Goal: Task Accomplishment & Management: Manage account settings

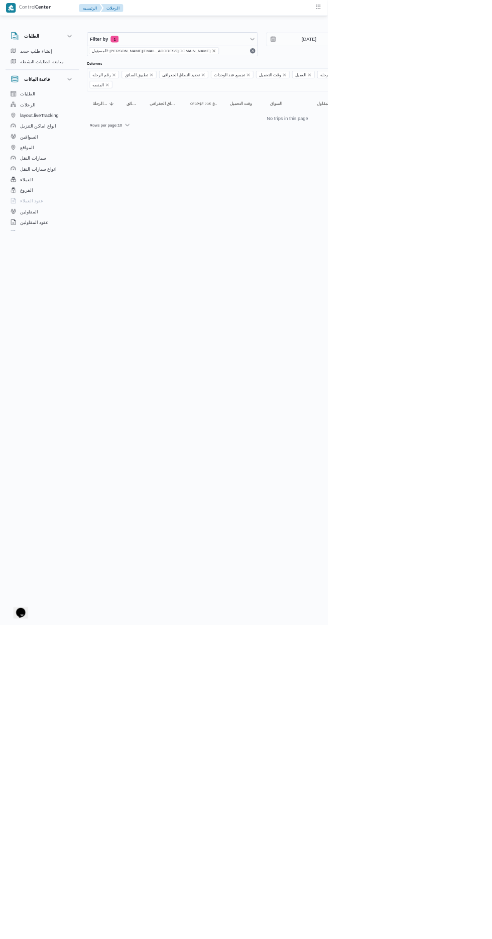
click at [319, 76] on icon "remove selected entity" at bounding box center [321, 76] width 4 height 4
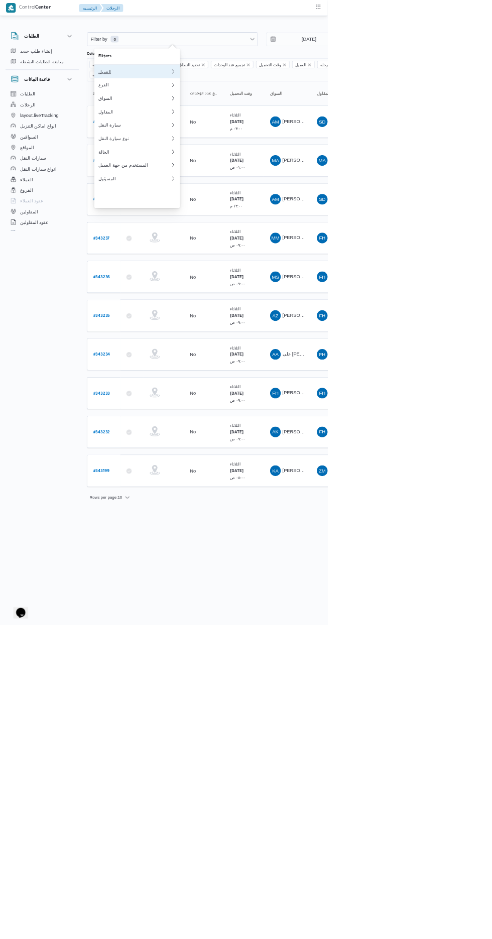
click at [183, 106] on div "العميل" at bounding box center [202, 107] width 108 height 8
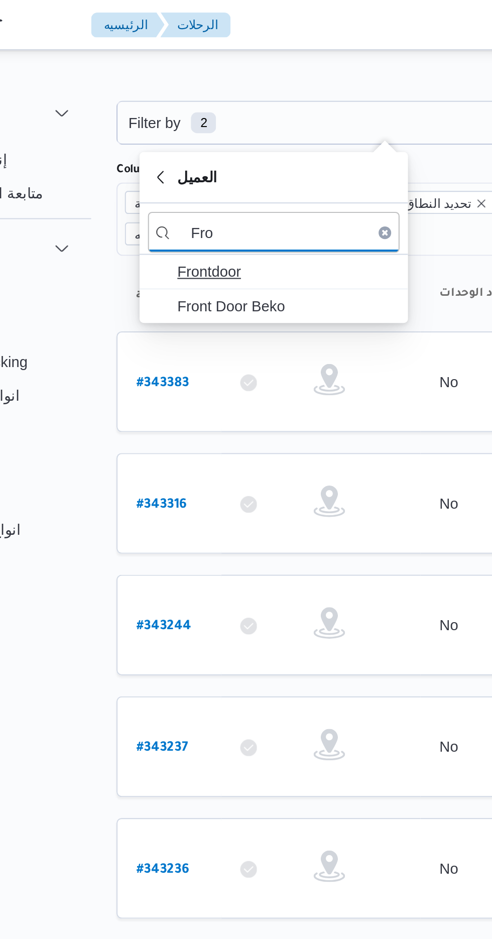
type input "Fro"
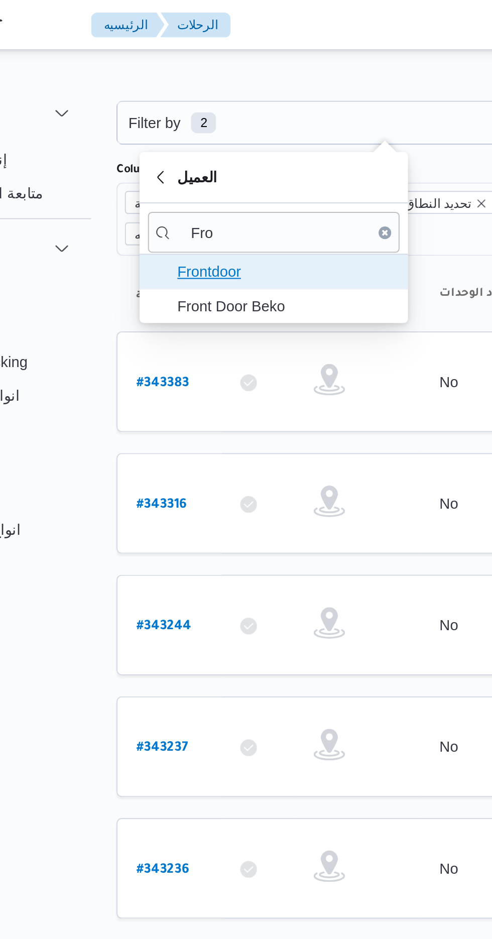
click at [168, 130] on span "Frontdoor" at bounding box center [212, 130] width 104 height 12
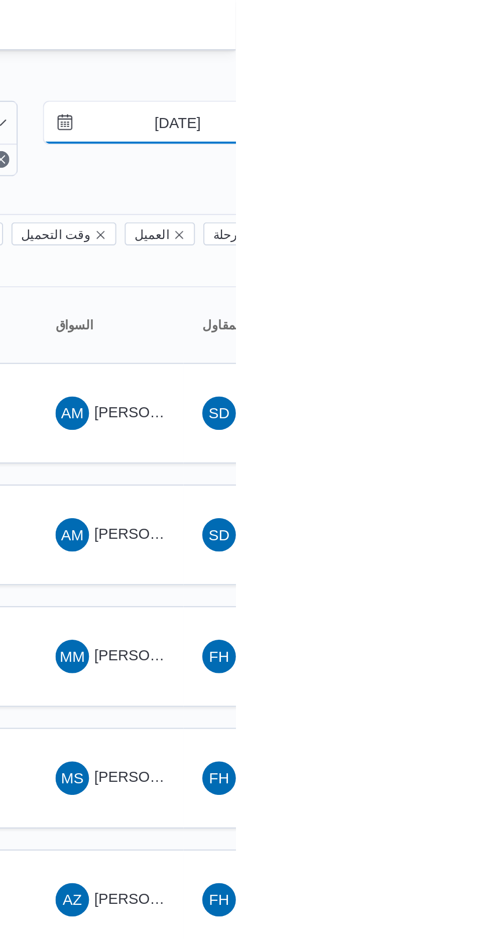
click at [450, 60] on input "7/10/2025" at bounding box center [457, 59] width 114 height 20
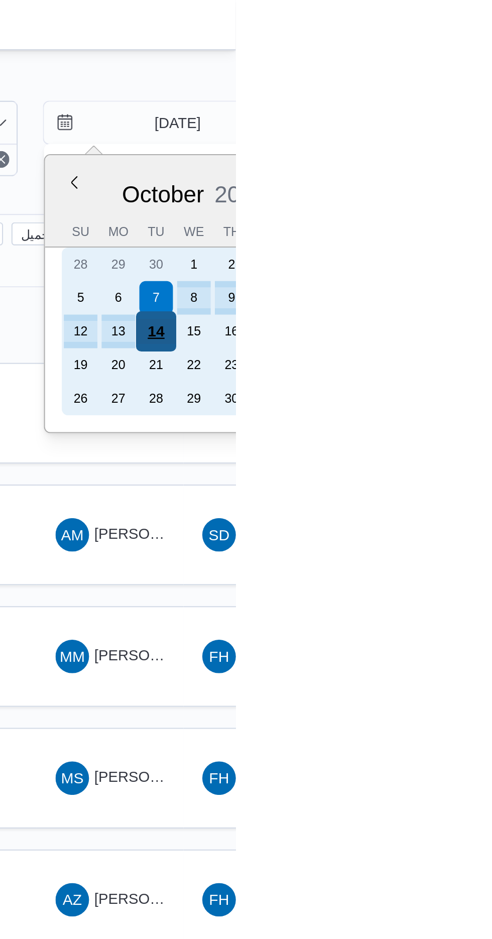
click at [451, 159] on div "14" at bounding box center [453, 158] width 19 height 19
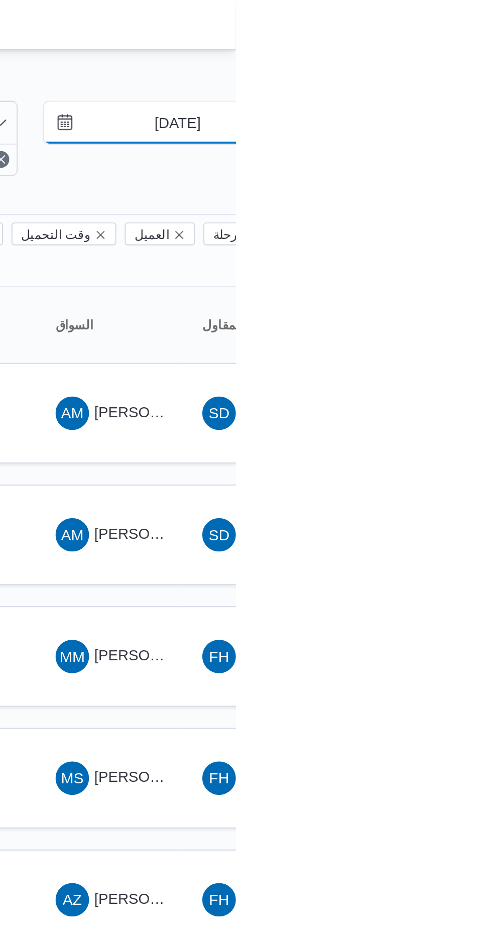
click at [451, 67] on input "14/10/2025" at bounding box center [457, 59] width 114 height 20
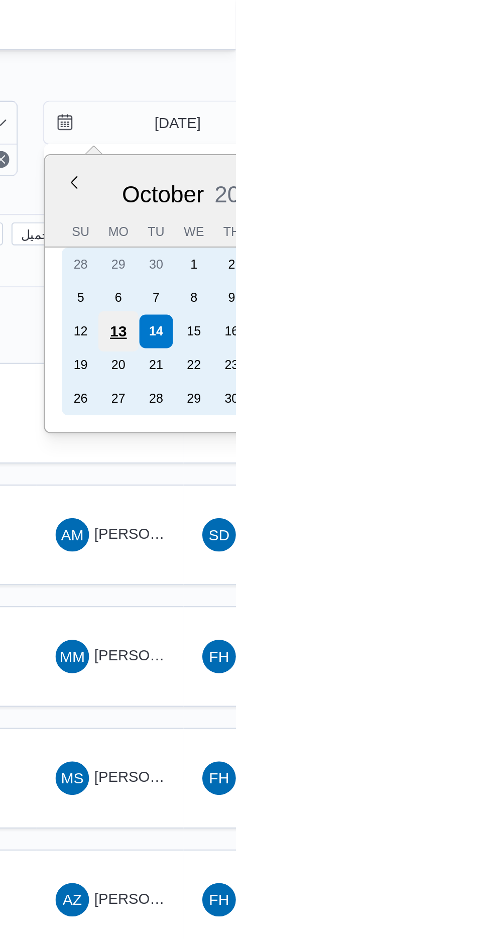
click at [441, 161] on div "13" at bounding box center [435, 158] width 19 height 19
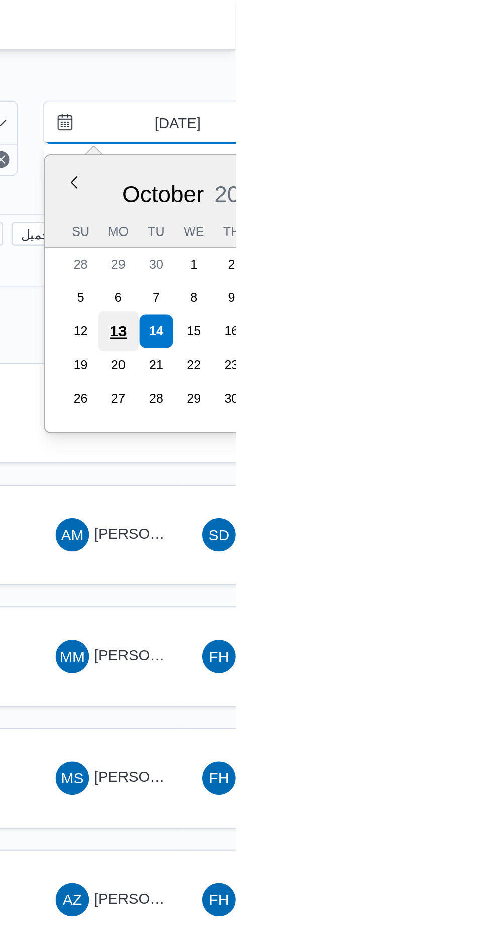
type input "13/10/2025"
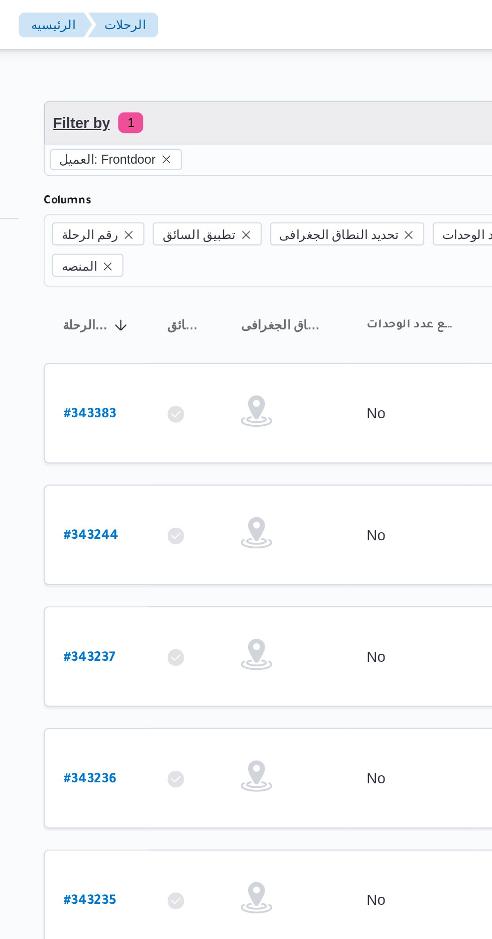
click at [175, 53] on span "Filter by 1" at bounding box center [156, 59] width 43 height 12
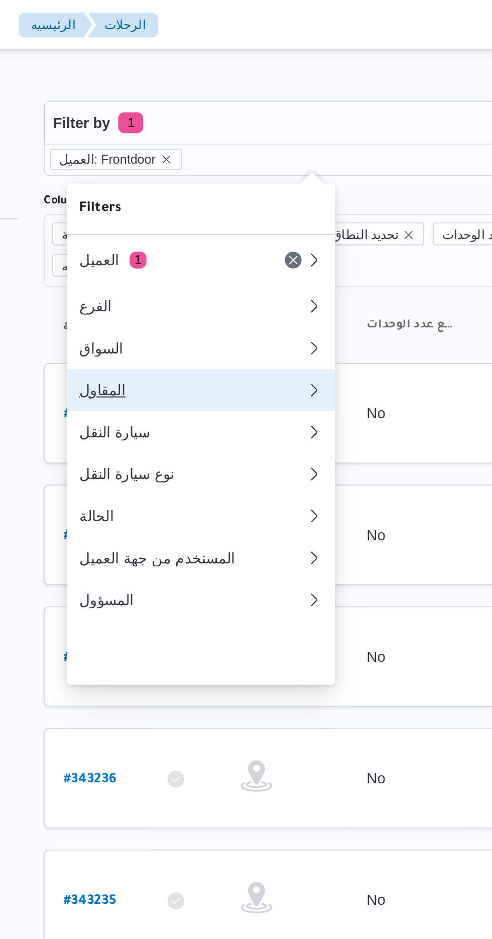
click at [165, 190] on div "المقاول" at bounding box center [202, 187] width 108 height 8
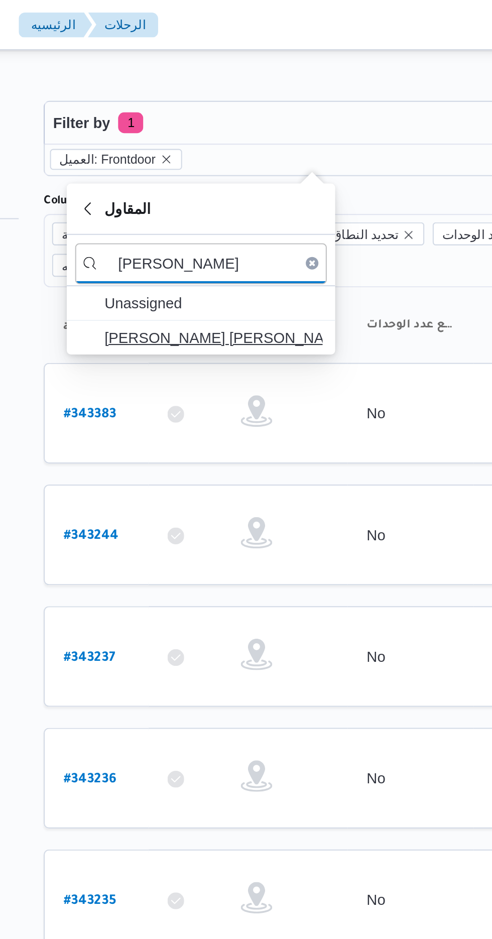
type input "خالد مم"
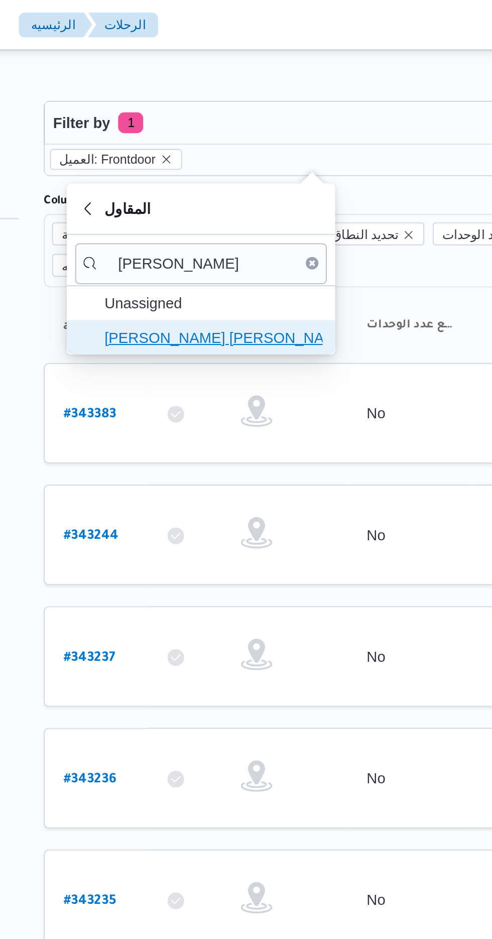
click at [180, 163] on span "خالد ممدوح حسن محمد العبس" at bounding box center [212, 162] width 104 height 12
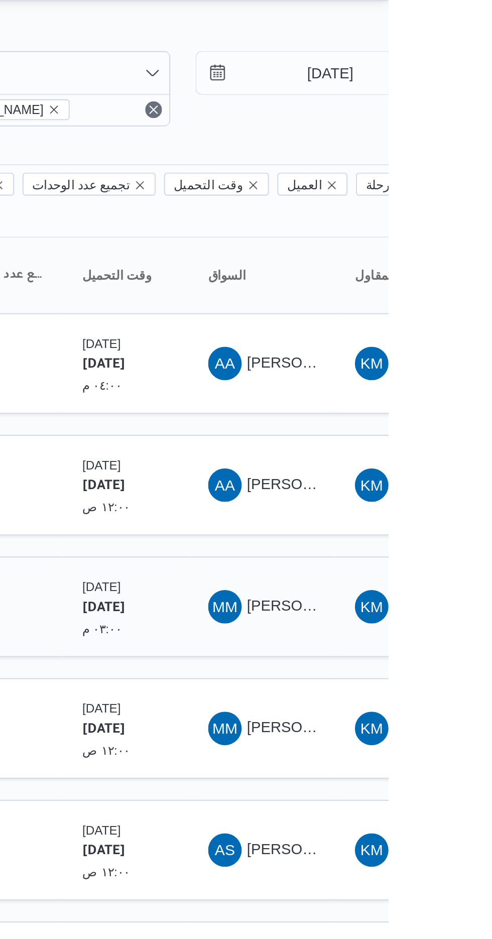
click at [353, 300] on div "الإثنين ١٣/١٠/٢٠٢٥ ٠٣:٠٠ م" at bounding box center [355, 315] width 21 height 30
click at [440, 306] on span "MM محمود متولى حسين عفيفى" at bounding box center [432, 314] width 52 height 16
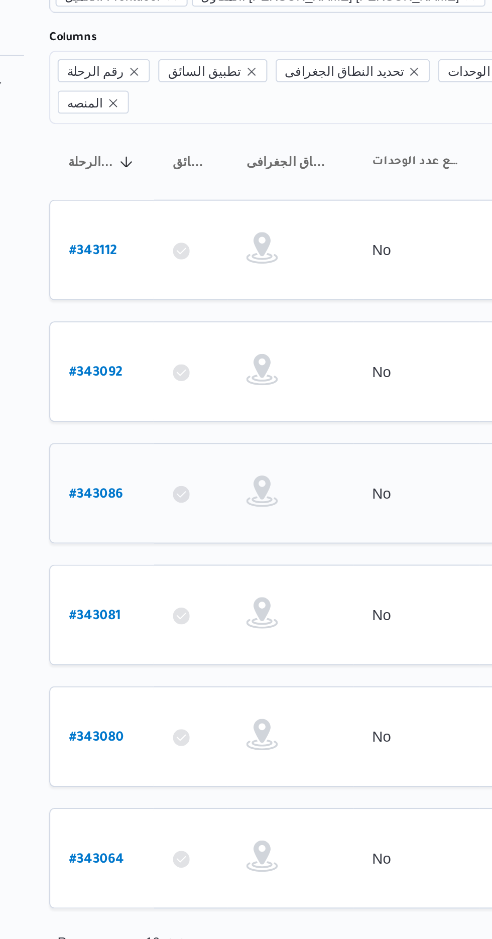
click at [141, 312] on b "# 343086" at bounding box center [153, 315] width 26 height 7
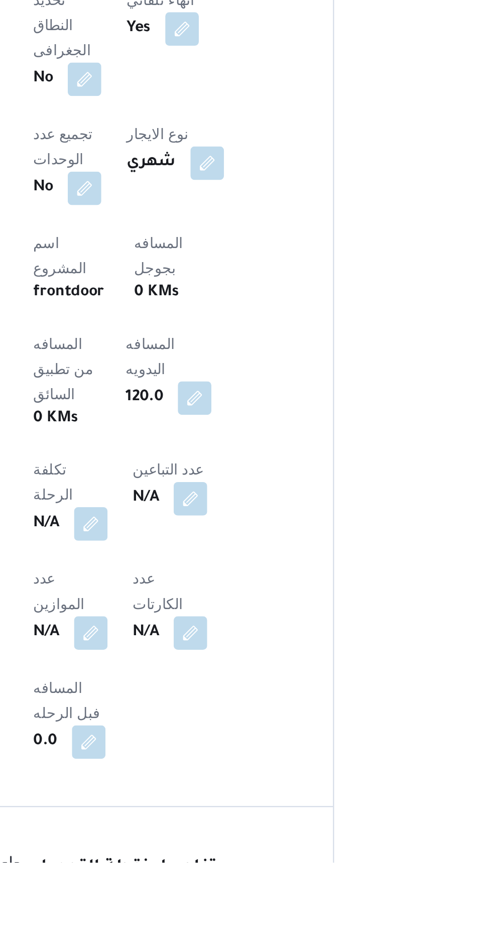
scroll to position [224, 0]
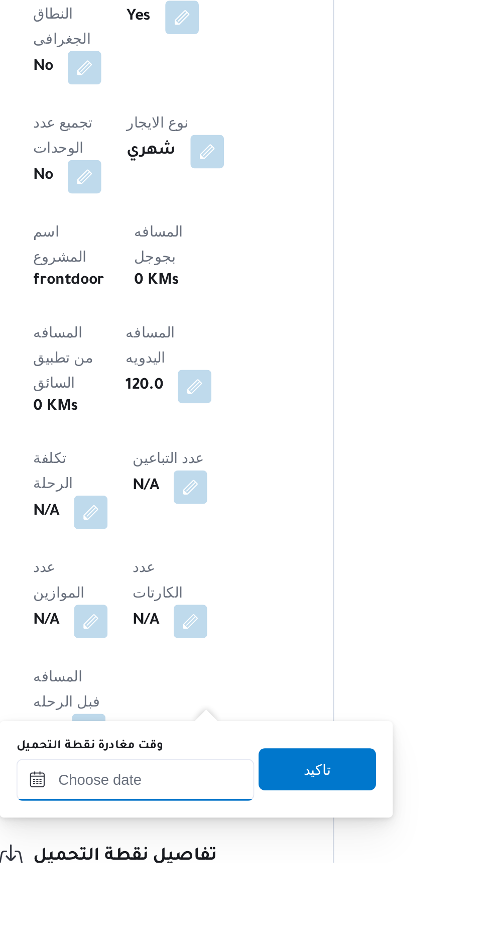
click at [211, 897] on input "وقت مغادرة نقطة التحميل" at bounding box center [219, 899] width 114 height 20
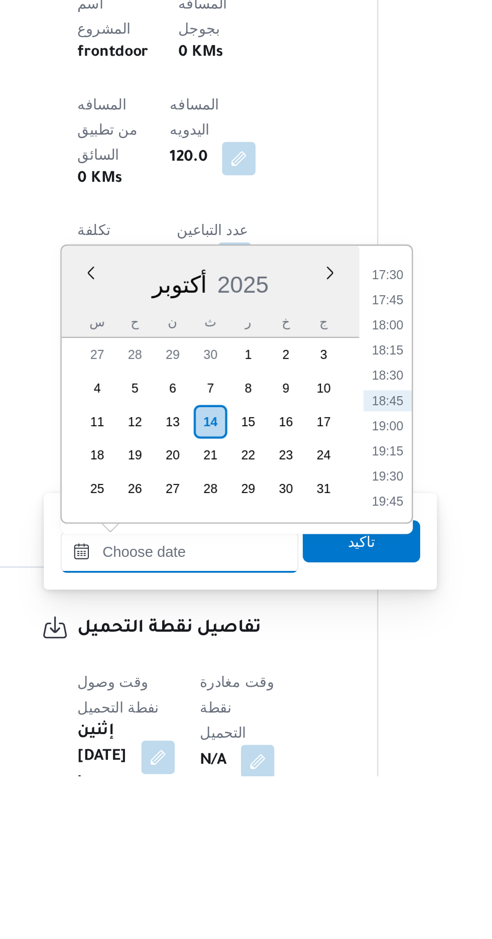
scroll to position [317, 0]
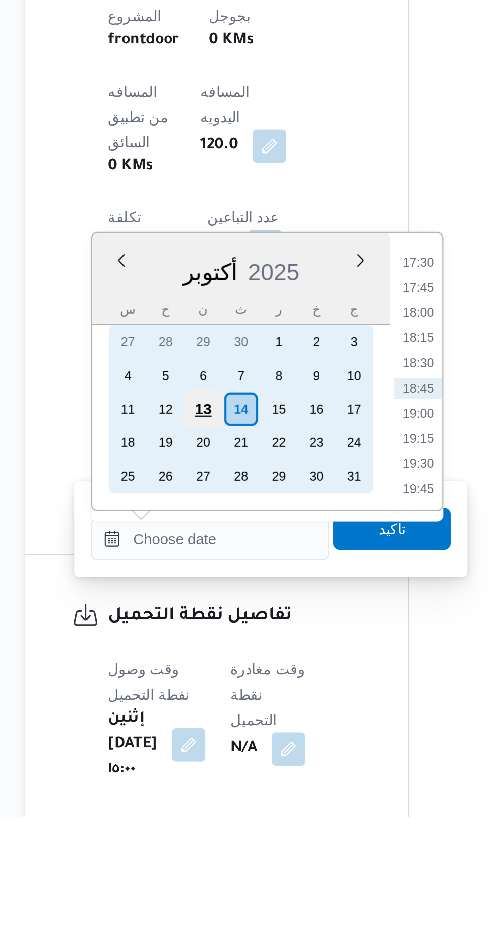
click at [215, 740] on div "13" at bounding box center [215, 743] width 19 height 19
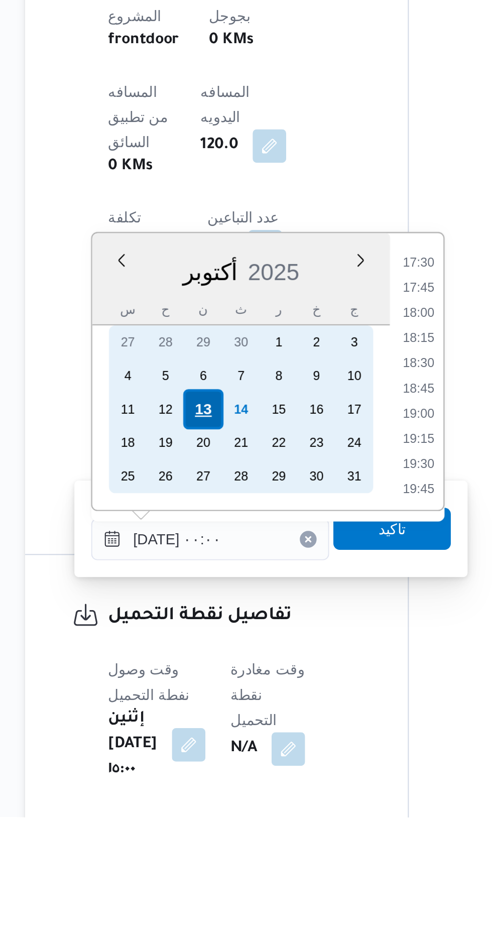
scroll to position [0, 0]
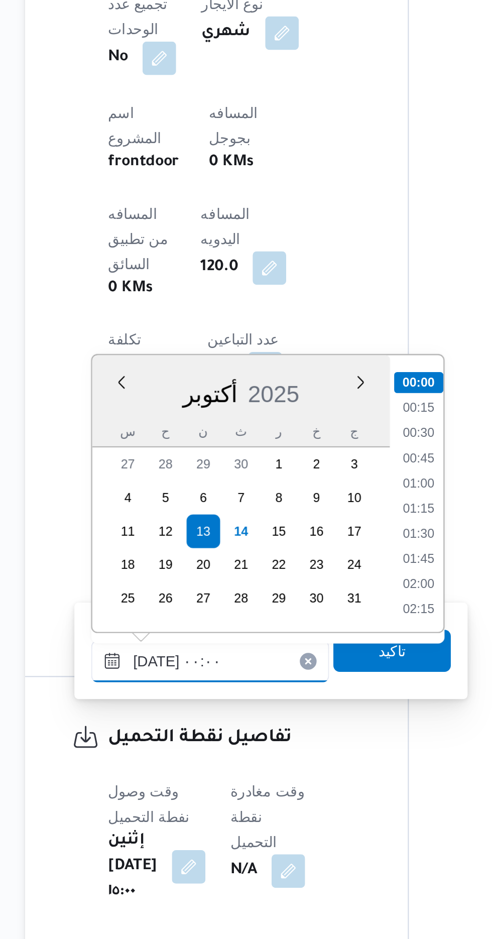
click at [173, 811] on input "١٣/١٠/٢٠٢٥ ٠٠:٠٠" at bounding box center [219, 806] width 114 height 20
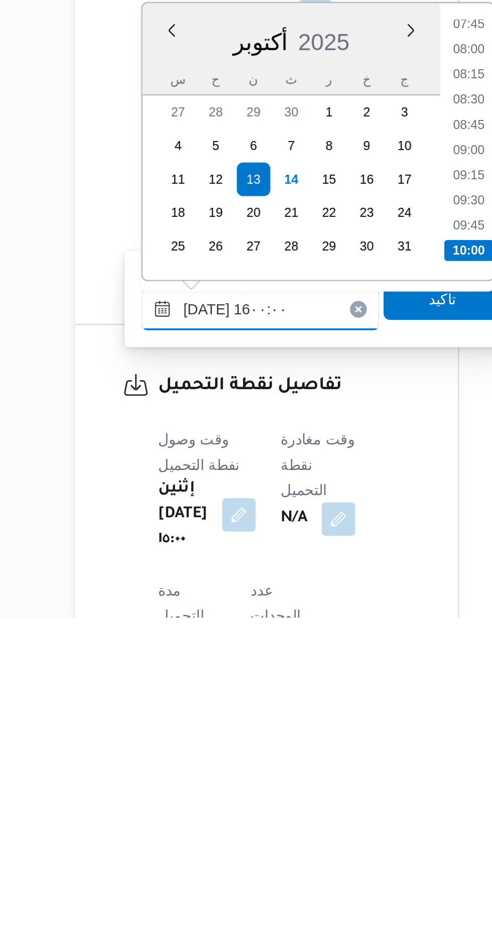
scroll to position [666, 0]
click at [321, 766] on li "16:00" at bounding box center [319, 763] width 24 height 10
type input "١٣/١٠/٢٠٢٥ ١٦:٠٠"
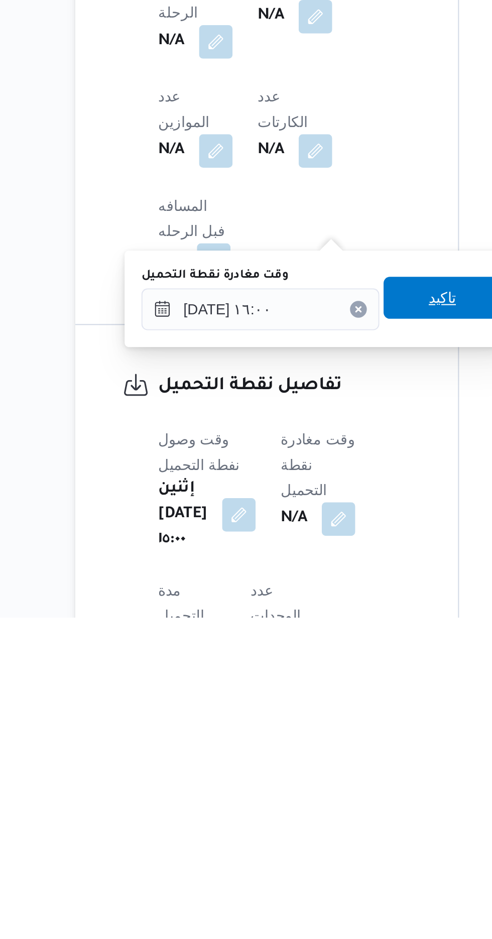
click at [305, 789] on span "تاكيد" at bounding box center [306, 786] width 56 height 20
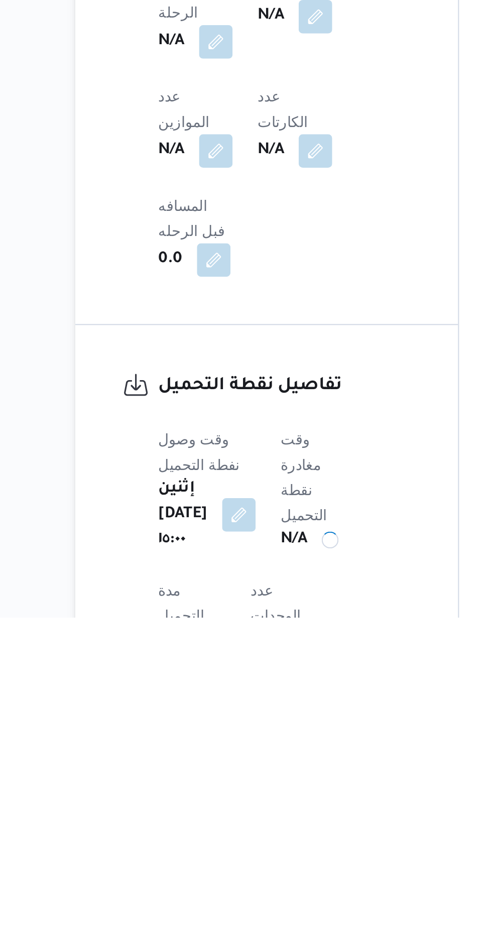
scroll to position [332, 0]
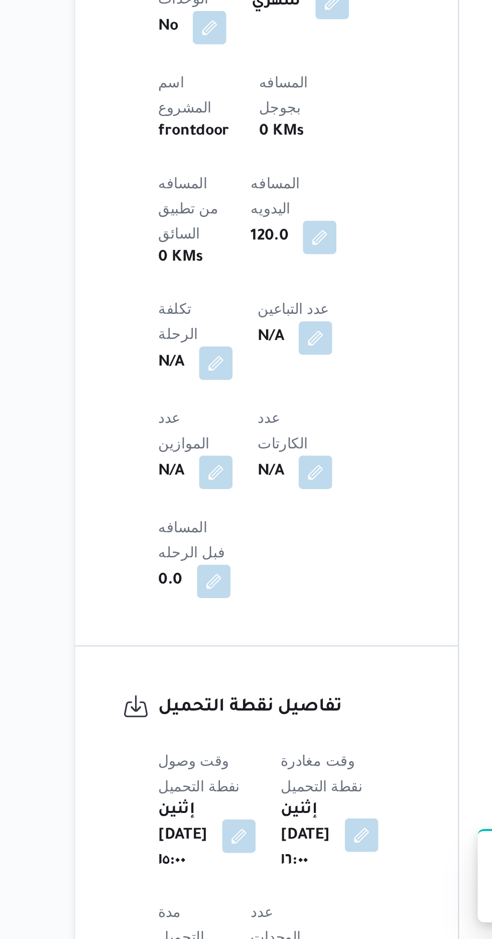
click at [260, 881] on button "button" at bounding box center [268, 889] width 16 height 16
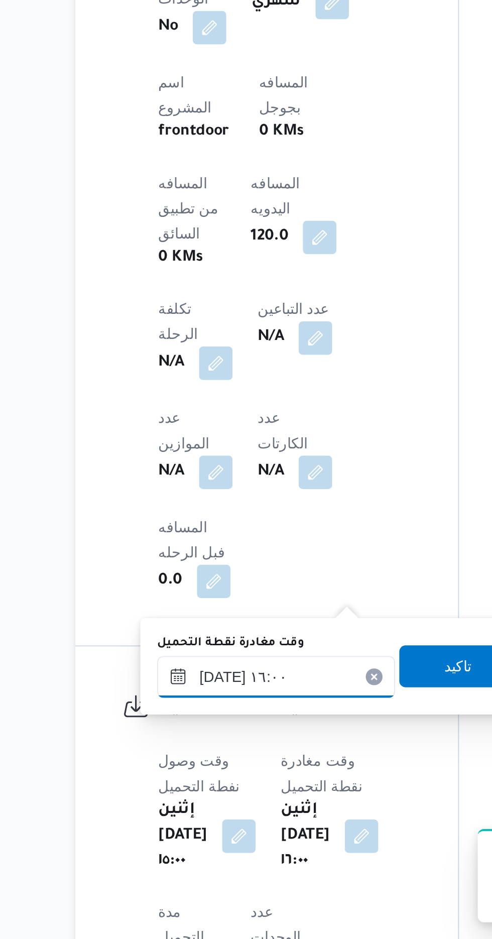
click at [201, 817] on input "١٣/١٠/٢٠٢٥ ١٦:٠٠" at bounding box center [227, 813] width 114 height 20
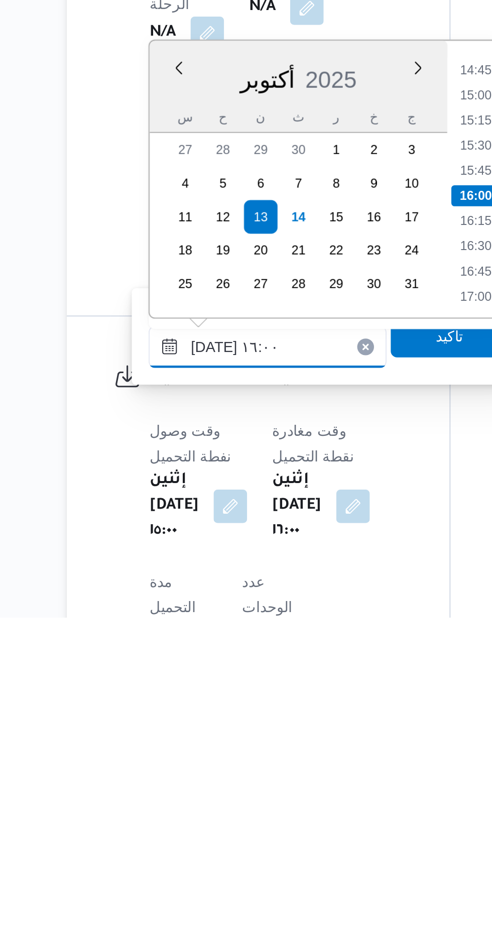
scroll to position [354, 0]
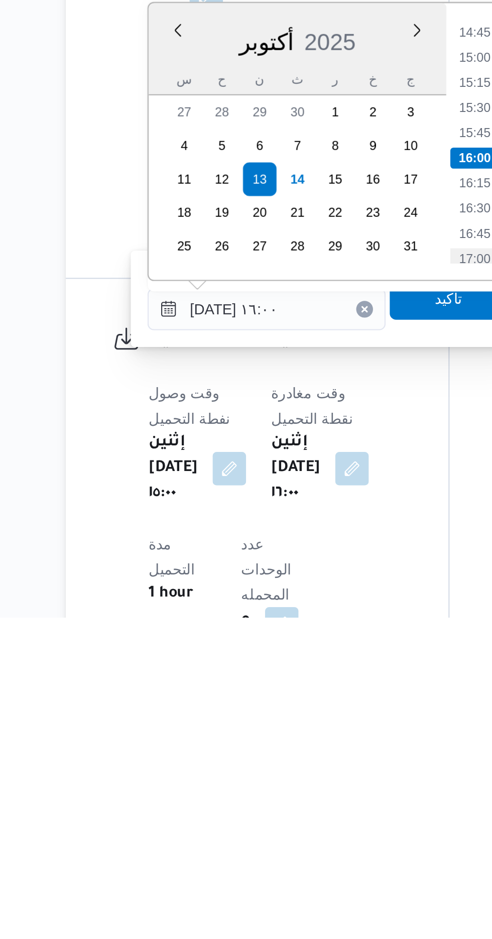
click at [330, 763] on li "17:00" at bounding box center [326, 767] width 23 height 10
type input "١٣/١٠/٢٠٢٥ ١٦:٠٠"
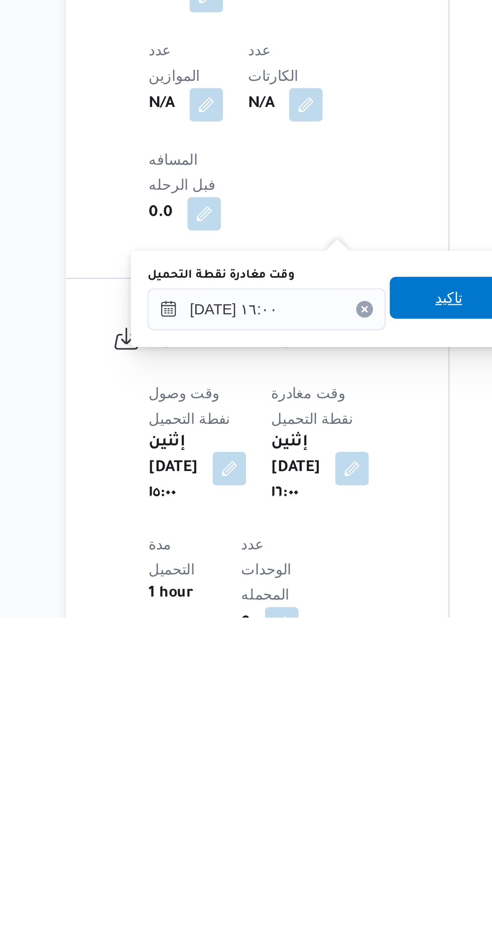
click at [310, 786] on span "تاكيد" at bounding box center [314, 786] width 56 height 20
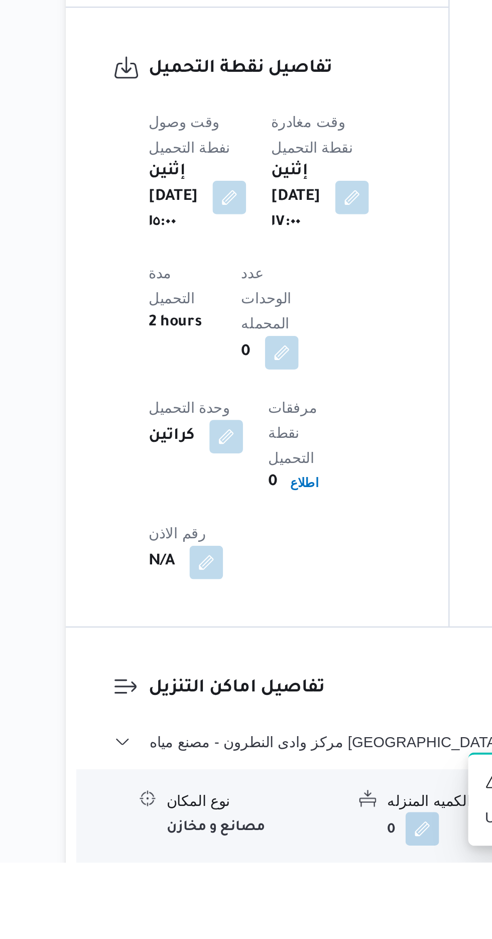
scroll to position [618, 0]
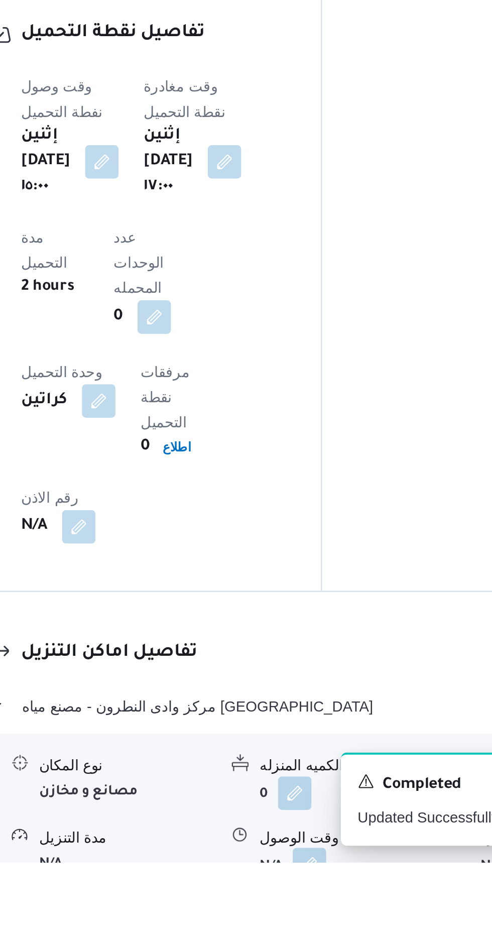
click at [304, 932] on button "button" at bounding box center [308, 940] width 16 height 16
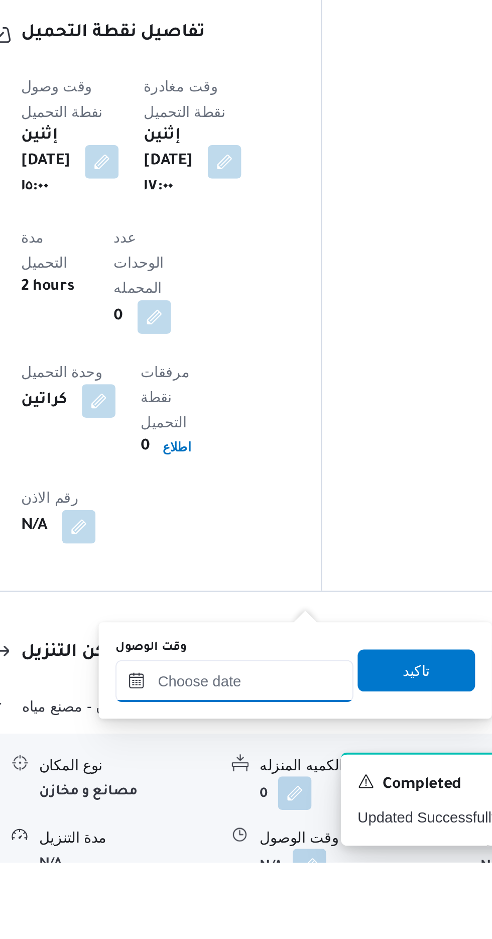
click at [249, 847] on input "وقت الوصول" at bounding box center [272, 852] width 114 height 20
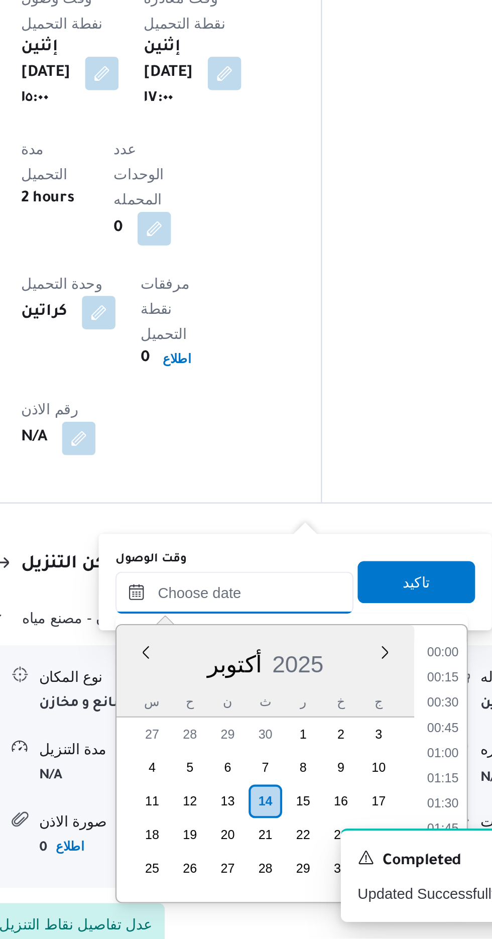
scroll to position [842, 0]
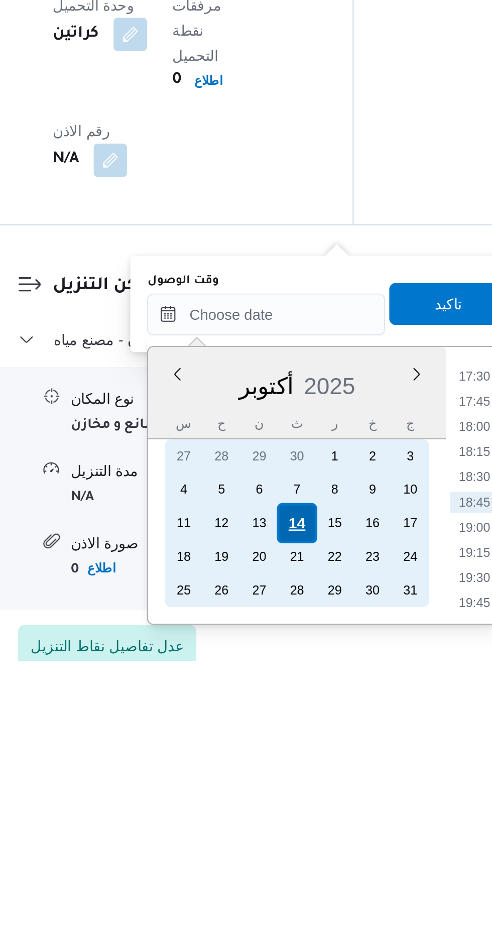
click at [286, 872] on div "14" at bounding box center [287, 872] width 19 height 19
type input "١٤/١٠/٢٠٢٥ ٠٠:٠٠"
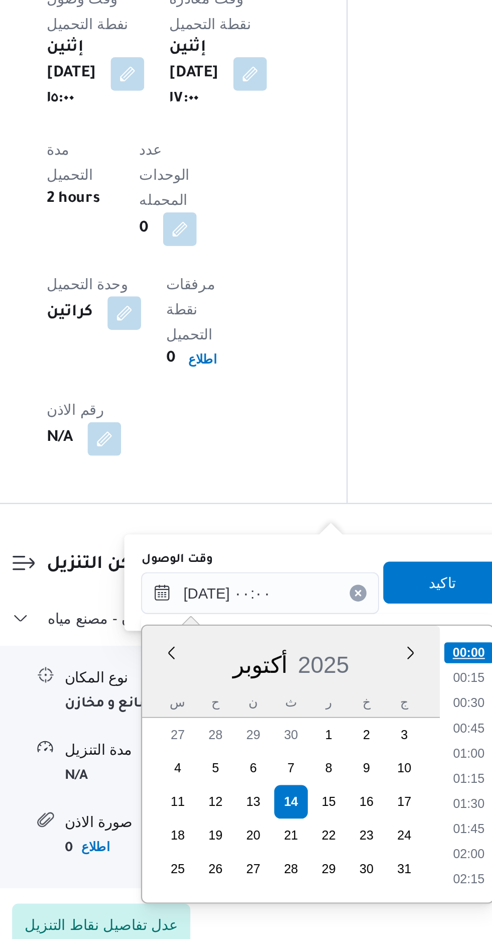
click at [363, 804] on li "00:00" at bounding box center [372, 802] width 24 height 10
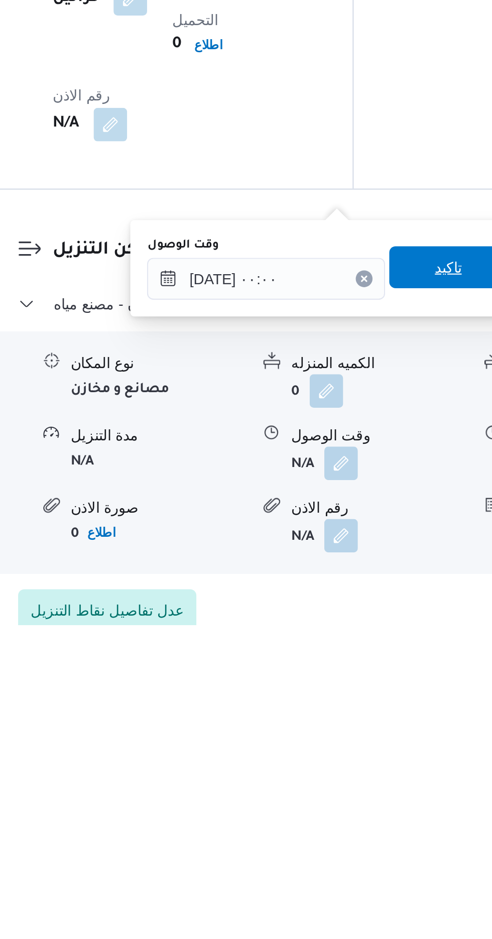
click at [348, 768] on span "تاكيد" at bounding box center [359, 768] width 56 height 20
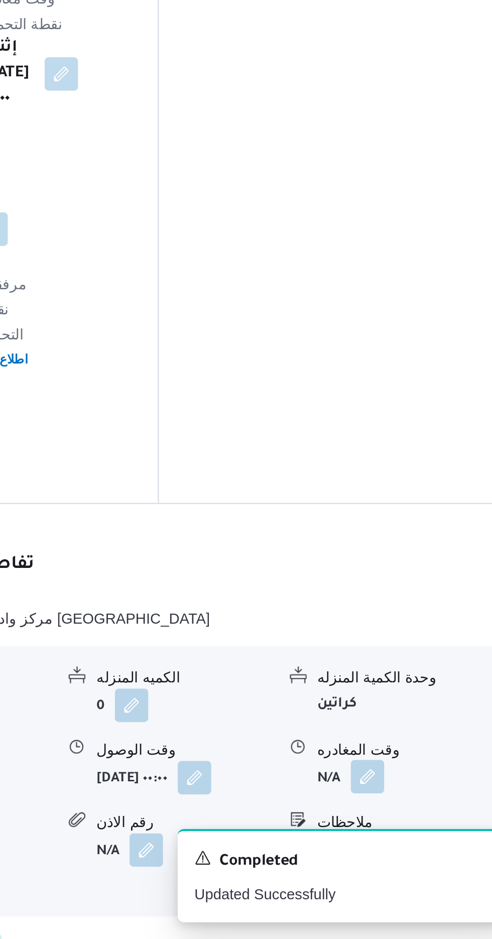
click at [411, 853] on button "button" at bounding box center [414, 861] width 16 height 16
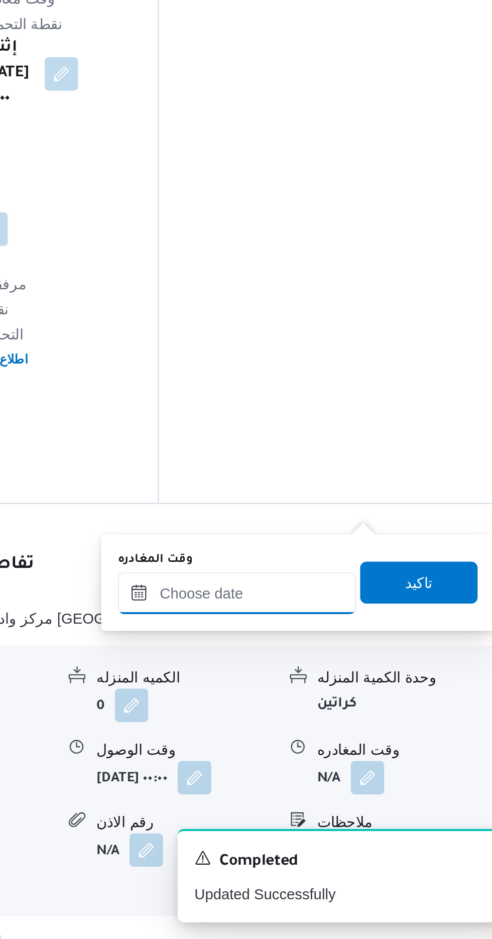
click at [338, 771] on input "وقت المغادره" at bounding box center [352, 773] width 114 height 20
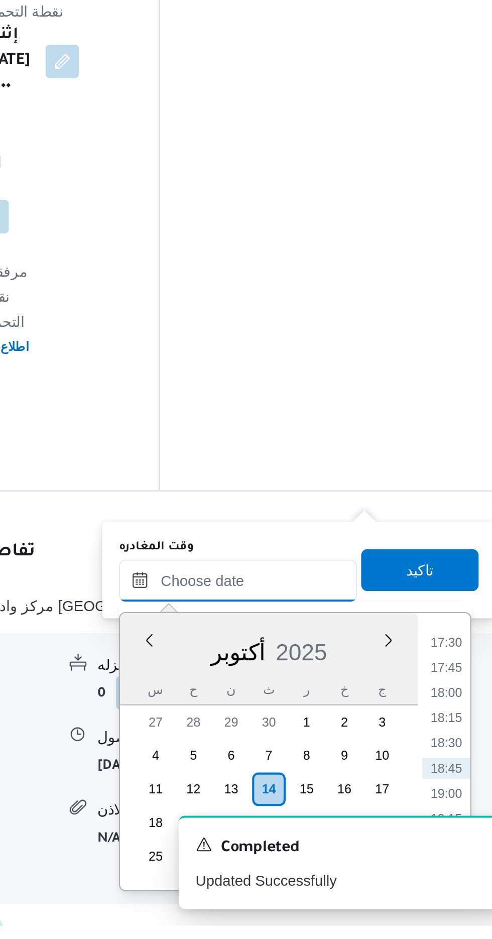
scroll to position [696, 0]
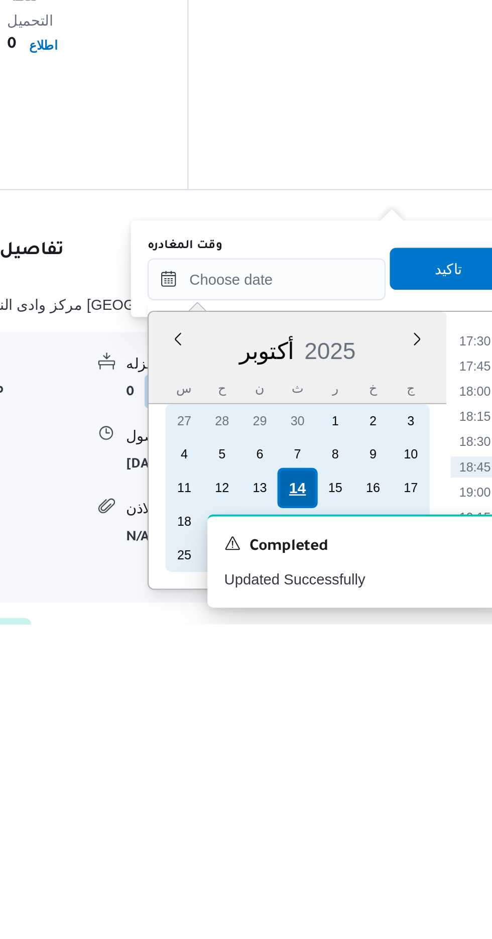
click at [365, 870] on div "14" at bounding box center [366, 873] width 19 height 19
type input "١٤/١٠/٢٠٢٥ ٠٠:٠٠"
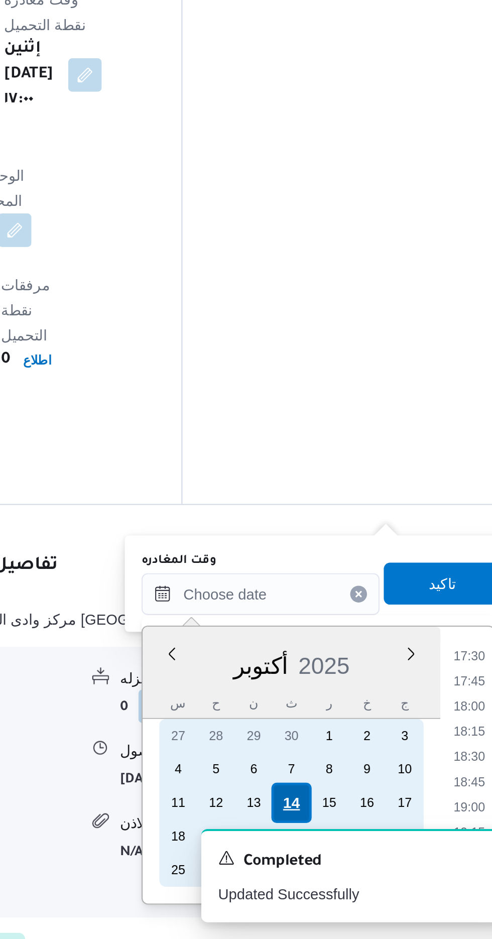
scroll to position [0, 0]
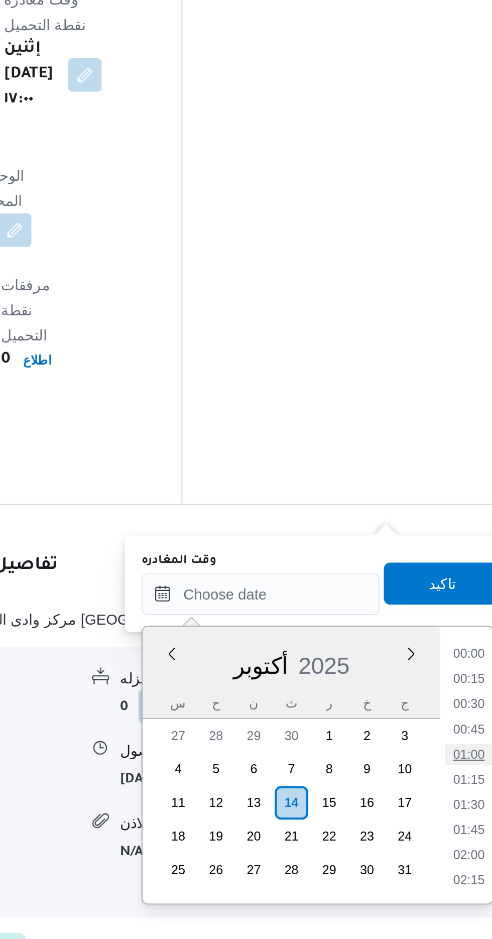
click at [443, 849] on li "01:00" at bounding box center [451, 850] width 23 height 10
type input "١٤/١٠/٢٠٢٥ ٠١:٠٠"
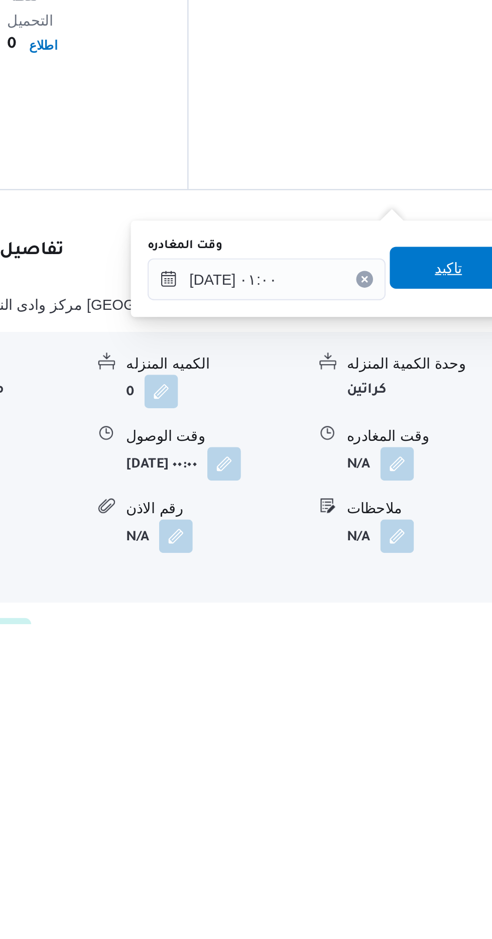
click at [435, 771] on span "تاكيد" at bounding box center [439, 768] width 56 height 20
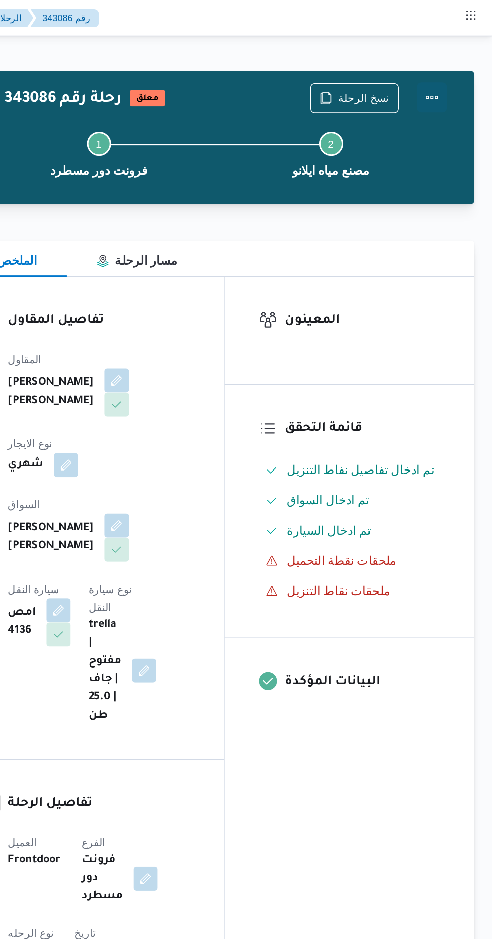
click at [446, 71] on button "Actions" at bounding box center [452, 65] width 20 height 20
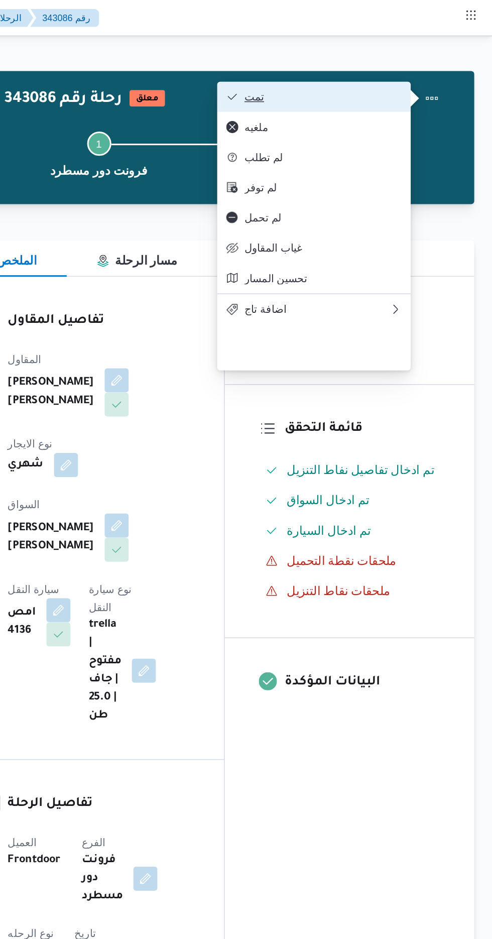
click at [318, 66] on icon "button" at bounding box center [319, 64] width 8 height 8
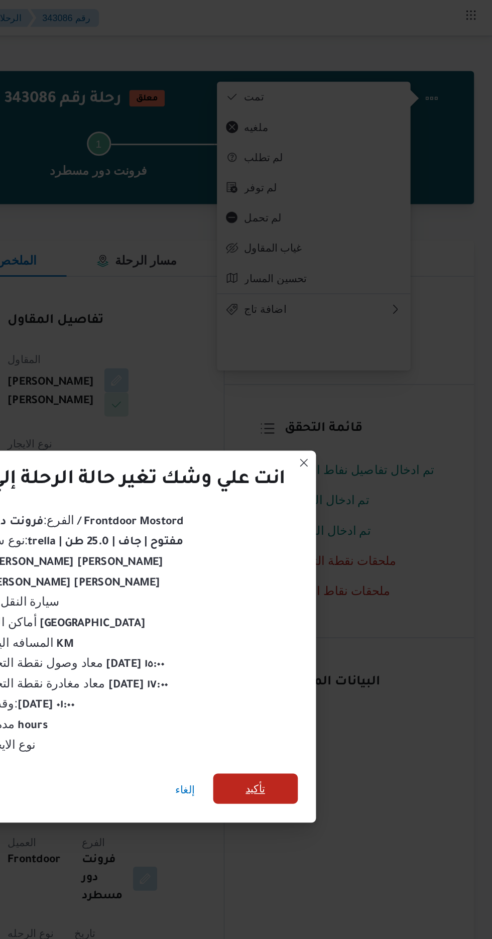
click at [328, 515] on span "تأكيد" at bounding box center [335, 524] width 56 height 20
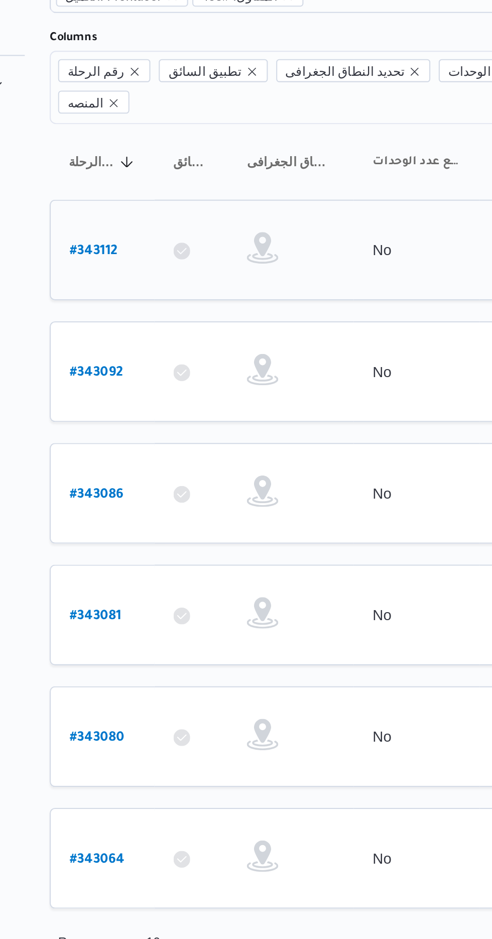
click at [150, 195] on b "# 343112" at bounding box center [151, 198] width 23 height 7
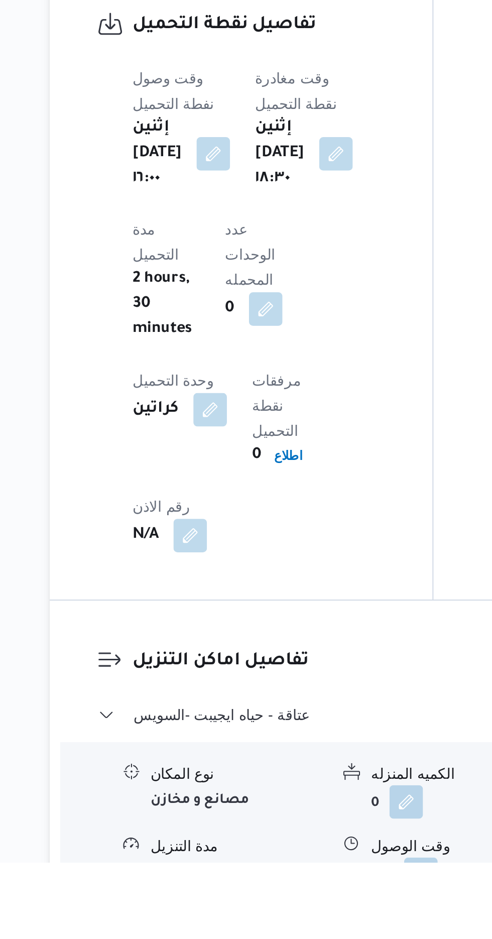
scroll to position [634, 0]
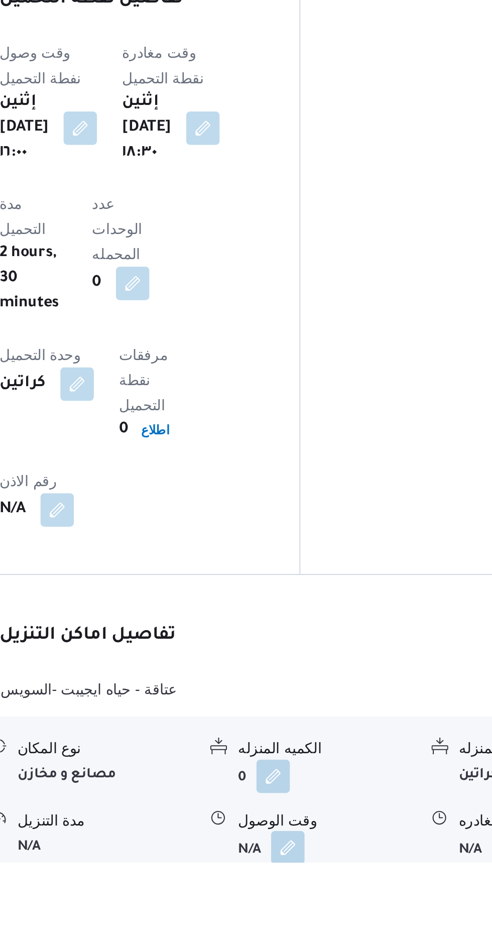
click at [301, 924] on button "button" at bounding box center [308, 932] width 16 height 16
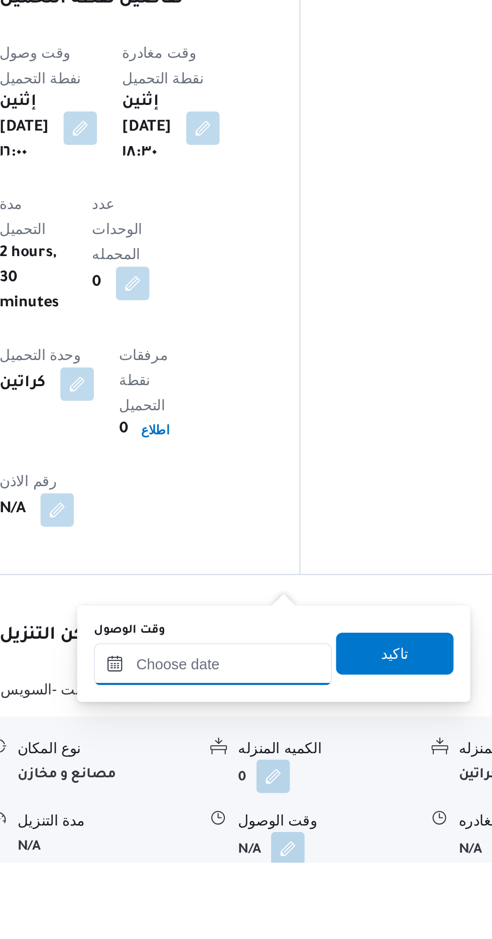
click at [260, 844] on input "وقت الوصول" at bounding box center [272, 844] width 114 height 20
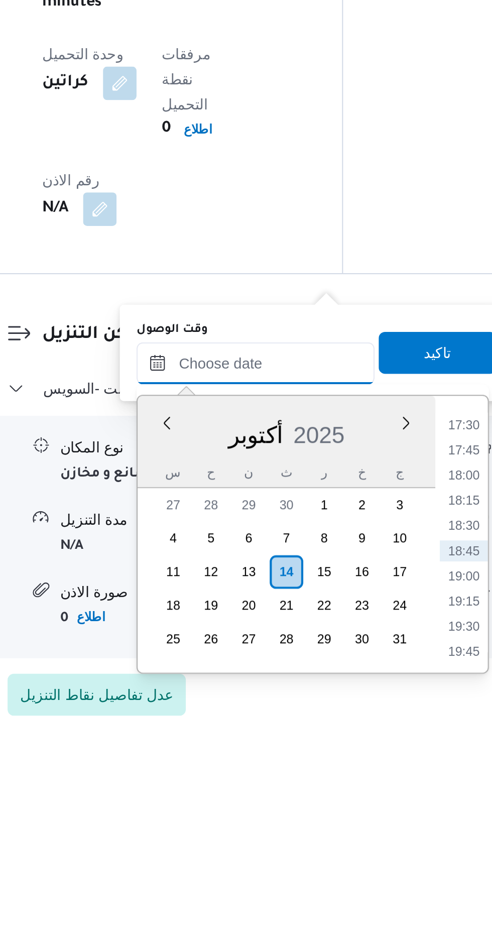
scroll to position [715, 0]
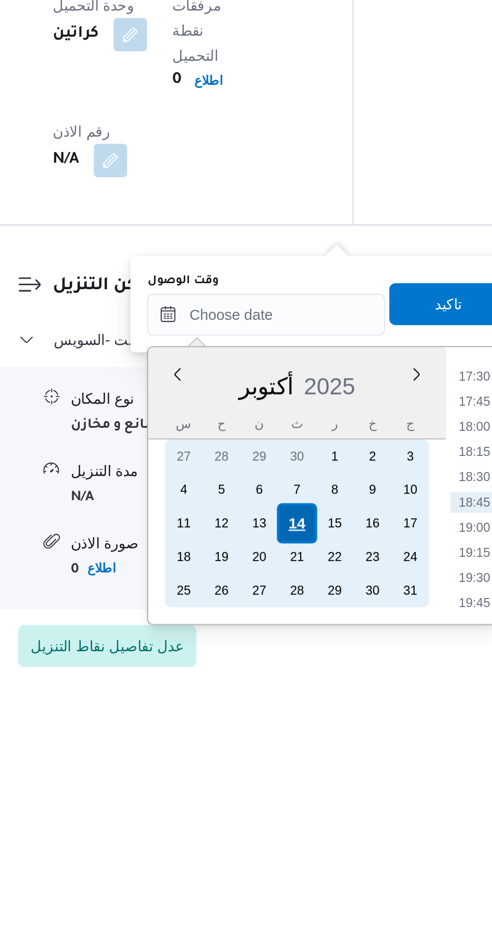
click at [288, 856] on div "14" at bounding box center [287, 862] width 19 height 19
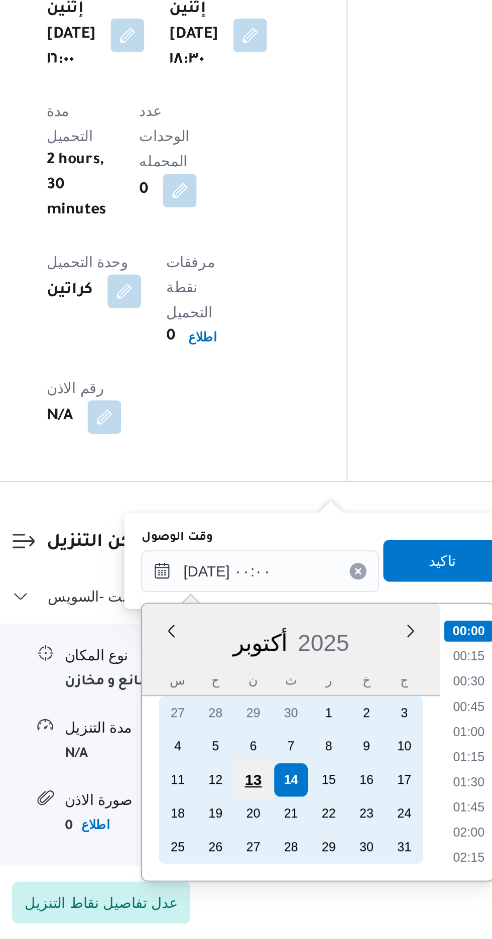
click at [268, 861] on div "13" at bounding box center [269, 862] width 19 height 19
click at [266, 858] on div "13" at bounding box center [269, 862] width 19 height 19
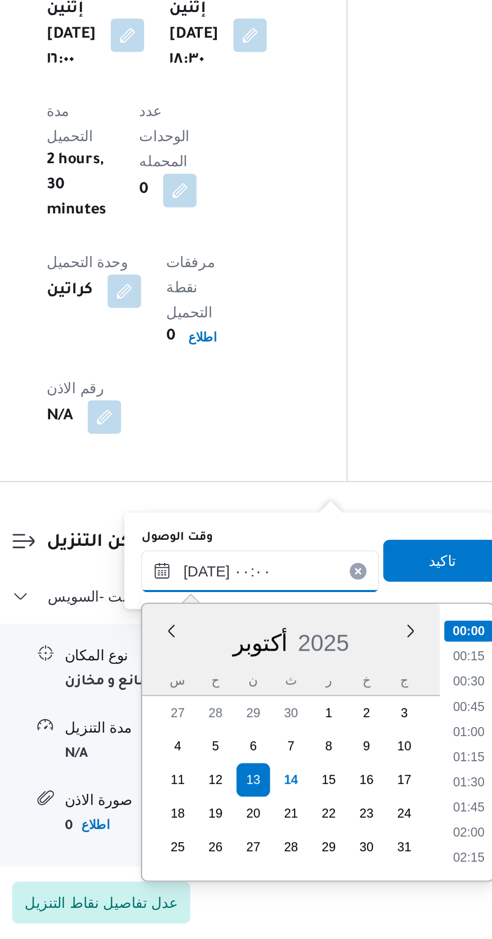
click at [225, 761] on input "١٣/١٠/٢٠٢٥ ٠٠:٠٠" at bounding box center [272, 762] width 114 height 20
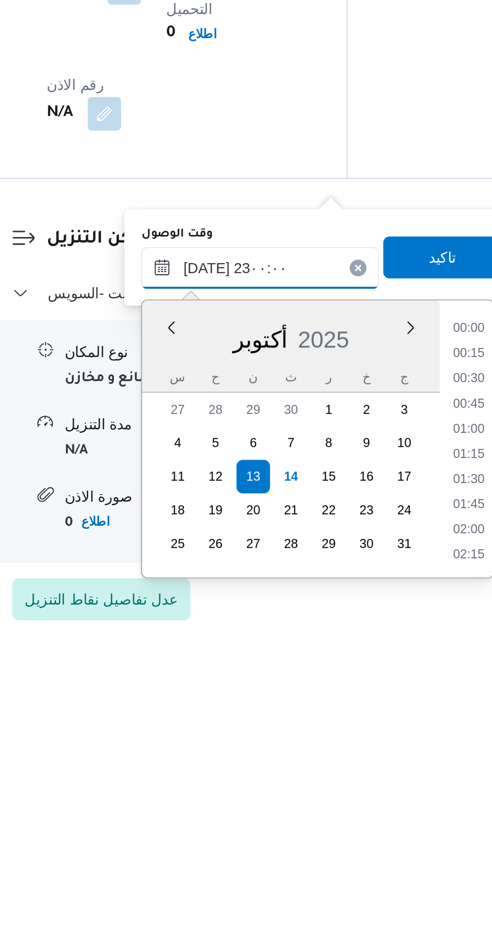
scroll to position [1003, 0]
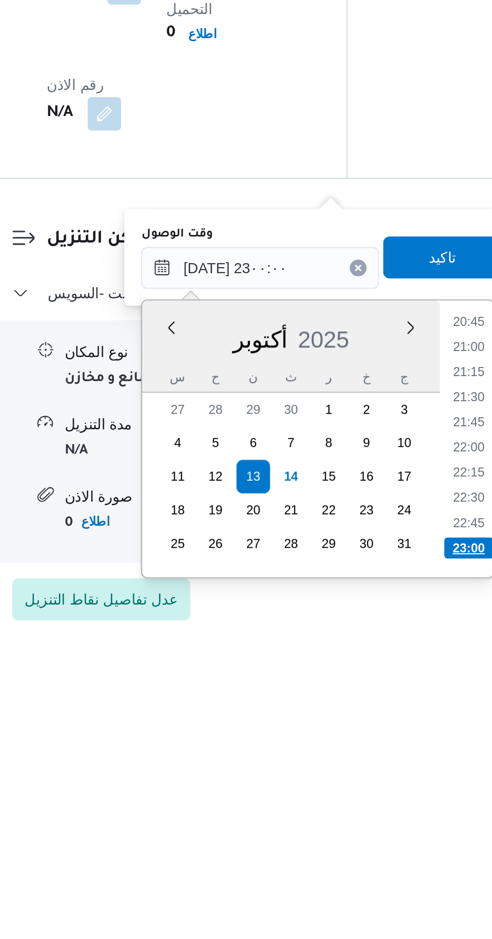
click at [373, 895] on li "23:00" at bounding box center [372, 897] width 24 height 10
type input "١٣/١٠/٢٠٢٥ ٢٣:٠٠"
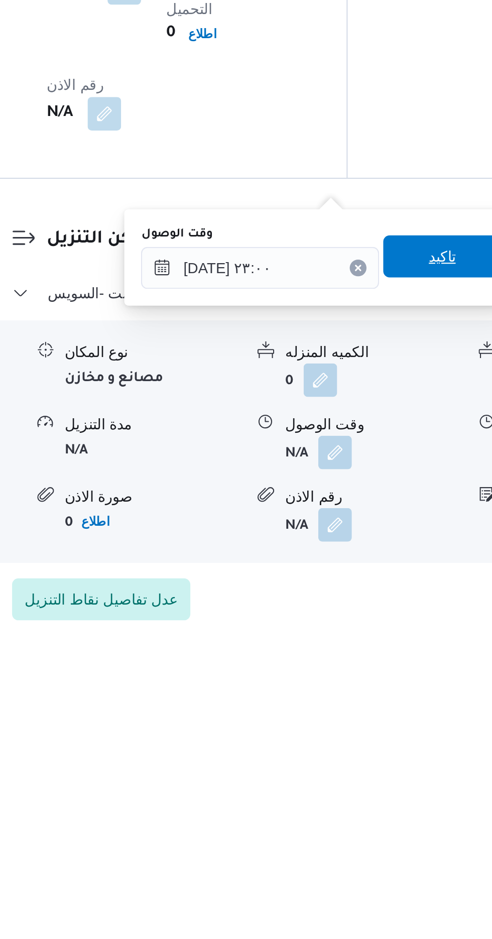
click at [354, 761] on span "تاكيد" at bounding box center [359, 757] width 56 height 20
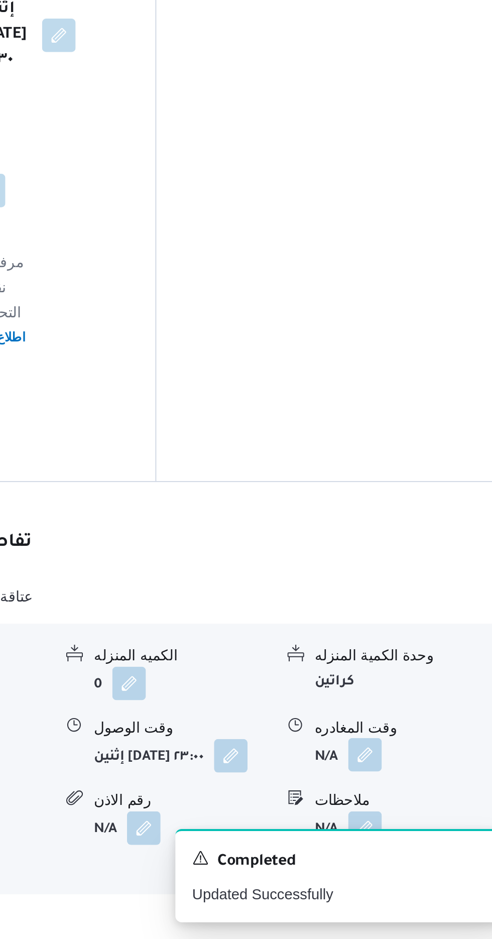
click at [414, 842] on button "button" at bounding box center [414, 850] width 16 height 16
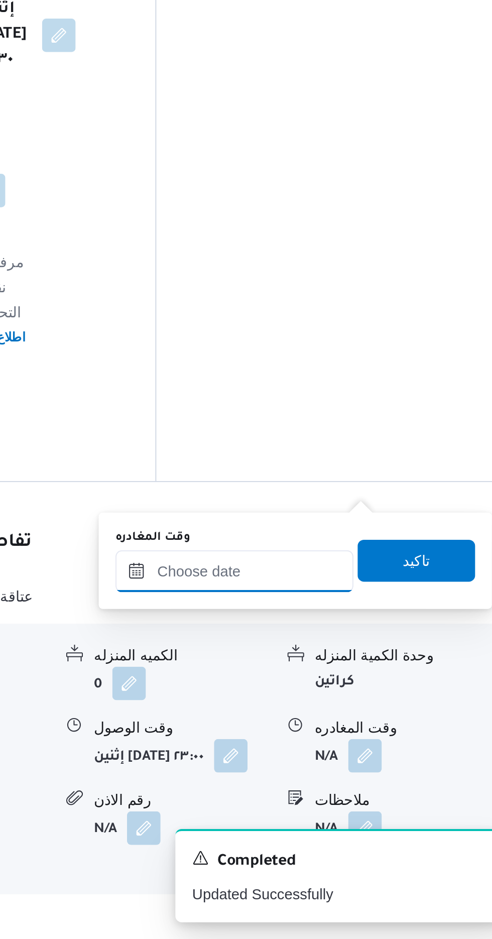
click at [354, 760] on input "وقت المغادره" at bounding box center [352, 762] width 114 height 20
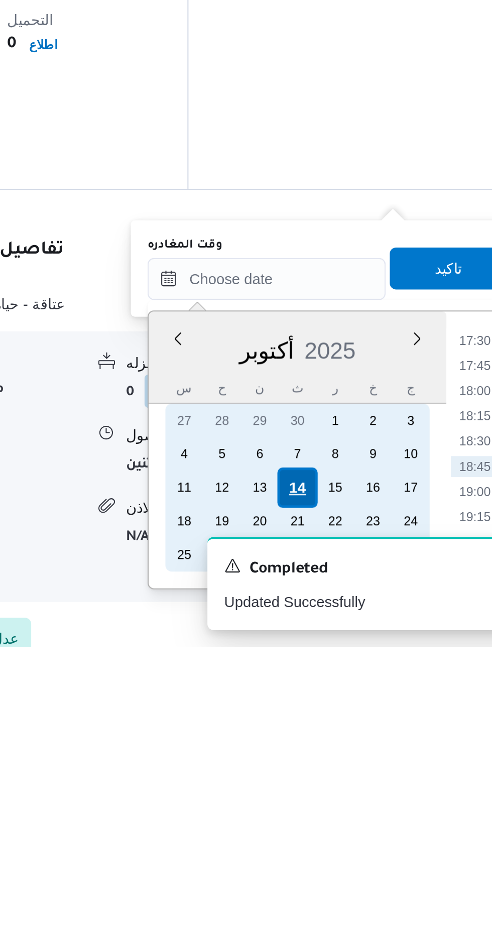
click at [369, 861] on div "14" at bounding box center [366, 862] width 19 height 19
type input "١٤/١٠/٢٠٢٥ ٠٠:٠٠"
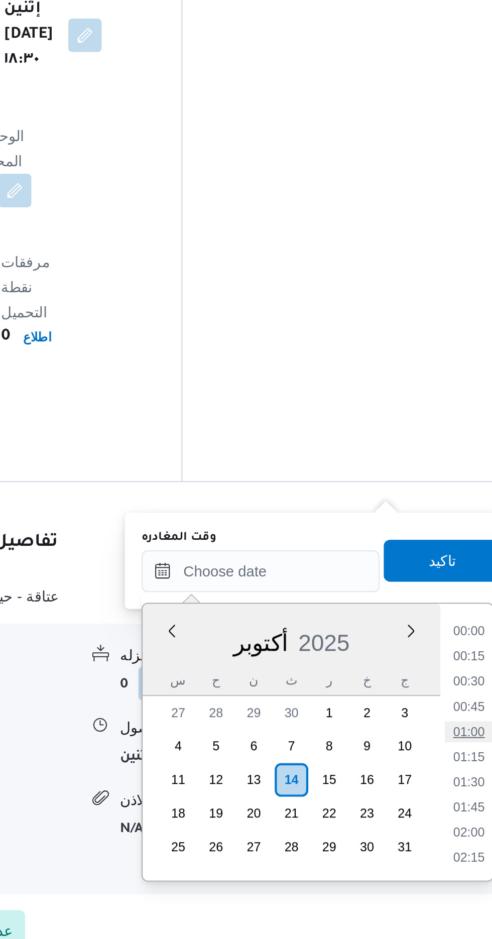
click at [450, 841] on li "01:00" at bounding box center [451, 839] width 23 height 10
type input "١٤/١٠/٢٠٢٥ ٠١:٠٠"
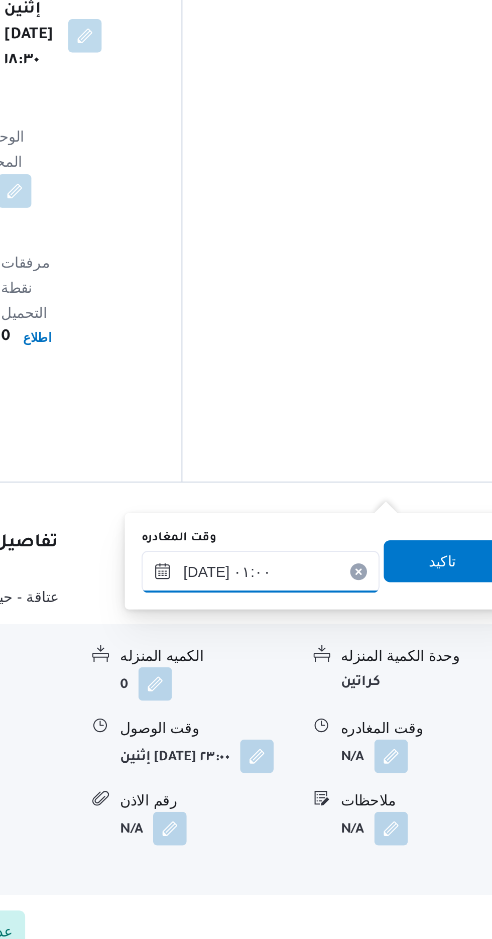
scroll to position [715, 0]
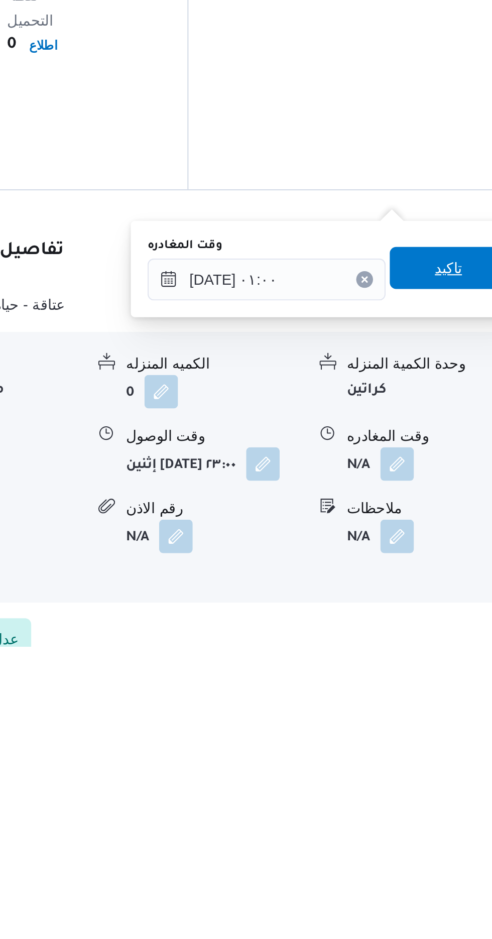
click at [438, 761] on span "تاكيد" at bounding box center [439, 757] width 56 height 20
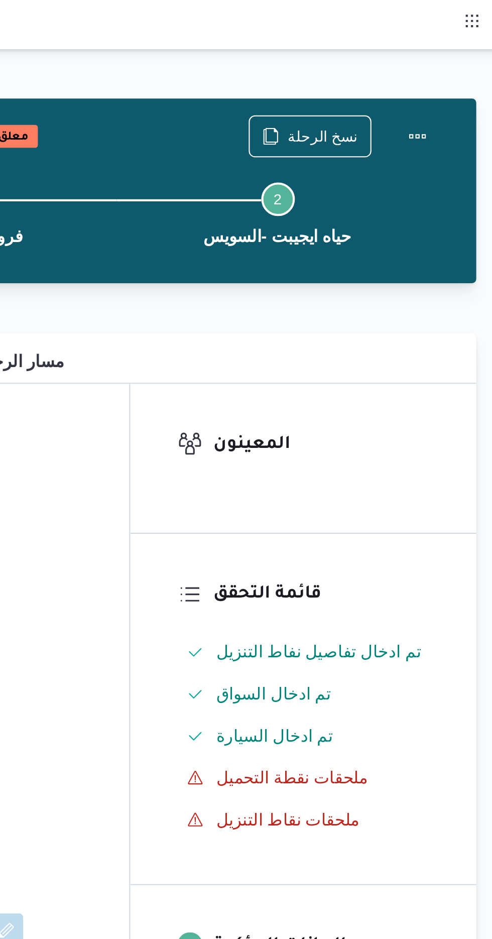
scroll to position [0, 0]
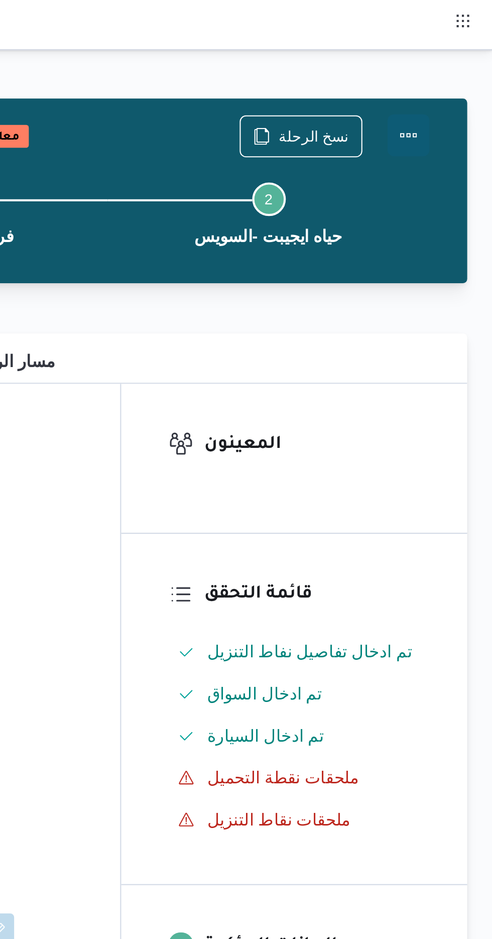
click at [446, 66] on button "Actions" at bounding box center [452, 65] width 20 height 20
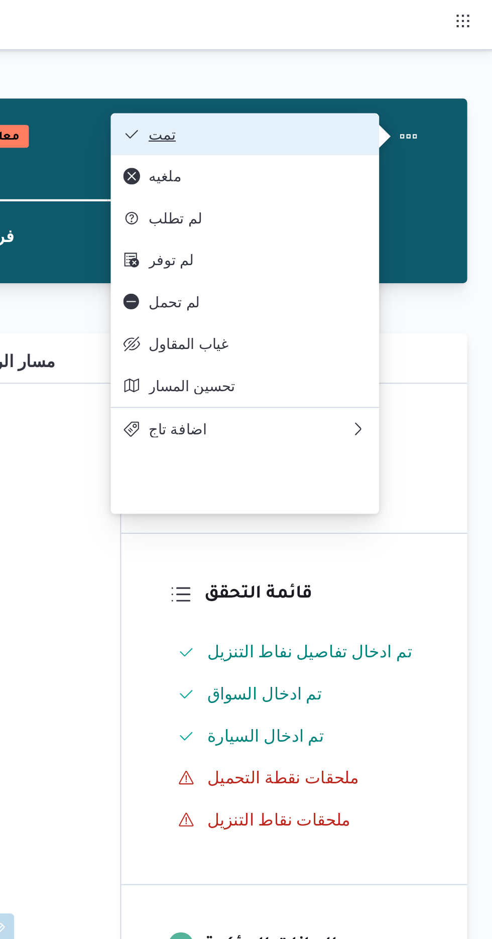
click at [336, 68] on span "تمت" at bounding box center [379, 64] width 104 height 8
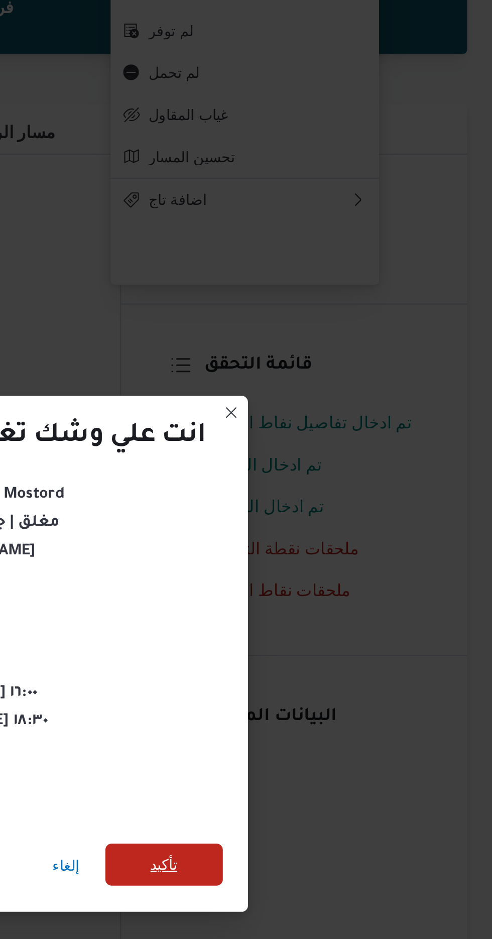
click at [339, 522] on span "تأكيد" at bounding box center [334, 524] width 13 height 12
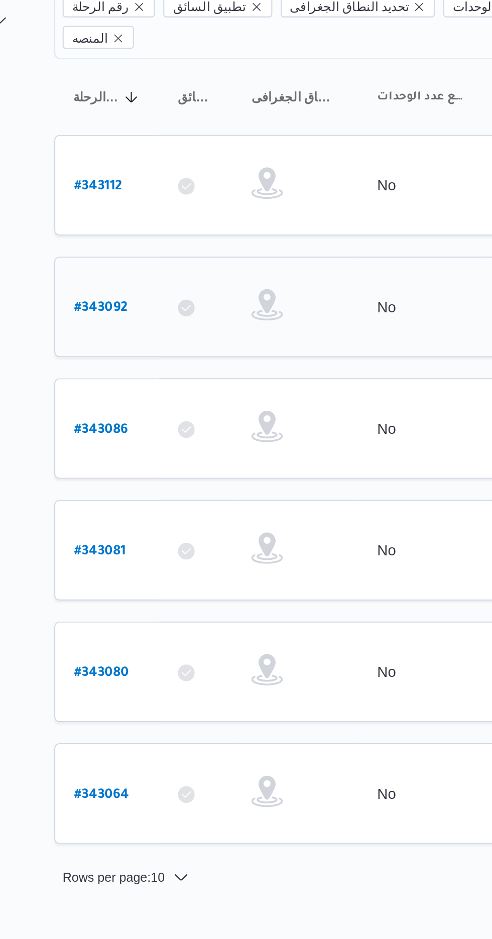
click at [151, 254] on b "# 343092" at bounding box center [153, 257] width 26 height 7
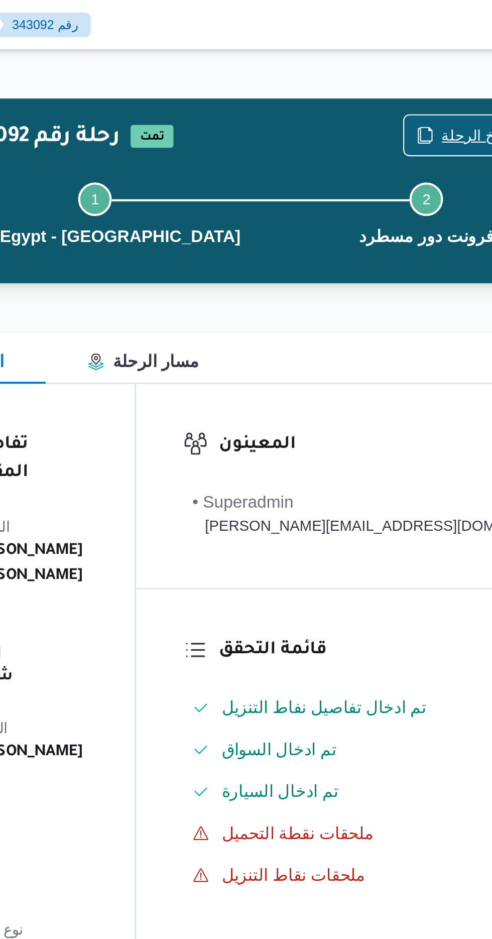
click at [388, 65] on icon "button" at bounding box center [391, 65] width 8 height 8
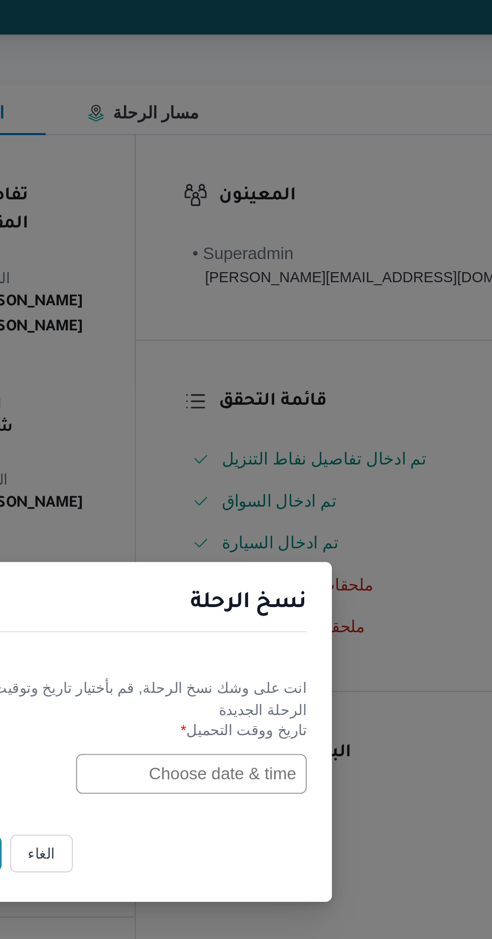
click at [250, 490] on input "text" at bounding box center [279, 489] width 110 height 19
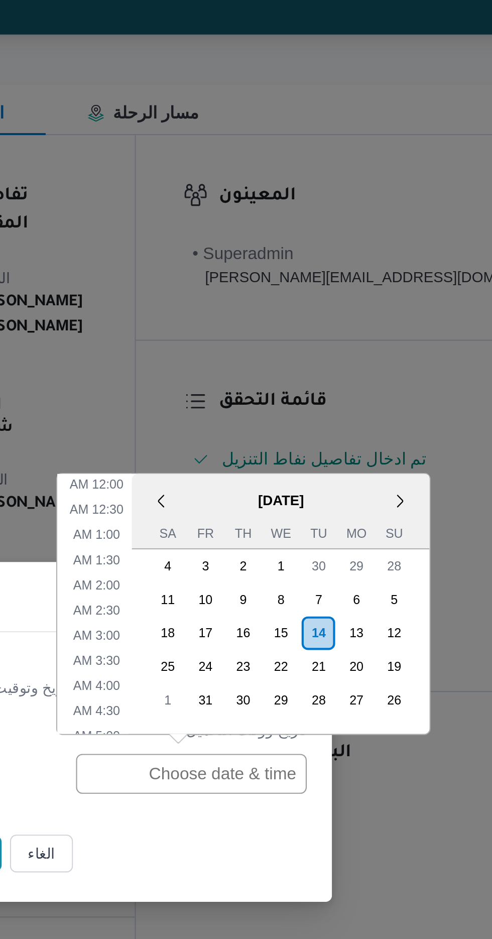
scroll to position [389, 0]
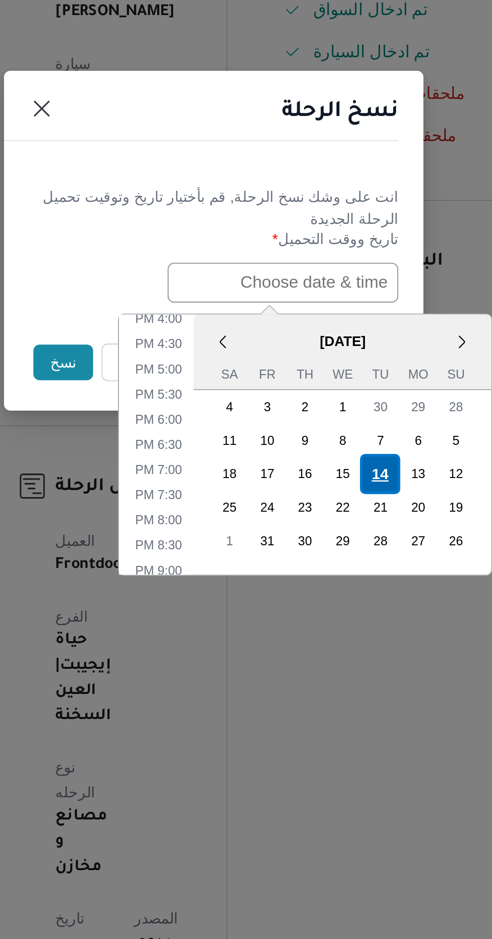
click at [326, 579] on div "14" at bounding box center [325, 580] width 19 height 19
type input "14/10/2025 12:00AM"
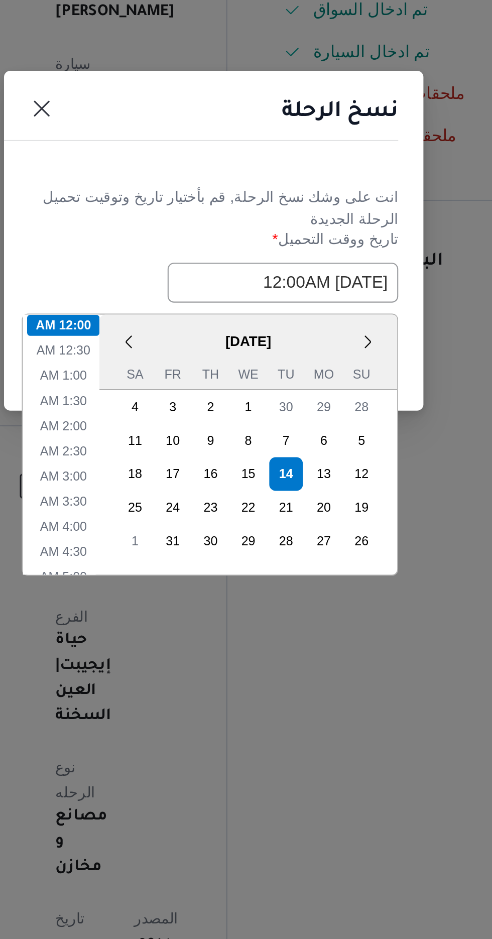
click at [258, 425] on div "نسخ الرحلة" at bounding box center [246, 411] width 201 height 46
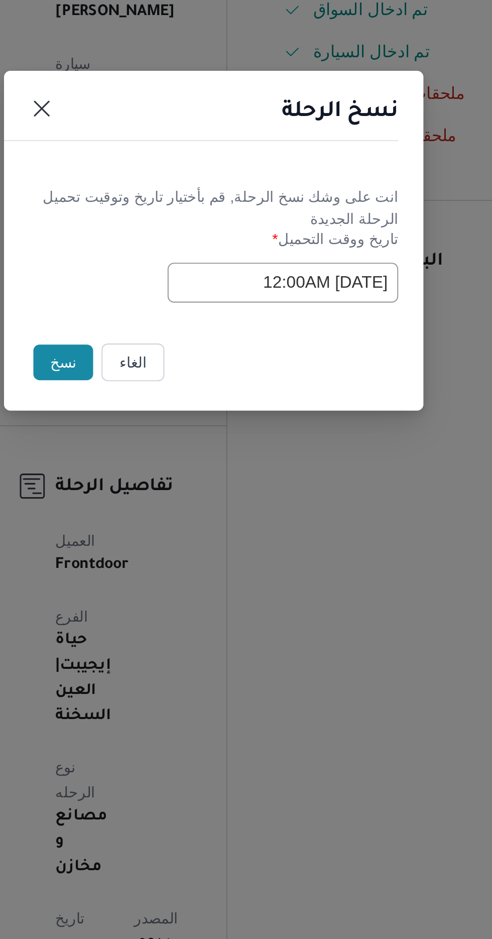
click at [177, 529] on button "نسخ" at bounding box center [174, 527] width 29 height 17
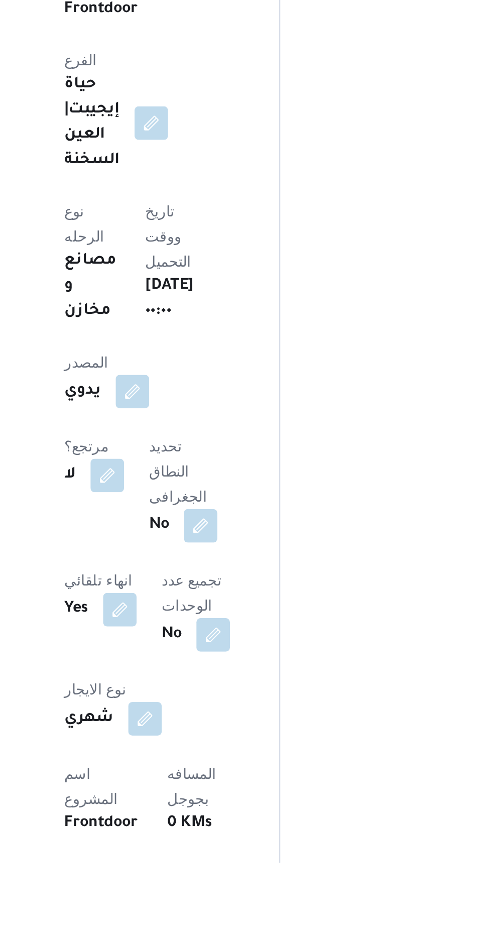
scroll to position [101, 0]
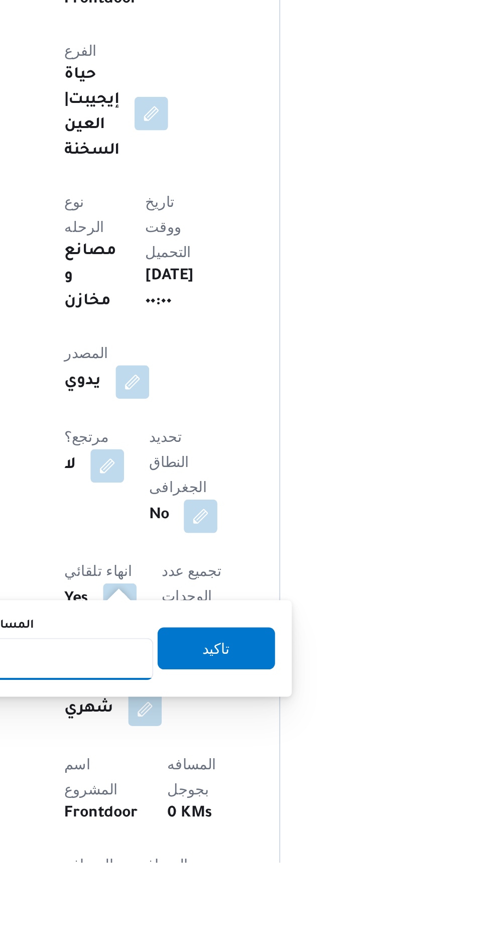
click at [171, 838] on input "المسافه اليدويه" at bounding box center [163, 841] width 100 height 20
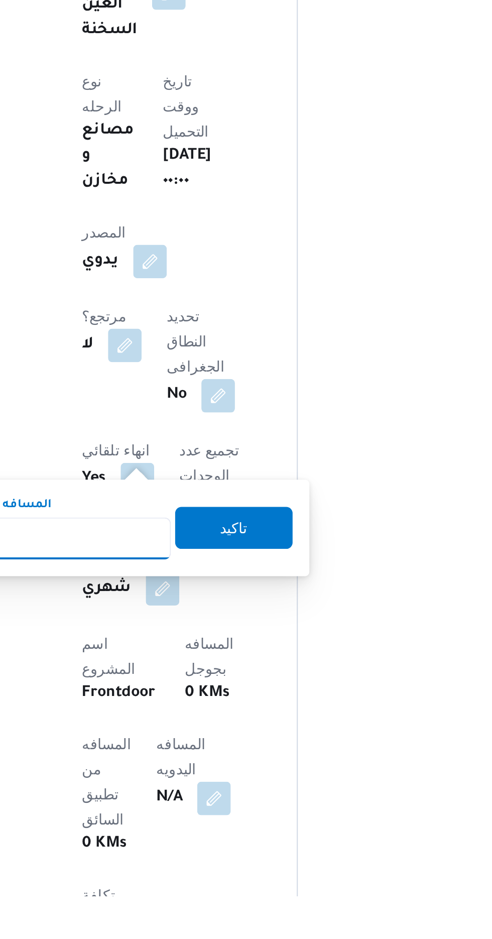
scroll to position [175, 0]
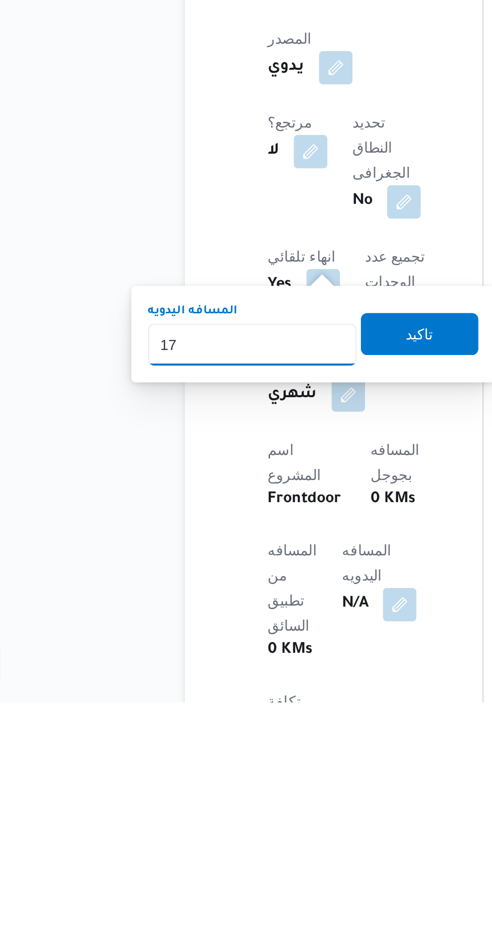
type input "175"
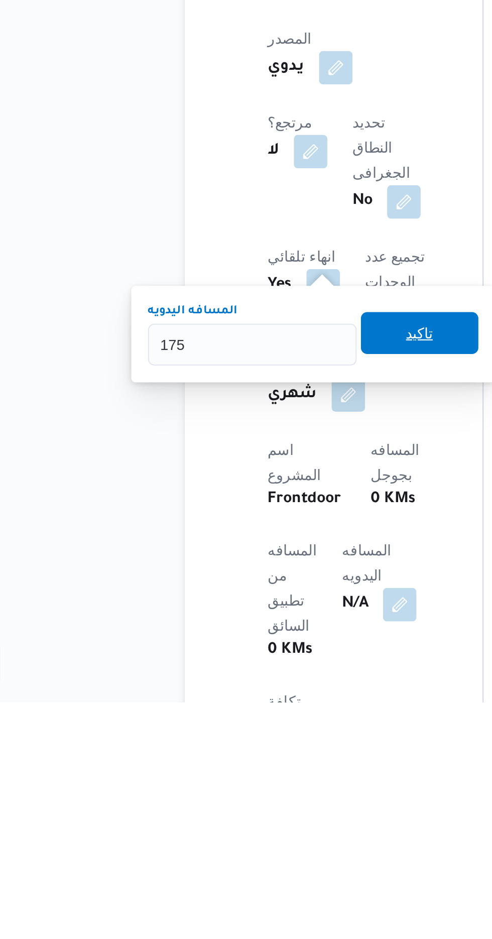
click at [245, 765] on span "تاكيد" at bounding box center [242, 762] width 13 height 12
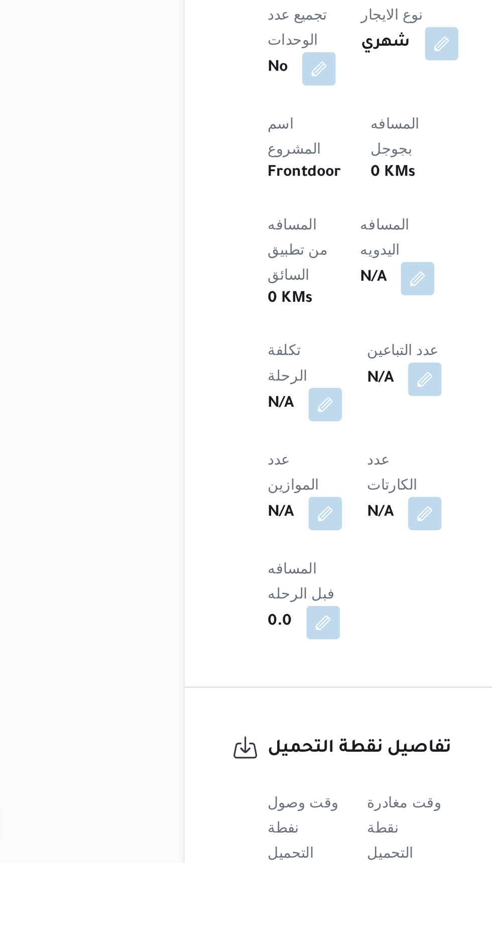
scroll to position [288, 0]
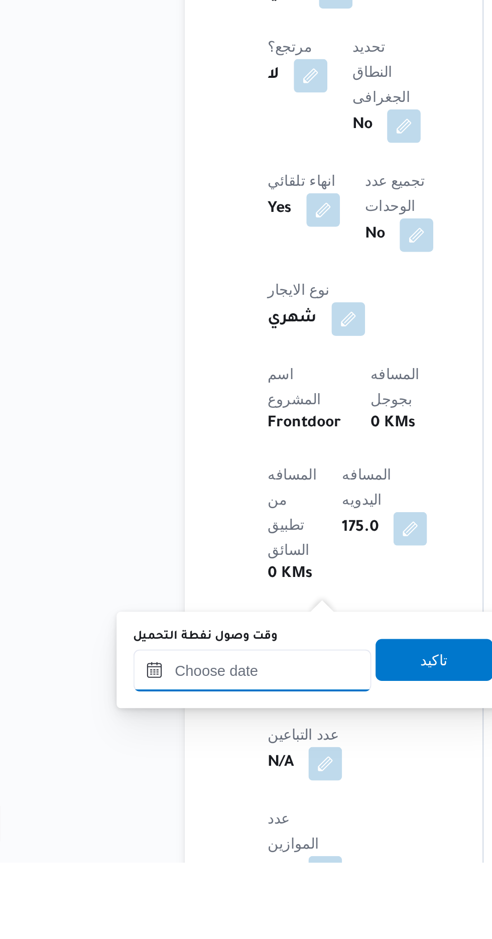
click at [134, 850] on input "وقت وصول نفطة التحميل" at bounding box center [163, 847] width 114 height 20
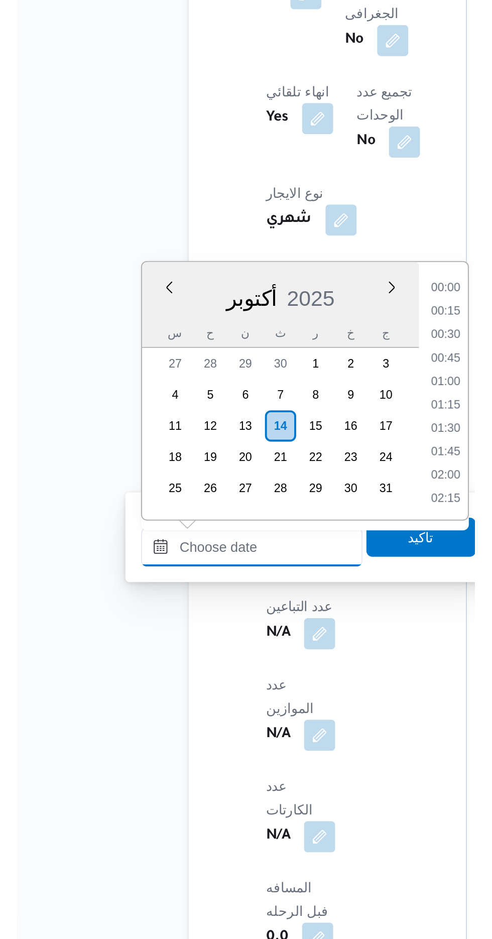
scroll to position [842, 0]
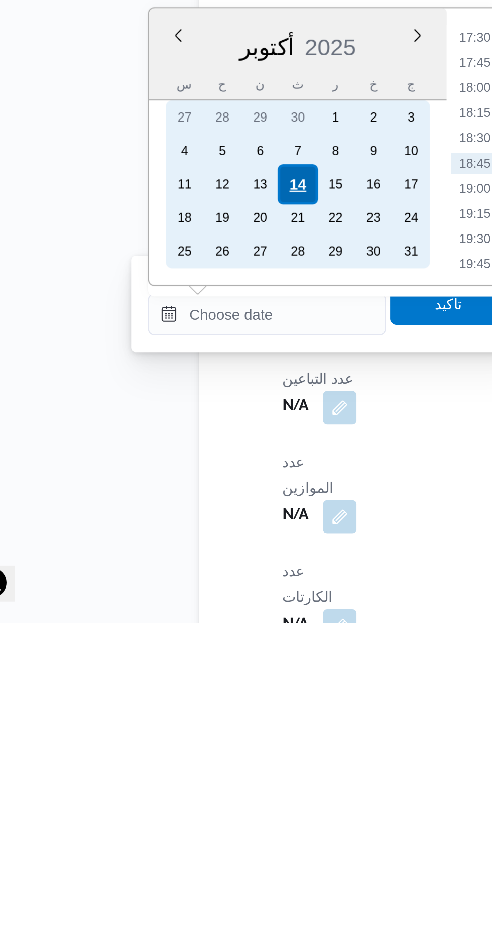
click at [178, 727] on div "14" at bounding box center [177, 728] width 19 height 19
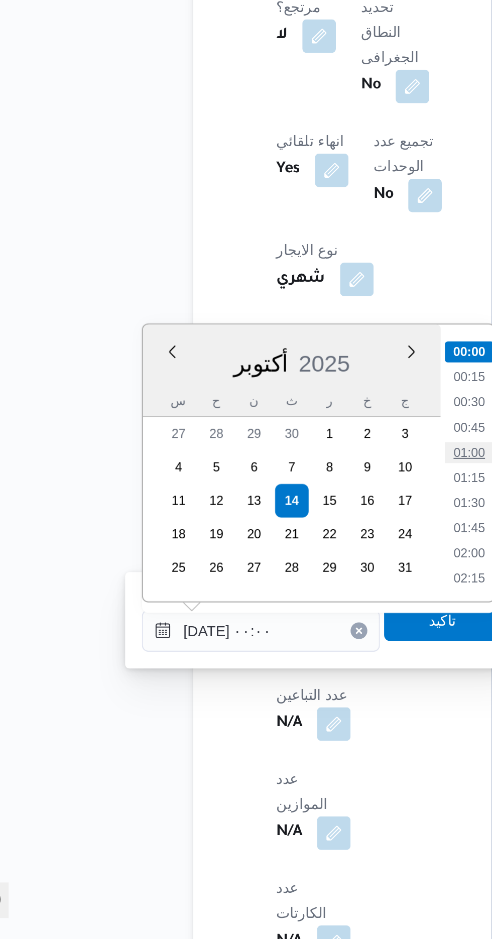
click at [252, 704] on li "01:00" at bounding box center [262, 706] width 23 height 10
type input "١٤/١٠/٢٠٢٥ ٠١:٠٠"
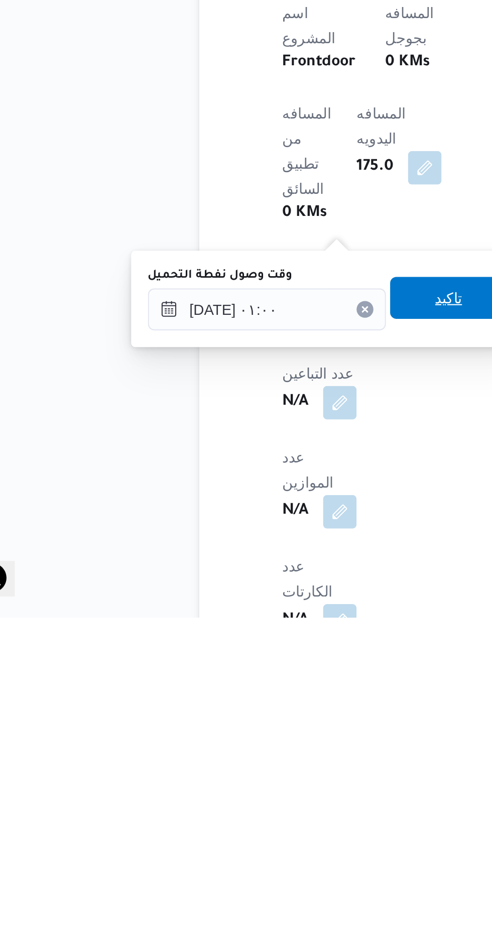
click at [243, 793] on span "تاكيد" at bounding box center [250, 786] width 56 height 20
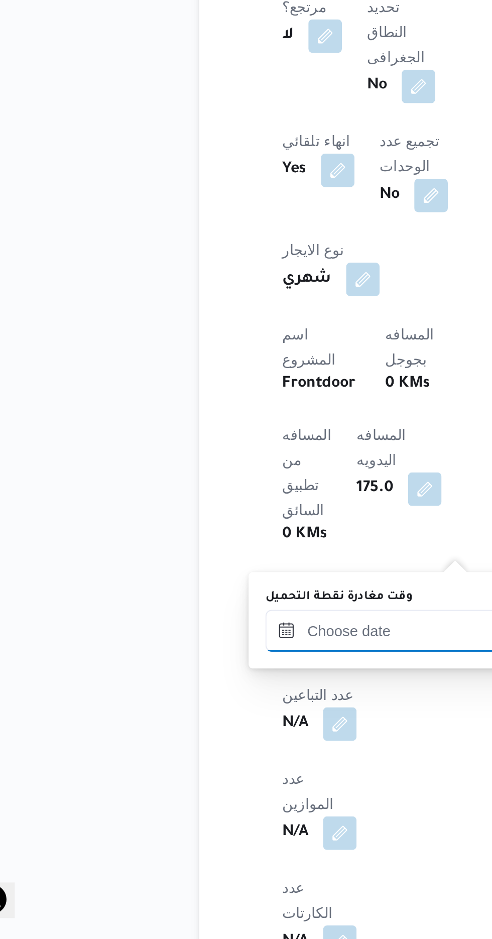
click at [185, 789] on input "وقت مغادرة نقطة التحميل" at bounding box center [219, 791] width 114 height 20
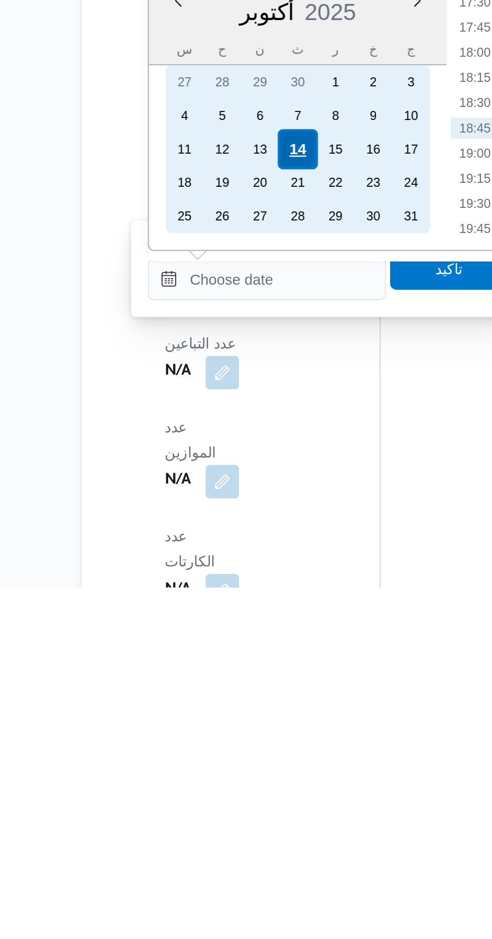
click at [233, 727] on div "14" at bounding box center [233, 728] width 19 height 19
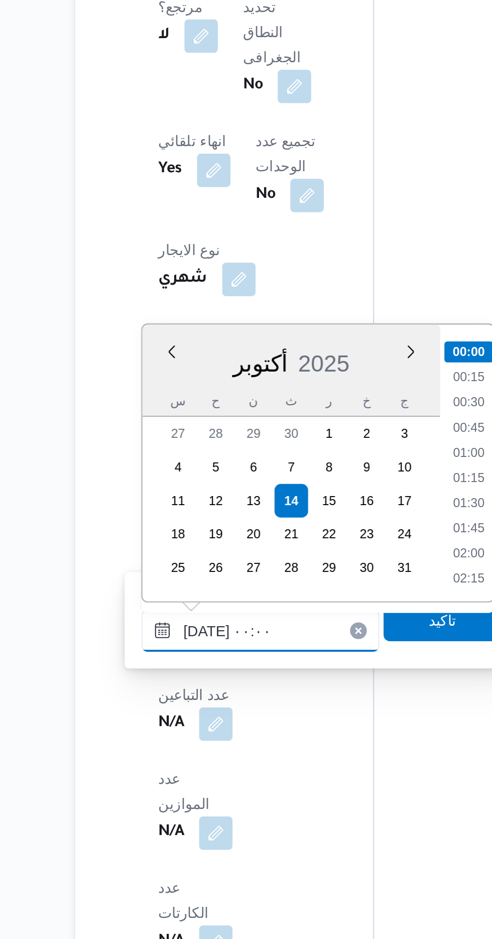
click at [168, 795] on input "١٤/١٠/٢٠٢٥ ٠٠:٠٠" at bounding box center [219, 791] width 114 height 20
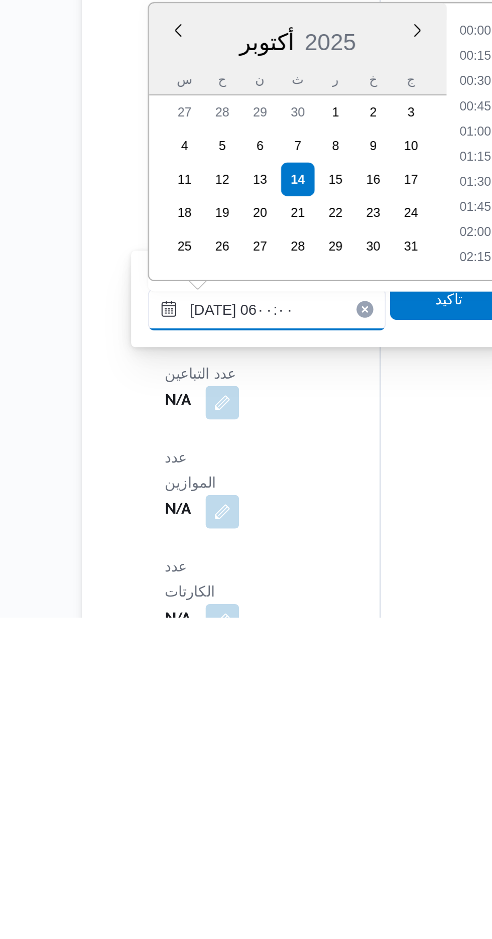
scroll to position [184, 0]
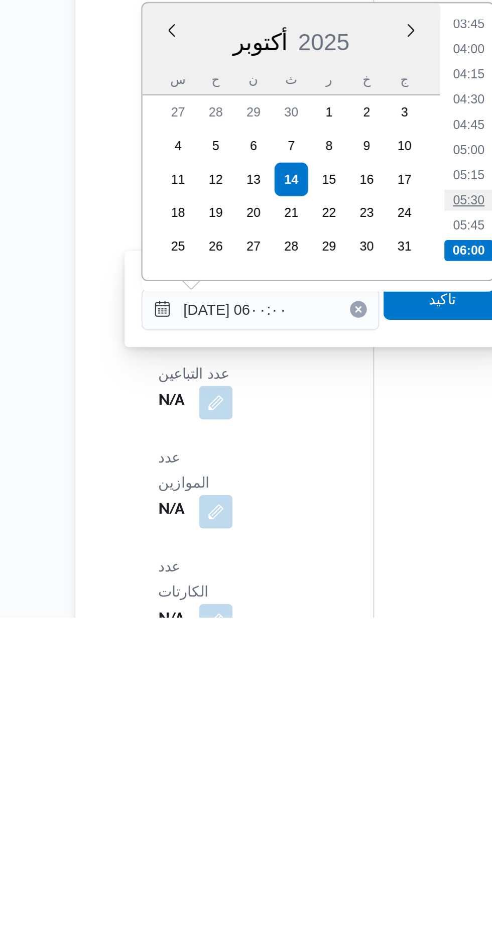
click at [309, 740] on li "05:30" at bounding box center [318, 739] width 23 height 10
type input "١٤/١٠/٢٠٢٥ ٠٥:٣٠"
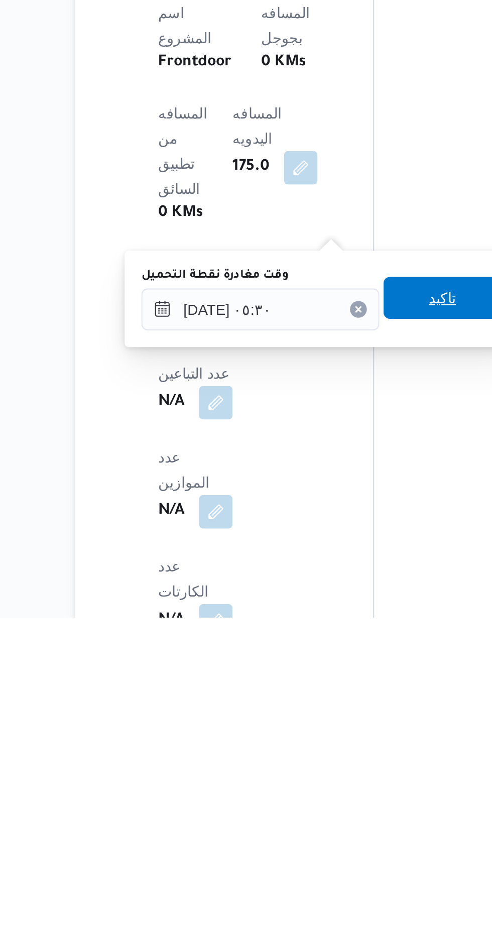
click at [301, 786] on span "تاكيد" at bounding box center [306, 786] width 56 height 20
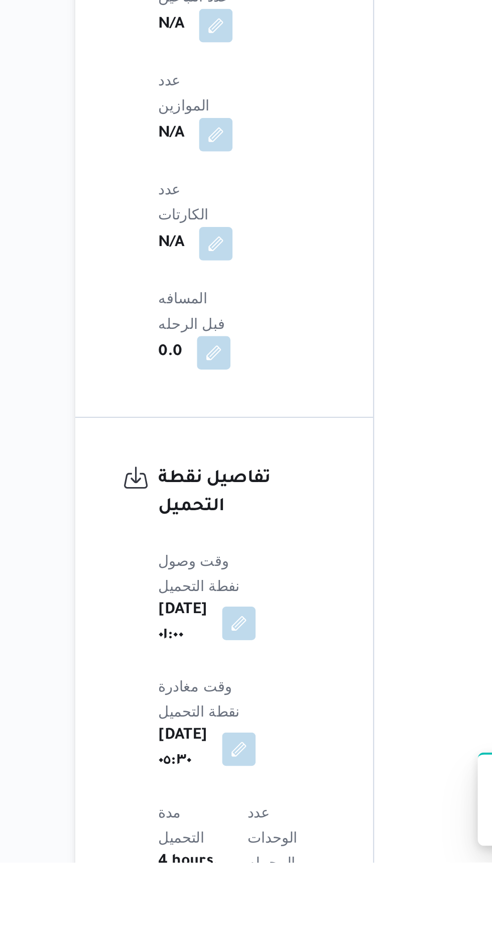
scroll to position [644, 0]
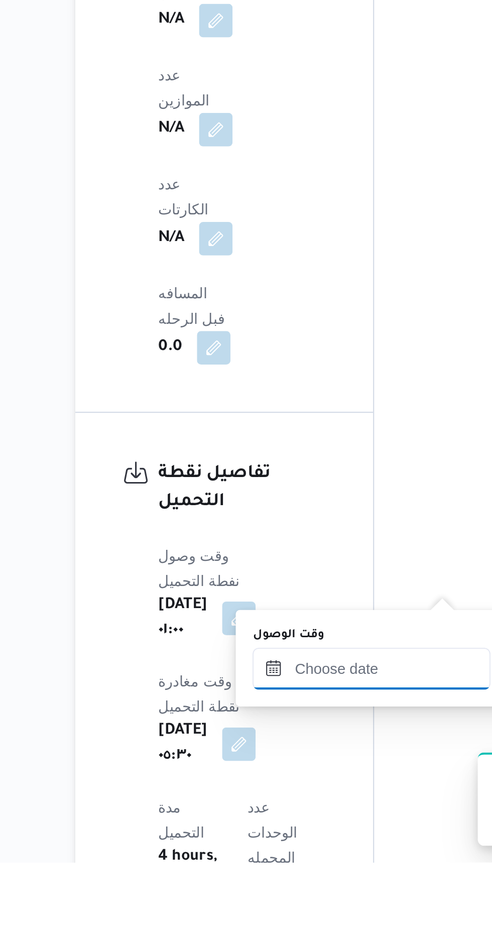
click at [222, 849] on input "وقت الوصول" at bounding box center [272, 846] width 114 height 20
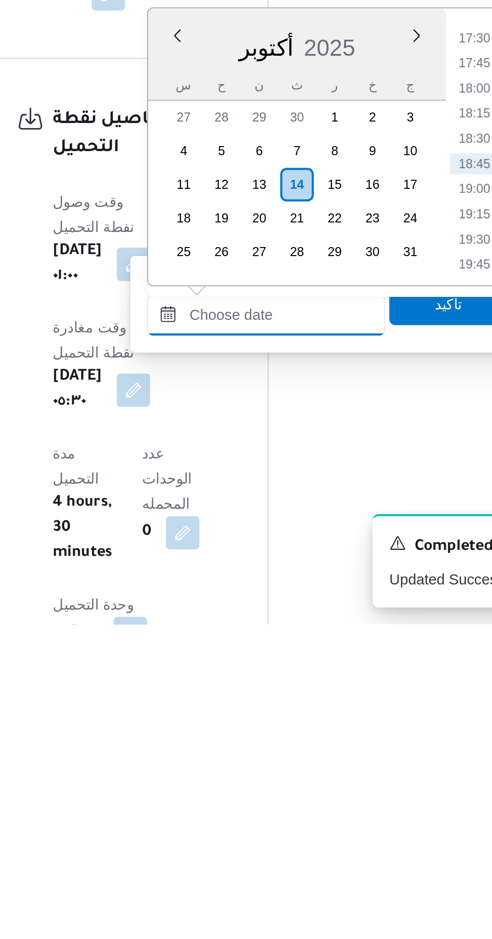
scroll to position [699, 0]
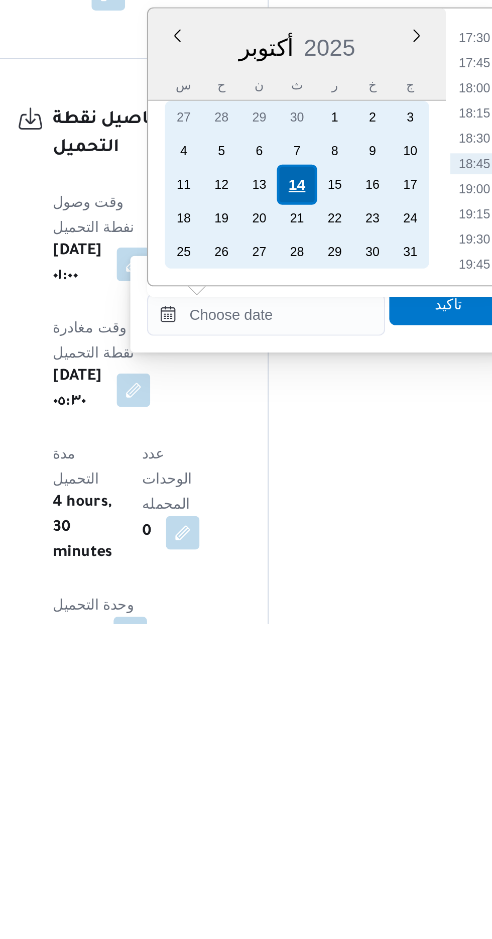
click at [286, 730] on div "14" at bounding box center [287, 728] width 19 height 19
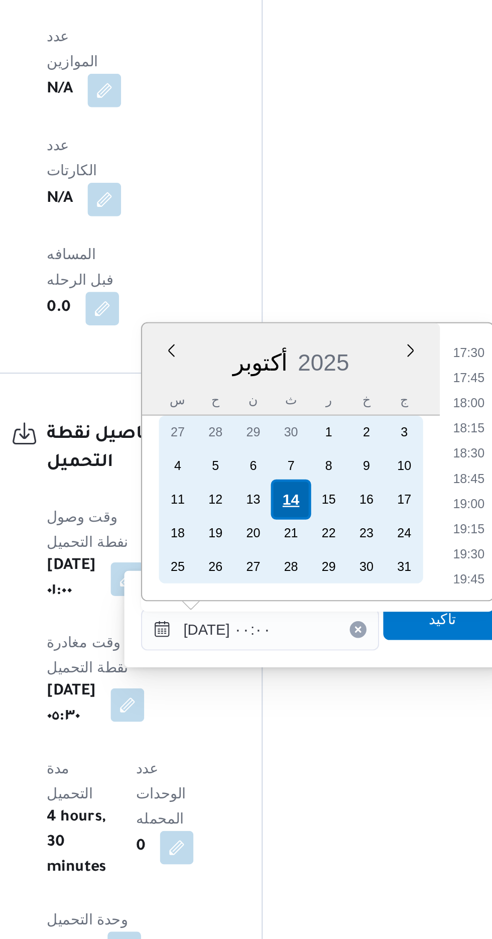
scroll to position [0, 0]
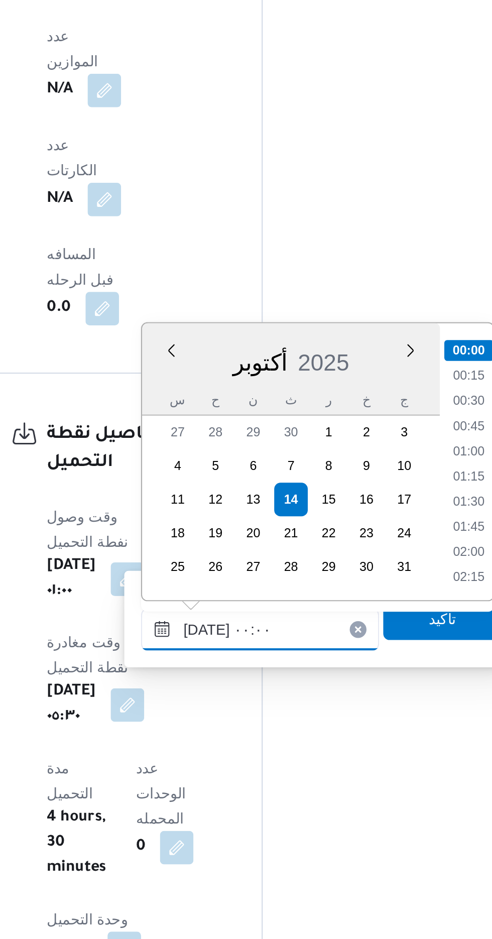
click at [224, 791] on input "١٤/١٠/٢٠٢٥ ٠٠:٠٠" at bounding box center [272, 791] width 114 height 20
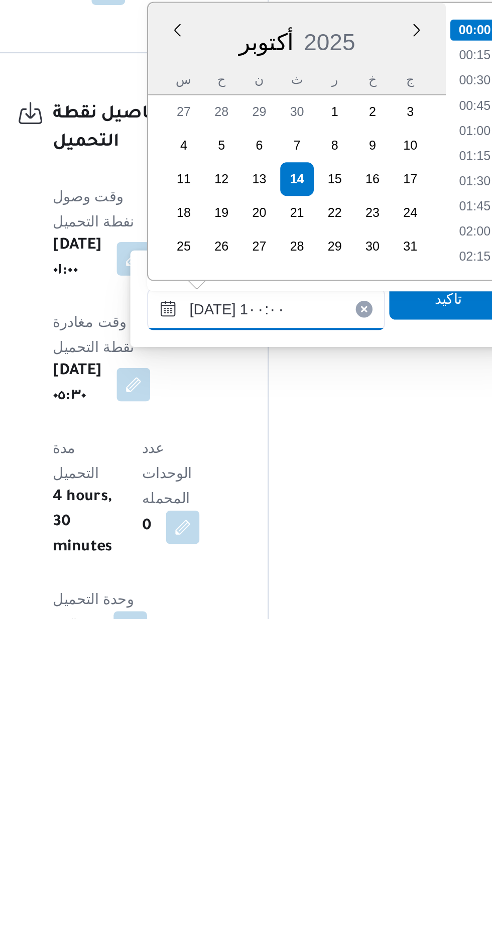
scroll to position [376, 0]
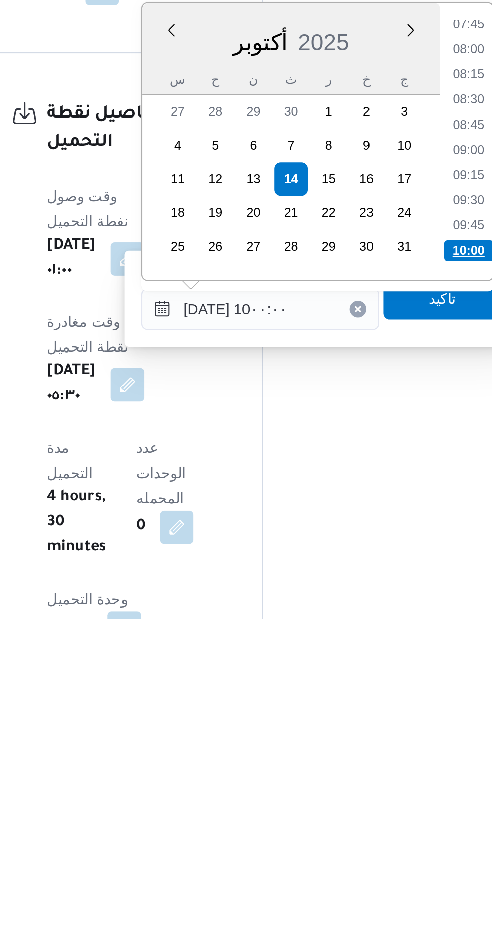
click at [363, 760] on li "10:00" at bounding box center [372, 763] width 24 height 10
type input "١٤/١٠/٢٠٢٥ ١٠:٠٠"
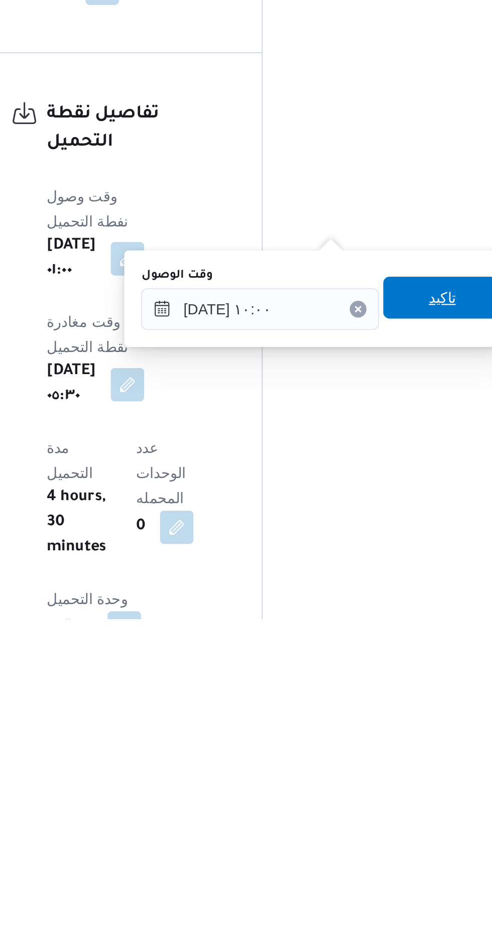
click at [353, 794] on span "تاكيد" at bounding box center [359, 785] width 56 height 20
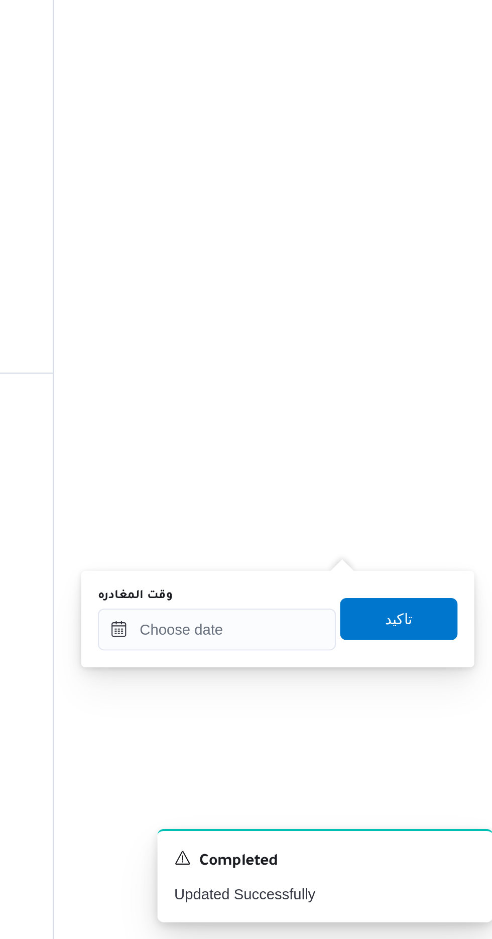
click at [343, 803] on div "You are in a dialog. To close this dialog, hit escape. وقت المغادره تاكيد" at bounding box center [381, 786] width 188 height 46
click at [345, 789] on input "وقت المغادره" at bounding box center [352, 791] width 114 height 20
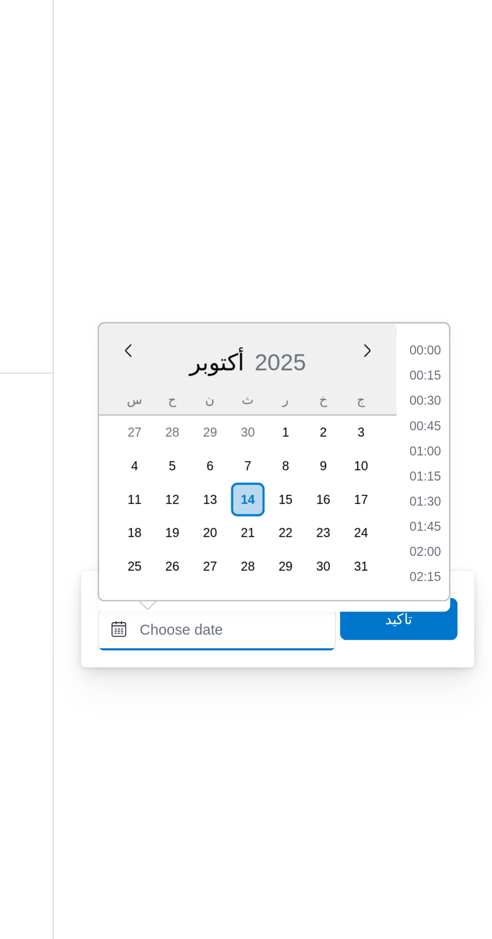
scroll to position [842, 0]
click at [446, 685] on li "18:00" at bounding box center [451, 682] width 23 height 10
type input "١٤/١٠/٢٠٢٥ ١٨:٠٠"
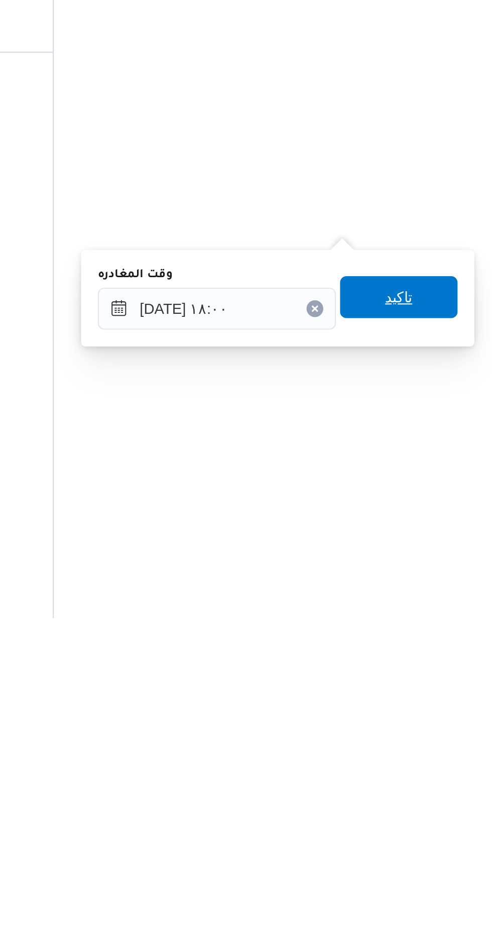
click at [436, 789] on span "تاكيد" at bounding box center [439, 785] width 56 height 20
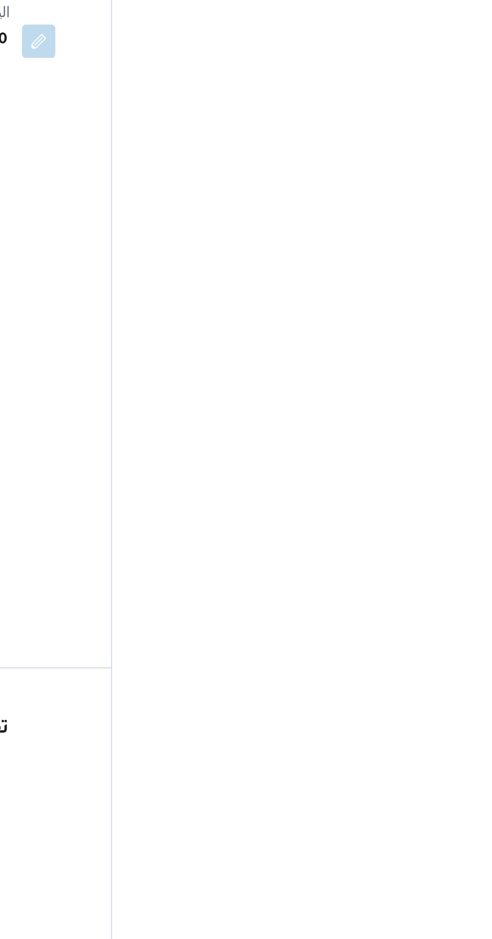
click at [272, 799] on input "١٤/١٠/٢٠٢٥ ١٠:٠٠" at bounding box center [261, 804] width 114 height 20
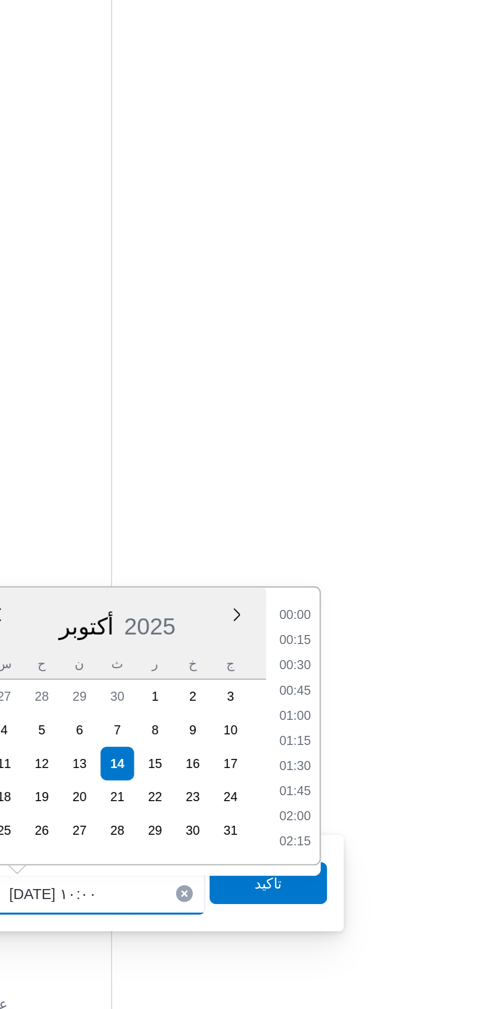
scroll to position [0, 0]
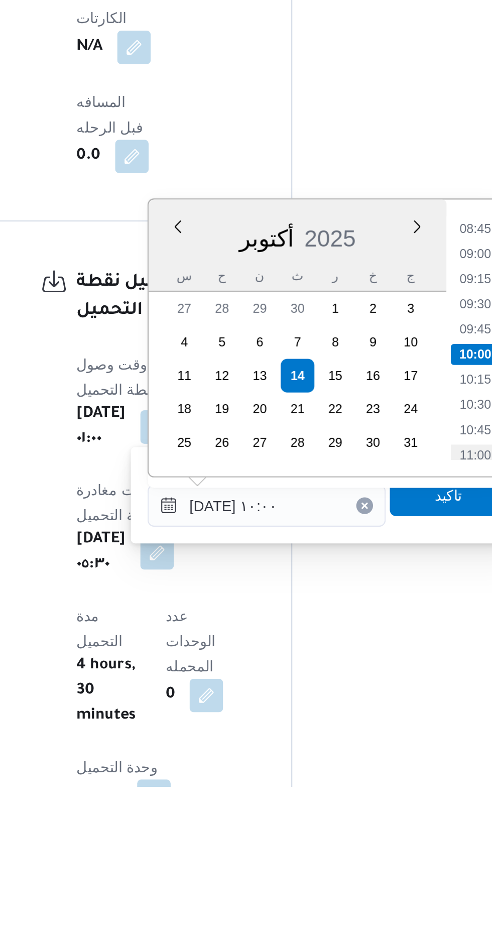
click at [358, 779] on li "11:00" at bounding box center [360, 780] width 23 height 10
type input "١٤/١٠/٢٠٢٥ ١١:٠٠"
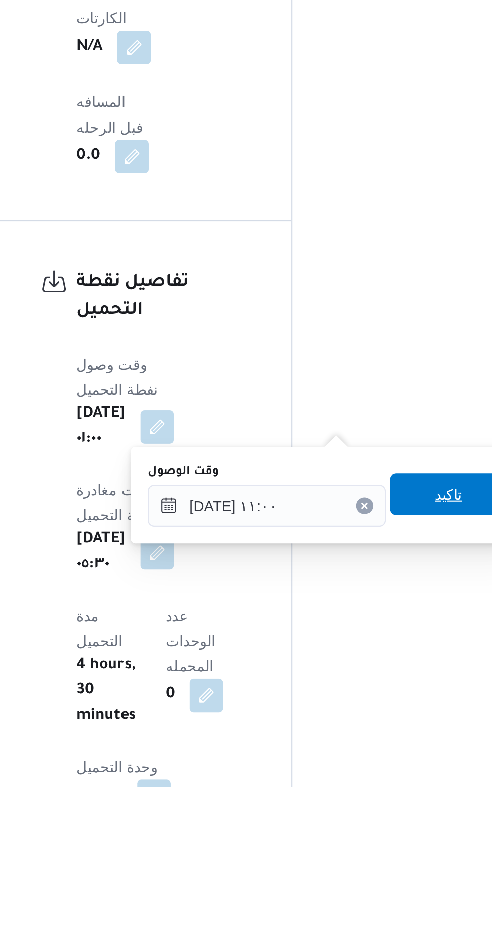
click at [341, 799] on span "تاكيد" at bounding box center [348, 799] width 56 height 20
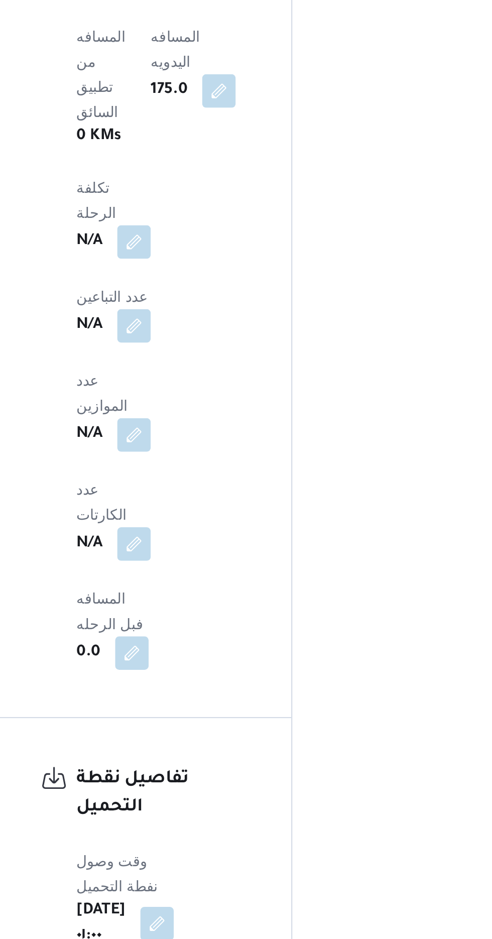
click at [217, 819] on button "button" at bounding box center [209, 827] width 16 height 16
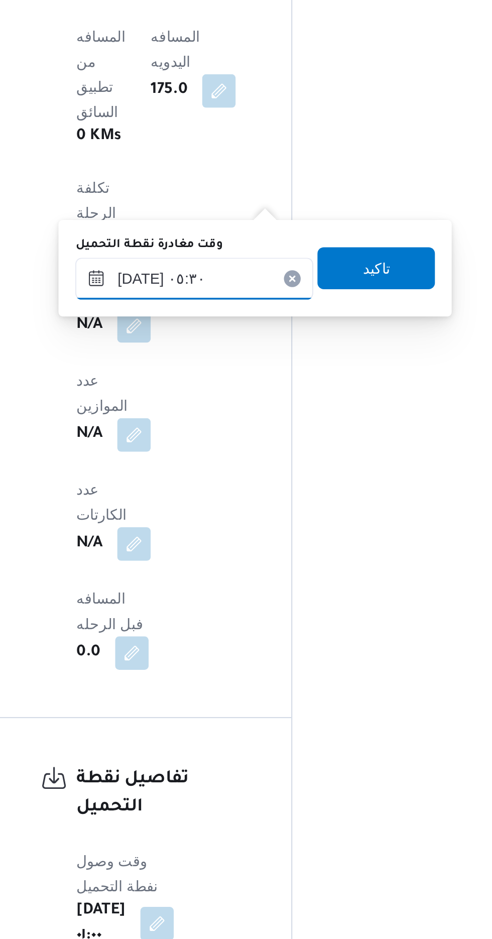
click at [212, 462] on input "١٤/١٠/٢٠٢٥ ٠٥:٣٠" at bounding box center [227, 458] width 114 height 20
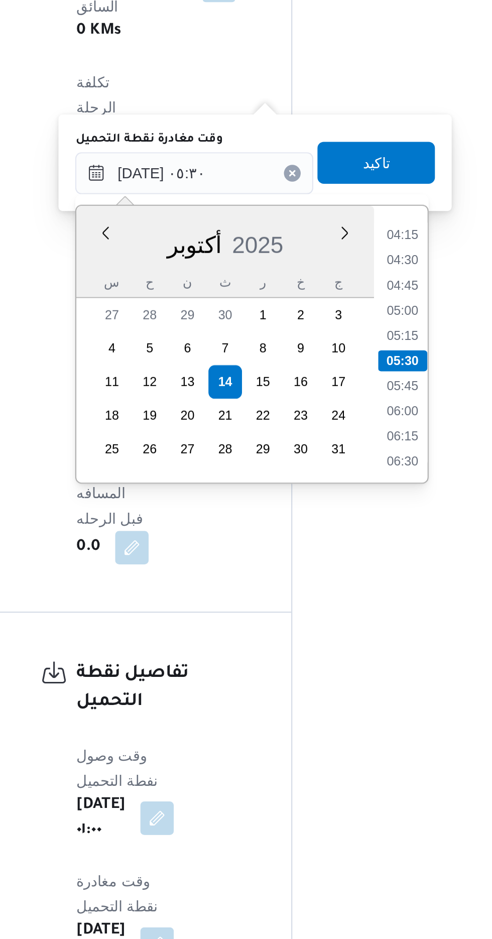
click at [324, 597] on div "Time 00:00 00:15 00:30 00:45 01:00 01:15 01:30 01:45 02:00 02:15 02:30 02:45 03…" at bounding box center [326, 540] width 26 height 133
click at [323, 594] on li "06:30" at bounding box center [326, 596] width 23 height 10
type input "١٤/١٠/٢٠٢٥ ٠٥:٣٠"
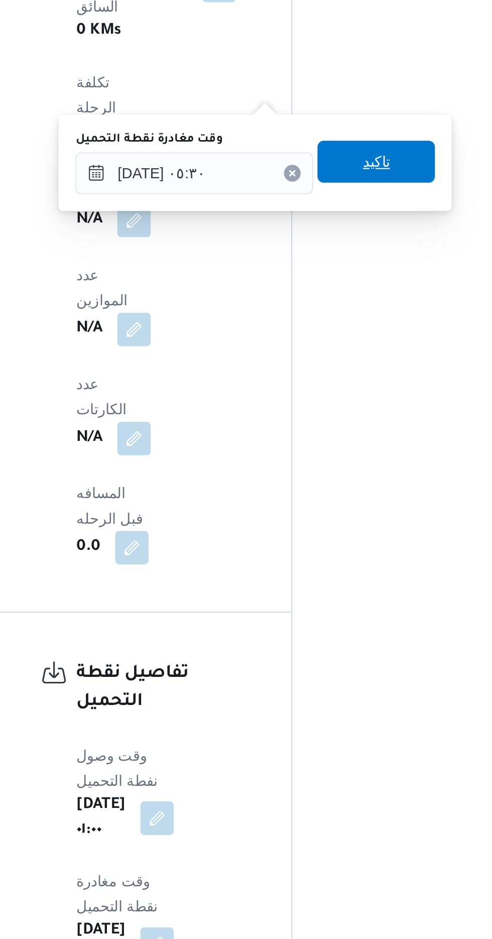
click at [316, 458] on span "تاكيد" at bounding box center [314, 453] width 56 height 20
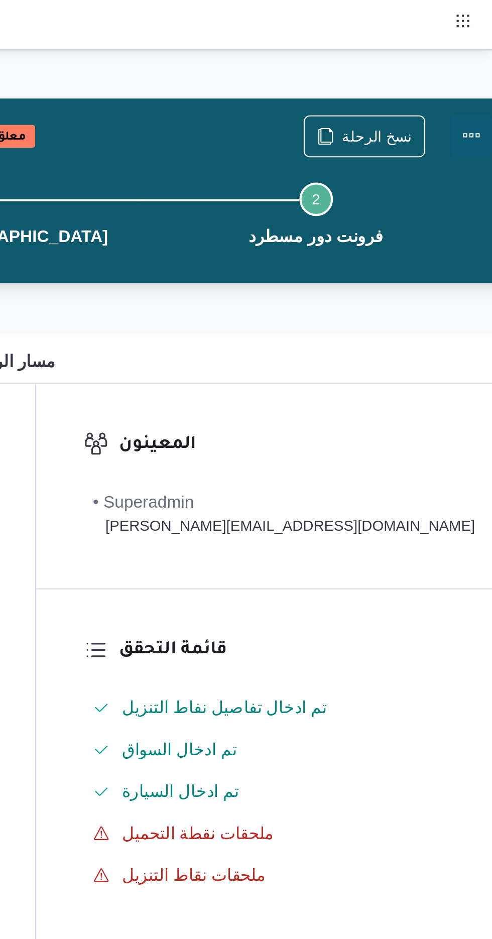
click at [472, 62] on button "Actions" at bounding box center [482, 65] width 20 height 20
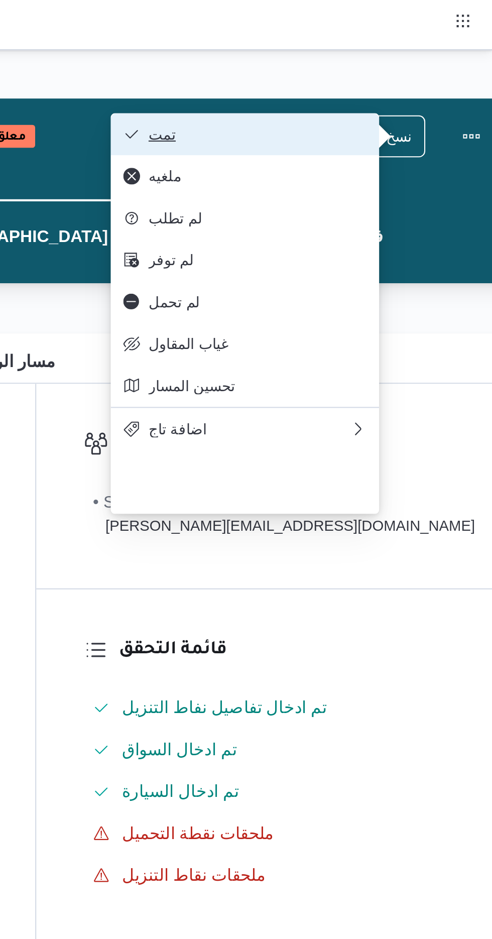
click at [344, 68] on span "تمت" at bounding box center [379, 64] width 104 height 8
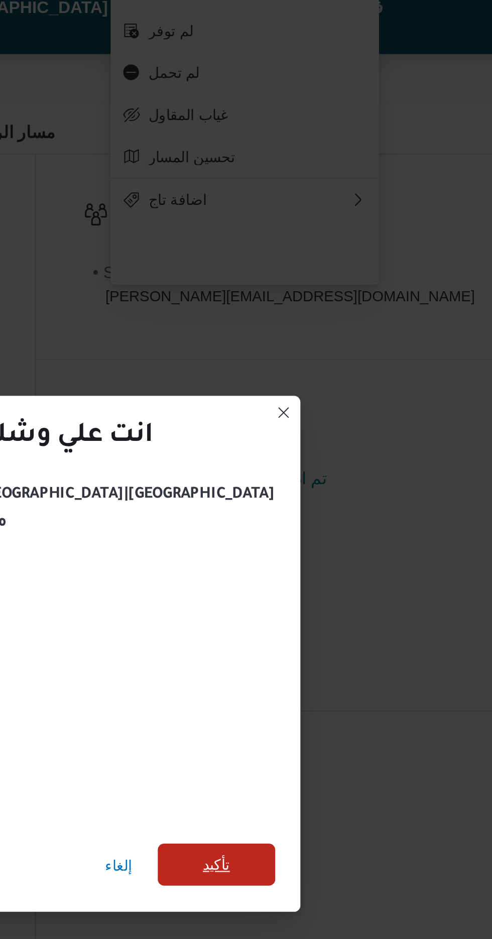
click at [353, 518] on span "تأكيد" at bounding box center [359, 524] width 13 height 12
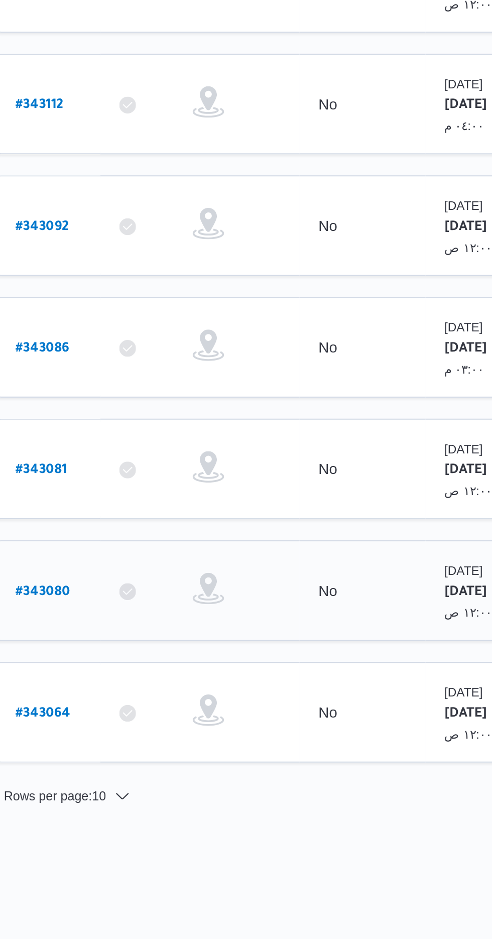
click at [152, 482] on link "# 343080" at bounding box center [153, 489] width 26 height 14
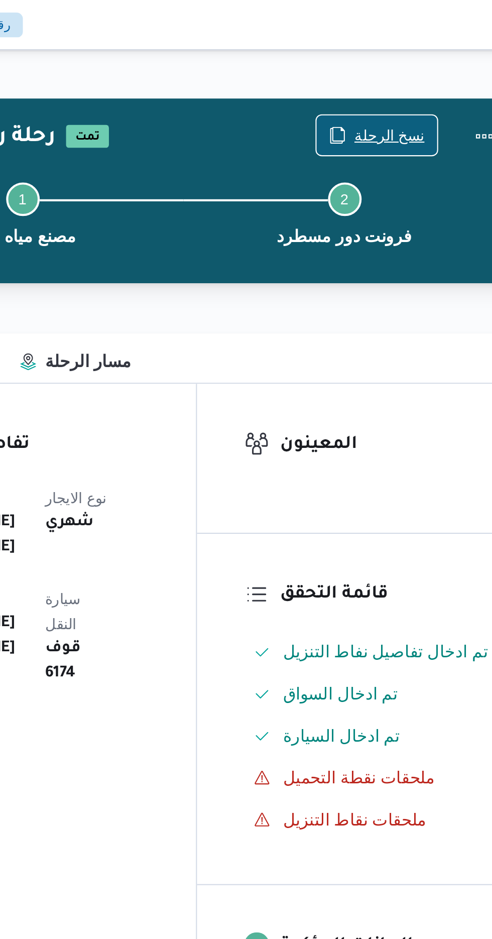
click at [393, 68] on span "نسخ الرحلة" at bounding box center [400, 64] width 58 height 19
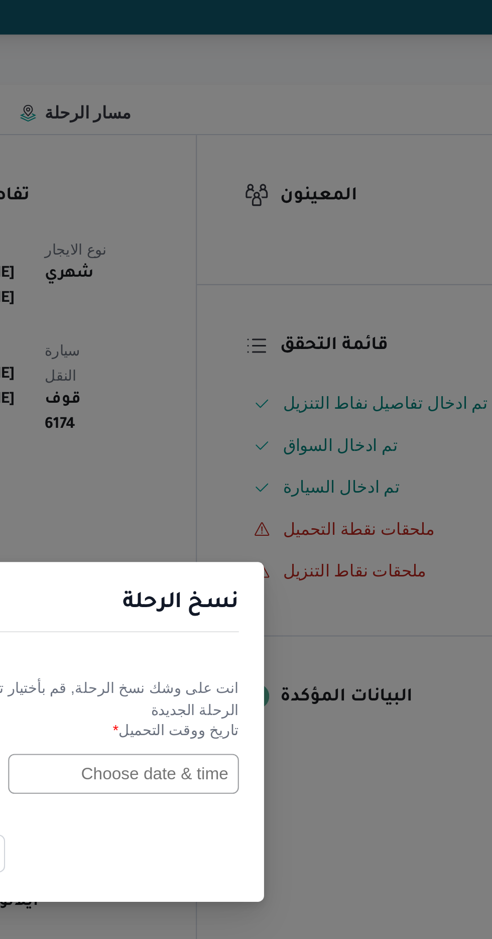
click at [270, 490] on input "text" at bounding box center [279, 489] width 110 height 19
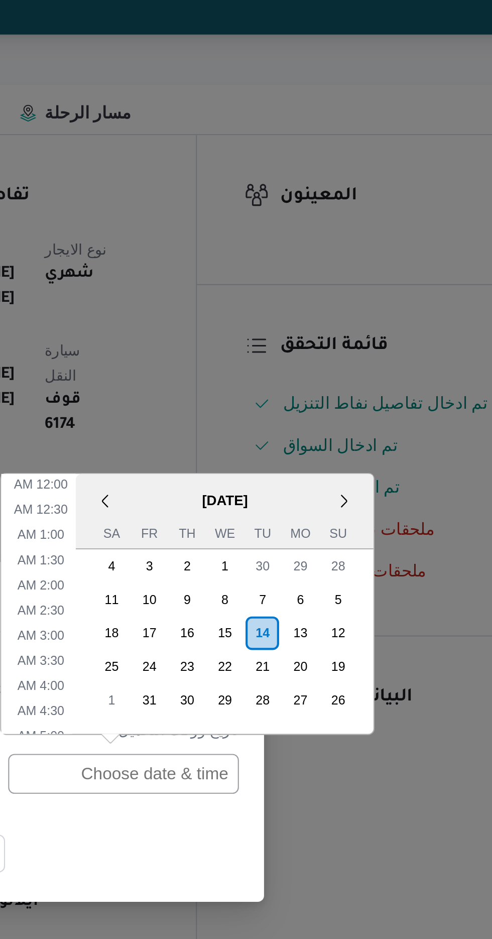
scroll to position [389, 0]
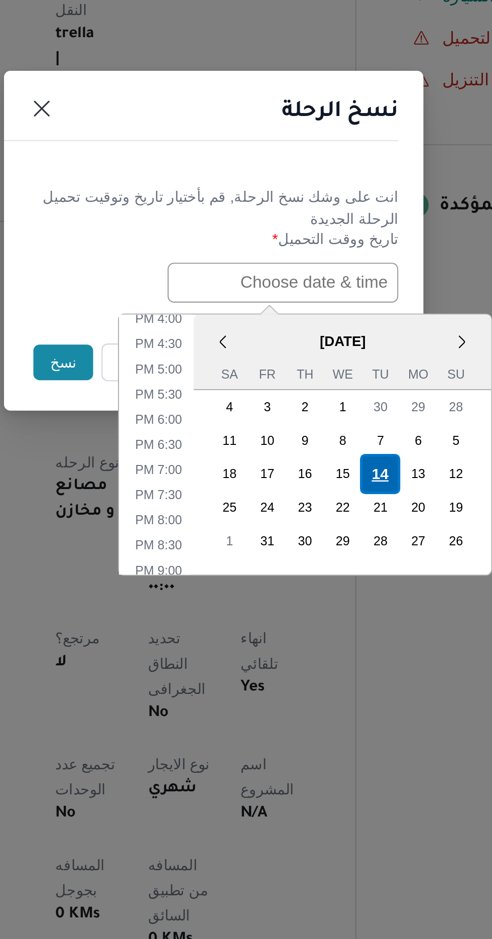
click at [324, 582] on div "14" at bounding box center [325, 580] width 19 height 19
type input "14/10/2025 12:00AM"
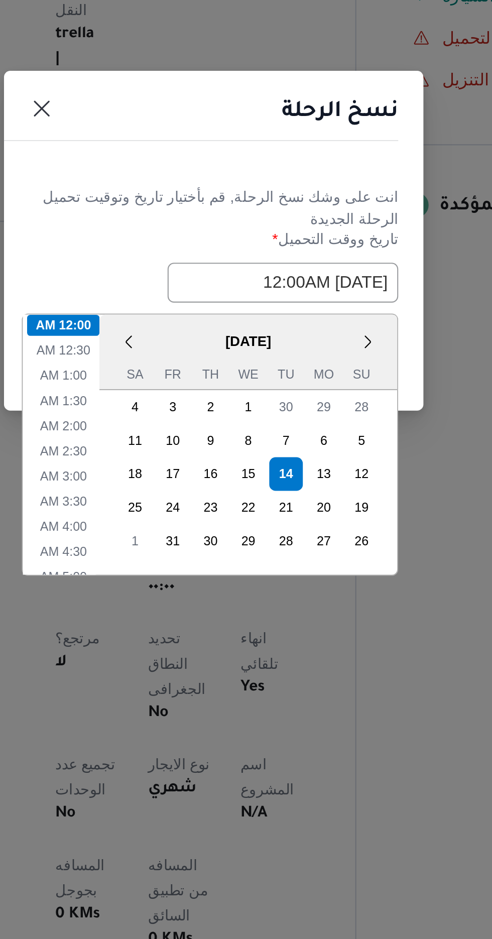
click at [244, 427] on div "نسخ الرحلة" at bounding box center [246, 411] width 201 height 46
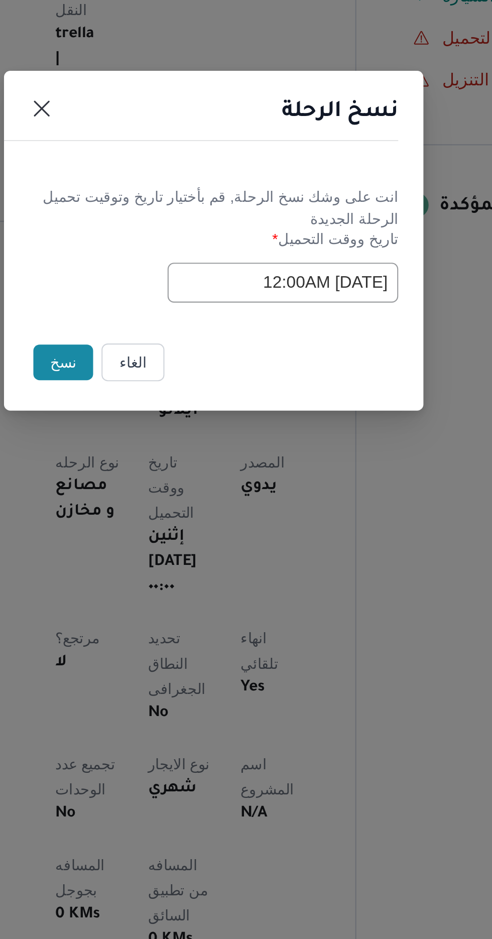
click at [172, 530] on button "نسخ" at bounding box center [174, 527] width 29 height 17
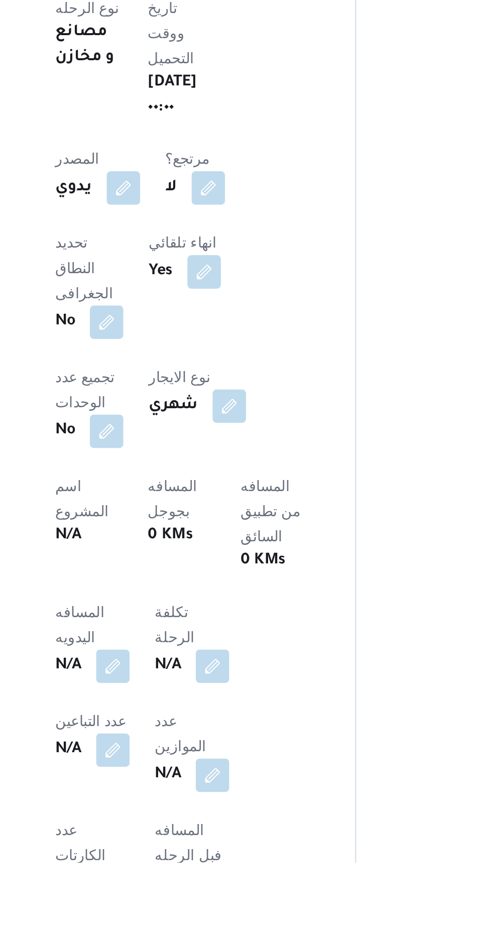
scroll to position [92, 0]
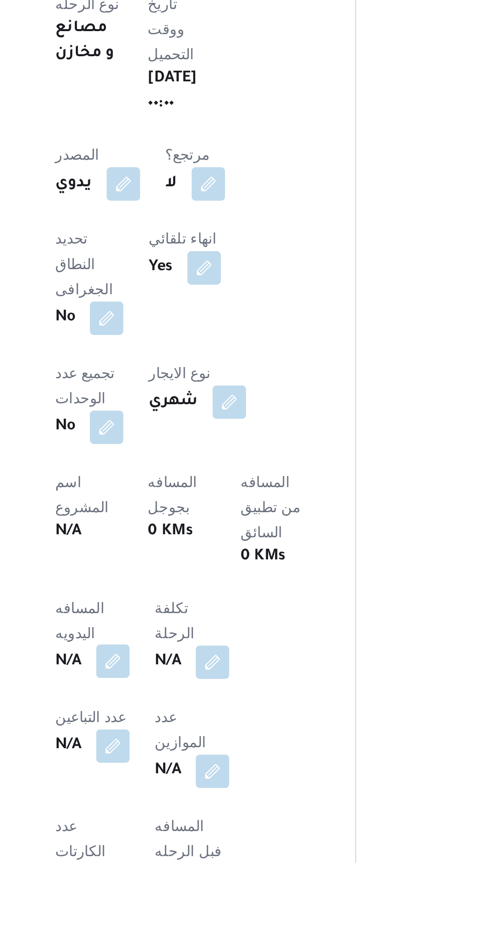
click at [192, 834] on button "button" at bounding box center [198, 842] width 16 height 16
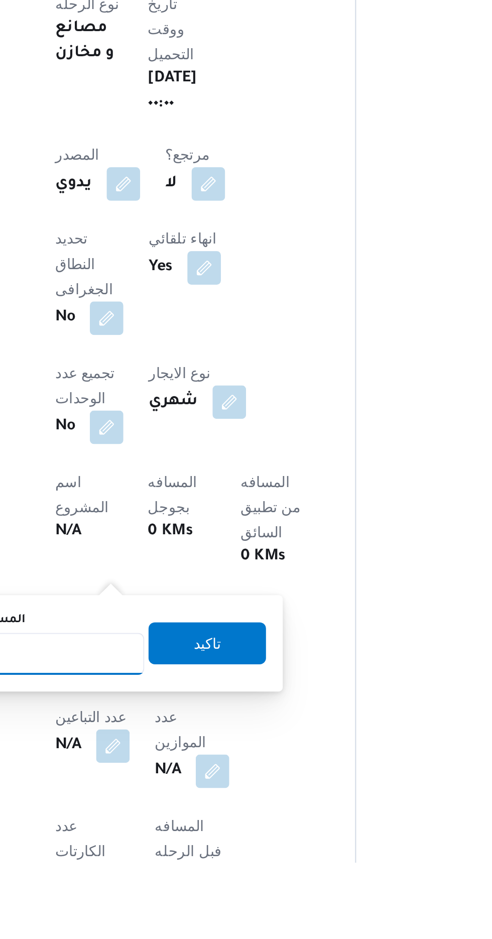
click at [171, 834] on input "المسافه اليدويه" at bounding box center [163, 839] width 100 height 20
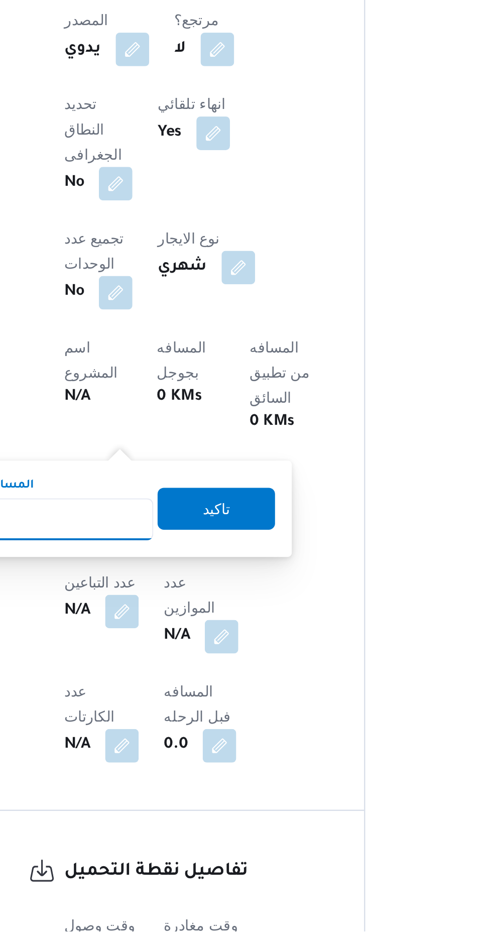
scroll to position [189, 0]
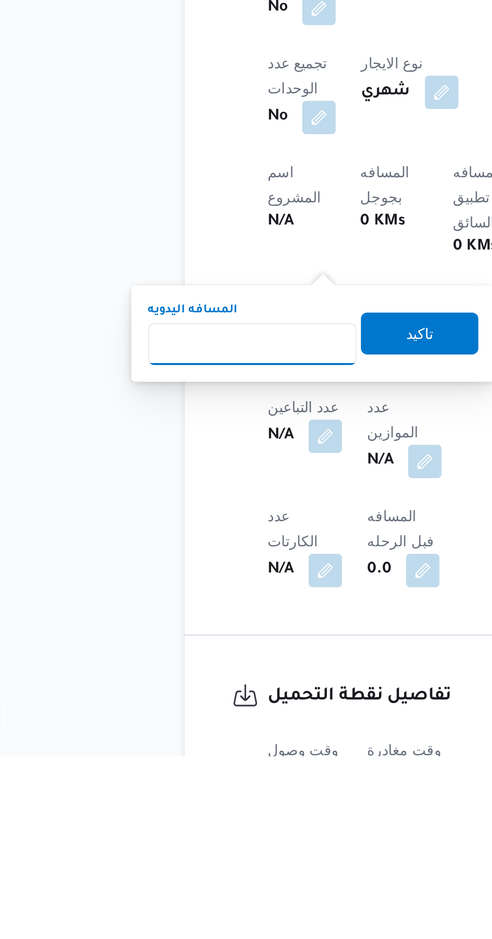
type input "1"
type input "240"
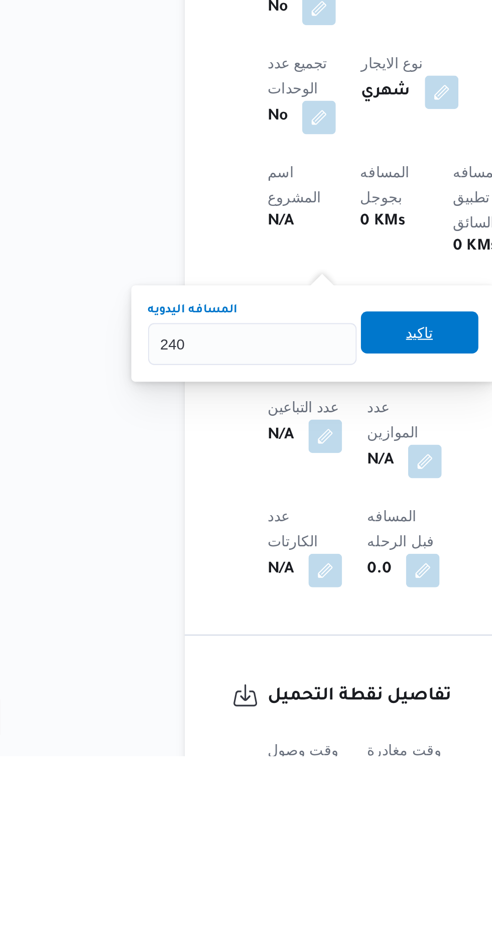
click at [239, 741] on span "تاكيد" at bounding box center [243, 736] width 56 height 20
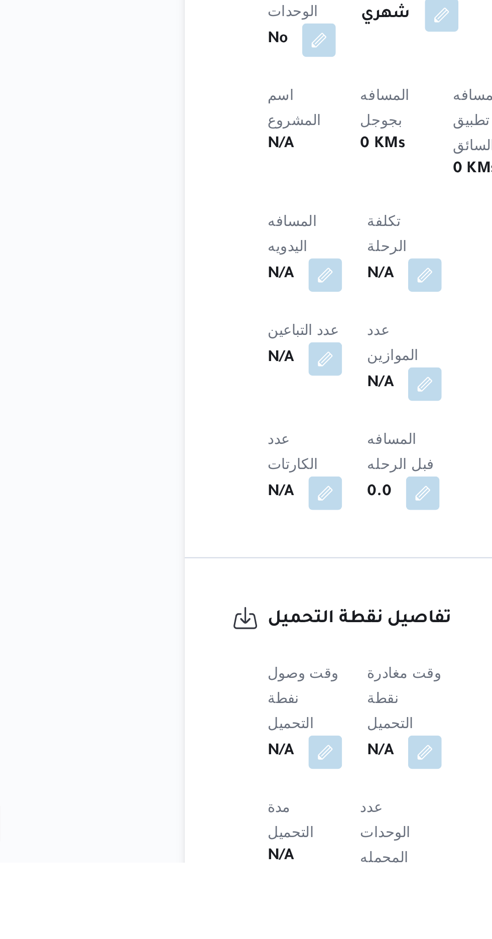
scroll to position [279, 0]
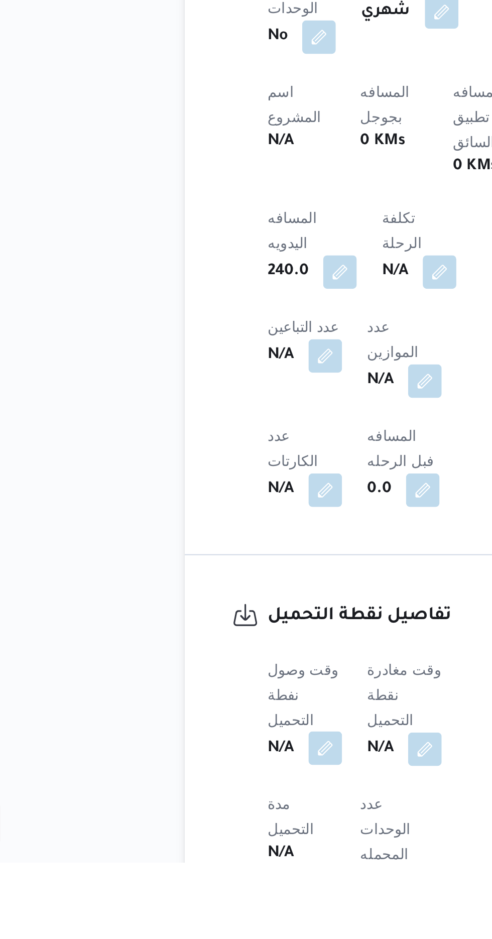
click at [193, 876] on button "button" at bounding box center [198, 884] width 16 height 16
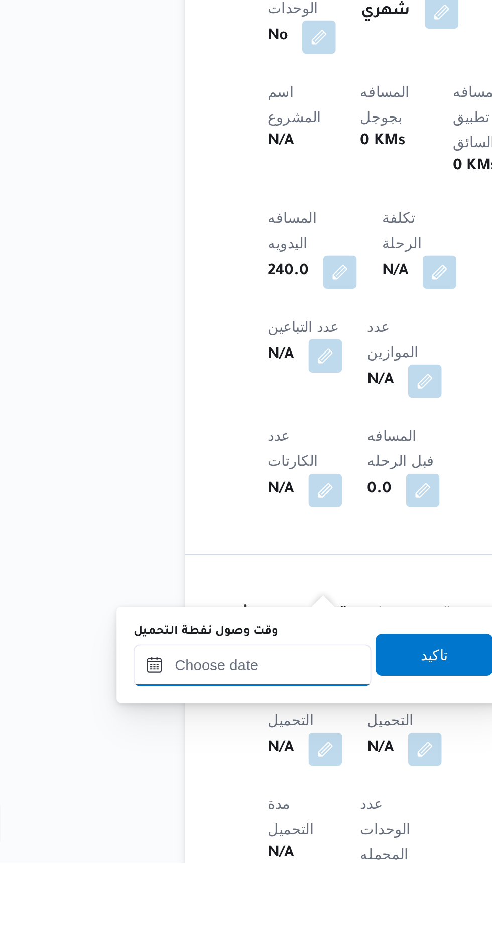
click at [148, 847] on input "وقت وصول نفطة التحميل" at bounding box center [163, 844] width 114 height 20
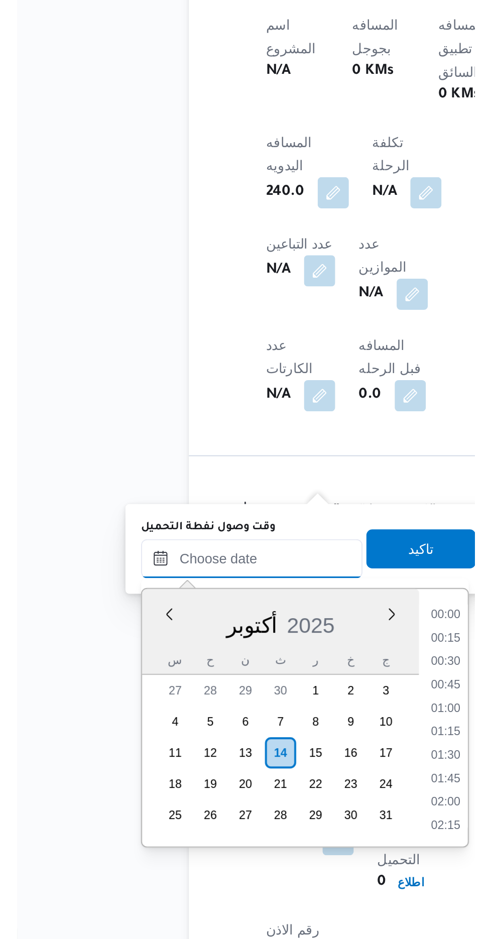
scroll to position [842, 0]
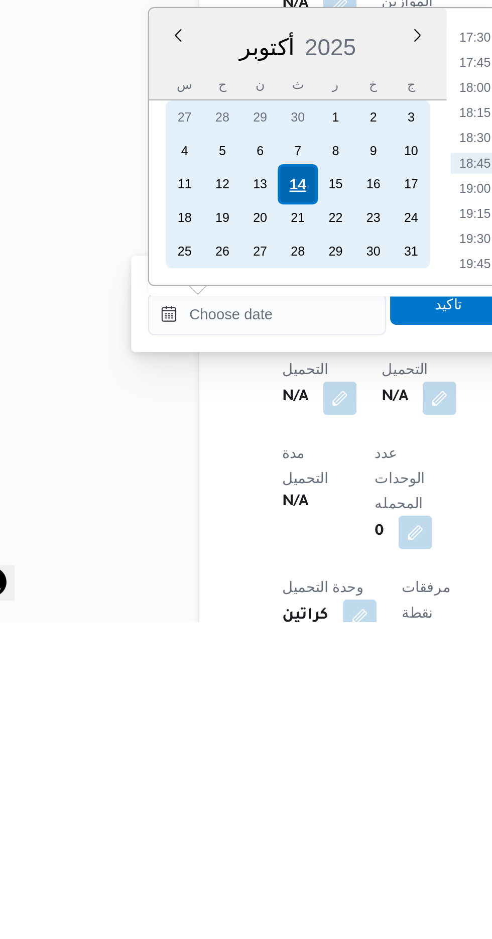
click at [178, 732] on div "14" at bounding box center [177, 729] width 19 height 19
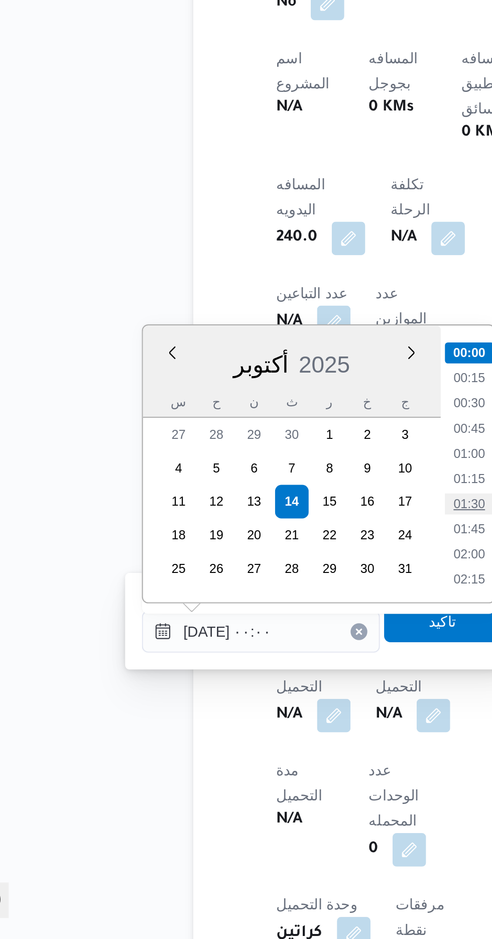
click at [261, 732] on li "01:30" at bounding box center [262, 730] width 23 height 10
type input "١٤/١٠/٢٠٢٥ ٠١:٣٠"
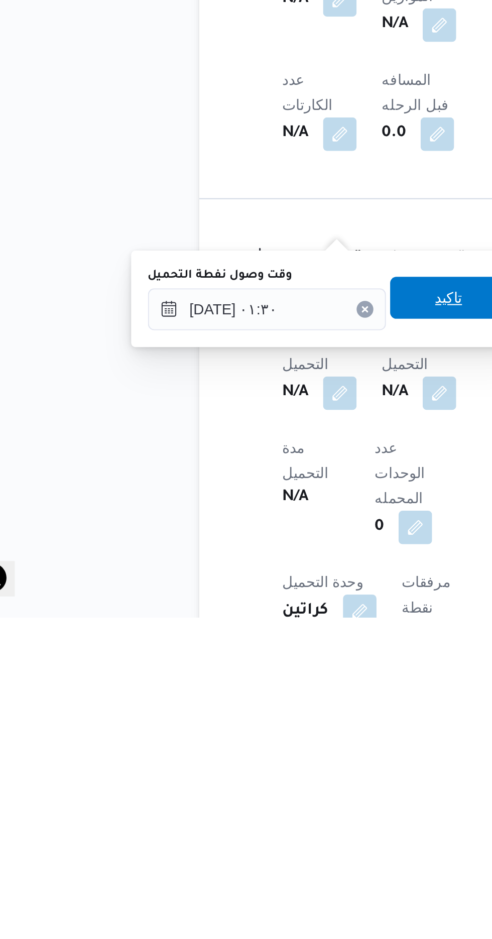
click at [245, 791] on span "تاكيد" at bounding box center [250, 786] width 56 height 20
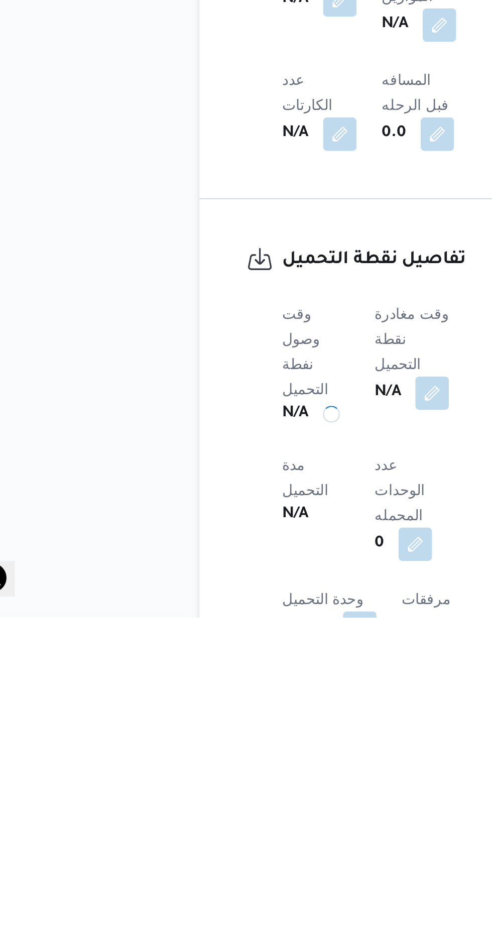
scroll to position [332, 0]
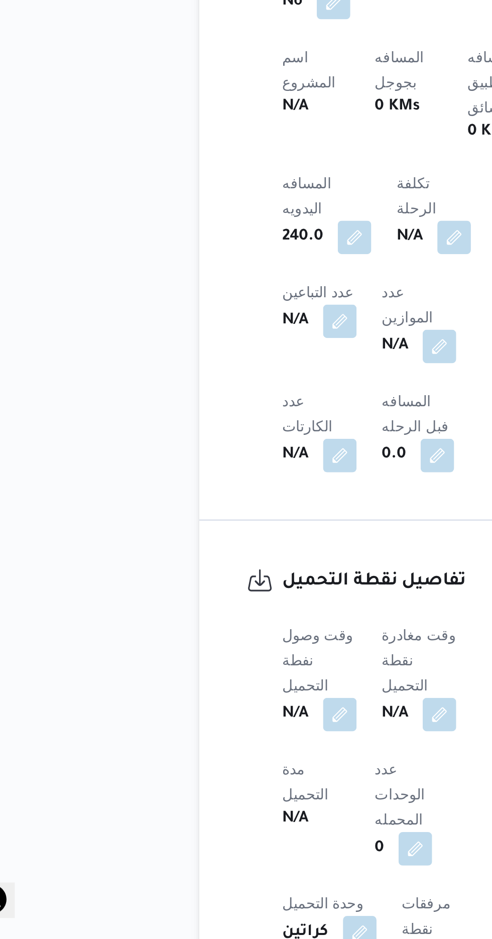
click at [242, 823] on span at bounding box center [242, 831] width 21 height 16
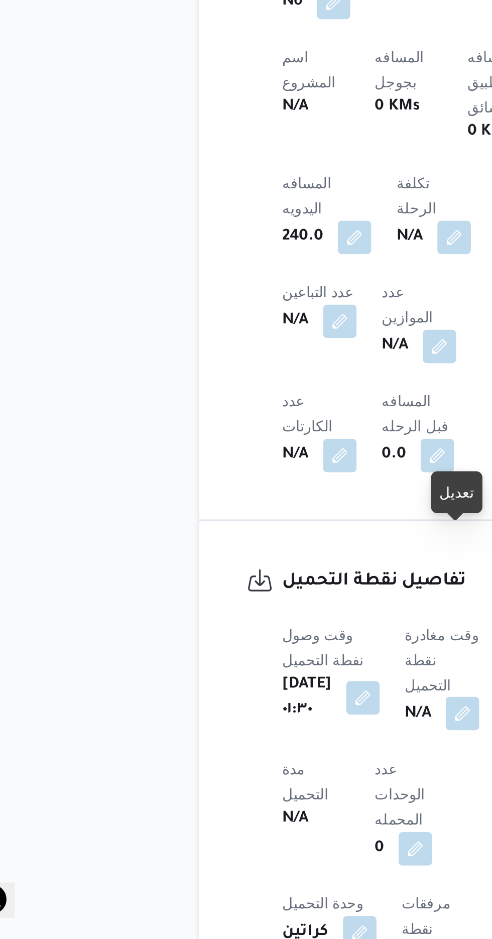
click at [249, 823] on button "button" at bounding box center [256, 831] width 16 height 16
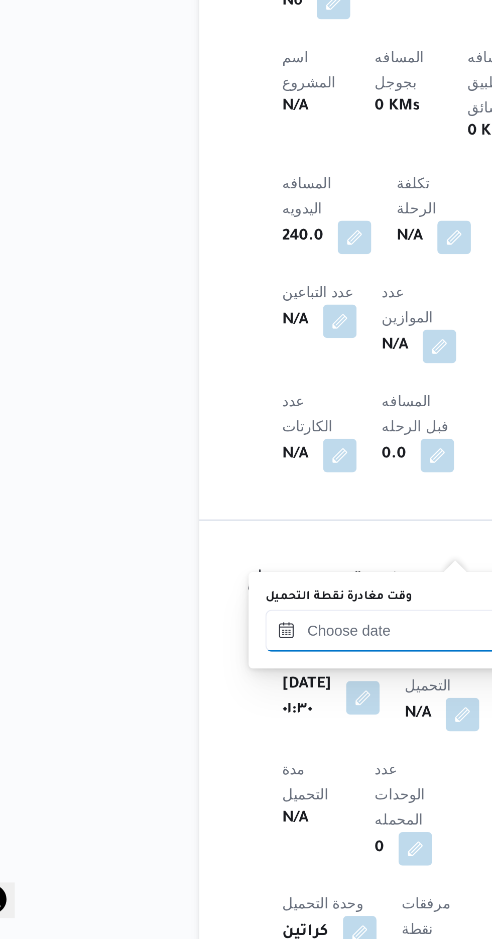
click at [187, 787] on input "وقت مغادرة نقطة التحميل" at bounding box center [219, 791] width 114 height 20
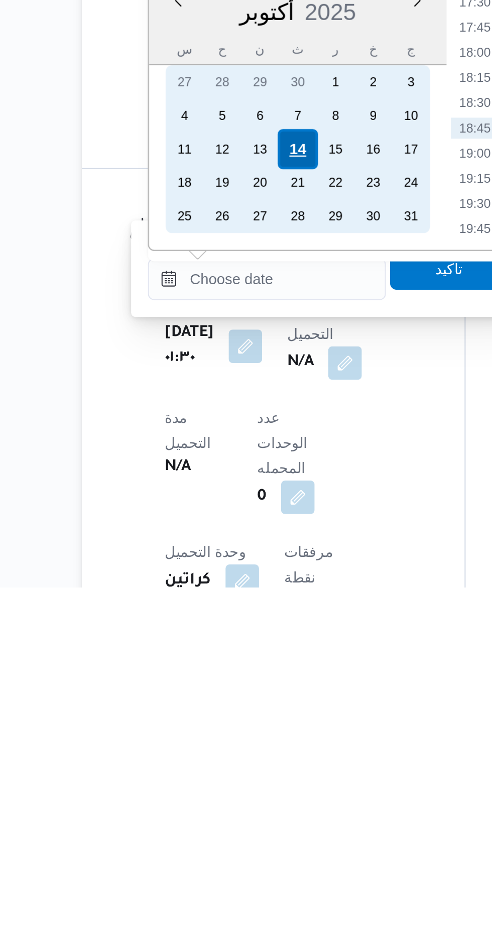
click at [235, 731] on div "14" at bounding box center [233, 728] width 19 height 19
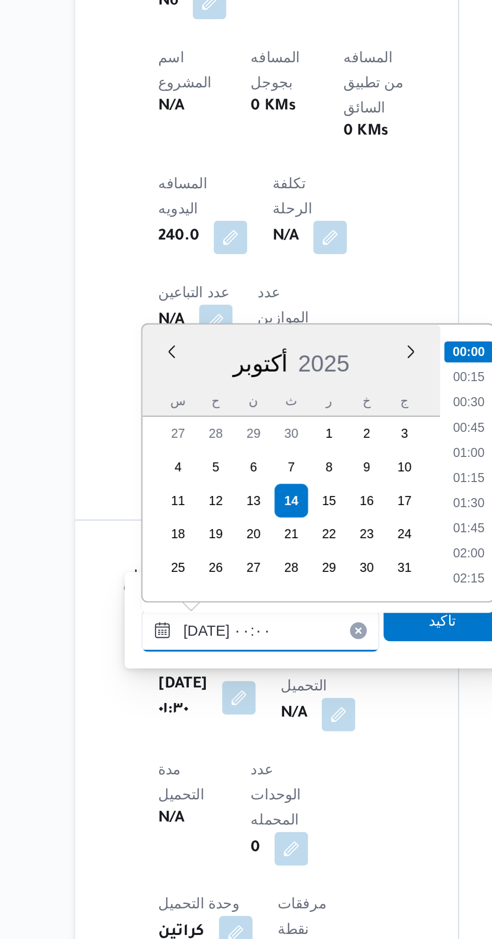
click at [171, 800] on input "١٤/١٠/٢٠٢٥ ٠٠:٠٠" at bounding box center [219, 791] width 114 height 20
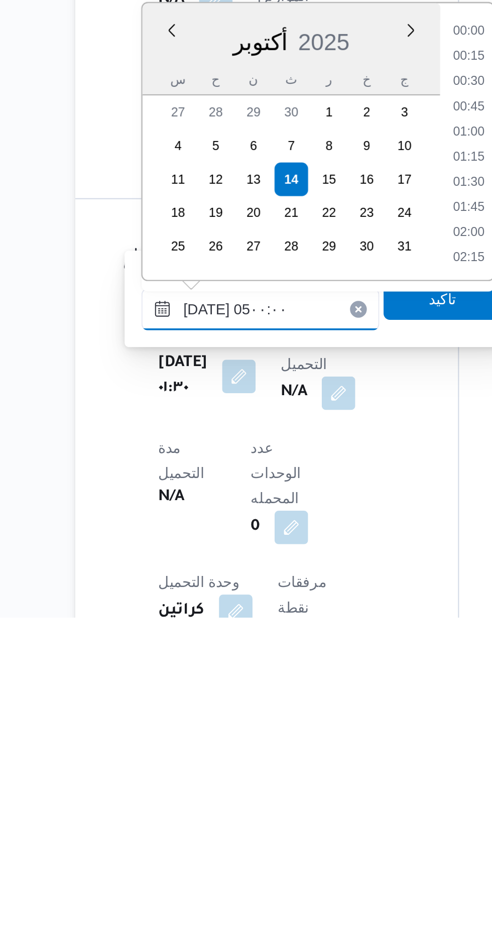
scroll to position [136, 0]
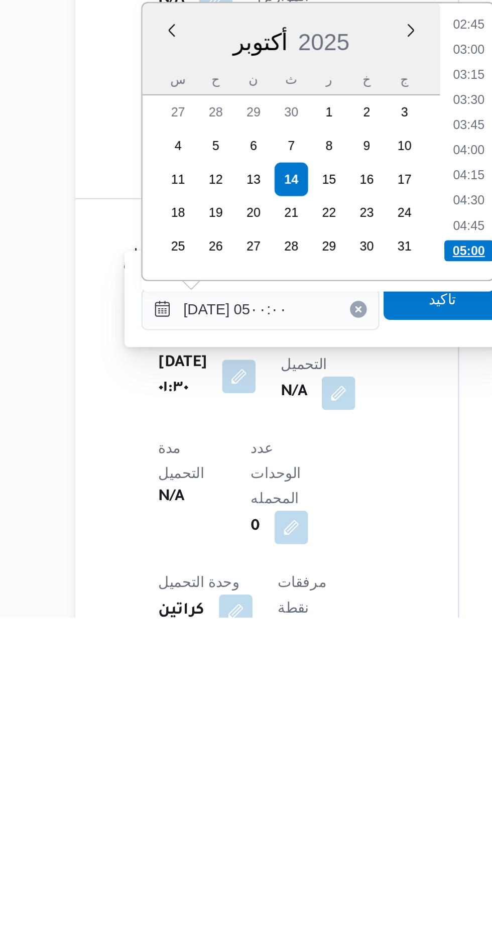
click at [308, 761] on li "05:00" at bounding box center [319, 763] width 24 height 10
type input "١٤/١٠/٢٠٢٥ ٠٥:٠٠"
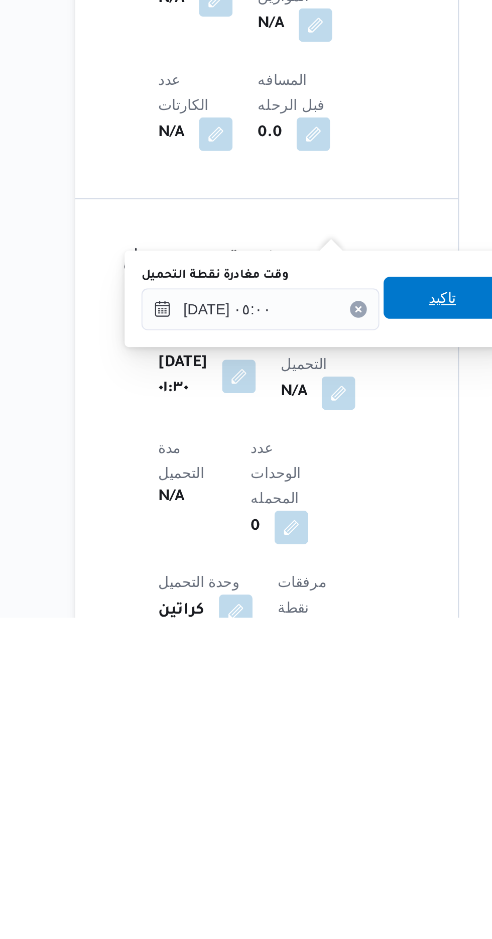
click at [300, 788] on span "تاكيد" at bounding box center [306, 786] width 56 height 20
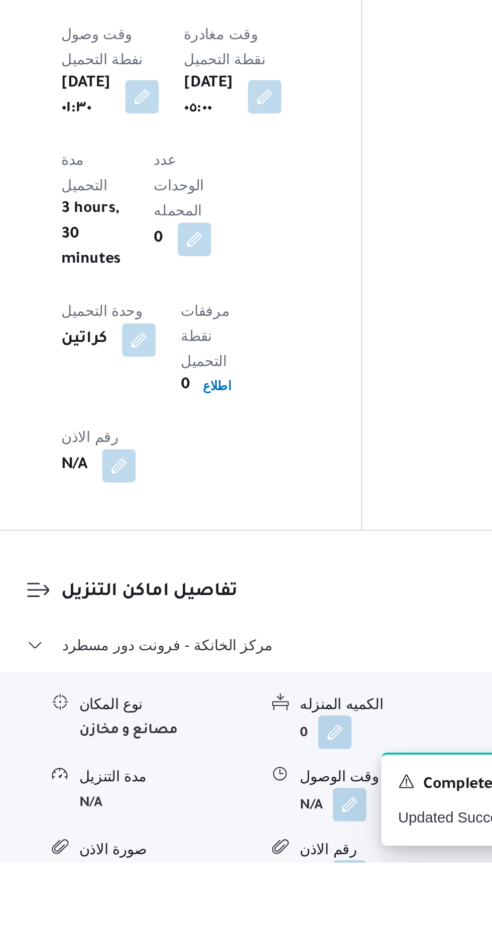
scroll to position [623, 0]
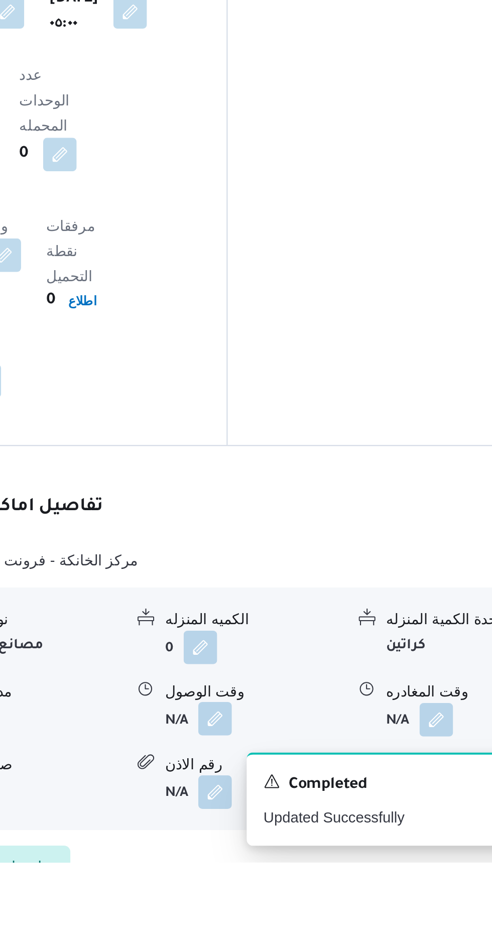
click at [305, 862] on button "button" at bounding box center [308, 870] width 16 height 16
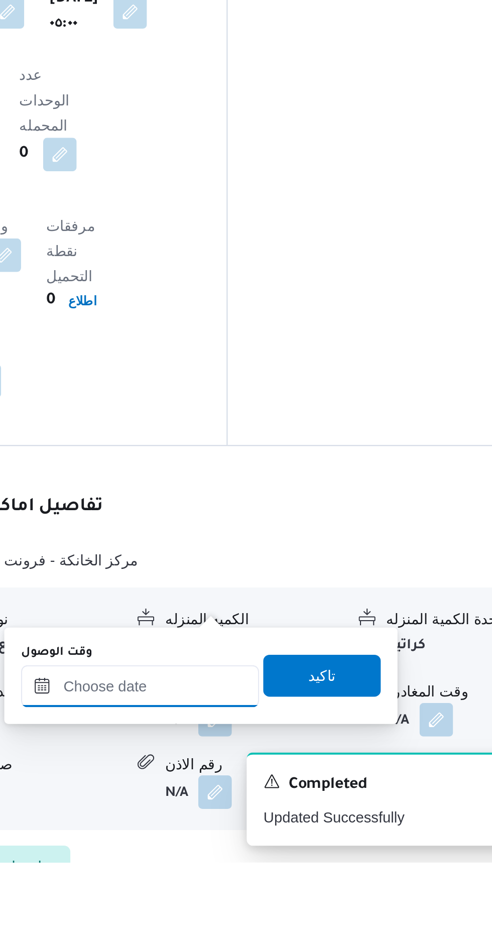
click at [276, 854] on input "وقت الوصول" at bounding box center [272, 854] width 114 height 20
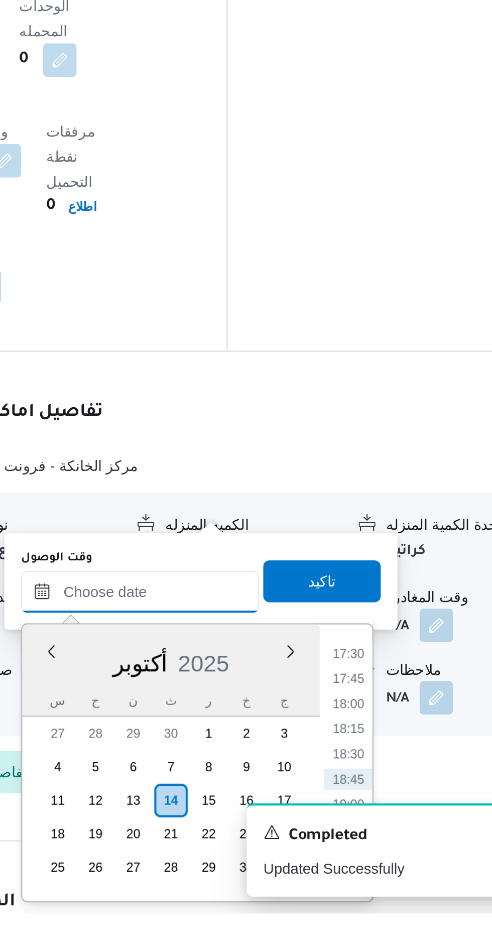
scroll to position [693, 0]
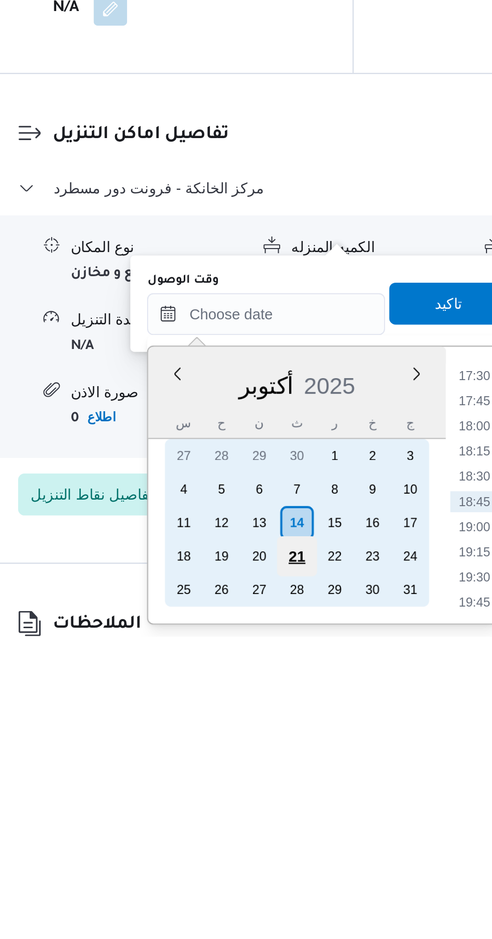
click at [283, 892] on div "21" at bounding box center [287, 900] width 19 height 19
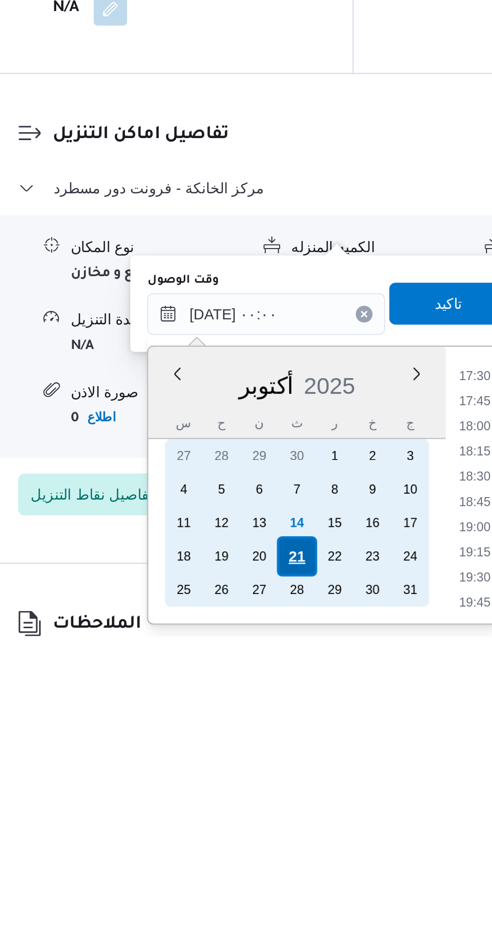
scroll to position [0, 0]
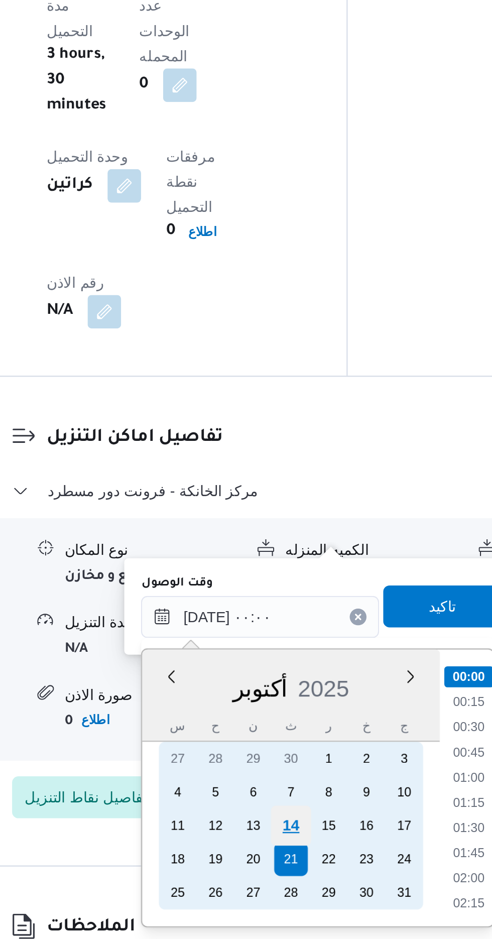
click at [287, 884] on div "14" at bounding box center [287, 884] width 19 height 19
click at [286, 886] on div "14" at bounding box center [287, 884] width 19 height 19
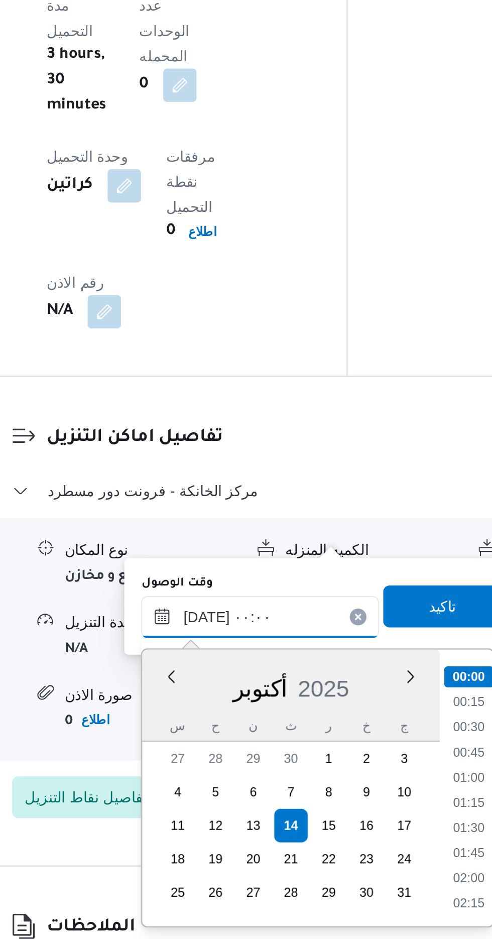
click at [223, 783] on input "١٤/١٠/٢٠٢٥ ٠٠:٠٠" at bounding box center [272, 785] width 114 height 20
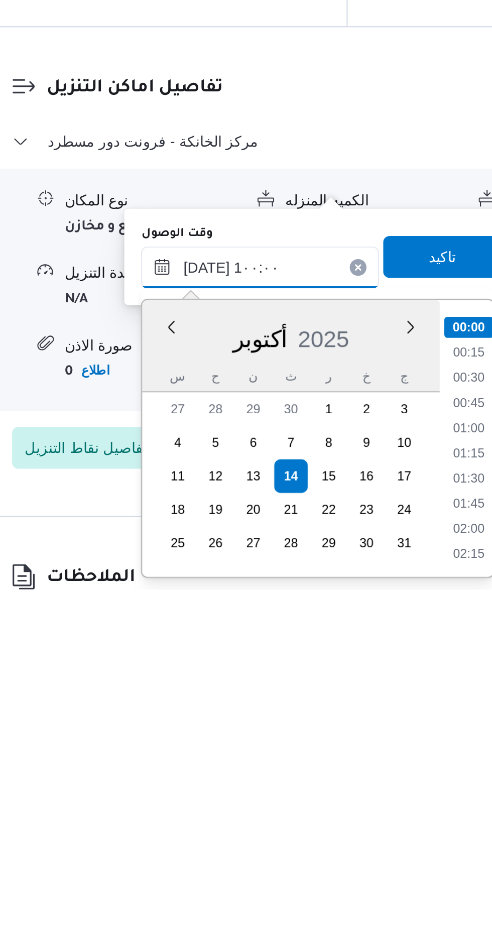
scroll to position [376, 0]
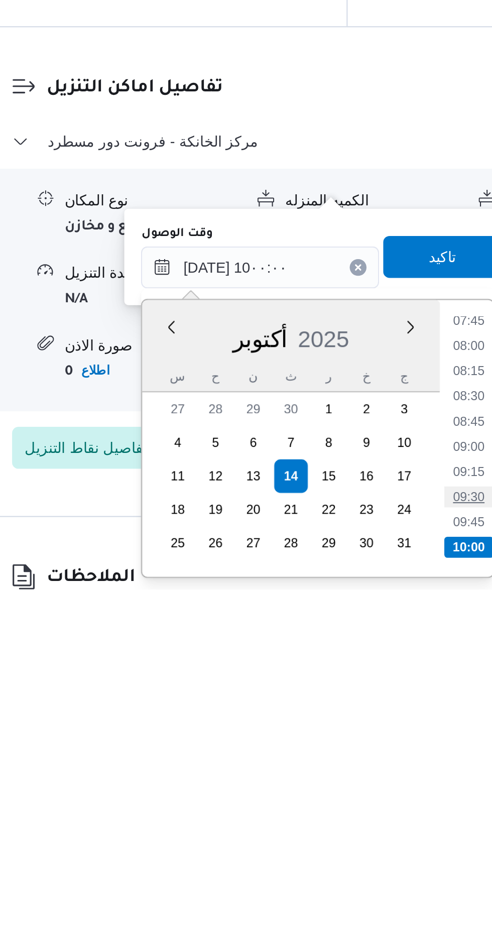
click at [364, 895] on li "09:30" at bounding box center [372, 895] width 23 height 10
type input "١٤/١٠/٢٠٢٥ ٠٩:٣٠"
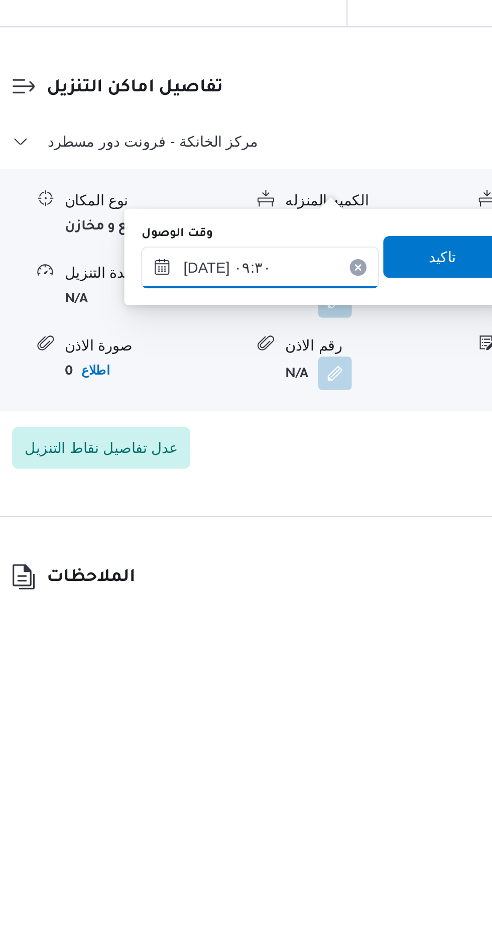
scroll to position [693, 0]
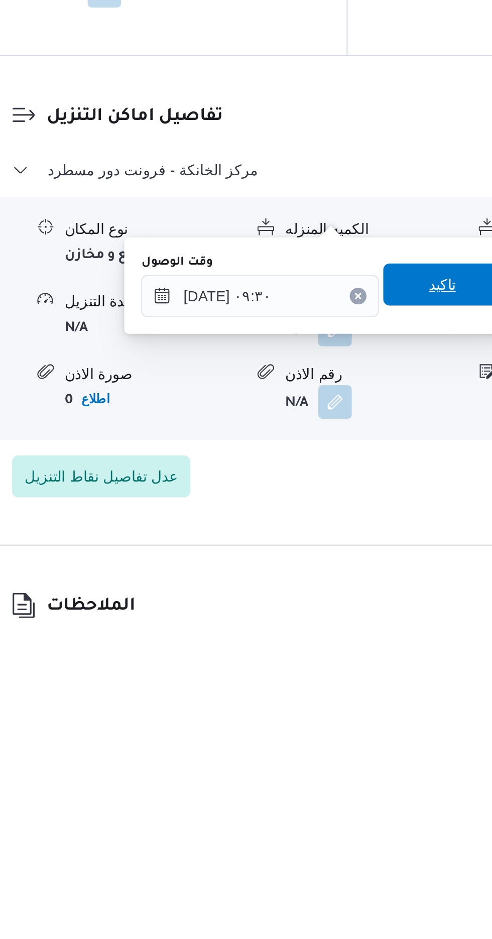
click at [355, 781] on span "تاكيد" at bounding box center [359, 779] width 56 height 20
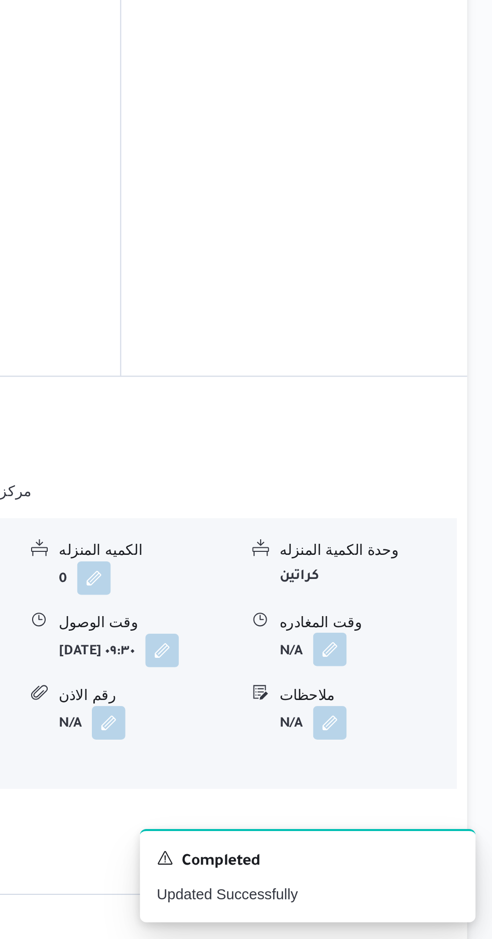
click at [415, 792] on button "button" at bounding box center [414, 800] width 16 height 16
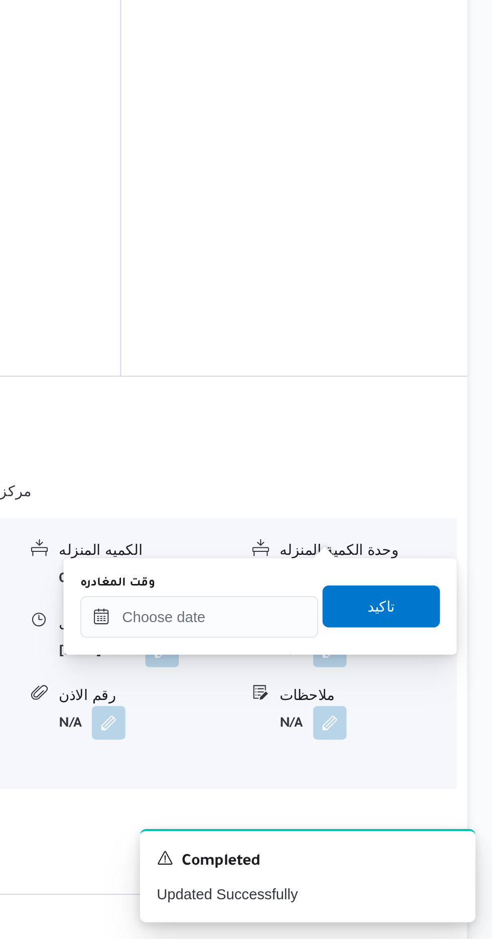
click at [335, 799] on div "You are in a dialog. To close this dialog, hit escape. وقت المغادره تاكيد" at bounding box center [381, 780] width 188 height 46
click at [332, 783] on input "وقت المغادره" at bounding box center [352, 785] width 114 height 20
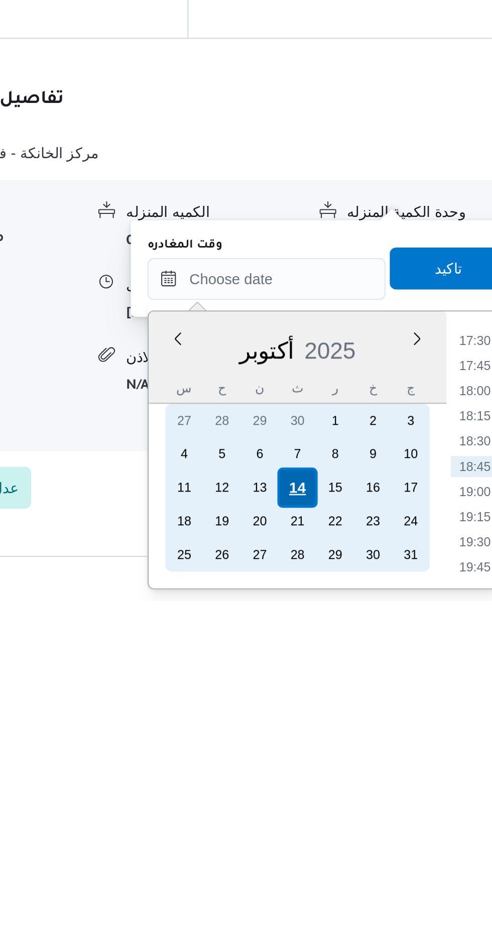
click at [365, 886] on div "14" at bounding box center [366, 884] width 19 height 19
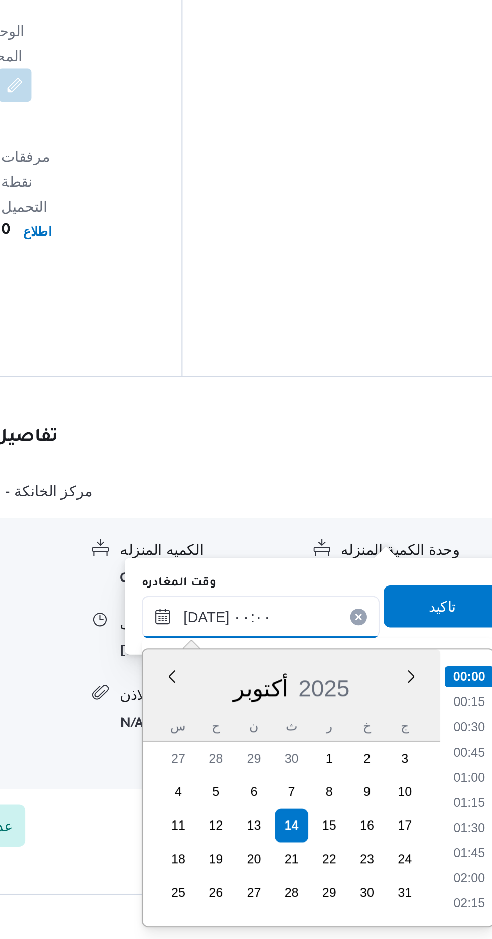
click at [303, 786] on input "١٤/١٠/٢٠٢٥ ٠٠:٠٠" at bounding box center [352, 785] width 114 height 20
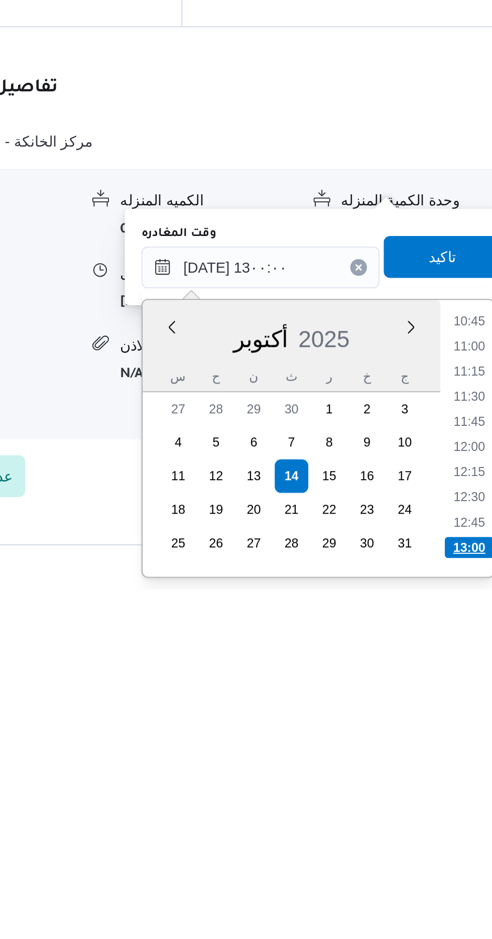
click at [454, 916] on li "13:00" at bounding box center [452, 919] width 24 height 10
type input "١٤/١٠/٢٠٢٥ ١٣:٠٠"
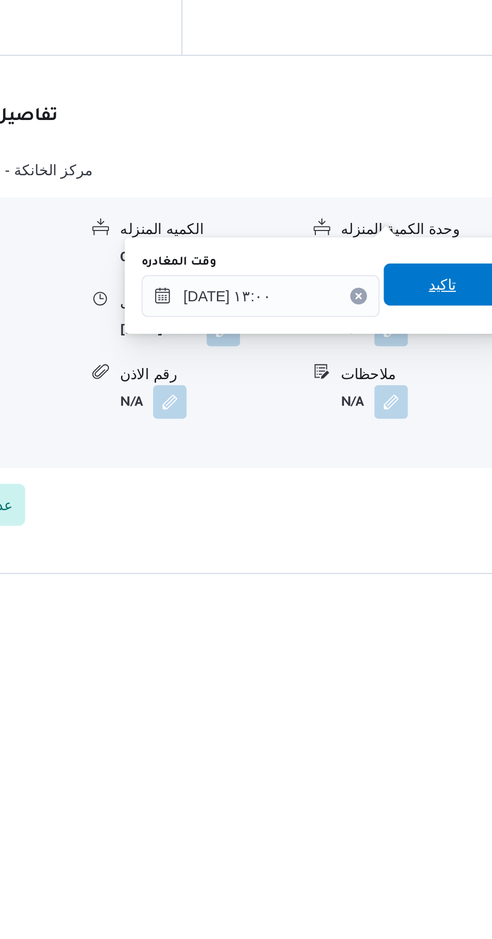
click at [427, 782] on span "تاكيد" at bounding box center [439, 779] width 56 height 20
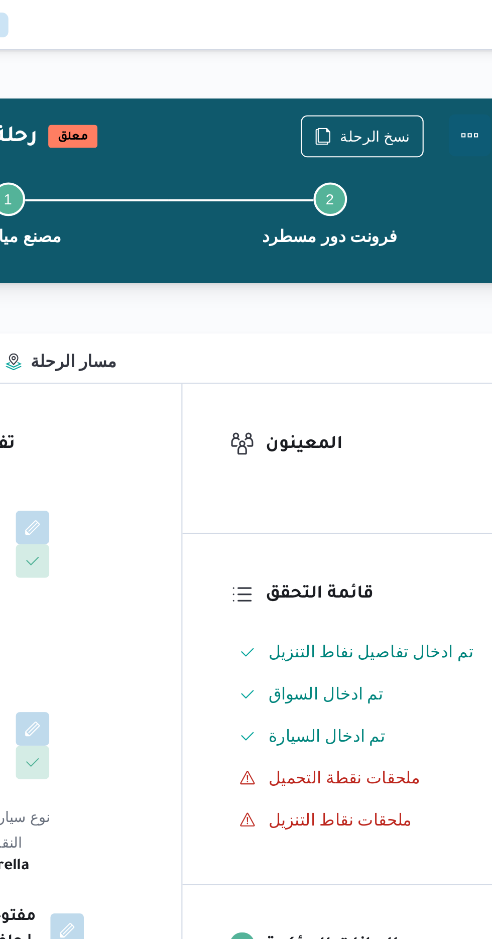
click at [458, 66] on button "Actions" at bounding box center [452, 65] width 20 height 20
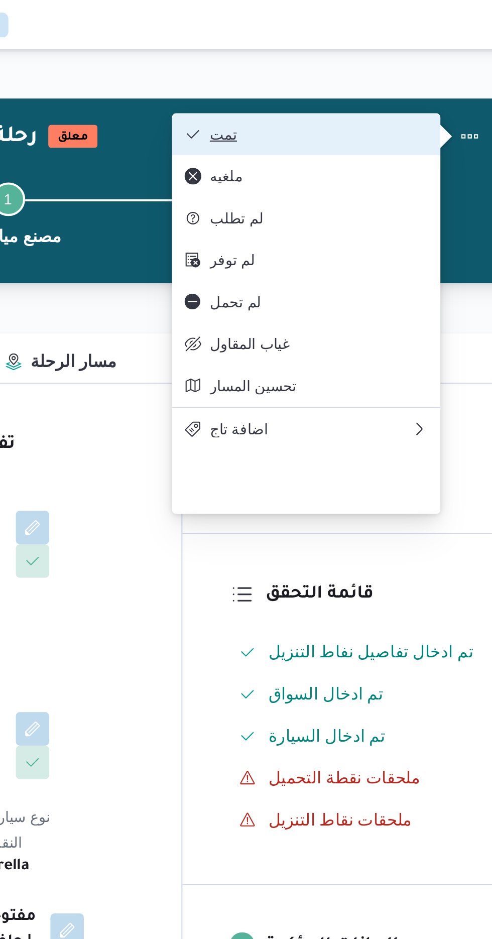
click at [323, 67] on icon "button" at bounding box center [319, 64] width 8 height 8
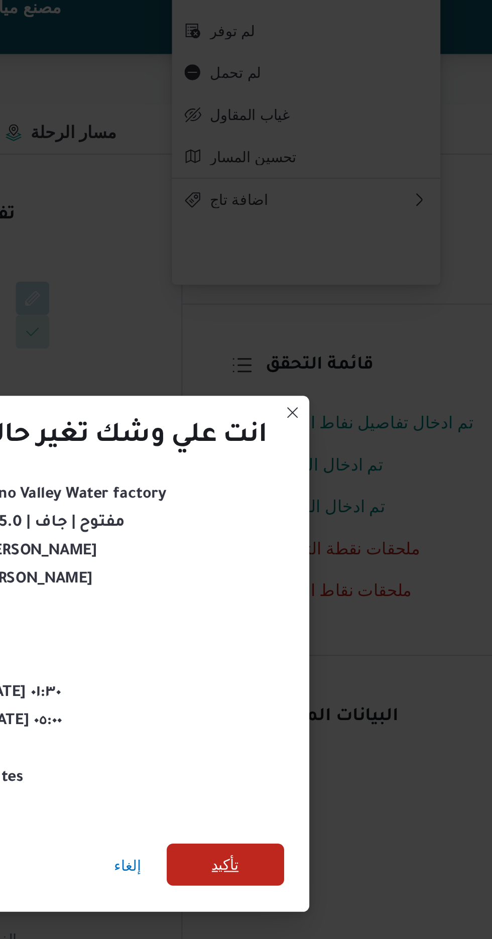
click at [329, 525] on span "تأكيد" at bounding box center [334, 524] width 13 height 12
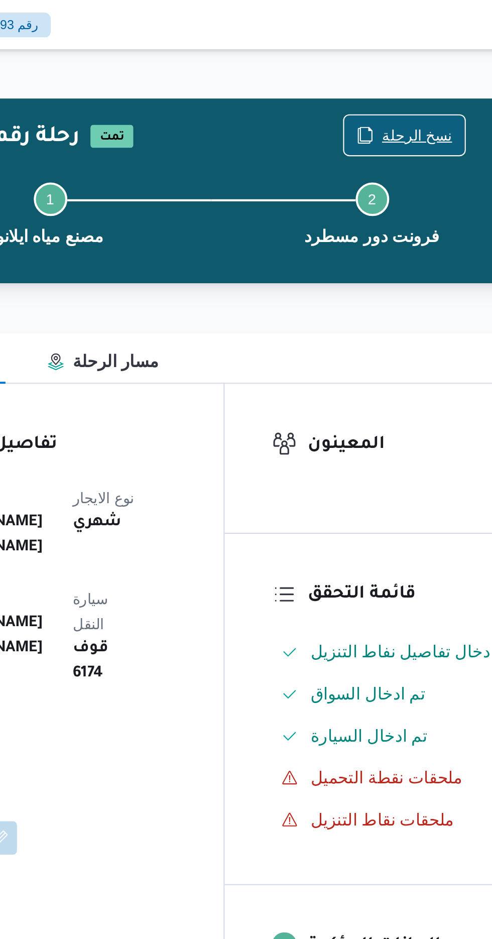
click at [397, 65] on span "نسخ الرحلة" at bounding box center [407, 65] width 34 height 12
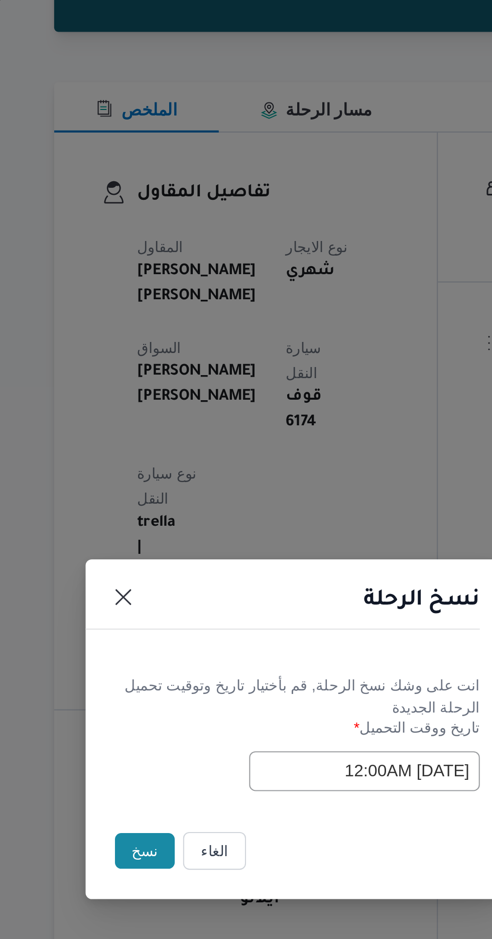
click at [162, 531] on button "نسخ" at bounding box center [174, 527] width 29 height 17
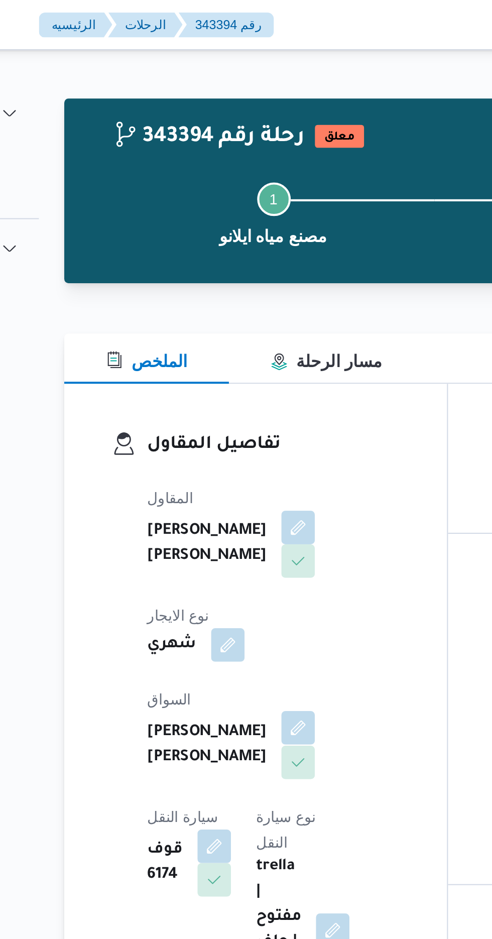
click at [234, 343] on button "button" at bounding box center [242, 348] width 16 height 16
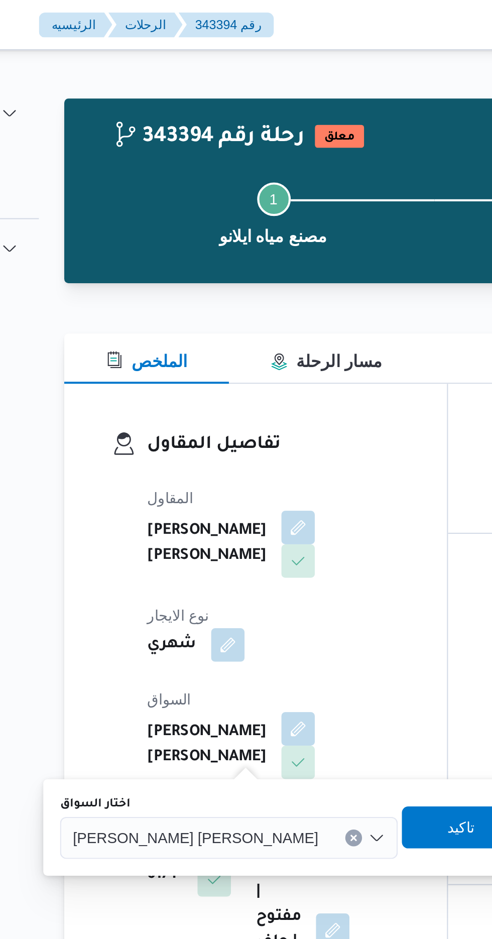
click at [189, 403] on span "عبدالعزيز سيد عبدالعزيز حسن" at bounding box center [193, 400] width 117 height 11
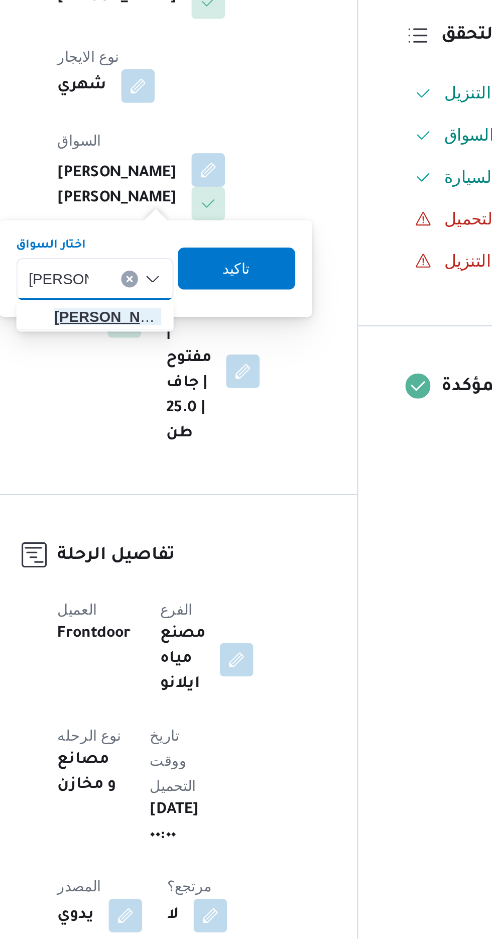
type input "محمود مت"
click at [197, 421] on span "محمود مت ولى حسين عفيفى" at bounding box center [194, 419] width 51 height 12
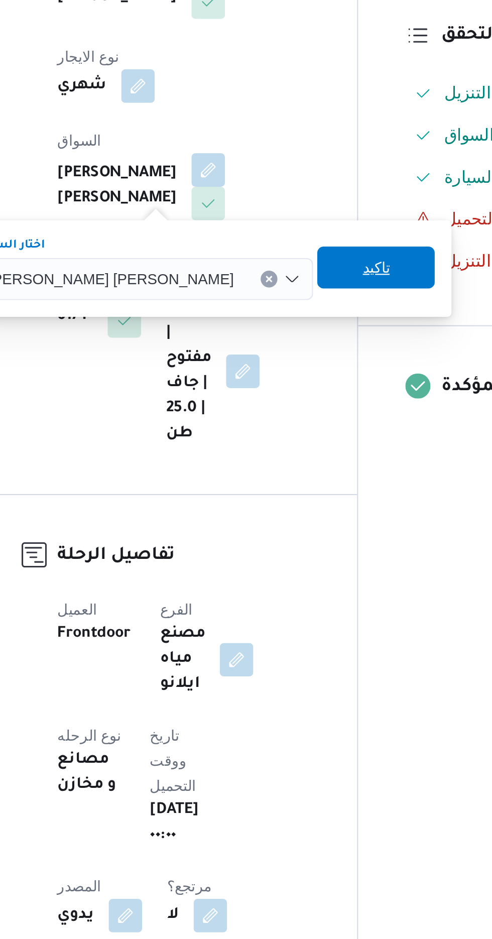
click at [316, 395] on span "تاكيد" at bounding box center [322, 396] width 13 height 12
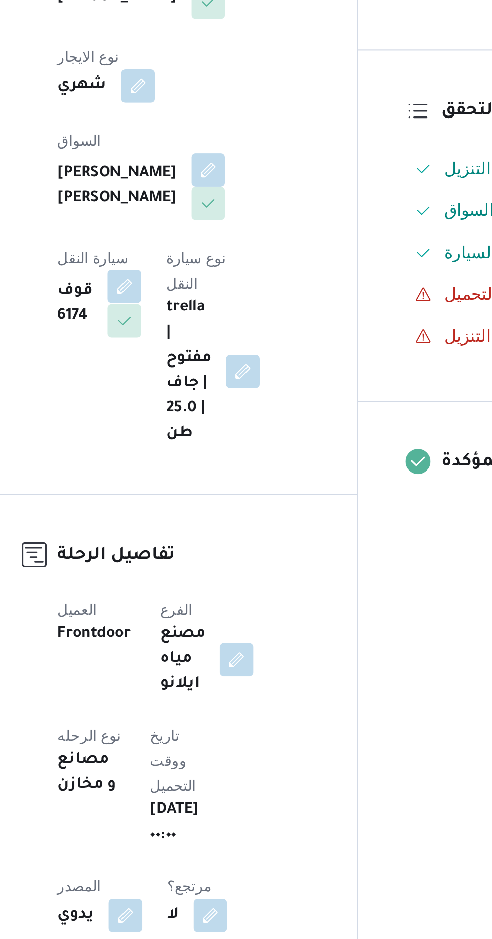
click at [210, 397] on button "button" at bounding box center [202, 405] width 16 height 16
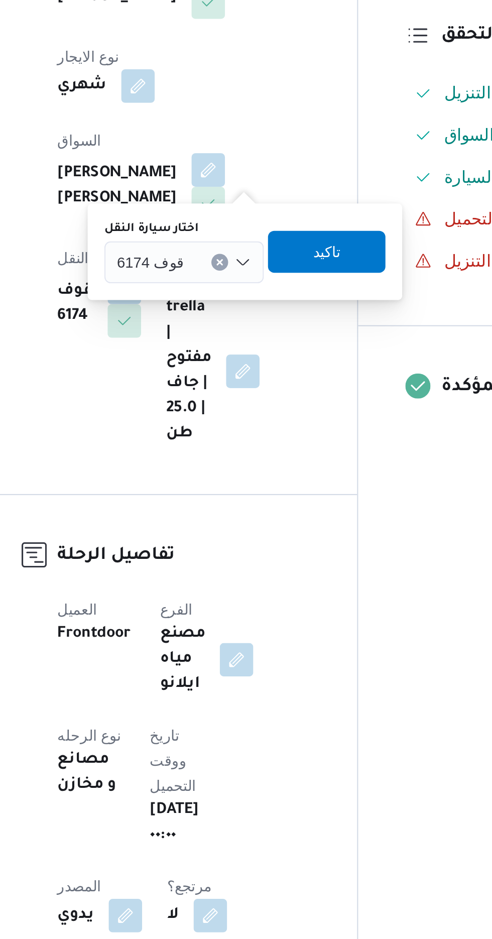
click at [235, 392] on input "اختار سيارة النقل" at bounding box center [235, 393] width 1 height 12
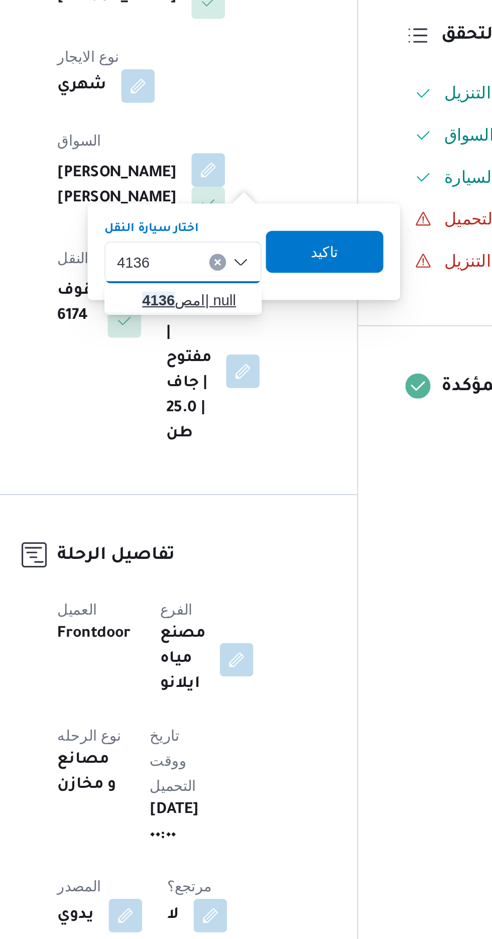
type input "4136"
click at [233, 408] on span "امص 4136 | null" at bounding box center [236, 411] width 51 height 12
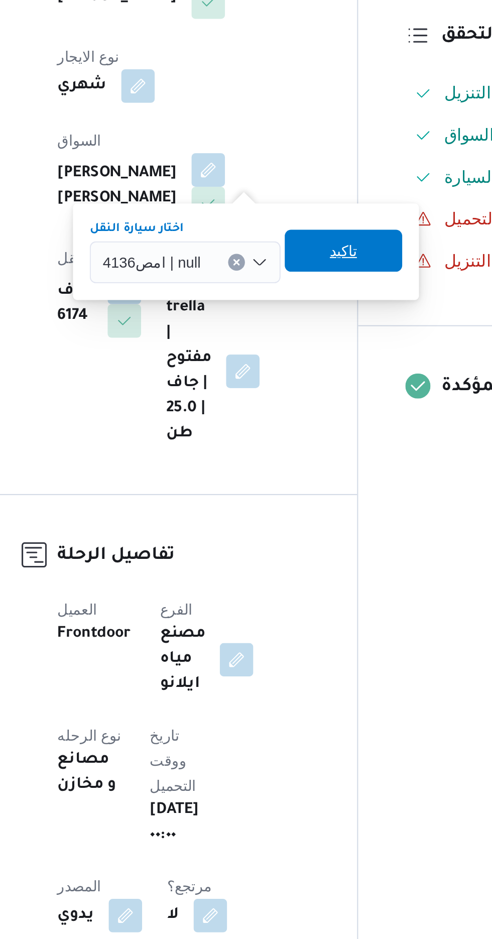
click at [303, 388] on span "تاكيد" at bounding box center [307, 388] width 13 height 12
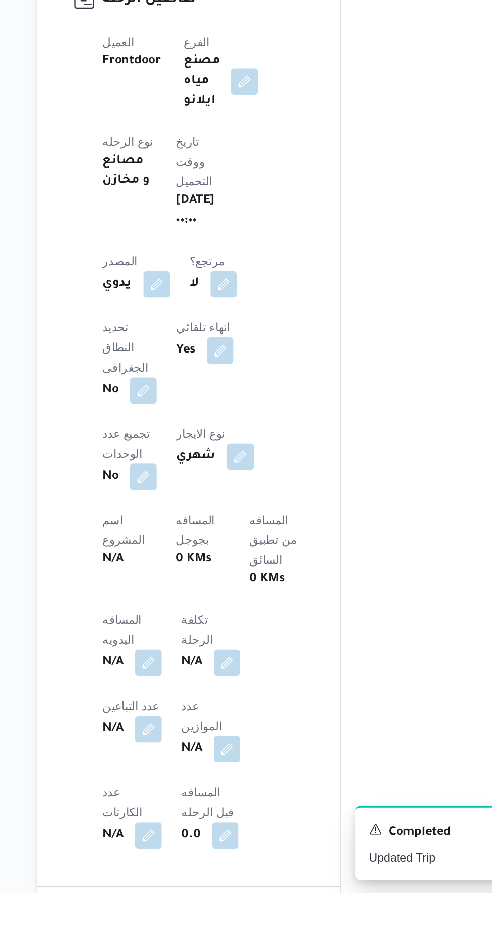
scroll to position [139, 0]
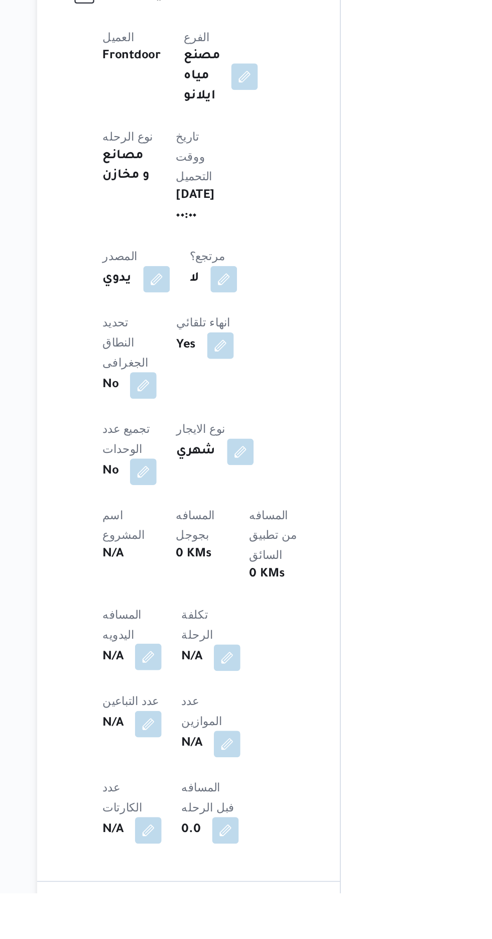
click at [204, 788] on button "button" at bounding box center [198, 796] width 16 height 16
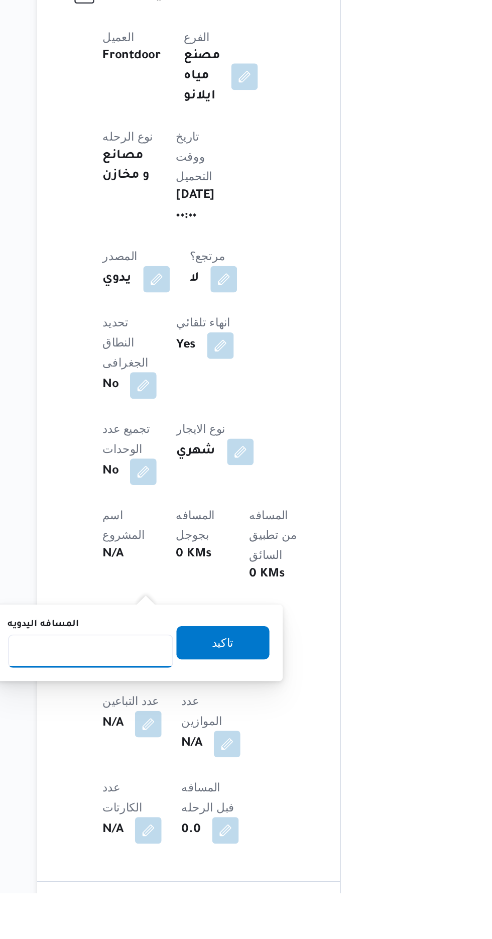
click at [169, 788] on input "المسافه اليدويه" at bounding box center [163, 792] width 100 height 20
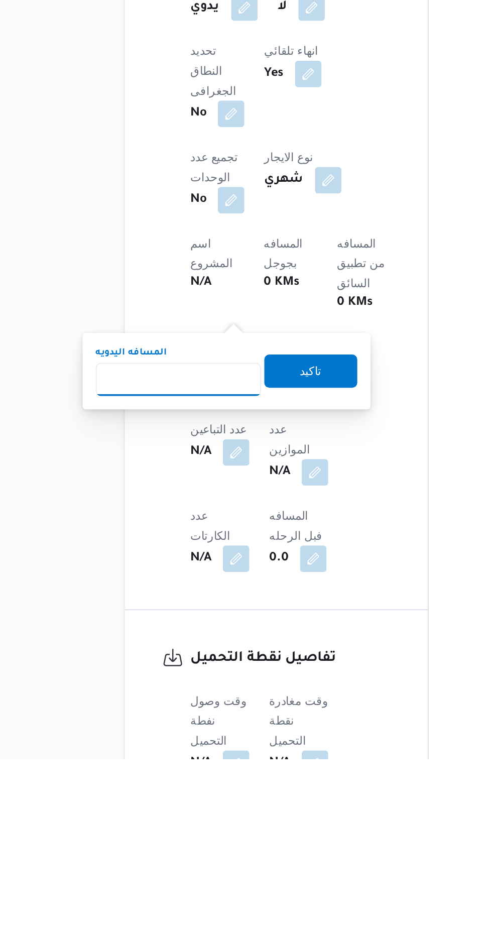
scroll to position [221, 0]
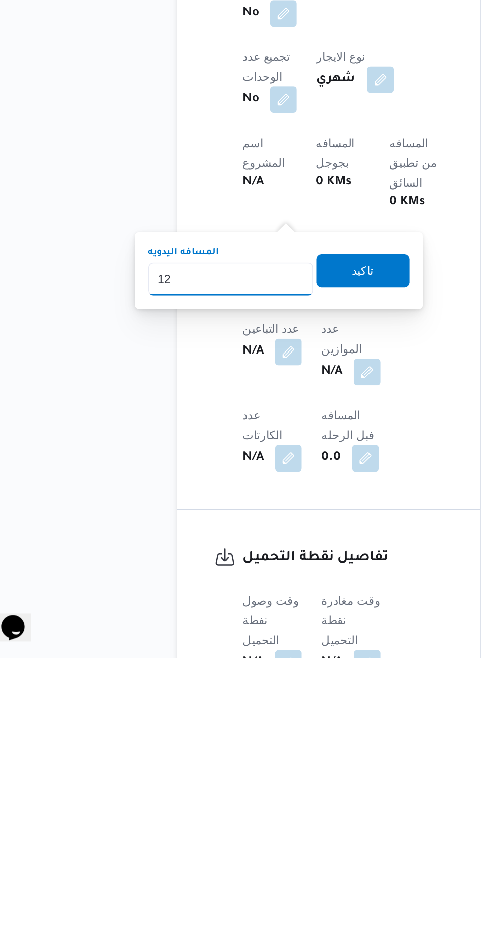
type input "120"
click at [261, 706] on span "تاكيد" at bounding box center [243, 704] width 56 height 20
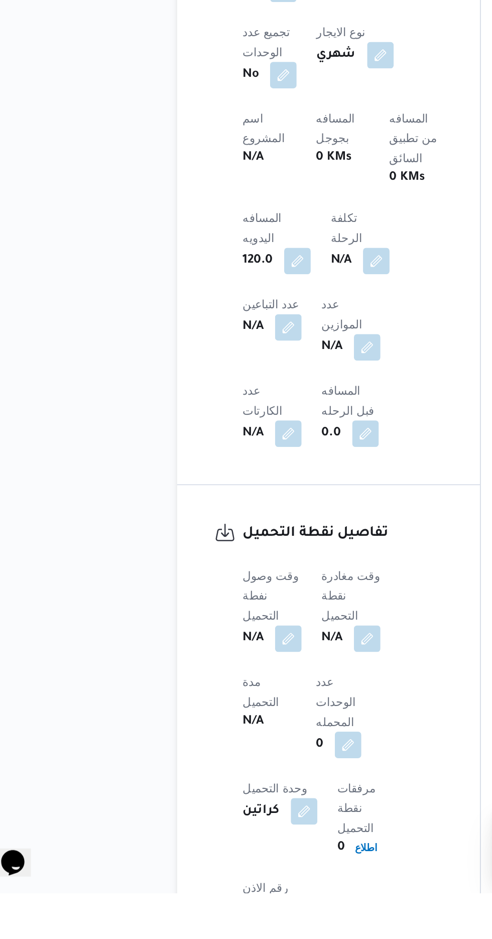
scroll to position [382, 0]
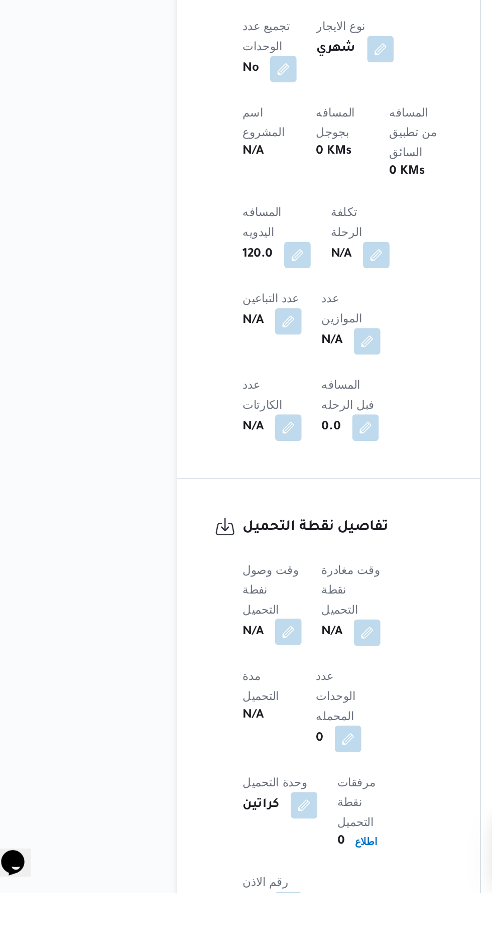
click at [201, 773] on button "button" at bounding box center [198, 781] width 16 height 16
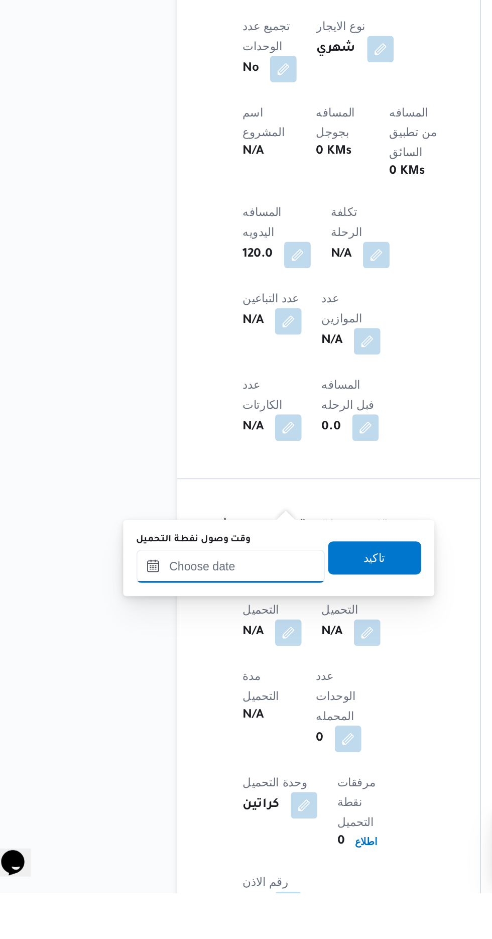
click at [184, 741] on input "وقت وصول نفطة التحميل" at bounding box center [163, 741] width 114 height 20
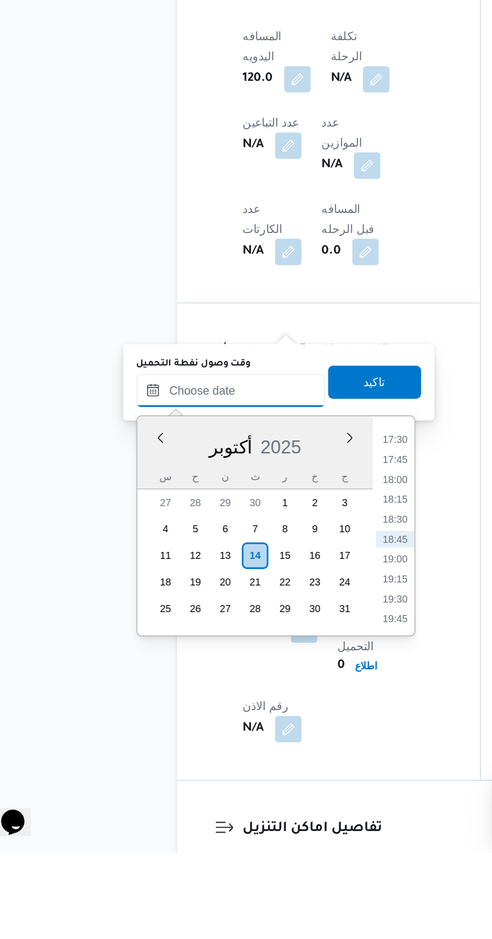
scroll to position [464, 0]
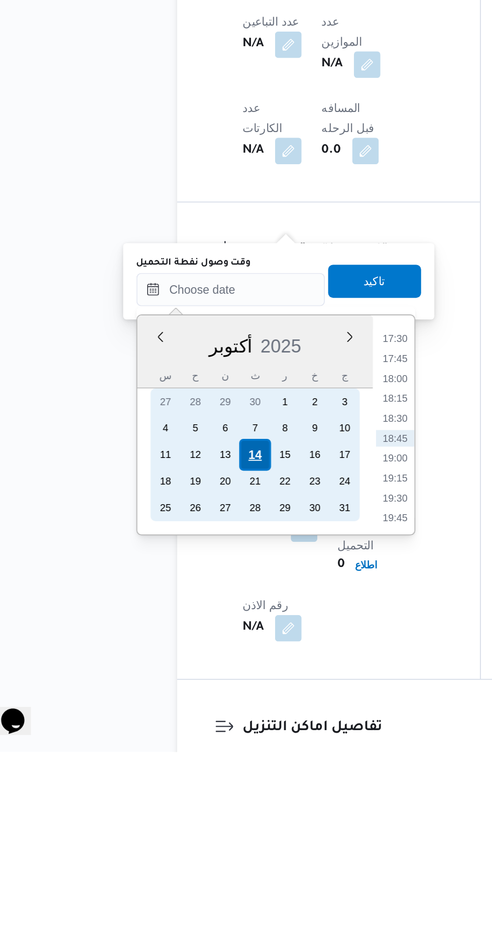
click at [176, 758] on div "14" at bounding box center [177, 758] width 19 height 19
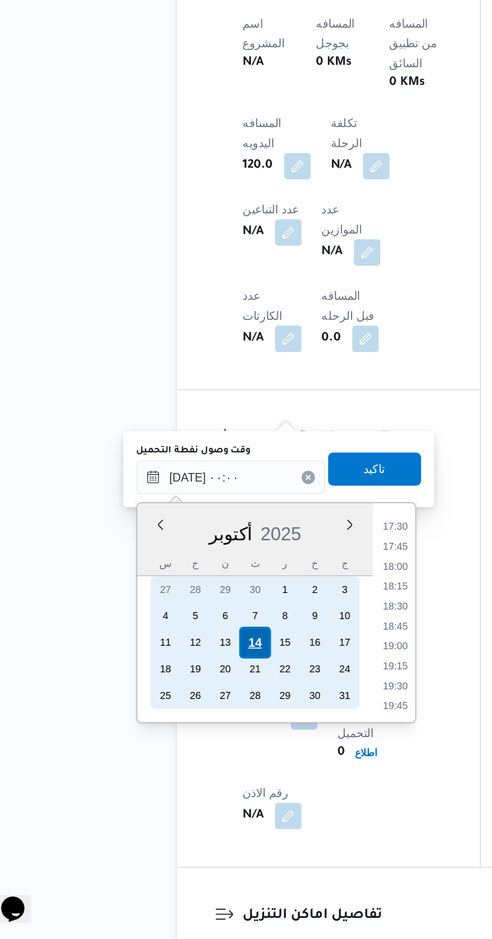
scroll to position [0, 0]
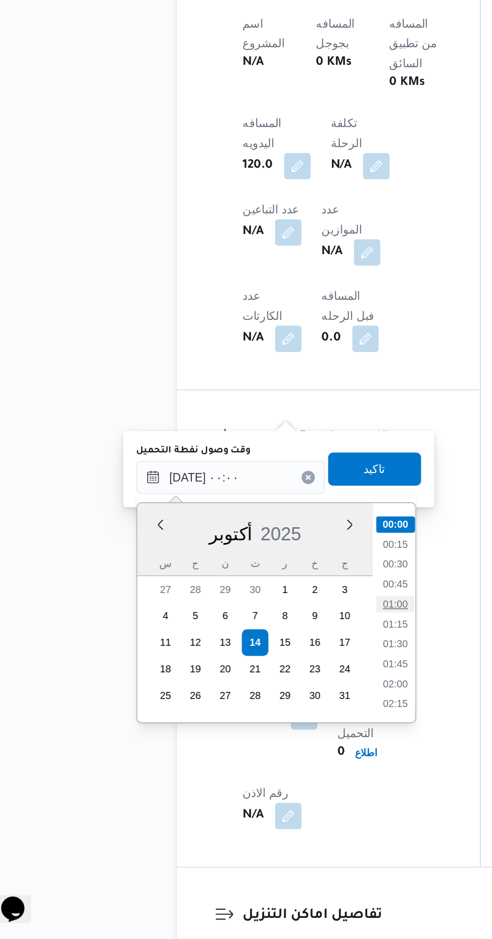
click at [262, 735] on li "01:00" at bounding box center [262, 736] width 23 height 10
type input "١٤/١٠/٢٠٢٥ ٠١:٠٠"
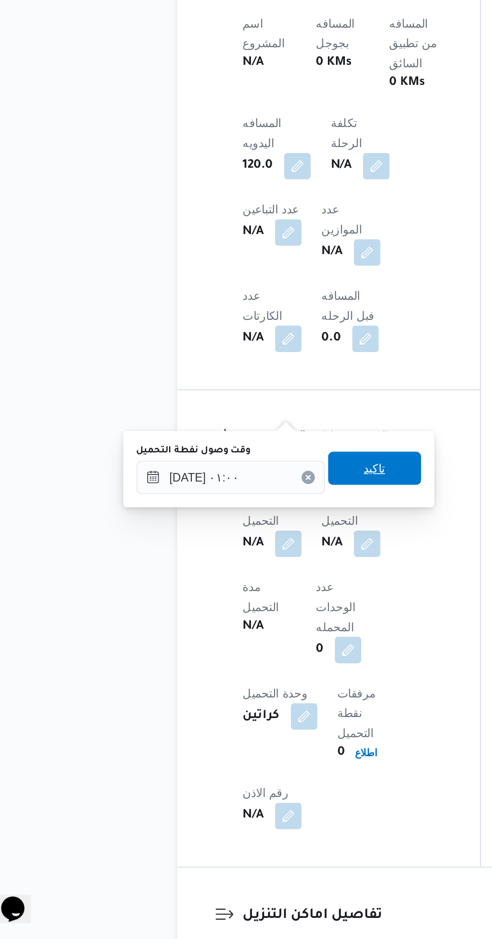
click at [257, 653] on span "تاكيد" at bounding box center [249, 654] width 13 height 12
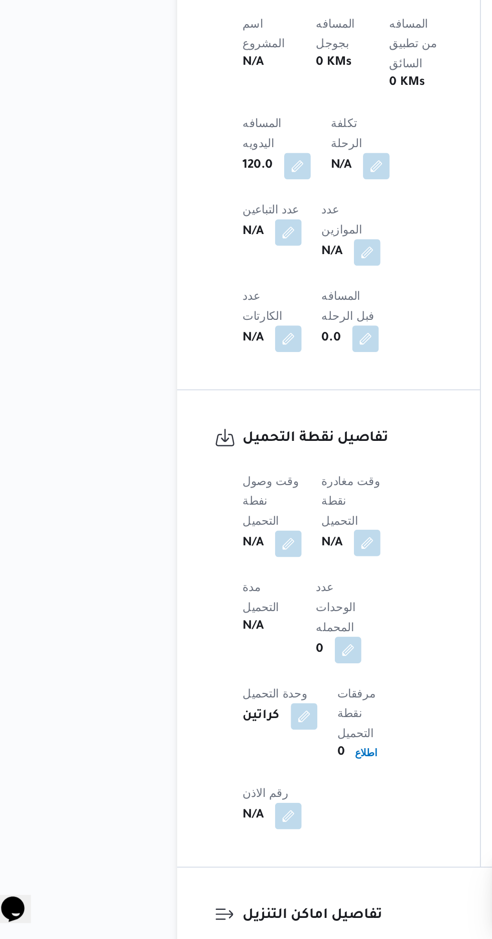
click at [245, 691] on button "button" at bounding box center [245, 699] width 16 height 16
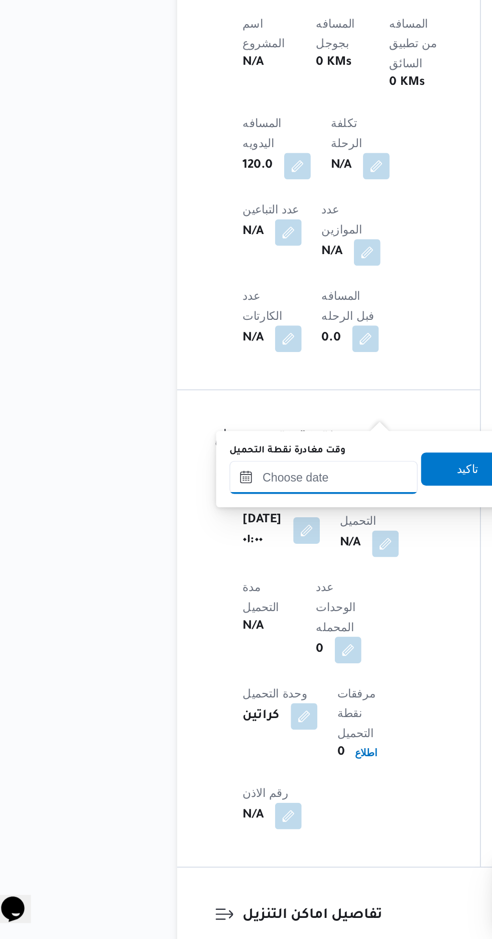
click at [221, 658] on input "وقت مغادرة نقطة التحميل" at bounding box center [219, 659] width 114 height 20
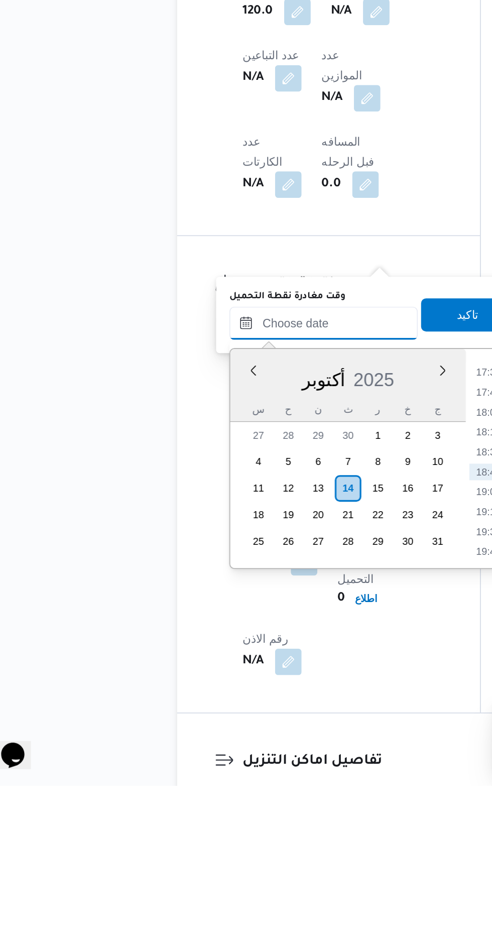
scroll to position [464, 0]
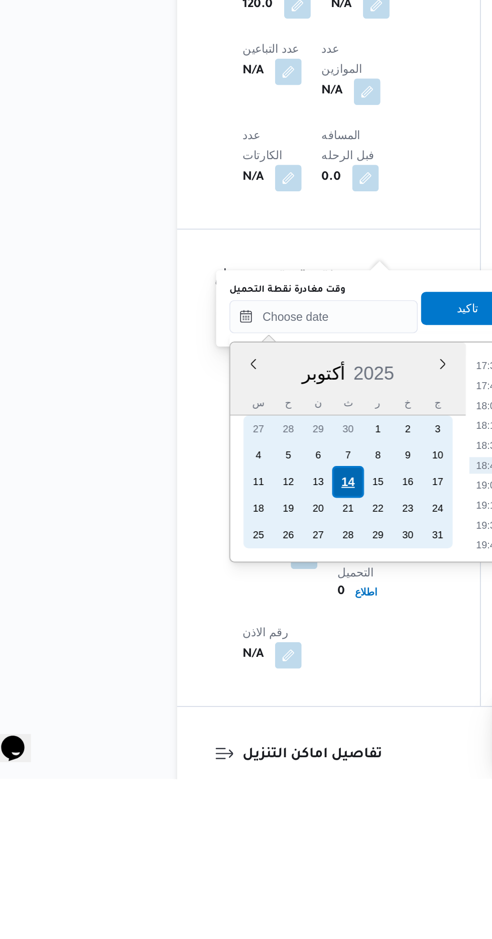
click at [232, 759] on div "14" at bounding box center [233, 758] width 19 height 19
type input "١٤/١٠/٢٠٢٥ ٠٠:٠٠"
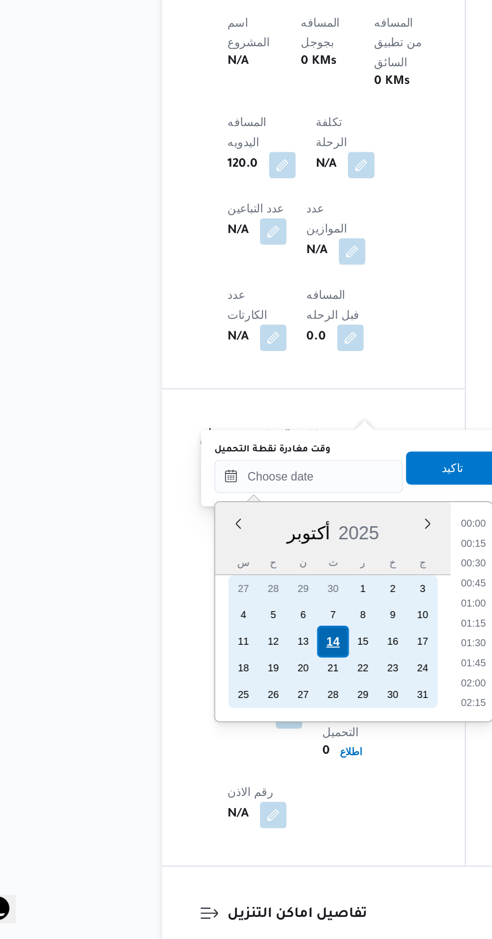
click at [233, 754] on div "14" at bounding box center [233, 758] width 19 height 19
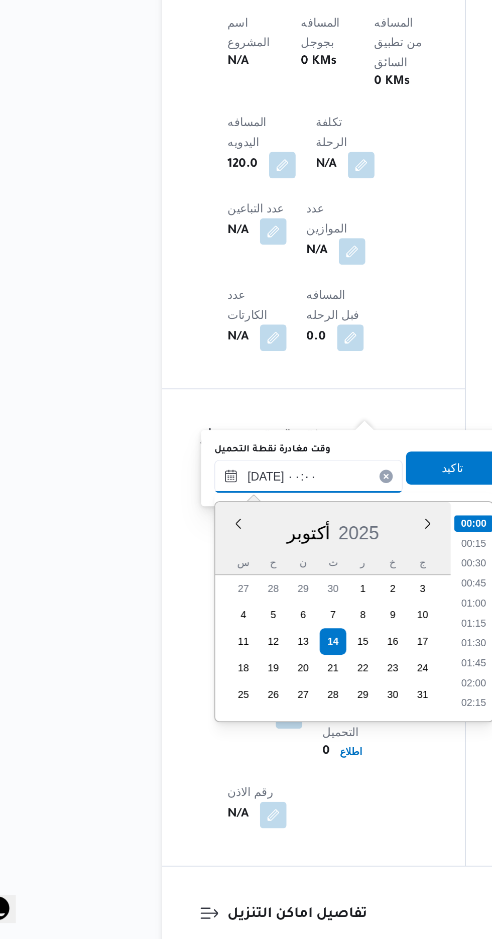
click at [167, 659] on input "١٤/١٠/٢٠٢٥ ٠٠:٠٠" at bounding box center [219, 659] width 114 height 20
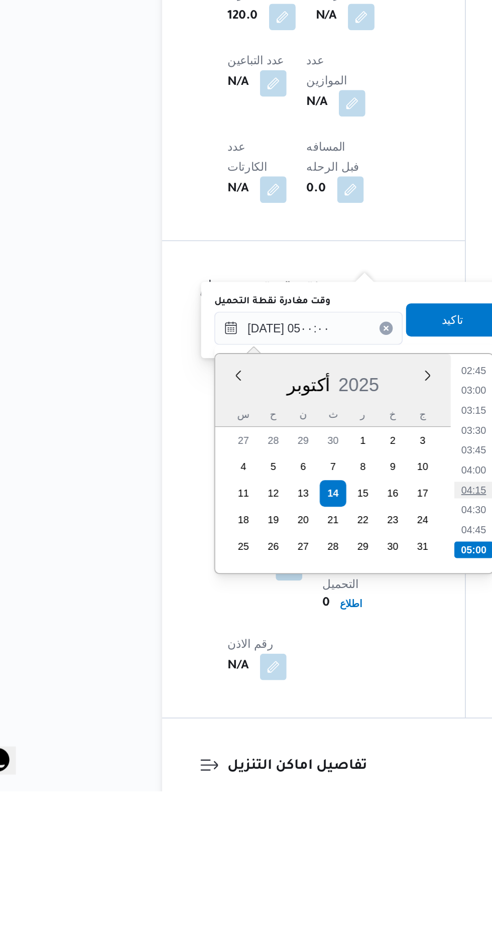
click at [322, 759] on li "04:15" at bounding box center [318, 756] width 23 height 10
type input "١٤/١٠/٢٠٢٥ ٠٤:١٥"
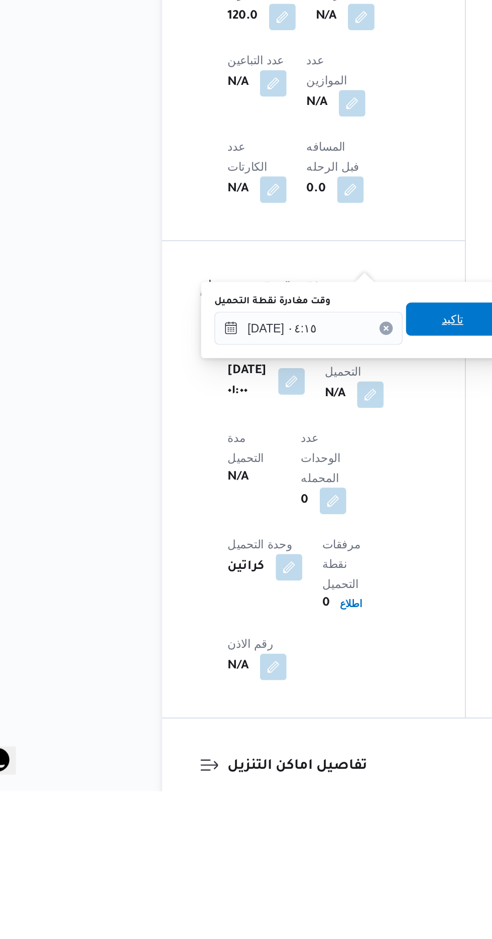
click at [305, 647] on span "تاكيد" at bounding box center [306, 653] width 56 height 20
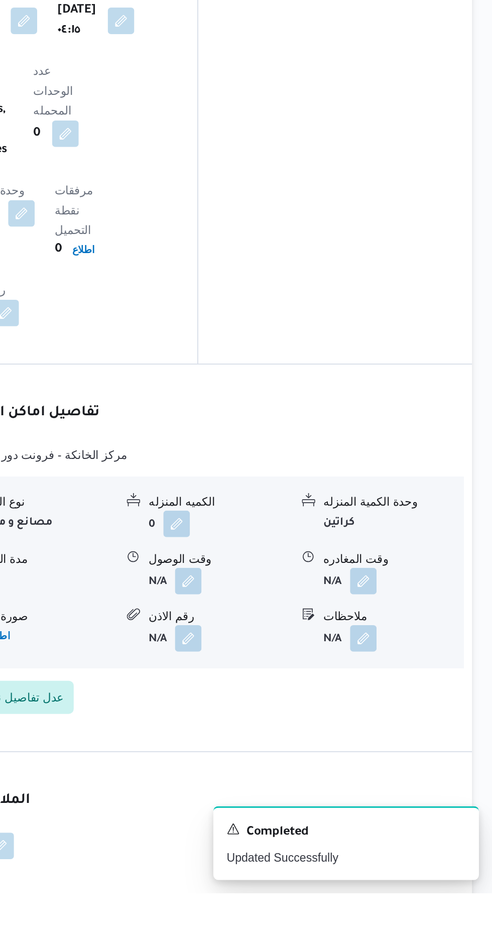
scroll to position [746, 0]
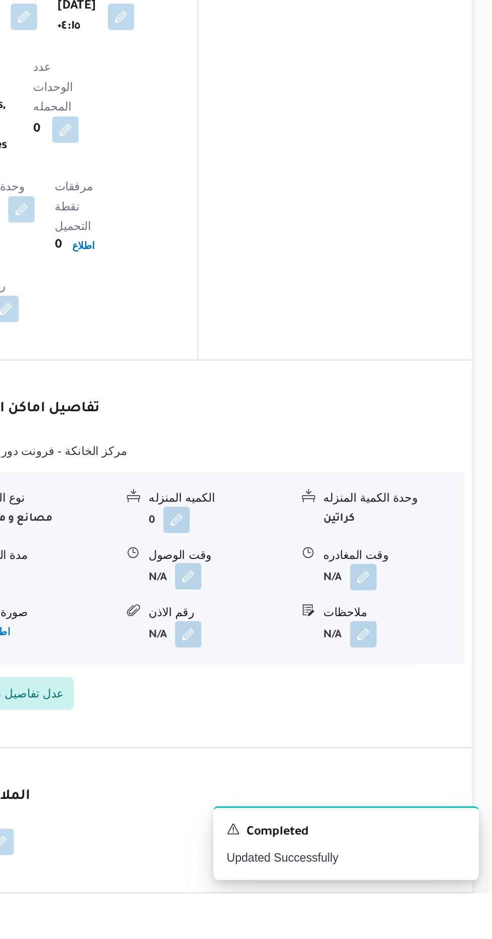
click at [306, 739] on button "button" at bounding box center [308, 747] width 16 height 16
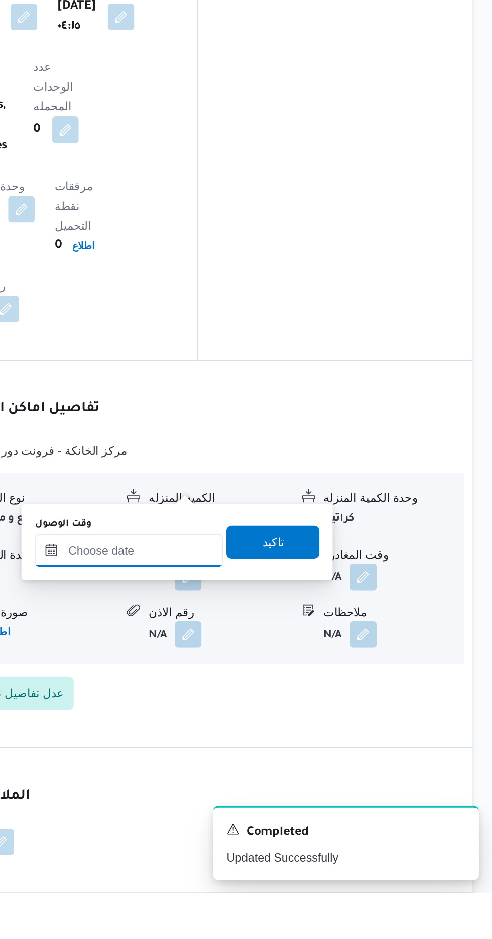
click at [289, 730] on input "وقت الوصول" at bounding box center [272, 731] width 114 height 20
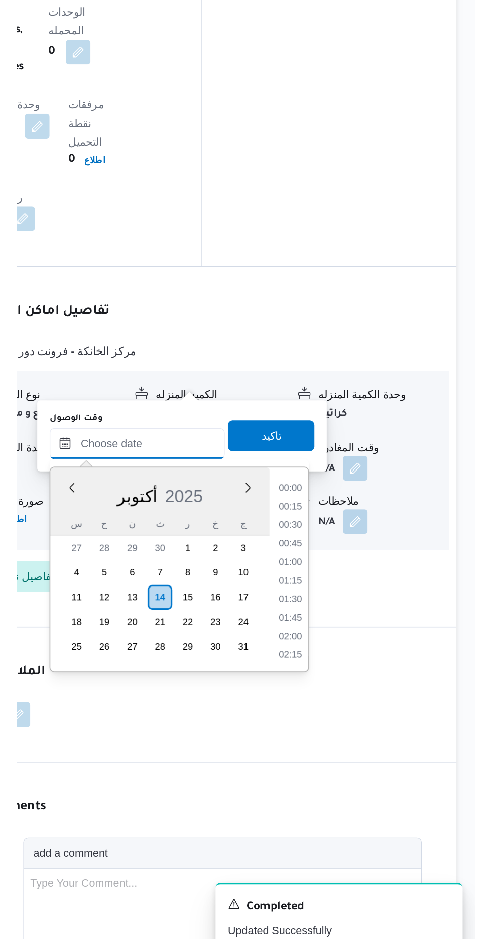
scroll to position [842, 0]
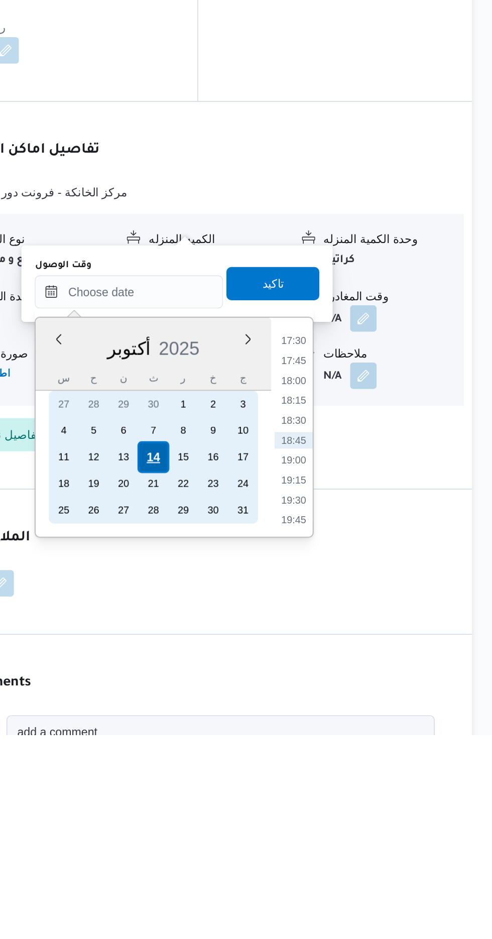
click at [288, 769] on div "14" at bounding box center [287, 770] width 19 height 19
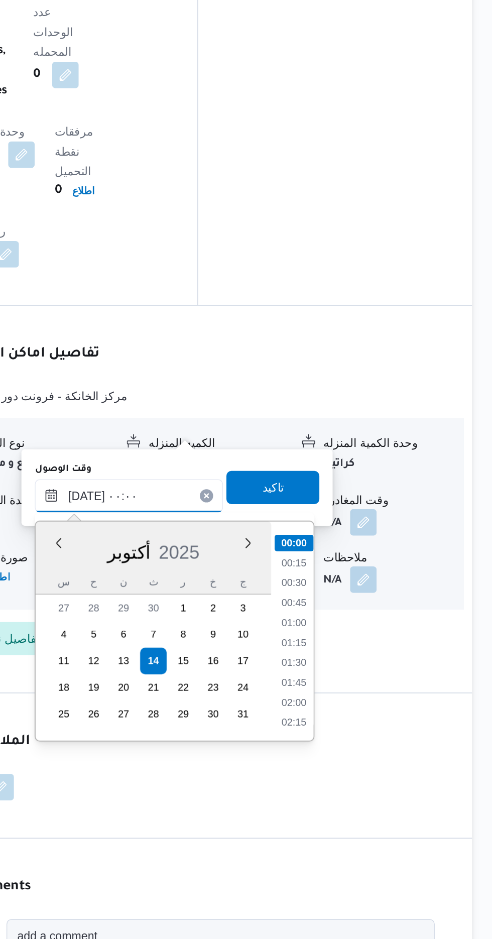
click at [225, 679] on input "١٤/١٠/٢٠٢٥ ٠٠:٠٠" at bounding box center [272, 670] width 114 height 20
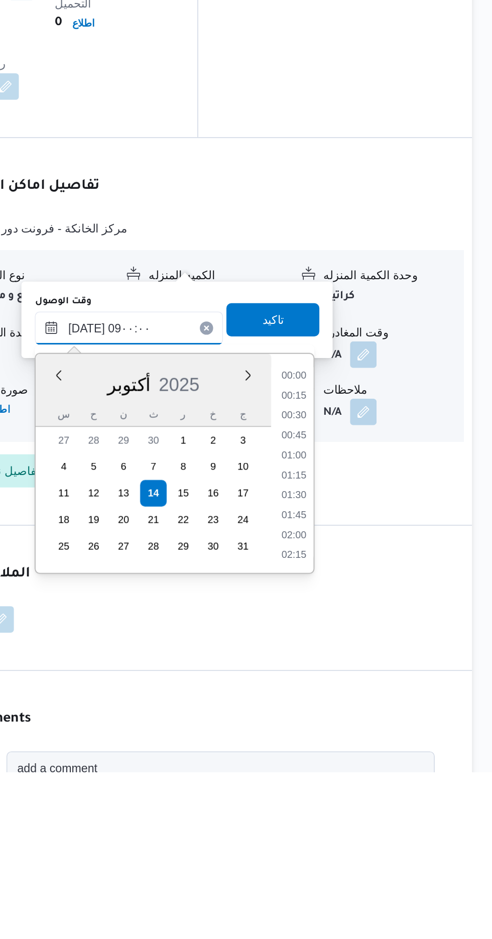
scroll to position [328, 0]
click at [368, 779] on li "08:30" at bounding box center [372, 780] width 23 height 10
type input "١٤/١٠/٢٠٢٥ ٠٨:٣٠"
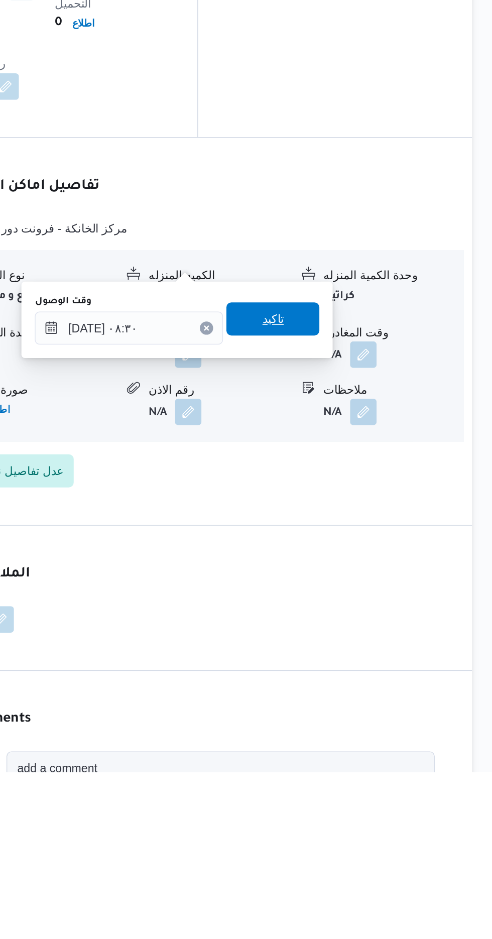
click at [377, 664] on span "تاكيد" at bounding box center [359, 665] width 56 height 20
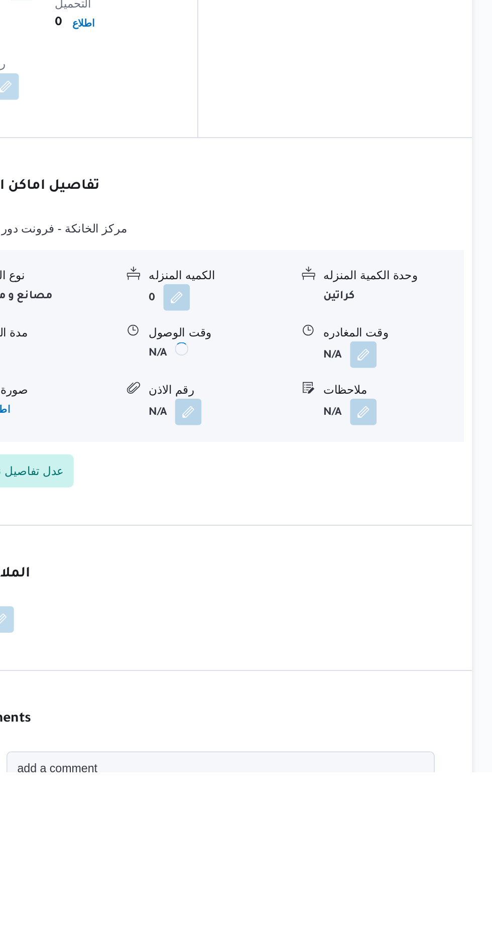
scroll to position [808, 0]
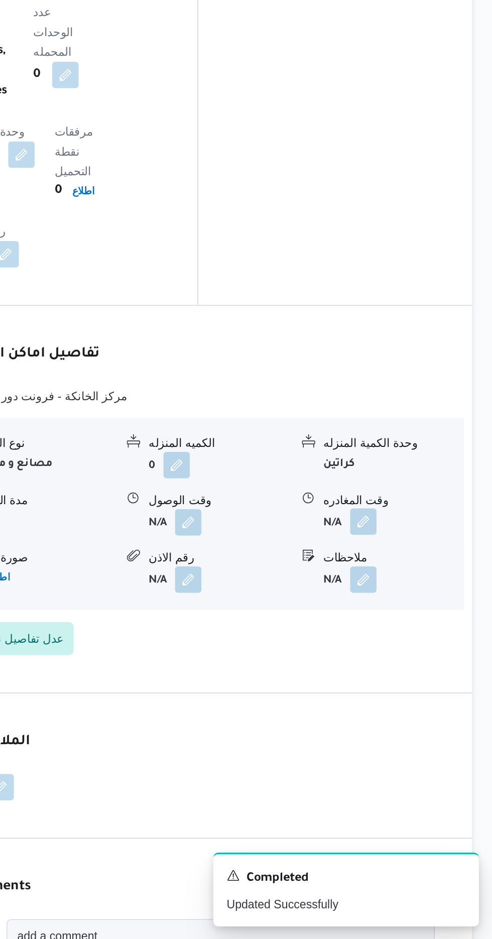
click at [420, 678] on button "button" at bounding box center [414, 686] width 16 height 16
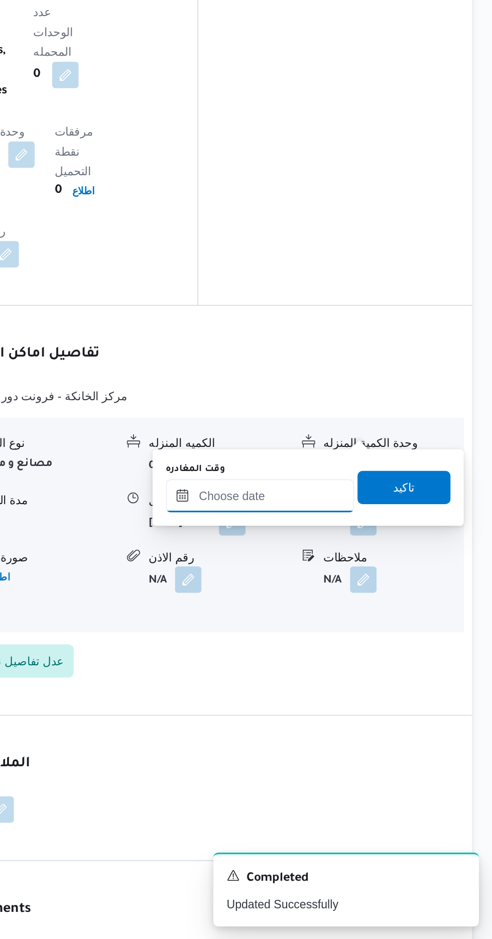
click at [371, 666] on input "وقت المغادره" at bounding box center [352, 670] width 114 height 20
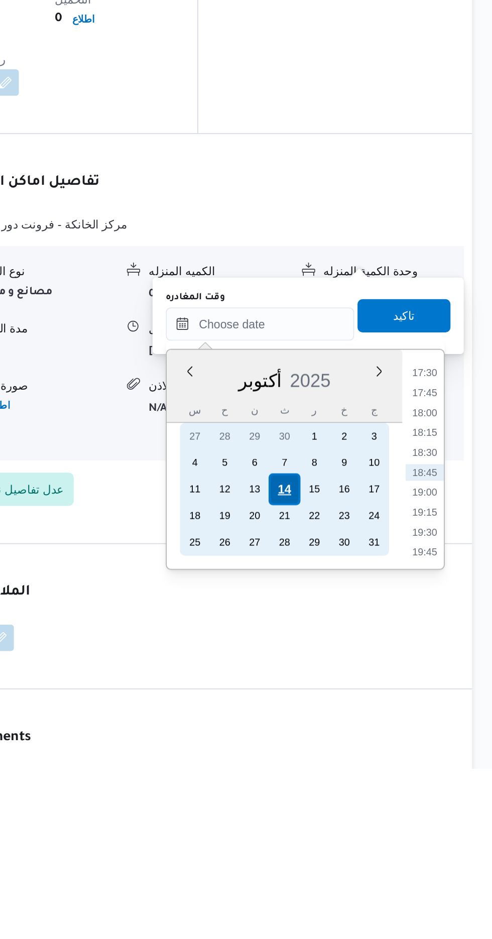
click at [366, 770] on div "14" at bounding box center [366, 770] width 19 height 19
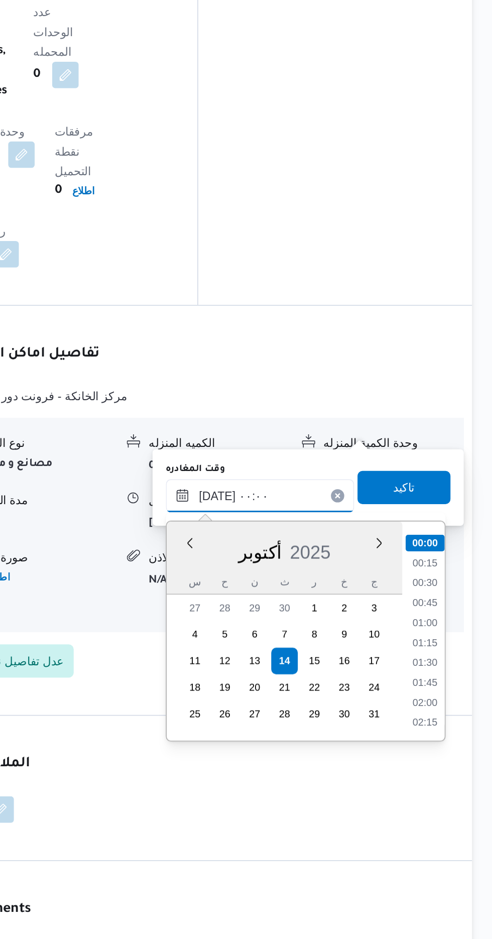
click at [304, 668] on input "١٤/١٠/٢٠٢٥ ٠٠:٠٠" at bounding box center [352, 670] width 114 height 20
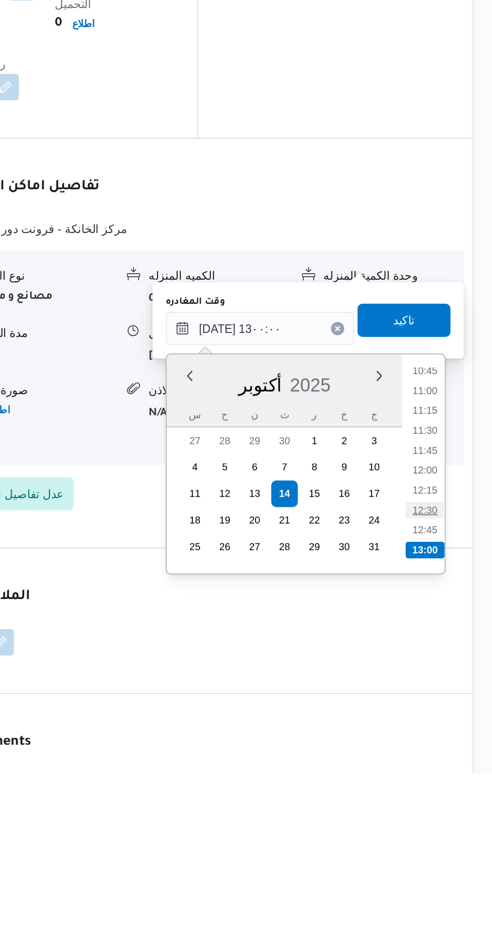
click at [451, 779] on li "12:30" at bounding box center [451, 780] width 23 height 10
type input "١٤/١٠/٢٠٢٥ ١٢:٣٠"
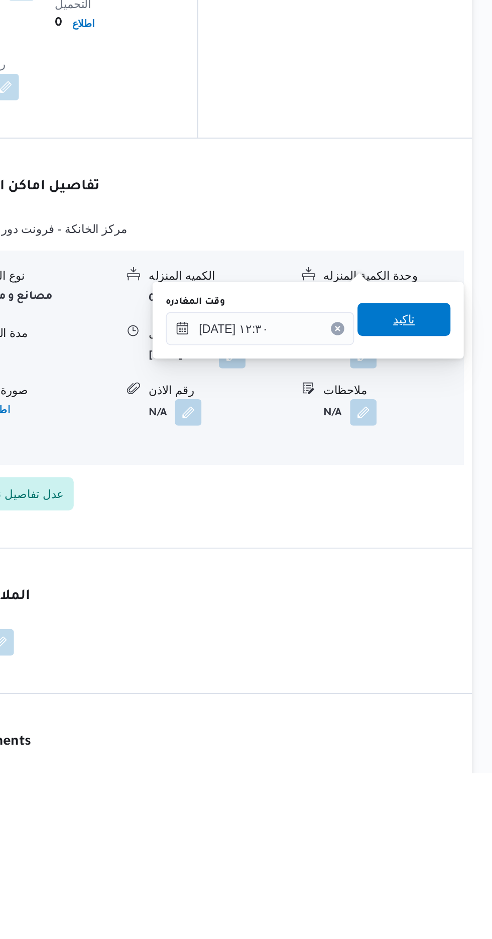
click at [449, 671] on span "تاكيد" at bounding box center [439, 665] width 56 height 20
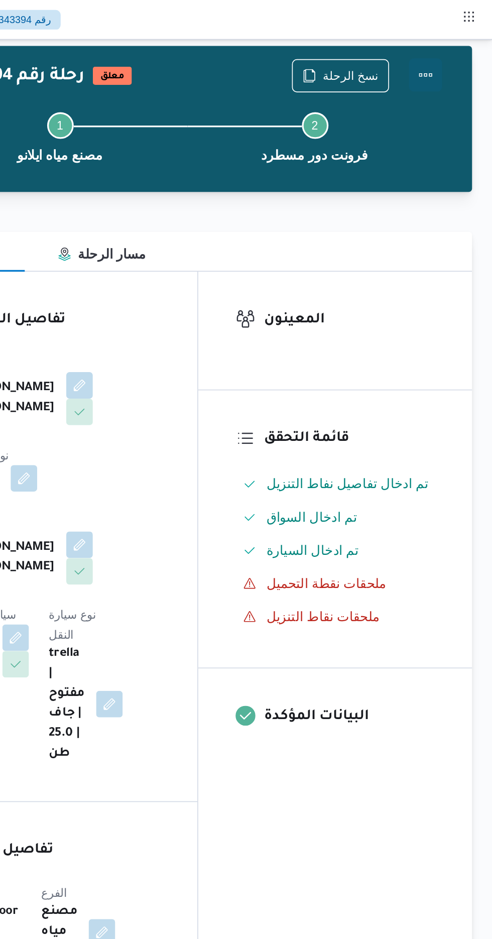
click at [457, 44] on button "Actions" at bounding box center [452, 45] width 20 height 20
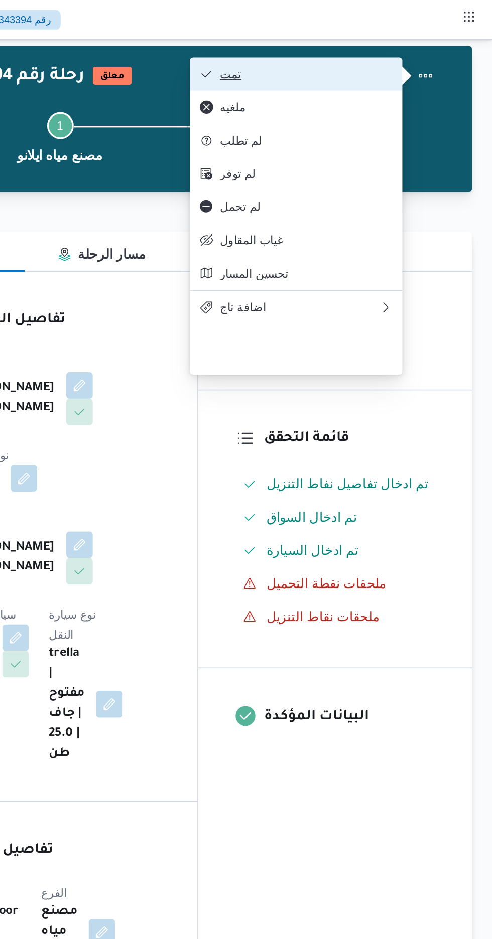
click at [418, 42] on span "تمت" at bounding box center [379, 45] width 104 height 8
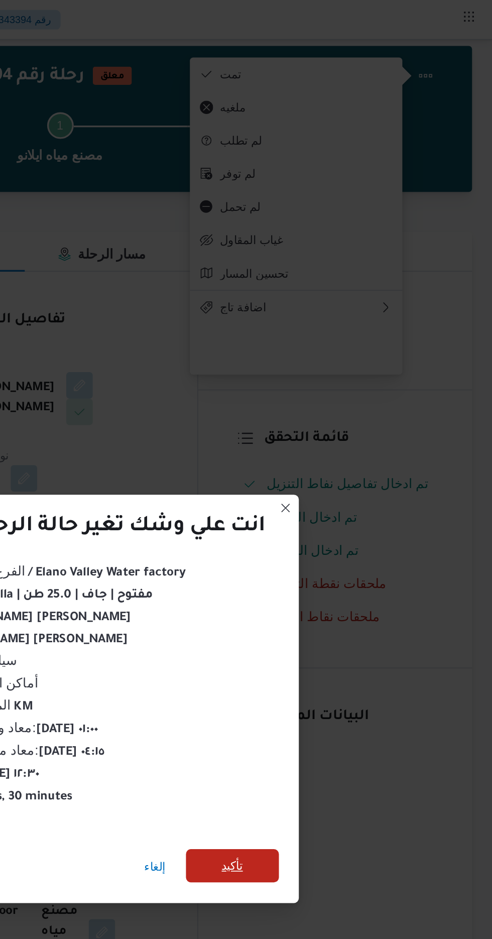
click at [340, 518] on span "تأكيد" at bounding box center [334, 524] width 13 height 12
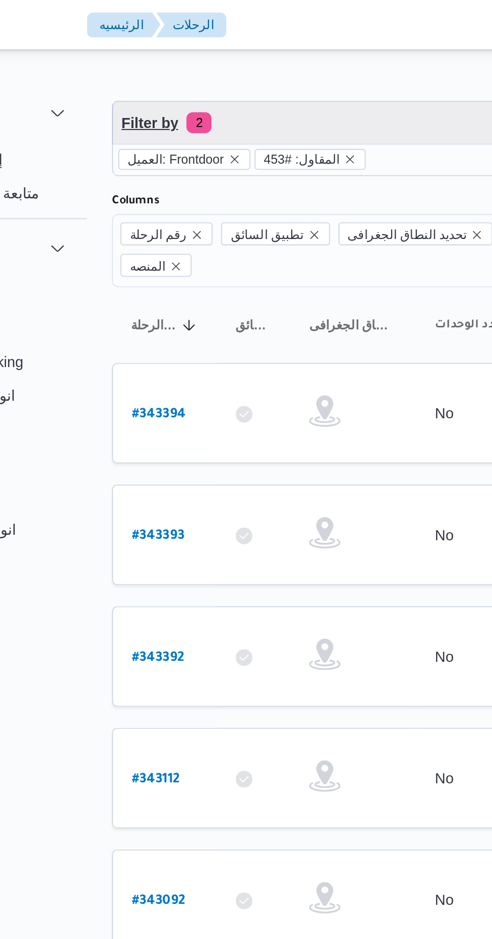
click at [228, 52] on span "Filter by 2" at bounding box center [259, 59] width 256 height 20
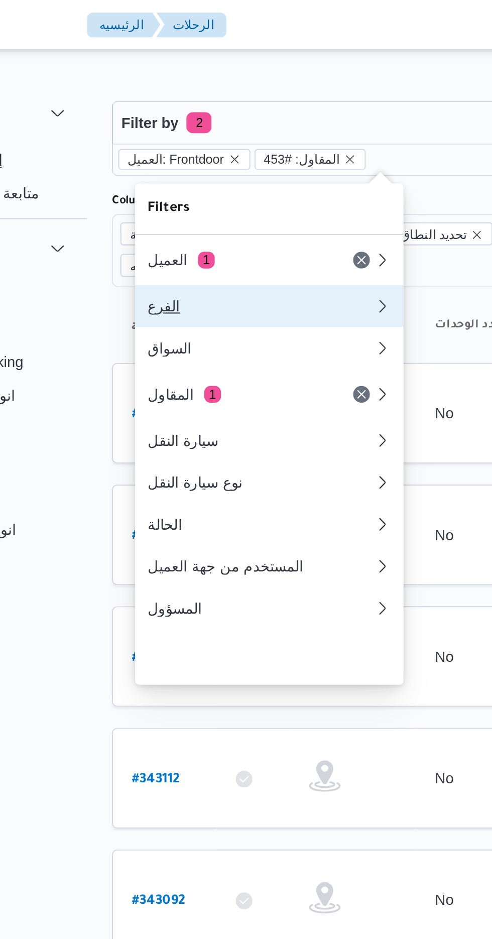
click at [197, 145] on div "الفرع" at bounding box center [202, 147] width 108 height 8
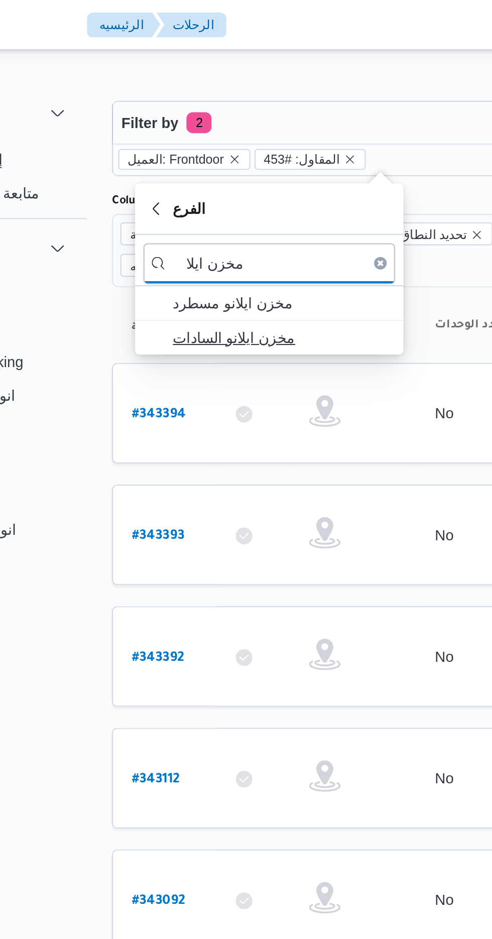
type input "مخزن ايلا"
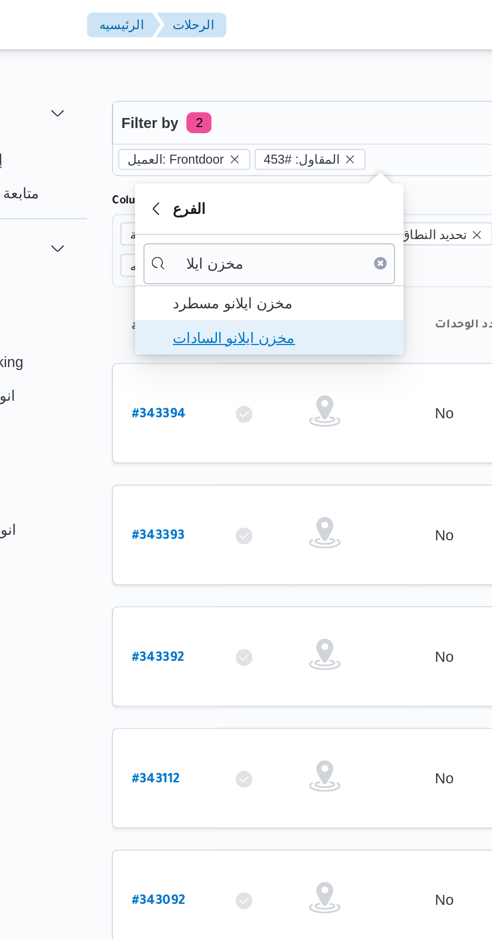
click at [218, 161] on span "مخزن ايلانو السادات" at bounding box center [212, 162] width 104 height 12
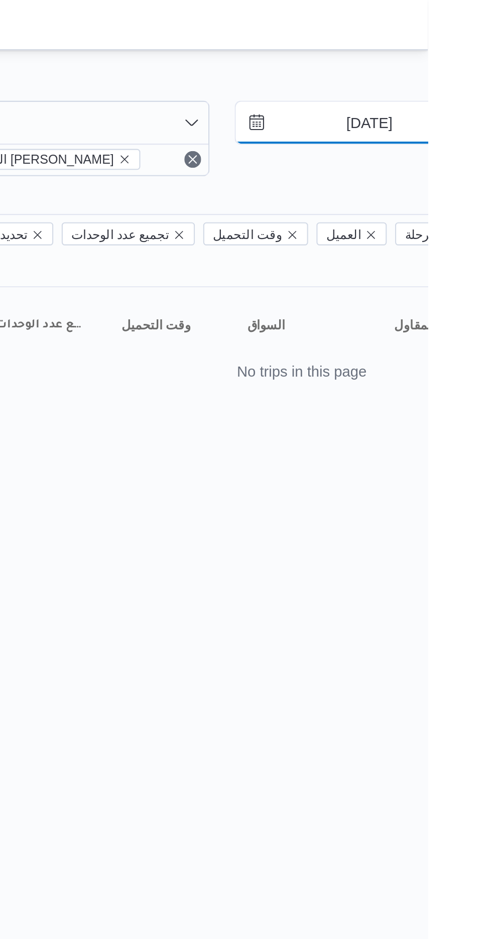
click at [454, 61] on input "13/10/2025" at bounding box center [457, 59] width 114 height 20
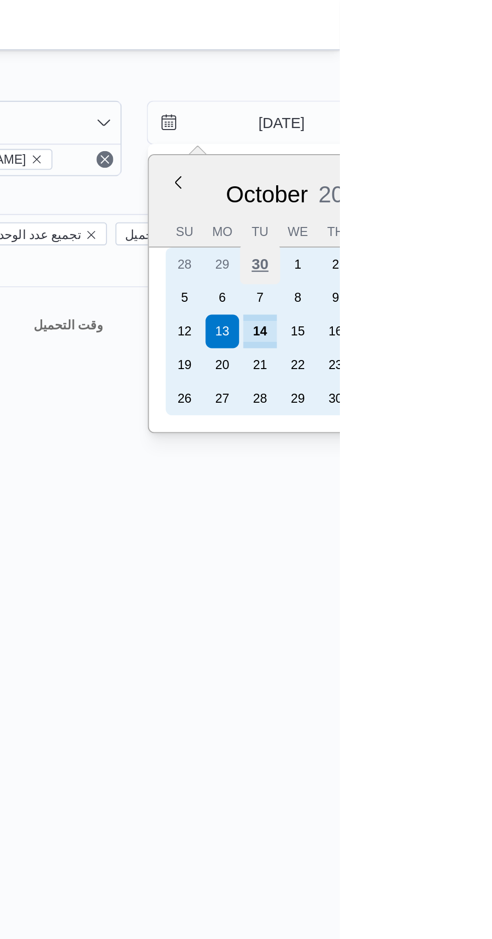
click at [453, 133] on div "30" at bounding box center [453, 126] width 19 height 19
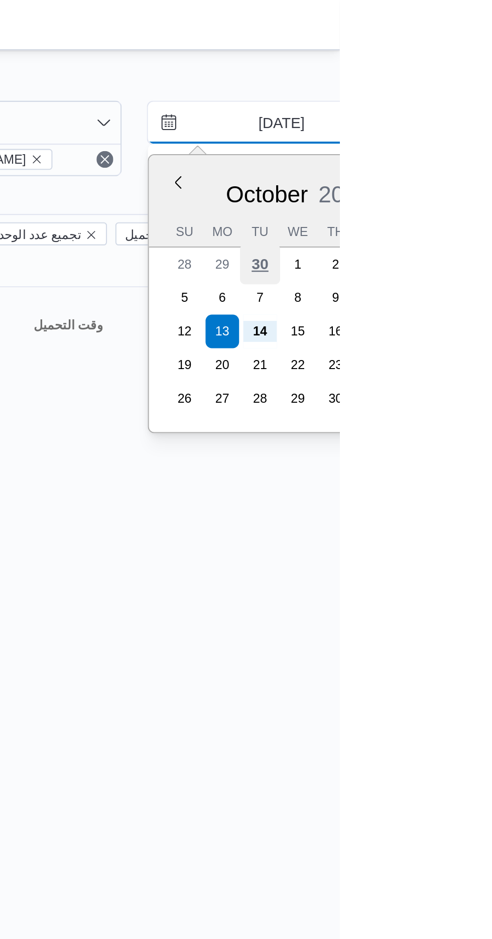
type input "30/9/2025"
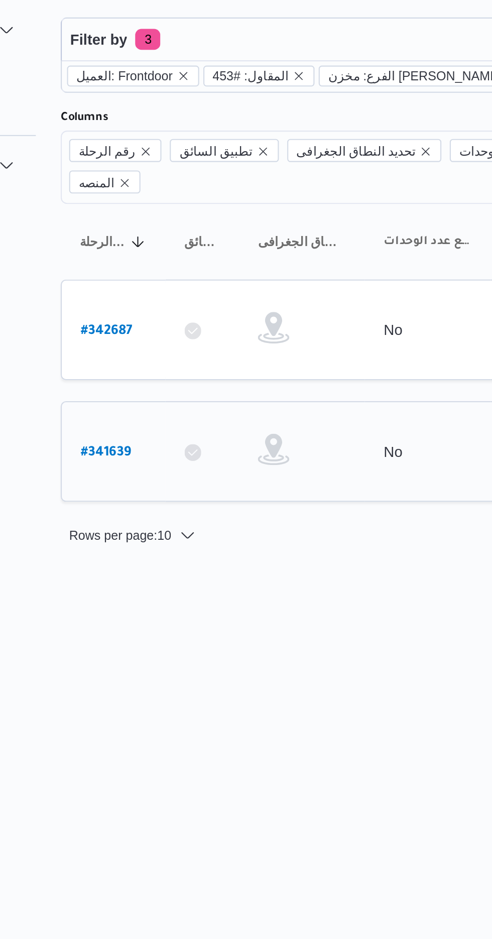
click at [159, 254] on b "# 341639" at bounding box center [152, 257] width 24 height 7
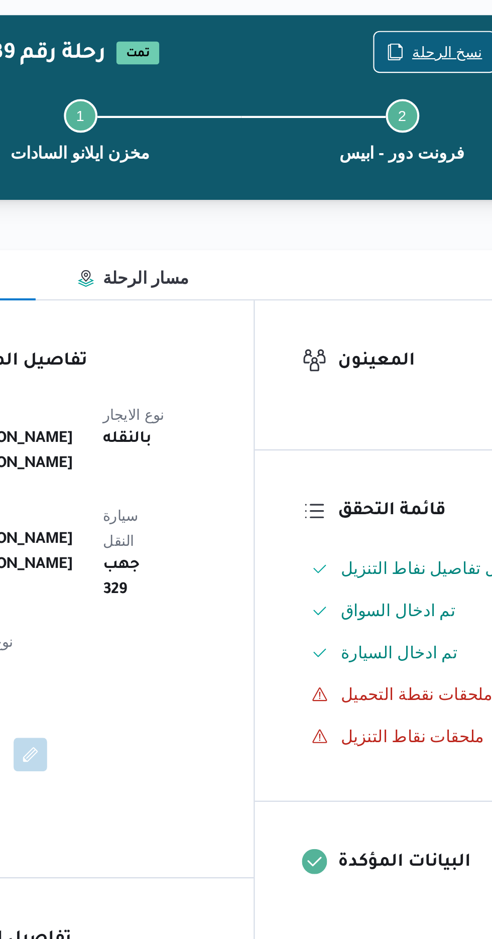
click at [399, 64] on span "نسخ الرحلة" at bounding box center [407, 65] width 34 height 12
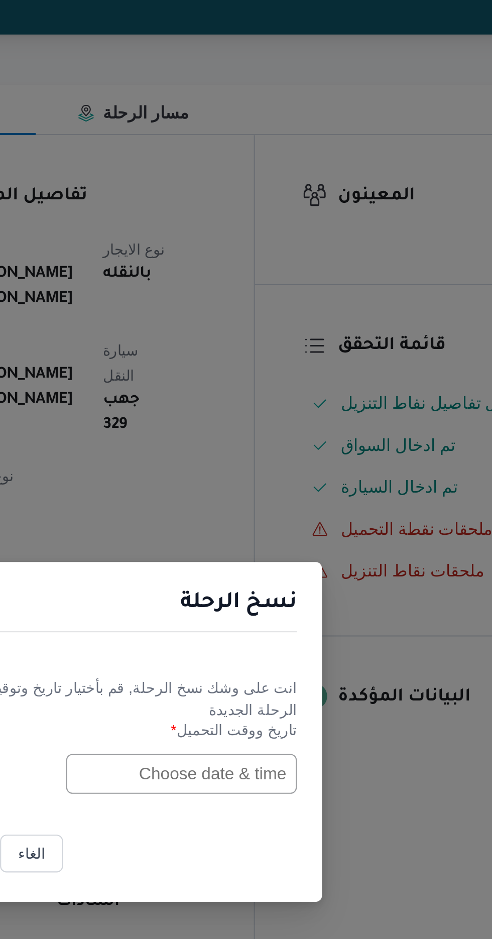
click at [271, 485] on input "text" at bounding box center [279, 489] width 110 height 19
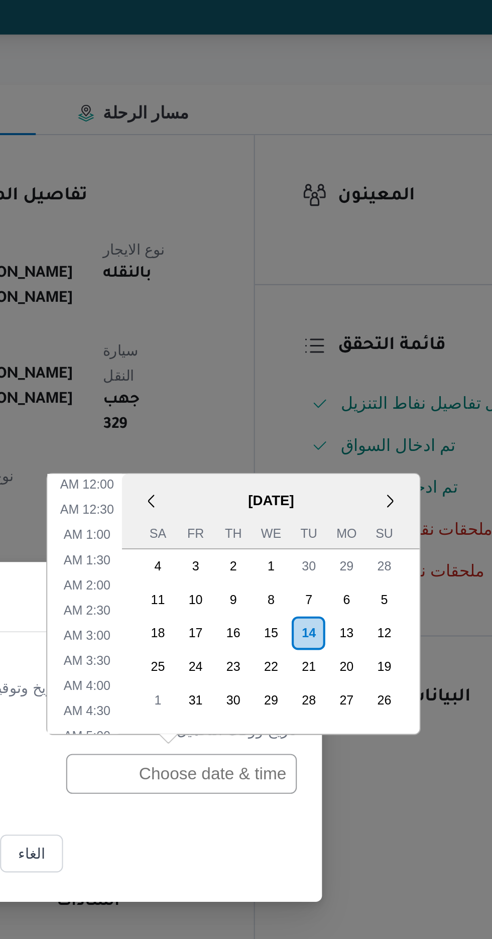
scroll to position [389, 0]
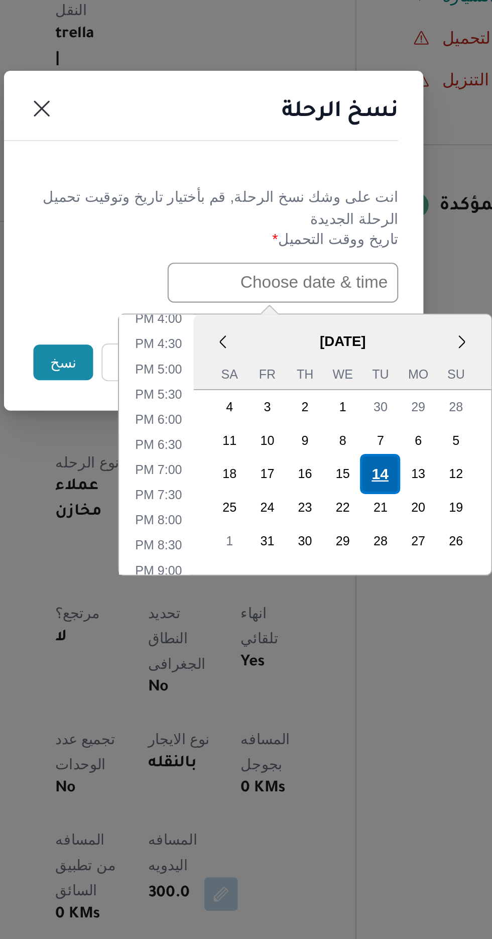
click at [321, 579] on div "14" at bounding box center [325, 580] width 19 height 19
type input "14/10/2025 12:00AM"
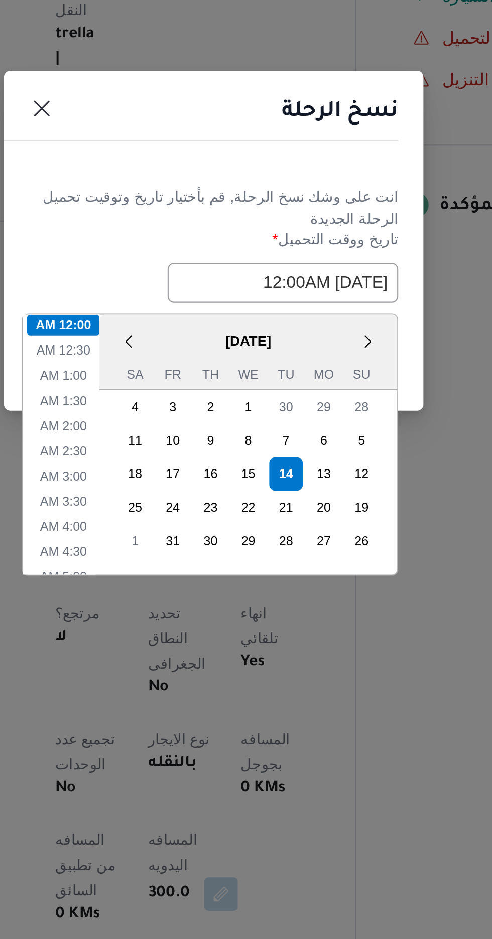
click at [274, 414] on header "نسخ الرحلة" at bounding box center [234, 411] width 201 height 22
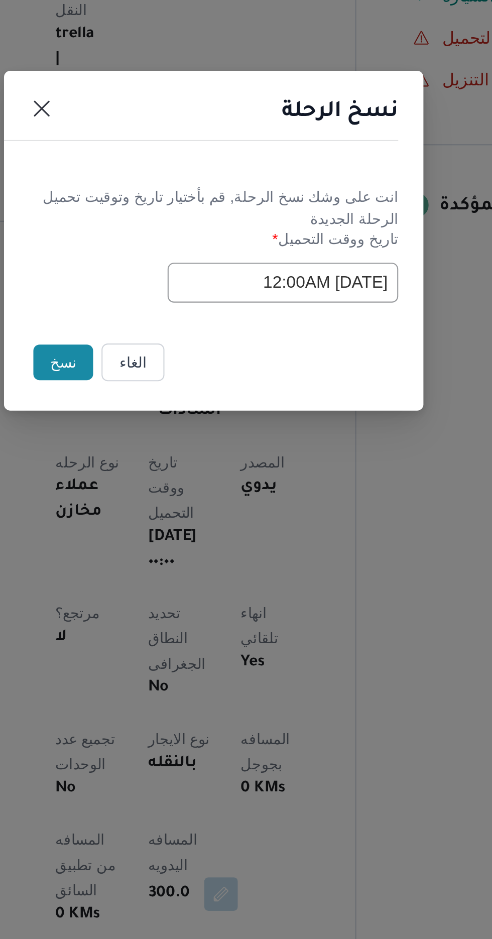
click at [175, 527] on button "نسخ" at bounding box center [174, 527] width 29 height 17
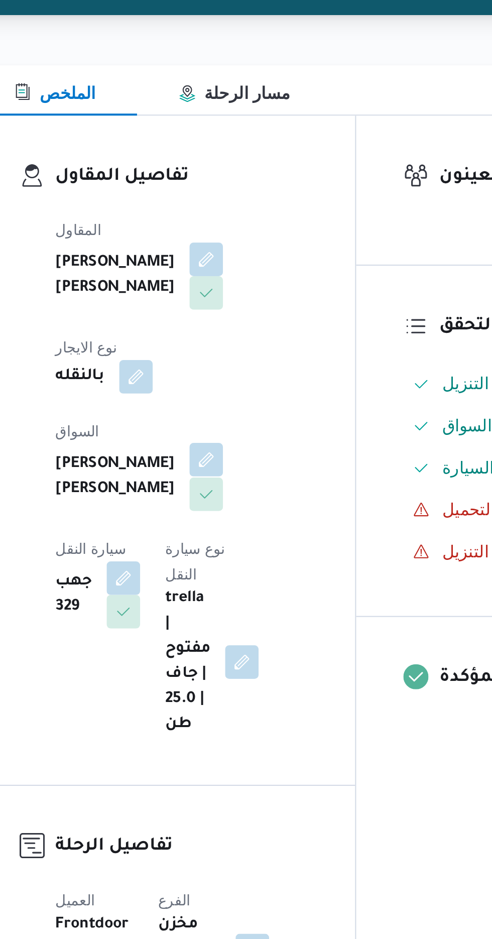
click at [234, 340] on button "button" at bounding box center [242, 348] width 16 height 16
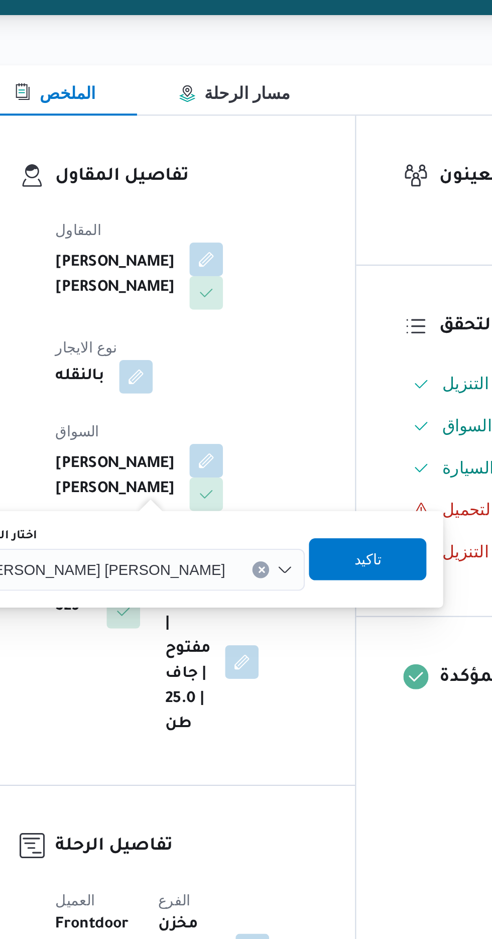
click at [202, 399] on span "احمد السعيد السعيد الحفناوي" at bounding box center [192, 400] width 117 height 11
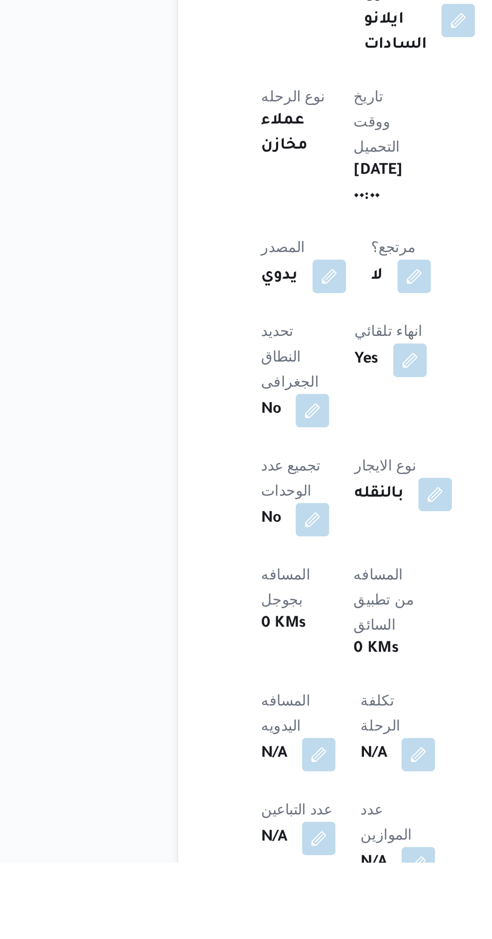
scroll to position [48, 0]
click at [206, 878] on button "button" at bounding box center [198, 886] width 16 height 16
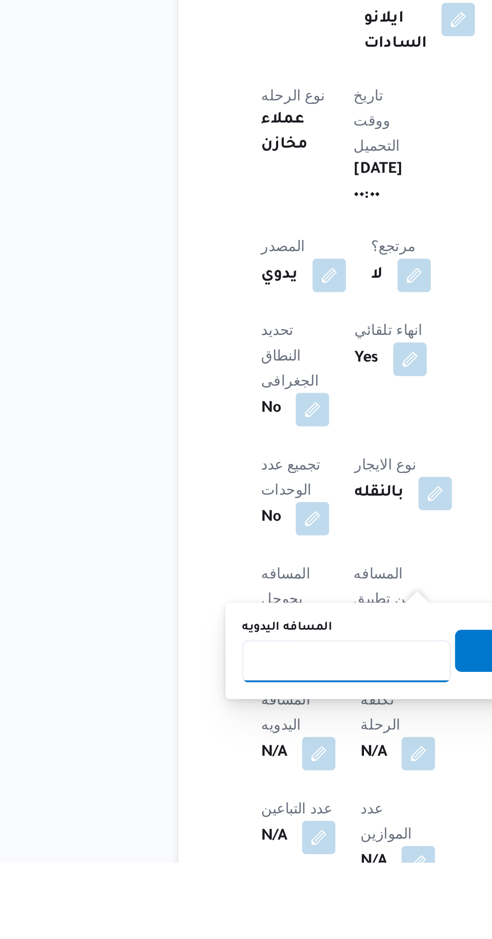
click at [210, 844] on input "المسافه اليدويه" at bounding box center [211, 842] width 100 height 20
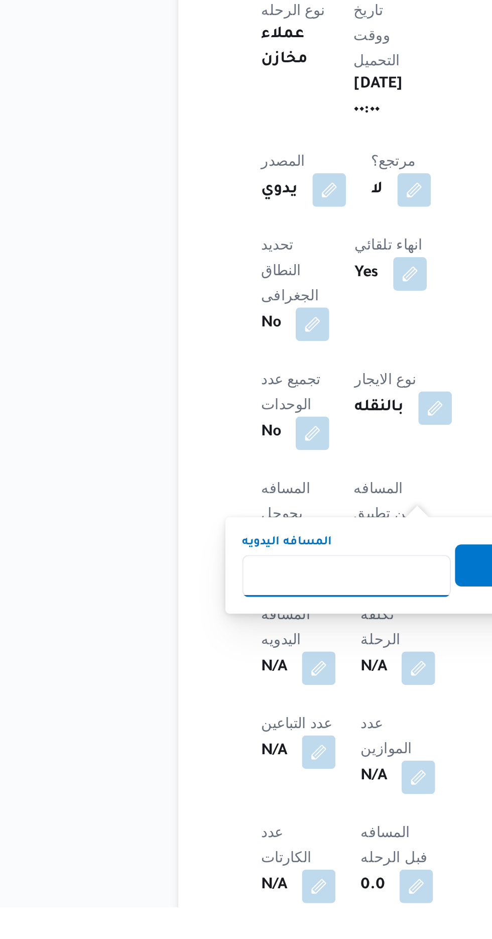
scroll to position [136, 0]
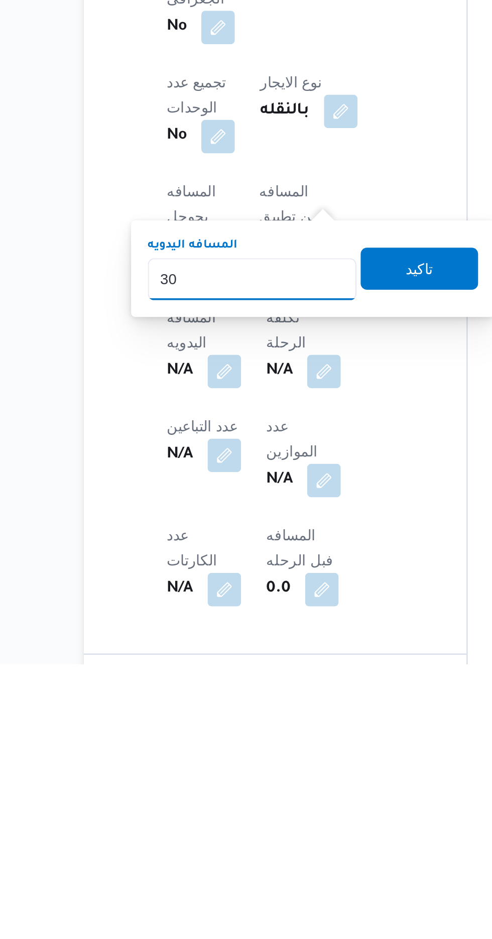
type input "300"
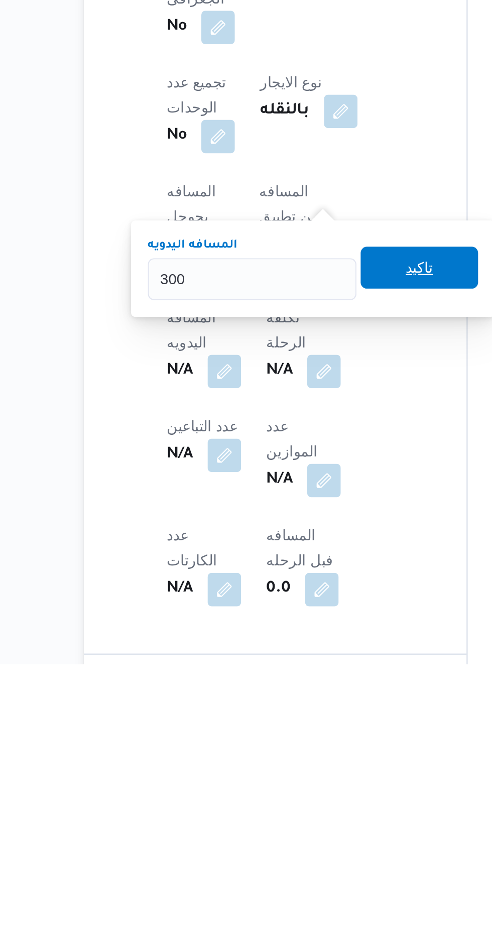
click at [298, 750] on span "تاكيد" at bounding box center [291, 749] width 13 height 12
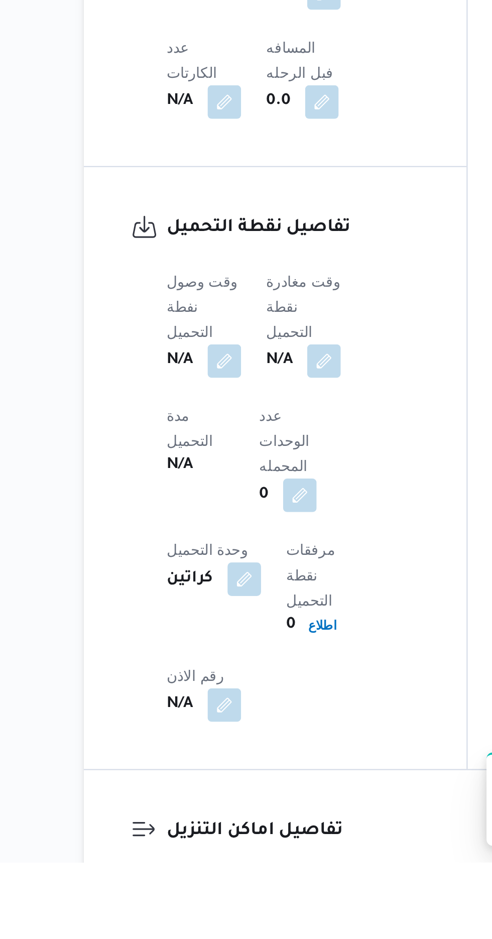
scroll to position [467, 0]
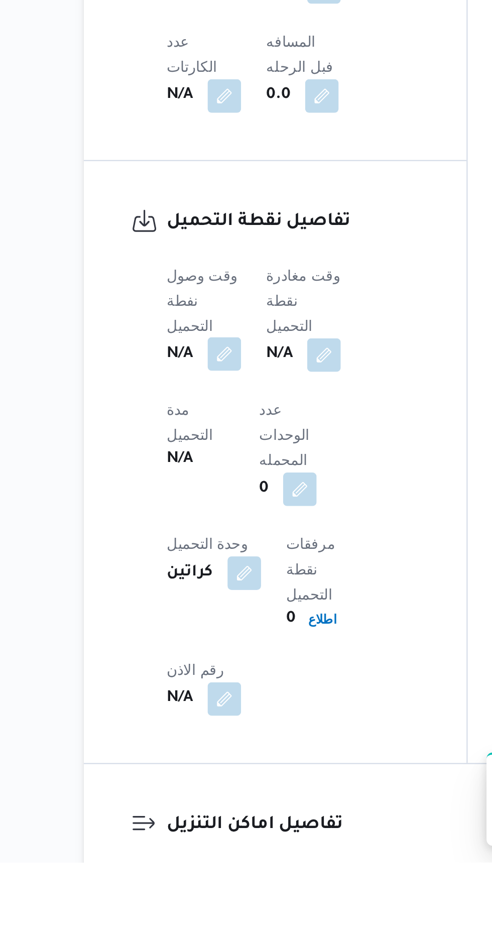
click at [202, 687] on button "button" at bounding box center [198, 695] width 16 height 16
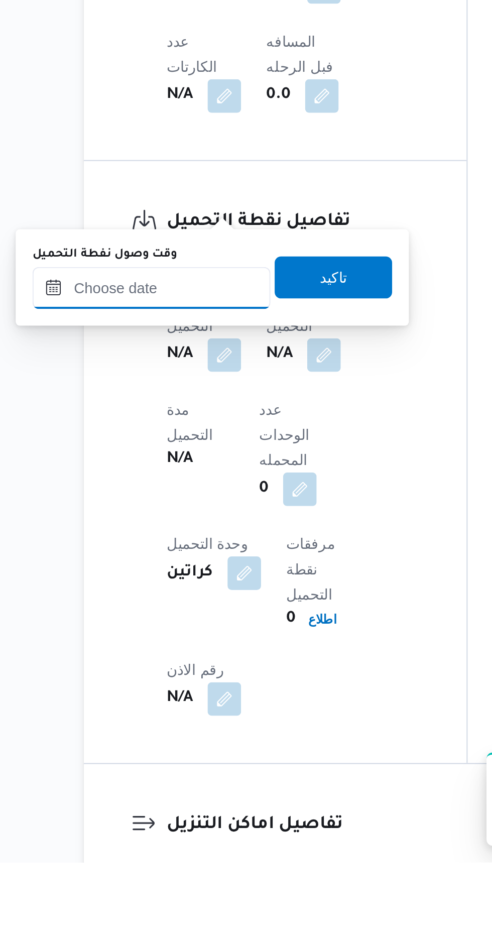
click at [191, 666] on input "وقت وصول نفطة التحميل" at bounding box center [163, 664] width 114 height 20
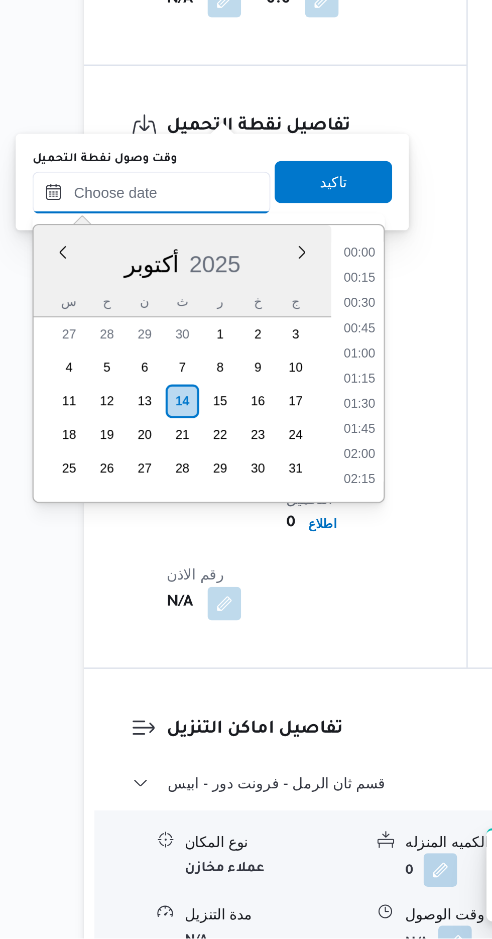
scroll to position [842, 0]
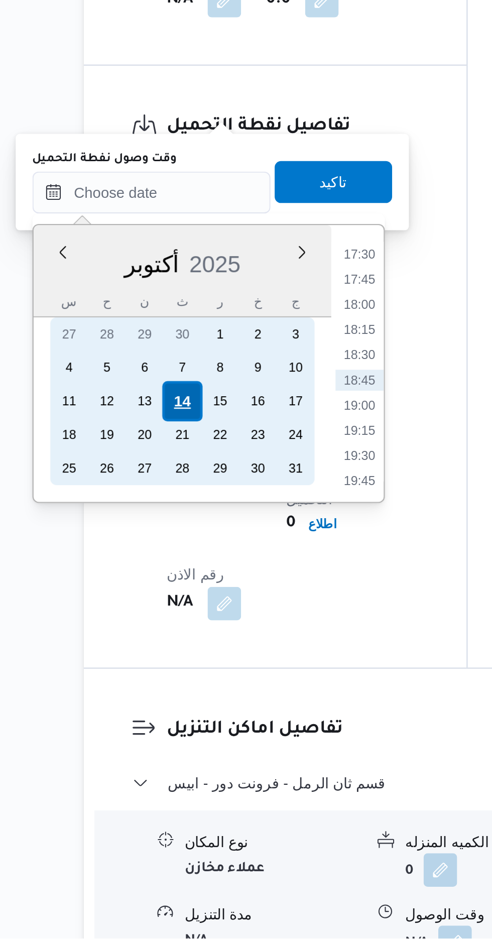
click at [178, 683] on div "14" at bounding box center [177, 681] width 19 height 19
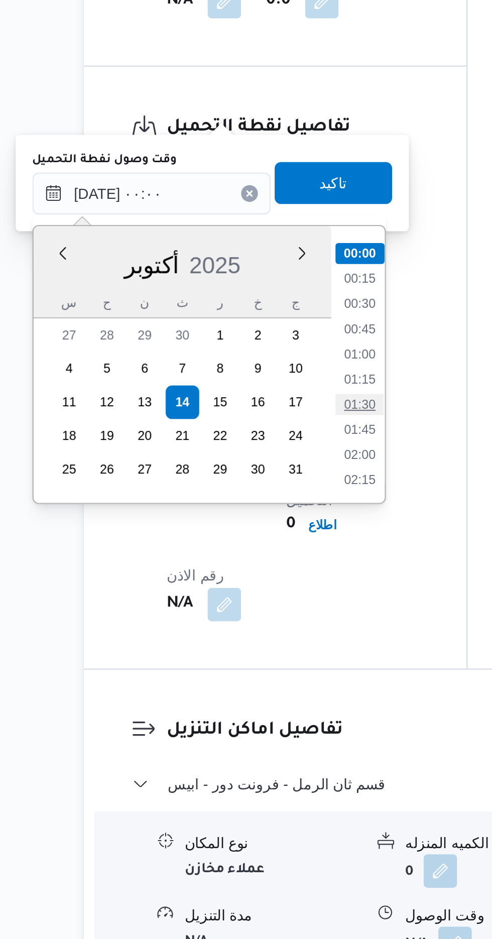
click at [263, 680] on li "01:30" at bounding box center [262, 683] width 23 height 10
type input "١٤/١٠/٢٠٢٥ ٠١:٣٠"
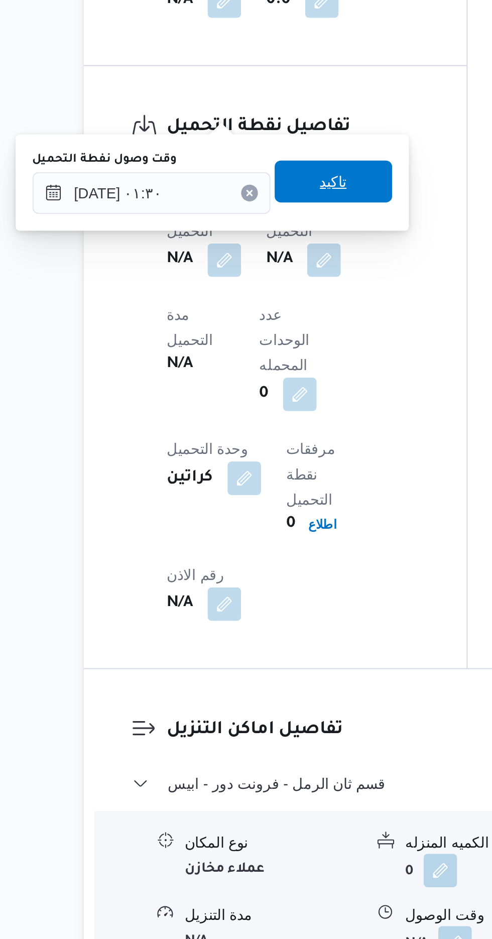
click at [263, 584] on span "تاكيد" at bounding box center [250, 576] width 56 height 20
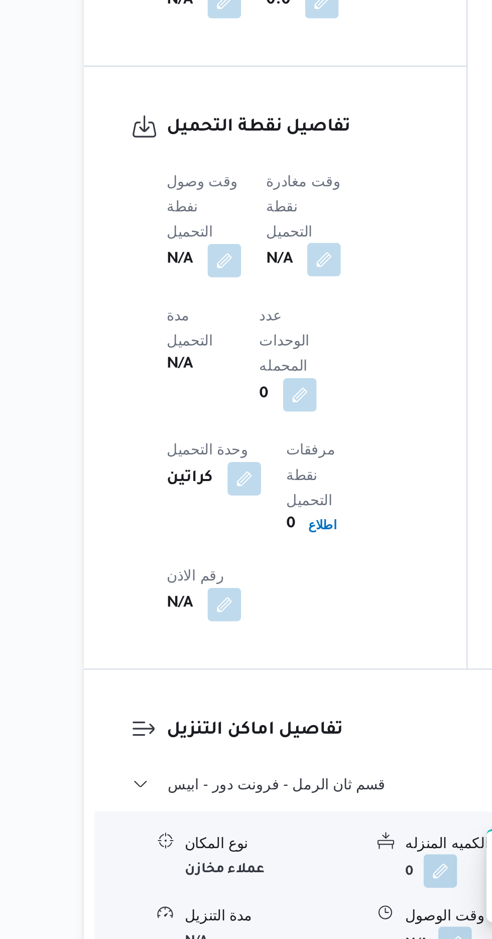
click at [254, 605] on button "button" at bounding box center [245, 613] width 16 height 16
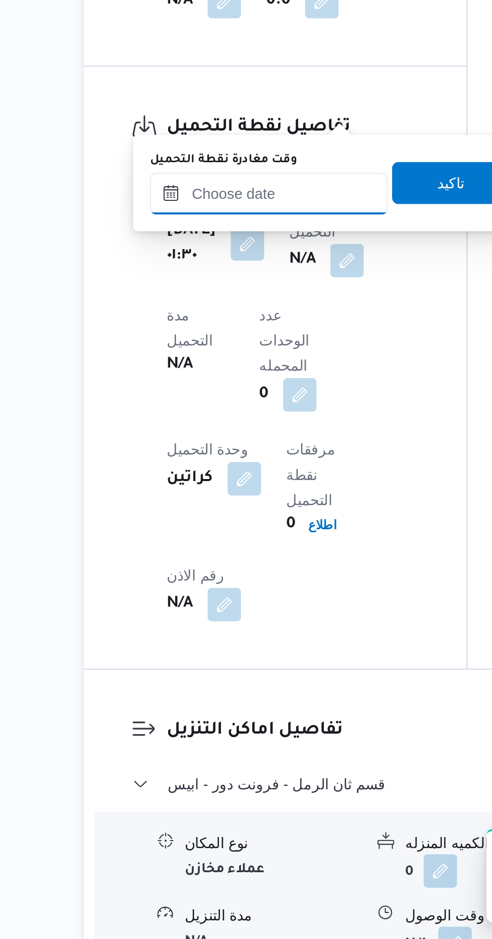
click at [231, 579] on input "وقت مغادرة نقطة التحميل" at bounding box center [219, 582] width 114 height 20
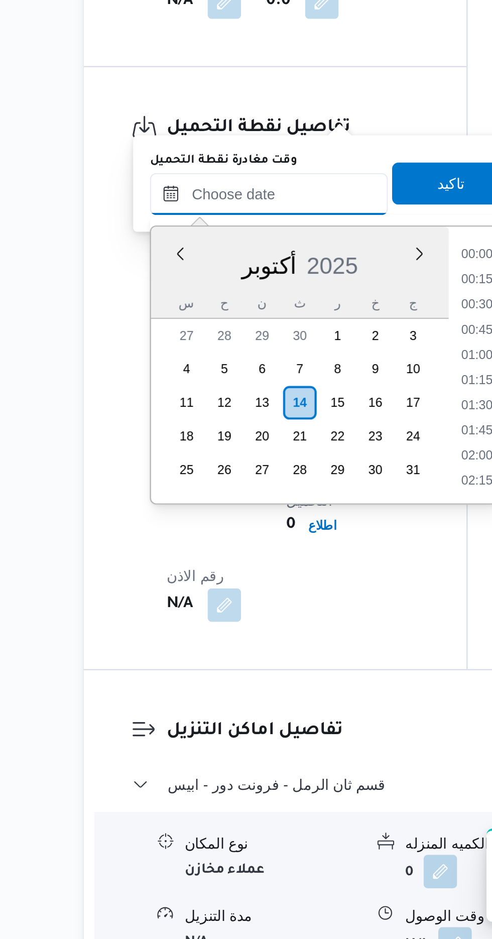
scroll to position [842, 0]
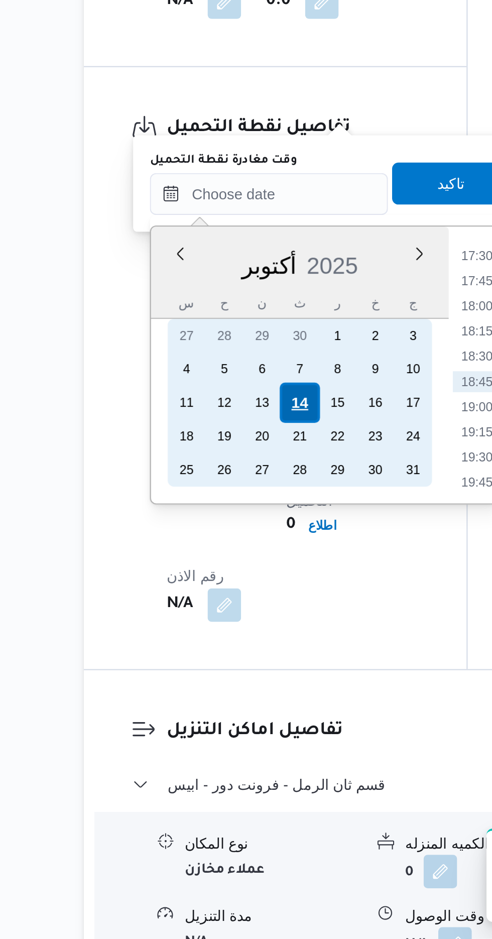
click at [236, 682] on div "14" at bounding box center [233, 682] width 19 height 19
type input "١٤/١٠/٢٠٢٥ ٠٠:٠٠"
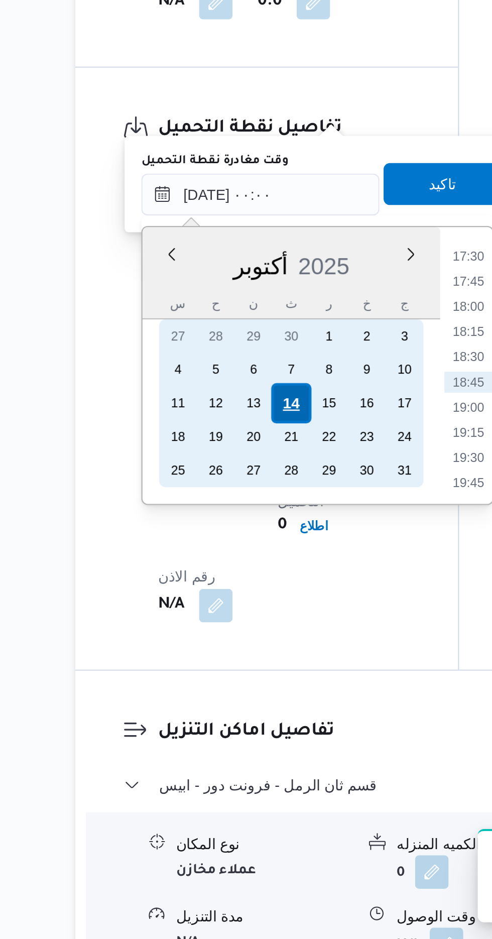
scroll to position [0, 0]
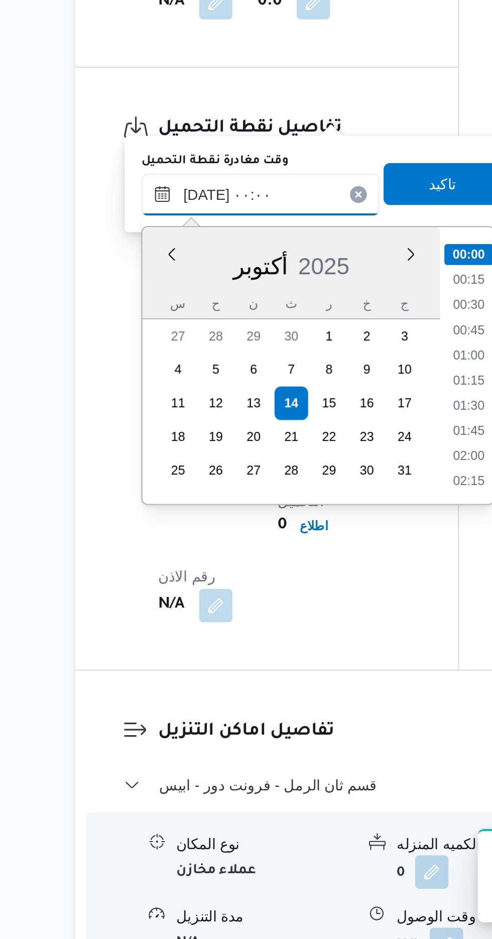
click at [174, 581] on input "١٤/١٠/٢٠٢٥ ٠٠:٠٠" at bounding box center [219, 582] width 114 height 20
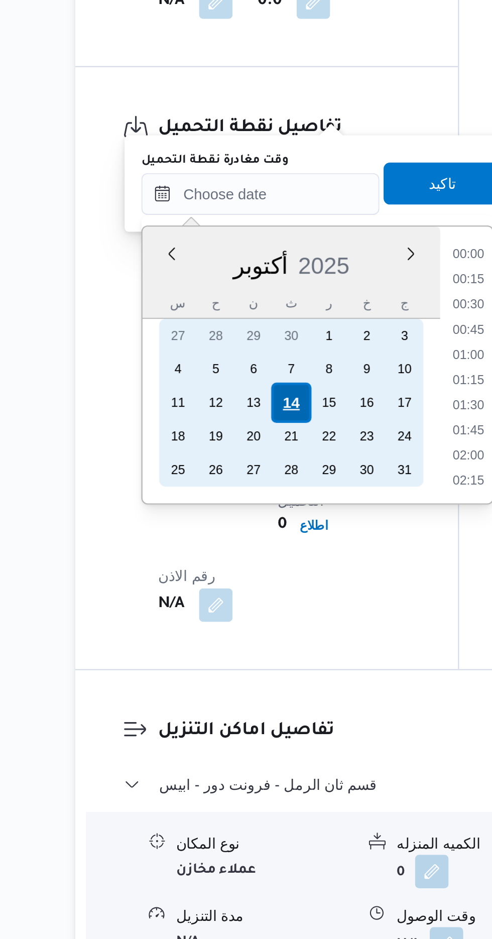
click at [230, 678] on div "14" at bounding box center [233, 682] width 19 height 19
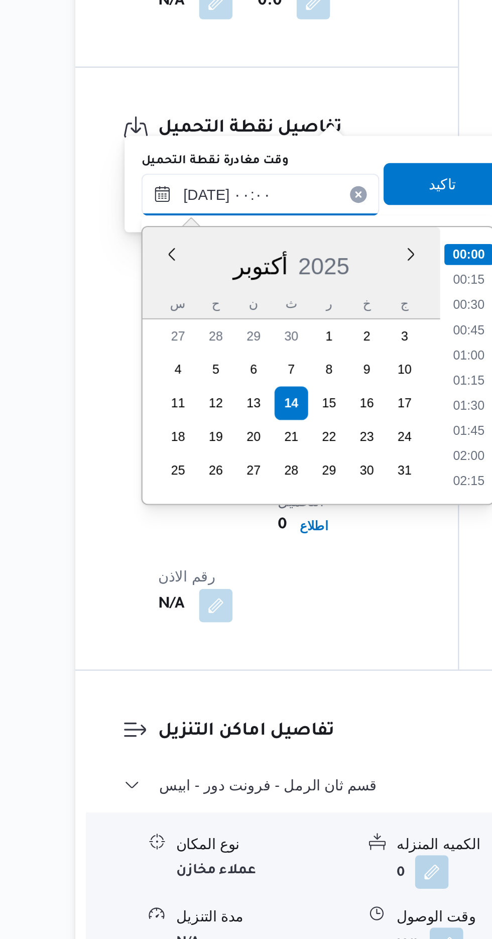
click at [173, 581] on input "١٤/١٠/٢٠٢٥ ٠٠:٠٠" at bounding box center [219, 582] width 114 height 20
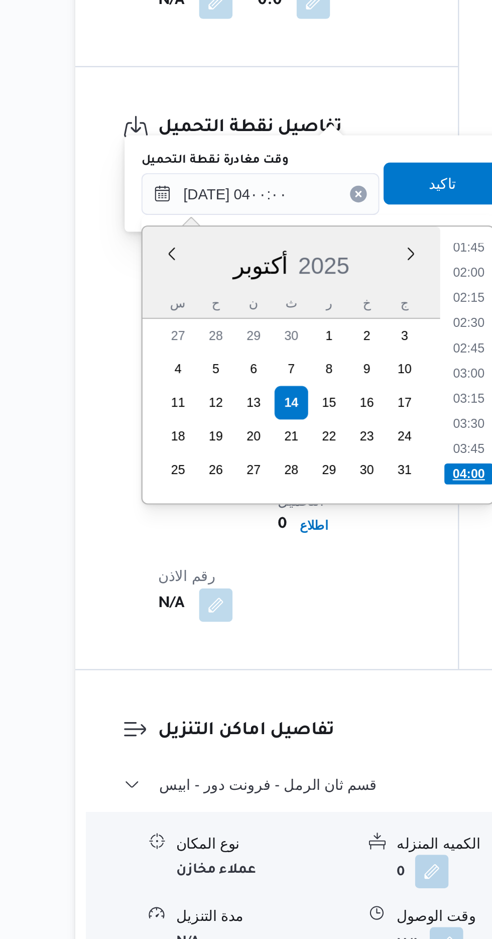
click at [319, 716] on li "04:00" at bounding box center [319, 716] width 24 height 10
type input "١٤/١٠/٢٠٢٥ ٠٤:٠٠"
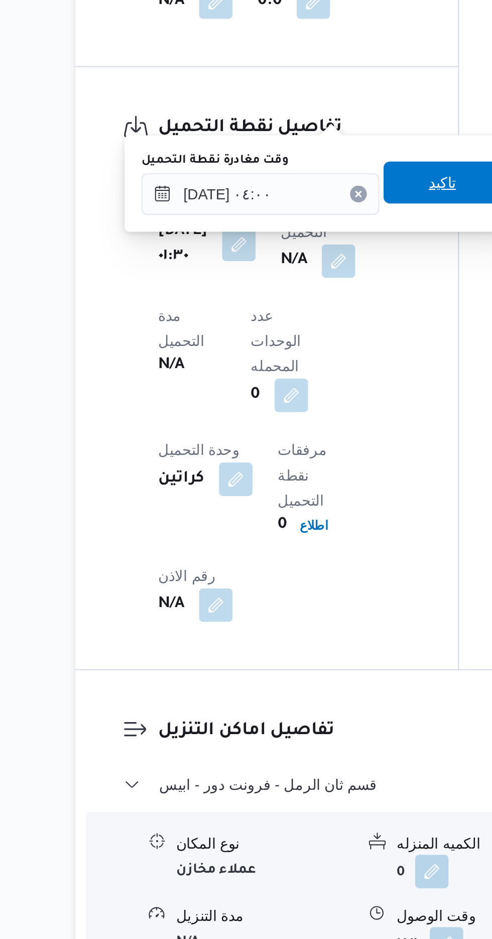
click at [307, 576] on span "تاكيد" at bounding box center [306, 577] width 56 height 20
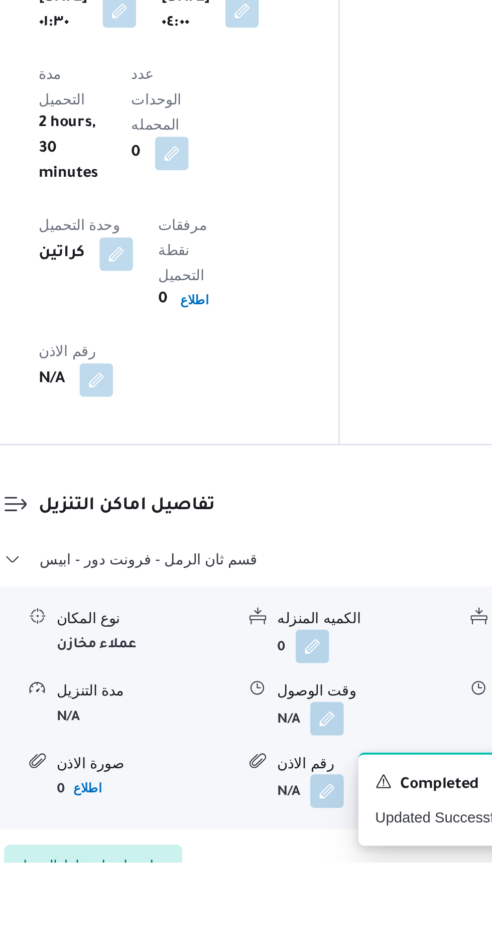
scroll to position [624, 0]
click at [311, 861] on button "button" at bounding box center [308, 869] width 16 height 16
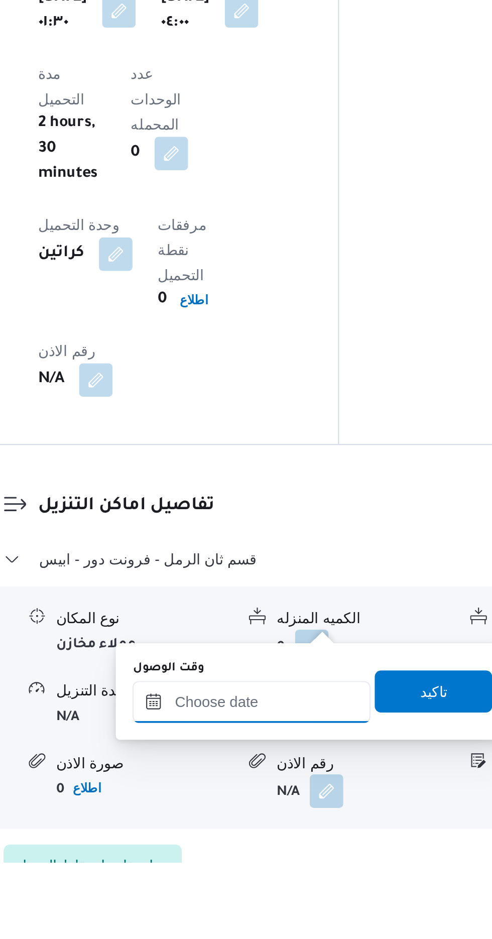
click at [289, 860] on input "وقت الوصول" at bounding box center [272, 862] width 114 height 20
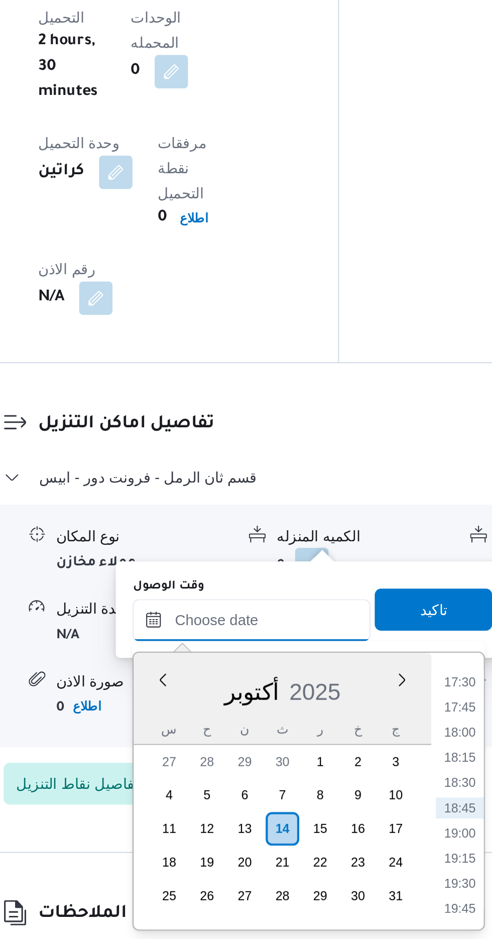
scroll to position [700, 0]
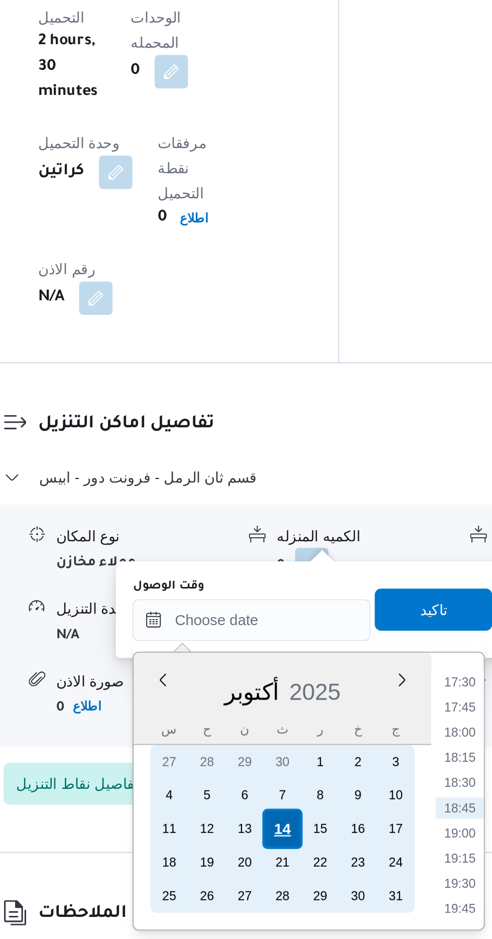
click at [283, 886] on div "14" at bounding box center [287, 885] width 19 height 19
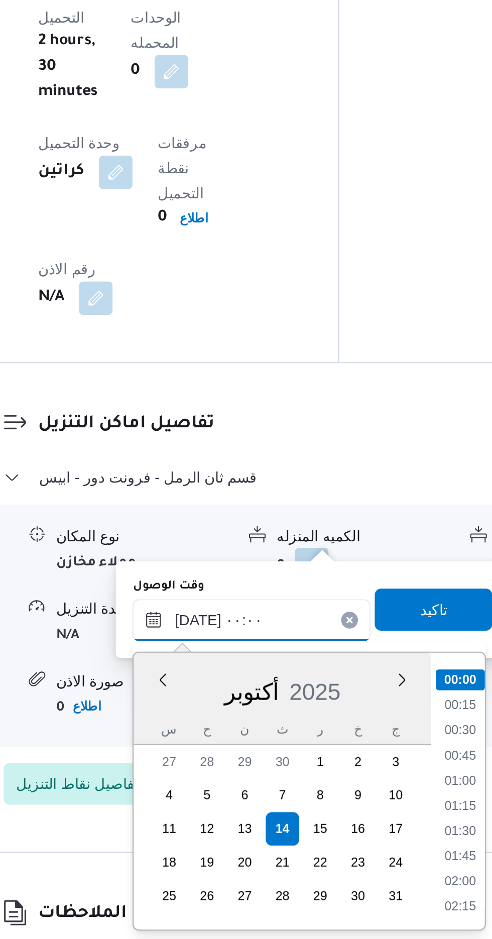
click at [216, 792] on input "١٤/١٠/٢٠٢٥ ٠٠:٠٠" at bounding box center [272, 786] width 114 height 20
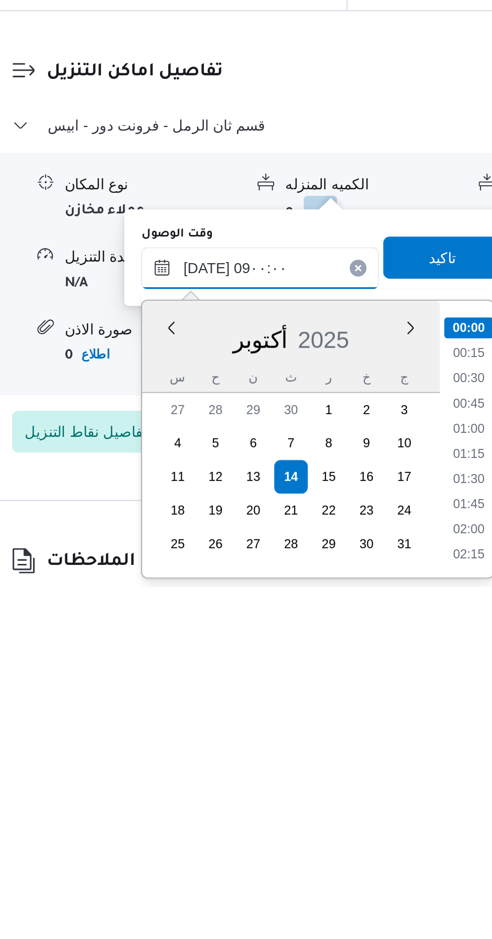
scroll to position [328, 0]
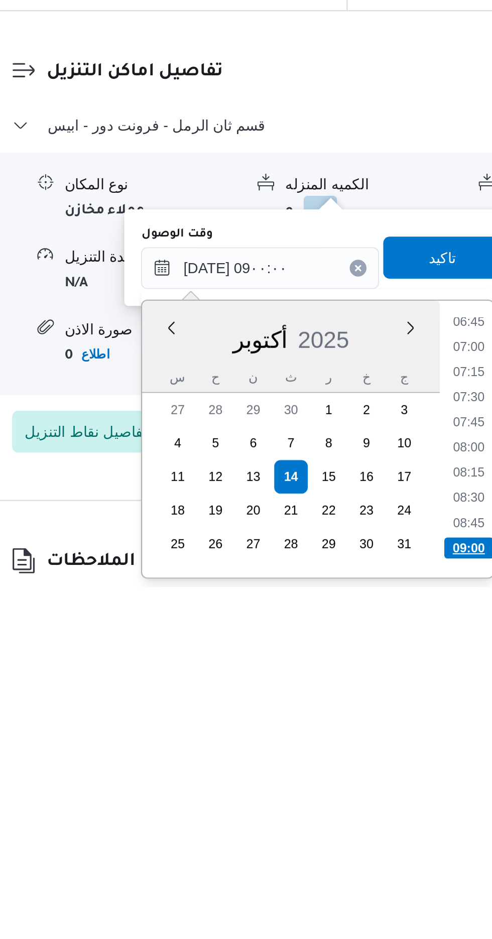
click at [372, 916] on li "09:00" at bounding box center [372, 920] width 24 height 10
type input "١٤/١٠/٢٠٢٥ ٠٩:٠٠"
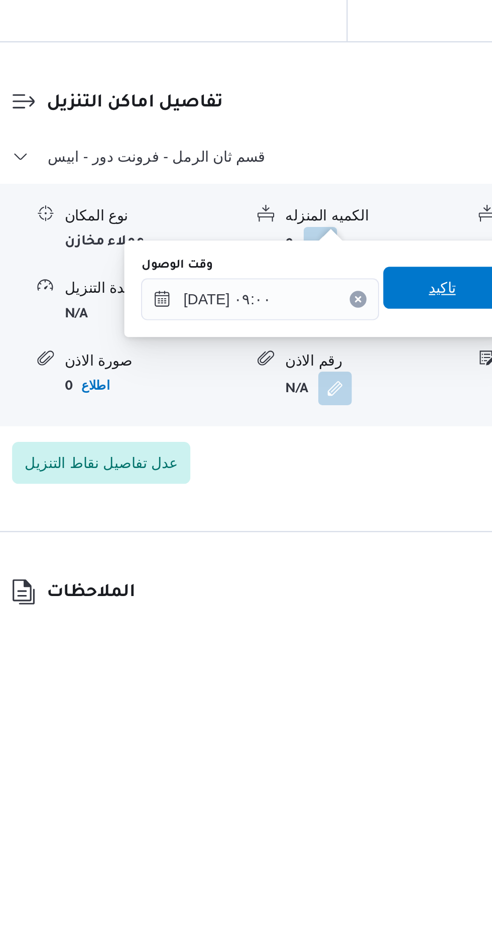
click at [358, 782] on span "تاكيد" at bounding box center [359, 781] width 56 height 20
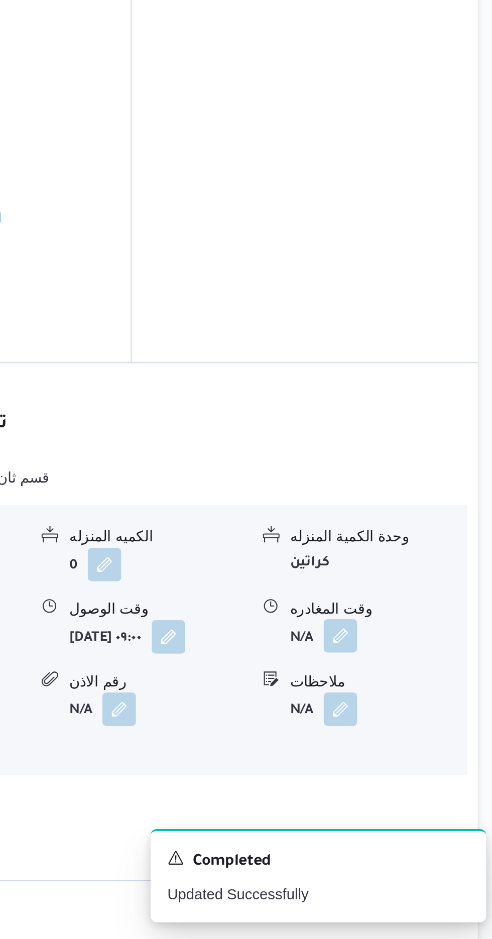
click at [414, 786] on button "button" at bounding box center [414, 794] width 16 height 16
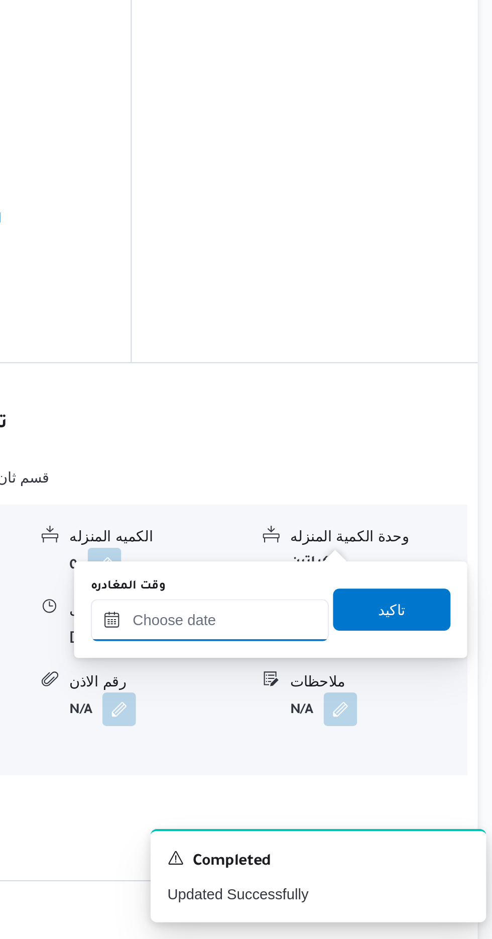
click at [368, 777] on input "وقت المغادره" at bounding box center [352, 786] width 114 height 20
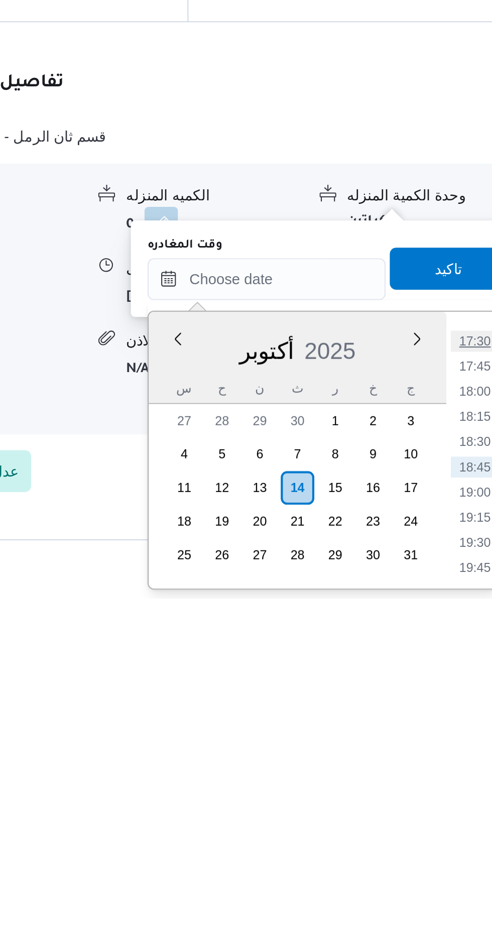
click at [450, 816] on li "17:30" at bounding box center [451, 816] width 23 height 10
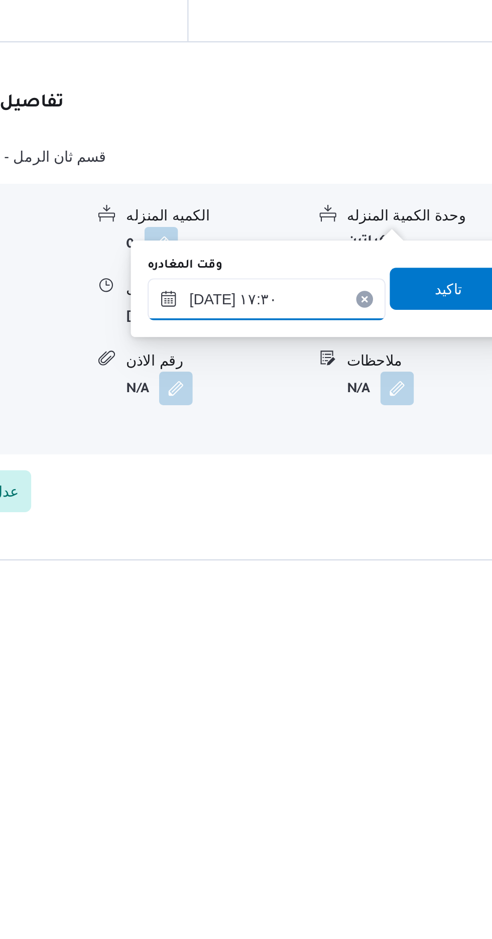
click at [380, 781] on input "١٤/١٠/٢٠٢٥ ١٧:٣٠" at bounding box center [352, 786] width 114 height 20
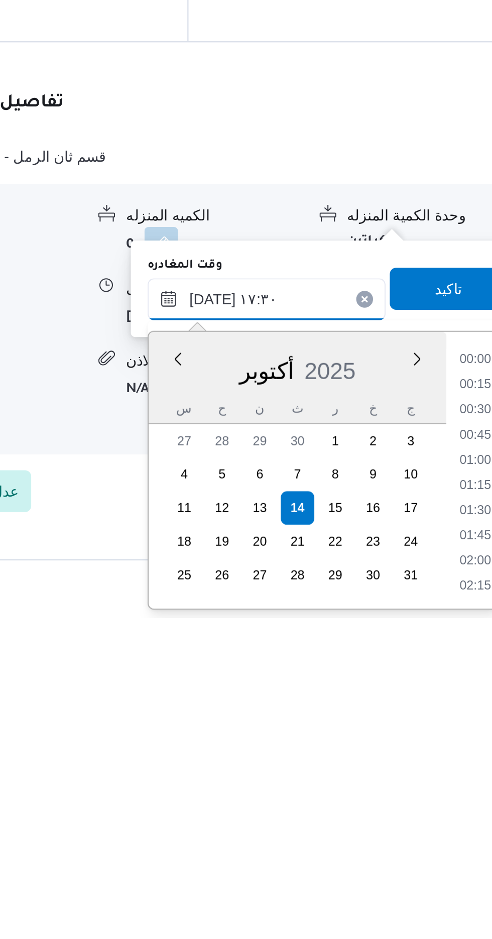
scroll to position [782, 0]
click at [449, 825] on li "16:30" at bounding box center [451, 828] width 23 height 10
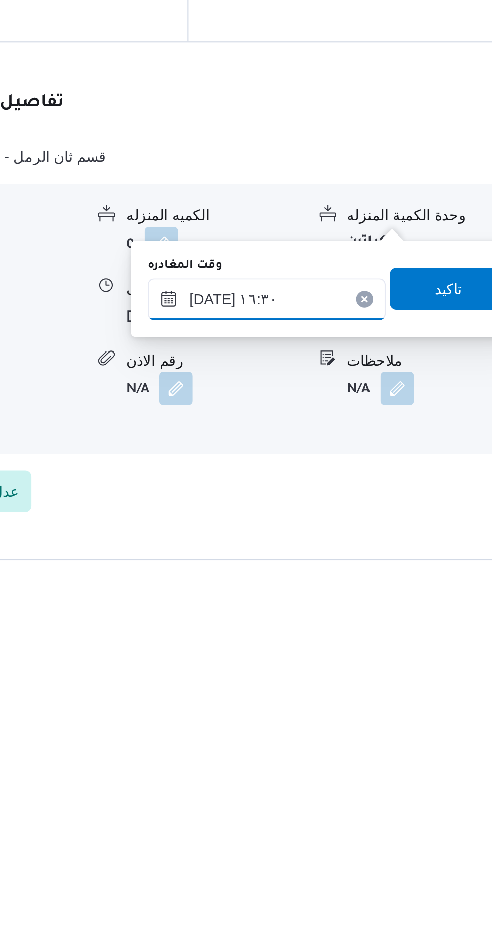
click at [390, 785] on input "١٤/١٠/٢٠٢٥ ١٦:٣٠" at bounding box center [352, 786] width 114 height 20
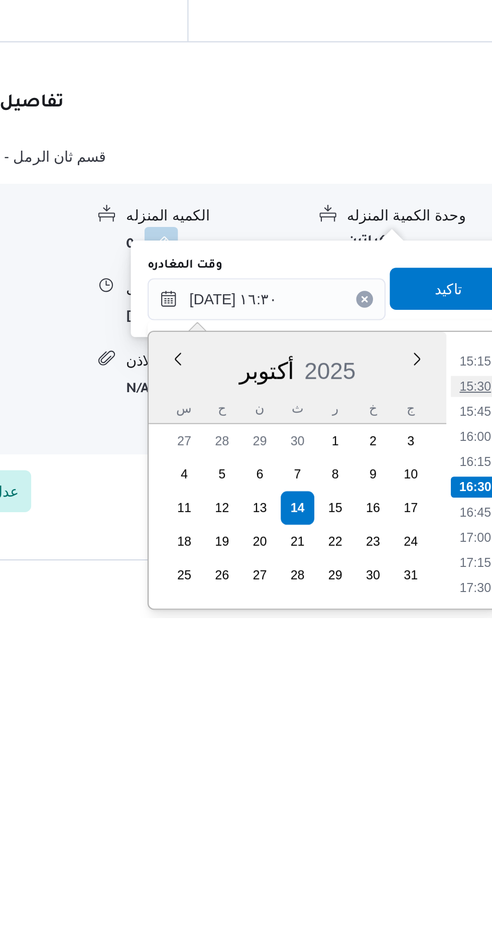
click at [454, 826] on li "15:30" at bounding box center [451, 828] width 23 height 10
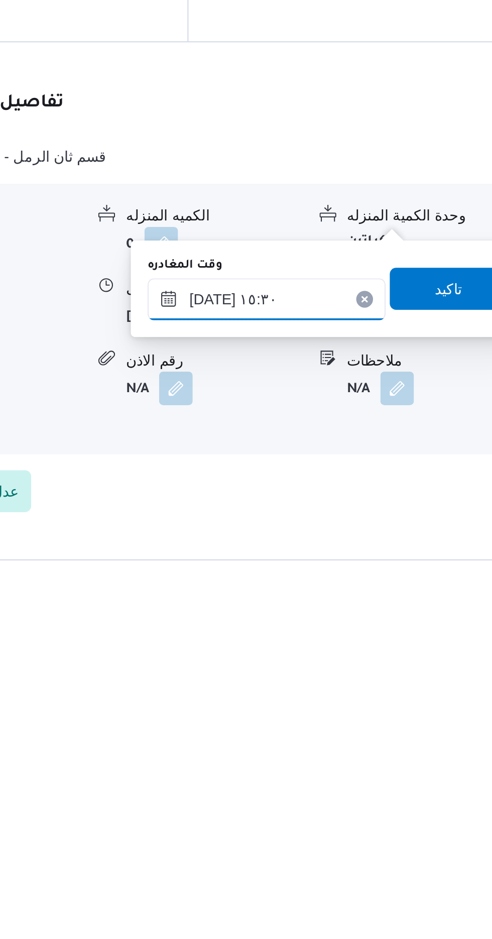
click at [371, 780] on input "١٤/١٠/٢٠٢٥ ١٥:٣٠" at bounding box center [352, 786] width 114 height 20
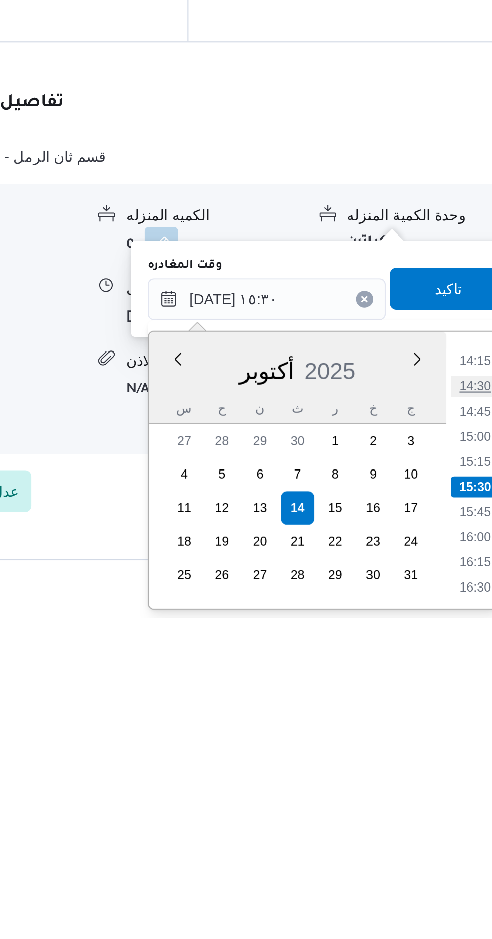
click at [447, 827] on li "14:30" at bounding box center [451, 828] width 23 height 10
type input "١٤/١٠/٢٠٢٥ ١٤:٣٠"
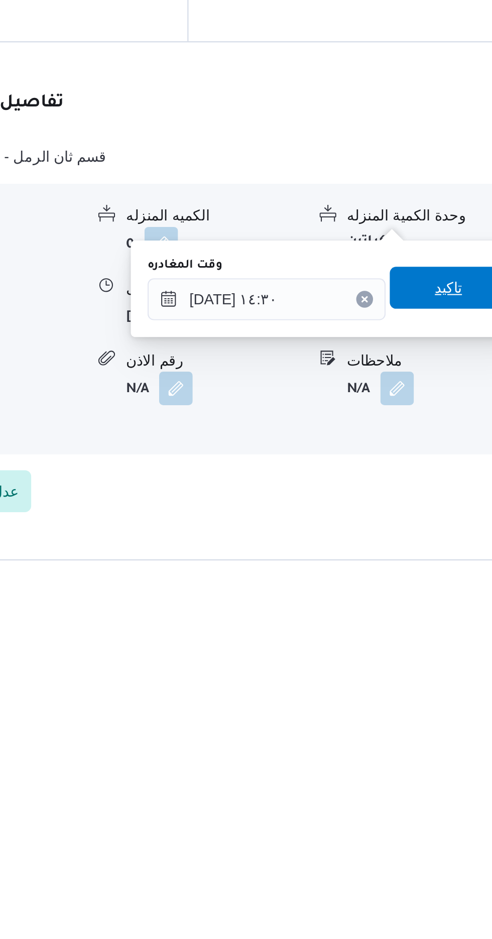
click at [433, 780] on span "تاكيد" at bounding box center [439, 781] width 56 height 20
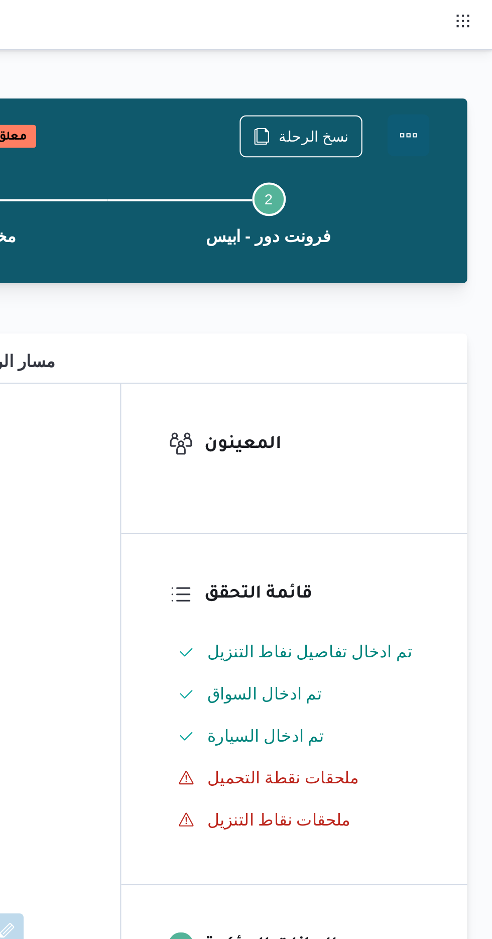
click at [454, 60] on button "Actions" at bounding box center [452, 65] width 20 height 20
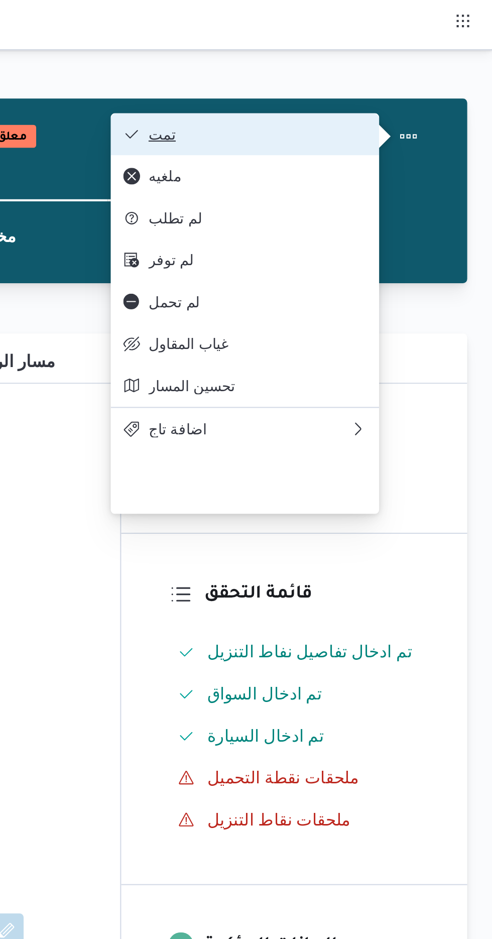
click at [418, 63] on span "تمت" at bounding box center [379, 64] width 104 height 8
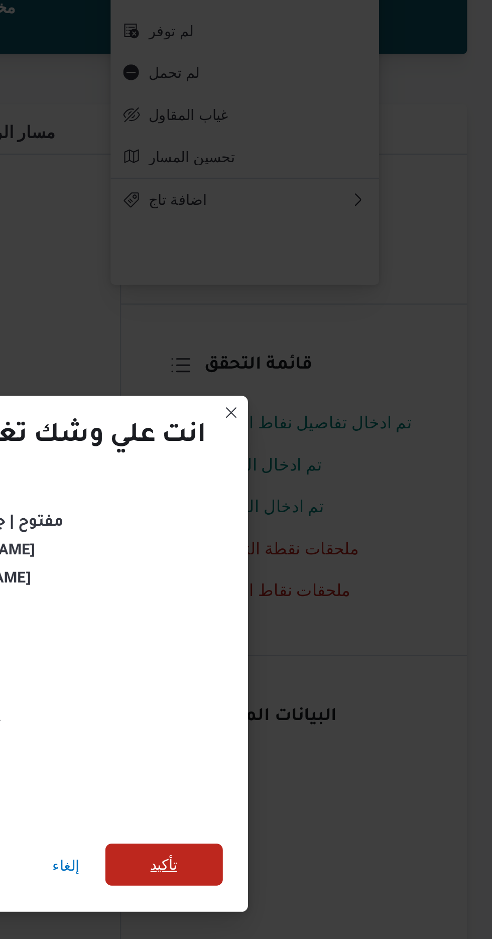
click at [348, 521] on span "تأكيد" at bounding box center [335, 524] width 56 height 20
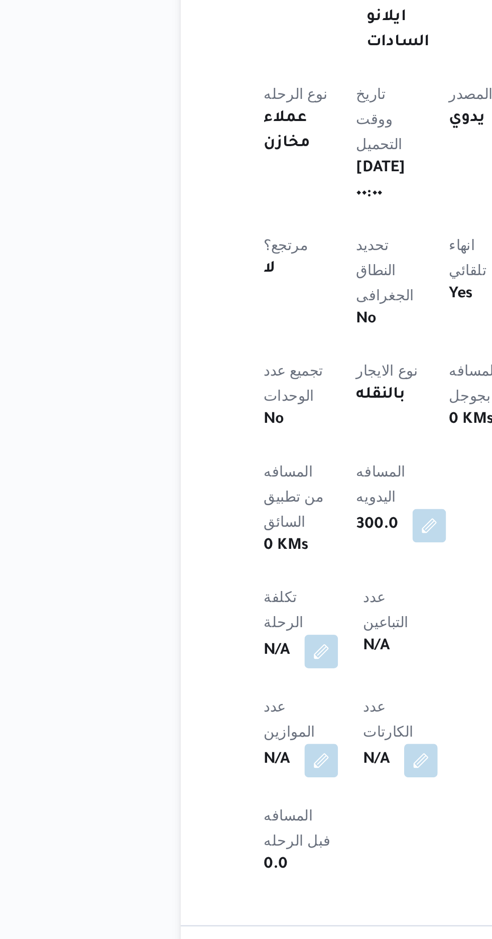
scroll to position [41, 0]
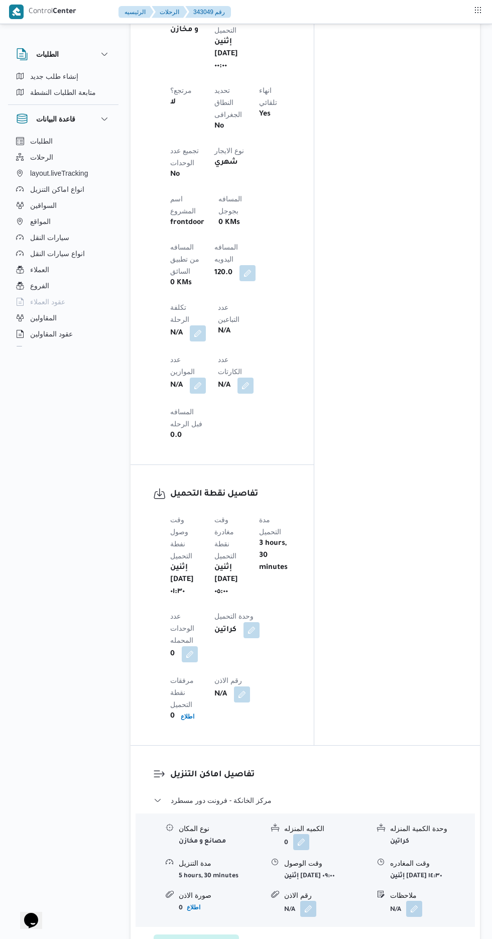
scroll to position [565, 0]
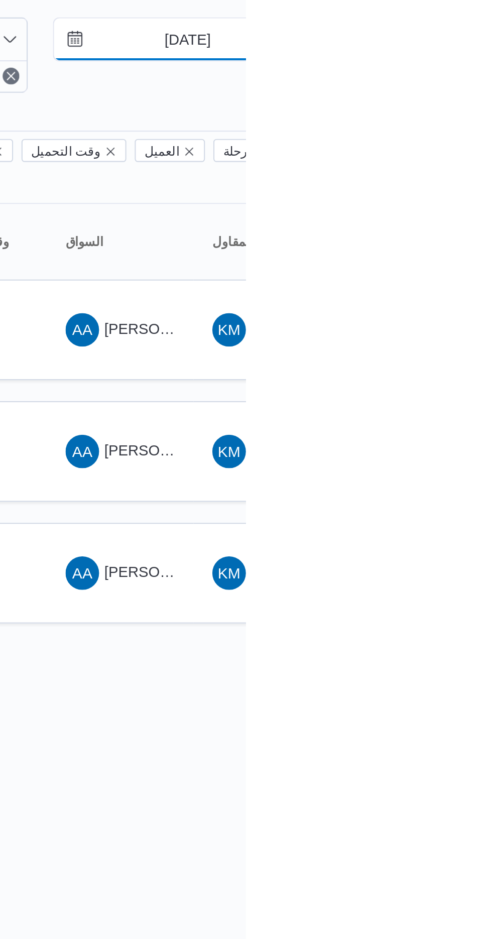
click at [448, 56] on input "30/9/2025" at bounding box center [457, 59] width 114 height 20
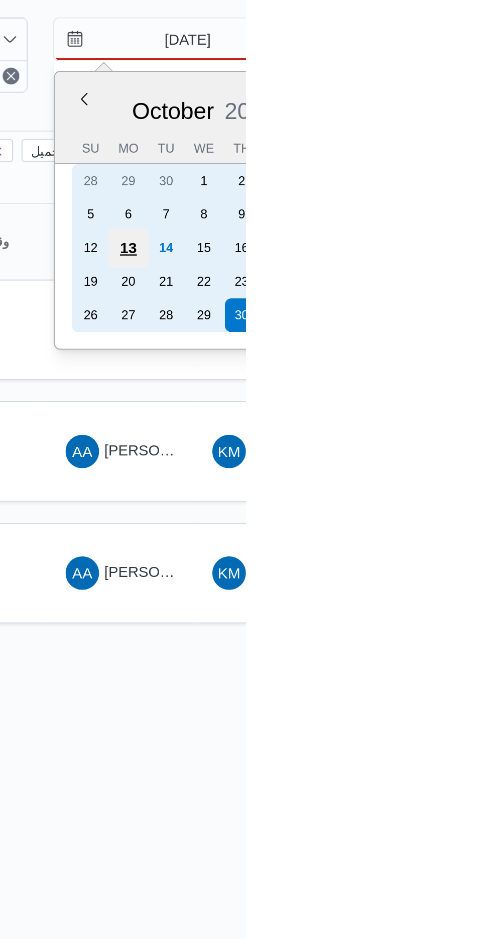
click at [436, 158] on div "13" at bounding box center [435, 158] width 19 height 19
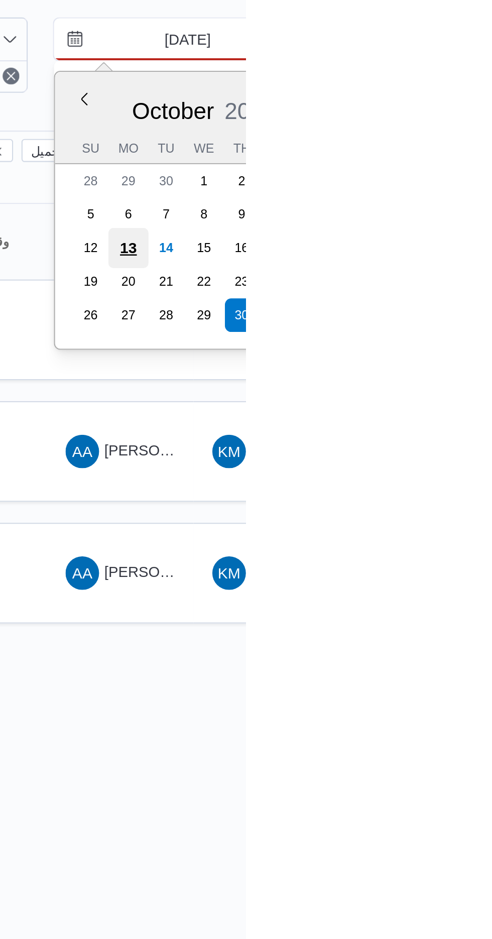
type input "13/10/2025"
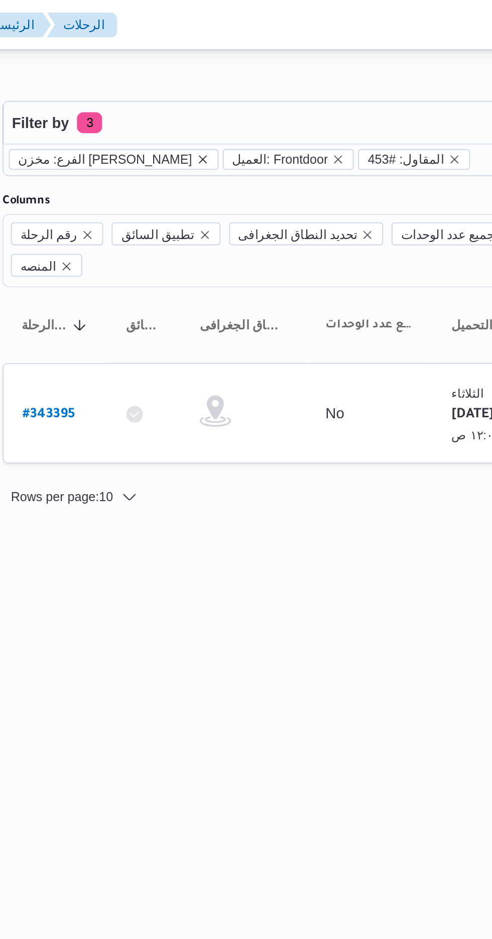
click at [224, 76] on icon "remove selected entity" at bounding box center [226, 76] width 4 height 4
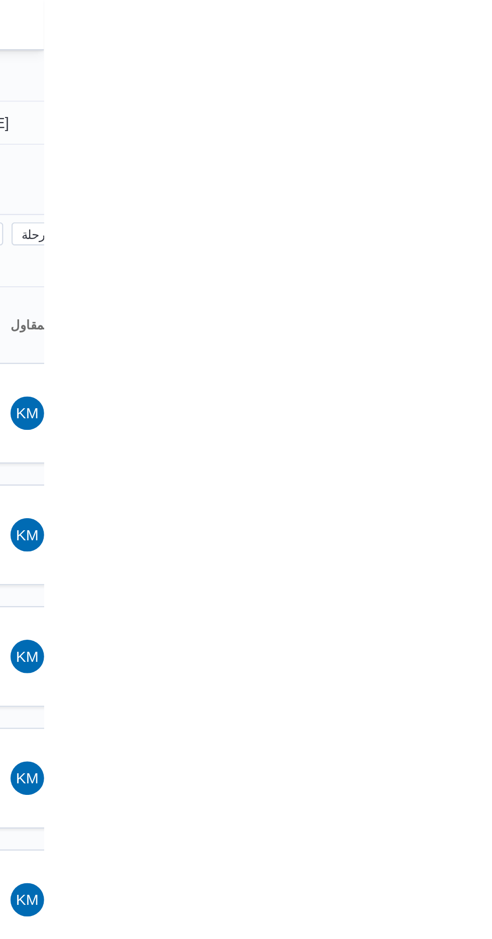
type input "13/10/2025"
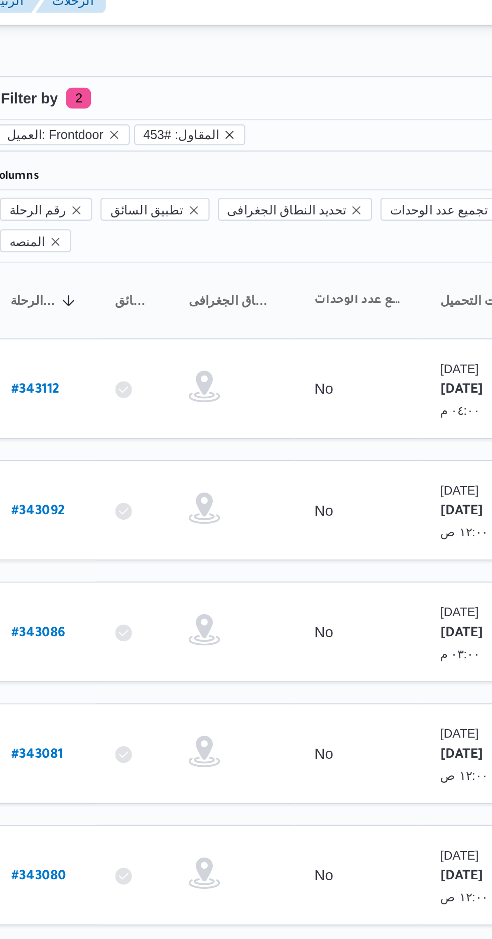
click at [241, 76] on icon "remove selected entity" at bounding box center [244, 76] width 6 height 6
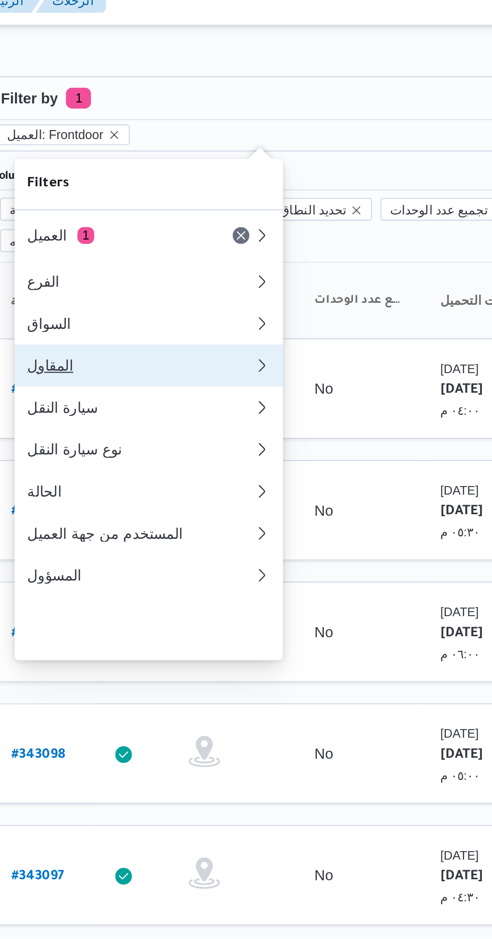
click at [158, 191] on div "المقاول" at bounding box center [200, 187] width 104 height 8
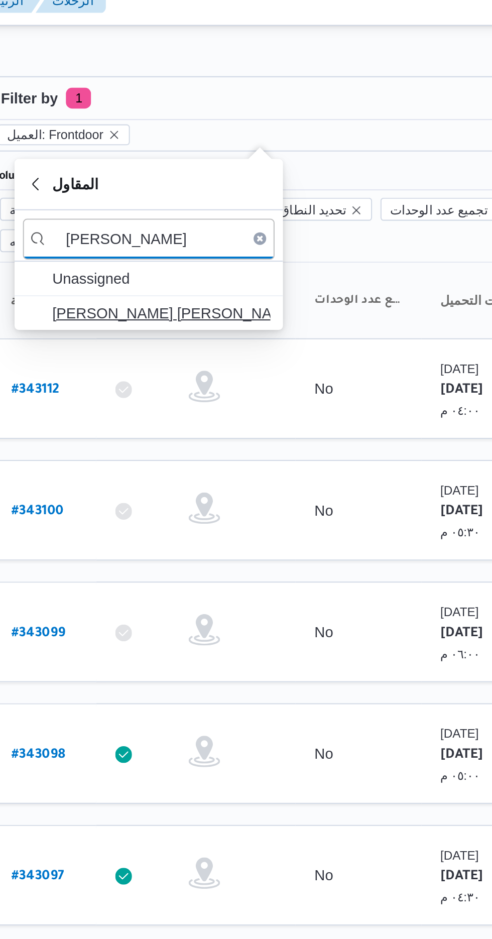
type input "هانى مج"
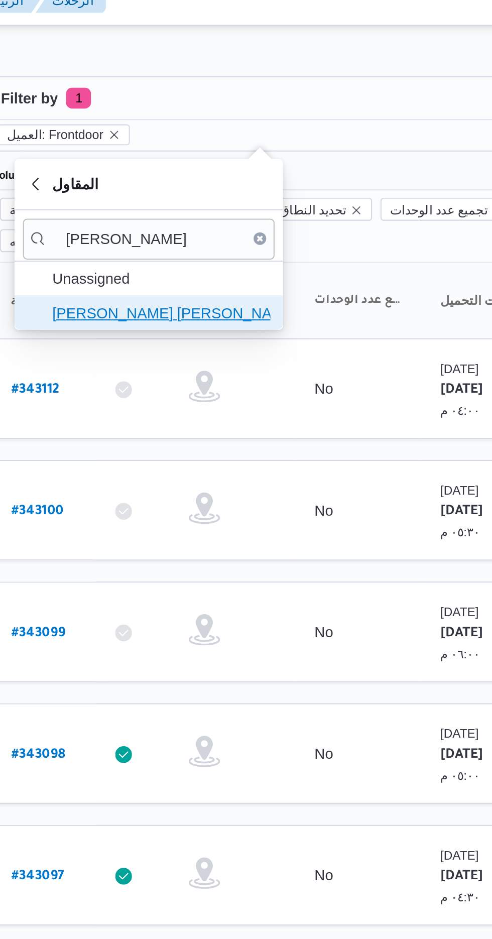
click at [192, 164] on span "[PERSON_NAME] [PERSON_NAME]" at bounding box center [212, 162] width 104 height 12
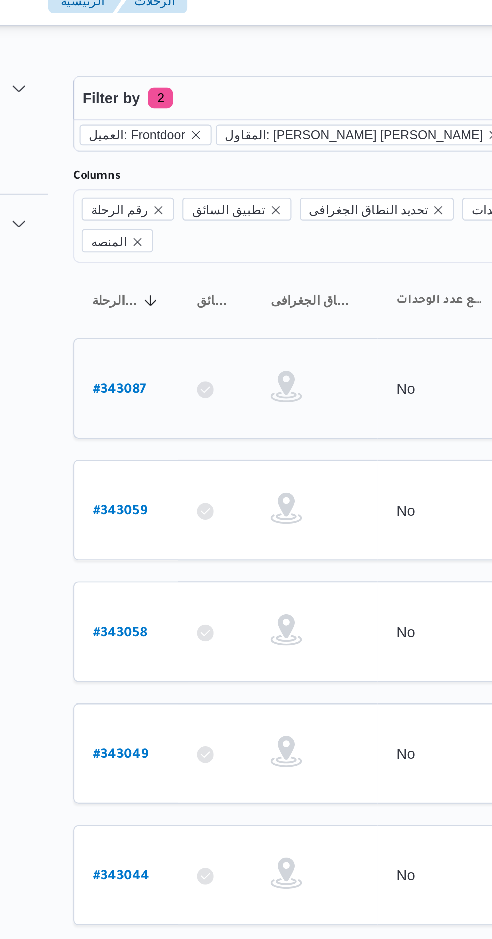
click at [157, 195] on b "# 343087" at bounding box center [152, 198] width 25 height 7
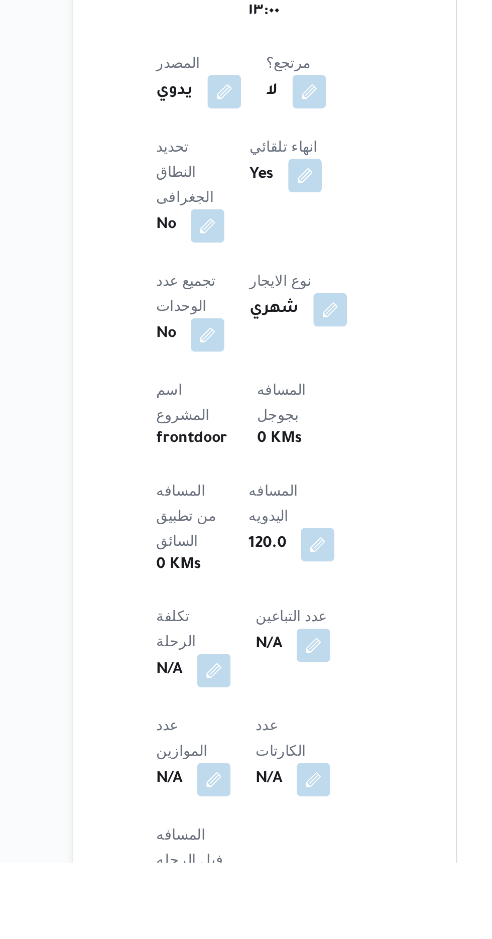
scroll to position [150, 0]
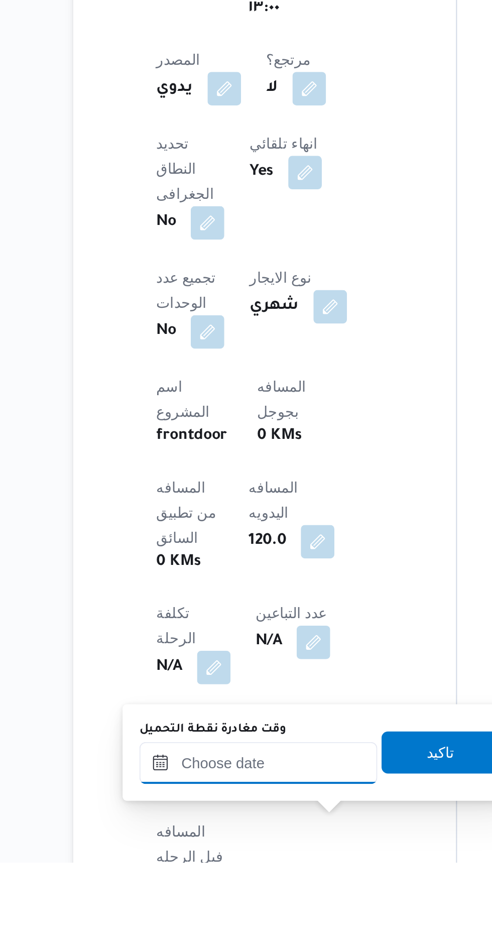
click at [195, 890] on input "وقت مغادرة نقطة التحميل" at bounding box center [219, 891] width 114 height 20
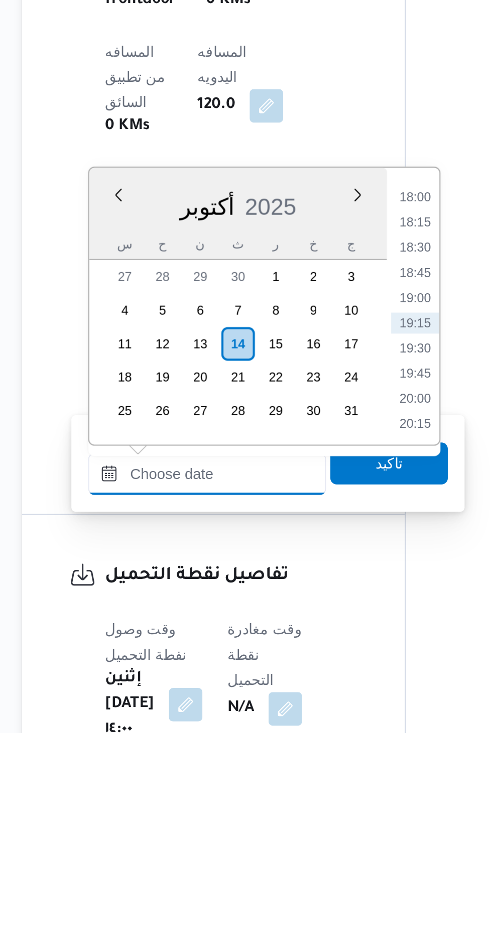
scroll to position [296, 0]
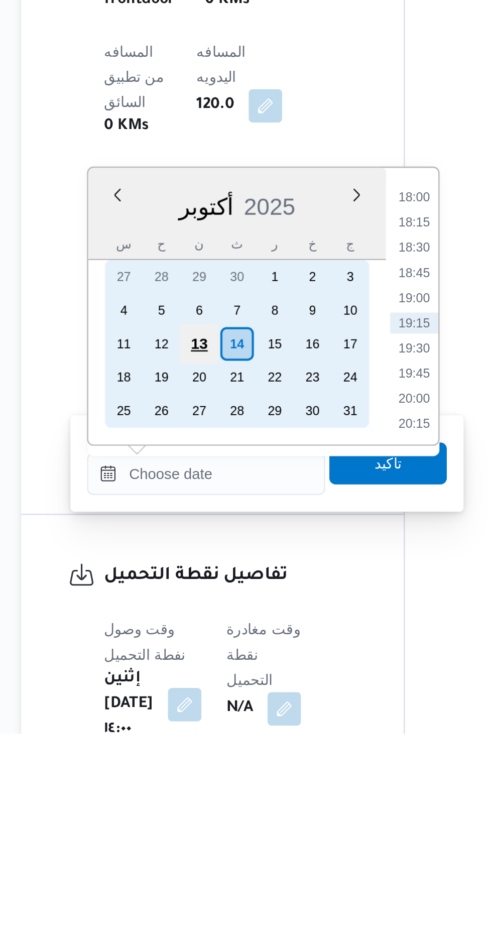
click at [214, 749] on div "13" at bounding box center [215, 752] width 19 height 19
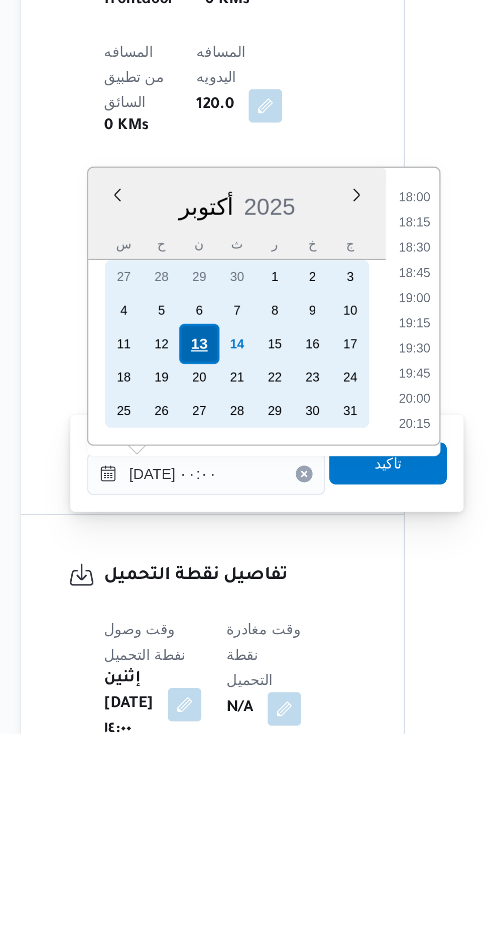
scroll to position [0, 0]
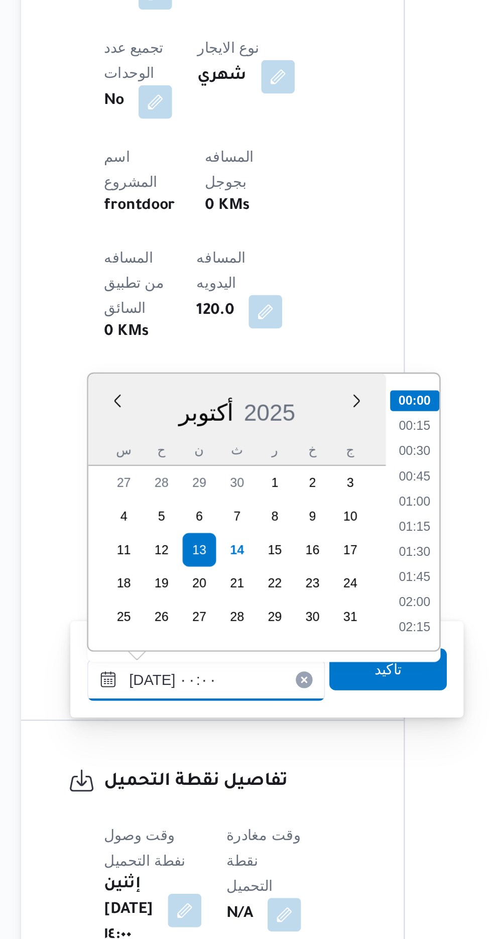
click at [182, 818] on input "١٣/١٠/٢٠٢٥ ٠٠:٠٠" at bounding box center [219, 815] width 114 height 20
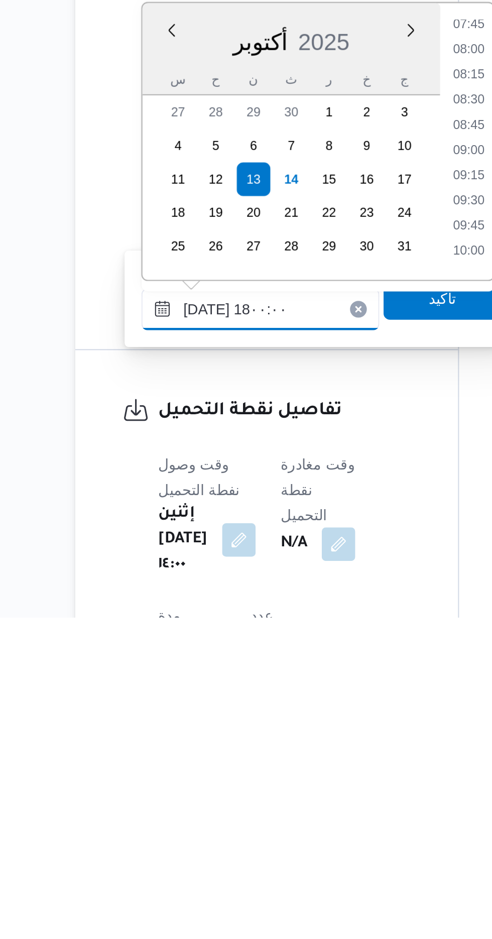
scroll to position [762, 0]
click at [314, 764] on li "18:00" at bounding box center [319, 763] width 24 height 10
type input "١٣/١٠/٢٠٢٥ ١٨:٠٠"
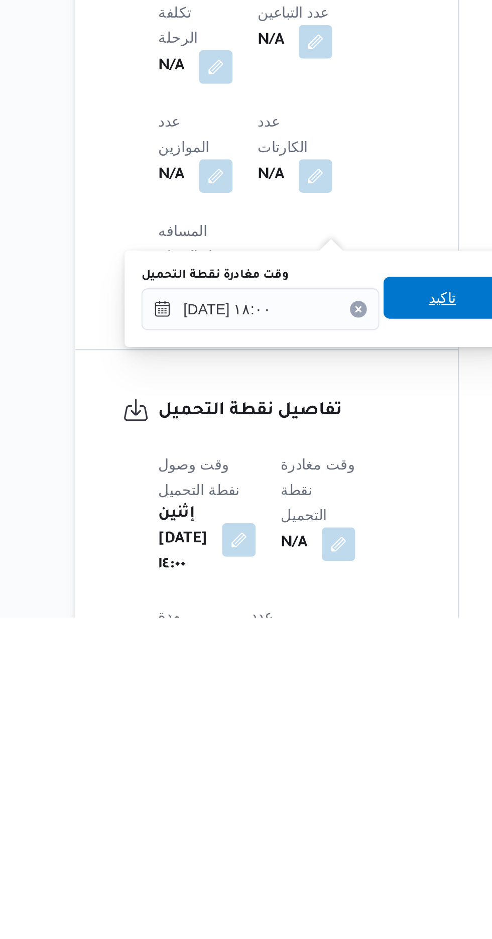
click at [303, 784] on span "تاكيد" at bounding box center [306, 786] width 56 height 20
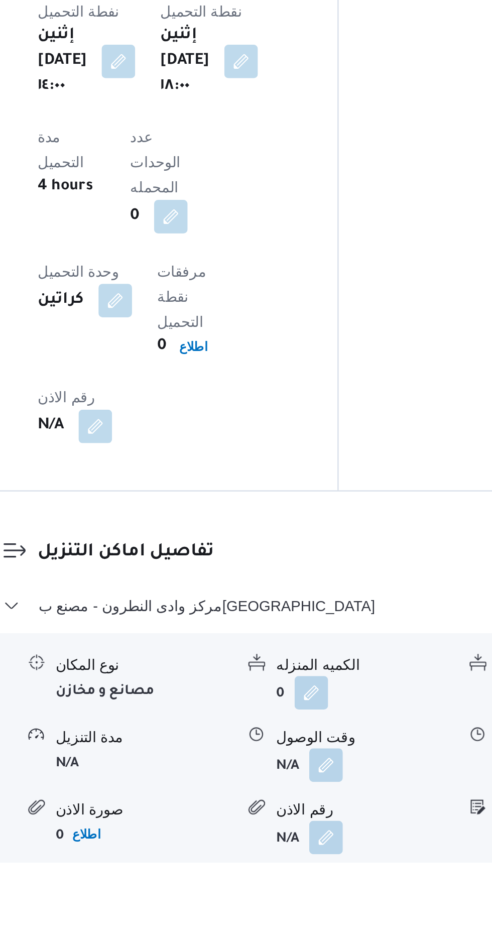
scroll to position [667, 0]
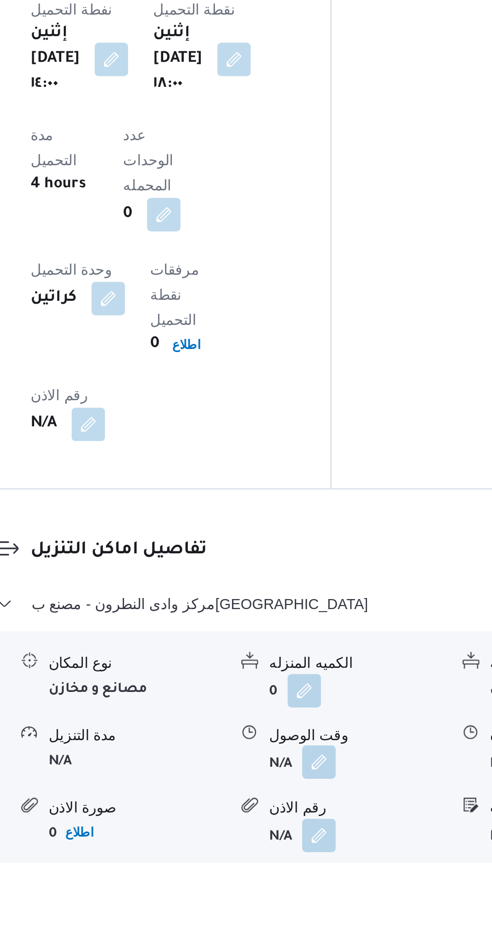
click at [304, 883] on button "button" at bounding box center [308, 891] width 16 height 16
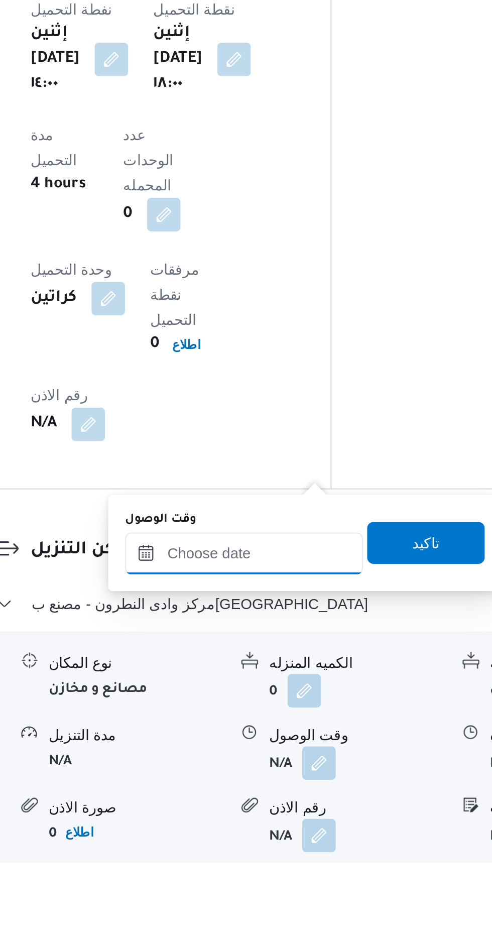
click at [256, 792] on input "وقت الوصول" at bounding box center [272, 791] width 114 height 20
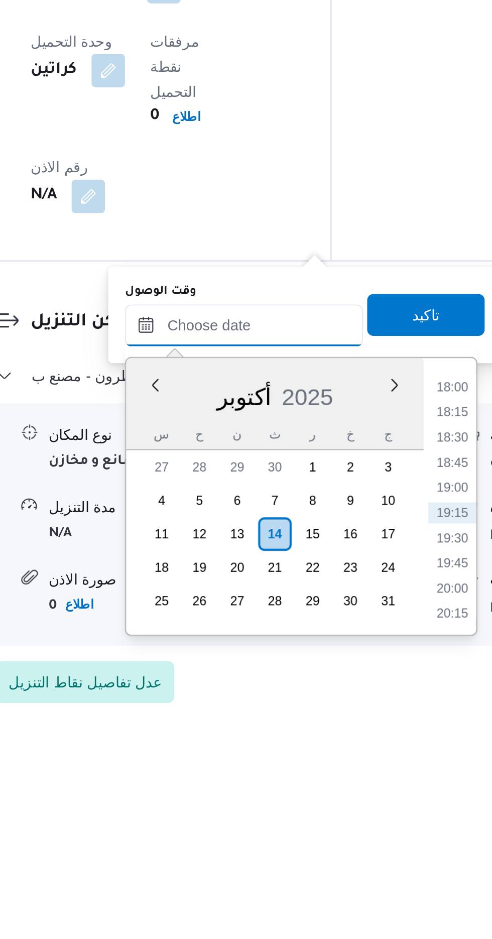
scroll to position [717, 0]
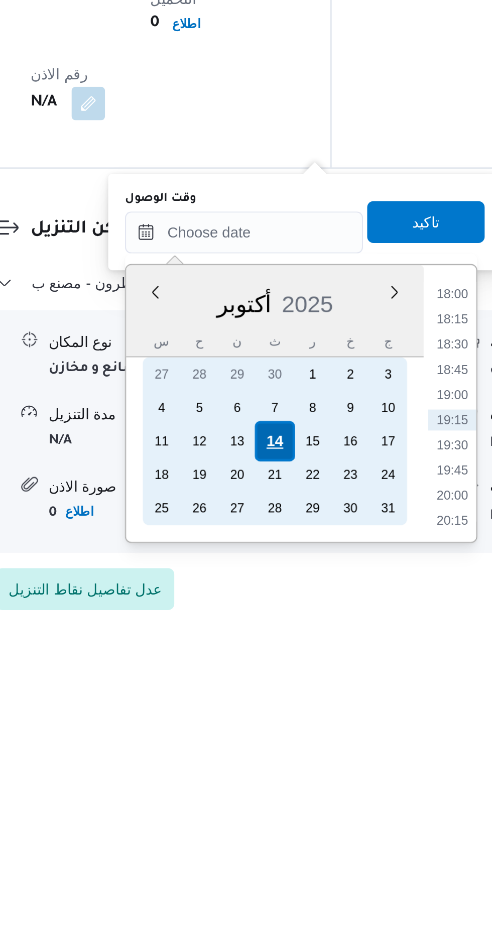
click at [286, 842] on div "14" at bounding box center [287, 840] width 19 height 19
type input "١٤/١٠/٢٠٢٥ ٠٠:٠٠"
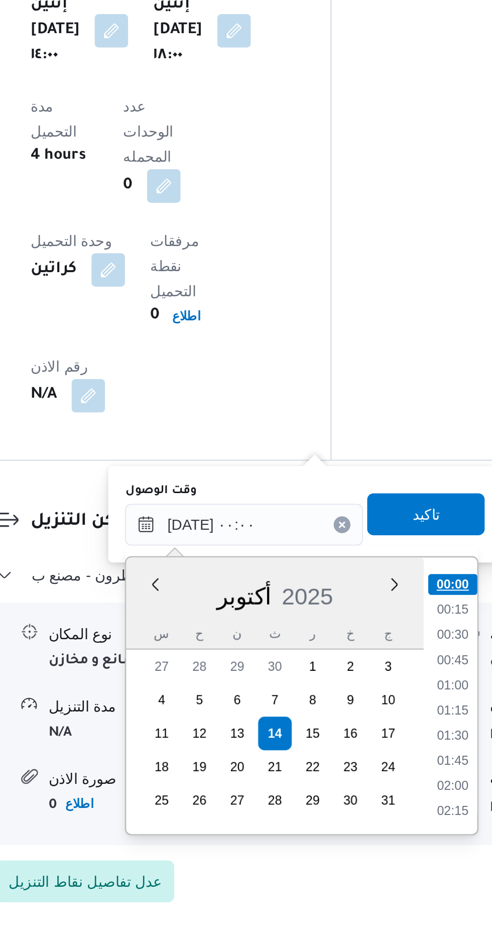
click at [367, 770] on li "00:00" at bounding box center [372, 769] width 24 height 10
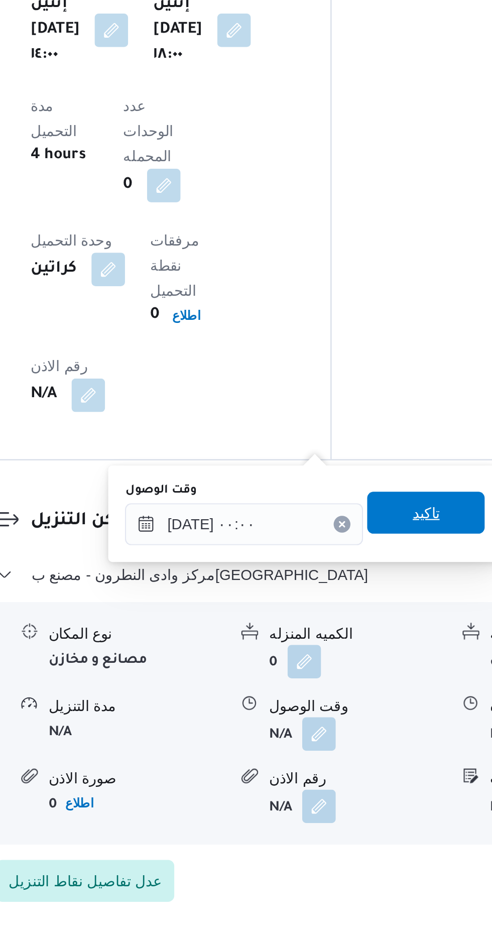
click at [354, 734] on span "تاكيد" at bounding box center [359, 735] width 56 height 20
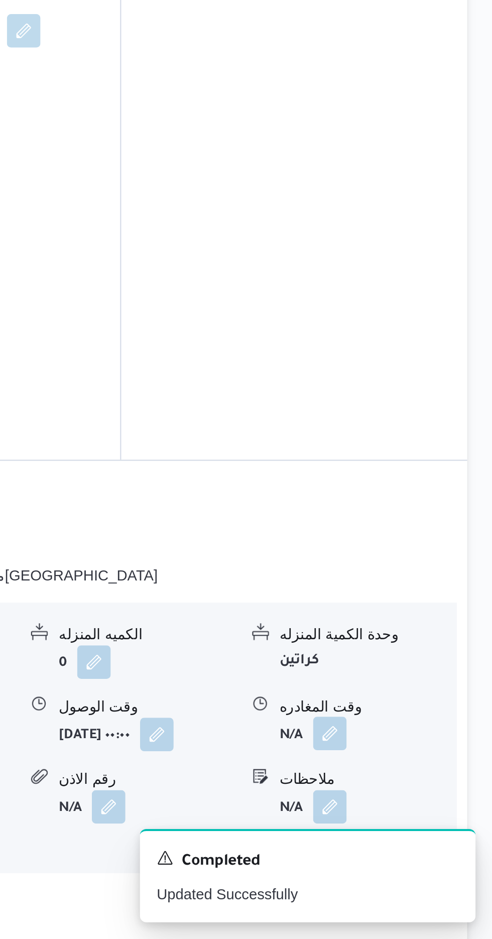
click at [408, 832] on button "button" at bounding box center [414, 840] width 16 height 16
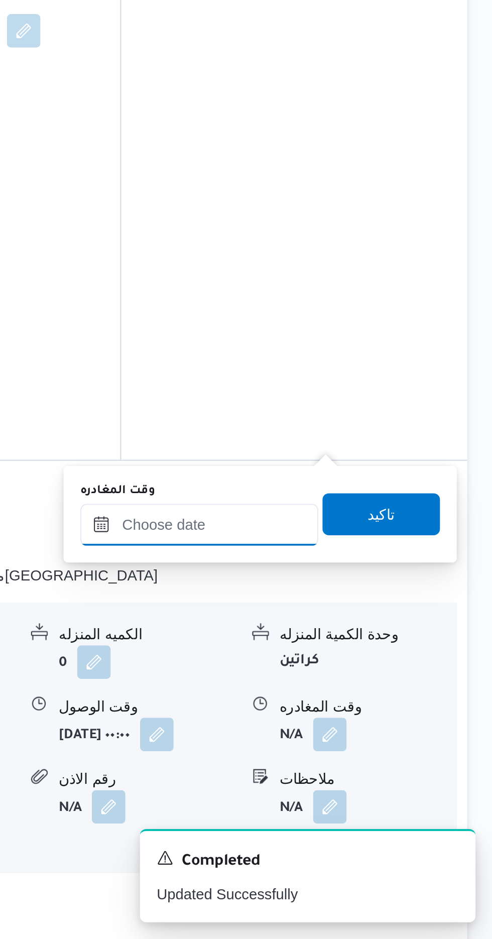
click at [354, 741] on input "وقت المغادره" at bounding box center [352, 740] width 114 height 20
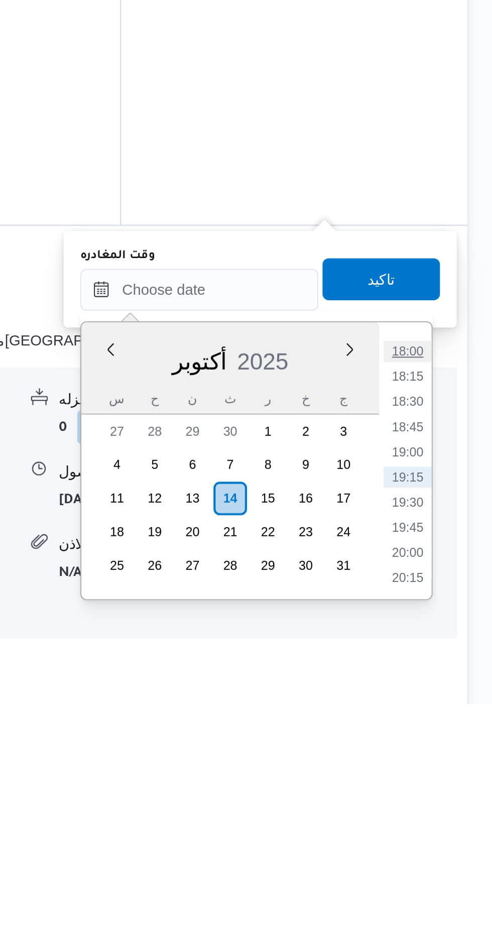
click at [443, 765] on li "18:00" at bounding box center [451, 770] width 23 height 10
type input "١٤/١٠/٢٠٢٥ ١٨:٠٠"
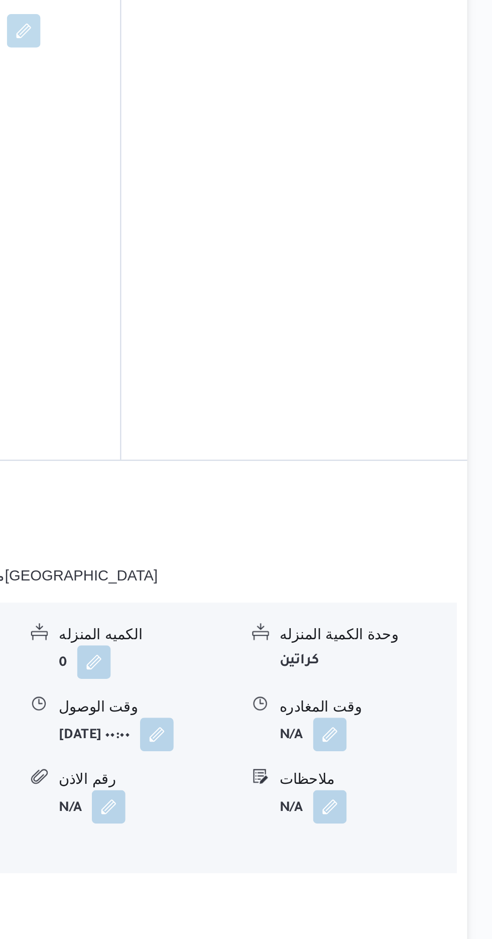
click at [371, 779] on div "نوع المكان مصانع و مخازن الكميه المنزله 0 وحدة الكمية المنزله كراتين مدة التنزي…" at bounding box center [305, 836] width 347 height 114
click at [417, 832] on button "button" at bounding box center [414, 840] width 16 height 16
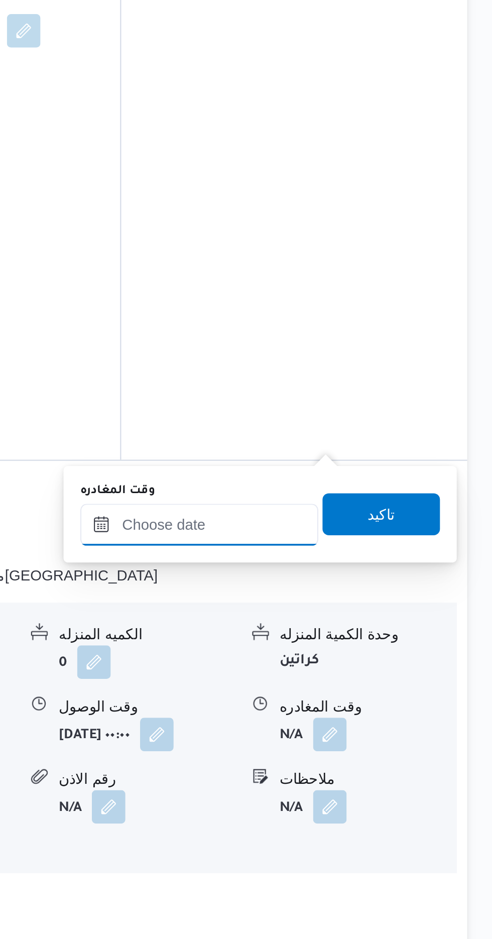
click at [351, 736] on input "وقت المغادره" at bounding box center [352, 740] width 114 height 20
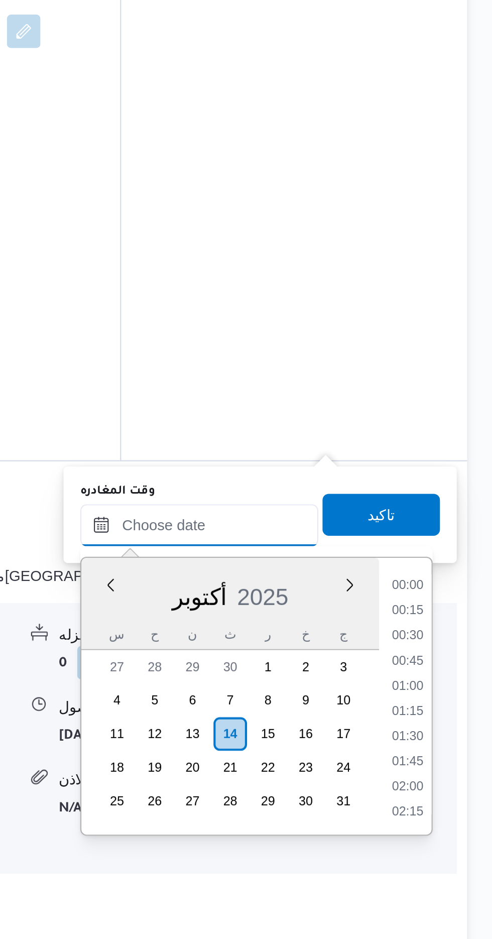
scroll to position [866, 0]
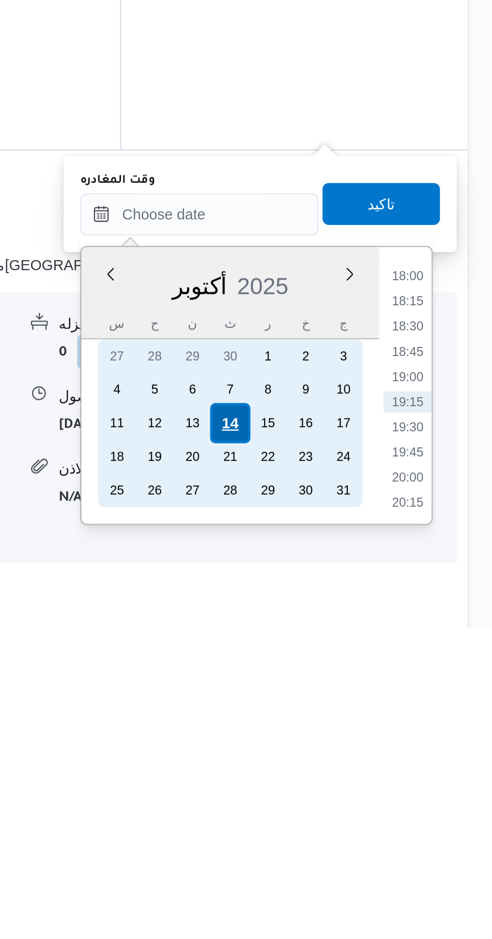
click at [363, 840] on div "14" at bounding box center [366, 840] width 19 height 19
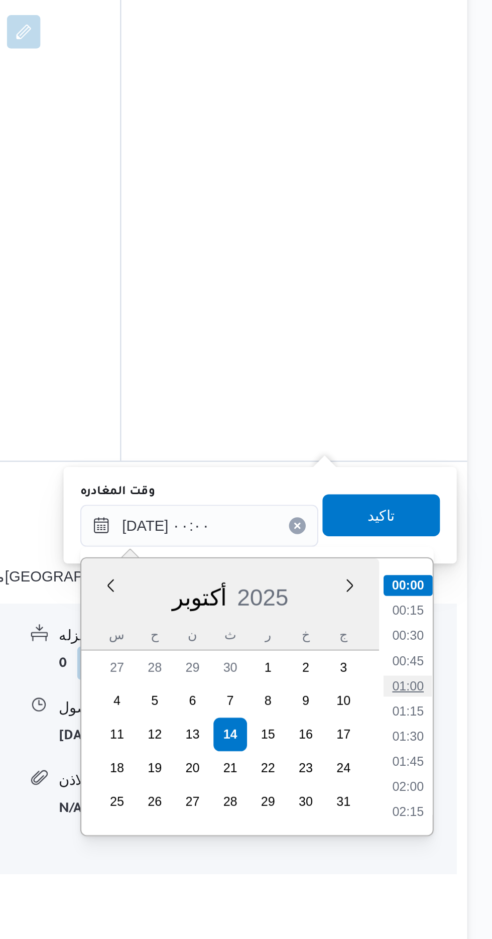
click at [449, 819] on li "01:00" at bounding box center [451, 818] width 23 height 10
type input "١٤/١٠/٢٠٢٥ ٠١:٠٠"
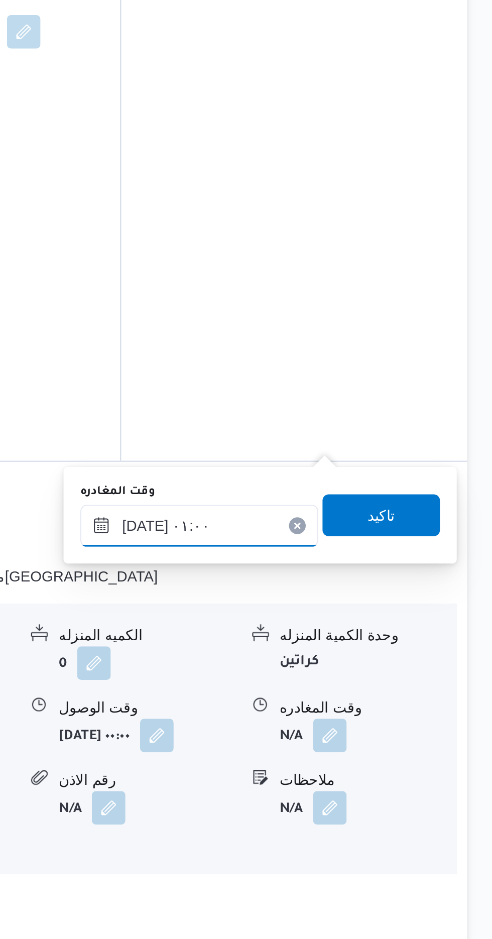
scroll to position [717, 0]
click at [438, 735] on span "تاكيد" at bounding box center [439, 735] width 56 height 20
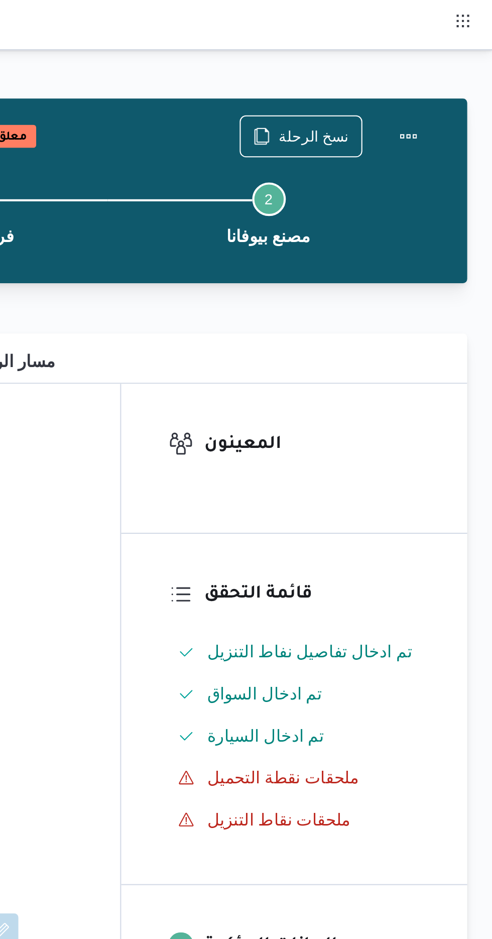
scroll to position [0, 0]
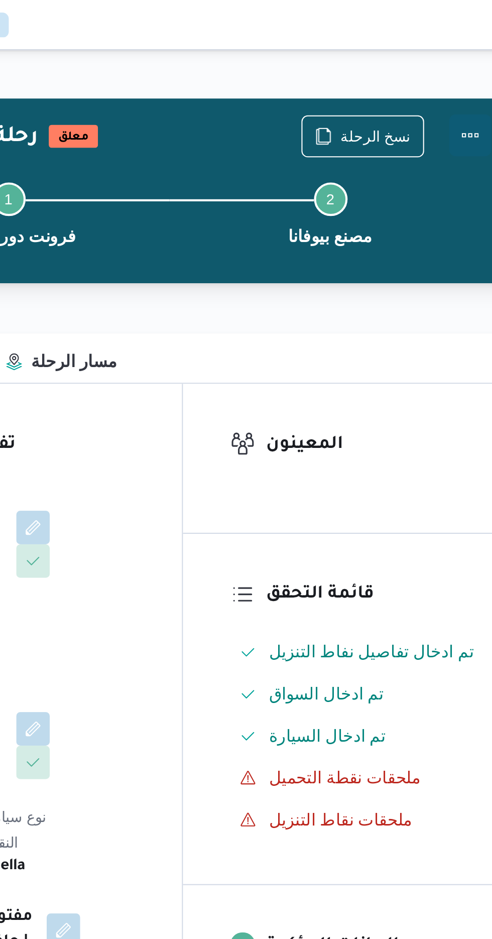
click at [454, 70] on button "Actions" at bounding box center [452, 65] width 20 height 20
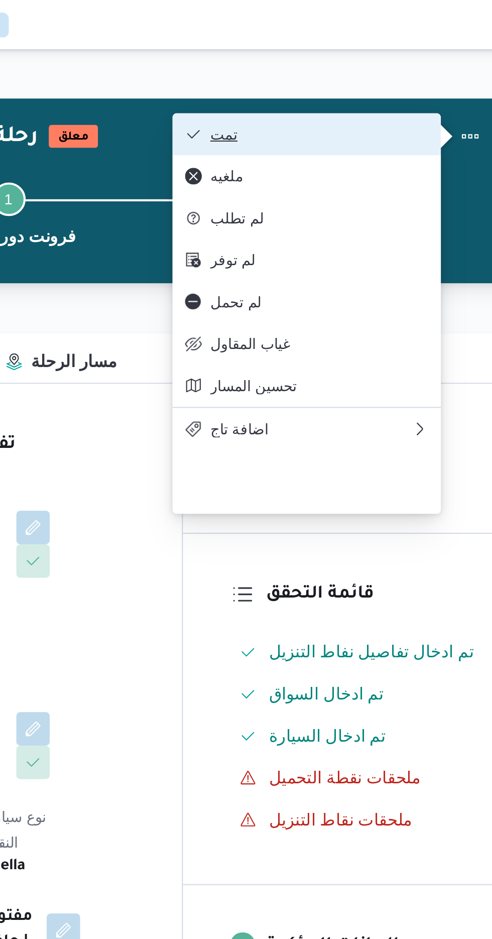
click at [333, 63] on span "تمت" at bounding box center [379, 64] width 104 height 8
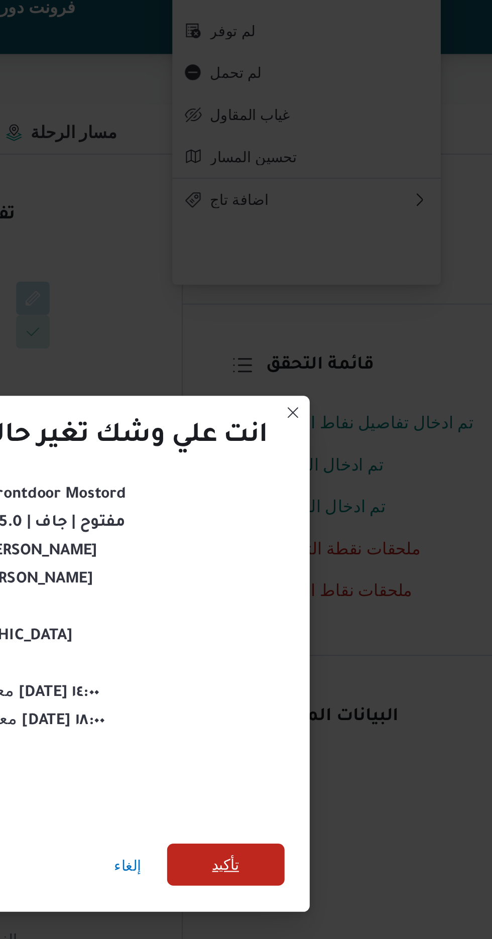
click at [336, 518] on span "تأكيد" at bounding box center [334, 524] width 13 height 12
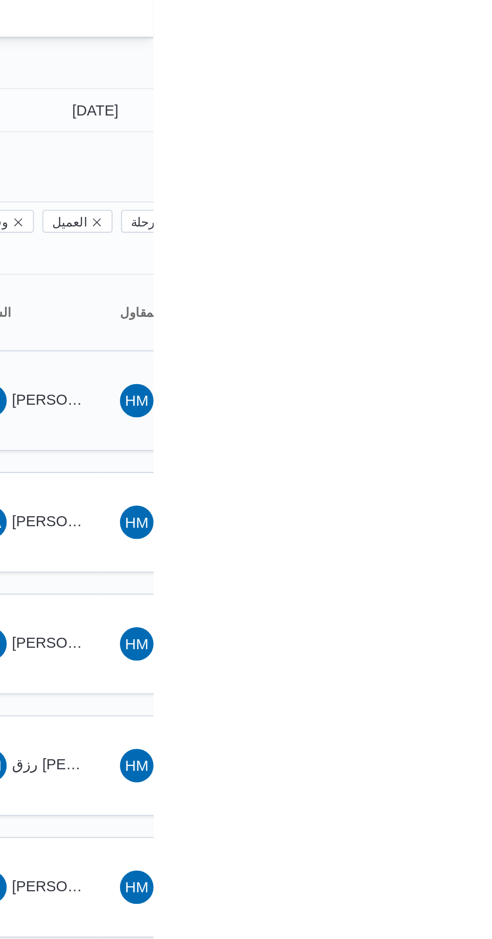
click at [456, 193] on span "احمد عبدالرحمن حسين محمود" at bounding box center [482, 197] width 117 height 8
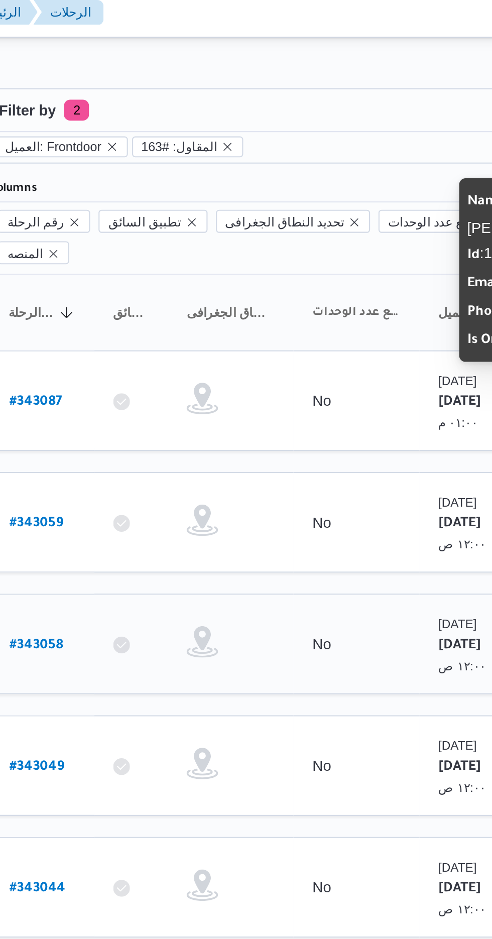
click at [153, 308] on link "# 343058" at bounding box center [153, 315] width 26 height 14
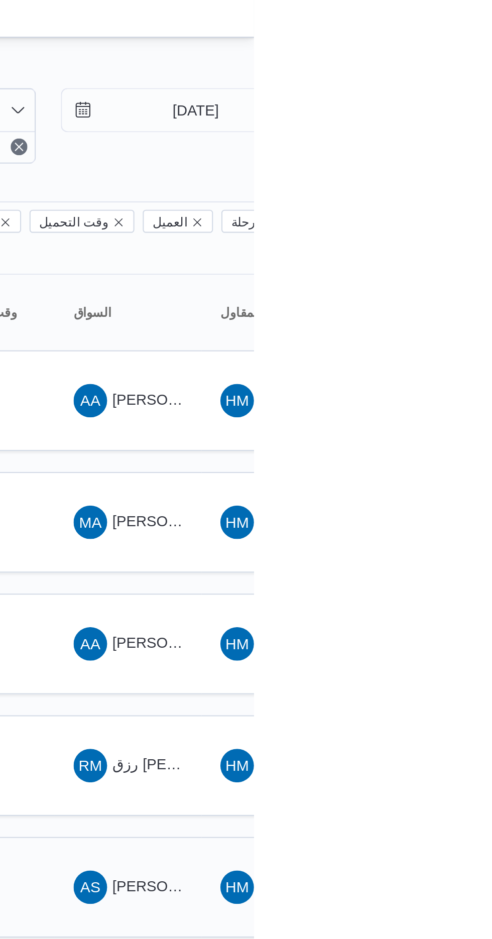
click at [437, 426] on span "[PERSON_NAME] [PERSON_NAME]" at bounding box center [482, 430] width 117 height 8
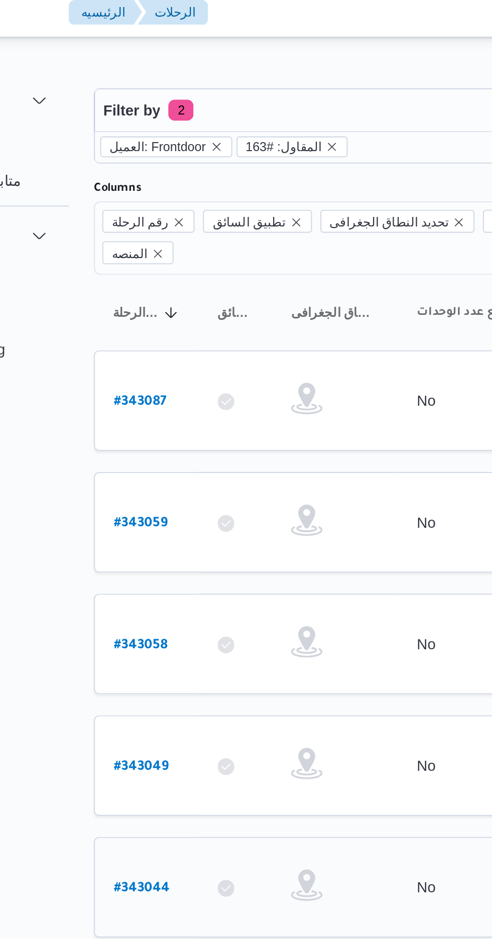
click at [141, 428] on b "# 343044" at bounding box center [153, 431] width 27 height 7
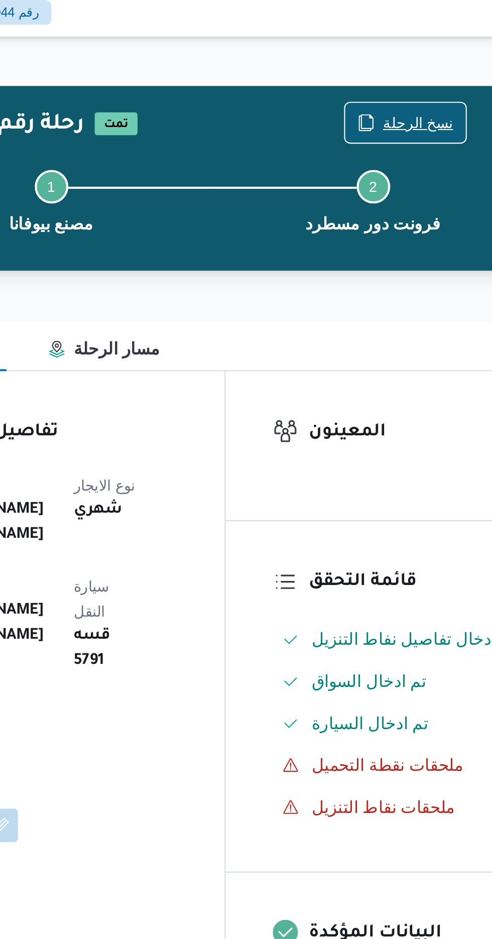
click at [394, 62] on span "نسخ الرحلة" at bounding box center [407, 65] width 34 height 12
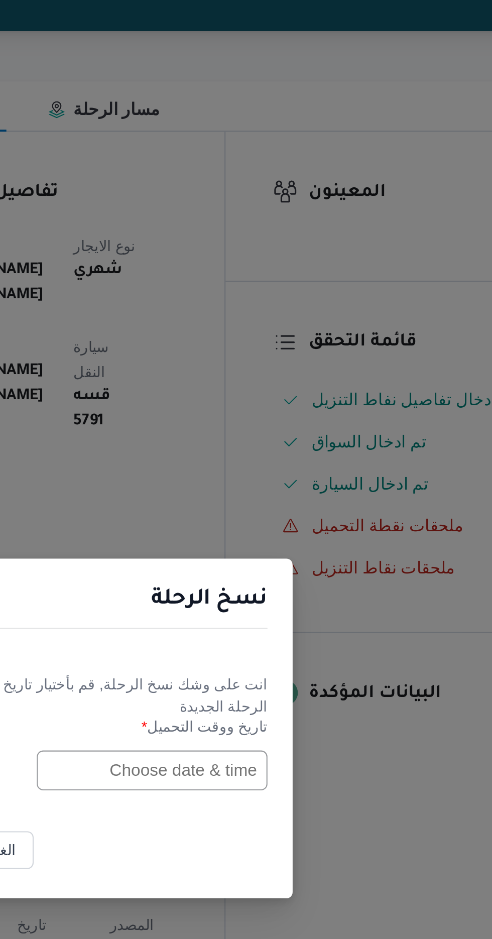
click at [260, 499] on input "text" at bounding box center [279, 489] width 110 height 19
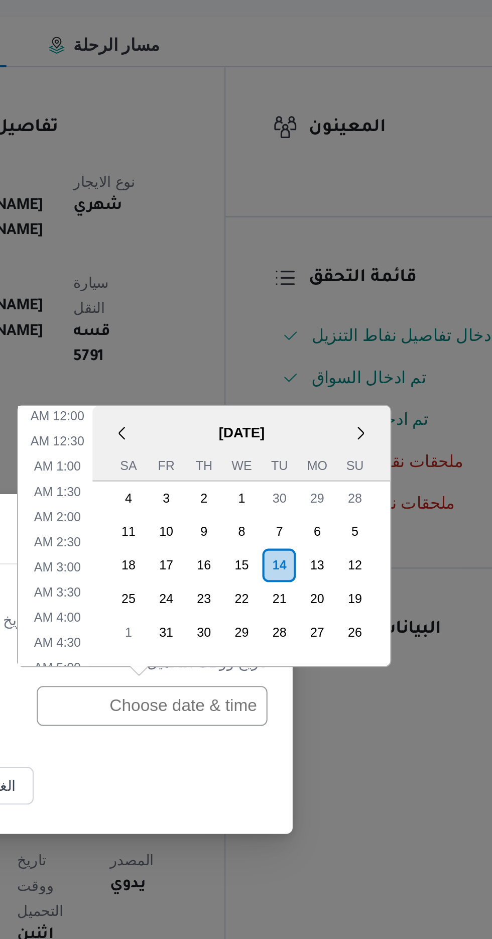
scroll to position [401, 0]
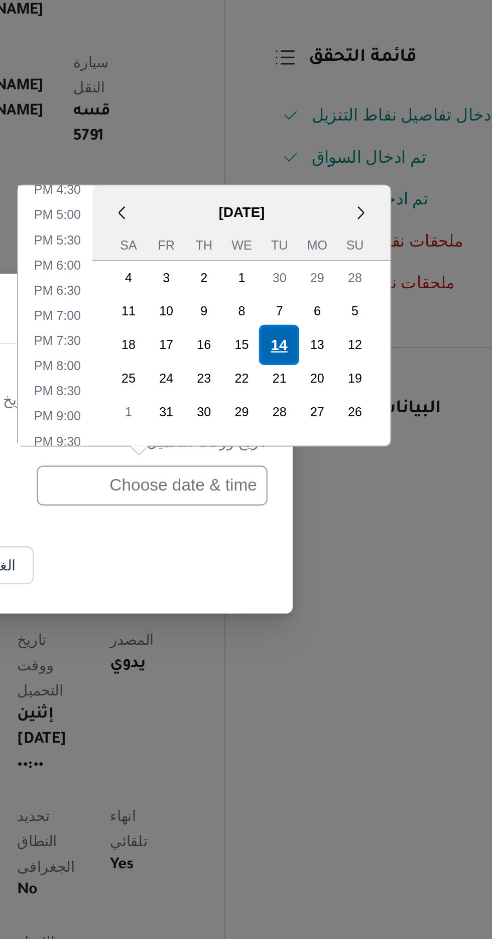
click at [337, 421] on div "14" at bounding box center [339, 422] width 19 height 19
type input "14/10/2025 12:00AM"
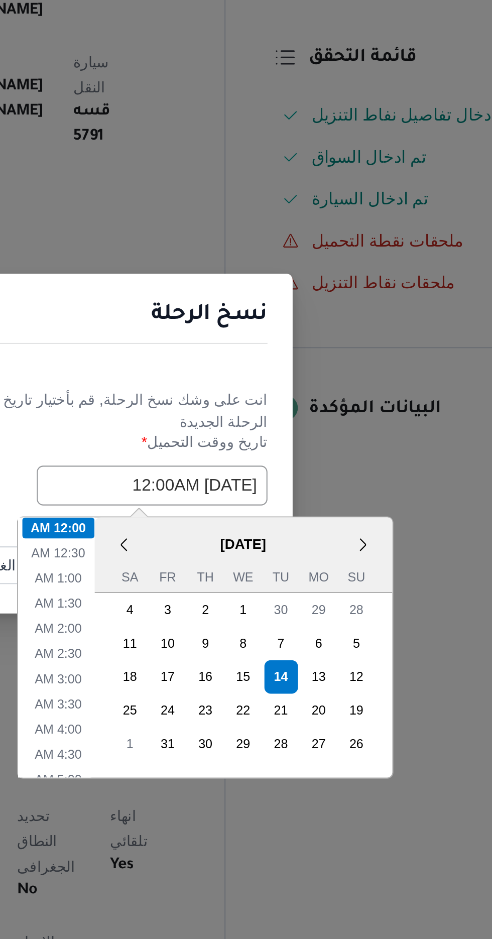
click at [254, 505] on div "< October 2025 > Su Mo Tu We Th Fr Sa 28 29 30 1 2 3 4 5 6 7 8 9 10 11 12 13 14…" at bounding box center [323, 567] width 143 height 124
click at [232, 509] on li "12:00 AM" at bounding box center [234, 510] width 35 height 10
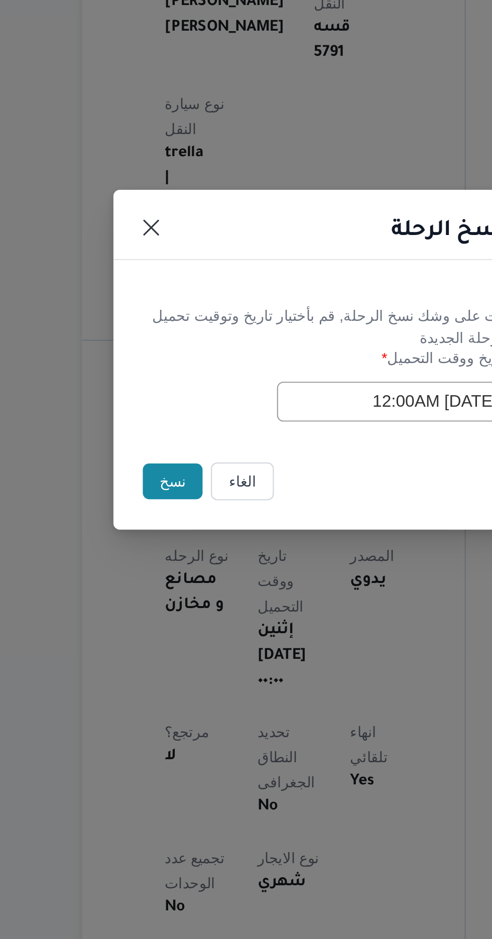
click at [164, 526] on button "نسخ" at bounding box center [174, 527] width 29 height 17
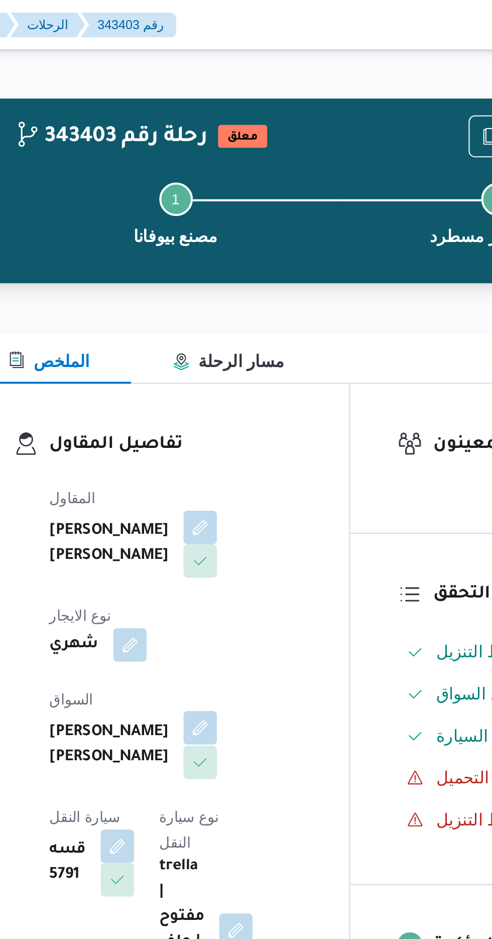
click at [234, 340] on button "button" at bounding box center [242, 348] width 16 height 16
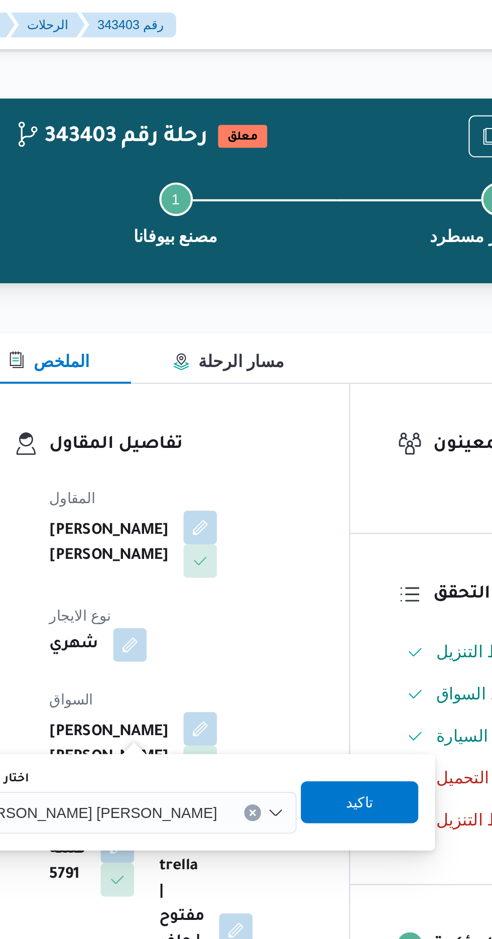
click at [193, 390] on span "[PERSON_NAME] [PERSON_NAME]" at bounding box center [191, 388] width 117 height 11
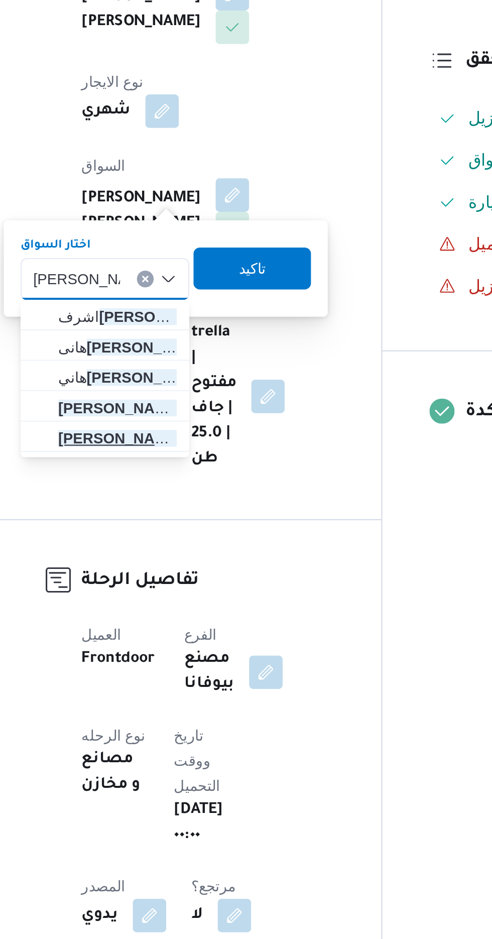
type input "احمد عبدالرحمن"
click at [185, 467] on span "احمد عبدالرحمن حسين محمود" at bounding box center [187, 465] width 57 height 12
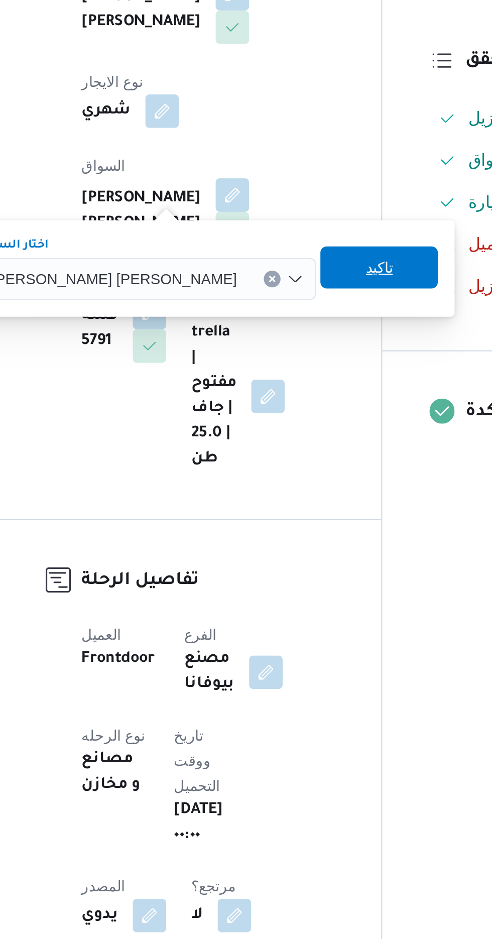
click at [285, 391] on span "تاكيد" at bounding box center [313, 383] width 56 height 20
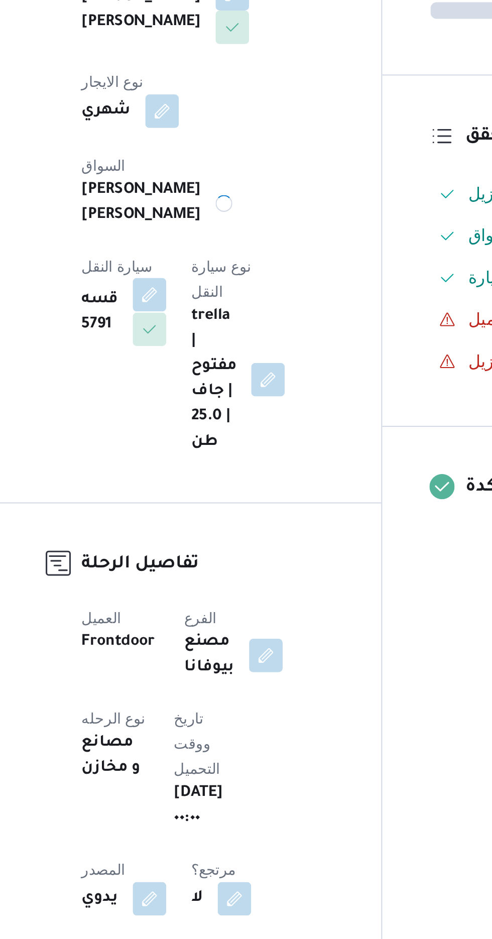
click at [211, 389] on button "button" at bounding box center [203, 397] width 16 height 16
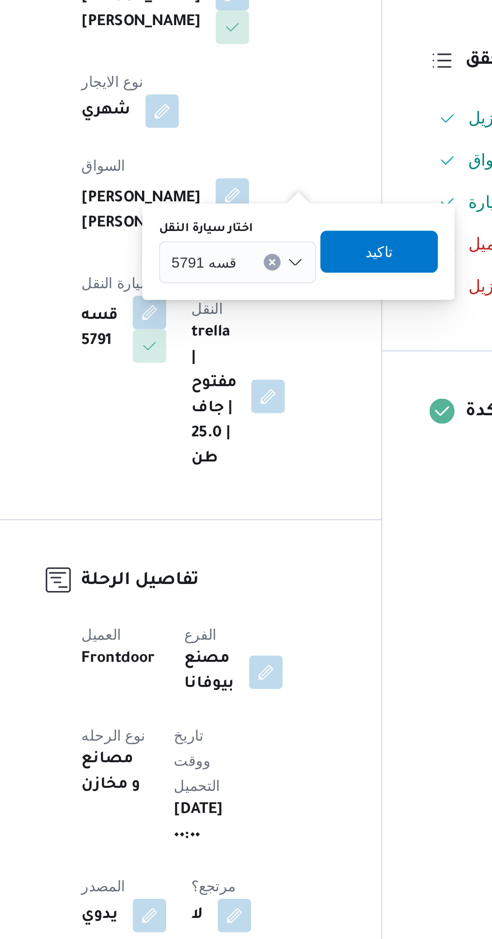
click at [218, 381] on span "قسه 5791" at bounding box center [228, 380] width 31 height 11
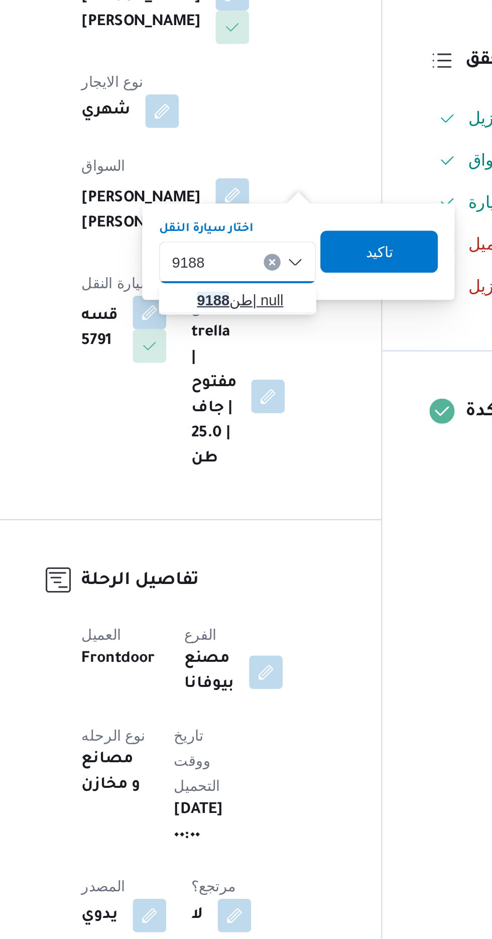
type input "9188"
click at [231, 405] on span "طن 9188 | null" at bounding box center [250, 399] width 51 height 12
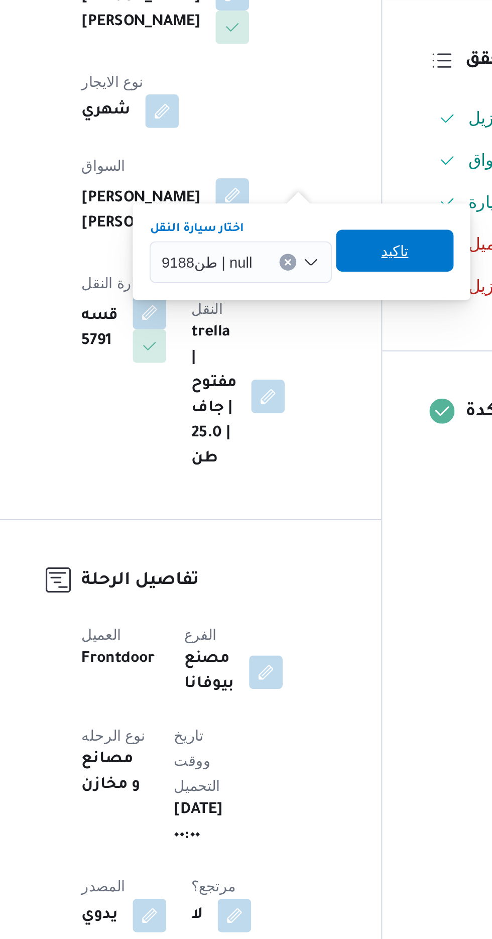
click at [310, 381] on span "تاكيد" at bounding box center [320, 375] width 56 height 20
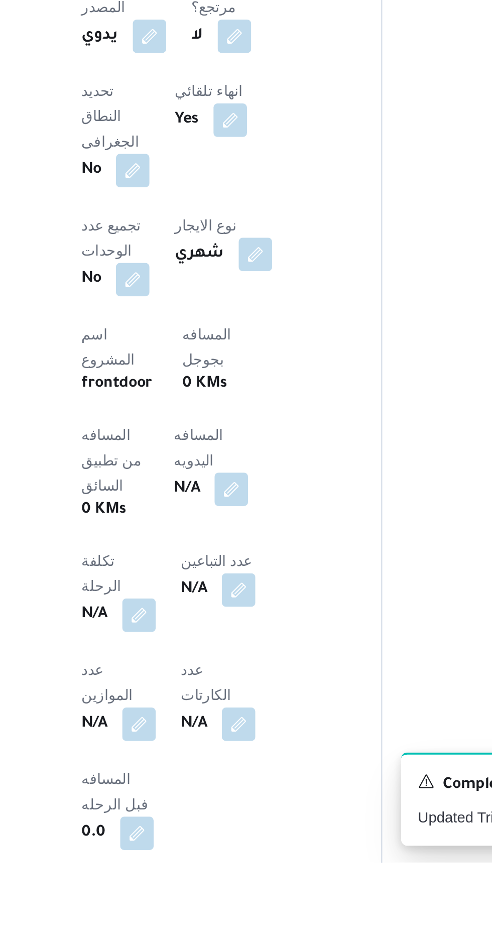
scroll to position [157, 0]
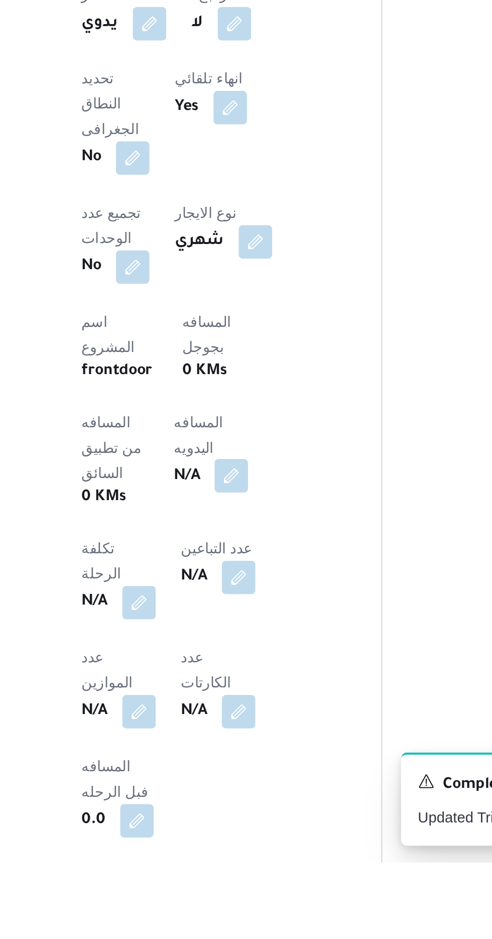
click at [234, 745] on button "button" at bounding box center [242, 753] width 16 height 16
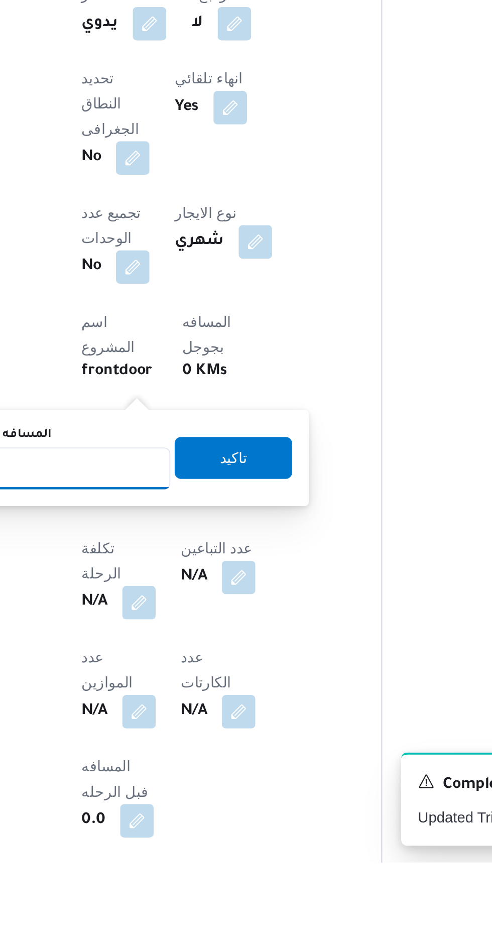
click at [171, 751] on input "المسافه اليدويه" at bounding box center [163, 750] width 100 height 20
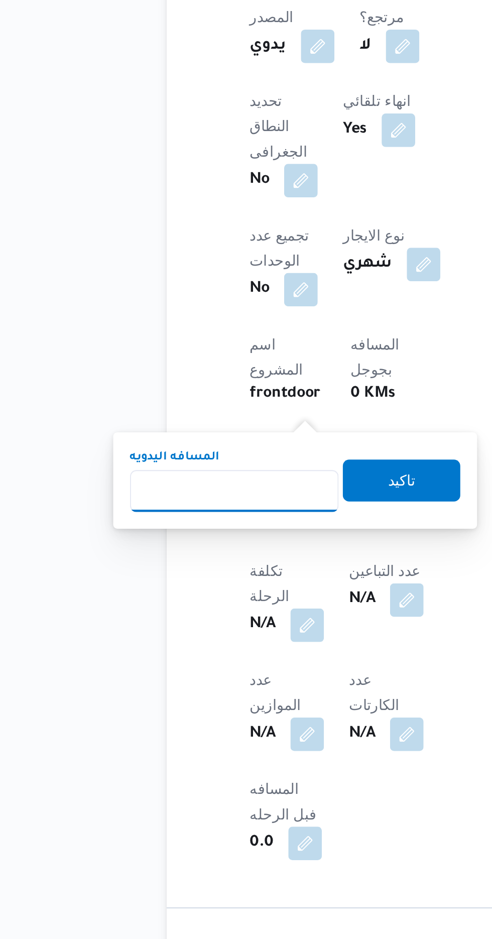
scroll to position [245, 0]
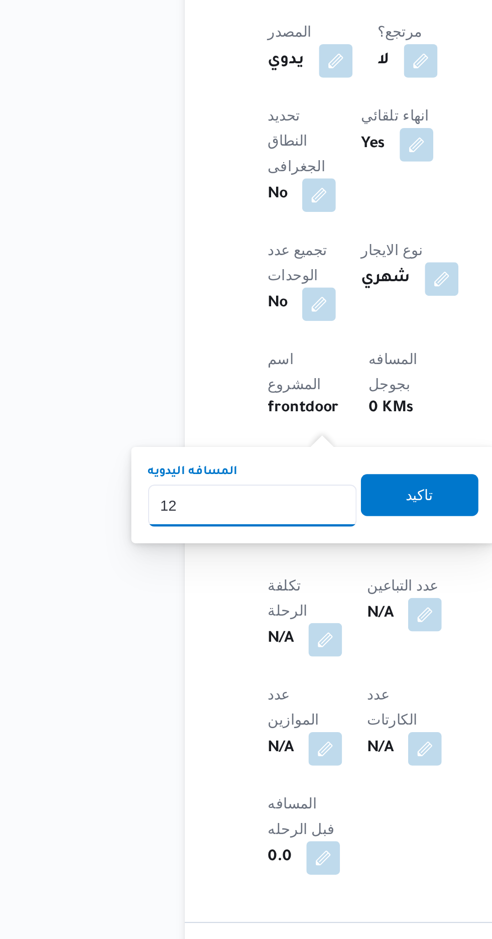
type input "120"
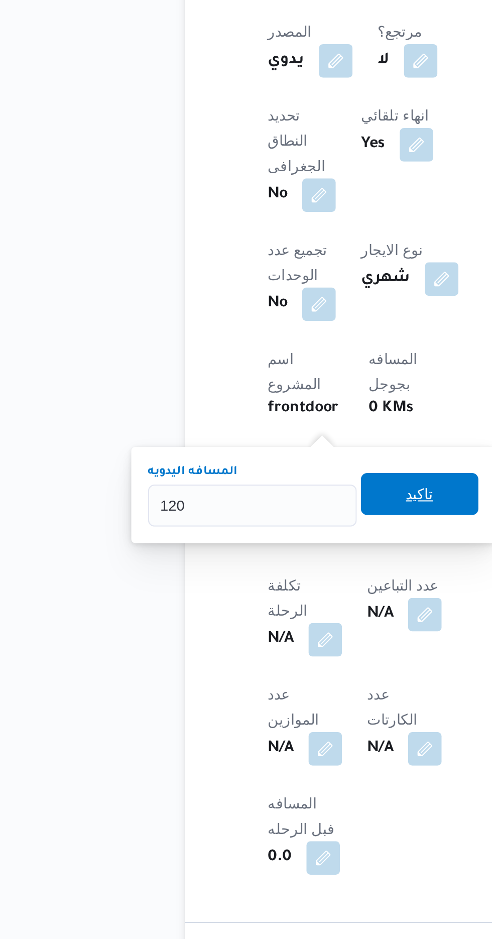
click at [233, 653] on span "تاكيد" at bounding box center [243, 656] width 56 height 20
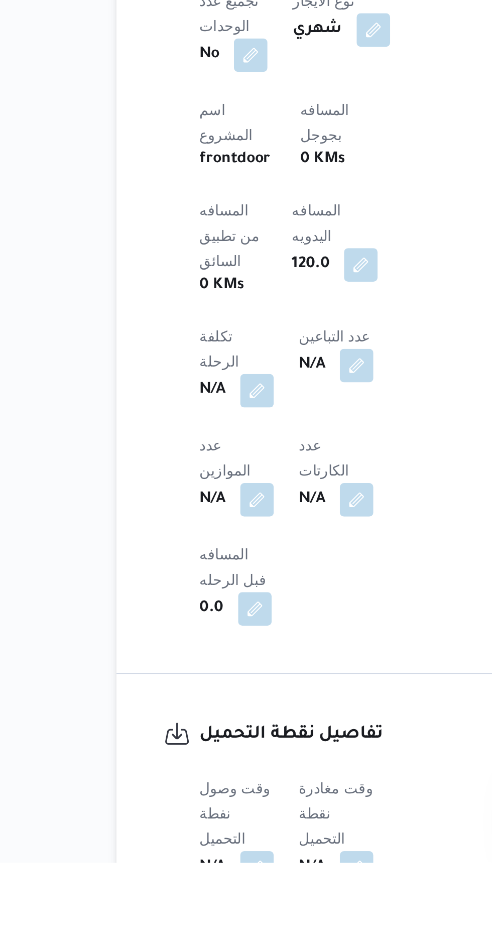
scroll to position [259, 0]
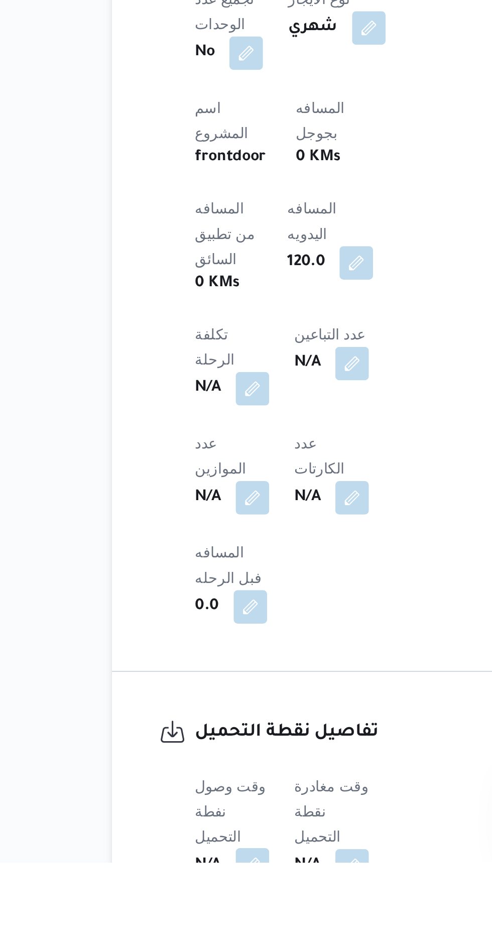
click at [195, 932] on button "button" at bounding box center [198, 940] width 16 height 16
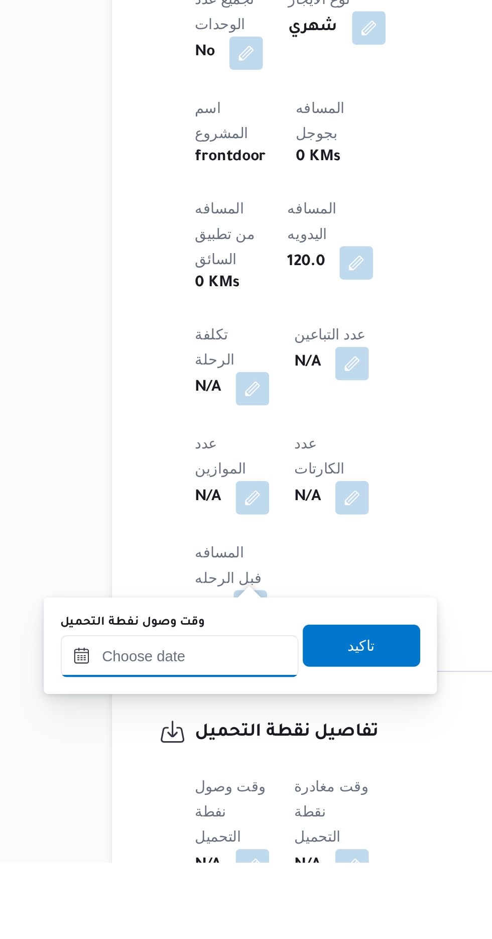
click at [168, 838] on input "وقت وصول نفطة التحميل" at bounding box center [163, 840] width 114 height 20
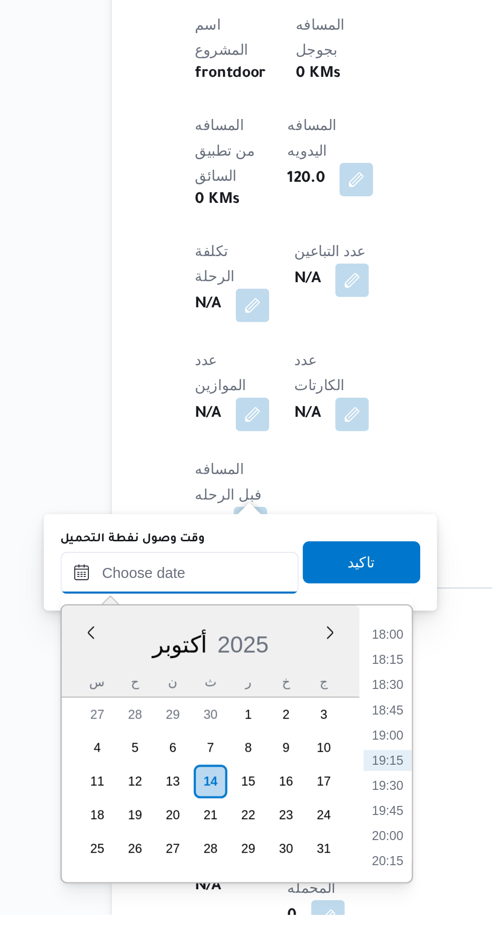
scroll to position [324, 0]
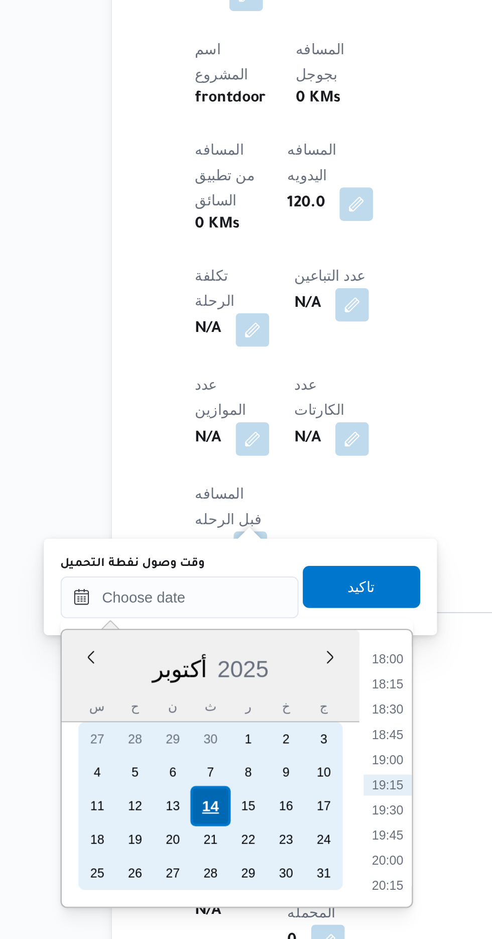
click at [176, 874] on div "14" at bounding box center [177, 874] width 19 height 19
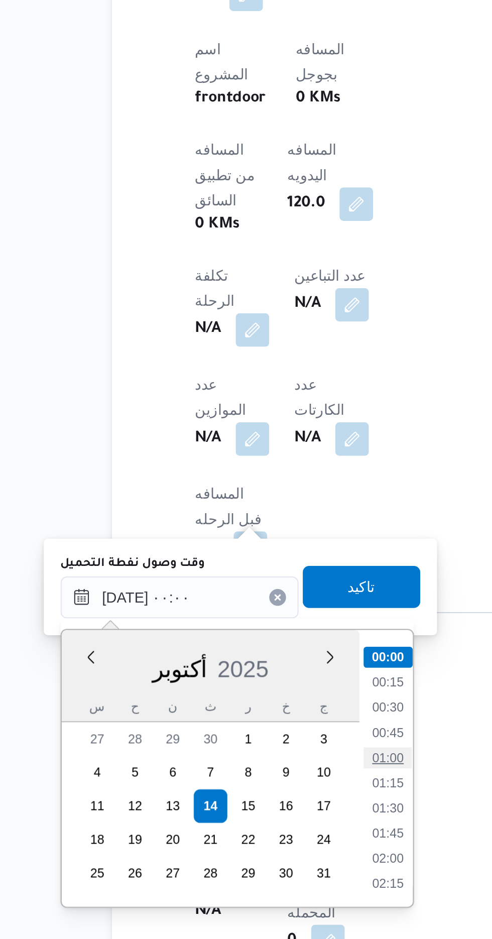
click at [262, 854] on li "01:00" at bounding box center [262, 852] width 23 height 10
type input "١٤/١٠/٢٠٢٥ ٠١:٠٠"
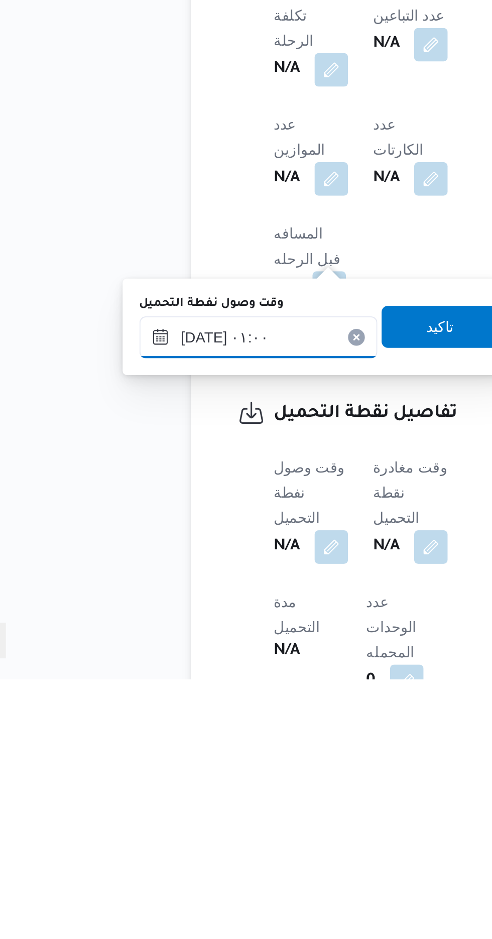
scroll to position [324, 0]
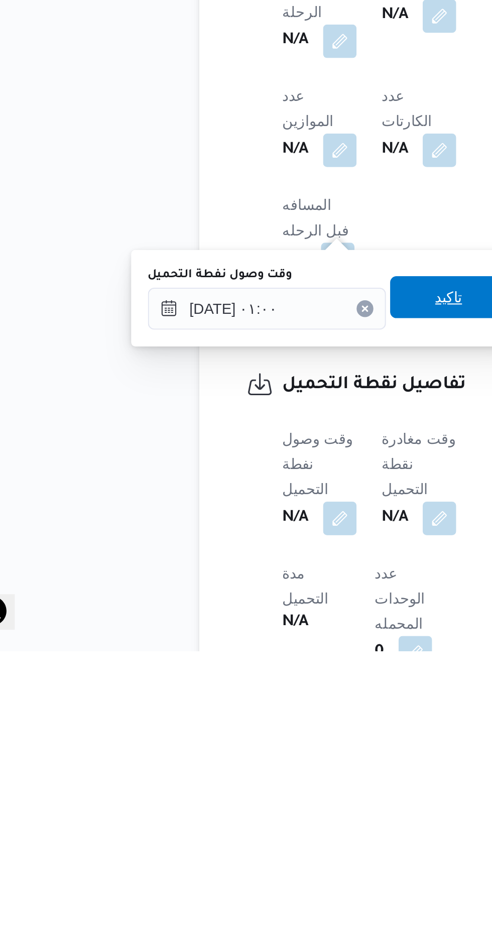
click at [250, 770] on span "تاكيد" at bounding box center [250, 770] width 56 height 20
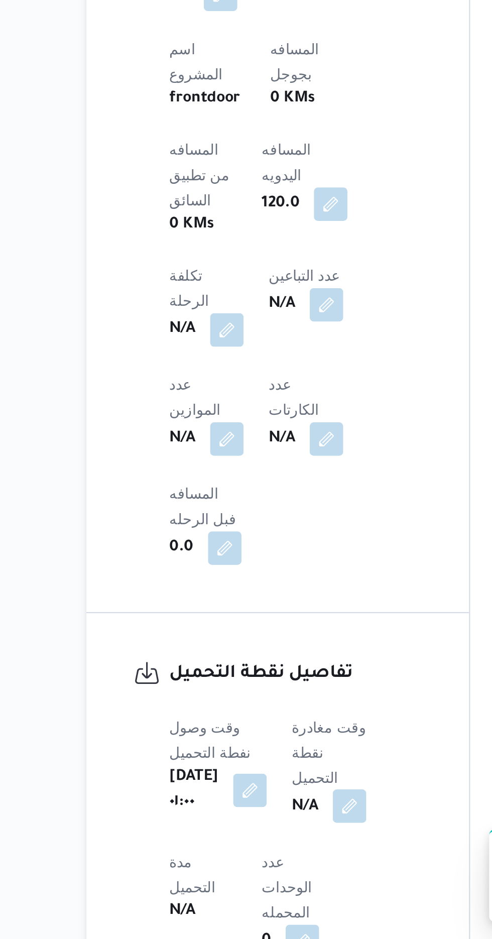
click at [252, 867] on button "button" at bounding box center [256, 875] width 16 height 16
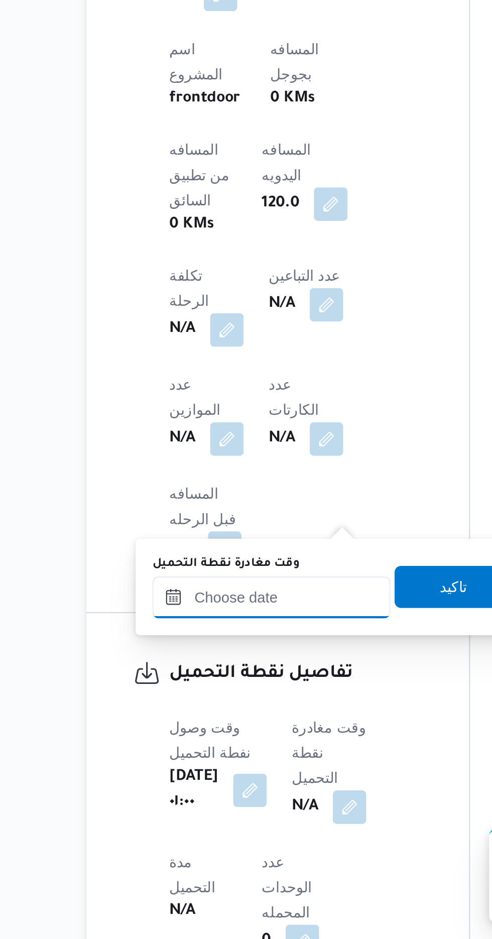
click at [190, 777] on input "وقت مغادرة نقطة التحميل" at bounding box center [219, 775] width 114 height 20
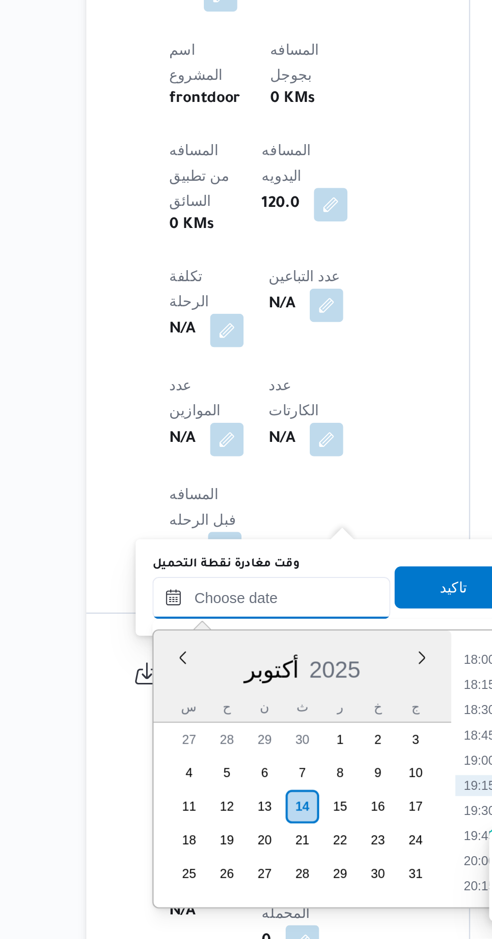
scroll to position [323, 0]
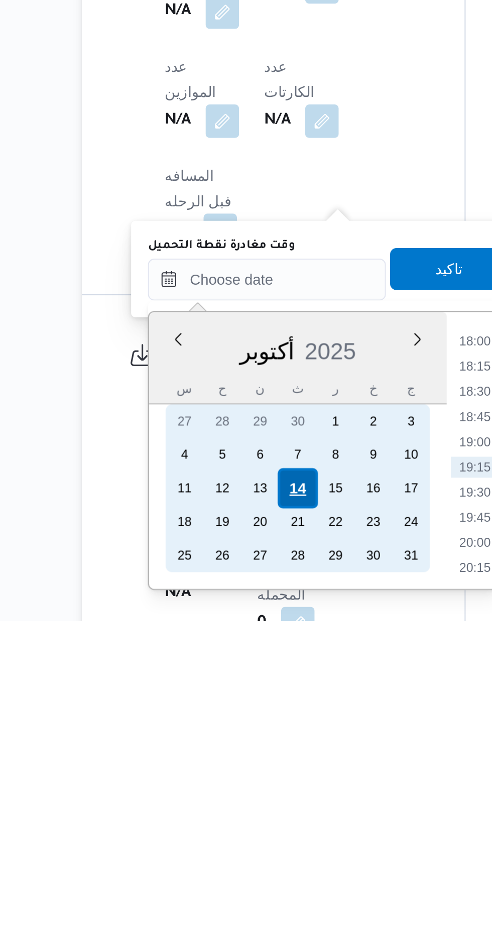
click at [234, 873] on div "14" at bounding box center [233, 875] width 19 height 19
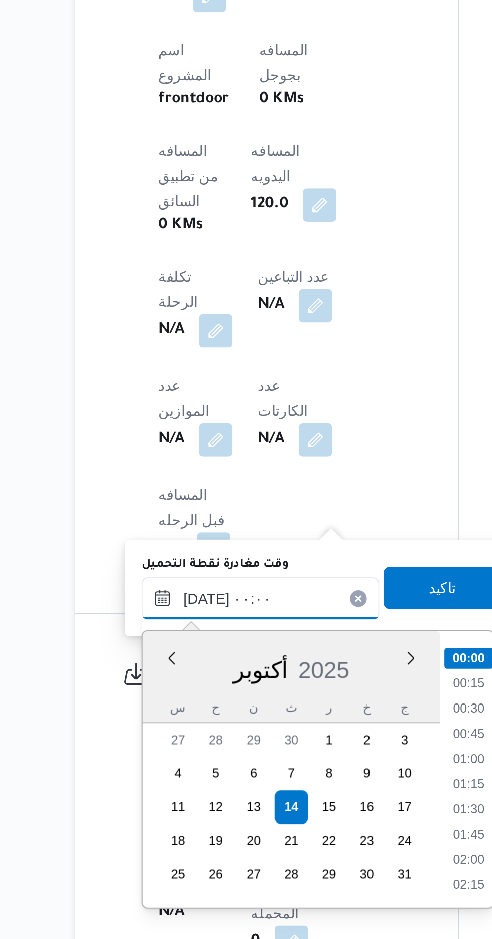
click at [172, 776] on input "١٤/١٠/٢٠٢٥ ٠٠:٠٠" at bounding box center [219, 776] width 114 height 20
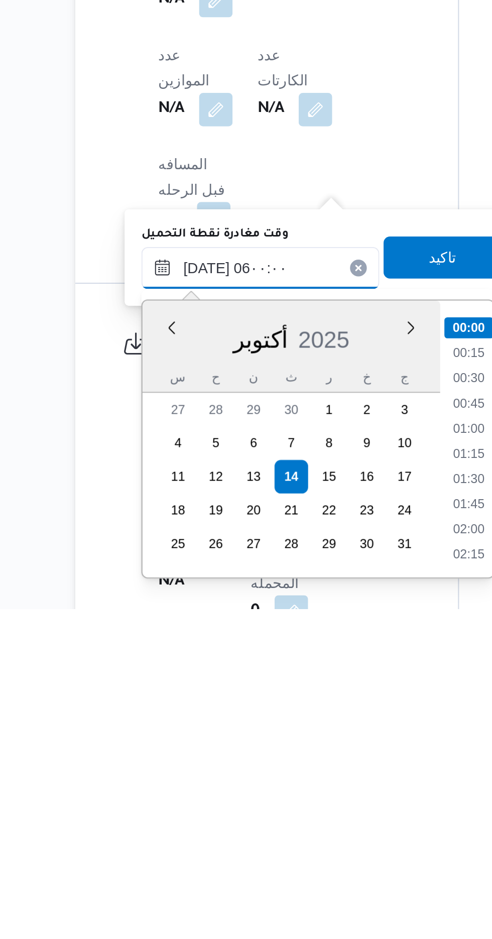
scroll to position [184, 0]
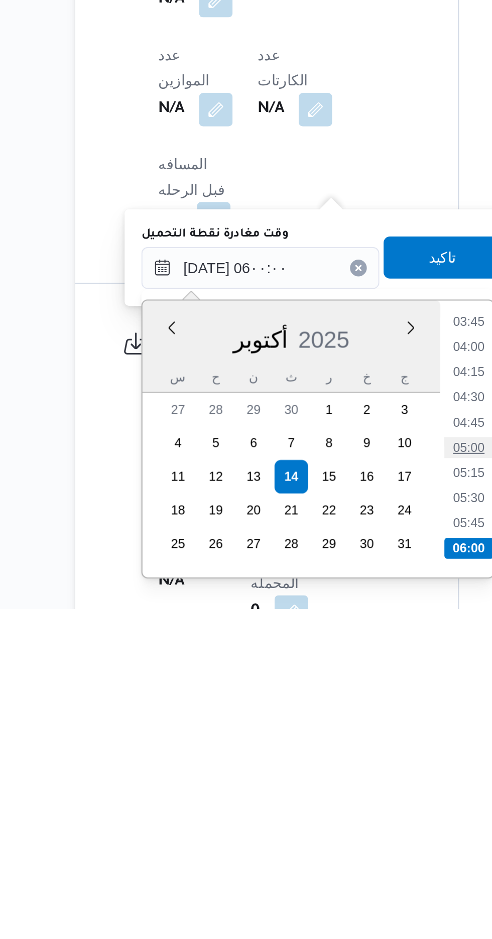
click at [312, 863] on li "05:00" at bounding box center [318, 861] width 23 height 10
type input "١٤/١٠/٢٠٢٥ ٠٥:٠٠"
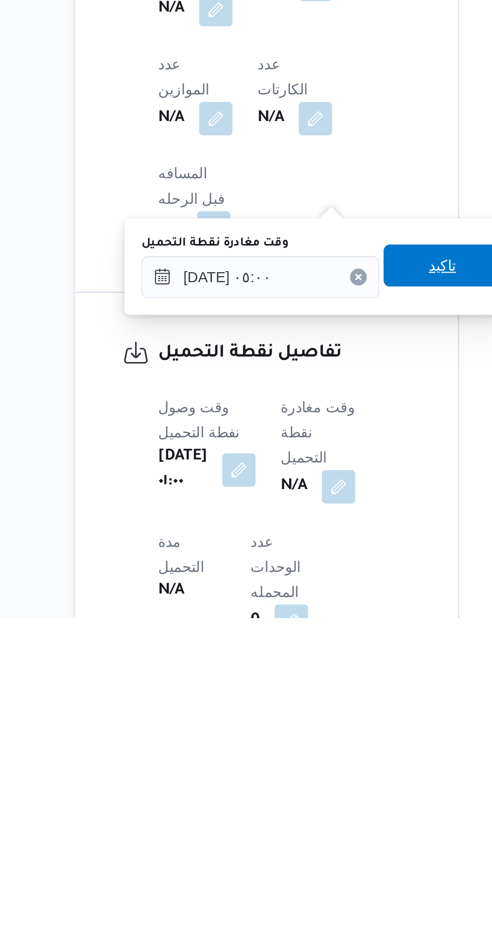
click at [298, 771] on span "تاكيد" at bounding box center [306, 770] width 56 height 20
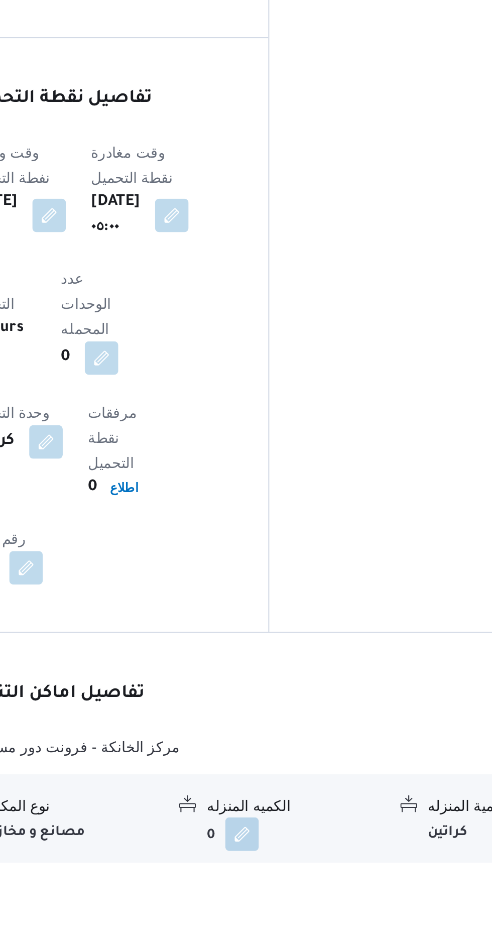
scroll to position [564, 0]
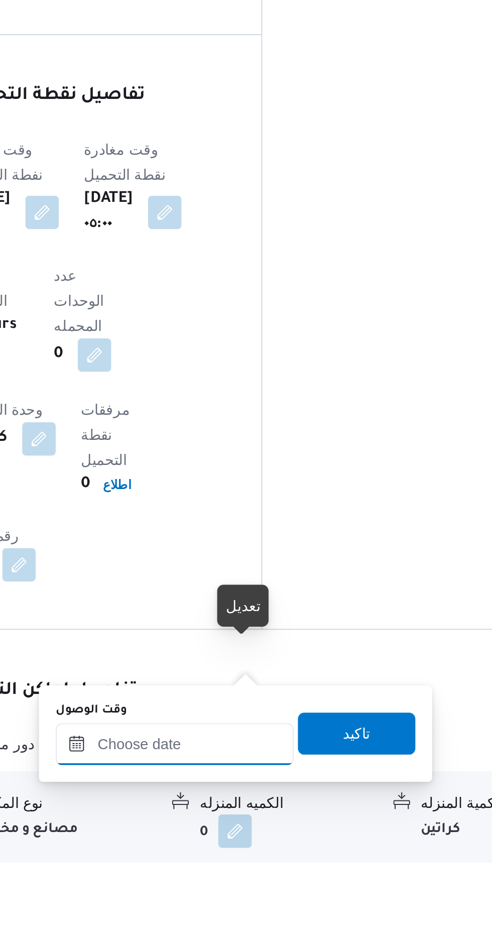
click at [270, 873] on div at bounding box center [272, 882] width 114 height 20
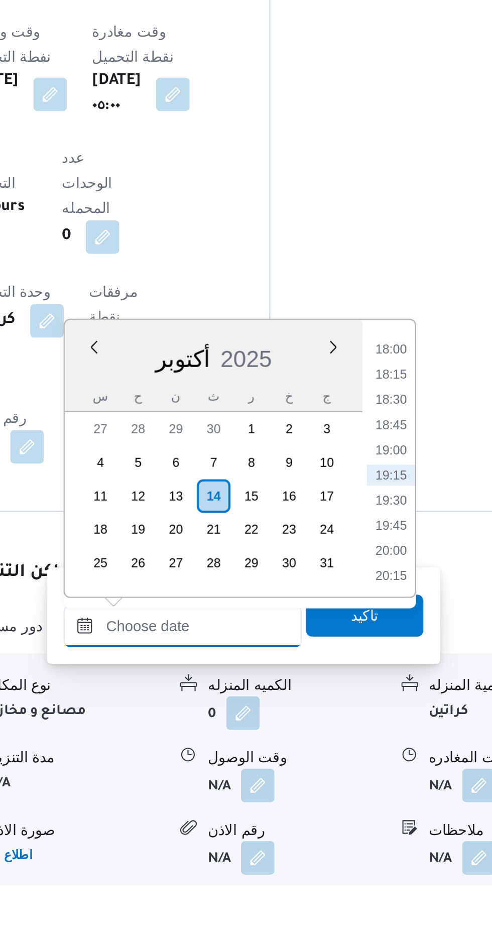
scroll to position [631, 0]
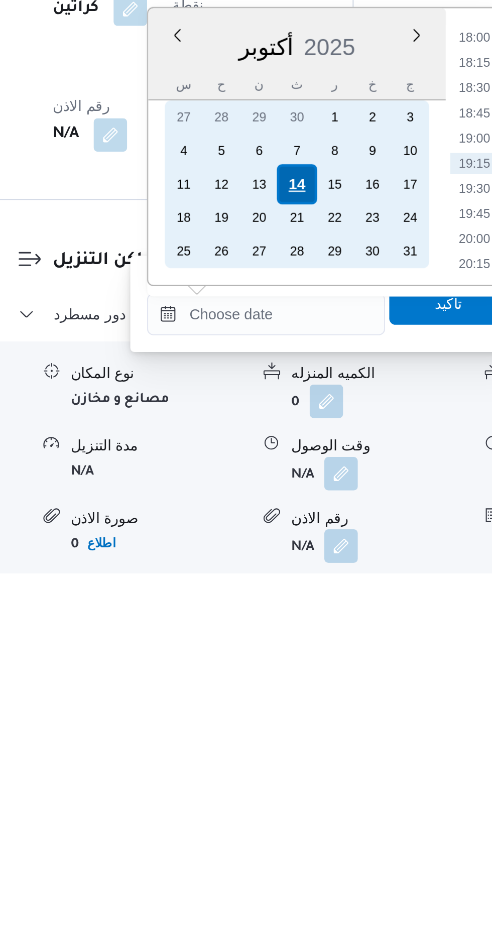
click at [280, 749] on div "14" at bounding box center [287, 752] width 19 height 19
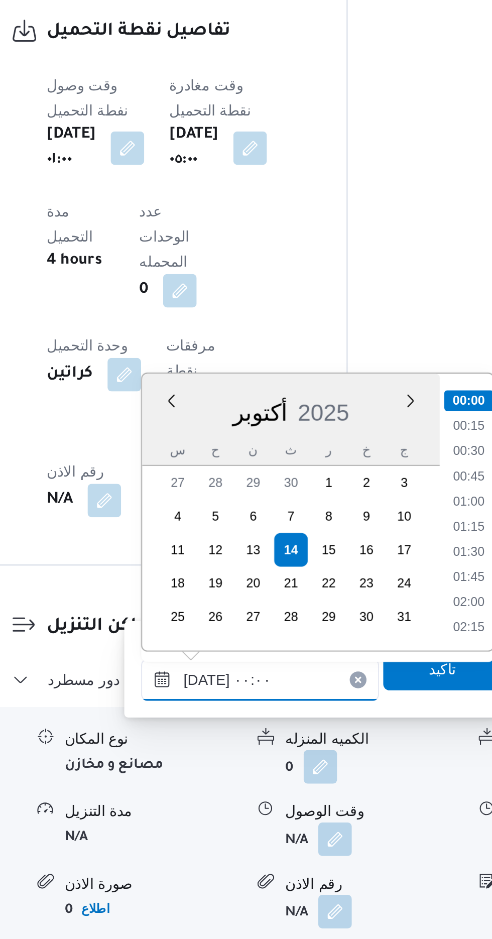
click at [224, 816] on input "١٤/١٠/٢٠٢٥ ٠٠:٠٠" at bounding box center [272, 815] width 114 height 20
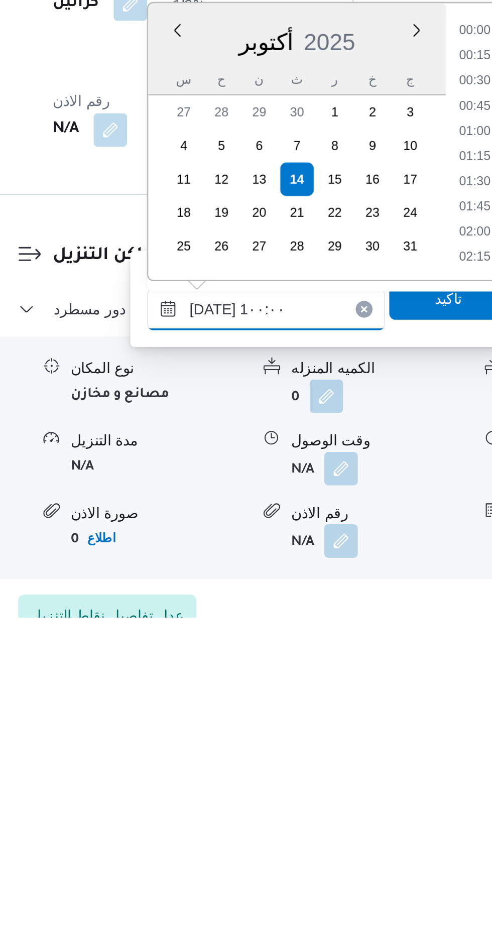
scroll to position [0, 0]
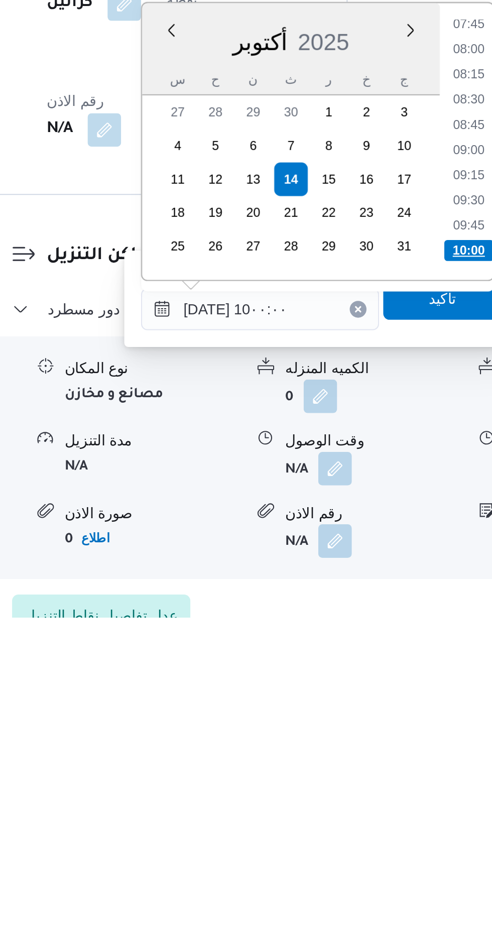
click at [365, 761] on li "10:00" at bounding box center [372, 763] width 24 height 10
type input "١٤/١٠/٢٠٢٥ ١٠:٠٠"
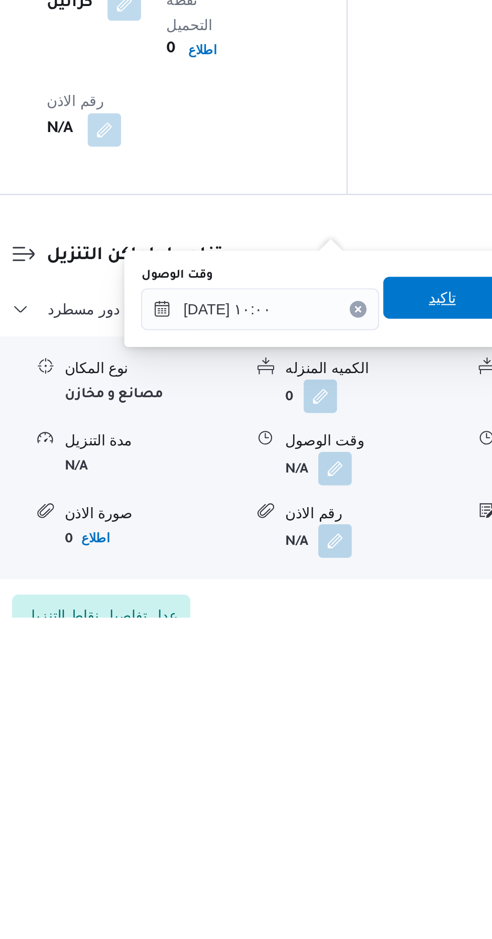
click at [354, 788] on span "تاكيد" at bounding box center [359, 786] width 56 height 20
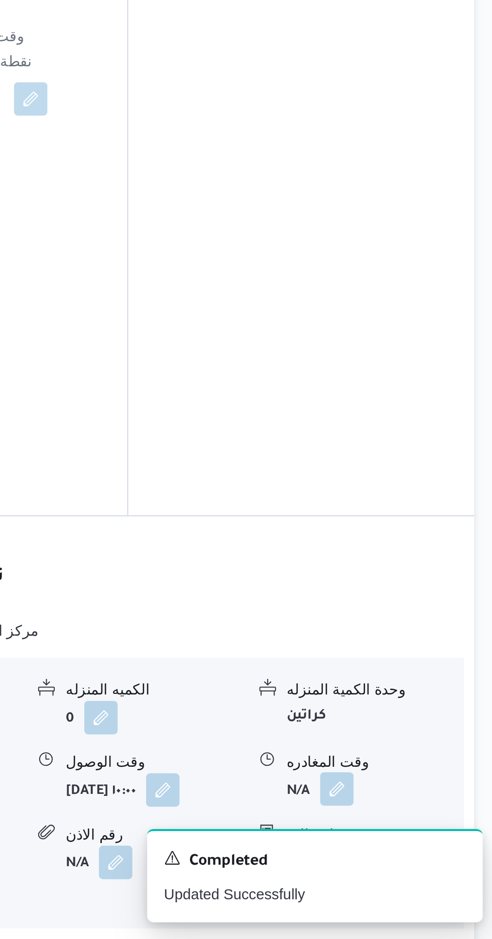
click at [407, 859] on button "button" at bounding box center [414, 867] width 16 height 16
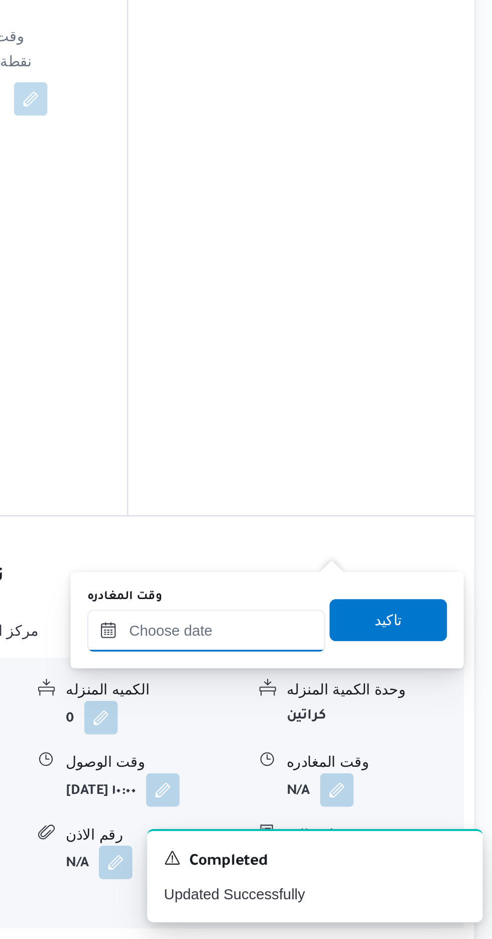
click at [346, 789] on input "وقت المغادره" at bounding box center [352, 791] width 114 height 20
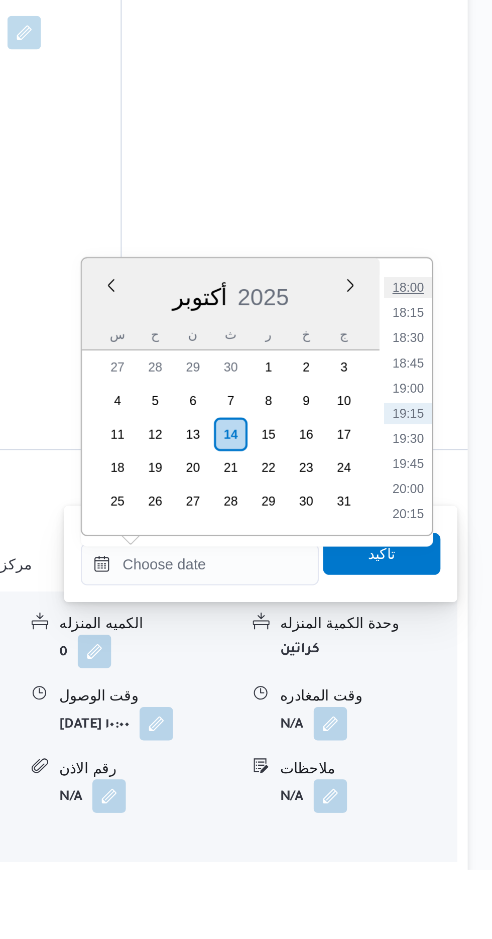
click at [446, 661] on li "18:00" at bounding box center [451, 660] width 23 height 10
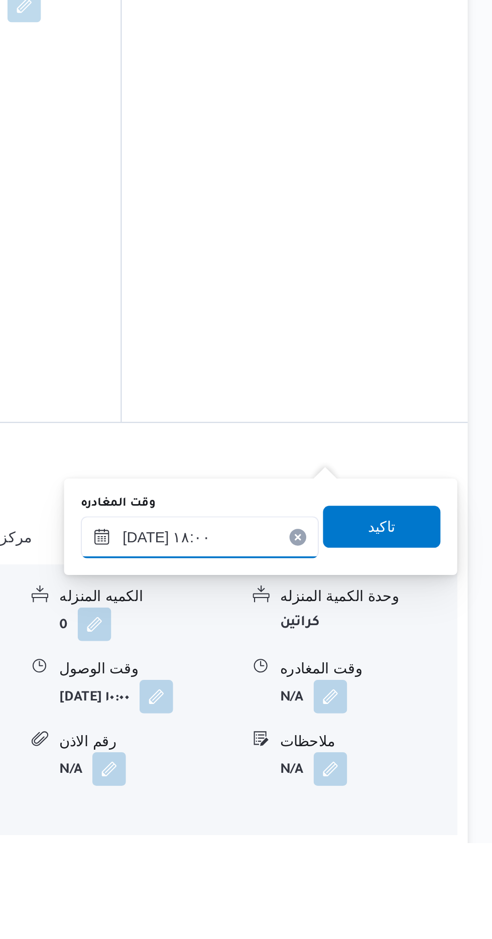
click at [348, 793] on input "١٤/١٠/٢٠٢٥ ١٨:٠٠" at bounding box center [352, 793] width 114 height 20
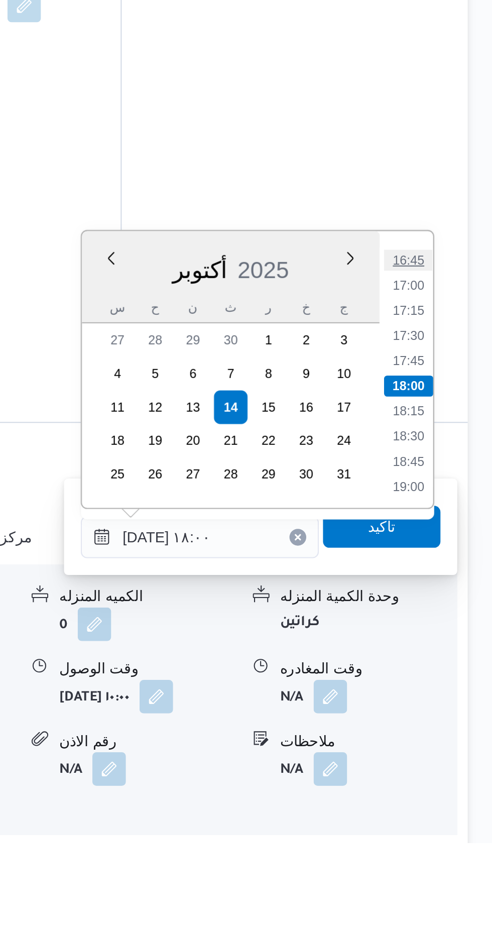
click at [446, 655] on li "16:45" at bounding box center [451, 660] width 23 height 10
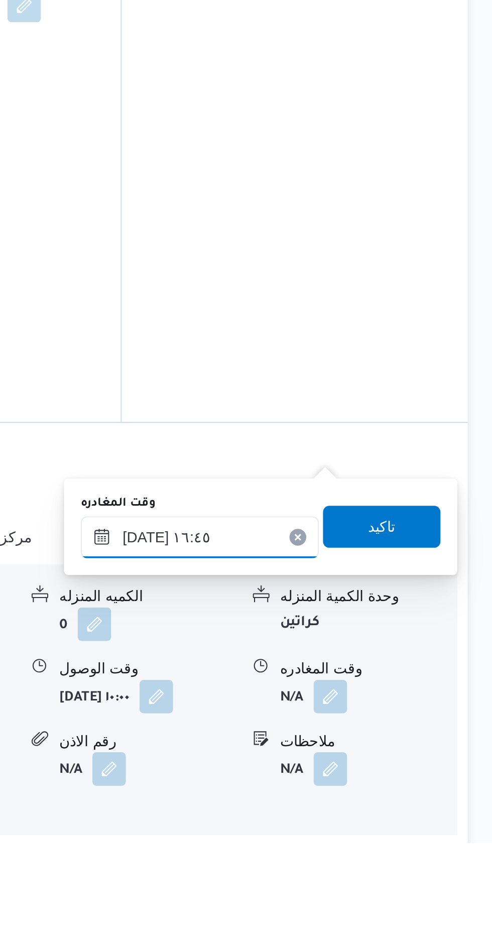
click at [343, 791] on input "١٤/١٠/٢٠٢٥ ١٦:٤٥" at bounding box center [352, 793] width 114 height 20
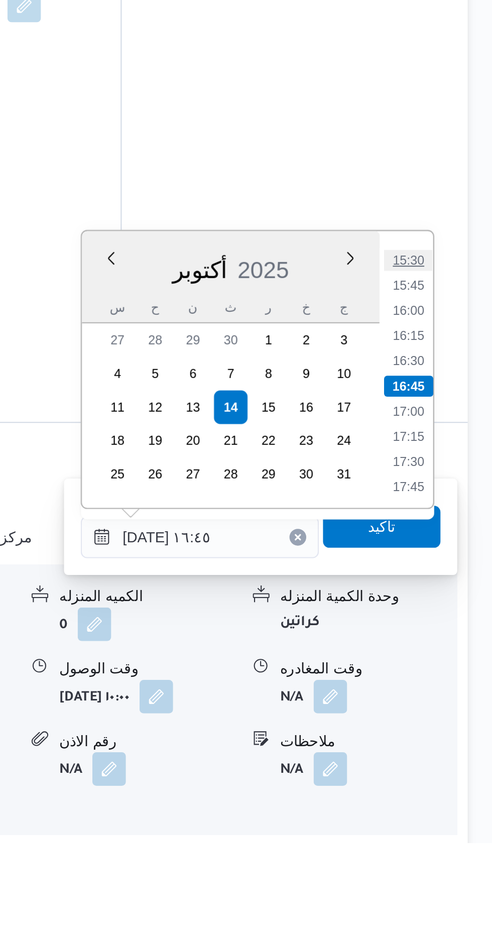
click at [446, 660] on li "15:30" at bounding box center [451, 660] width 23 height 10
type input "١٤/١٠/٢٠٢٥ ١٥:٣٠"
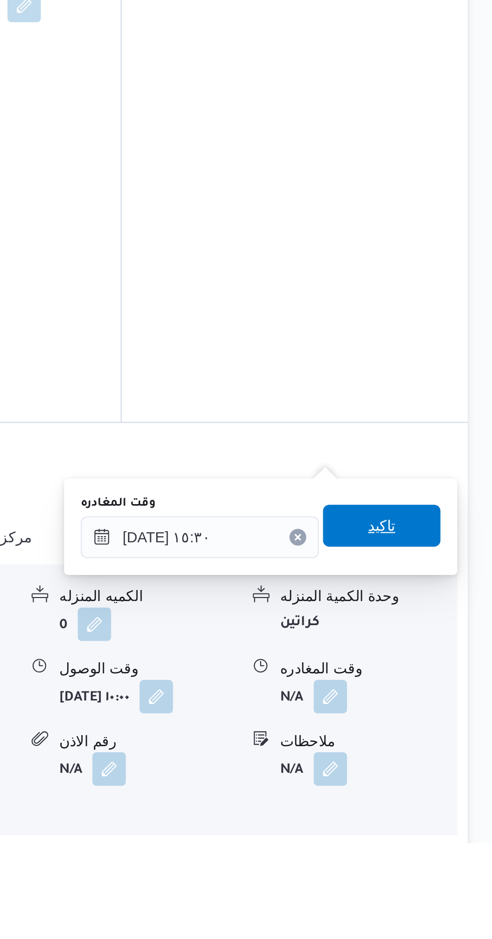
click at [437, 789] on span "تاكيد" at bounding box center [439, 787] width 56 height 20
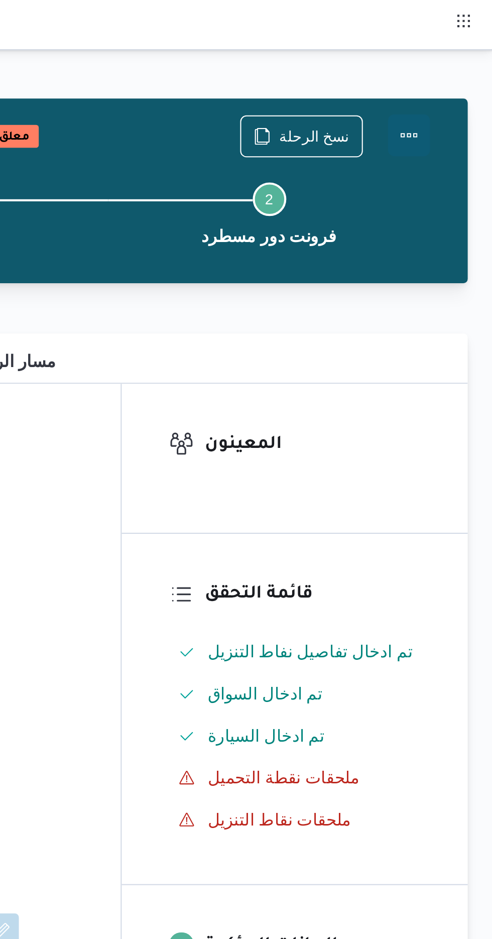
click at [450, 67] on button "Actions" at bounding box center [452, 65] width 20 height 20
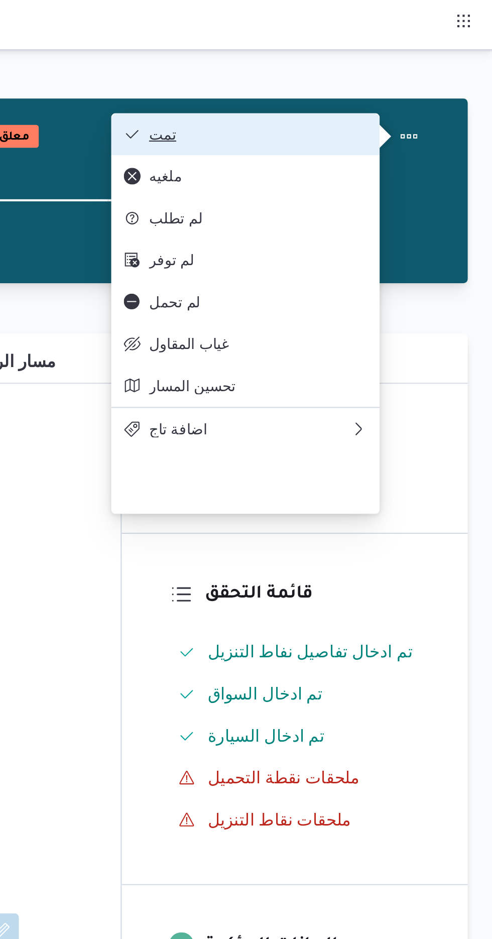
click at [363, 68] on span "تمت" at bounding box center [379, 64] width 104 height 8
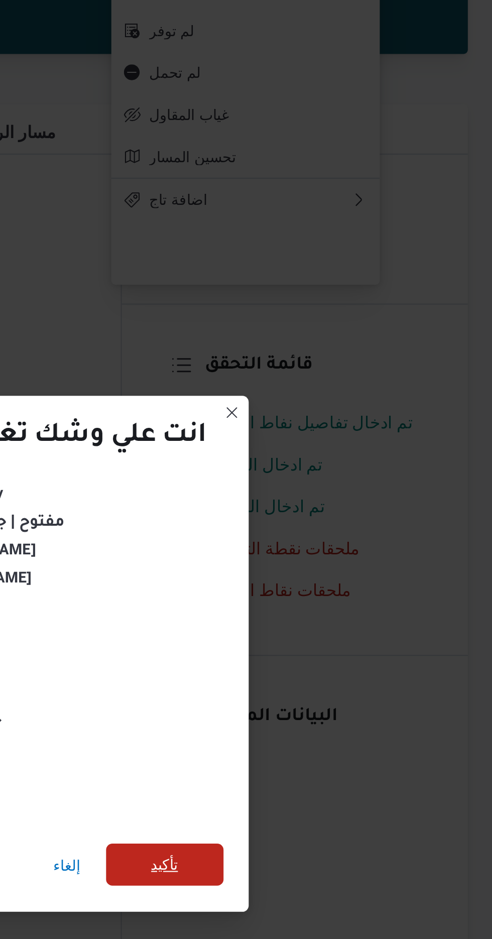
click at [340, 518] on span "تأكيد" at bounding box center [334, 524] width 13 height 12
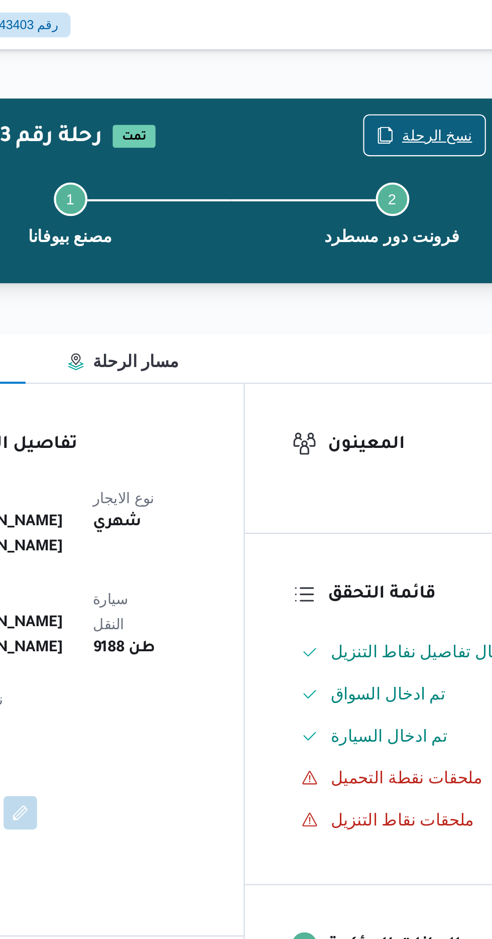
click at [388, 60] on span "نسخ الرحلة" at bounding box center [400, 64] width 58 height 19
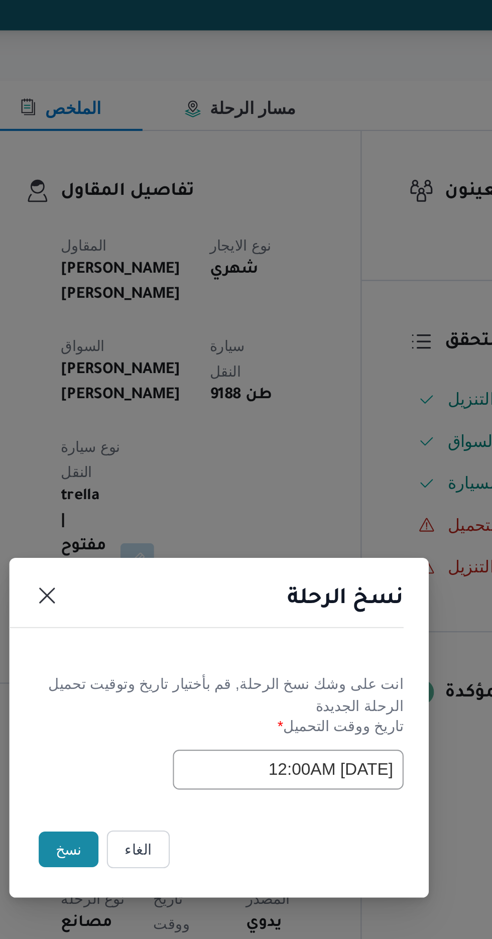
click at [163, 528] on button "نسخ" at bounding box center [174, 527] width 29 height 17
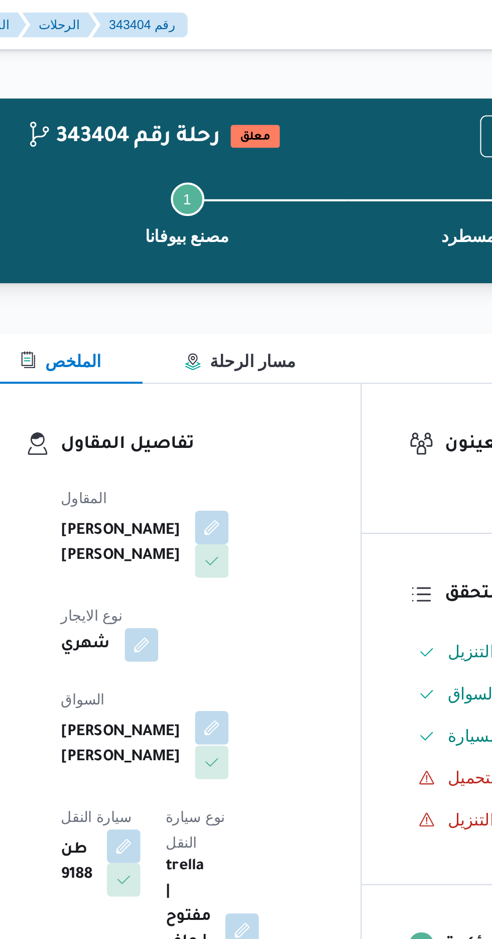
click at [234, 340] on button "button" at bounding box center [242, 348] width 16 height 16
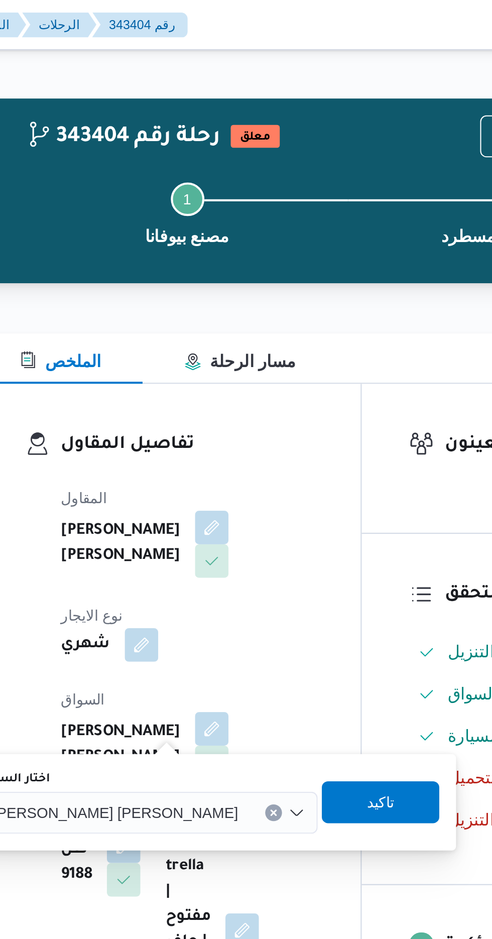
click at [192, 390] on span "احمد عبدالرحمن حسين محمود" at bounding box center [196, 388] width 117 height 11
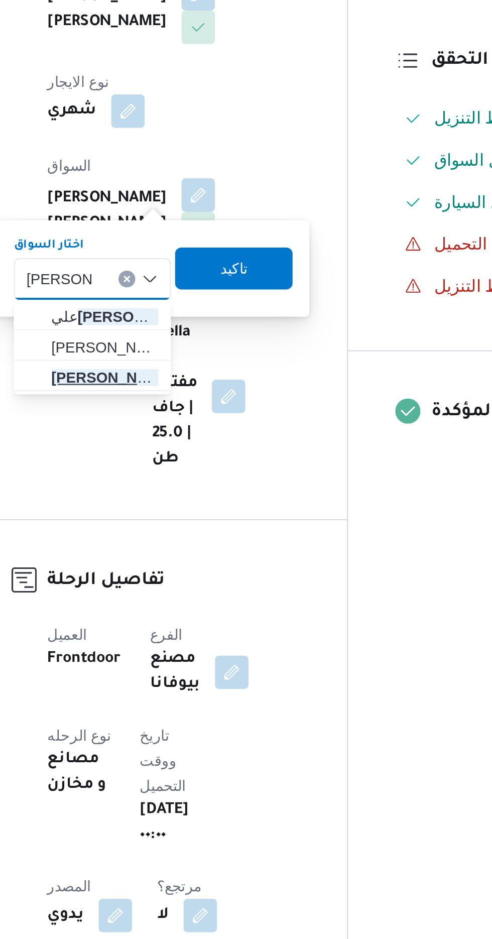
type input "محمد عبدالر"
click at [201, 436] on span "محمد عبدالر حمن غنيم رضوان" at bounding box center [197, 436] width 51 height 12
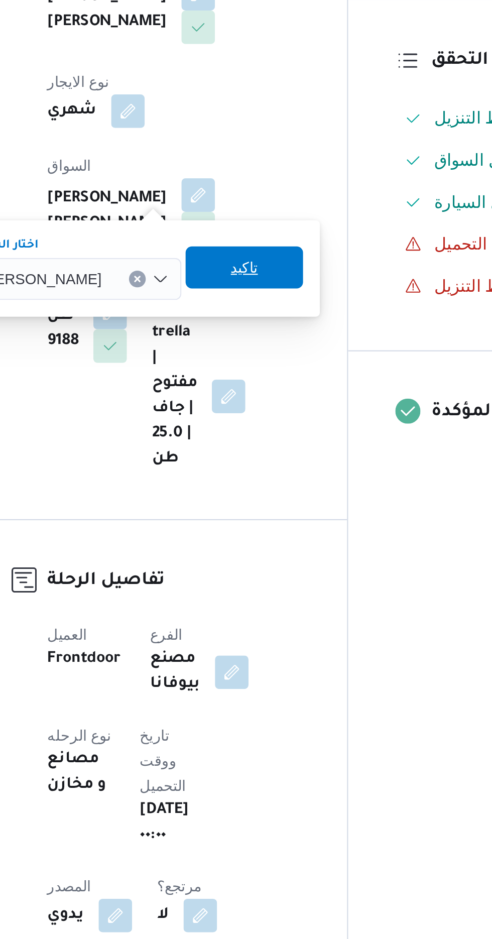
click at [271, 381] on span "تاكيد" at bounding box center [264, 384] width 13 height 12
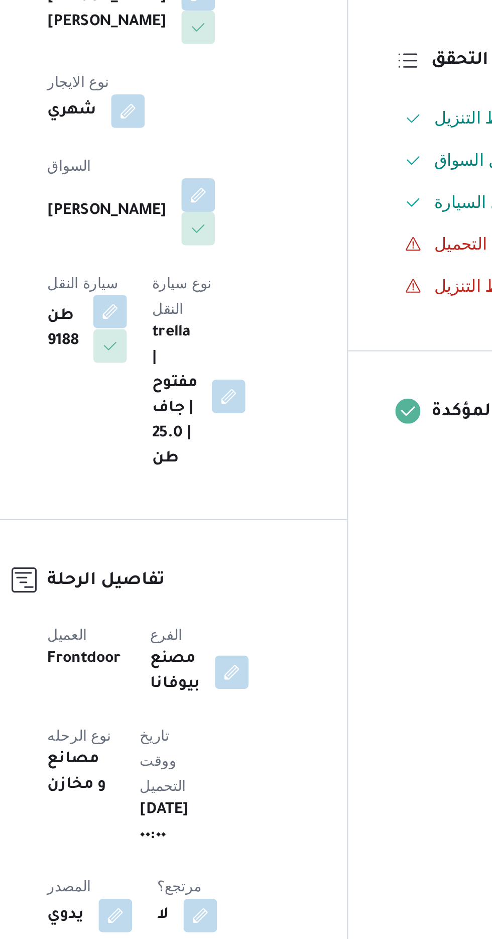
click at [208, 397] on button "button" at bounding box center [200, 405] width 16 height 16
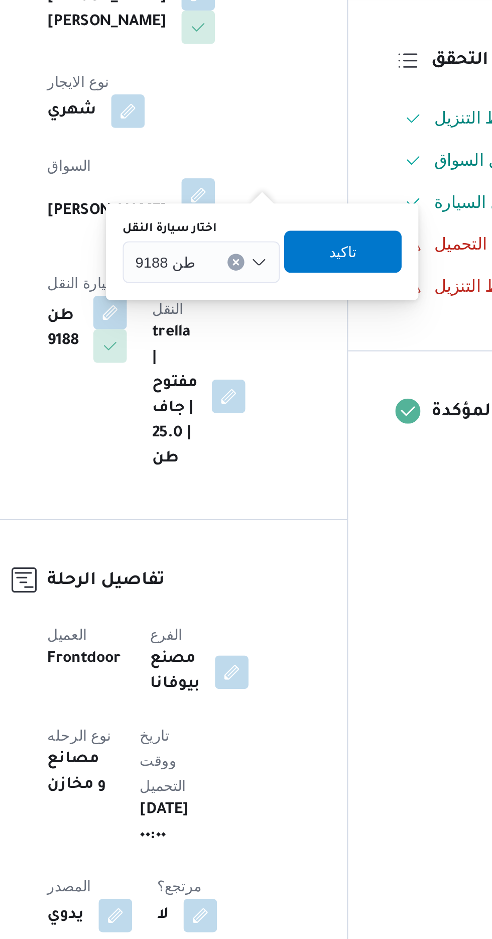
click at [231, 371] on div "طن 9188" at bounding box center [243, 381] width 75 height 20
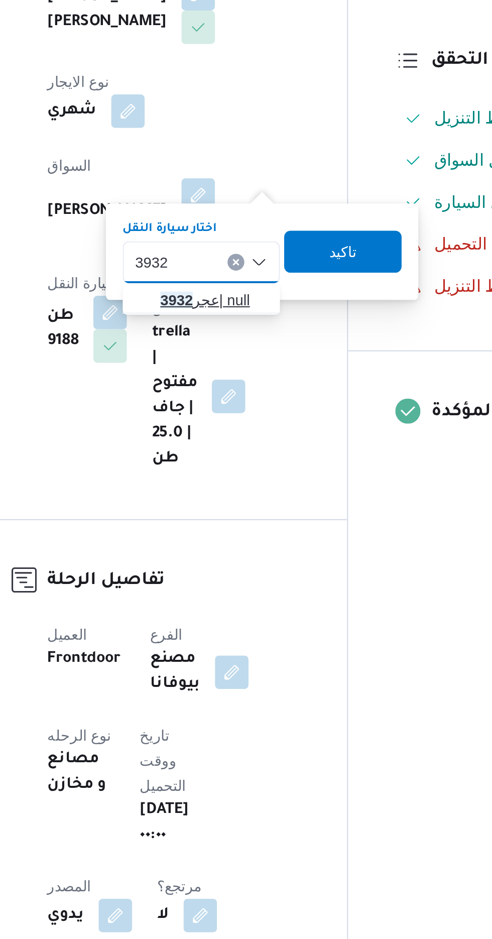
type input "3932"
click at [232, 399] on mark "3932" at bounding box center [232, 399] width 16 height 8
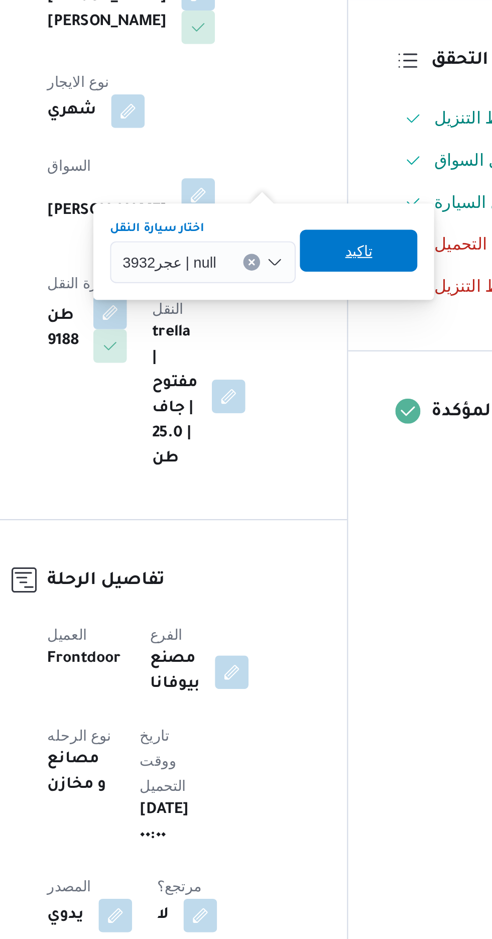
click at [313, 375] on span "تاكيد" at bounding box center [319, 375] width 13 height 12
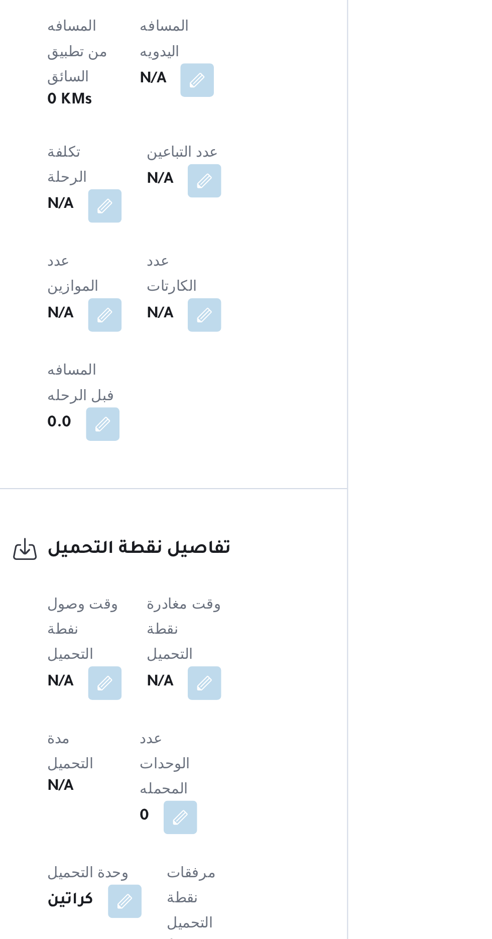
scroll to position [404, 0]
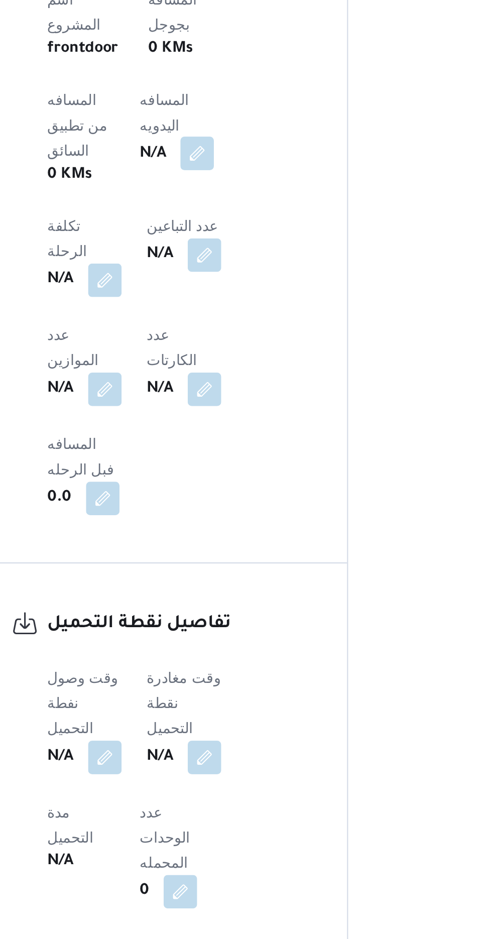
click at [234, 498] on button "button" at bounding box center [242, 506] width 16 height 16
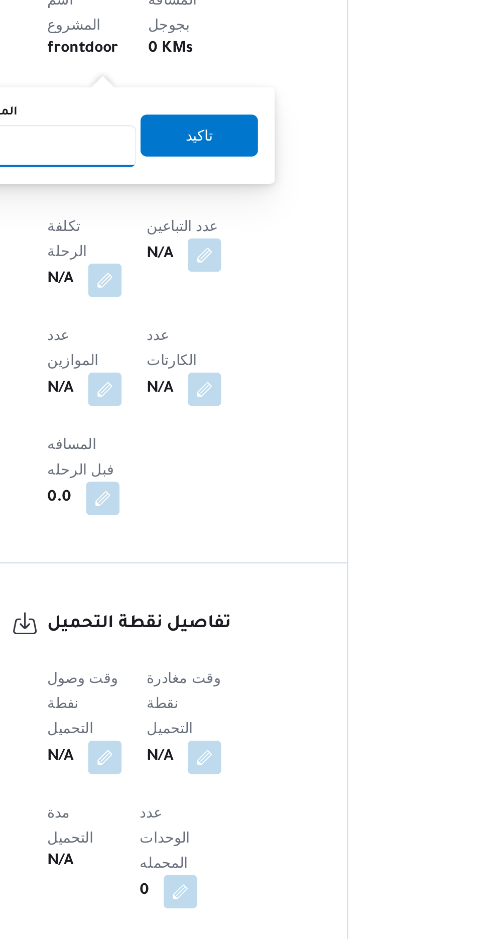
click at [176, 502] on input "المسافه اليدويه" at bounding box center [163, 502] width 100 height 20
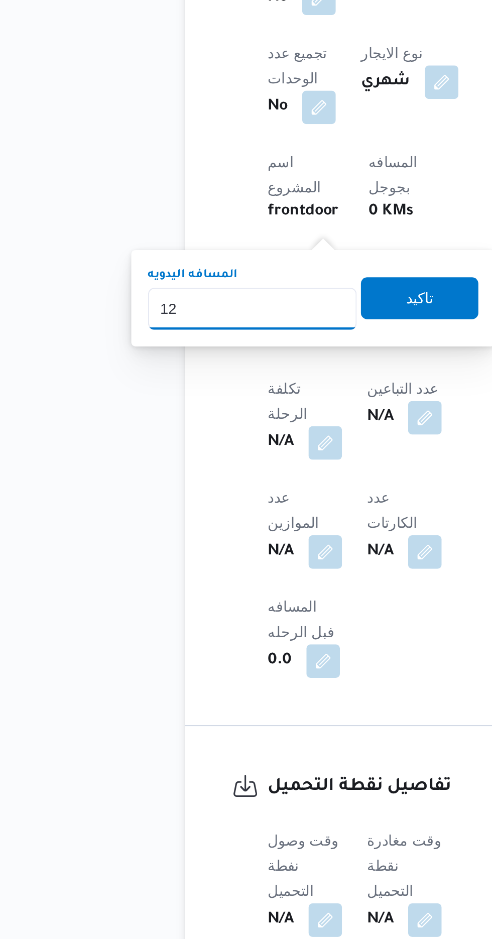
type input "120"
click at [236, 497] on span "تاكيد" at bounding box center [243, 497] width 56 height 20
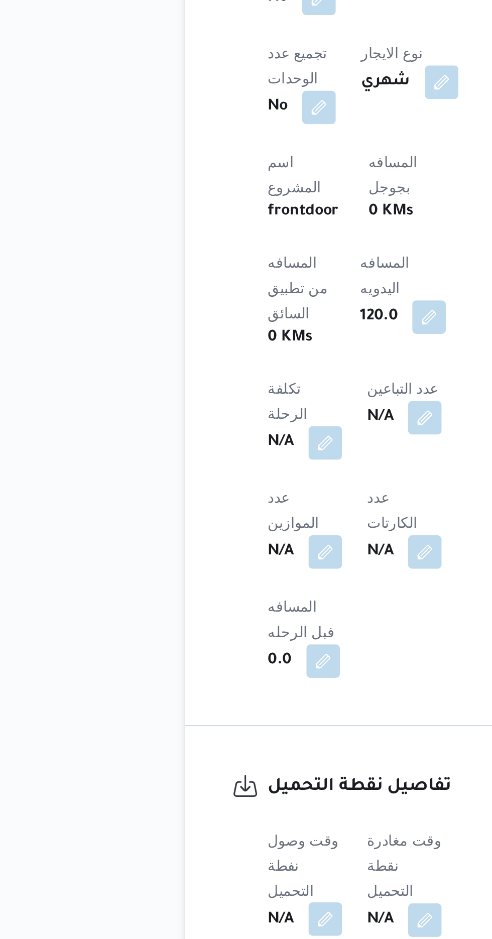
click at [193, 787] on button "button" at bounding box center [198, 795] width 16 height 16
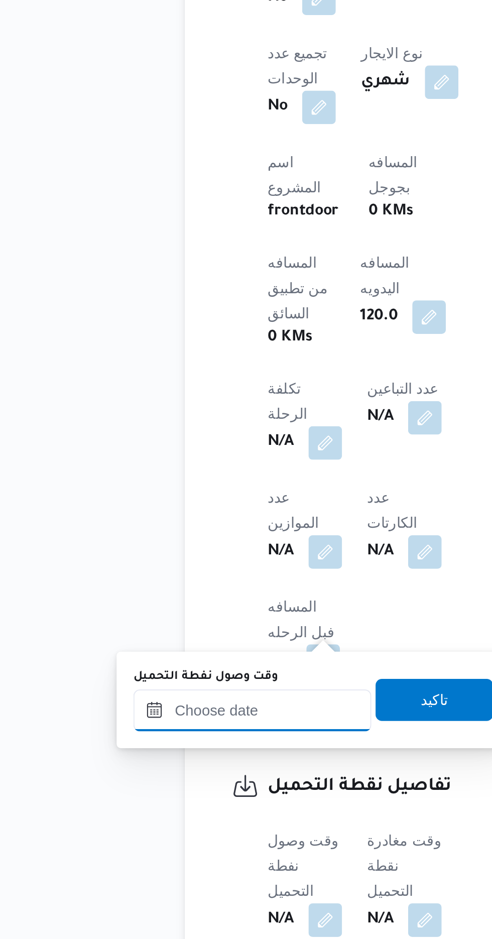
click at [152, 692] on input "وقت وصول نفطة التحميل" at bounding box center [163, 695] width 114 height 20
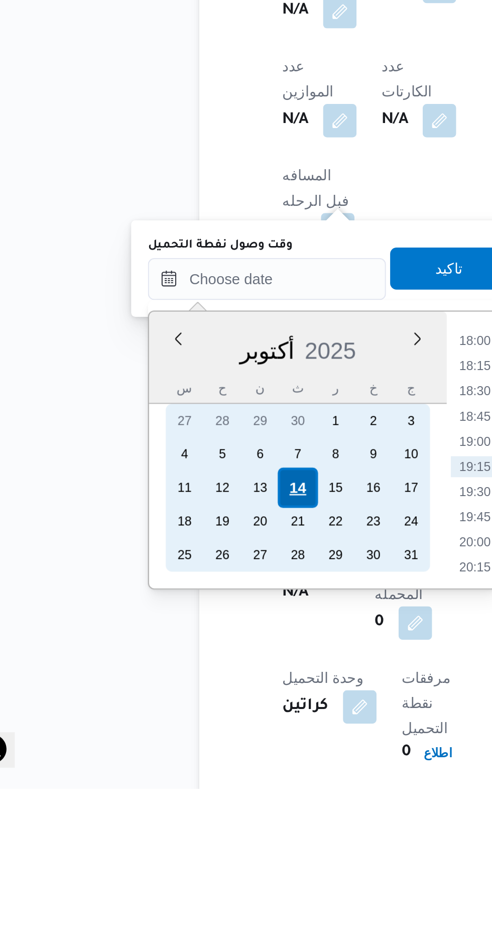
click at [176, 792] on div "14" at bounding box center [177, 794] width 19 height 19
type input "١٤/١٠/٢٠٢٥ ٠٠:٠٠"
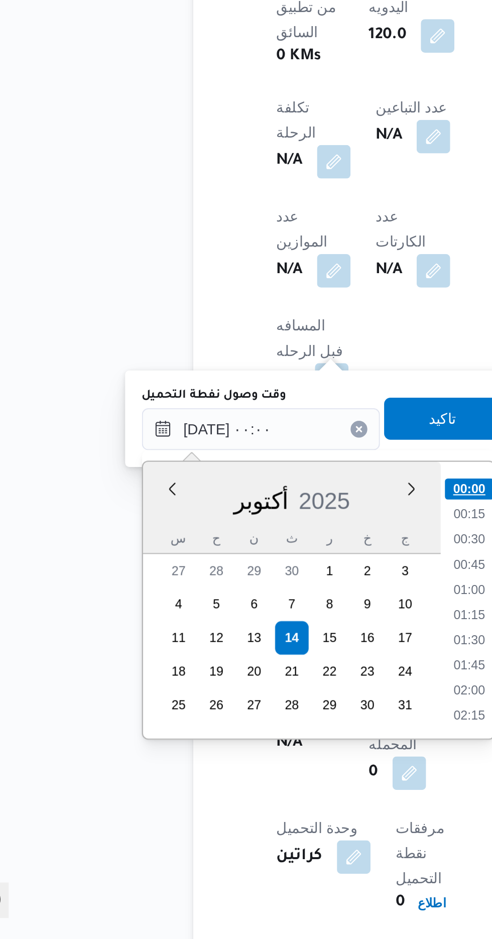
click at [258, 723] on li "00:00" at bounding box center [263, 723] width 24 height 10
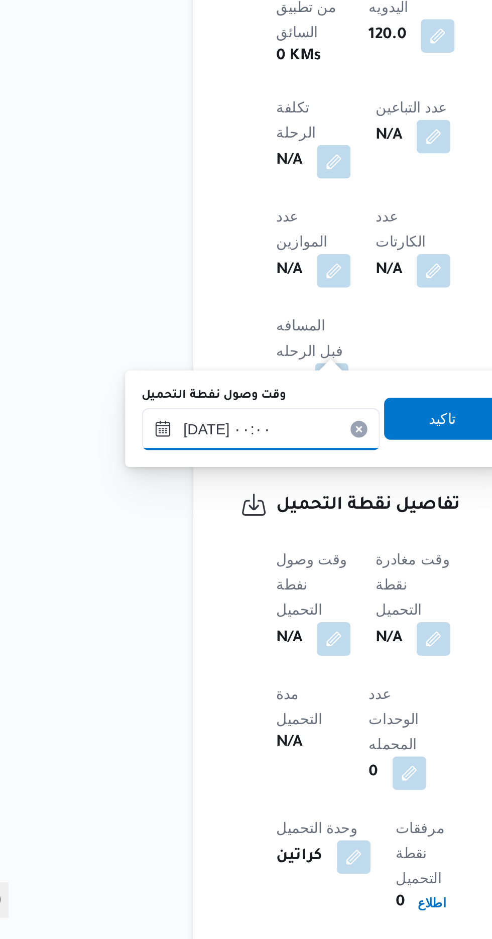
scroll to position [404, 0]
click at [242, 691] on span "تاكيد" at bounding box center [250, 690] width 56 height 20
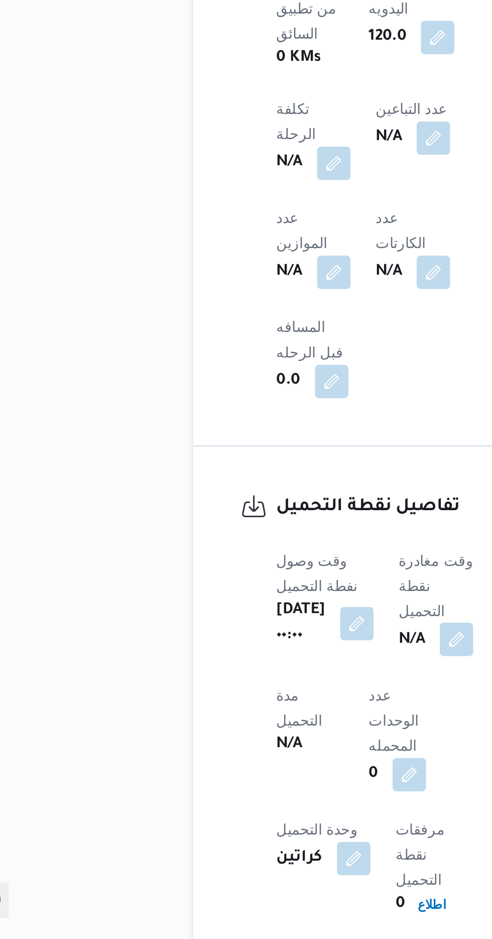
click at [256, 787] on button "button" at bounding box center [256, 795] width 16 height 16
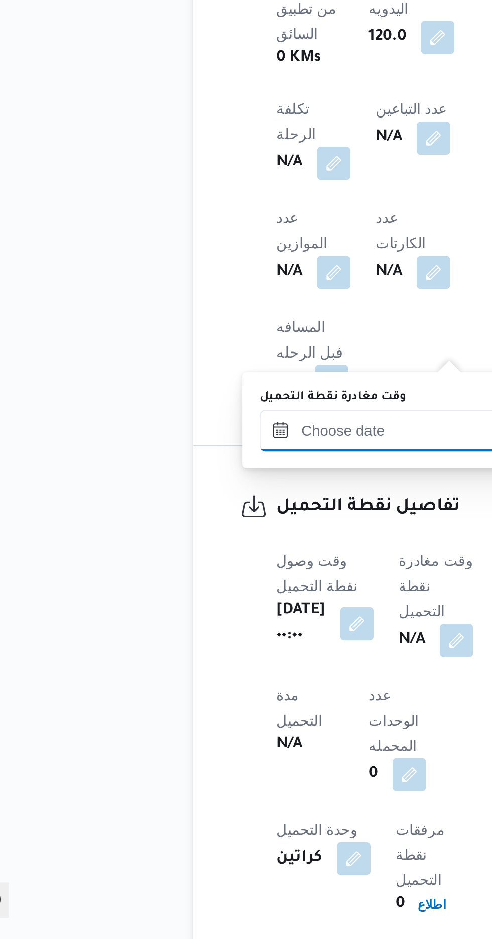
click at [192, 697] on input "وقت مغادرة نقطة التحميل" at bounding box center [219, 695] width 114 height 20
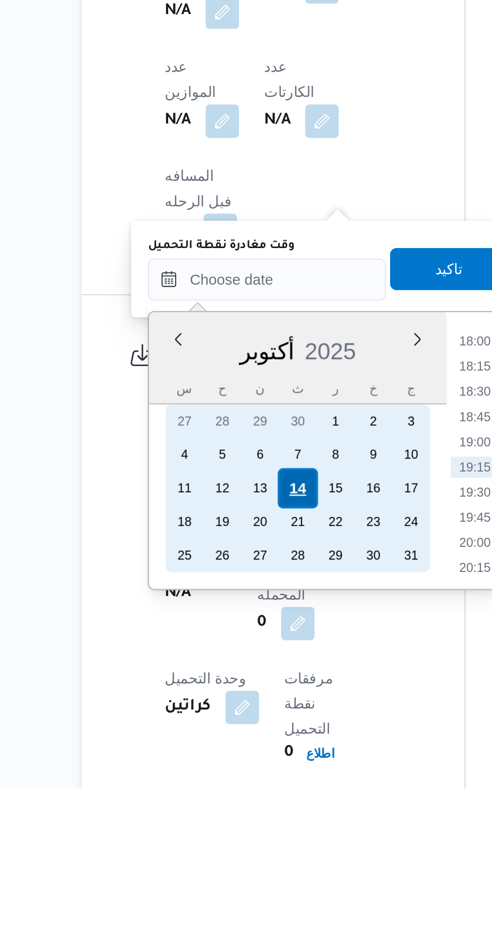
click at [232, 790] on div "14" at bounding box center [233, 795] width 19 height 19
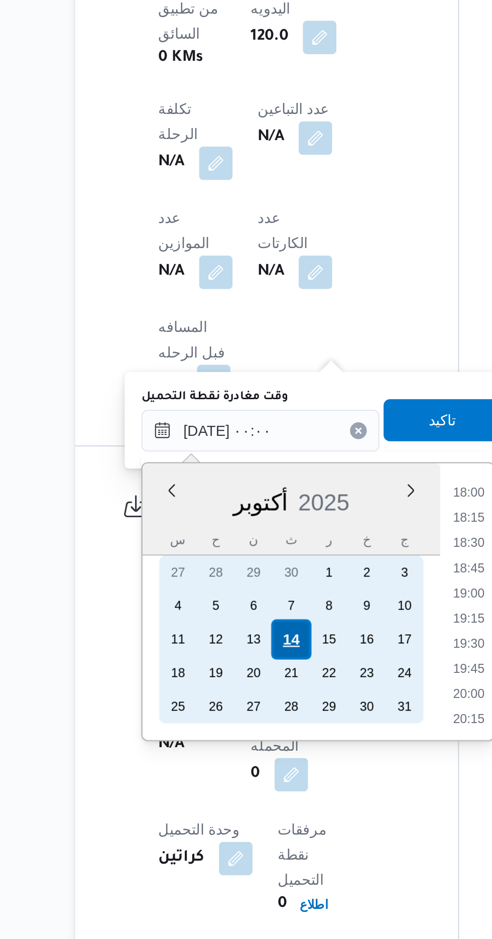
scroll to position [0, 0]
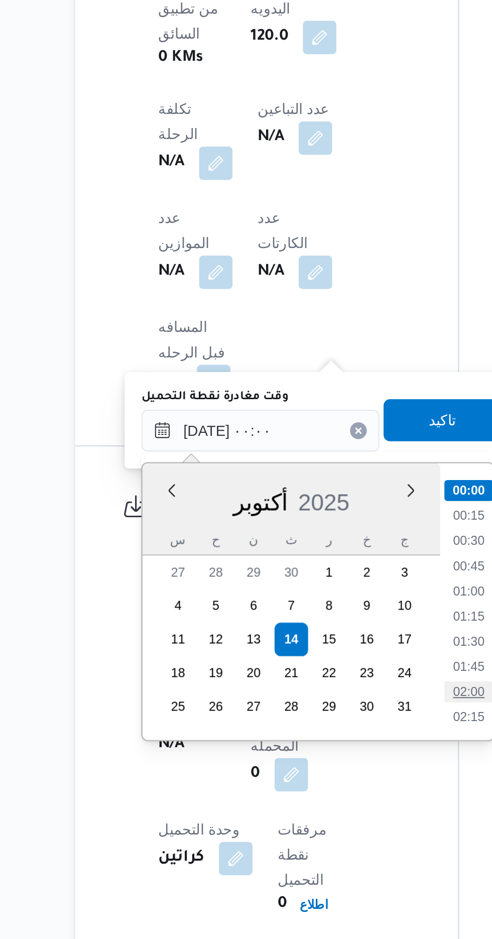
click at [312, 818] on li "02:00" at bounding box center [318, 820] width 23 height 10
type input "١٤/١٠/٢٠٢٥ ٠٢:٠٠"
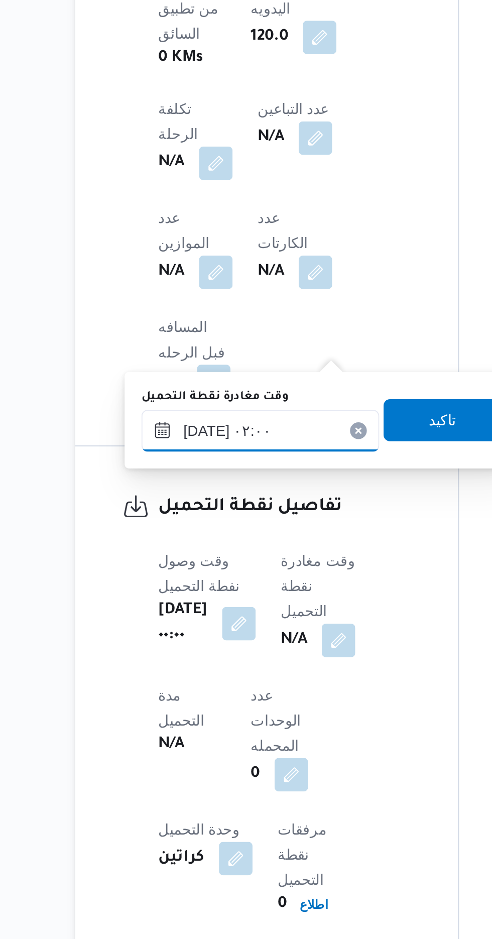
scroll to position [403, 0]
click at [301, 692] on span "تاكيد" at bounding box center [306, 690] width 56 height 20
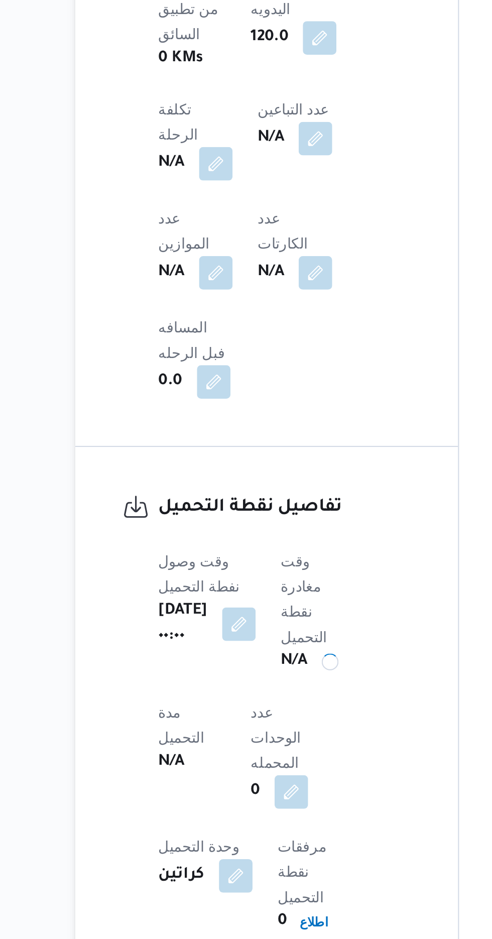
scroll to position [404, 0]
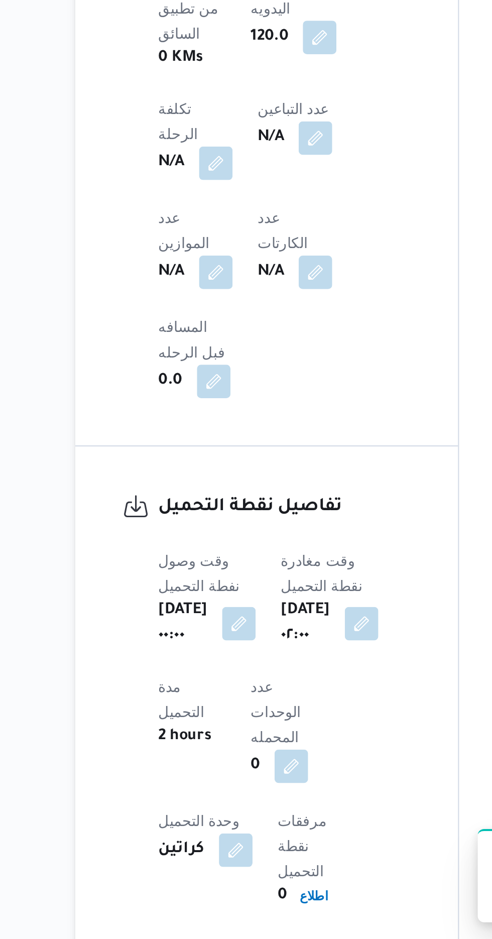
click at [251, 775] on div "ثلاثاء ١٤ أكتوبر ٢٠٢٥ ٠٢:٠٠" at bounding box center [252, 788] width 49 height 26
click at [260, 779] on button "button" at bounding box center [268, 787] width 16 height 16
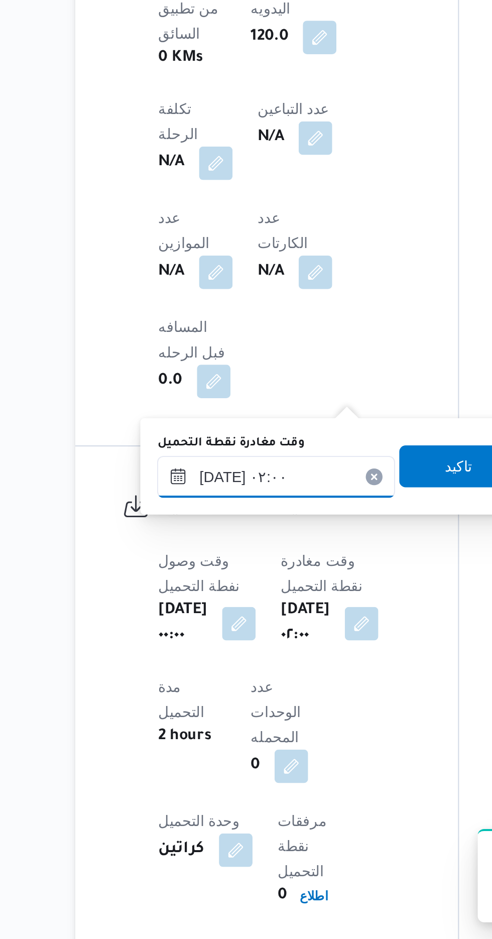
click at [209, 721] on input "١٤/١٠/٢٠٢٥ ٠٢:٠٠" at bounding box center [227, 717] width 114 height 20
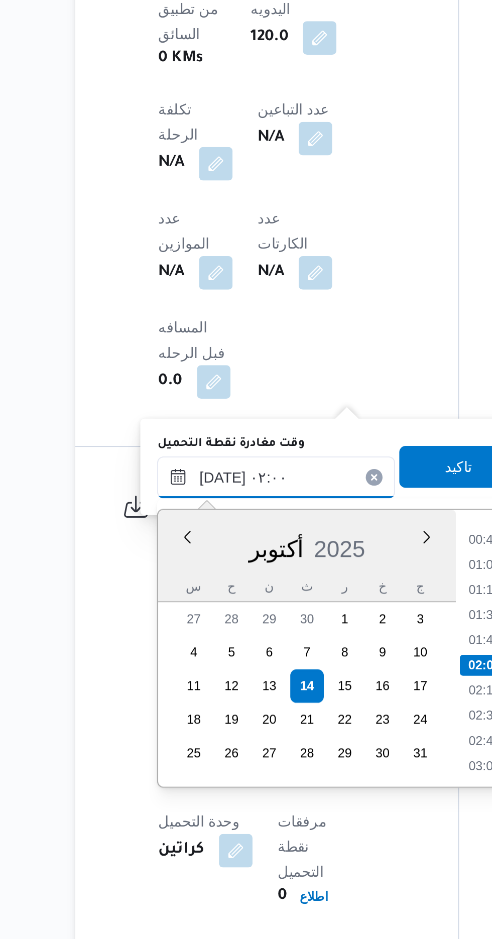
scroll to position [403, 0]
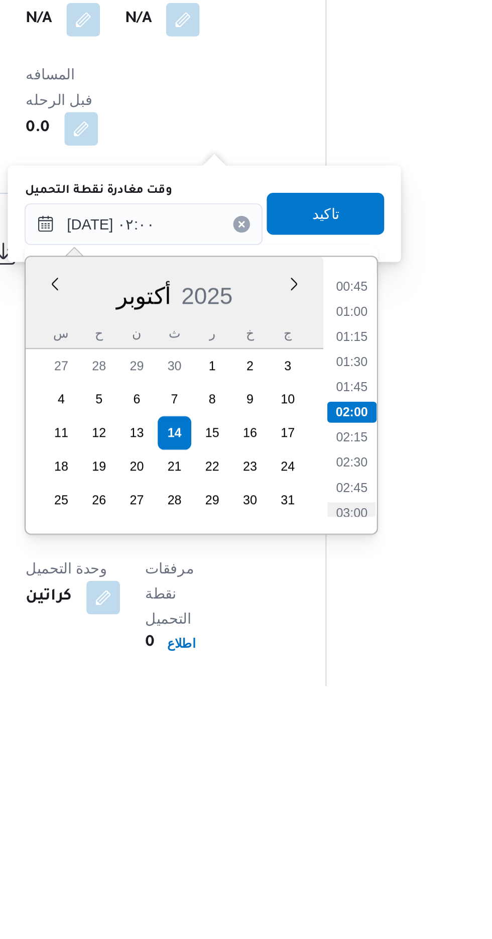
click at [320, 854] on li "03:00" at bounding box center [326, 856] width 23 height 10
type input "١٤/١٠/٢٠٢٥ ٠٢:٠٠"
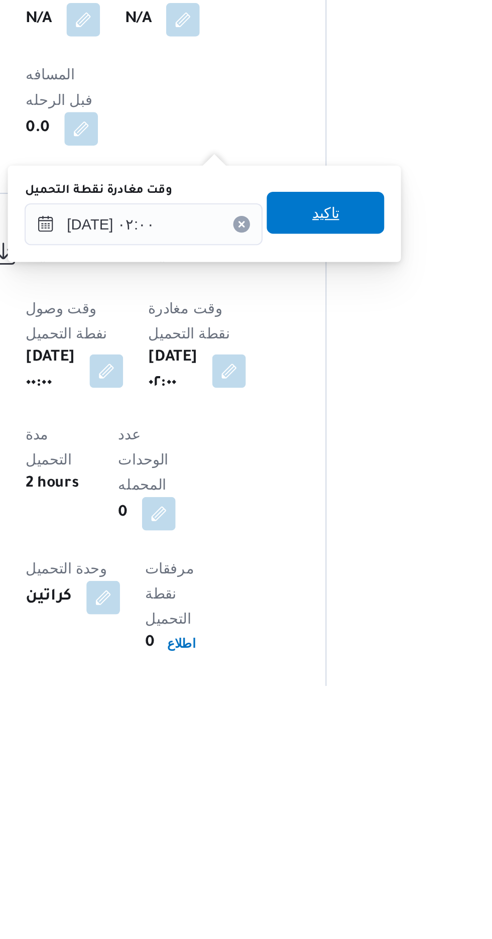
click at [314, 714] on span "تاكيد" at bounding box center [314, 712] width 56 height 20
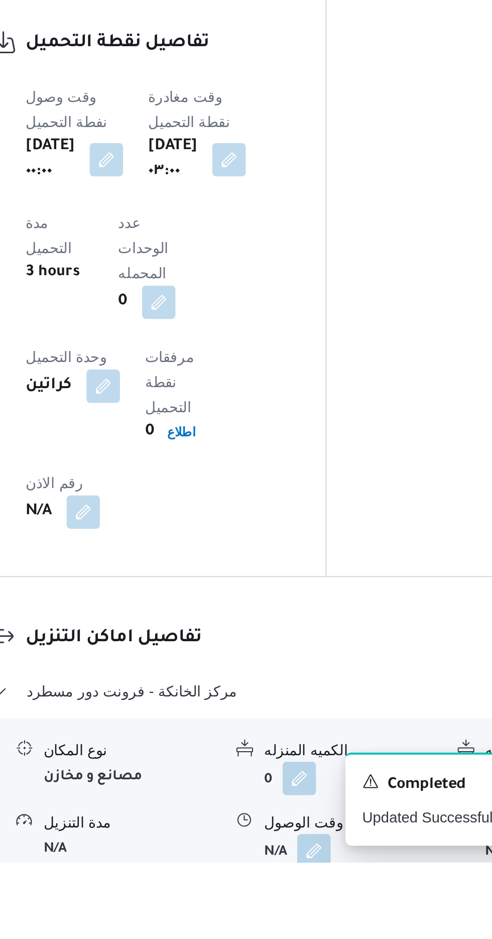
scroll to position [591, 0]
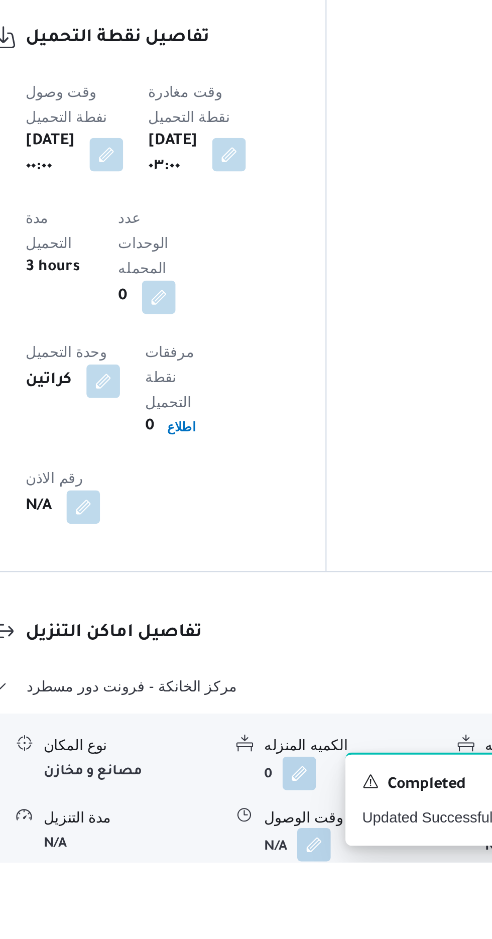
click at [303, 922] on button "button" at bounding box center [308, 930] width 16 height 16
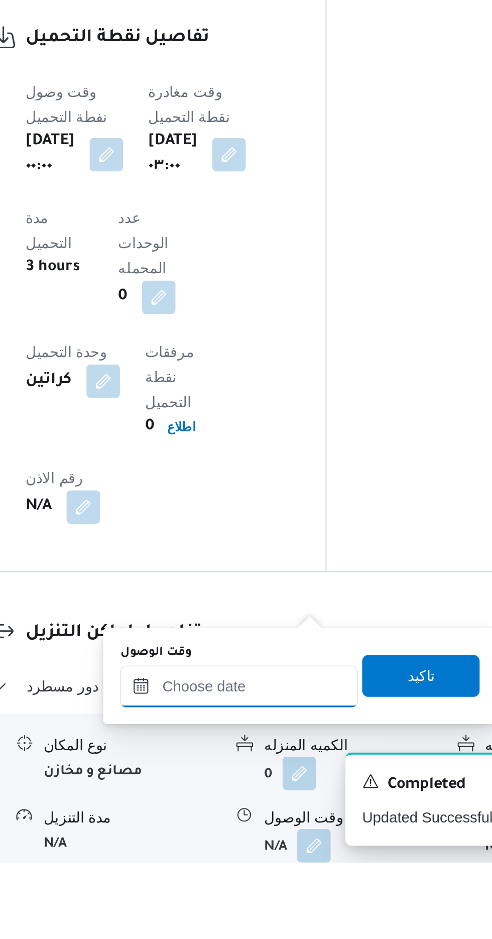
click at [255, 857] on input "وقت الوصول" at bounding box center [272, 854] width 114 height 20
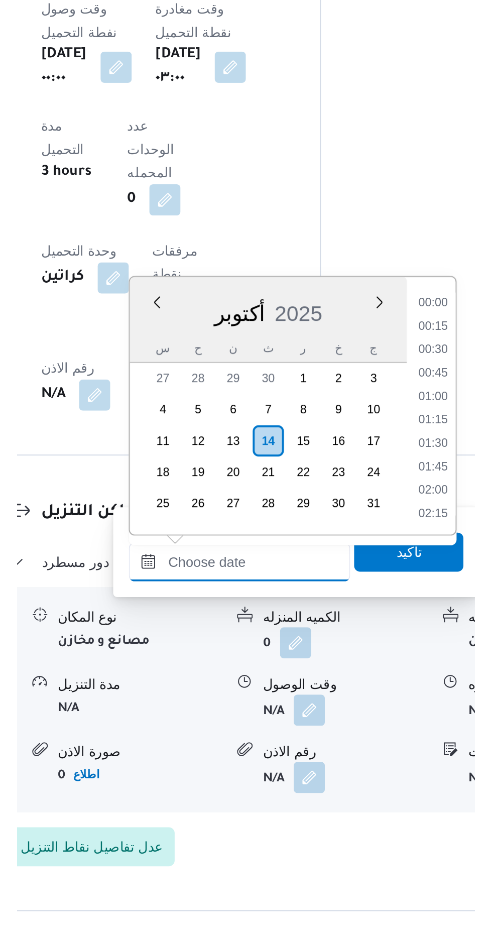
scroll to position [866, 0]
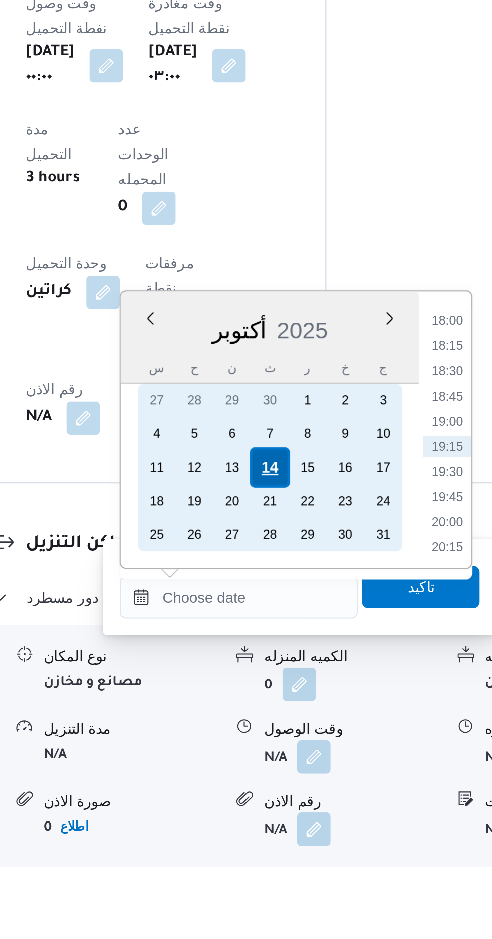
click at [282, 743] on div "14" at bounding box center [287, 741] width 19 height 19
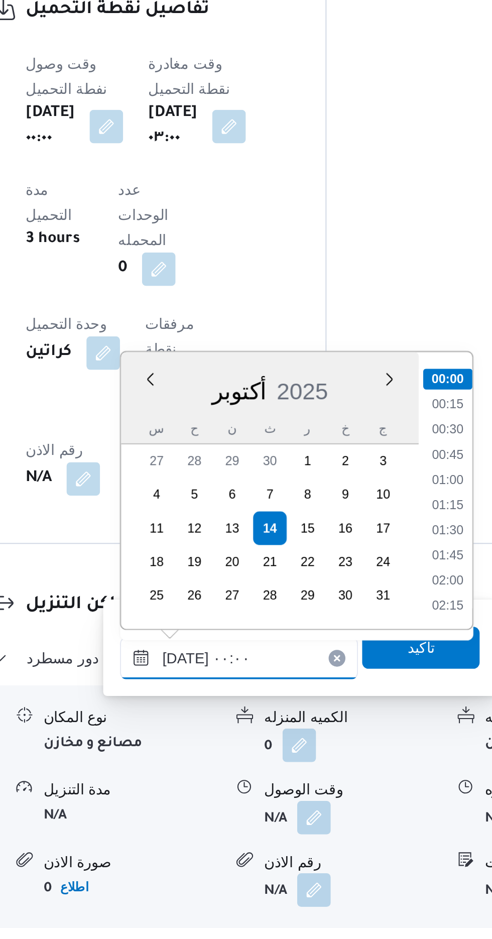
click at [225, 802] on input "١٤/١٠/٢٠٢٥ ٠٠:٠٠" at bounding box center [272, 804] width 114 height 20
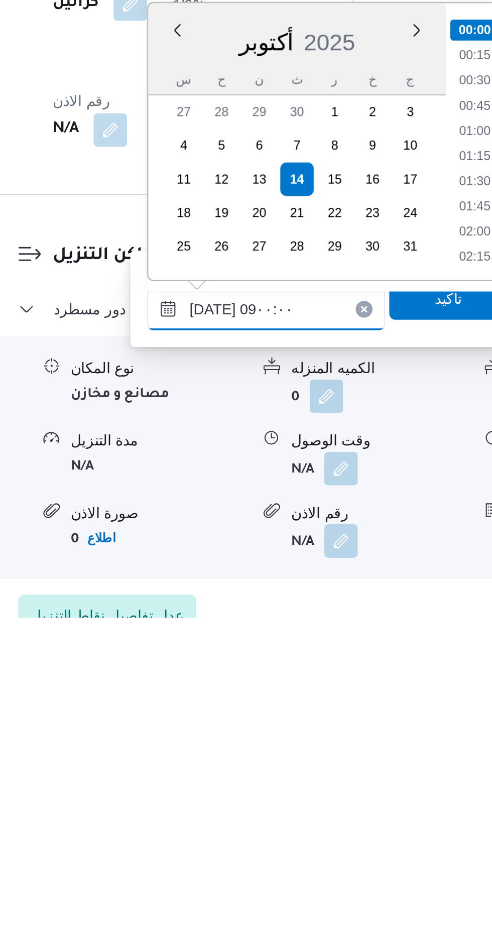
scroll to position [328, 0]
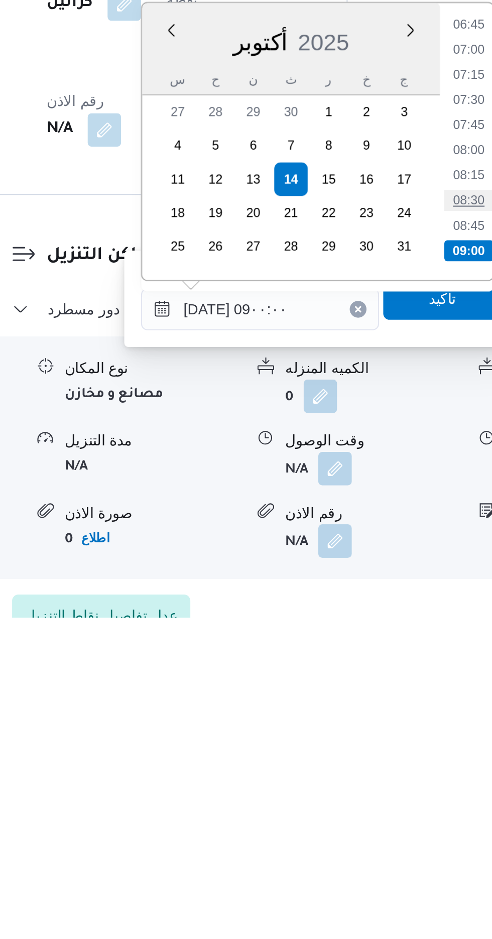
click at [367, 737] on li "08:30" at bounding box center [372, 739] width 23 height 10
type input "١٤/١٠/٢٠٢٥ ٠٨:٣٠"
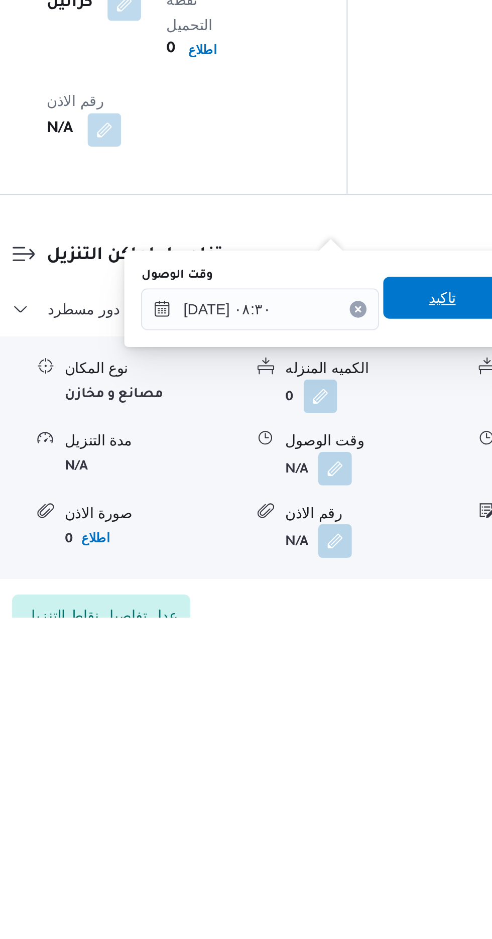
click at [349, 783] on span "تاكيد" at bounding box center [359, 786] width 56 height 20
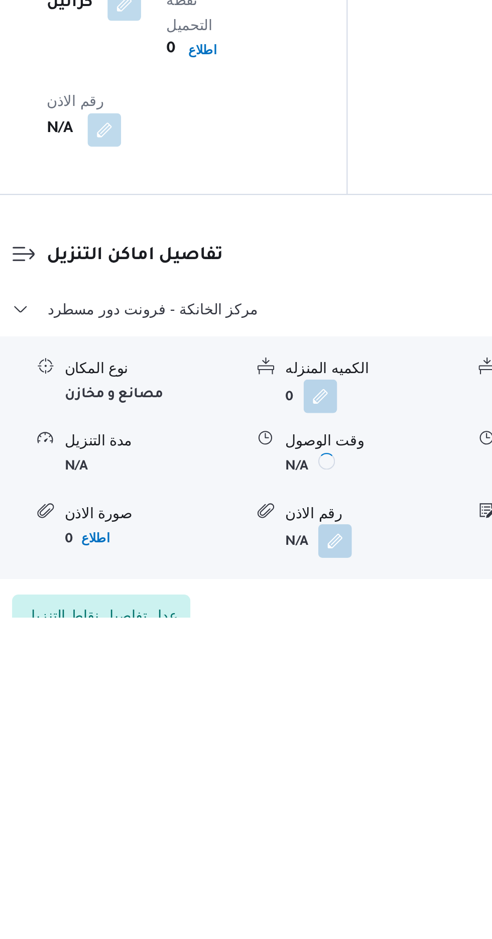
scroll to position [655, 0]
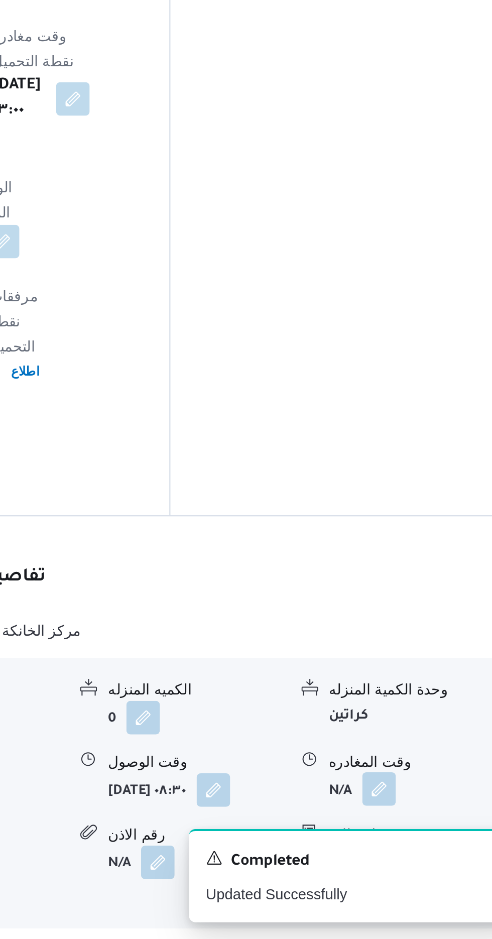
click at [409, 859] on button "button" at bounding box center [414, 867] width 16 height 16
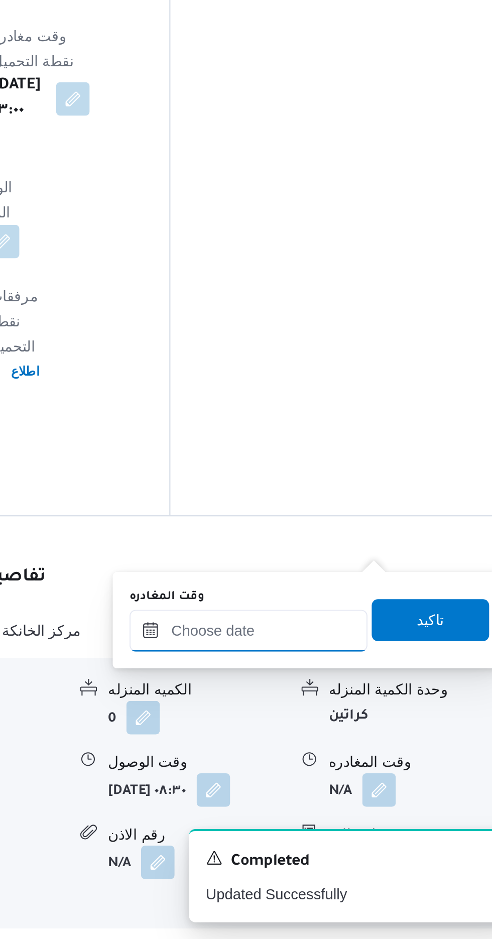
click at [323, 789] on input "وقت المغادره" at bounding box center [352, 791] width 114 height 20
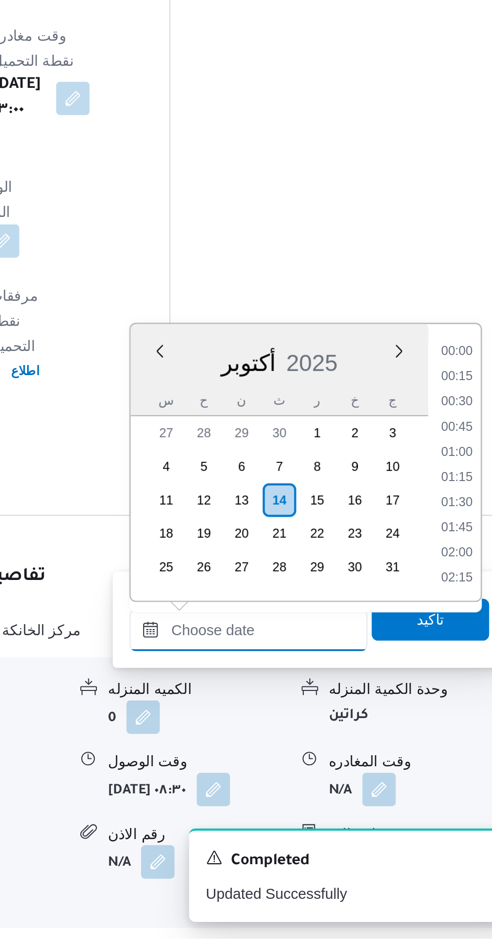
scroll to position [866, 0]
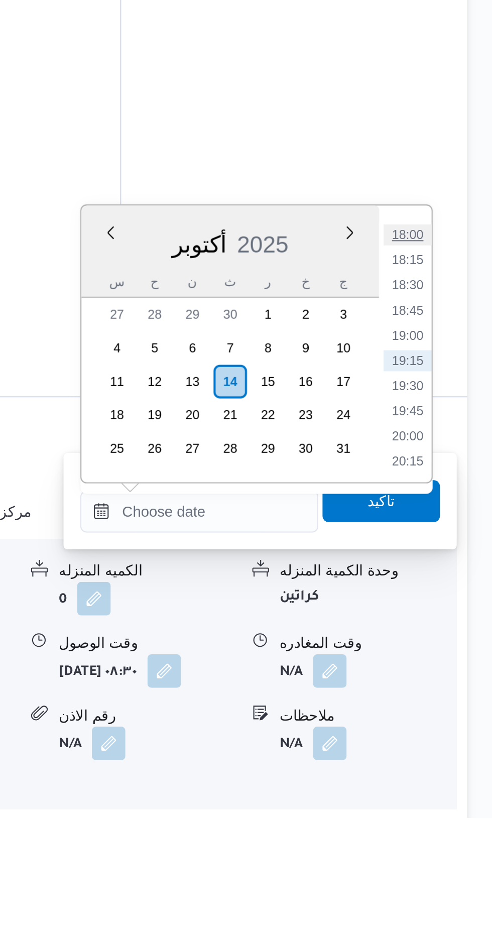
click at [448, 660] on li "18:00" at bounding box center [451, 660] width 23 height 10
type input "١٤/١٠/٢٠٢٥ ١٨:٠٠"
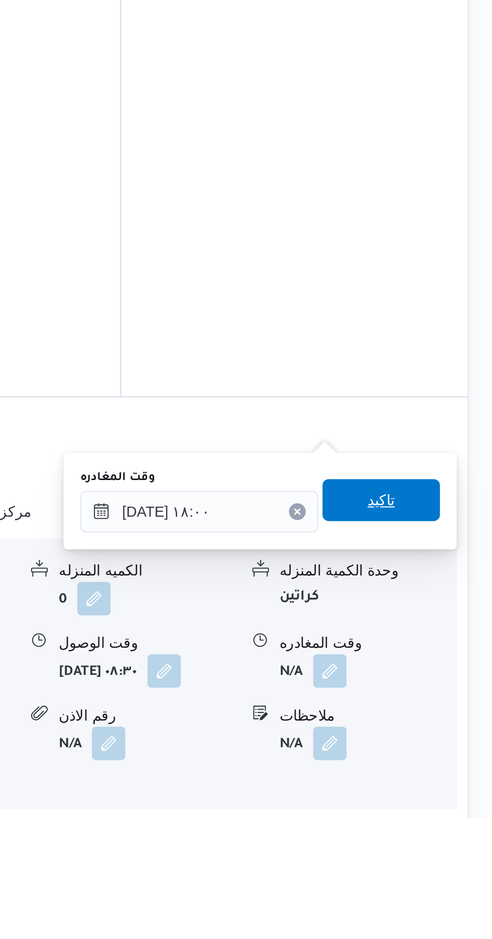
click at [435, 787] on span "تاكيد" at bounding box center [439, 787] width 56 height 20
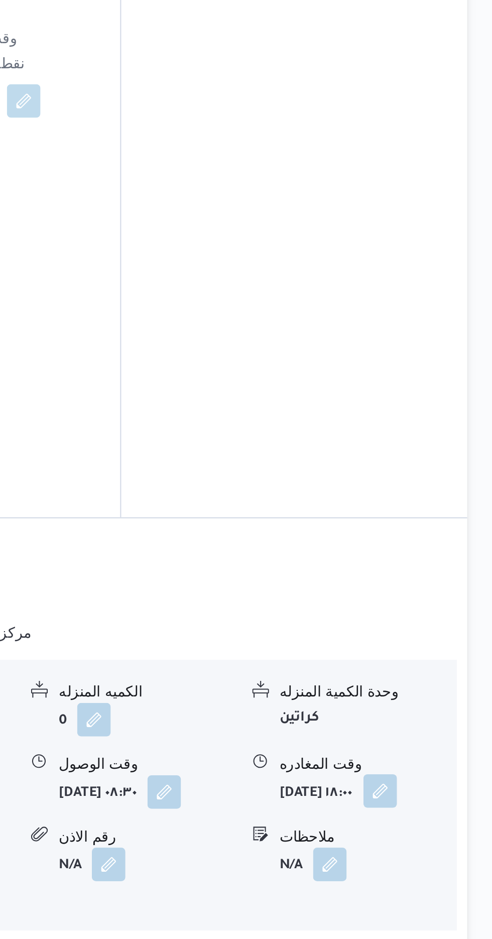
click at [430, 860] on button "button" at bounding box center [438, 868] width 16 height 16
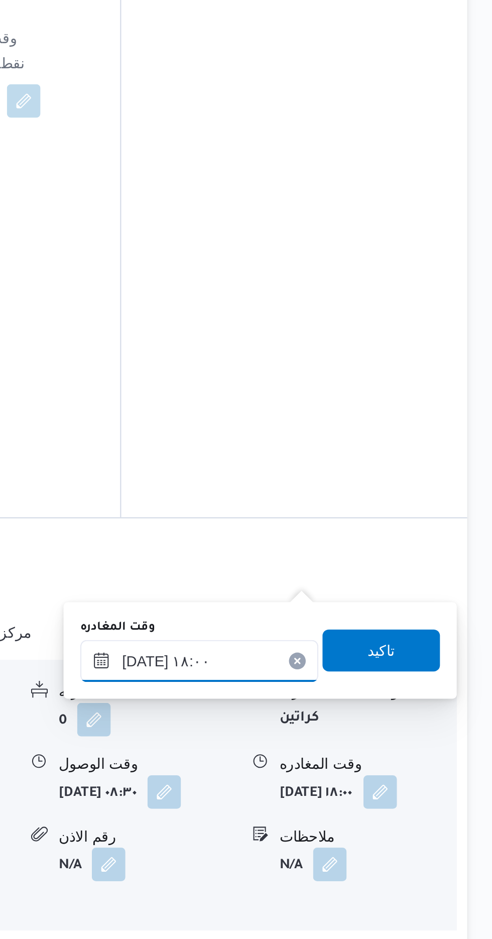
click at [354, 800] on input "١٤/١٠/٢٠٢٥ ١٨:٠٠" at bounding box center [352, 806] width 114 height 20
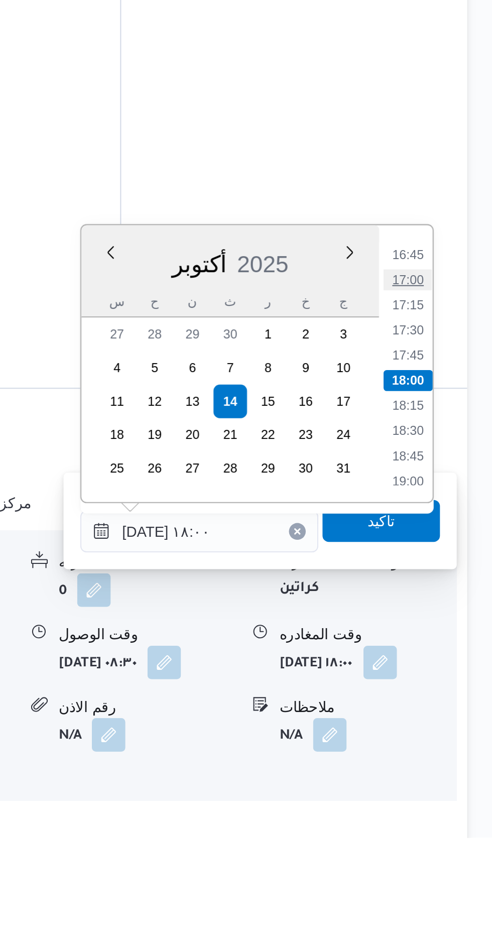
click at [448, 673] on li "17:00" at bounding box center [451, 672] width 23 height 10
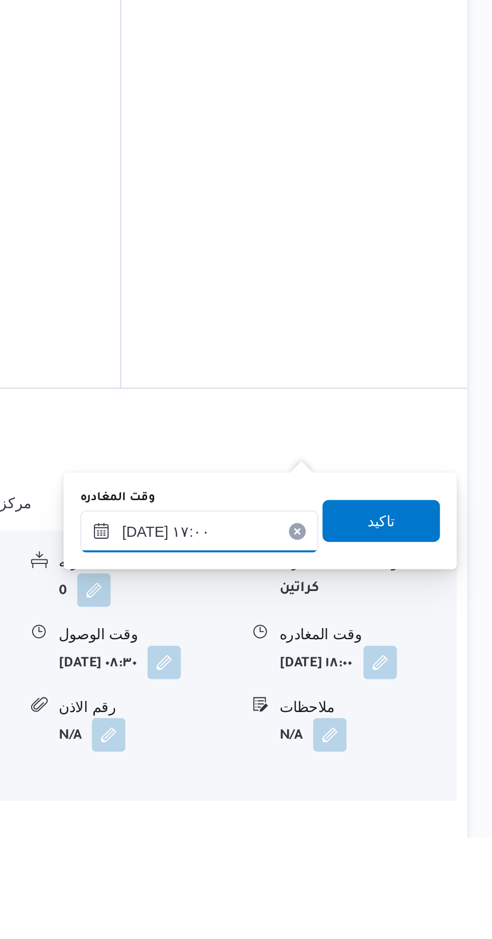
click at [351, 788] on input "١٤/١٠/٢٠٢٥ ١٧:٠٠" at bounding box center [352, 792] width 114 height 20
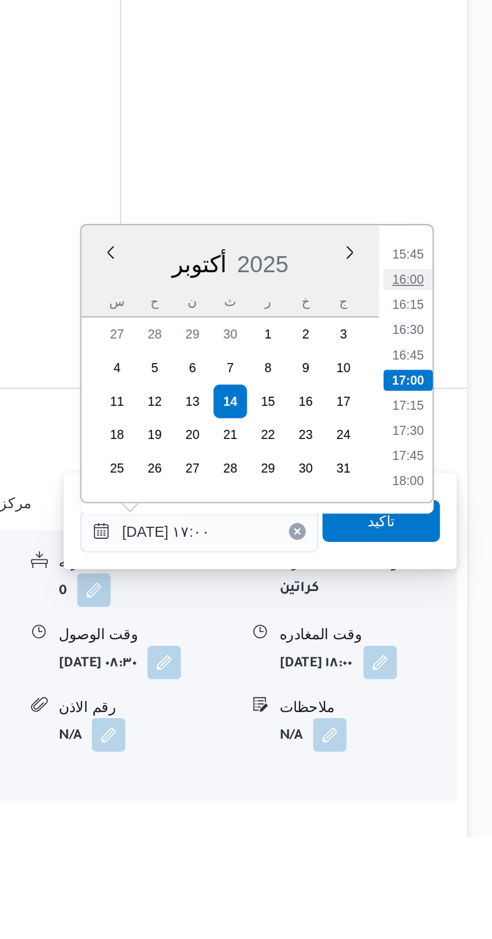
click at [446, 672] on li "16:00" at bounding box center [451, 672] width 23 height 10
type input "١٤/١٠/٢٠٢٥ ١٦:٠٠"
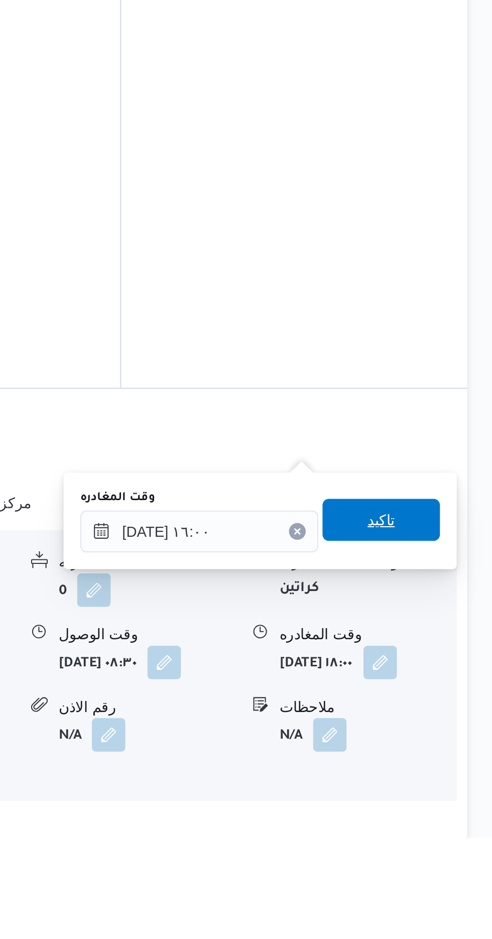
click at [434, 784] on span "تاكيد" at bounding box center [439, 787] width 56 height 20
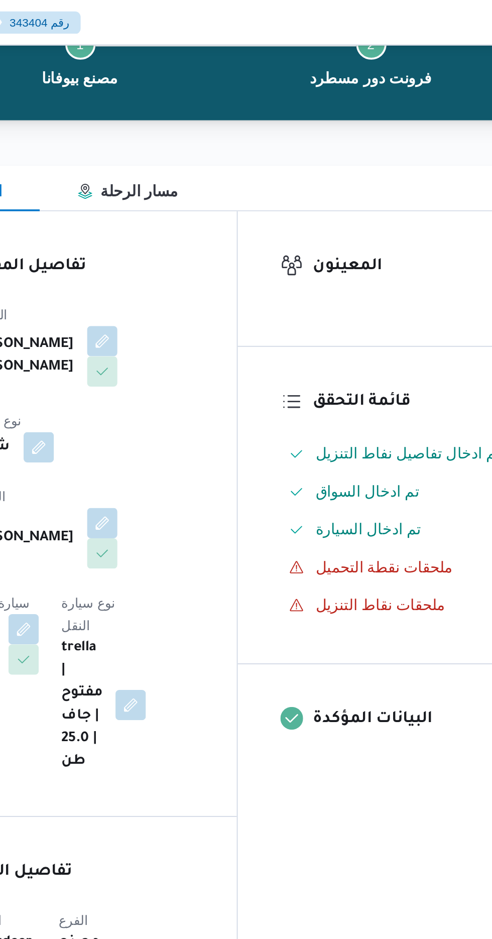
scroll to position [0, 0]
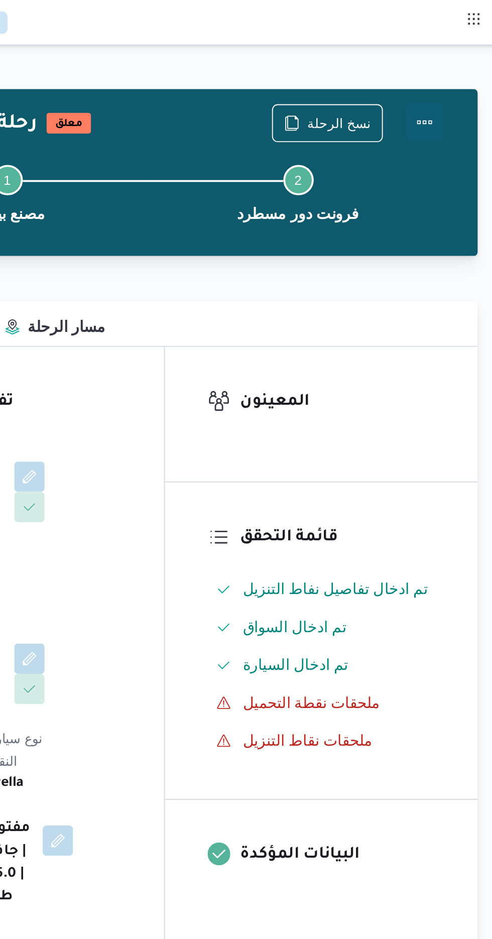
click at [453, 58] on button "Actions" at bounding box center [452, 65] width 20 height 20
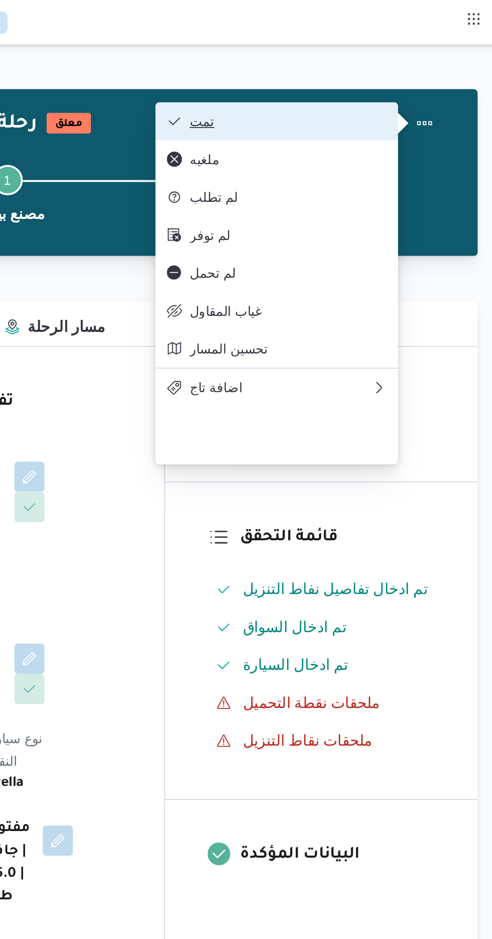
click at [427, 60] on span "تمت" at bounding box center [379, 64] width 104 height 8
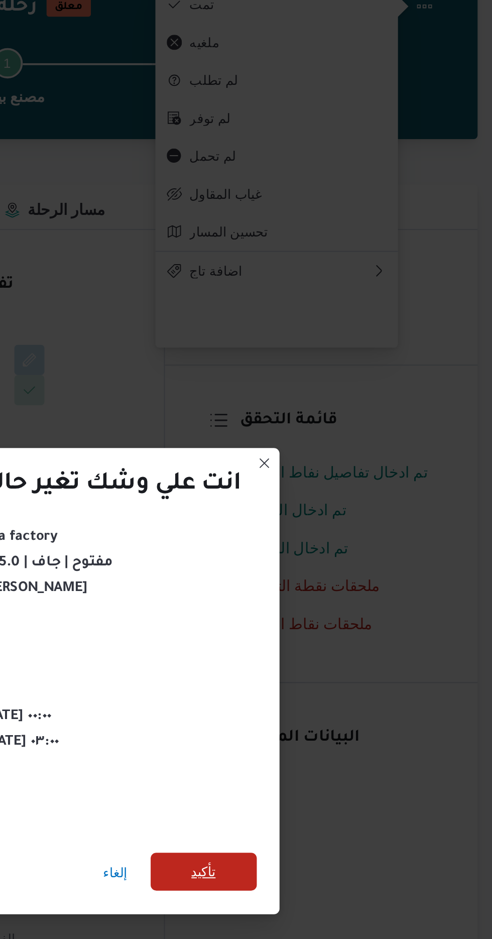
click at [342, 517] on span "تأكيد" at bounding box center [335, 524] width 56 height 20
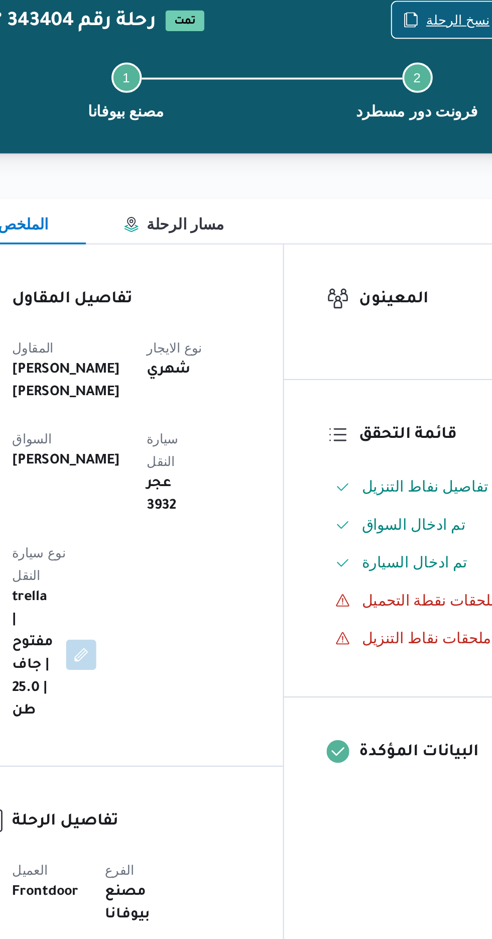
click at [387, 59] on span "نسخ الرحلة" at bounding box center [400, 64] width 58 height 19
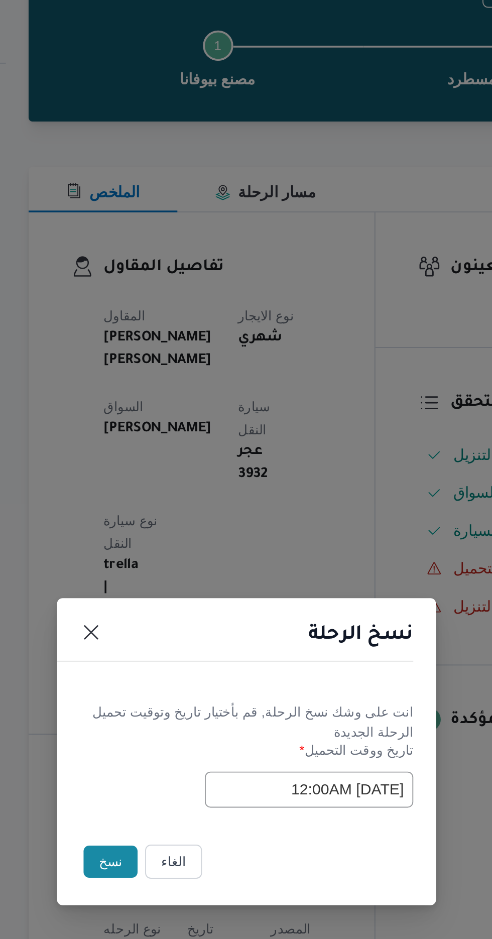
click at [167, 526] on button "نسخ" at bounding box center [174, 527] width 29 height 17
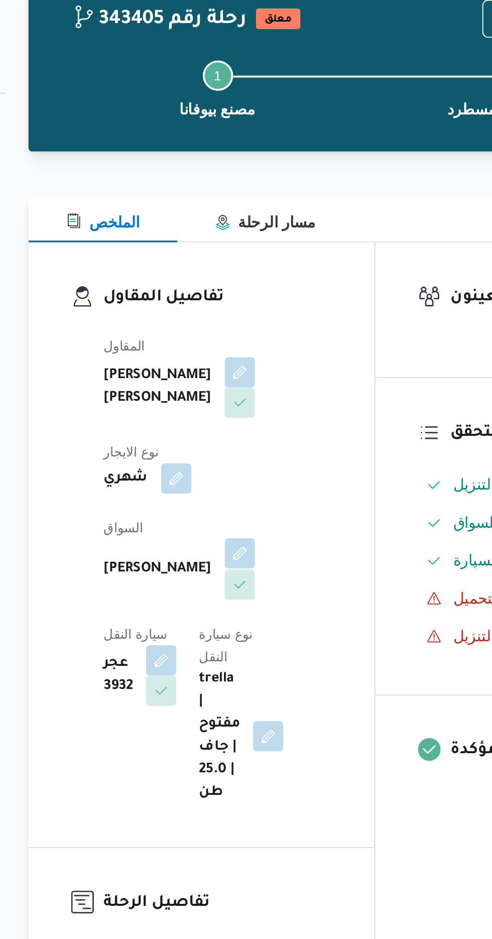
click at [234, 340] on button "button" at bounding box center [242, 348] width 16 height 16
click at [234, 256] on button "button" at bounding box center [242, 252] width 16 height 16
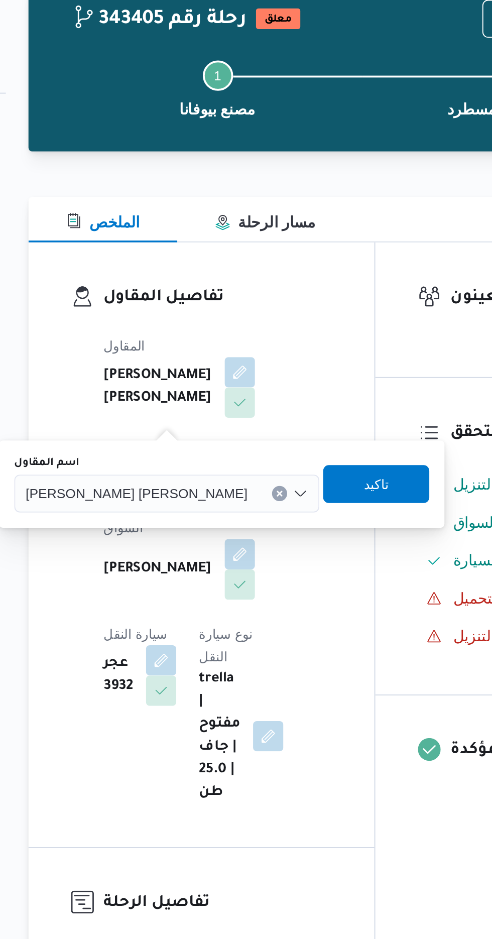
click at [250, 316] on input "اسم المقاول" at bounding box center [250, 317] width 1 height 12
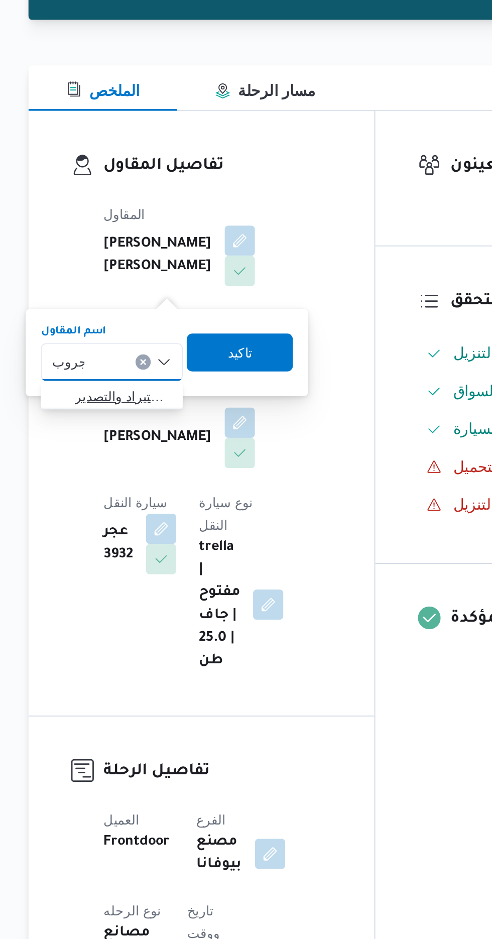
type input "جروب"
click at [181, 331] on span "شركة غريب جروب للاستيراد والتصدير" at bounding box center [180, 335] width 51 height 12
type input "م"
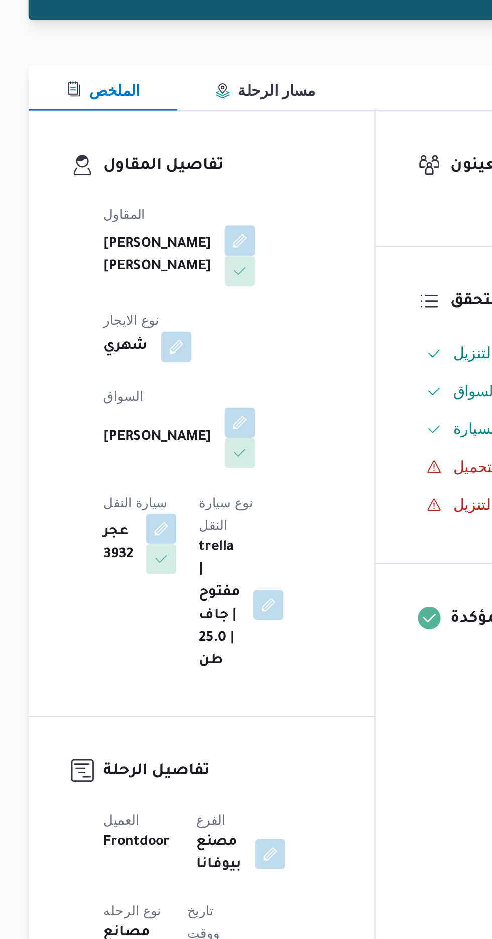
click at [297, 329] on div "المقاول هانى مجدى رئيس احمد نوع الايجار شهري السواق محمد عبدالرحمن غنيم رضوان س…" at bounding box center [230, 356] width 133 height 261
click at [234, 340] on button "button" at bounding box center [242, 348] width 16 height 16
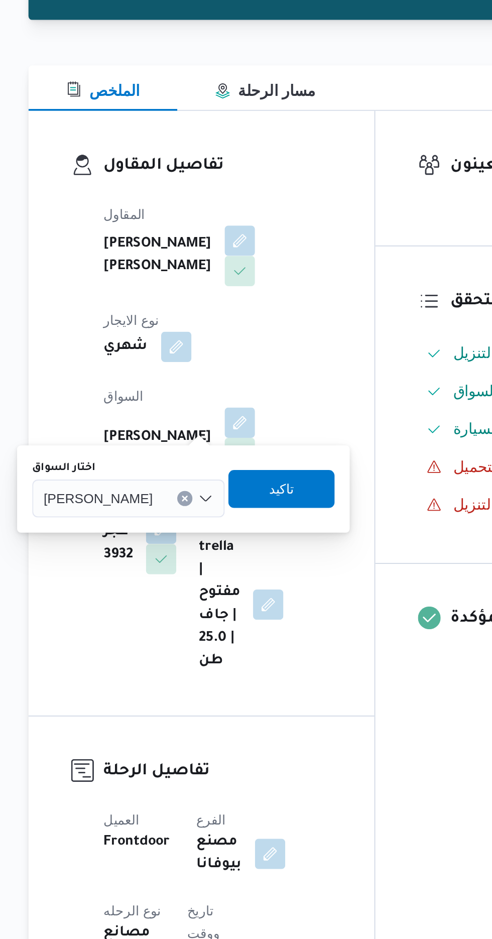
click at [196, 389] on span "محمد عبدالرحمن غنيم رضوان" at bounding box center [168, 388] width 58 height 11
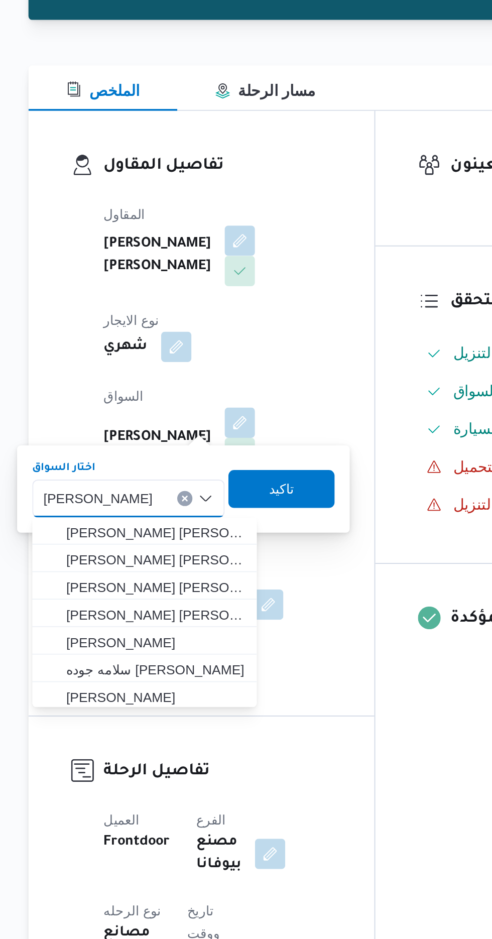
type input "م"
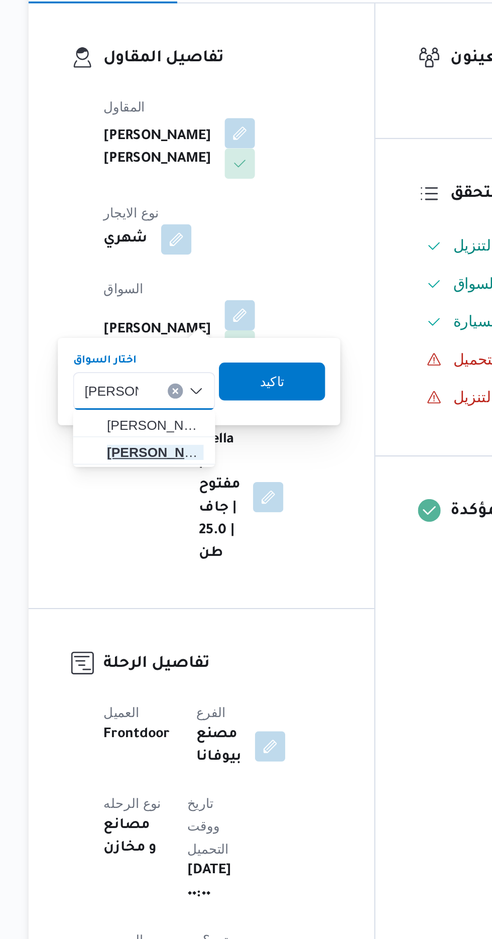
type input "رزق محمد"
click at [204, 420] on span "رزق محمد رزق محمد على عمران" at bounding box center [197, 422] width 51 height 12
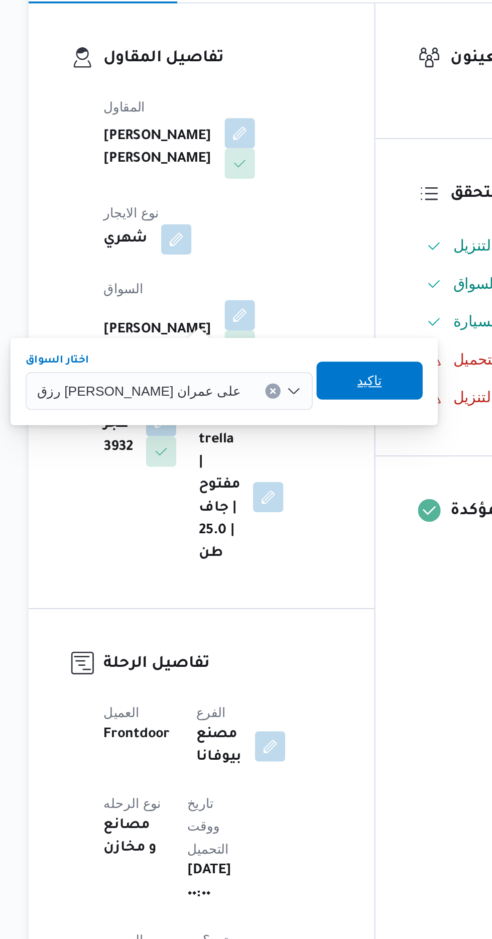
click at [292, 385] on span "تاكيد" at bounding box center [311, 383] width 56 height 20
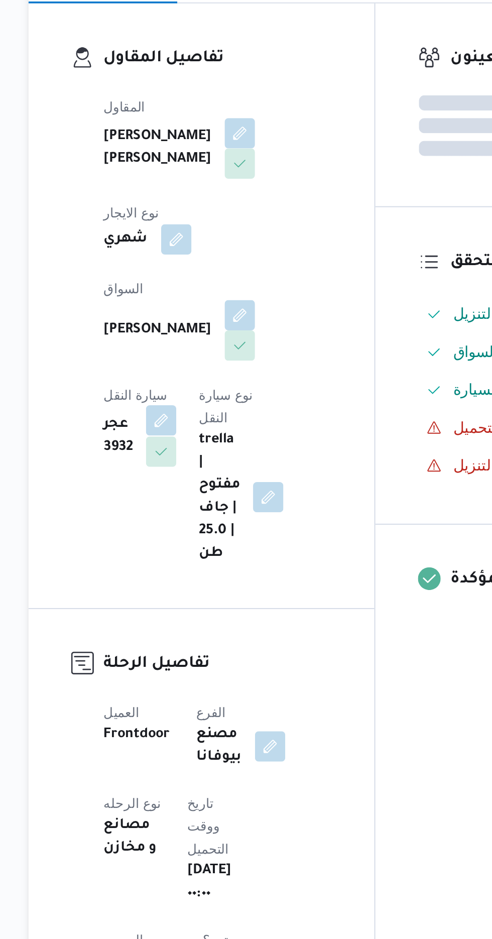
click at [209, 397] on button "button" at bounding box center [201, 405] width 16 height 16
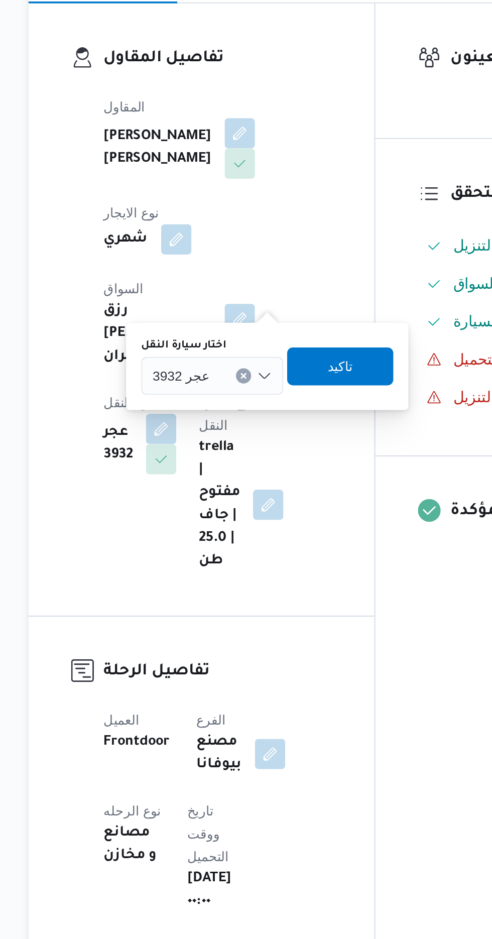
click at [238, 383] on div "عجر 3932" at bounding box center [227, 381] width 75 height 20
type input "4683"
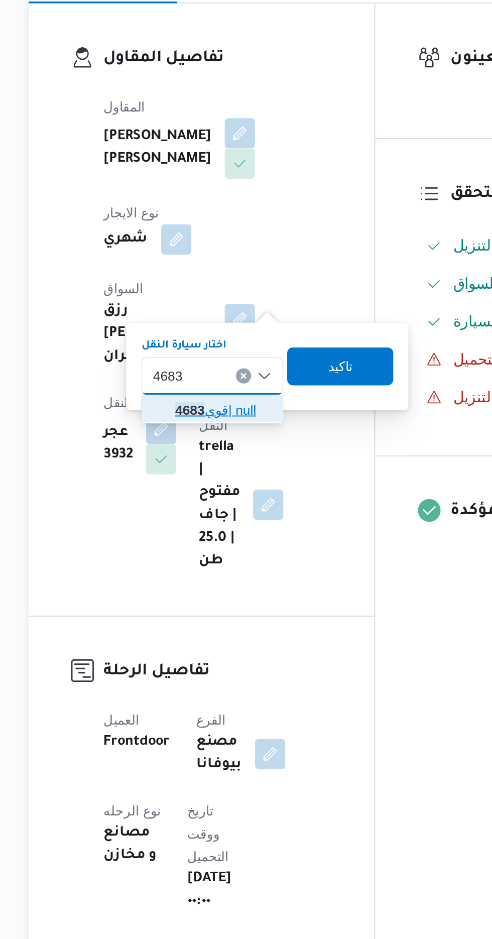
click at [233, 393] on span "قوي 4683 | null" at bounding box center [227, 399] width 67 height 16
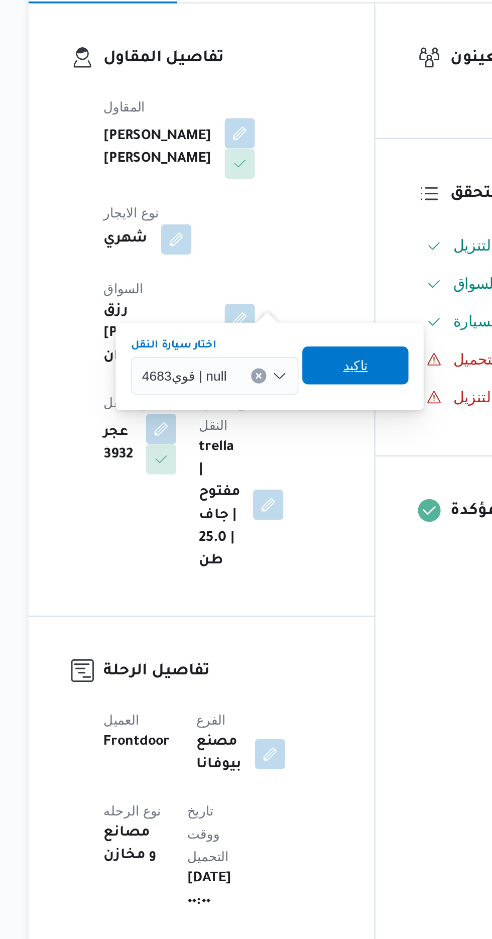
click at [302, 374] on span "تاكيد" at bounding box center [303, 375] width 13 height 12
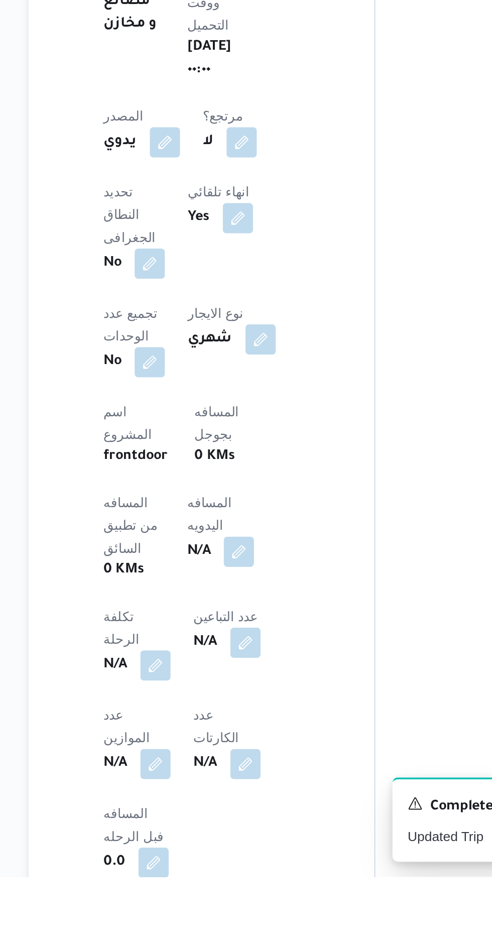
scroll to position [149, 0]
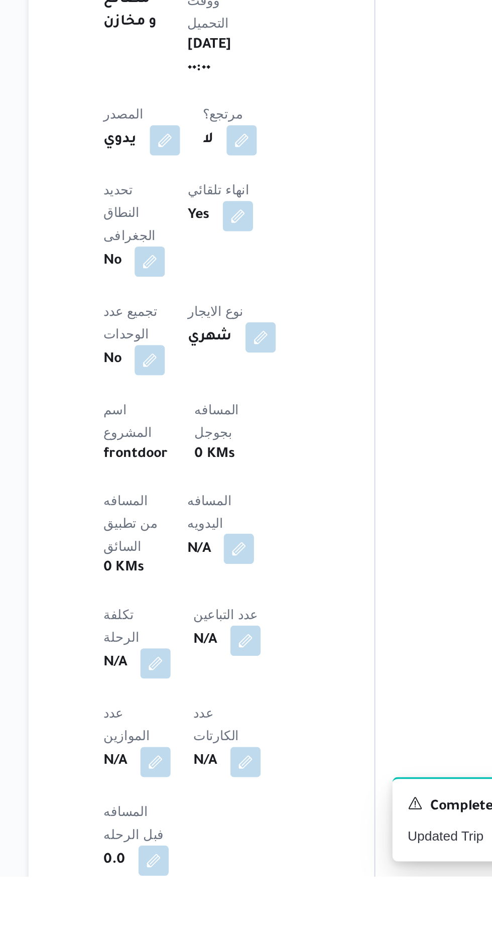
click at [234, 757] on button "button" at bounding box center [242, 765] width 16 height 16
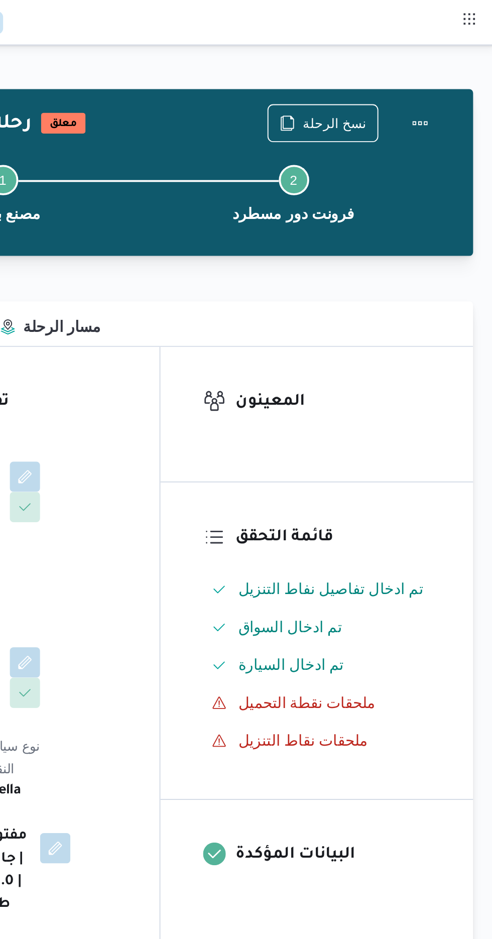
scroll to position [0, 0]
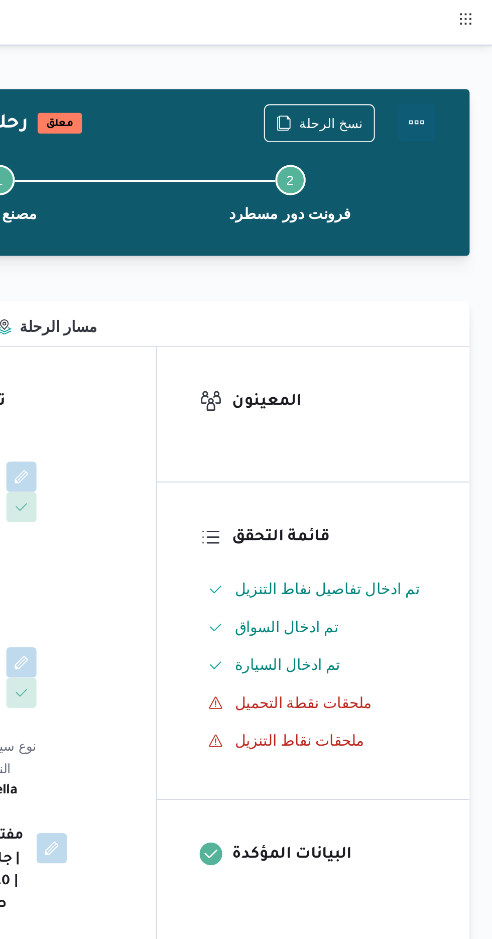
click at [454, 66] on button "Actions" at bounding box center [452, 65] width 20 height 20
click at [444, 60] on button "Actions" at bounding box center [452, 65] width 20 height 20
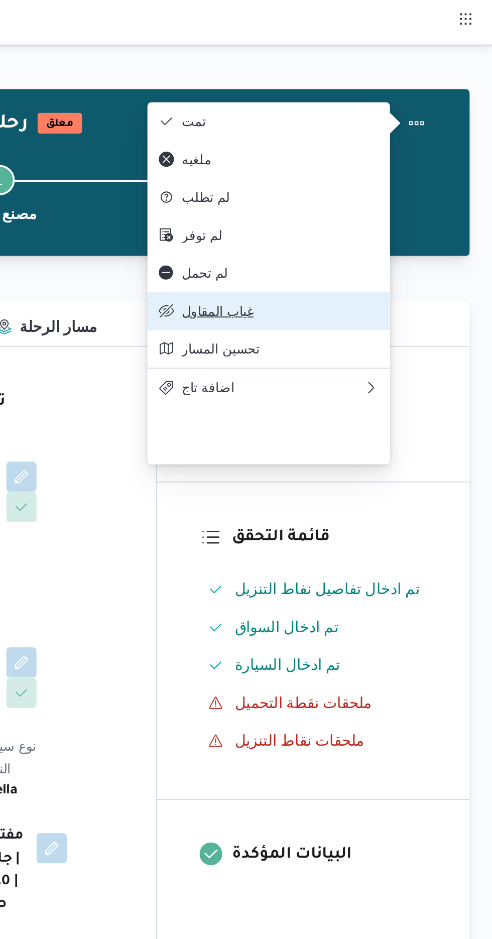
click at [384, 169] on span "غياب المقاول" at bounding box center [379, 165] width 104 height 8
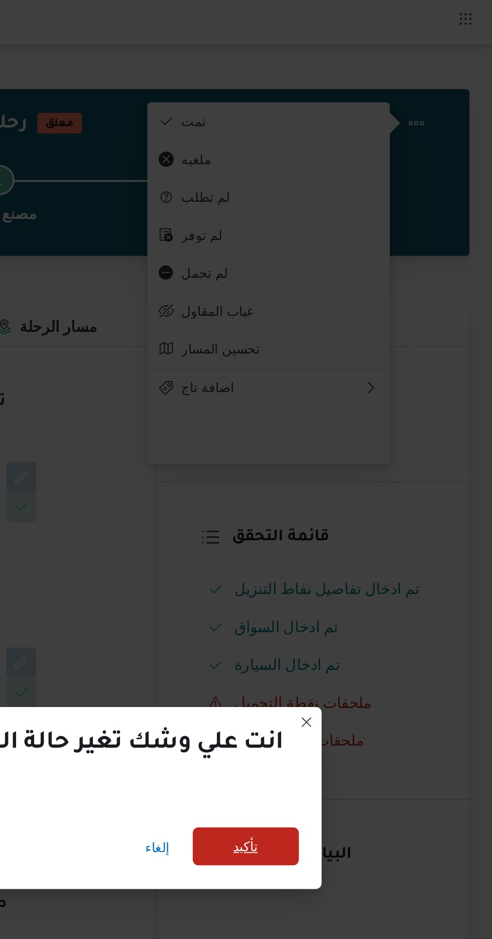
click at [362, 444] on span "تأكيد" at bounding box center [361, 448] width 13 height 12
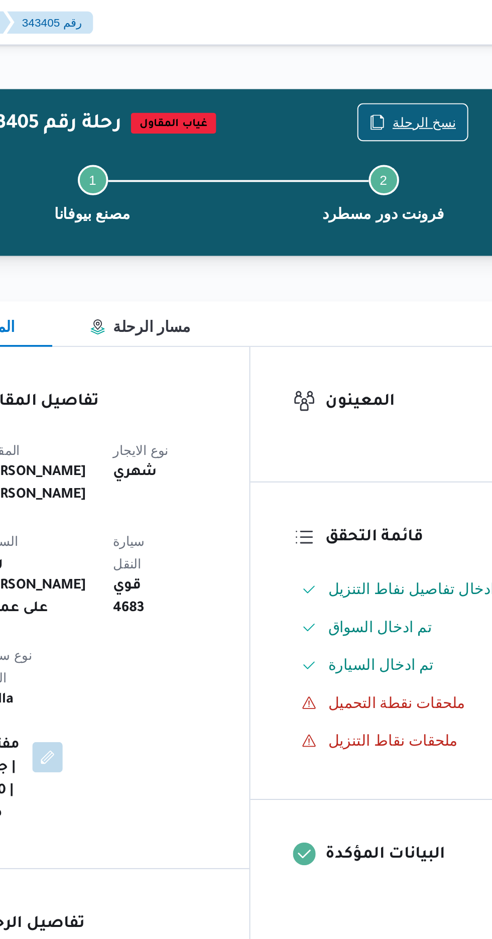
click at [401, 61] on span "نسخ الرحلة" at bounding box center [407, 65] width 34 height 12
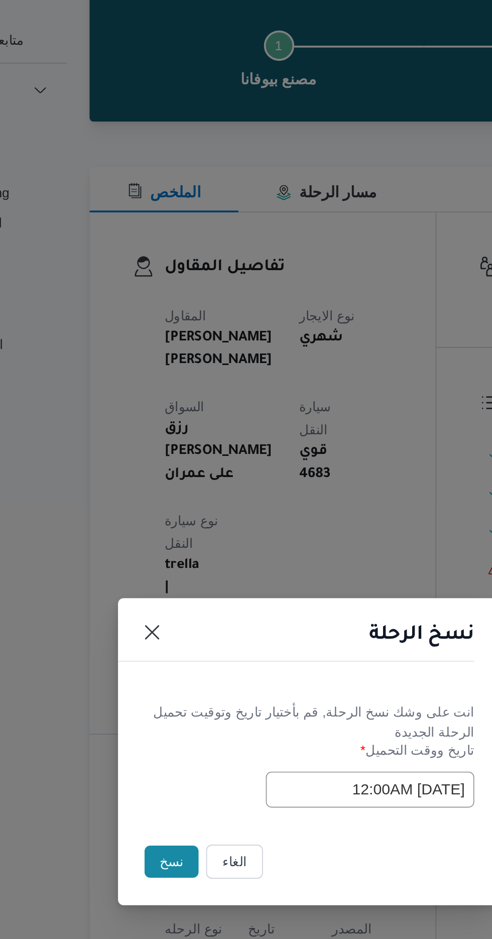
click at [165, 532] on button "نسخ" at bounding box center [174, 527] width 29 height 17
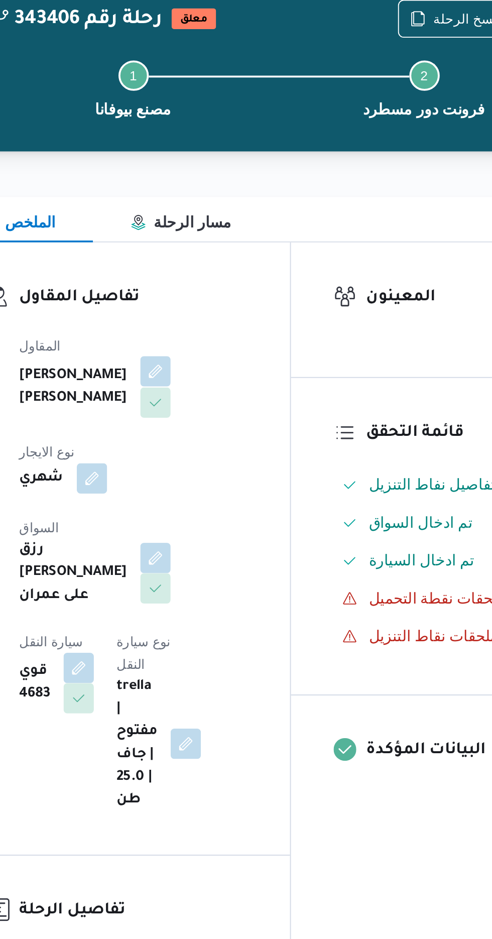
click at [234, 260] on button "button" at bounding box center [242, 252] width 16 height 16
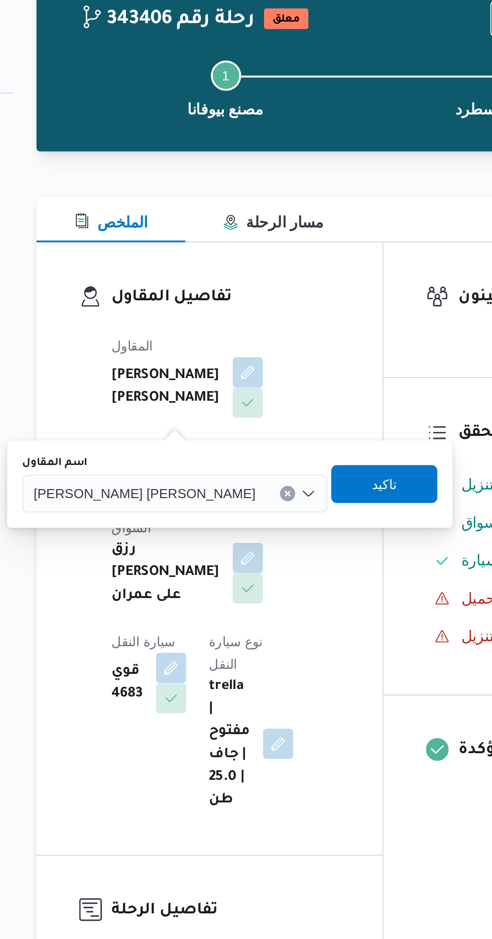
click at [250, 316] on input "اسم المقاول" at bounding box center [250, 317] width 1 height 12
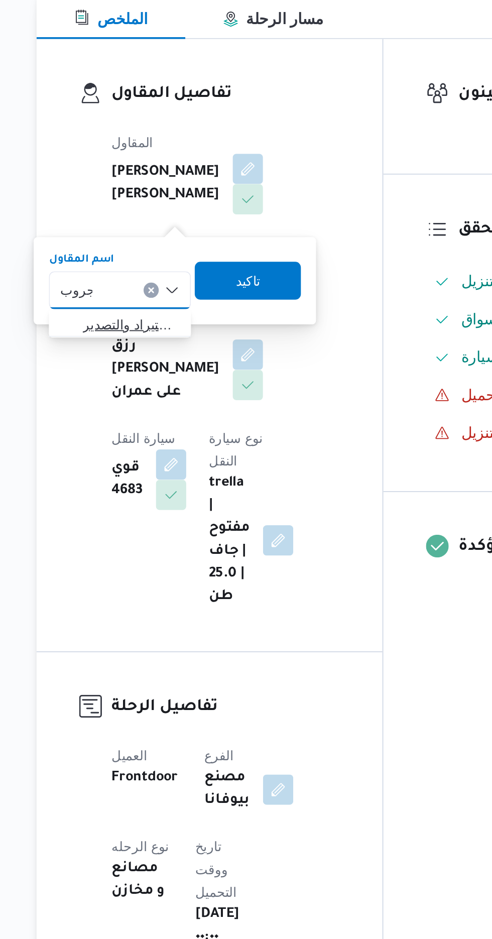
type input "جروب"
click at [189, 335] on span "شركة غريب جروب للاستيراد والتصدير" at bounding box center [180, 335] width 51 height 12
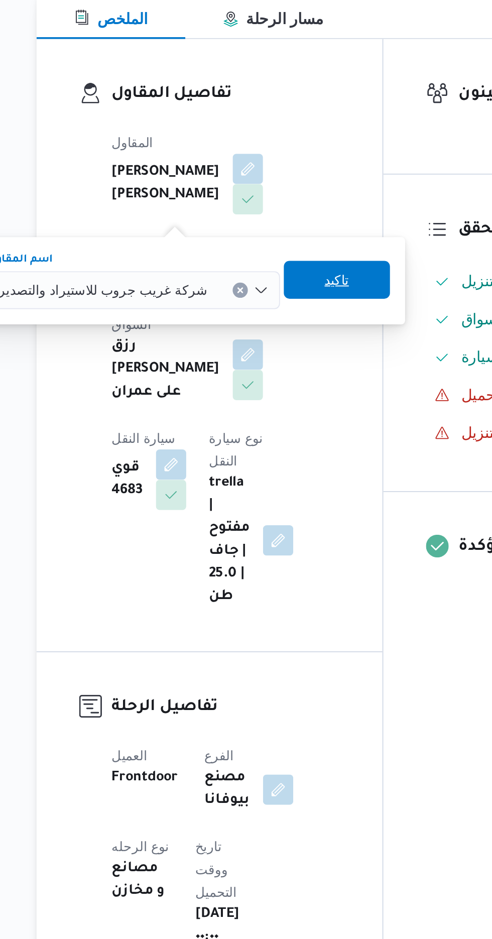
click at [283, 316] on span "تاكيد" at bounding box center [289, 311] width 13 height 12
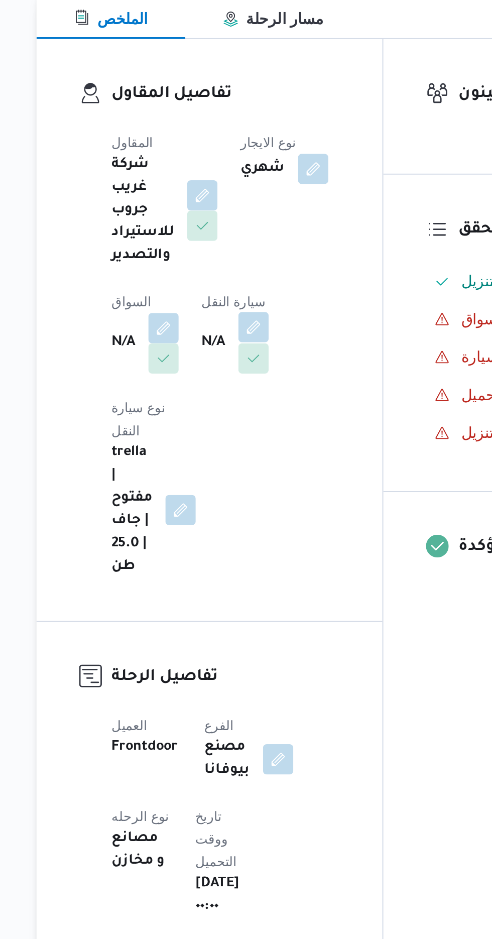
click at [249, 335] on button "button" at bounding box center [245, 336] width 16 height 16
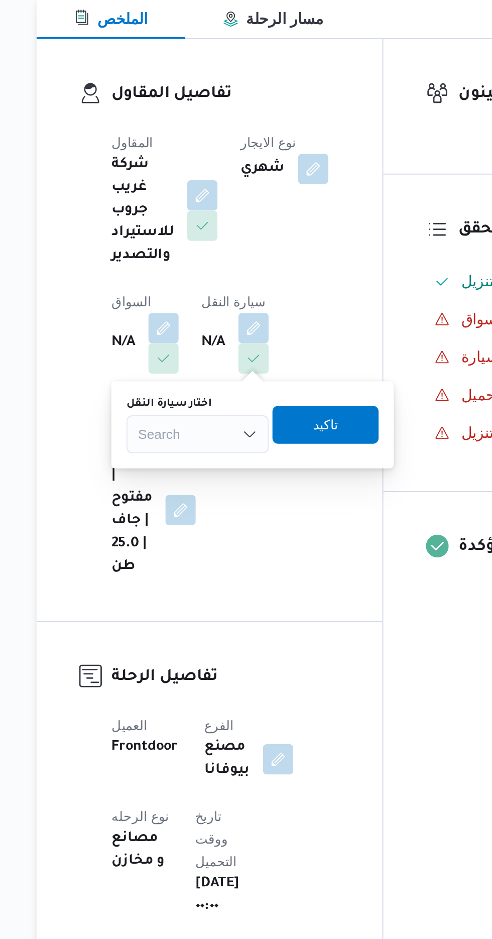
click at [215, 386] on div "Search" at bounding box center [215, 393] width 75 height 20
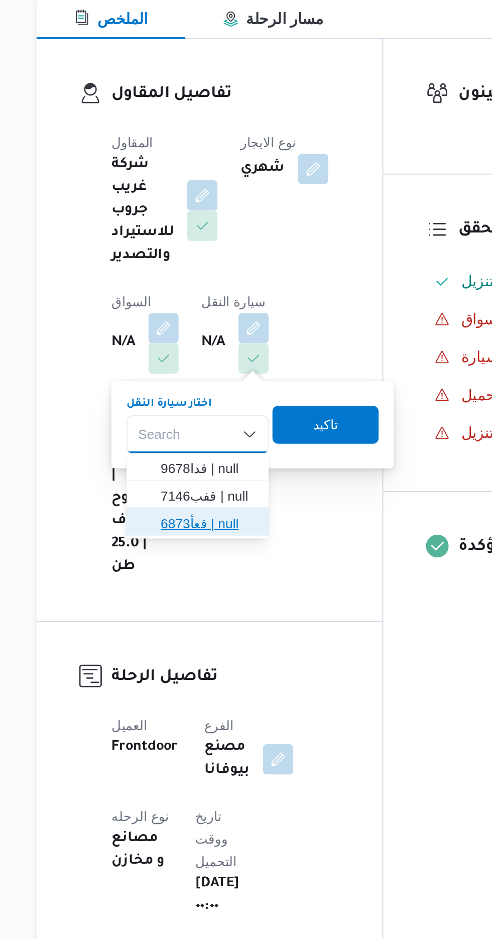
click at [217, 439] on span "قعأ6873 | null" at bounding box center [221, 440] width 51 height 12
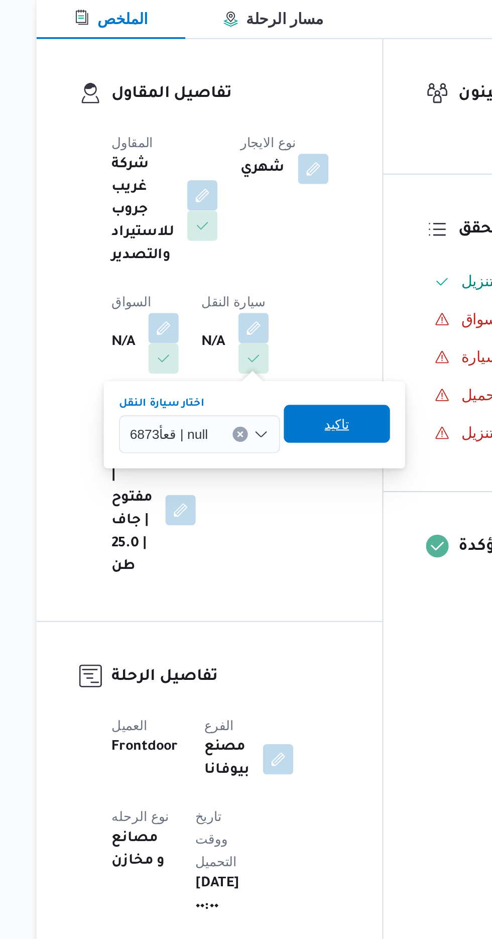
click at [296, 393] on span "تاكيد" at bounding box center [290, 388] width 56 height 20
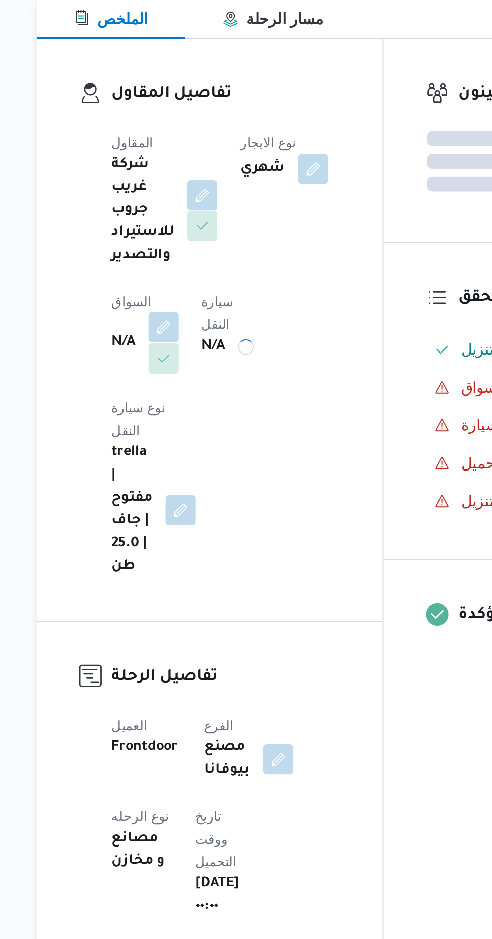
click at [196, 335] on button "button" at bounding box center [198, 336] width 16 height 16
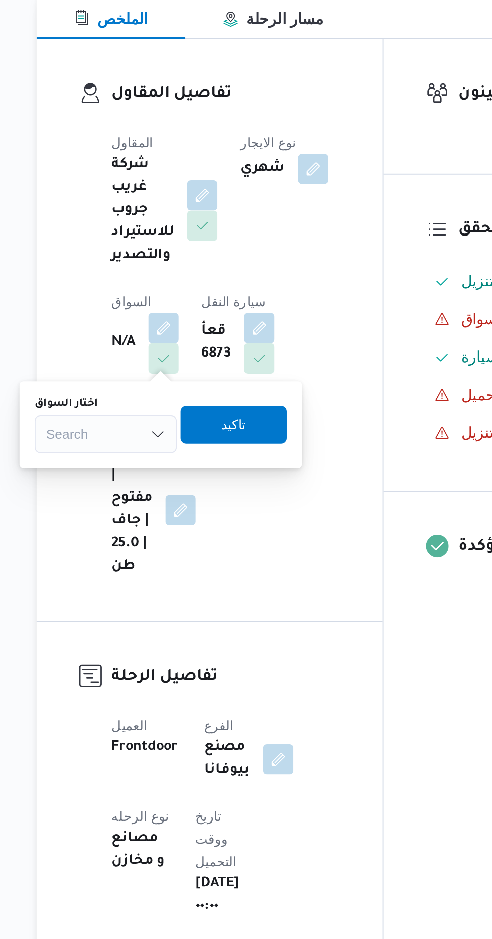
click at [177, 397] on div "Search" at bounding box center [167, 393] width 75 height 20
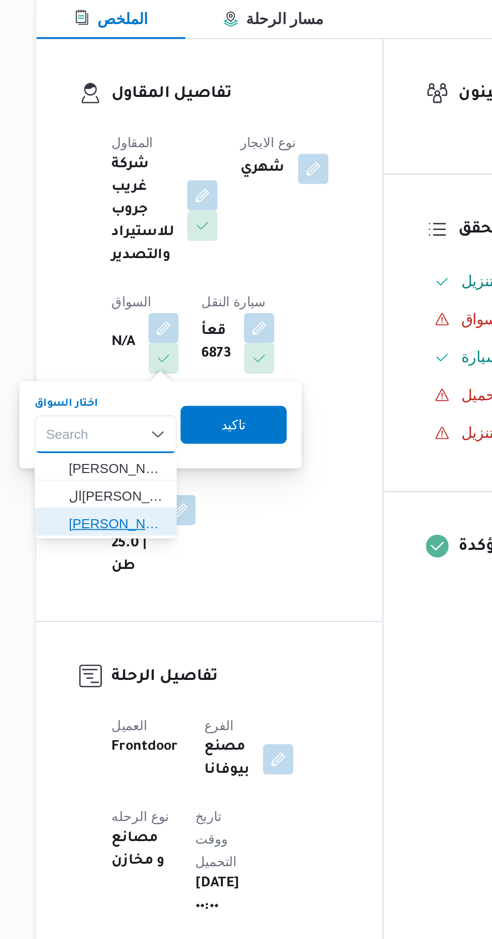
click at [177, 445] on span "عمر جمال سيد حرز الله" at bounding box center [173, 440] width 51 height 12
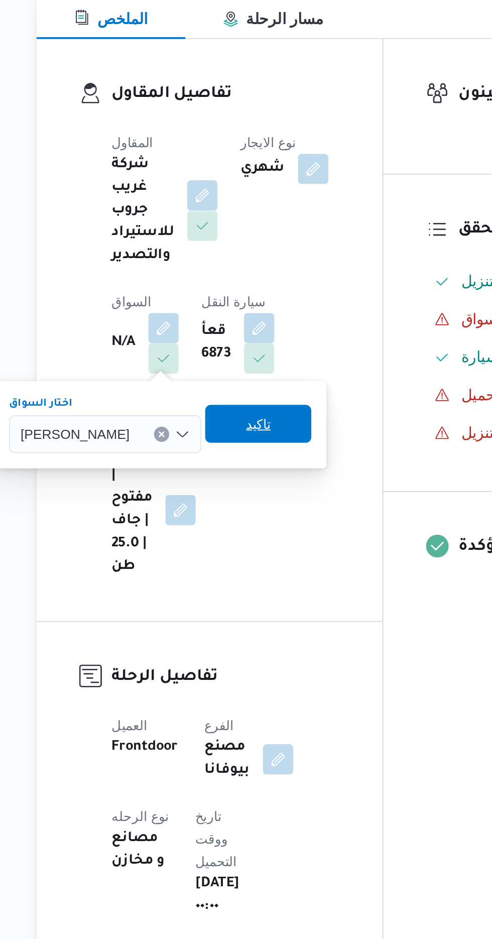
click at [254, 395] on span "تاكيد" at bounding box center [248, 388] width 56 height 20
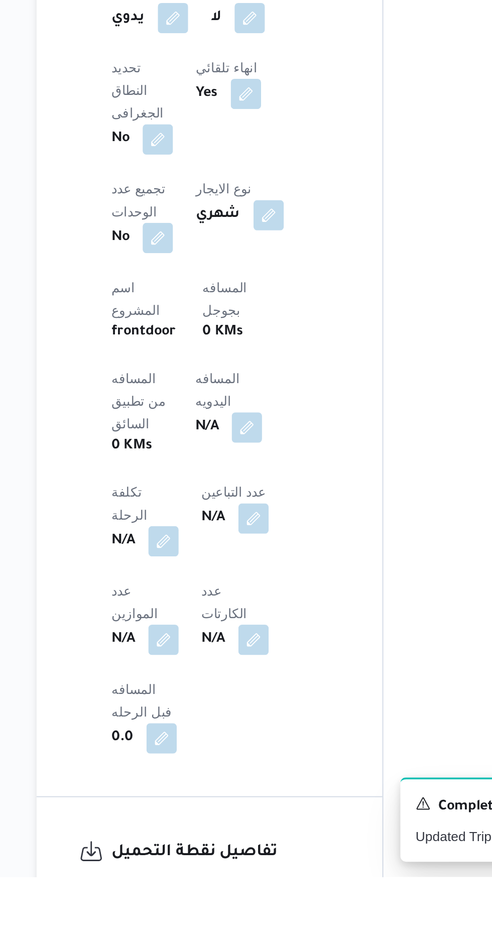
scroll to position [204, 0]
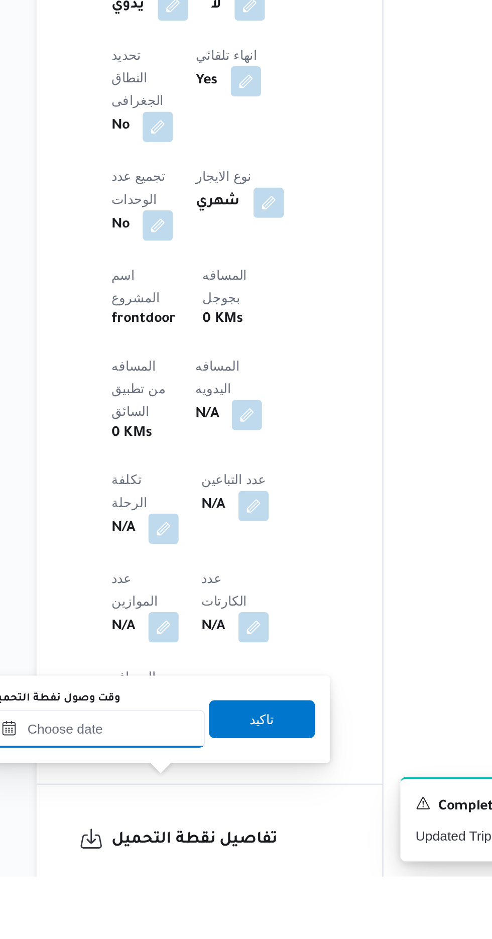
click at [159, 863] on input "وقت وصول نفطة التحميل" at bounding box center [163, 860] width 114 height 20
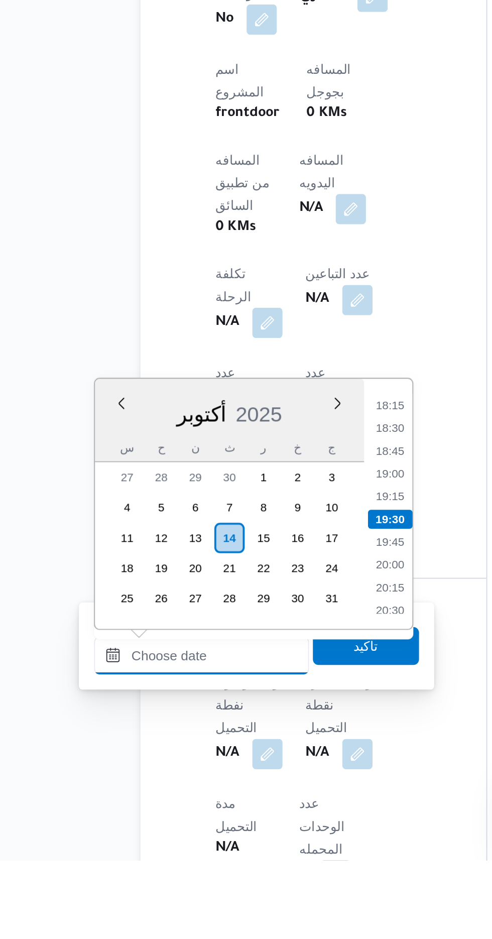
scroll to position [305, 0]
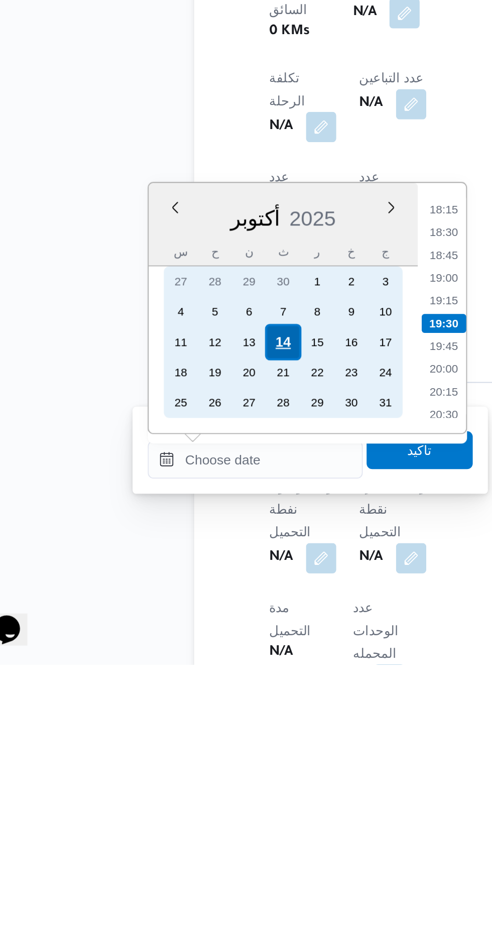
click at [177, 768] on div "14" at bounding box center [177, 768] width 19 height 19
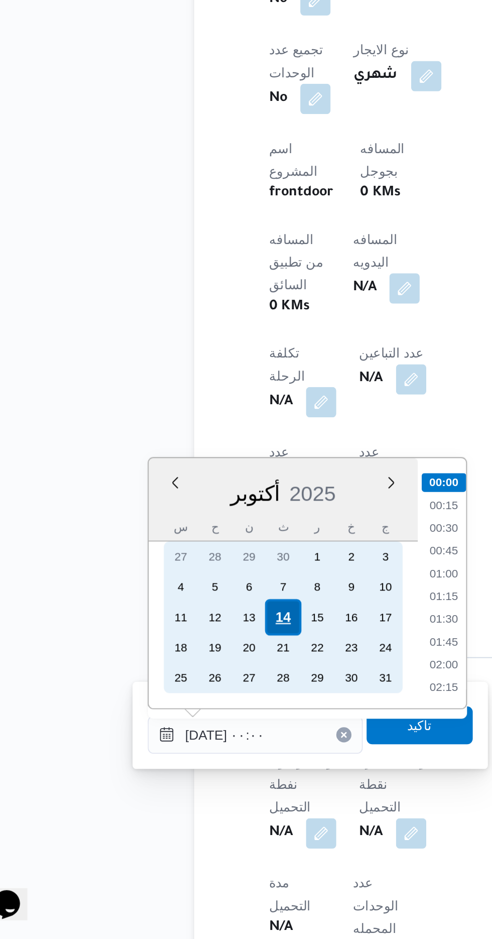
scroll to position [304, 0]
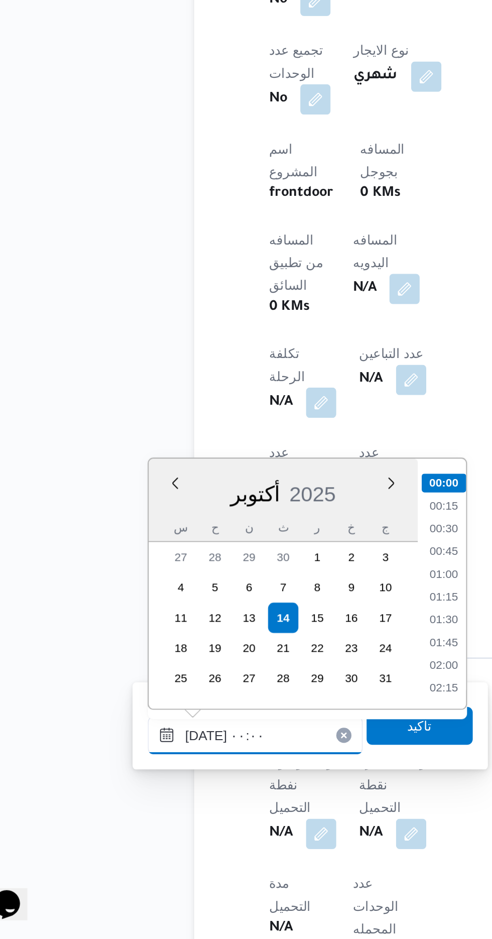
click at [117, 833] on input "١٤/١٠/٢٠٢٥ ٠٠:٠٠" at bounding box center [163, 831] width 114 height 20
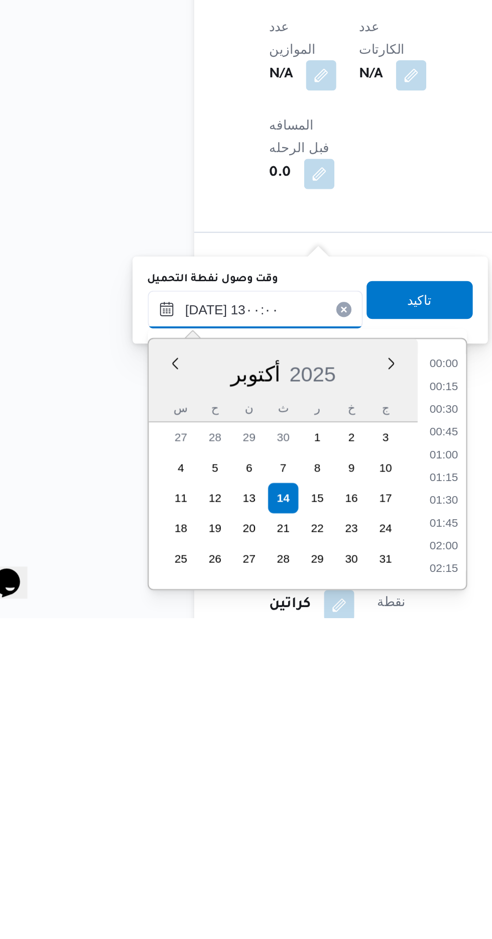
scroll to position [521, 0]
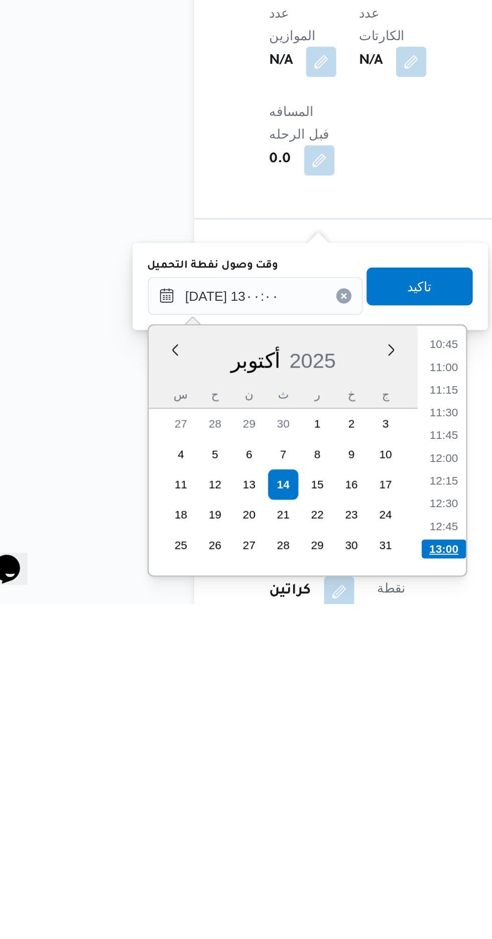
click at [260, 907] on li "13:00" at bounding box center [263, 910] width 24 height 10
type input "١٤/١٠/٢٠٢٥ ١٣:٠٠"
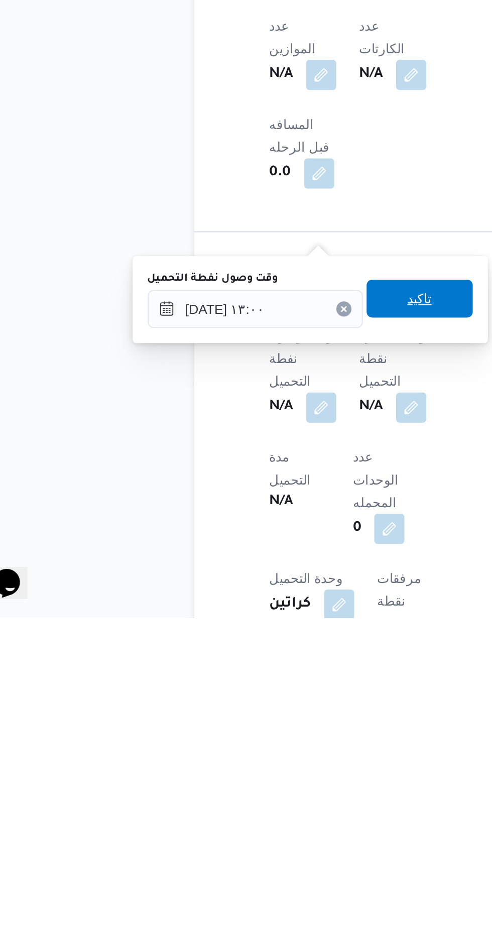
click at [257, 772] on span "تاكيد" at bounding box center [249, 770] width 13 height 12
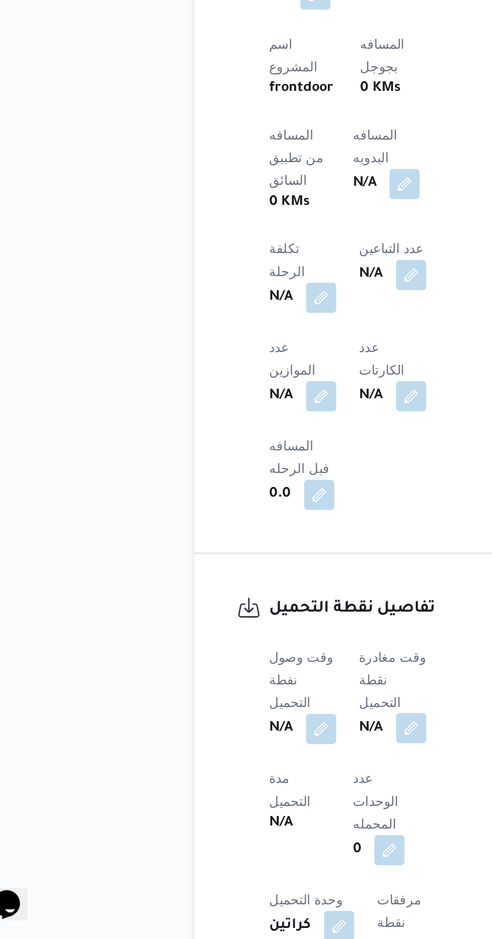
click at [253, 819] on button "button" at bounding box center [245, 827] width 16 height 16
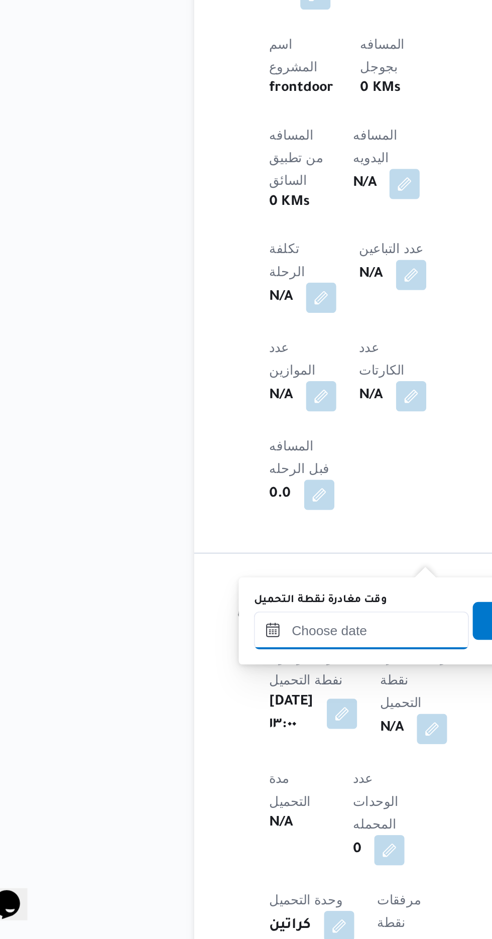
click at [228, 772] on input "وقت مغادرة نقطة التحميل" at bounding box center [219, 775] width 114 height 20
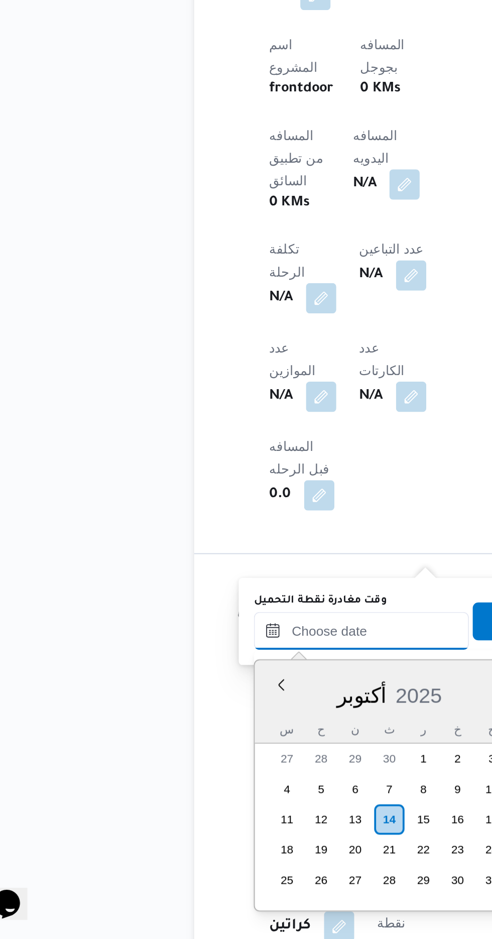
scroll to position [878, 0]
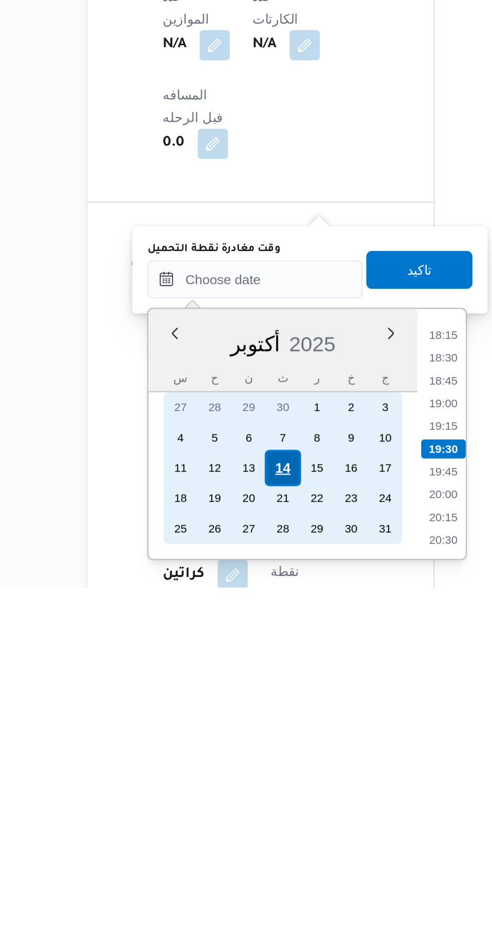
click at [233, 873] on div "14" at bounding box center [233, 875] width 19 height 19
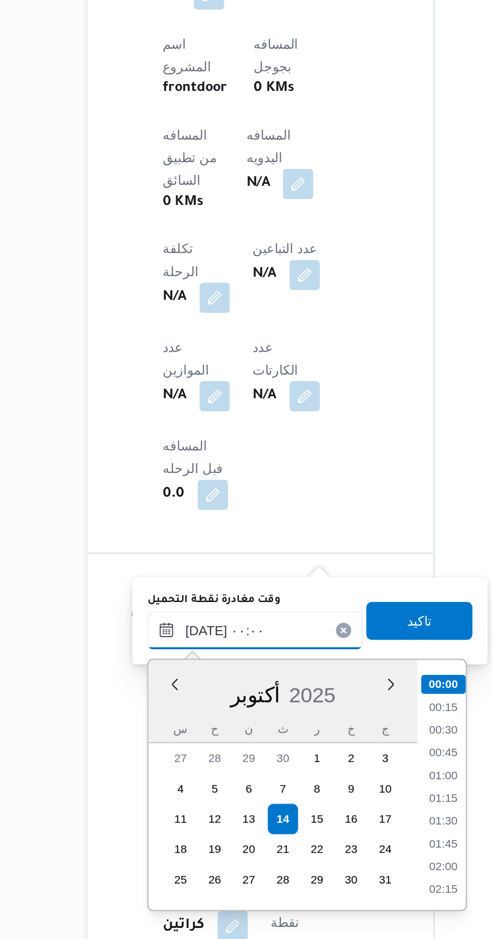
click at [165, 777] on input "١٤/١٠/٢٠٢٥ ٠٠:٠٠" at bounding box center [219, 775] width 114 height 20
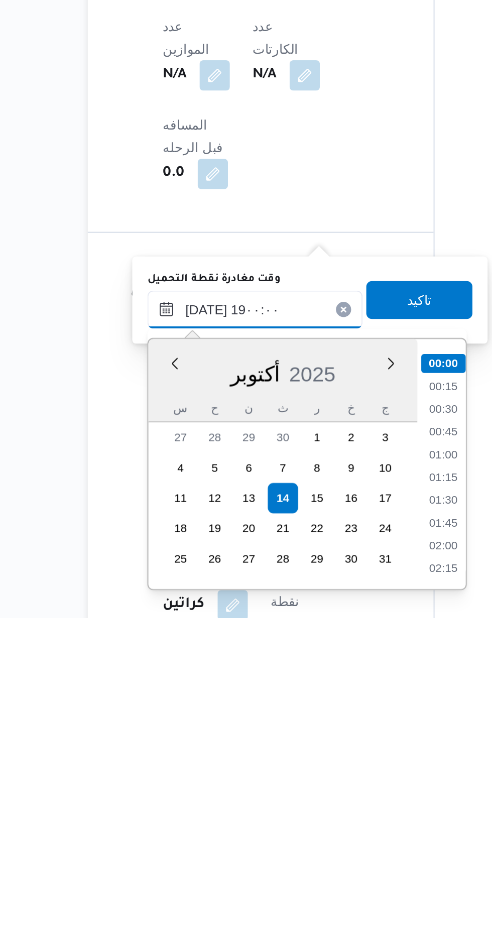
scroll to position [810, 0]
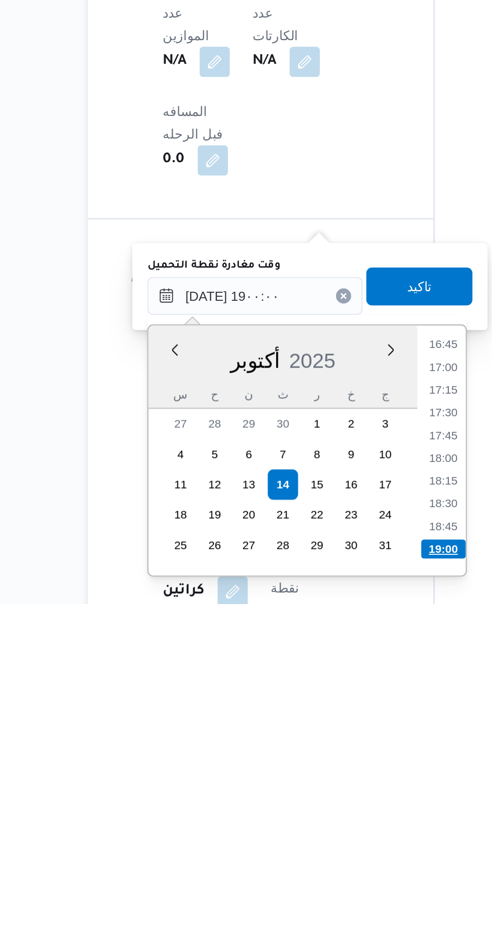
click at [317, 906] on li "19:00" at bounding box center [319, 910] width 24 height 10
type input "١٤/١٠/٢٠٢٥ ١٩:٠٠"
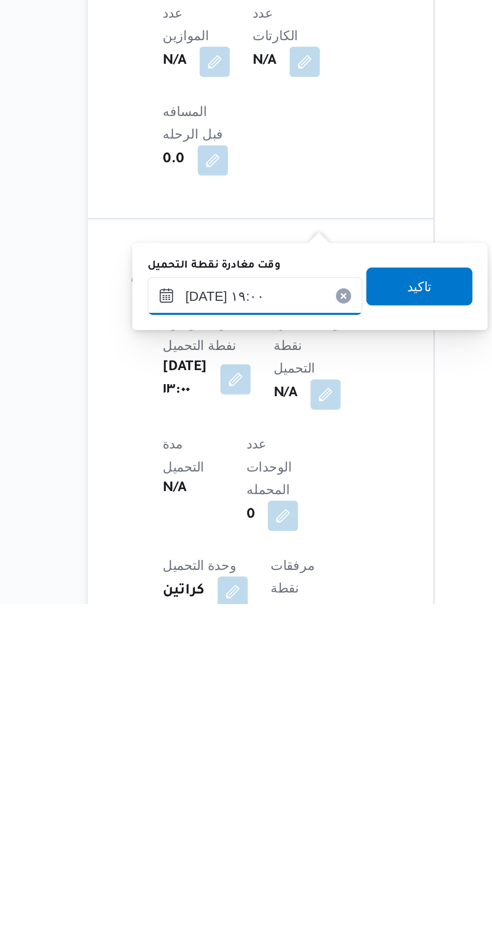
scroll to position [360, 0]
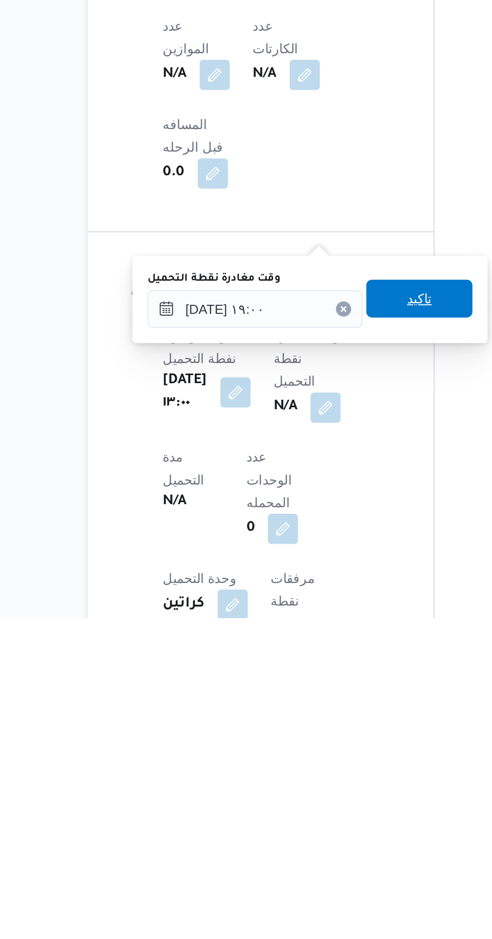
click at [313, 772] on span "تاكيد" at bounding box center [306, 770] width 13 height 12
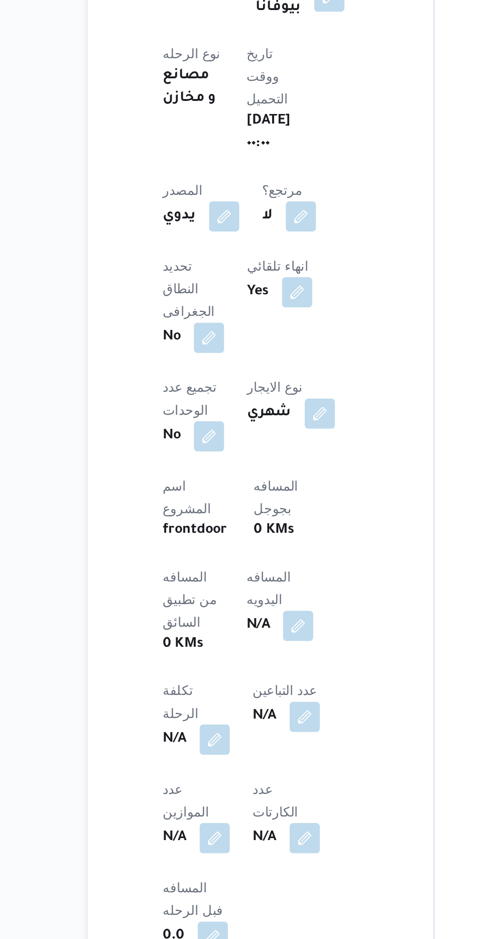
scroll to position [0, 0]
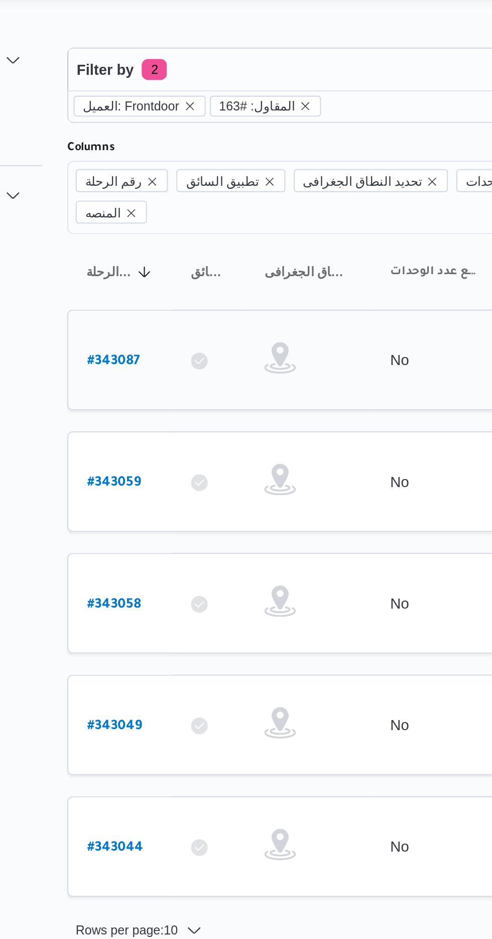
click at [148, 195] on b "# 343087" at bounding box center [152, 198] width 25 height 7
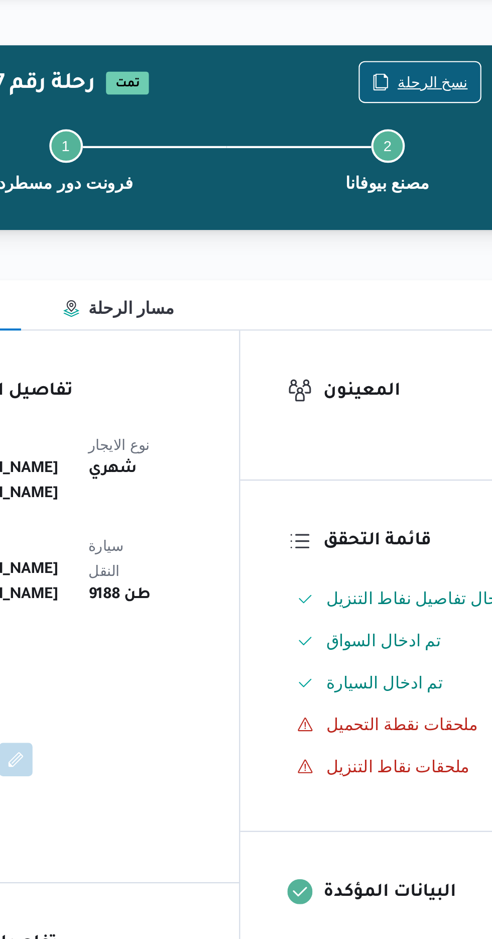
click at [393, 65] on span "نسخ الرحلة" at bounding box center [400, 64] width 58 height 19
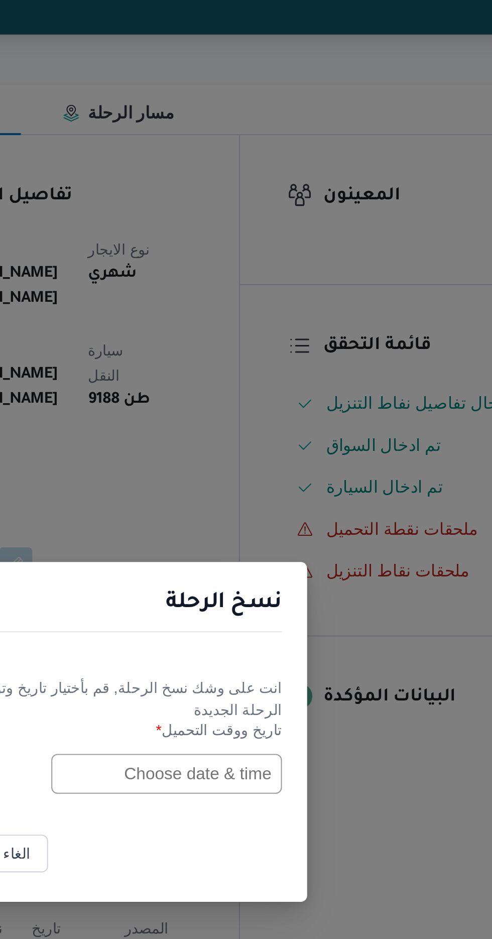
click at [280, 489] on input "text" at bounding box center [279, 489] width 110 height 19
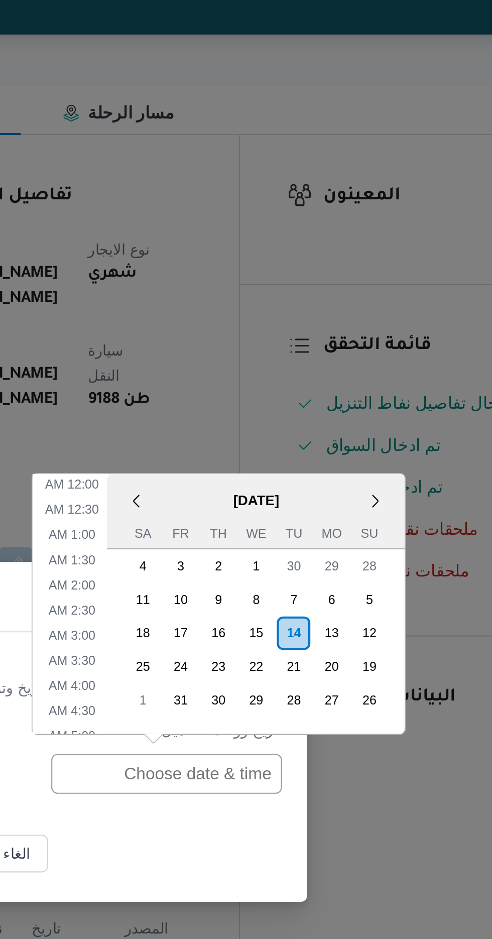
scroll to position [413, 0]
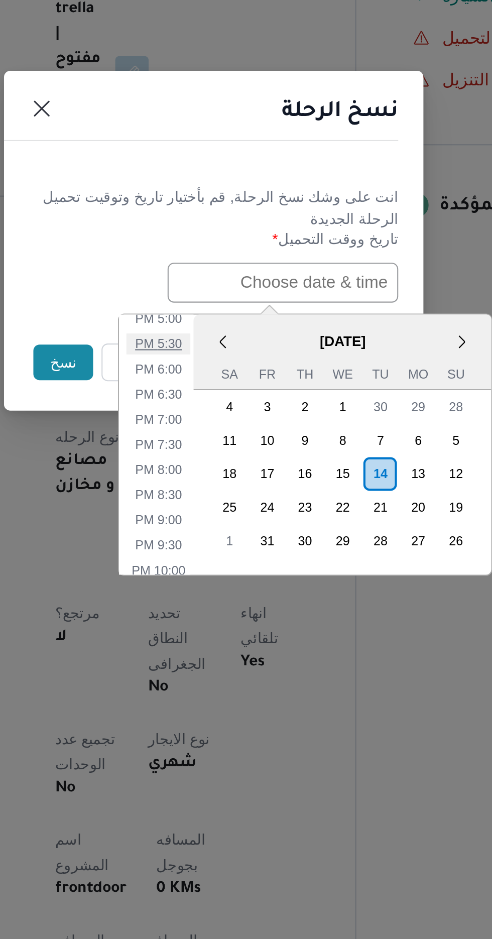
click at [222, 517] on li "5:30 PM" at bounding box center [219, 519] width 31 height 10
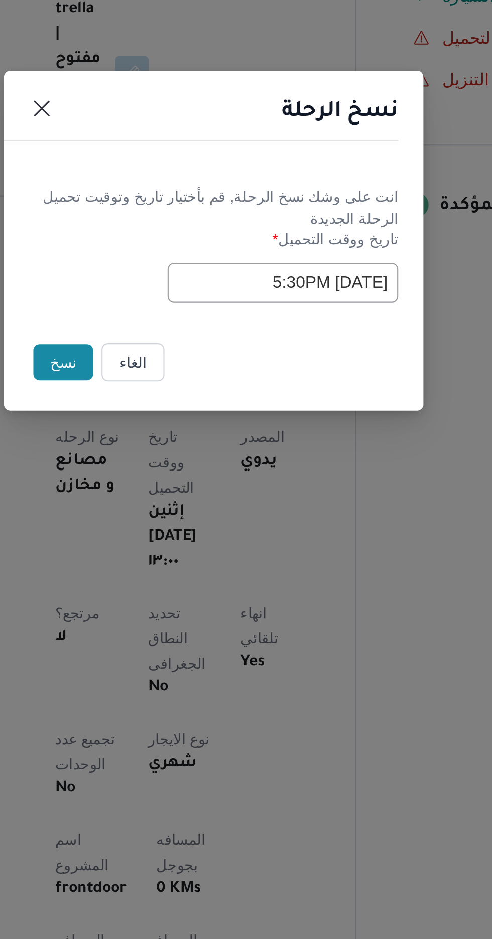
click at [277, 488] on input "14/10/2025 5:30PM" at bounding box center [279, 489] width 110 height 19
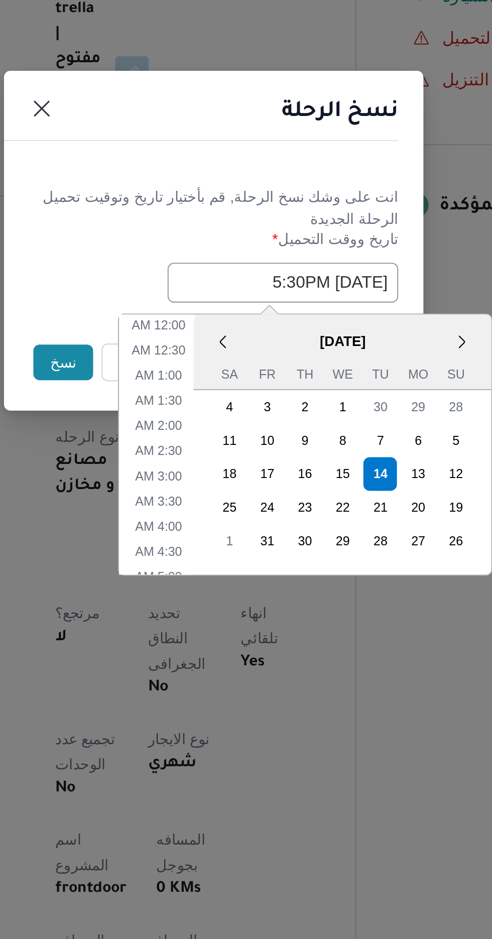
scroll to position [364, 0]
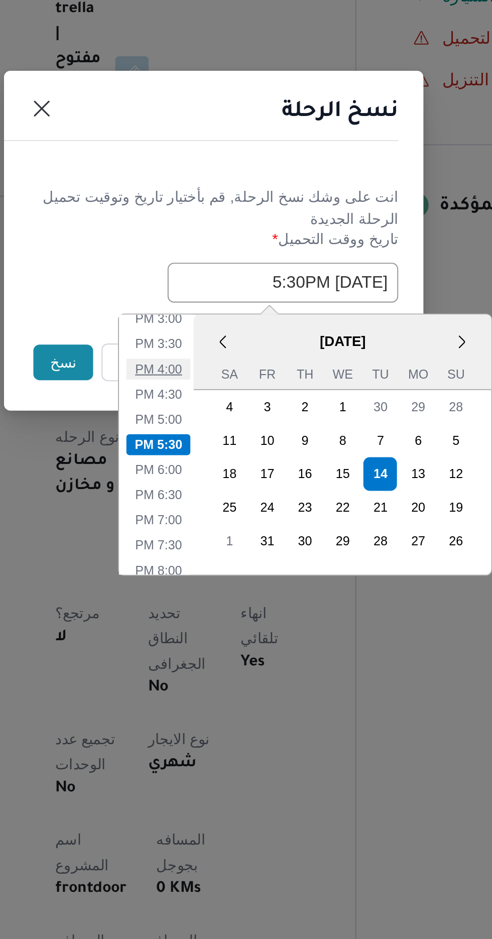
click at [218, 528] on li "4:00 PM" at bounding box center [219, 531] width 31 height 10
type input "14/10/2025 4:00PM"
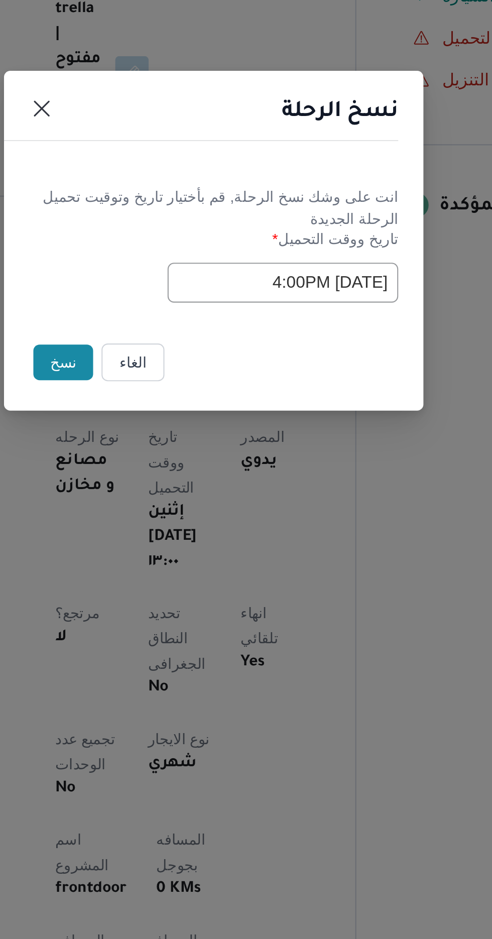
click at [168, 524] on button "نسخ" at bounding box center [174, 527] width 29 height 17
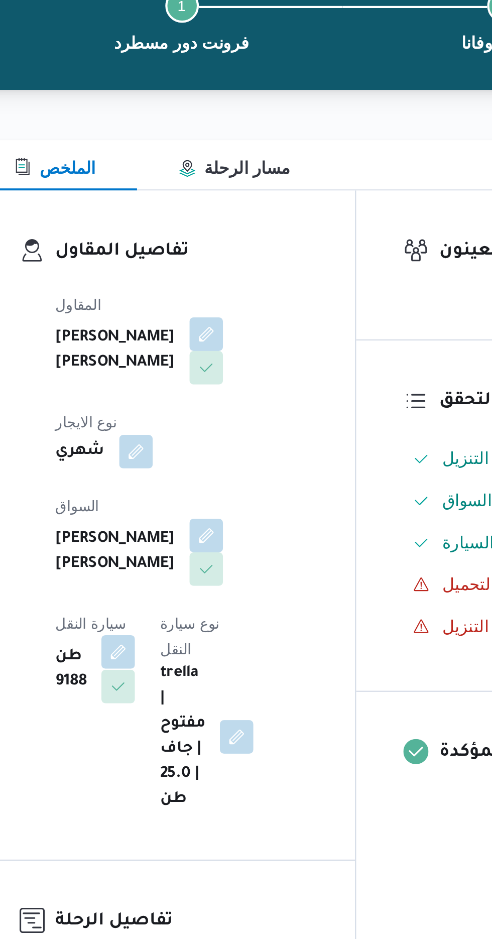
click at [208, 397] on button "button" at bounding box center [200, 405] width 16 height 16
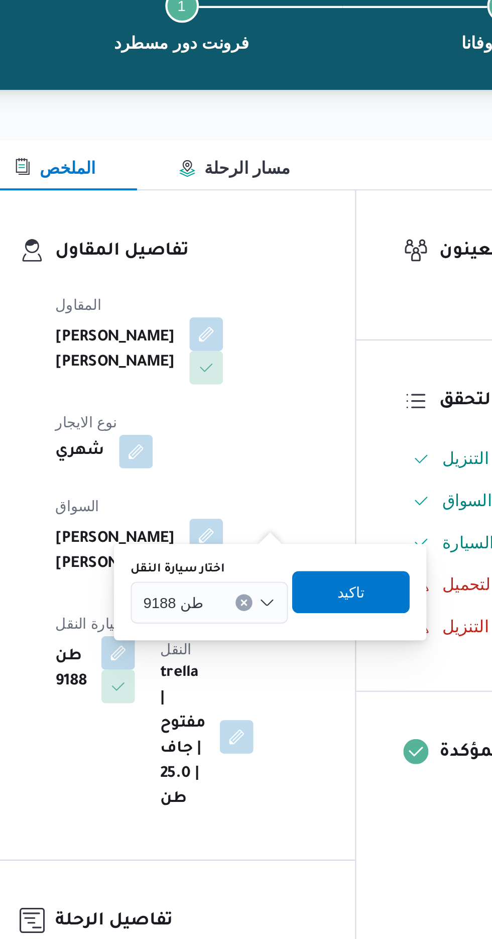
click at [242, 367] on label "اختار سيارة النقل" at bounding box center [228, 365] width 45 height 8
click at [245, 375] on input "اختار سيارة النقل" at bounding box center [245, 381] width 1 height 12
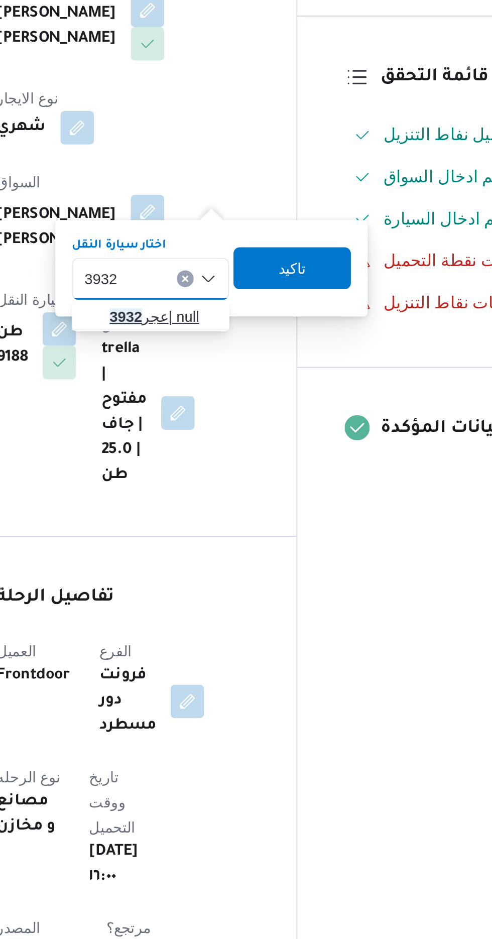
type input "3932"
click at [248, 398] on span "عجر 3932 | null" at bounding box center [249, 399] width 51 height 12
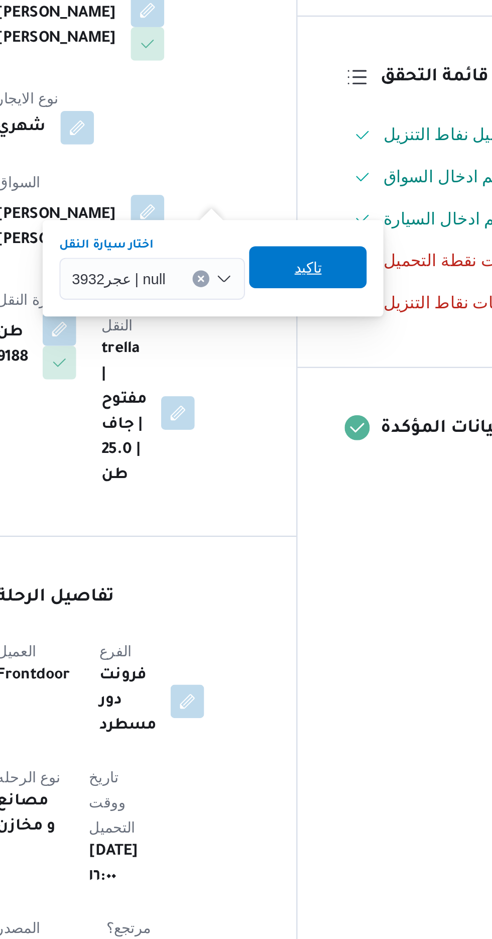
click at [317, 376] on span "تاكيد" at bounding box center [319, 375] width 13 height 12
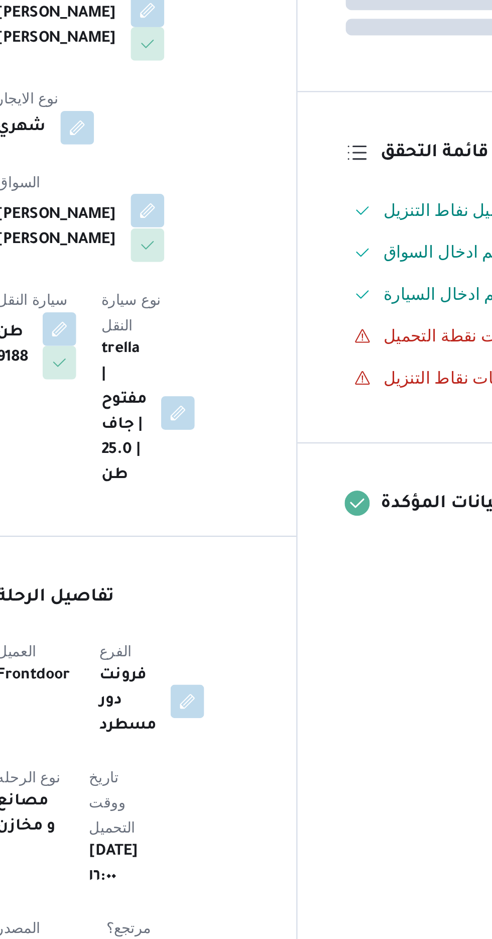
click at [234, 340] on button "button" at bounding box center [242, 348] width 16 height 16
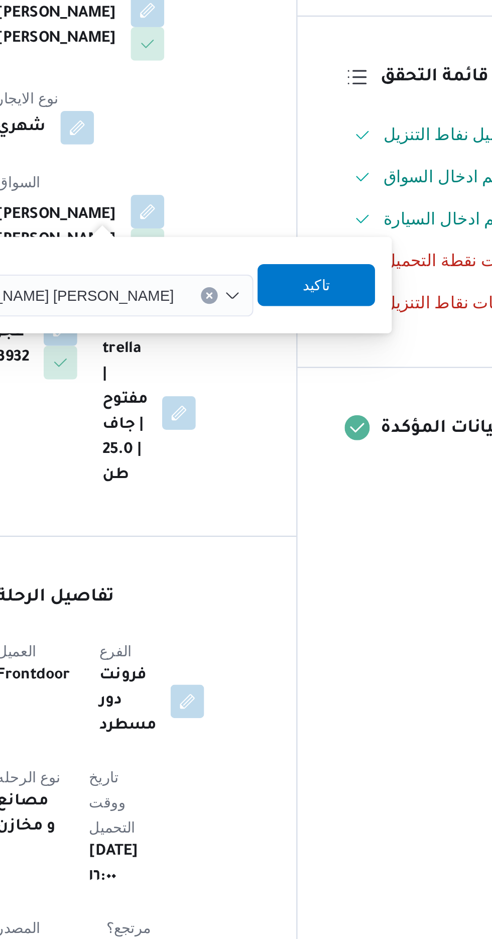
click at [202, 392] on span "احمد عبدالرحمن حسين محمود" at bounding box center [196, 388] width 117 height 11
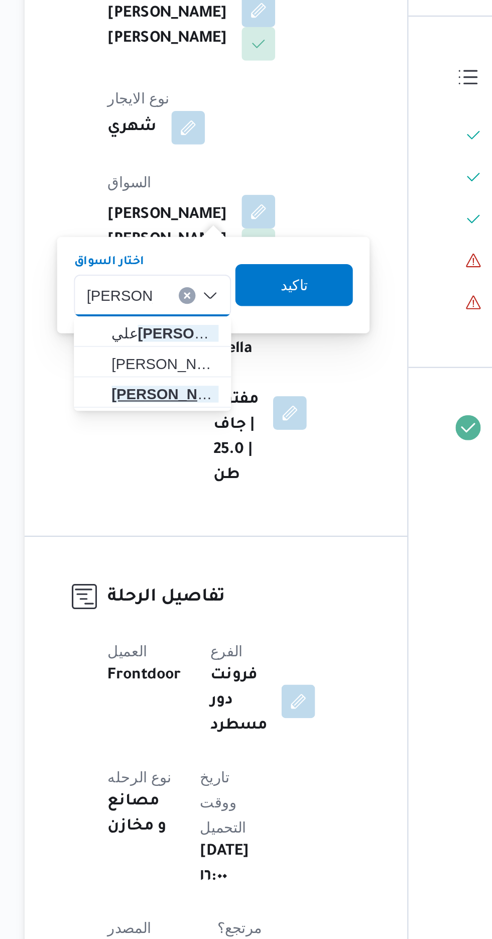
type input "محمد عبدالر"
click at [204, 436] on span "محمد عبدالر حمن غنيم رضوان" at bounding box center [197, 436] width 51 height 12
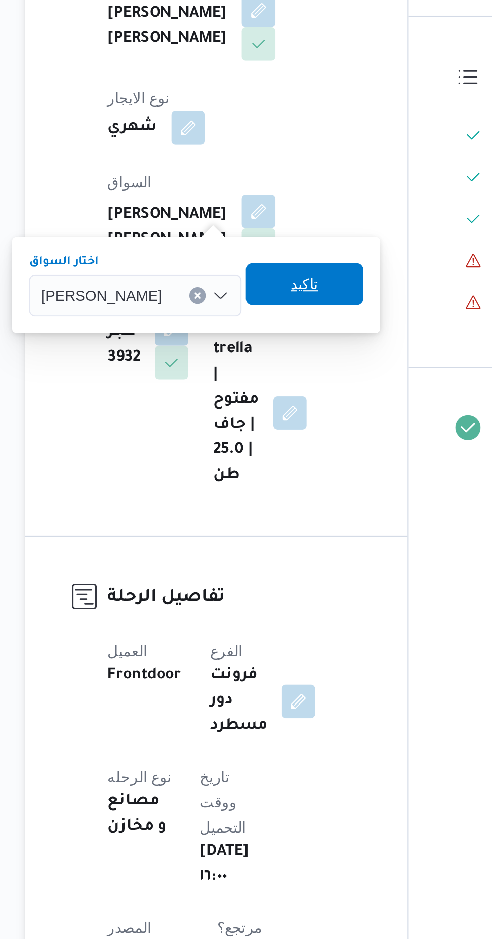
click at [271, 386] on span "تاكيد" at bounding box center [264, 384] width 13 height 12
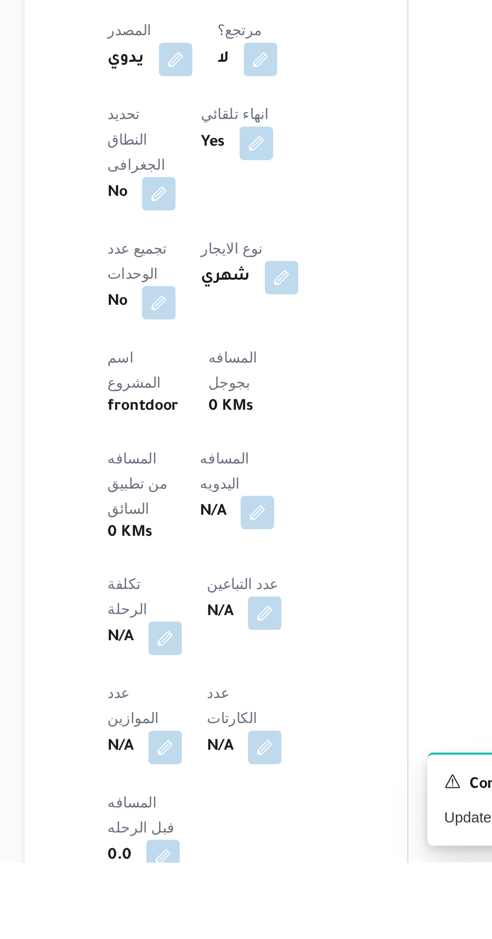
scroll to position [247, 0]
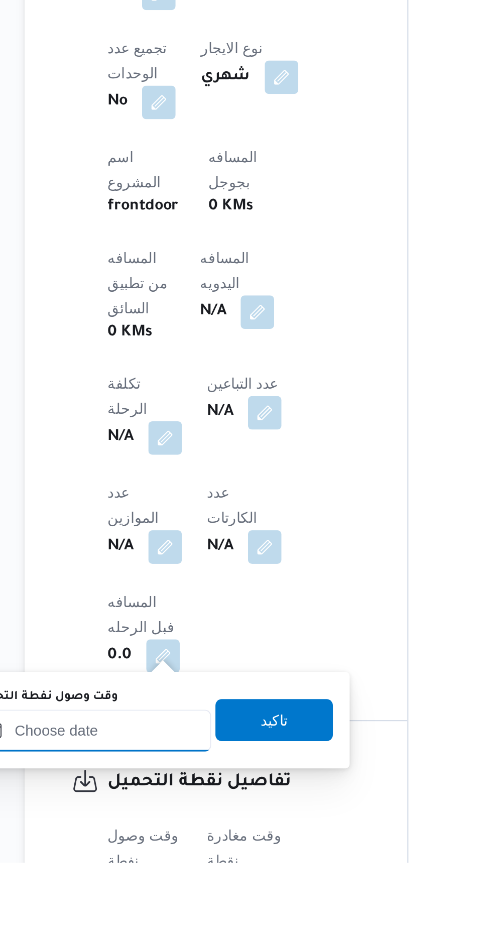
click at [192, 871] on input "وقت وصول نفطة التحميل" at bounding box center [163, 875] width 114 height 20
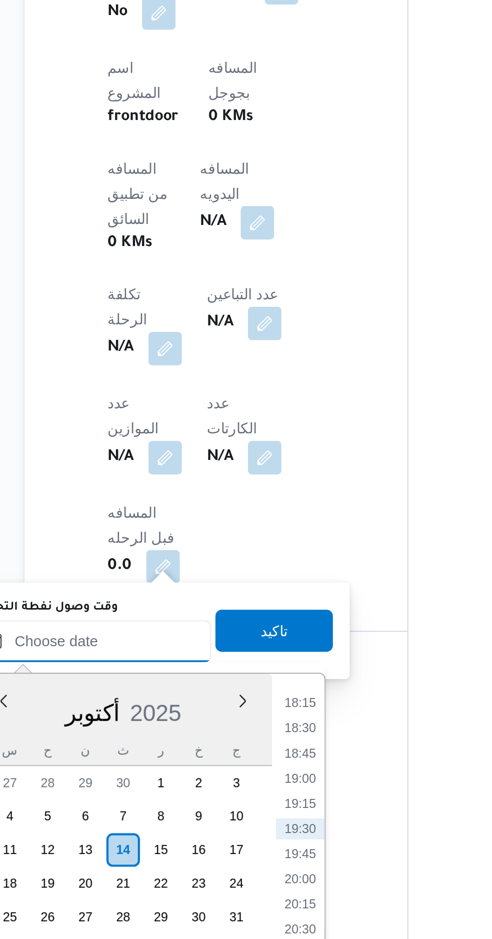
scroll to position [378, 0]
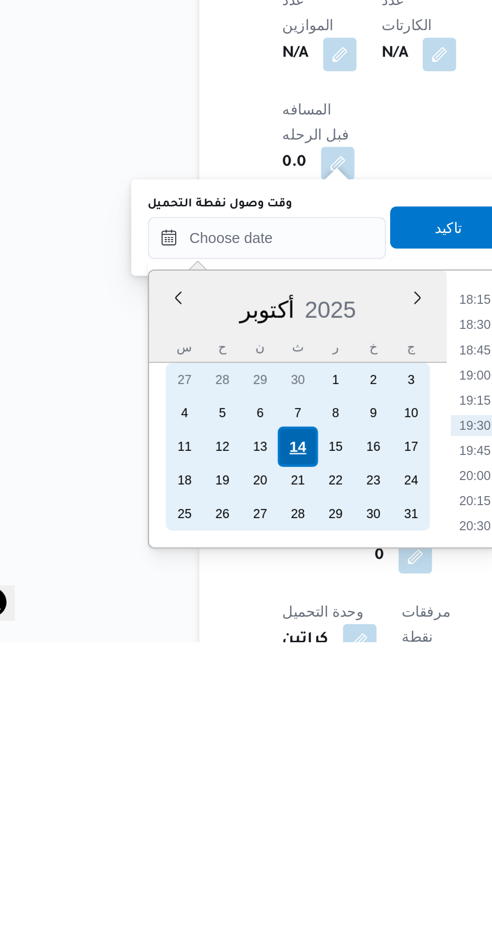
click at [174, 845] on div "14" at bounding box center [177, 845] width 19 height 19
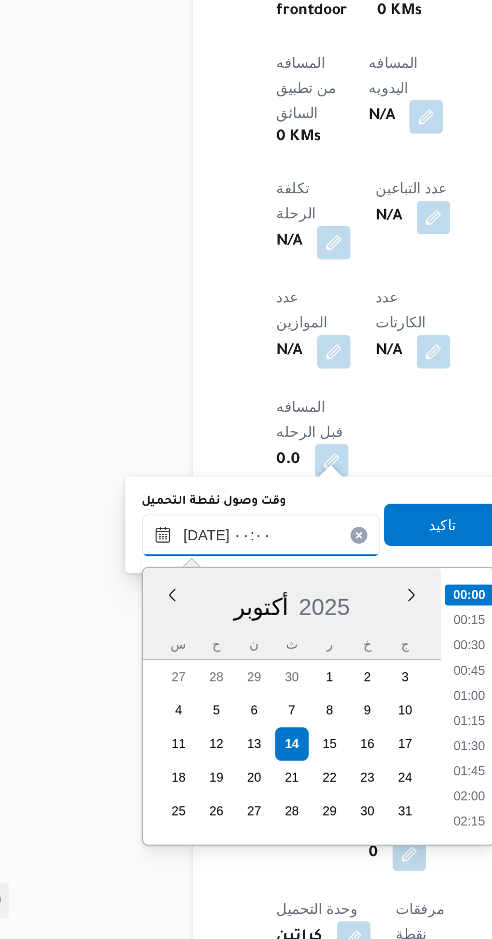
click at [111, 746] on input "١٤/١٠/٢٠٢٥ ٠٠:٠٠" at bounding box center [163, 745] width 114 height 20
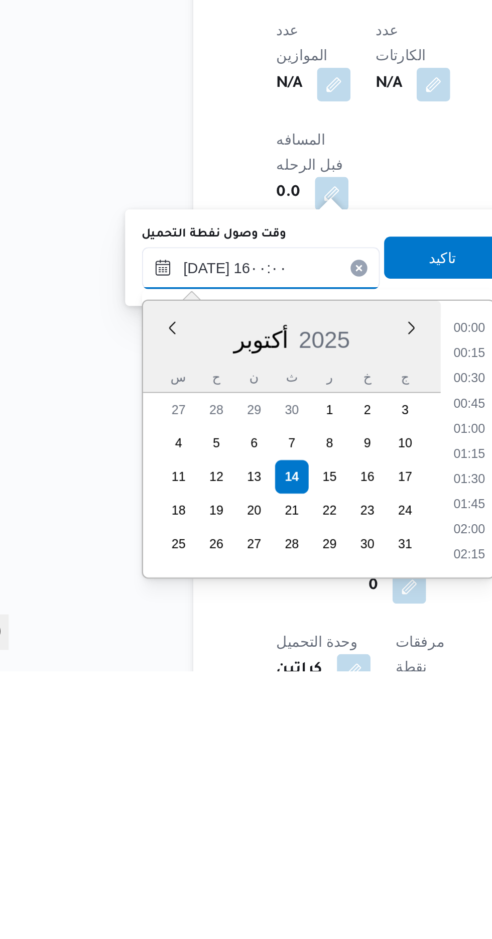
scroll to position [666, 0]
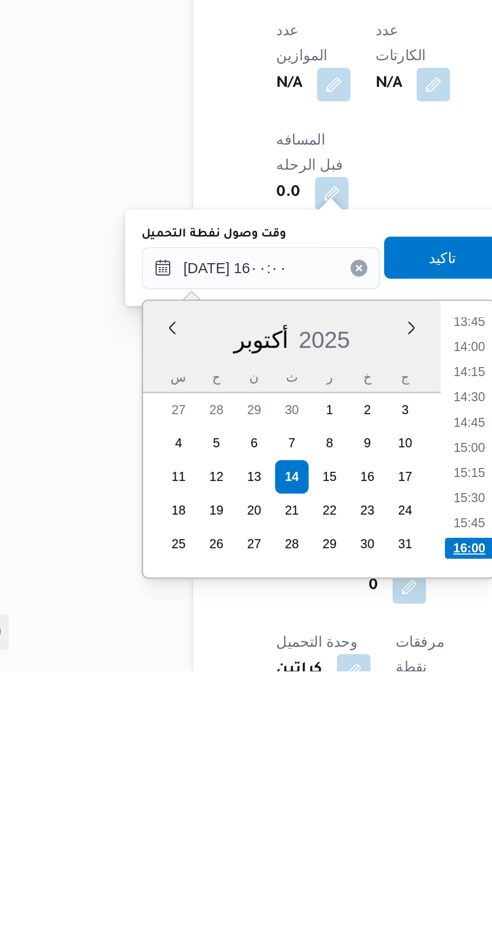
click at [265, 876] on li "16:00" at bounding box center [263, 880] width 24 height 10
type input "١٤/١٠/٢٠٢٥ ١٦:٠٠"
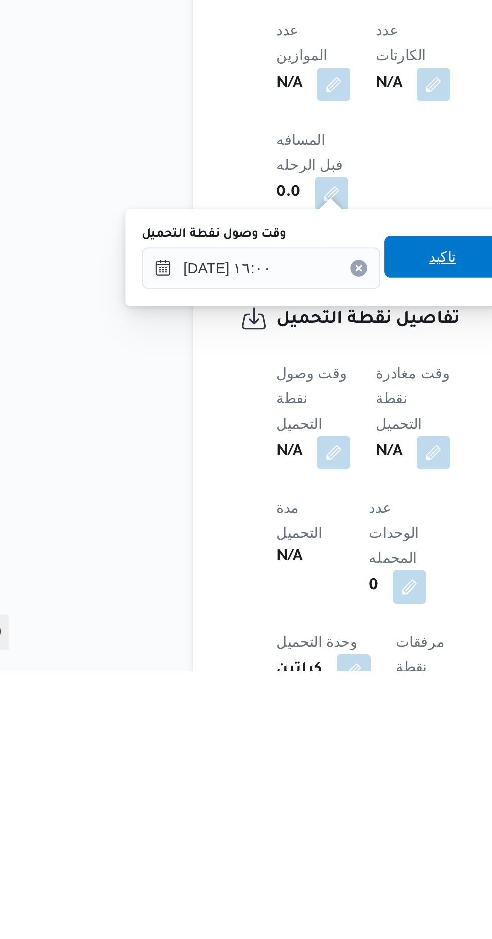
click at [255, 741] on span "تاكيد" at bounding box center [249, 740] width 13 height 12
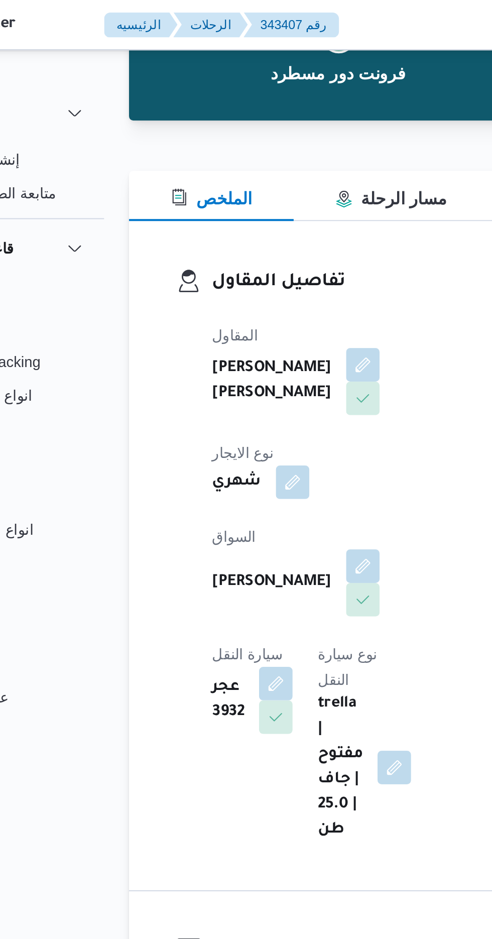
scroll to position [0, 0]
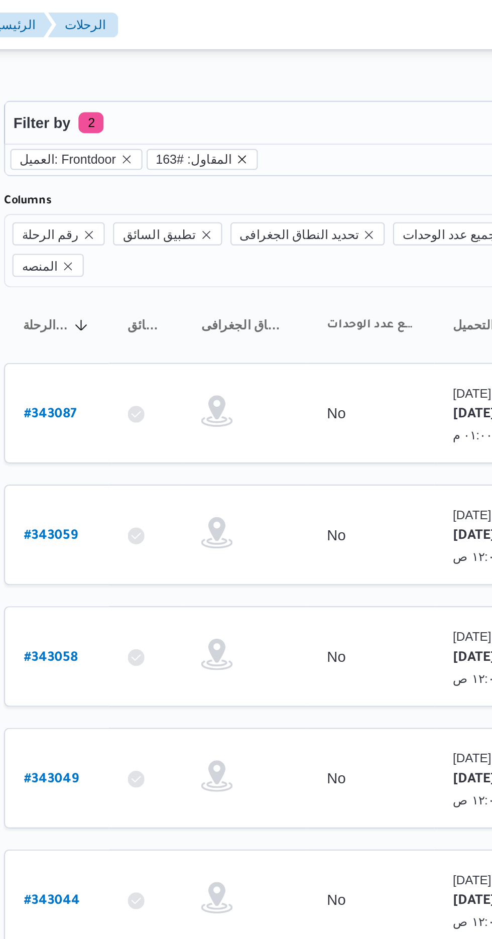
click at [242, 76] on icon "remove selected entity" at bounding box center [244, 76] width 4 height 4
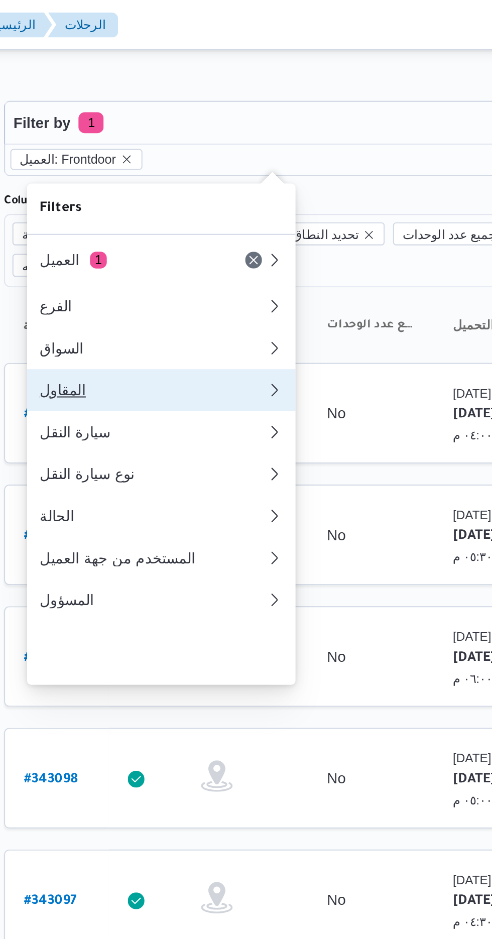
click at [211, 191] on div "المقاول" at bounding box center [200, 187] width 104 height 8
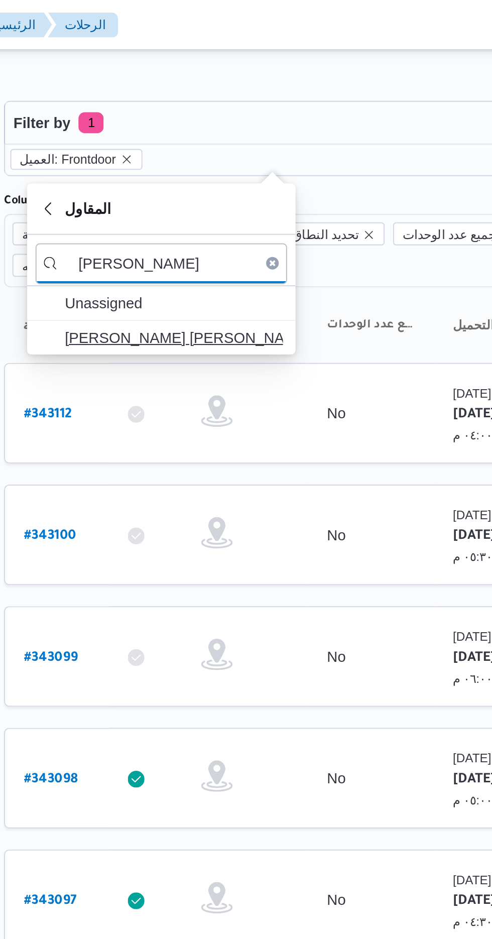
type input "خالد ممد"
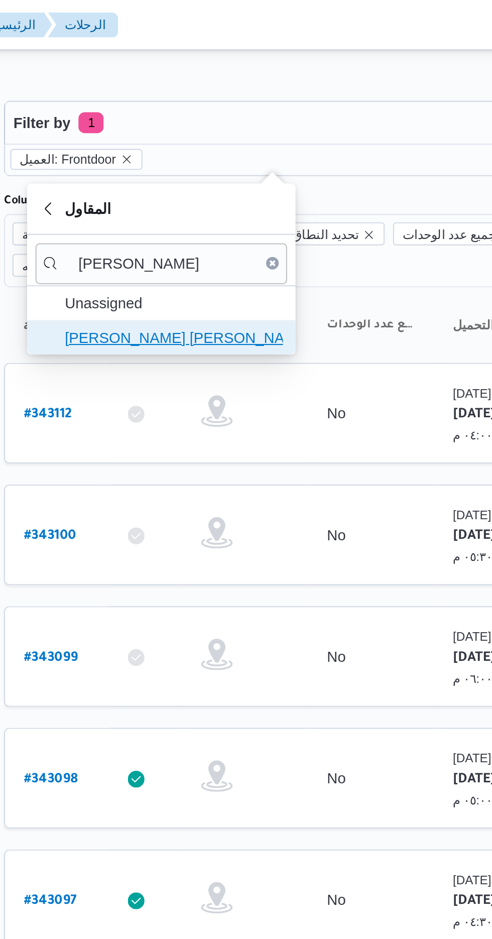
click at [222, 161] on span "خالد ممدوح حسن محمد العبس" at bounding box center [212, 162] width 104 height 12
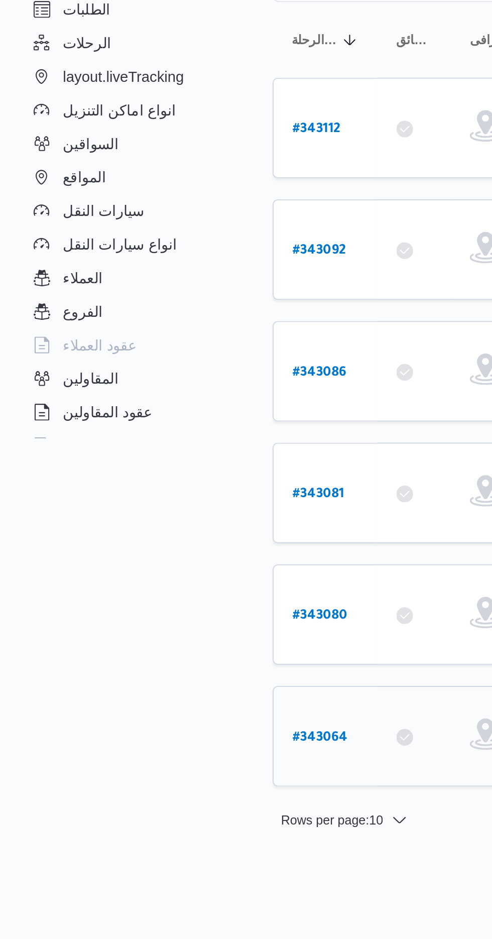
click at [146, 482] on link "# 343064" at bounding box center [153, 489] width 26 height 14
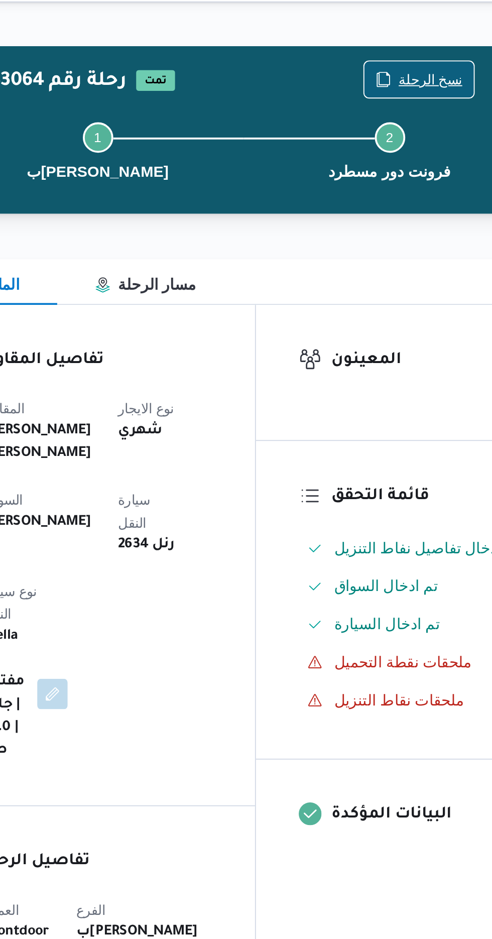
click at [401, 63] on span "نسخ الرحلة" at bounding box center [407, 65] width 34 height 12
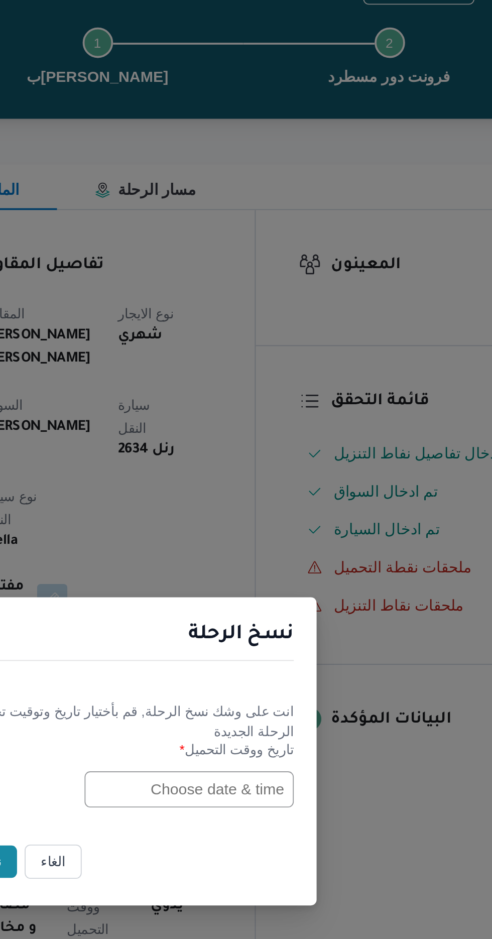
click at [260, 491] on input "text" at bounding box center [279, 489] width 110 height 19
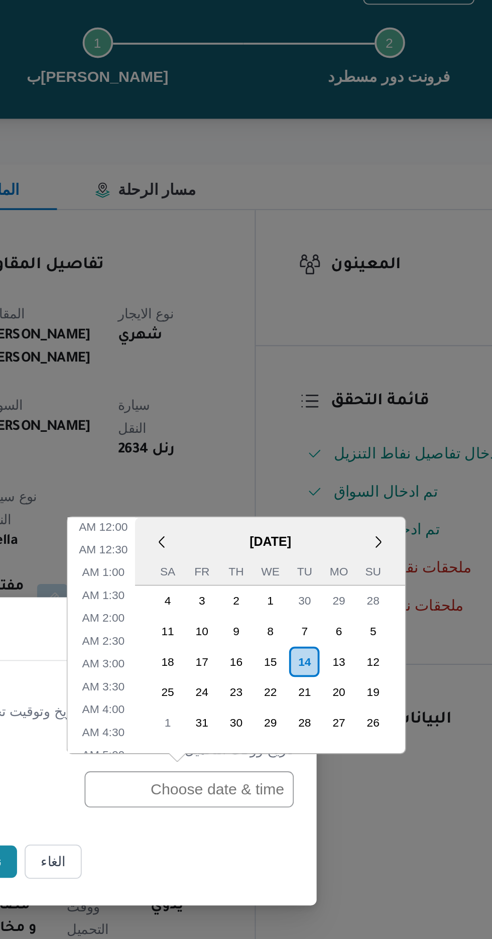
scroll to position [413, 0]
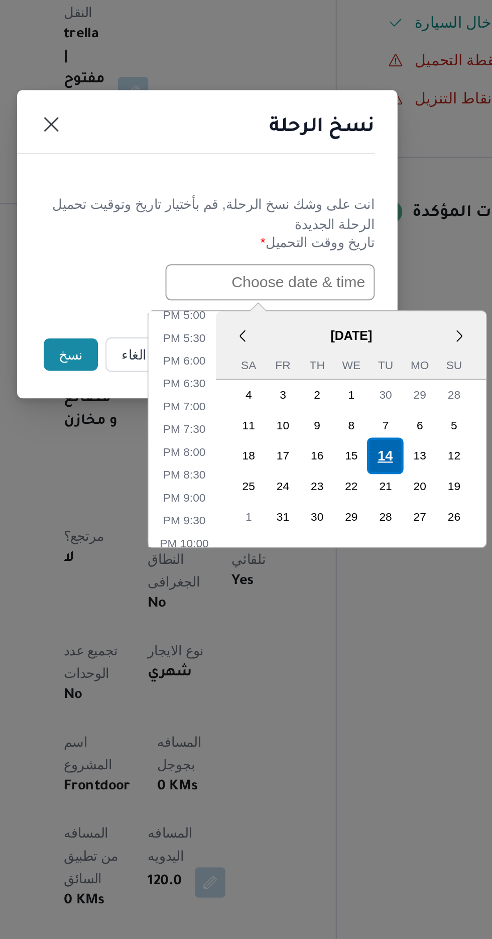
click at [338, 579] on div "14" at bounding box center [339, 580] width 19 height 19
type input "14/10/2025 12:00AM"
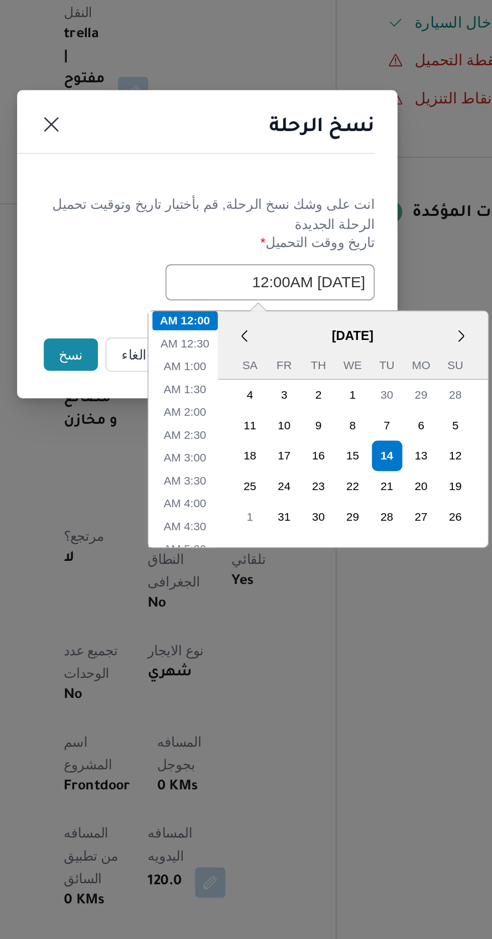
click at [167, 526] on button "نسخ" at bounding box center [174, 527] width 29 height 17
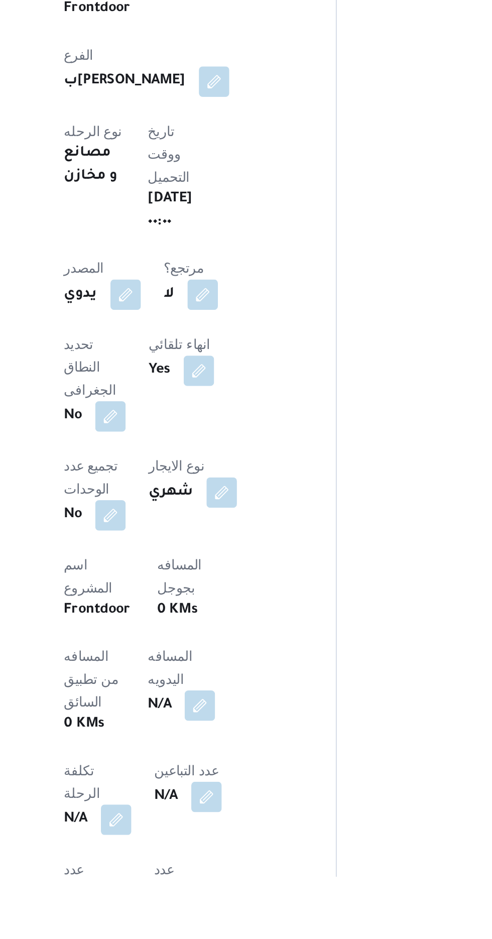
scroll to position [91, 0]
click at [234, 839] on button "button" at bounding box center [242, 847] width 16 height 16
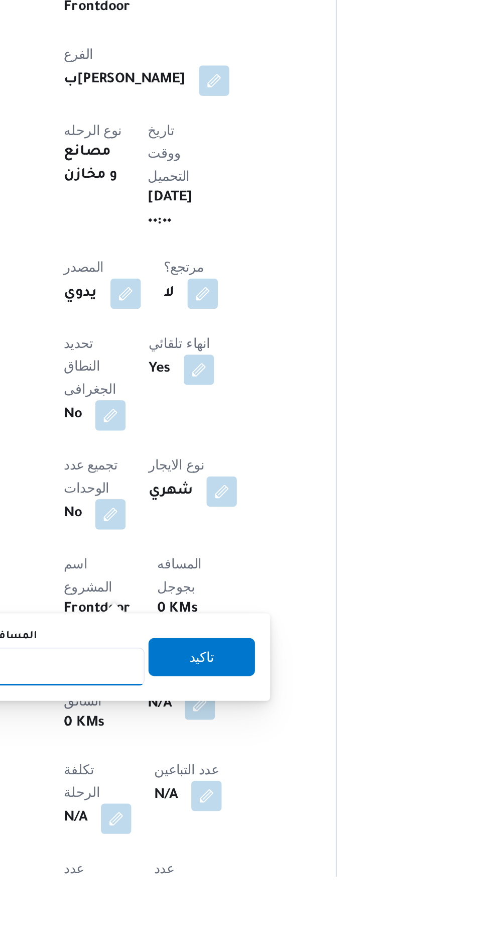
click at [179, 829] on input "المسافه اليدويه" at bounding box center [163, 828] width 100 height 20
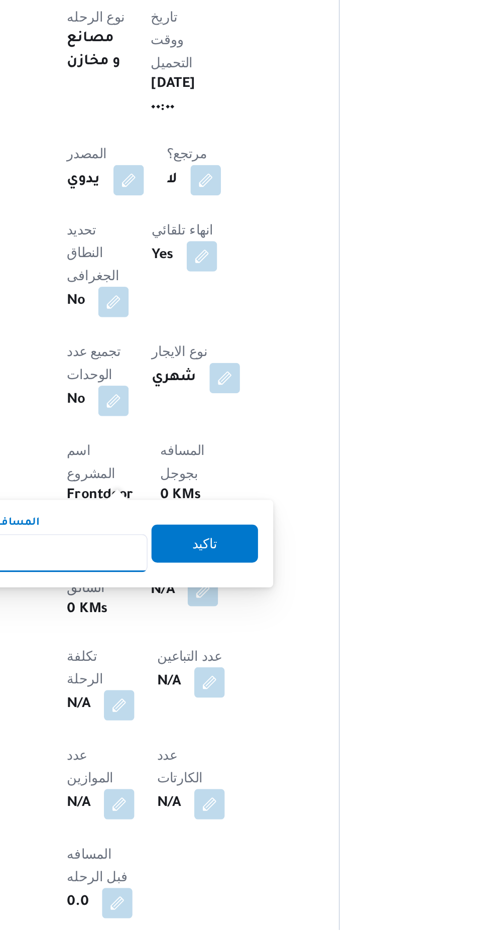
scroll to position [179, 0]
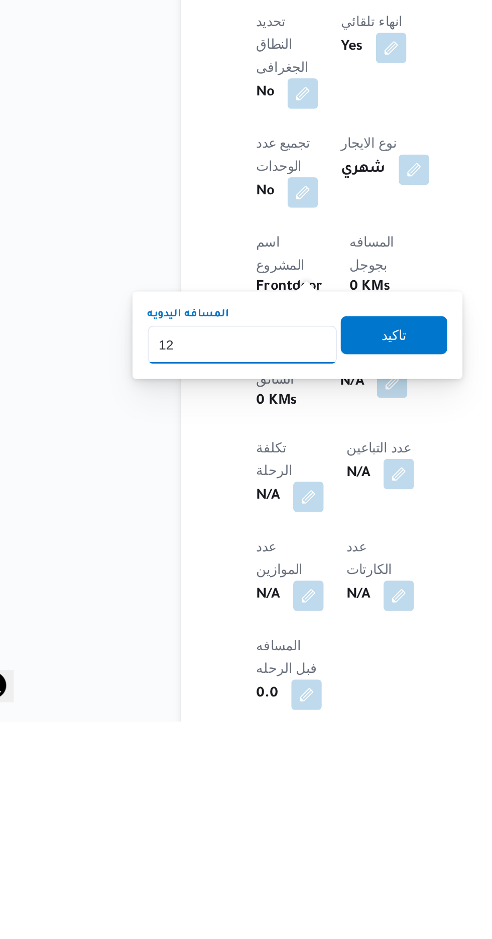
type input "120"
click at [249, 739] on span "تاكيد" at bounding box center [242, 734] width 13 height 12
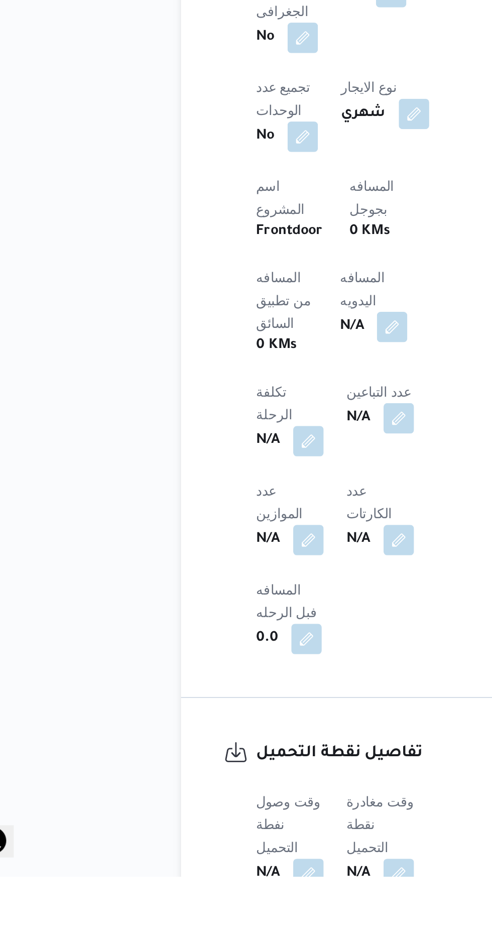
scroll to position [301, 0]
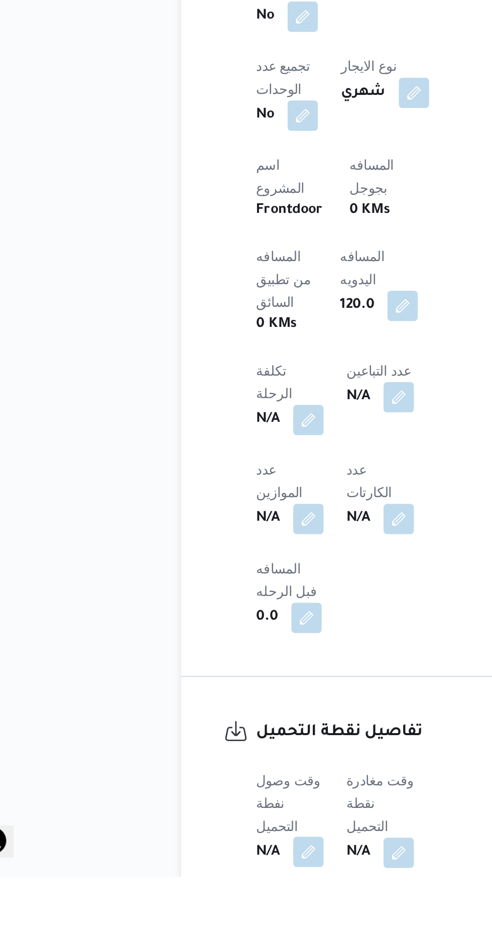
click at [200, 918] on button "button" at bounding box center [198, 926] width 16 height 16
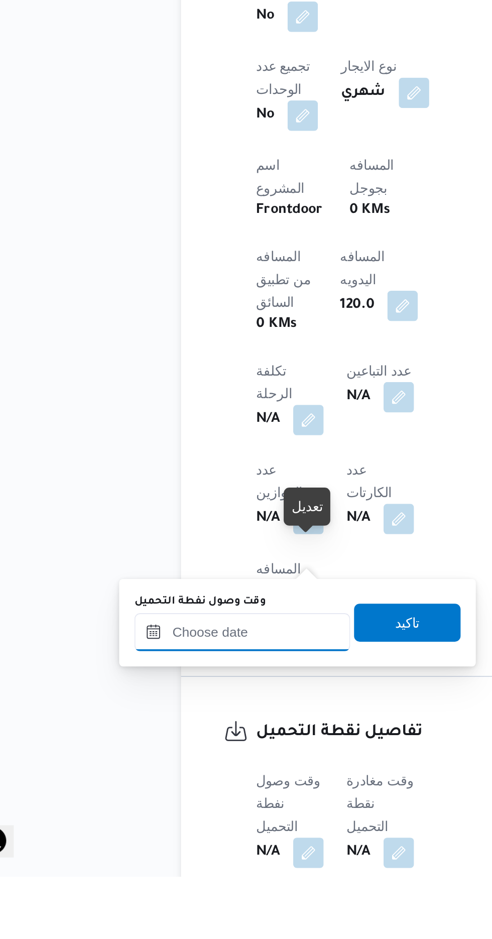
click at [178, 813] on input "وقت وصول نفطة التحميل" at bounding box center [163, 810] width 114 height 20
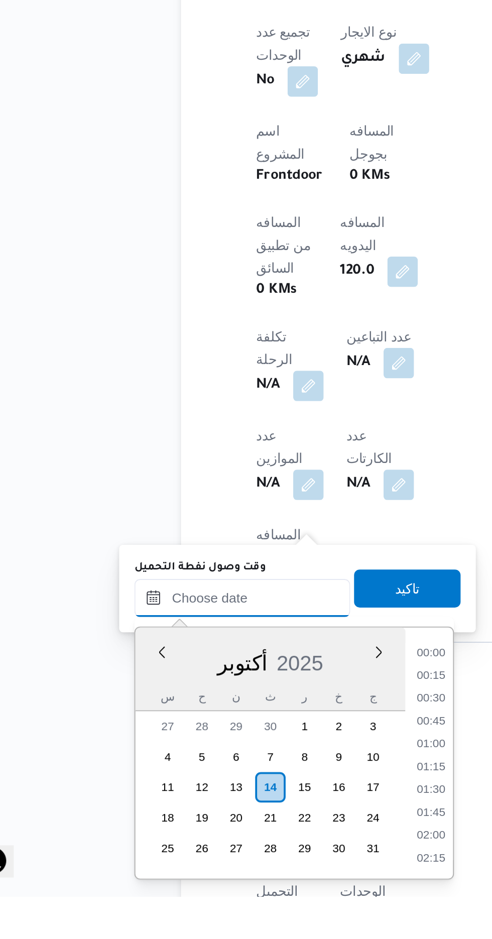
scroll to position [878, 0]
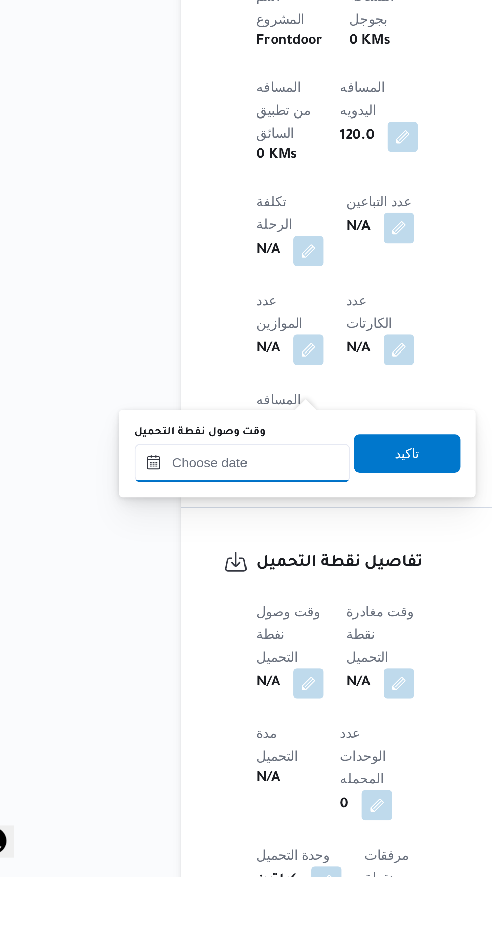
click at [193, 716] on input "وقت وصول نفطة التحميل" at bounding box center [163, 720] width 114 height 20
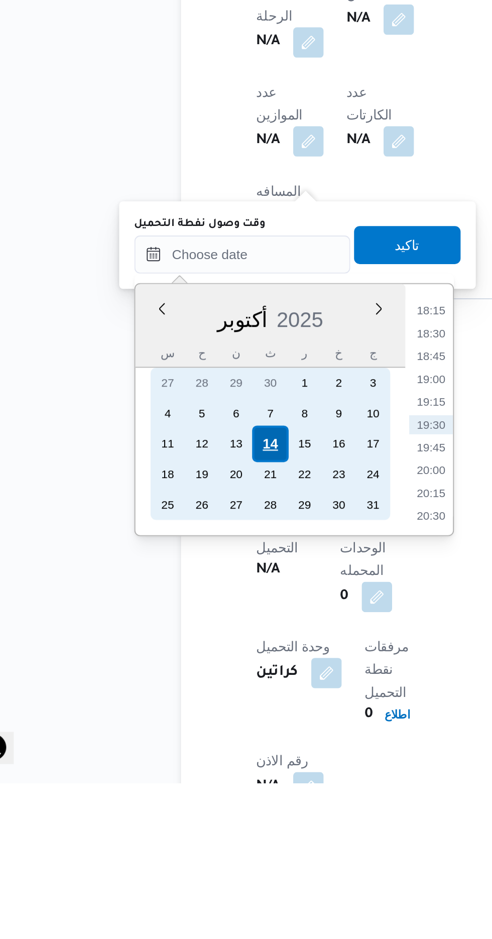
click at [180, 765] on div "14" at bounding box center [177, 759] width 19 height 19
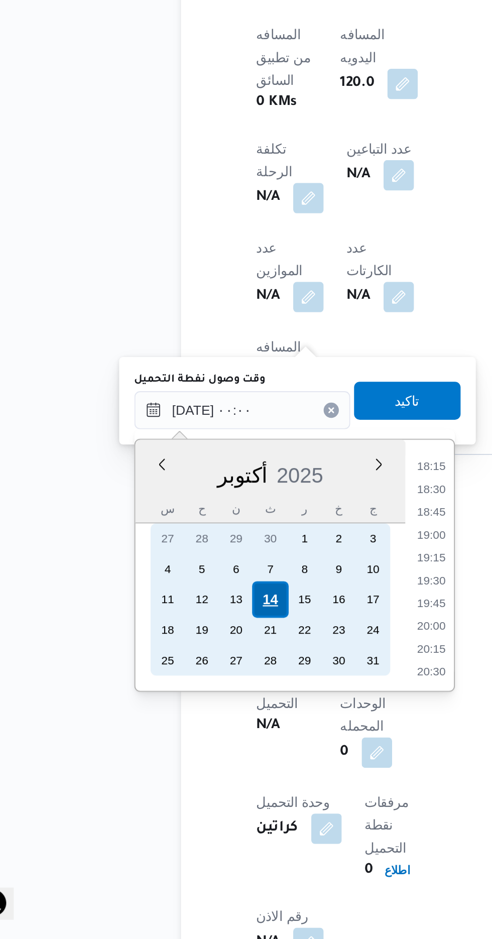
scroll to position [0, 0]
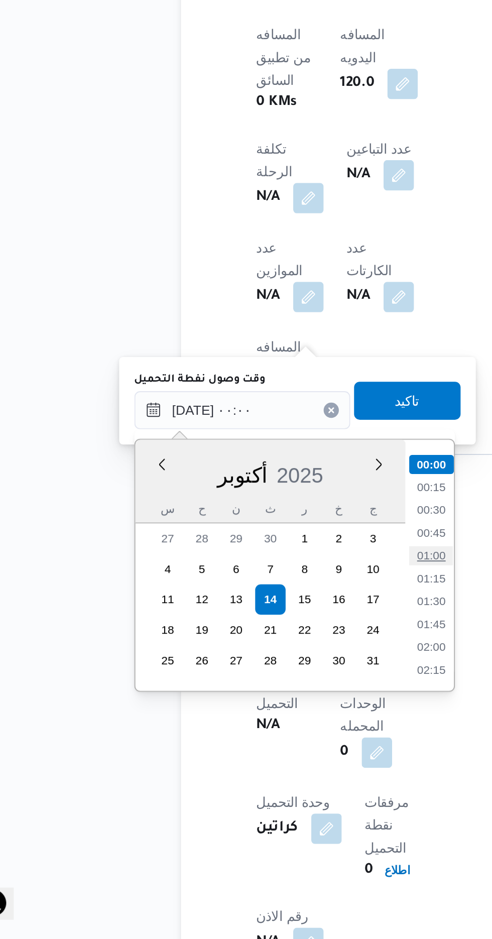
click at [263, 737] on li "01:00" at bounding box center [262, 736] width 23 height 10
type input "١٤/١٠/٢٠٢٥ ٠١:٠٠"
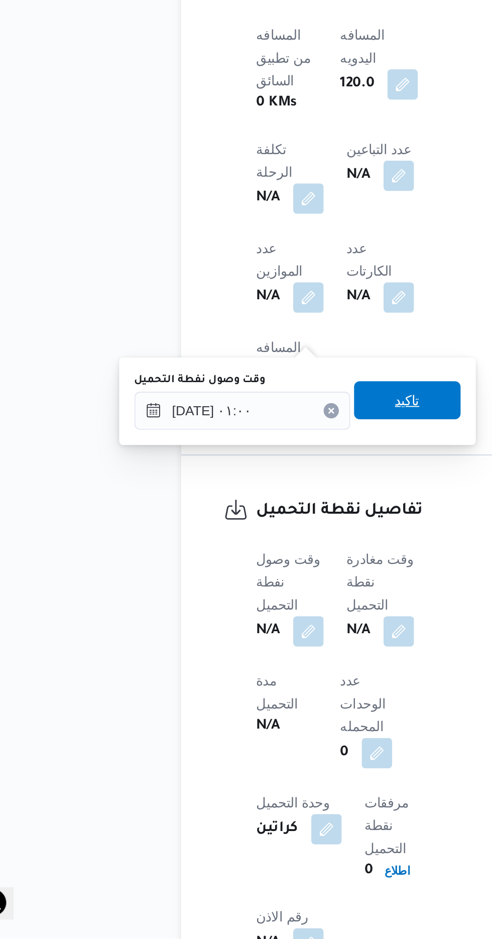
click at [257, 658] on span "تاكيد" at bounding box center [249, 655] width 13 height 12
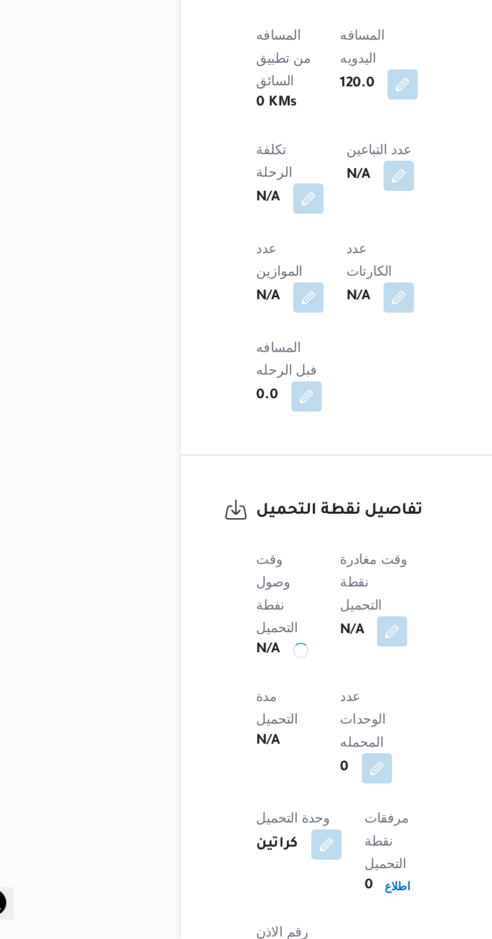
scroll to position [451, 0]
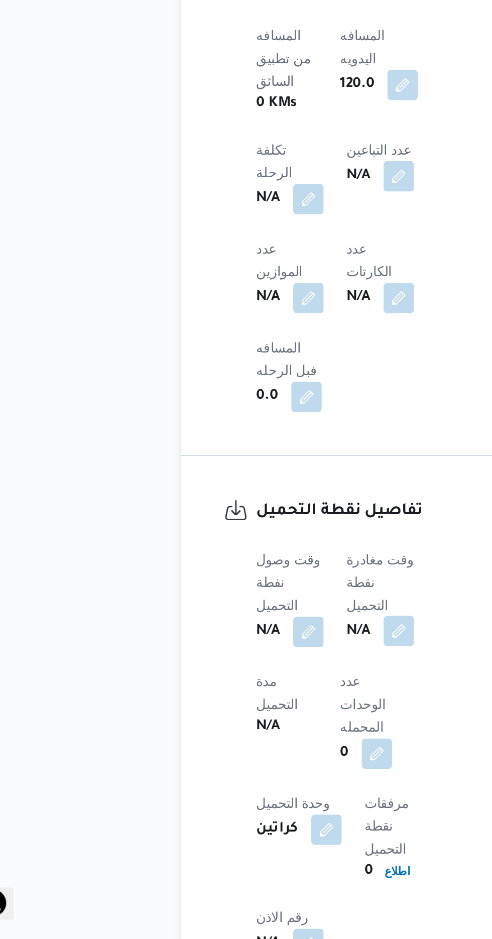
click at [248, 768] on button "button" at bounding box center [245, 776] width 16 height 16
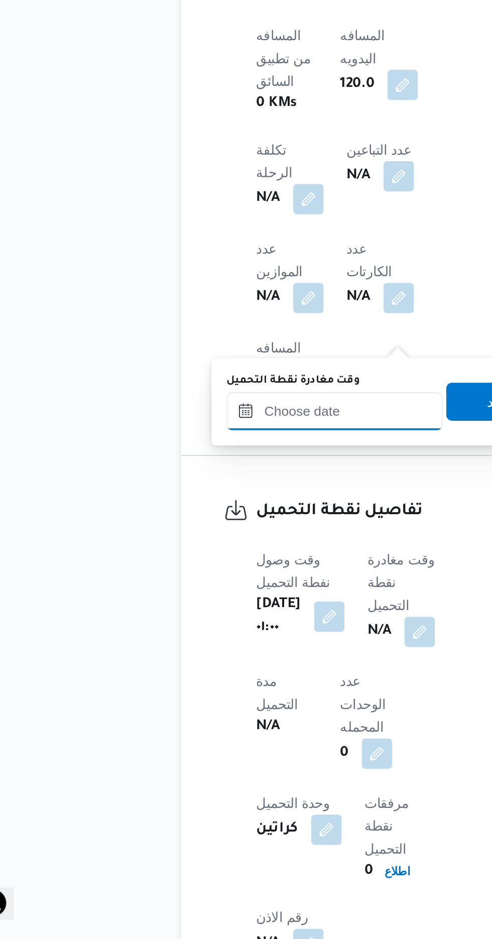
click at [217, 658] on input "وقت مغادرة نقطة التحميل" at bounding box center [212, 660] width 114 height 20
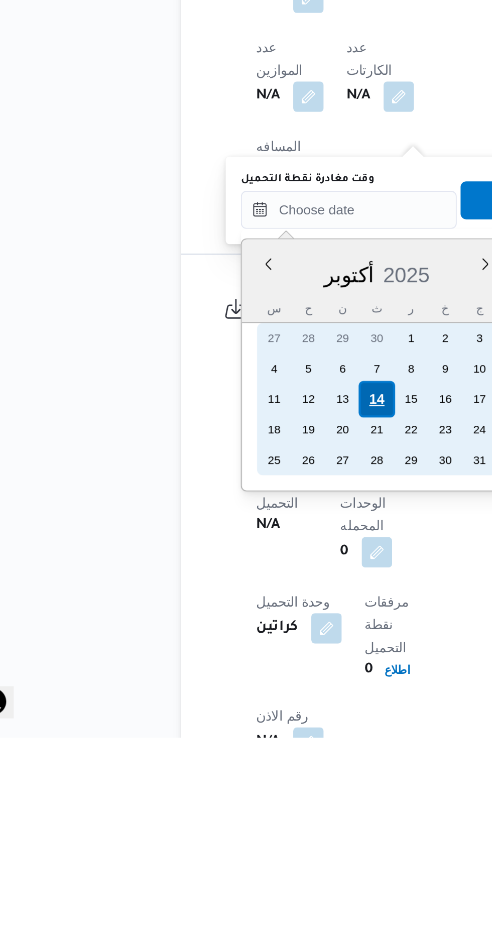
click at [231, 760] on div "14" at bounding box center [233, 759] width 19 height 19
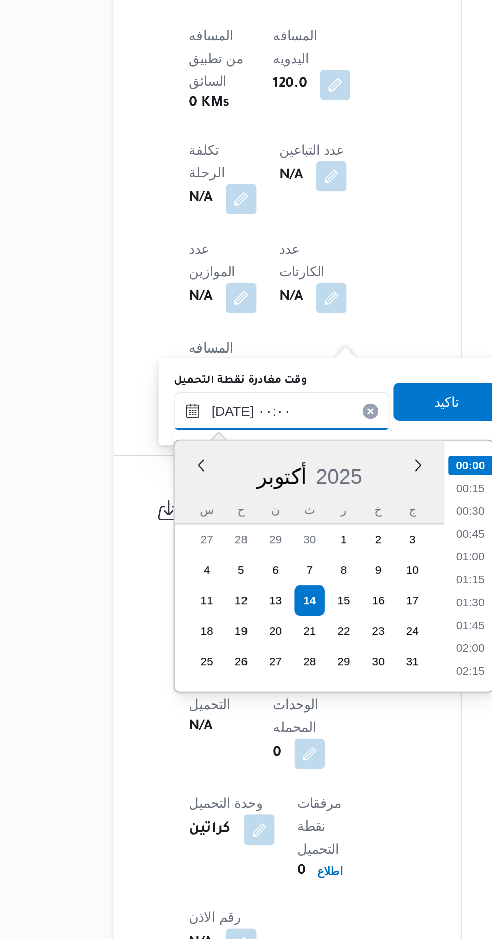
click at [169, 665] on input "١٤/١٠/٢٠٢٥ ٠٠:٠٠" at bounding box center [219, 660] width 114 height 20
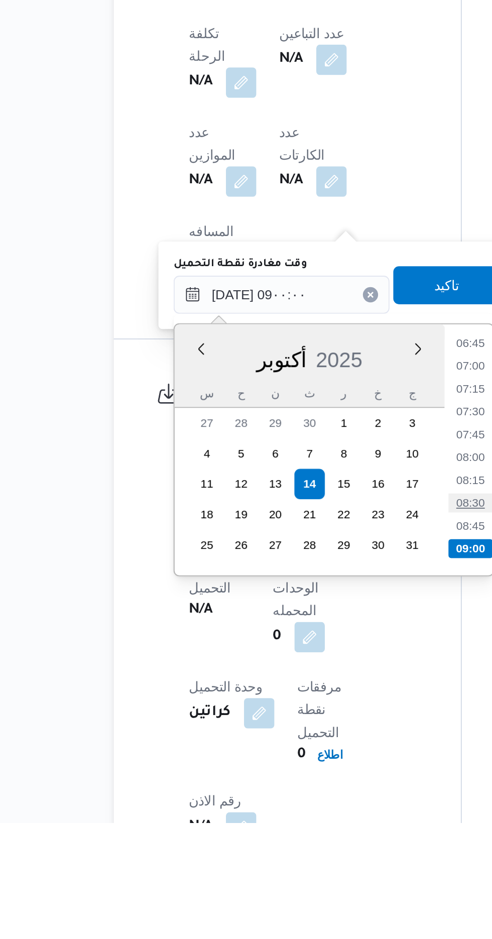
click at [315, 770] on li "08:30" at bounding box center [318, 770] width 23 height 10
type input "١٤/١٠/٢٠٢٥ ٠٨:٣٠"
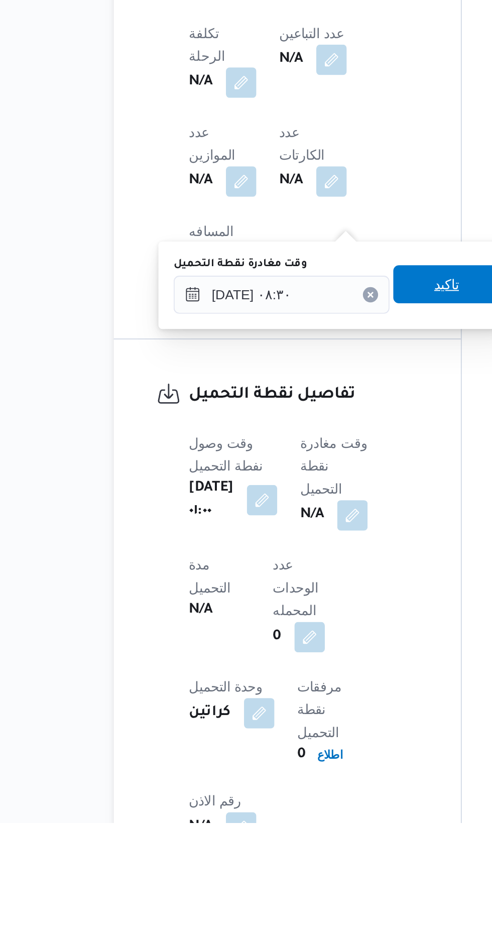
click at [308, 659] on span "تاكيد" at bounding box center [306, 655] width 56 height 20
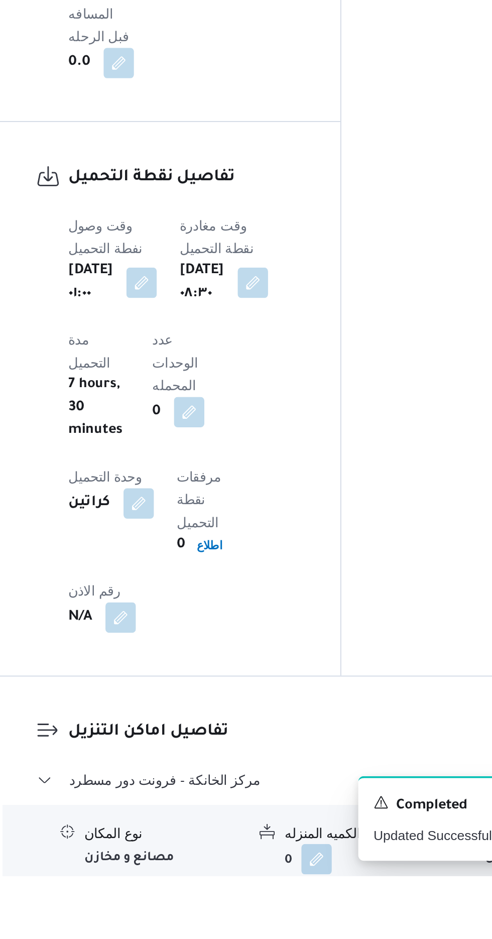
scroll to position [594, 0]
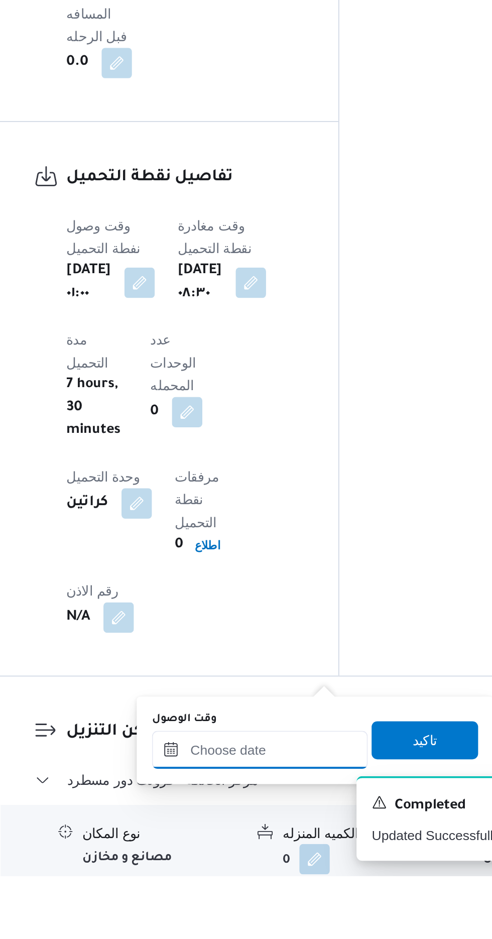
click at [294, 864] on div at bounding box center [272, 872] width 114 height 20
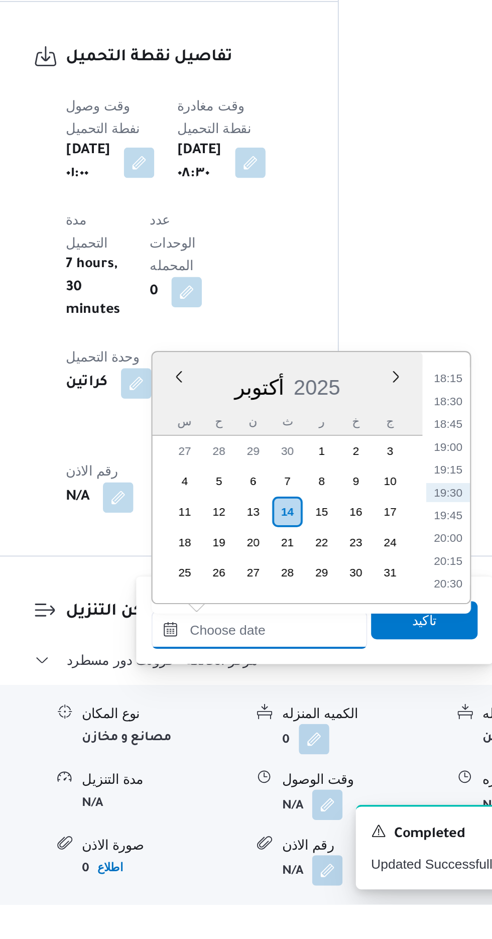
scroll to position [674, 0]
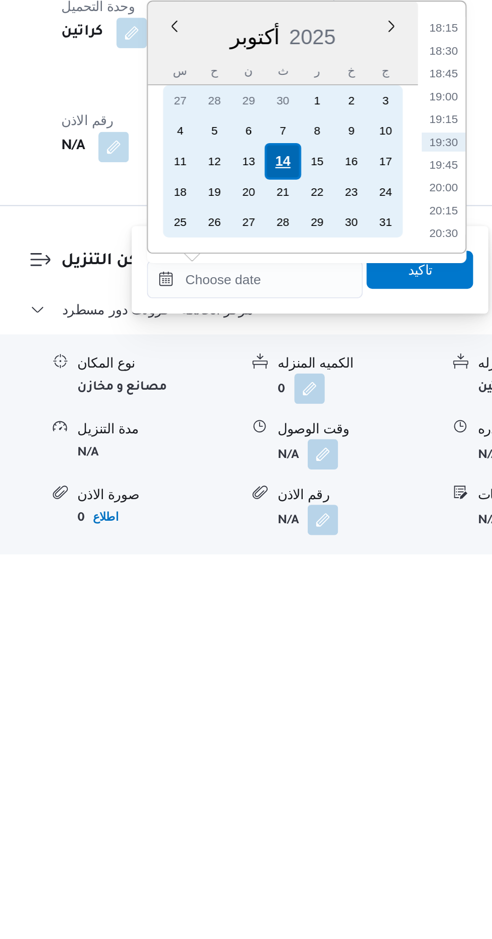
click at [287, 727] on div "14" at bounding box center [287, 729] width 19 height 19
type input "١٤/١٠/٢٠٢٥ ٠٠:٠٠"
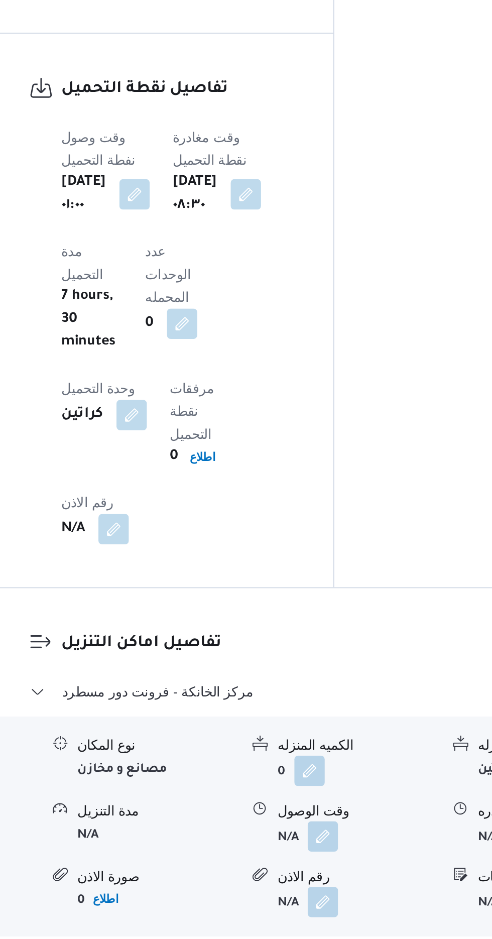
click at [348, 556] on div "المعينون قائمة التحقق تم ادخال تفاصيل نفاط التنزيل تم ادخال السواق تم ادخال الس…" at bounding box center [397, 131] width 166 height 1243
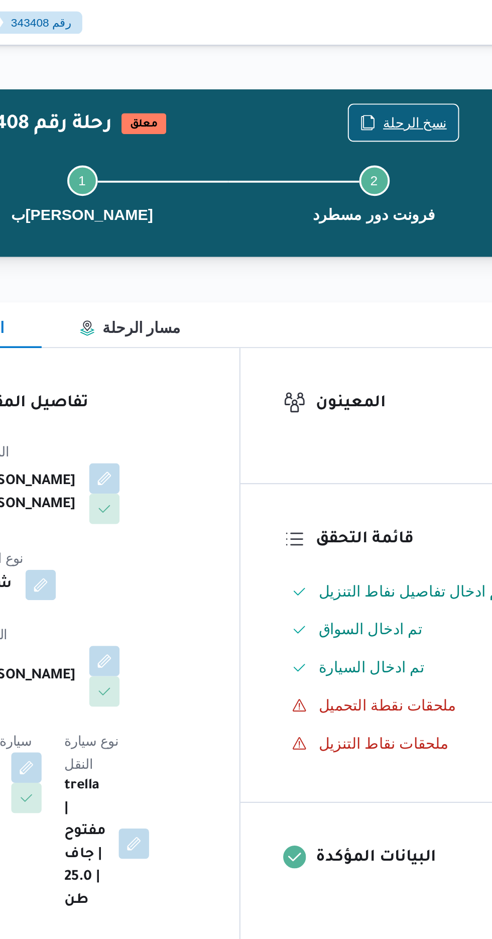
click at [402, 63] on span "نسخ الرحلة" at bounding box center [407, 65] width 34 height 12
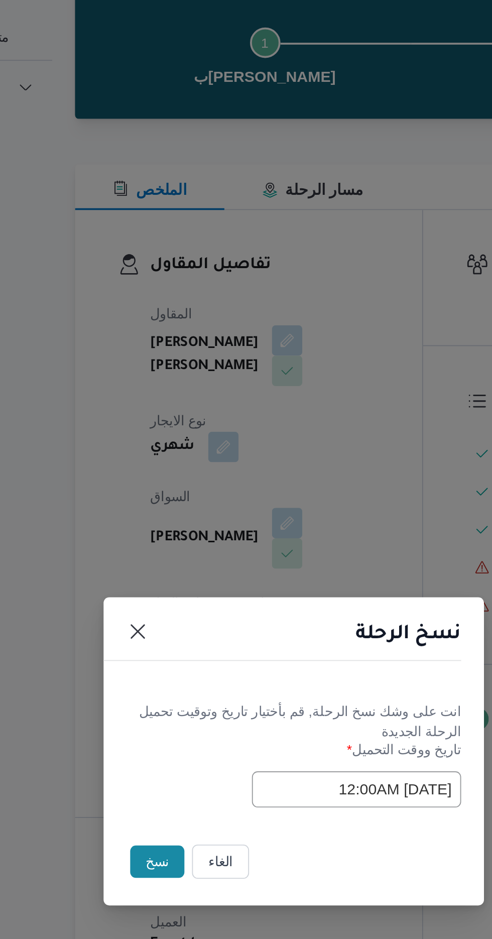
click at [167, 530] on button "نسخ" at bounding box center [174, 527] width 29 height 17
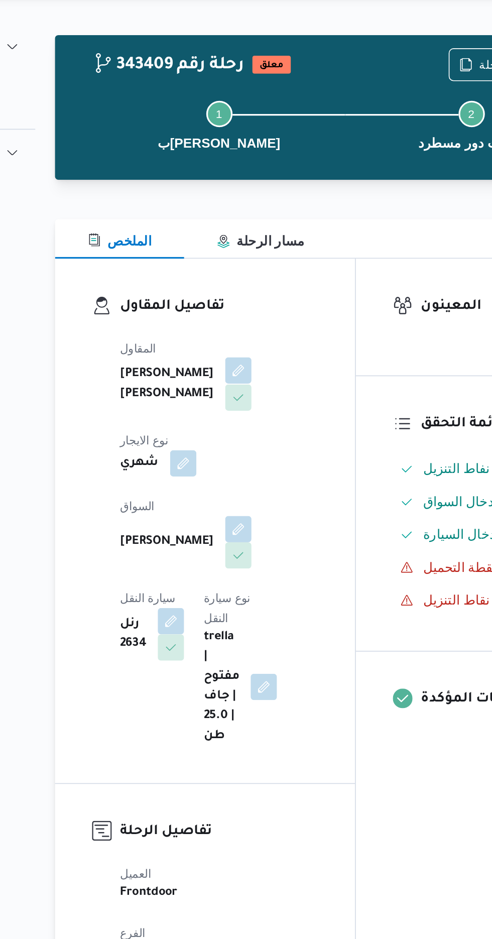
click at [234, 260] on button "button" at bounding box center [242, 252] width 16 height 16
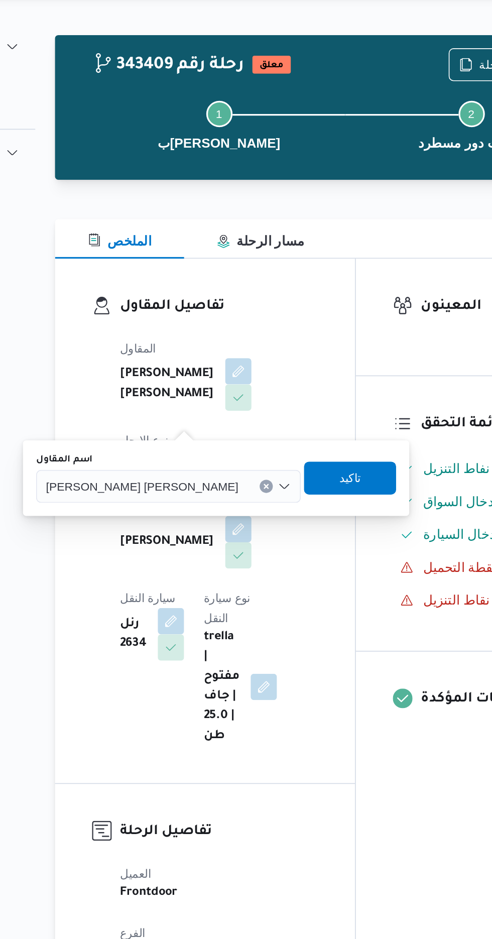
click at [195, 318] on span "خالد ممدوح حسن محمد العبس" at bounding box center [183, 322] width 117 height 11
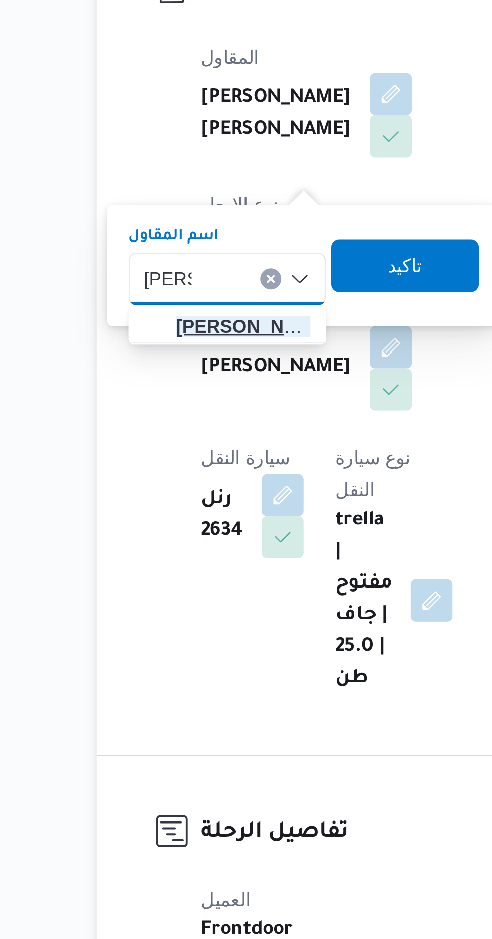
type input "هانى م"
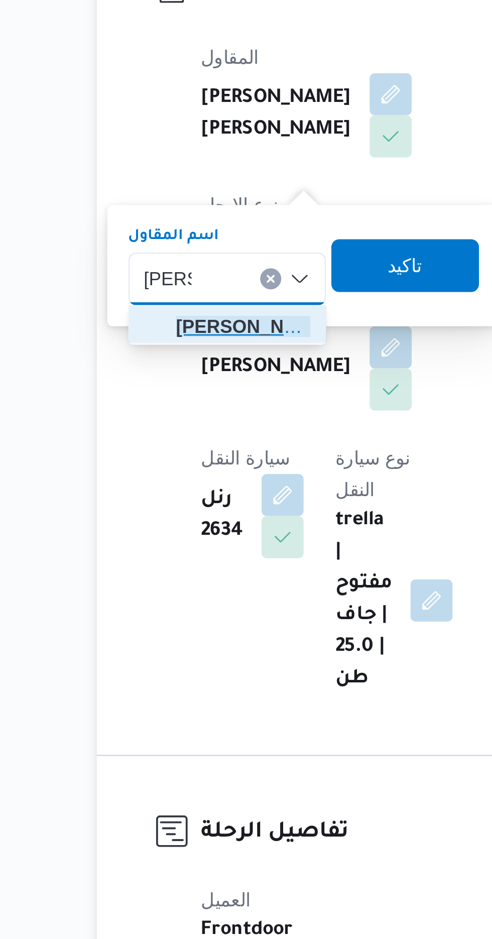
click at [193, 343] on span "هانى م جدى رئيس احمد" at bounding box center [186, 341] width 51 height 12
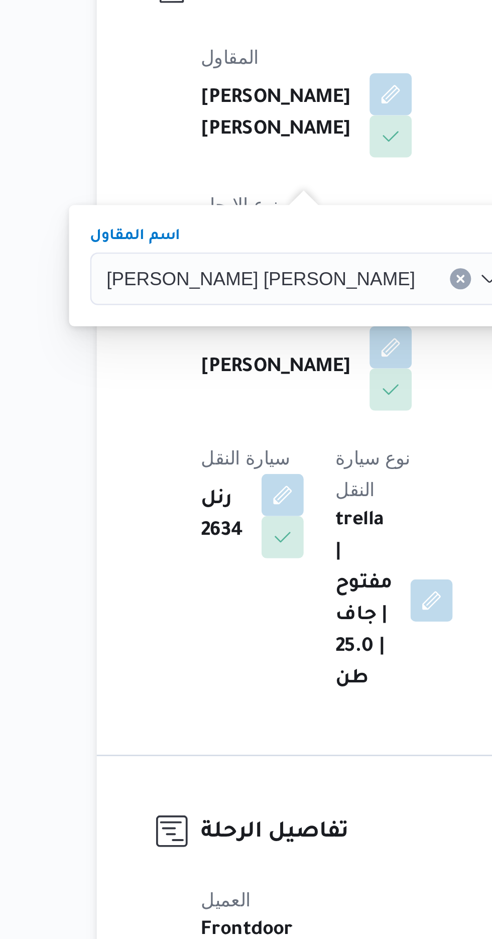
click at [314, 321] on span "تاكيد" at bounding box center [320, 317] width 13 height 12
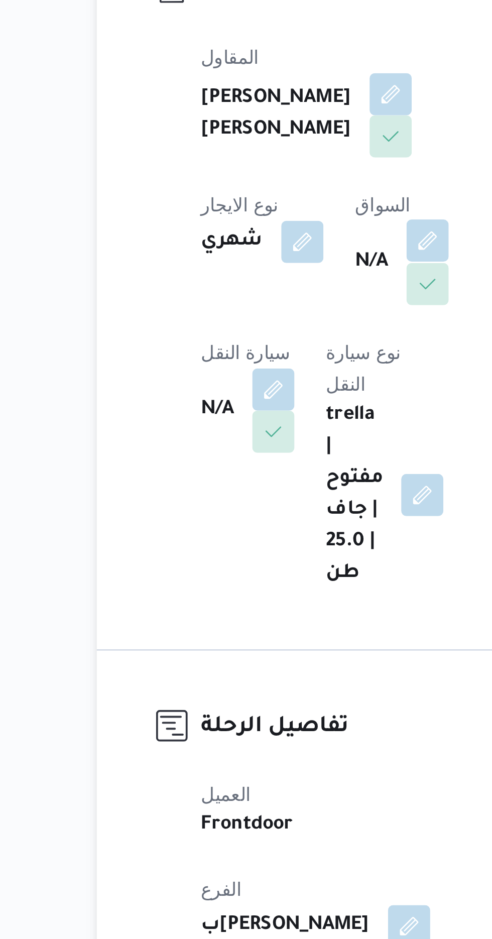
click at [248, 316] on button "button" at bounding box center [256, 308] width 16 height 16
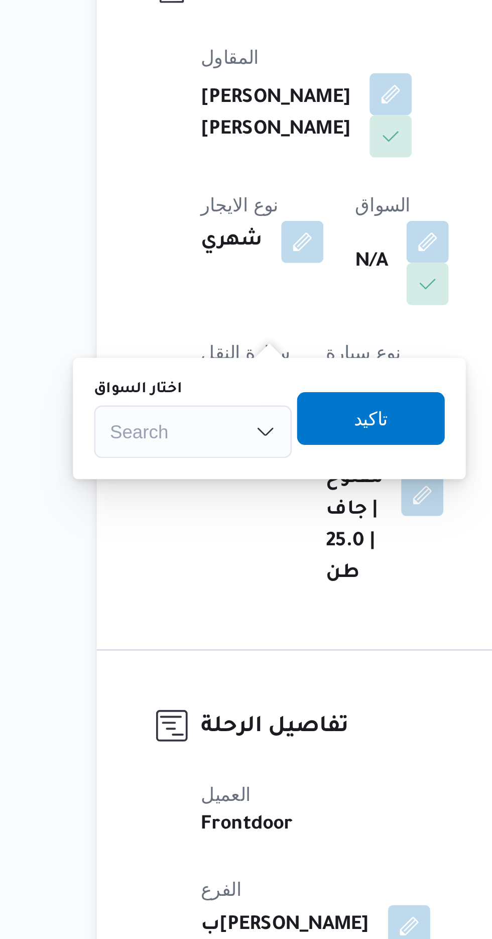
click at [186, 377] on div "Search" at bounding box center [167, 381] width 75 height 20
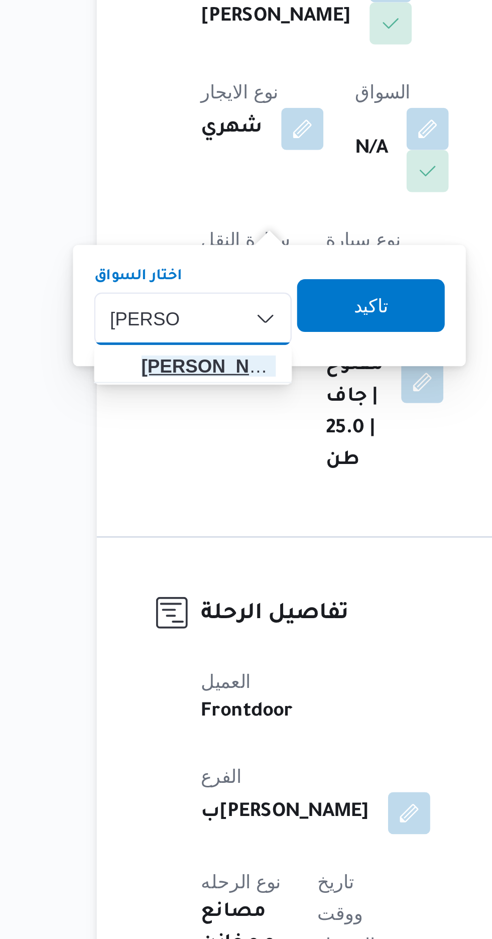
type input "احمد سلط"
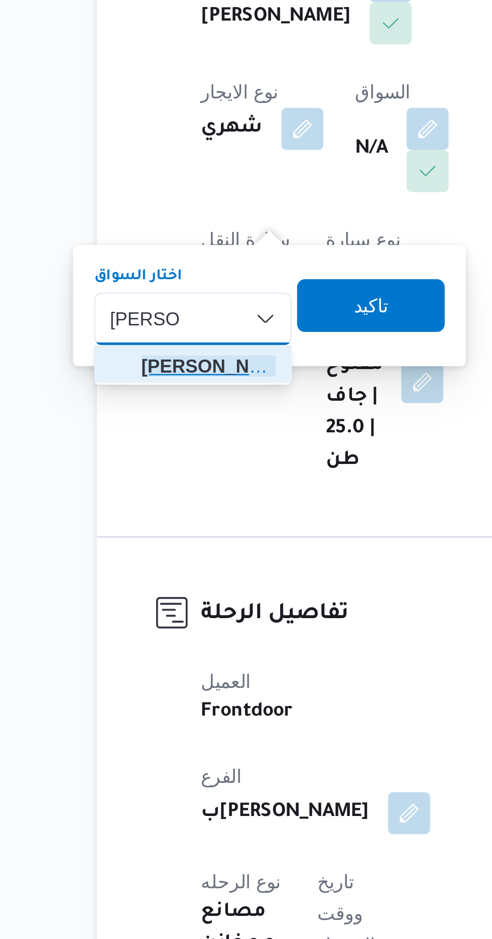
click at [181, 397] on span "احمد سلط ان محمود عطية" at bounding box center [173, 399] width 51 height 12
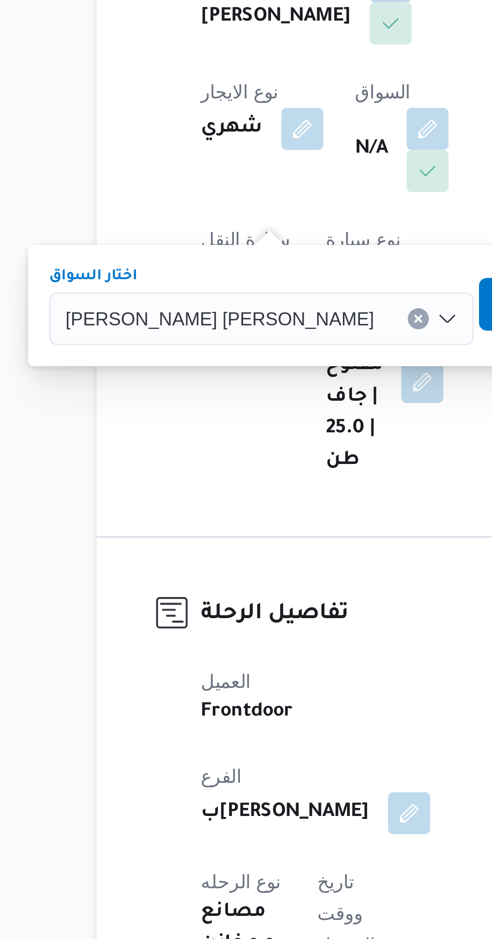
click at [298, 376] on span "تاكيد" at bounding box center [304, 375] width 13 height 12
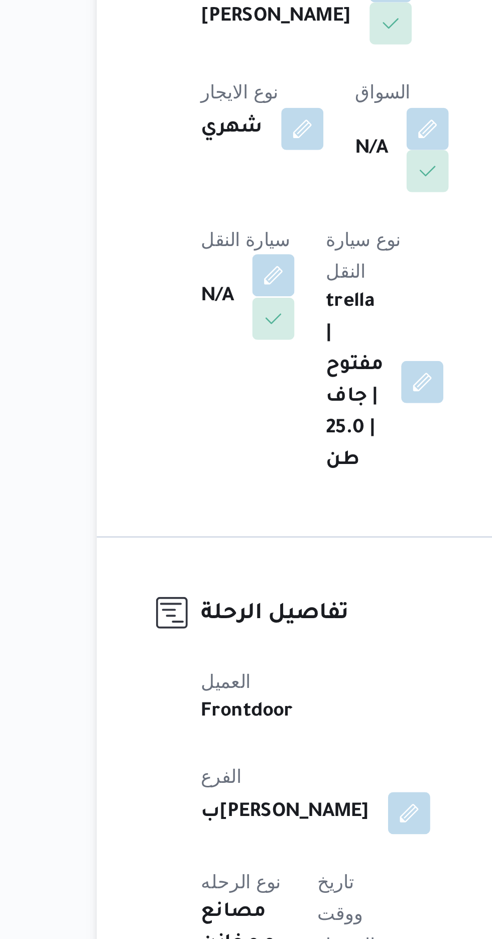
click at [206, 356] on button "button" at bounding box center [198, 364] width 16 height 16
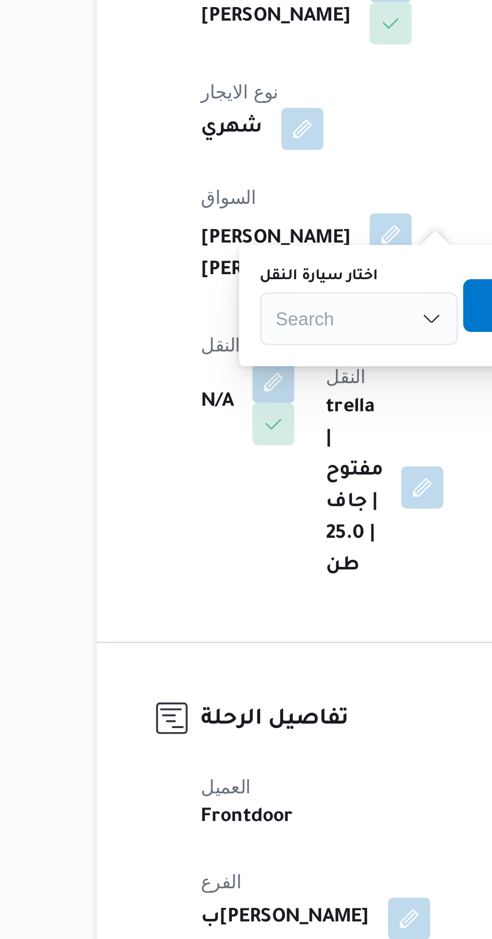
click at [216, 371] on div "Search" at bounding box center [230, 381] width 75 height 20
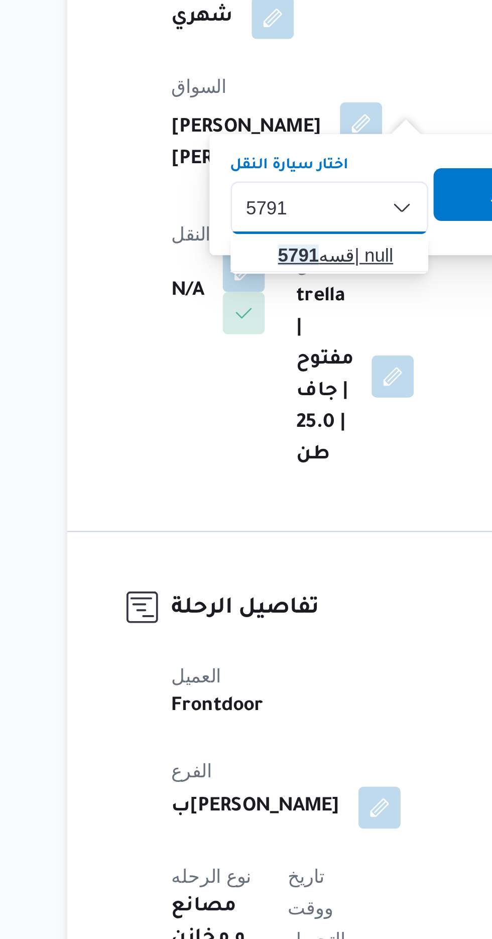
type input "5791"
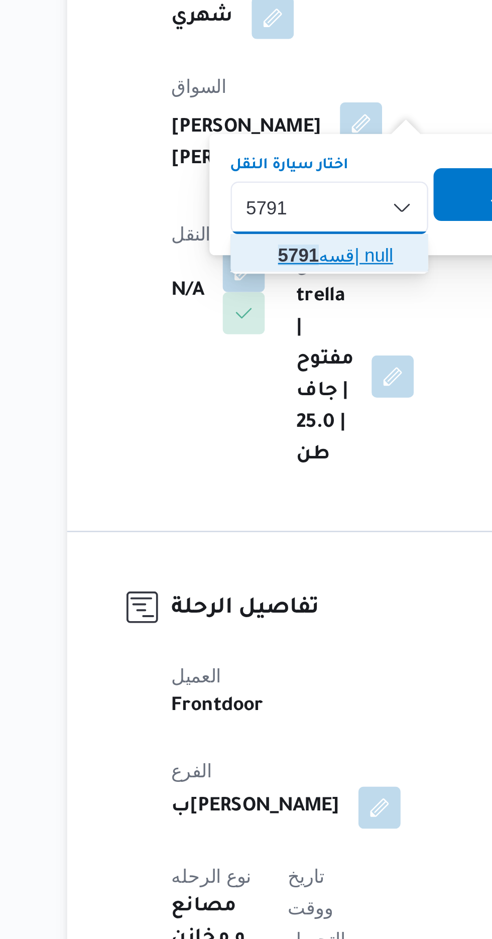
click at [236, 394] on span "قسه 5791 | null" at bounding box center [236, 399] width 51 height 12
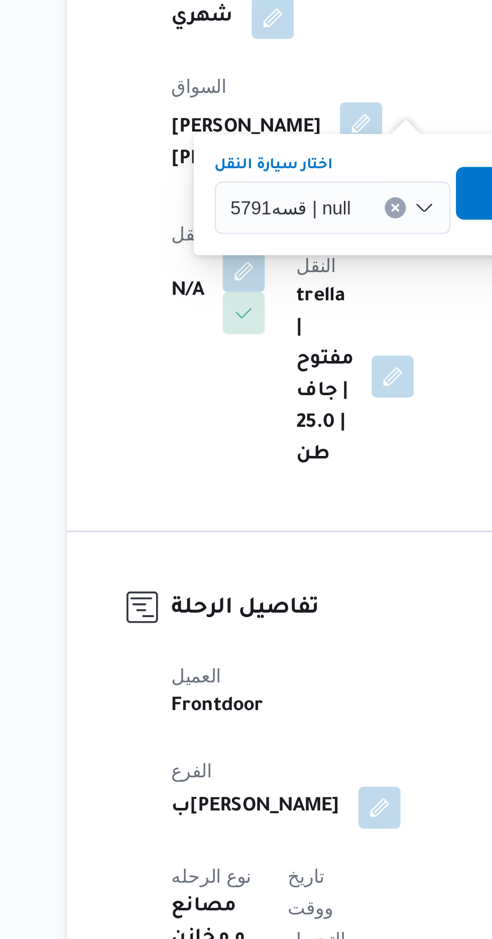
click at [288, 375] on span "تاكيد" at bounding box center [307, 375] width 56 height 20
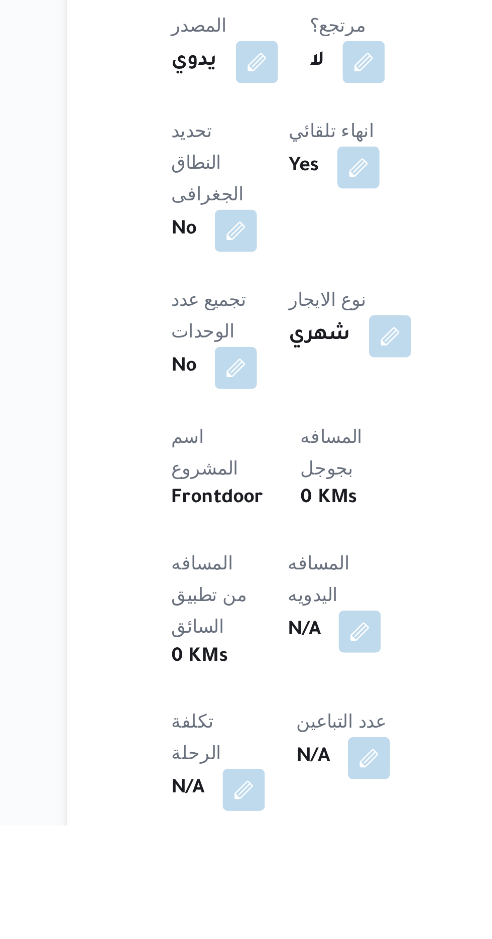
scroll to position [79, 0]
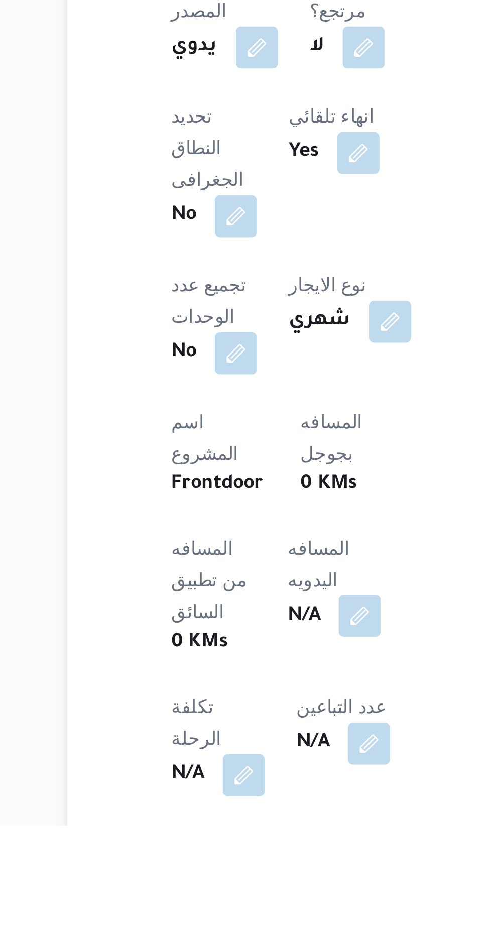
click at [234, 851] on button "button" at bounding box center [242, 859] width 16 height 16
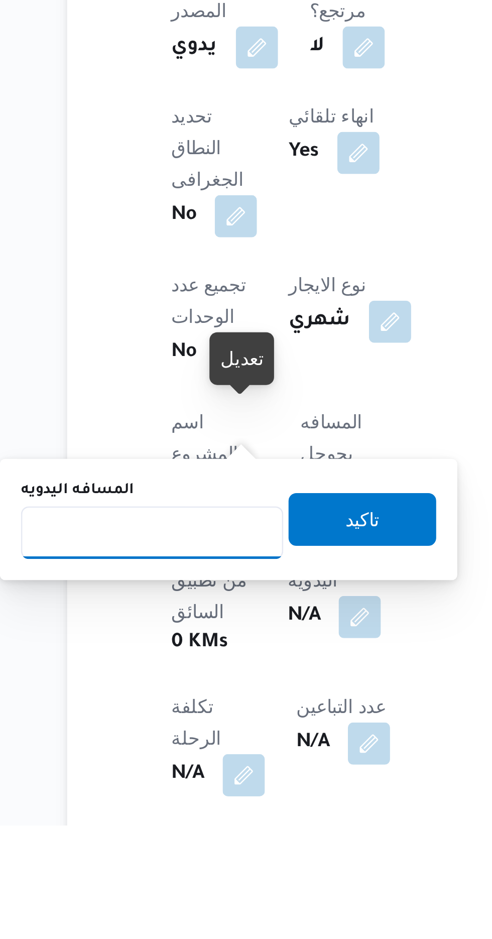
click at [192, 822] on input "المسافه اليدويه" at bounding box center [163, 827] width 100 height 20
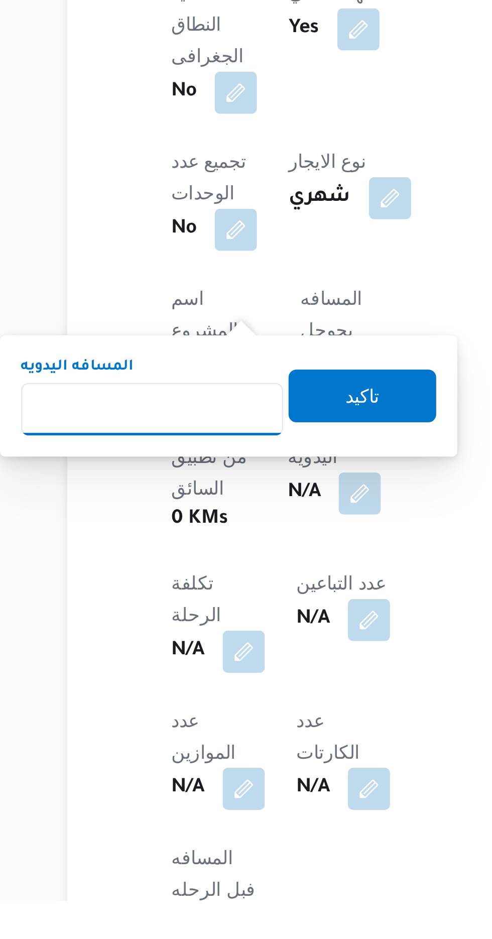
scroll to position [167, 0]
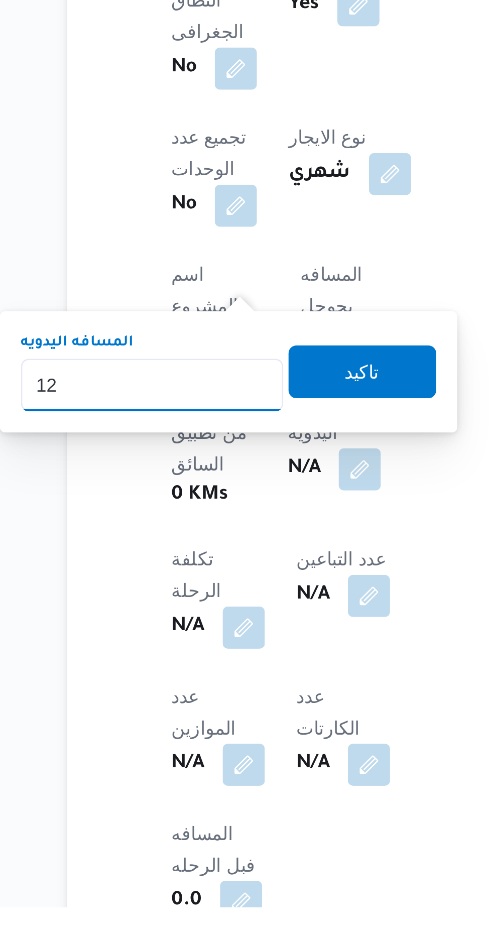
type input "120"
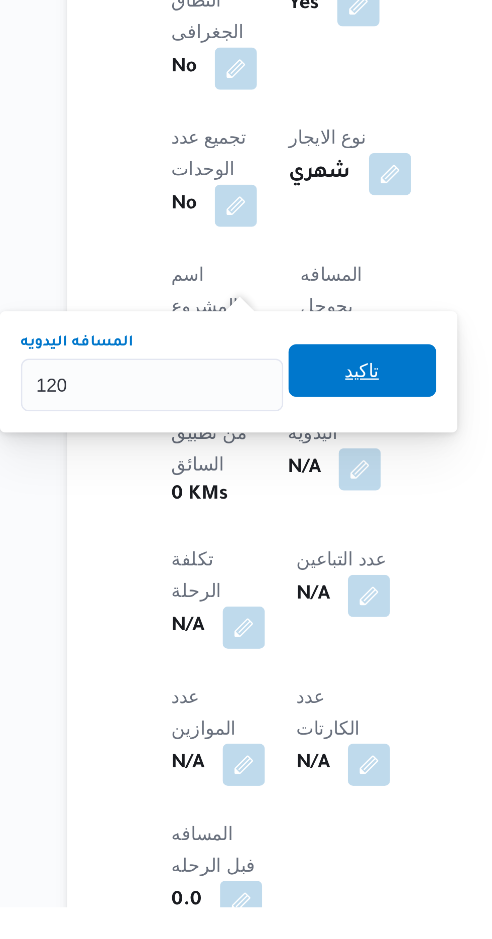
click at [261, 735] on span "تاكيد" at bounding box center [243, 734] width 56 height 20
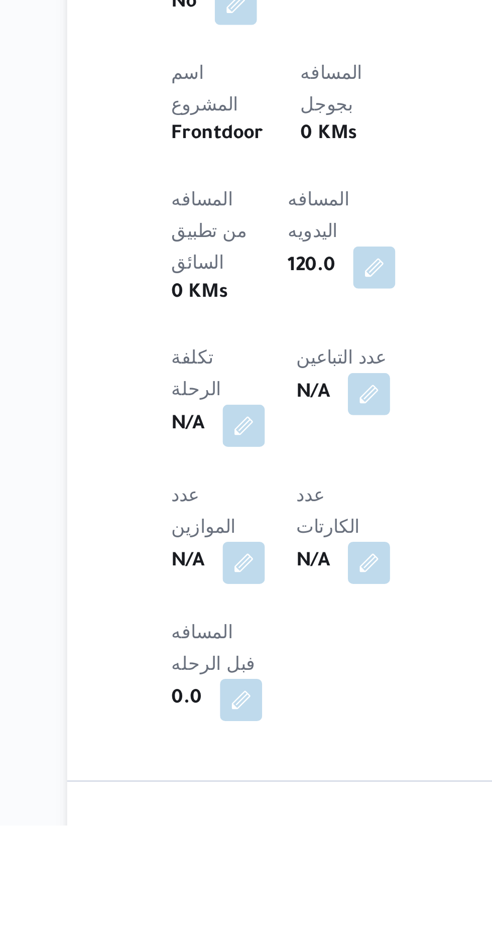
scroll to position [213, 0]
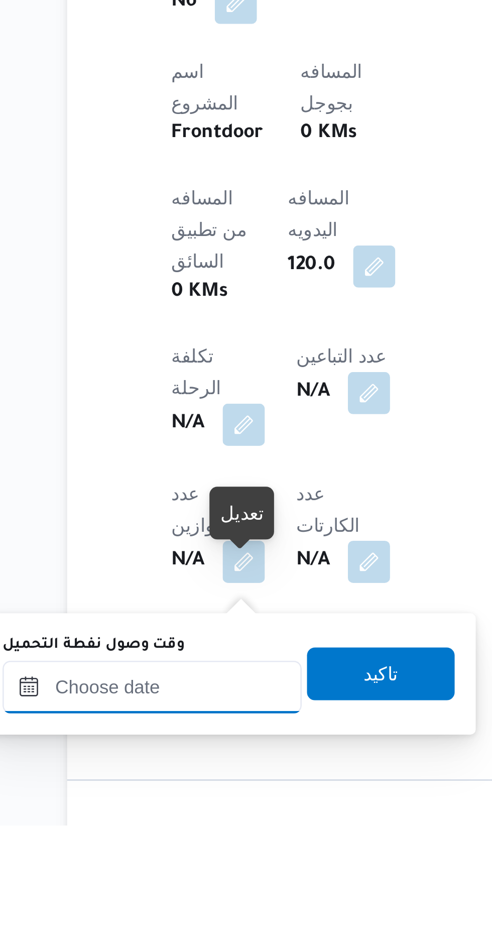
click at [187, 876] on div at bounding box center [163, 886] width 114 height 20
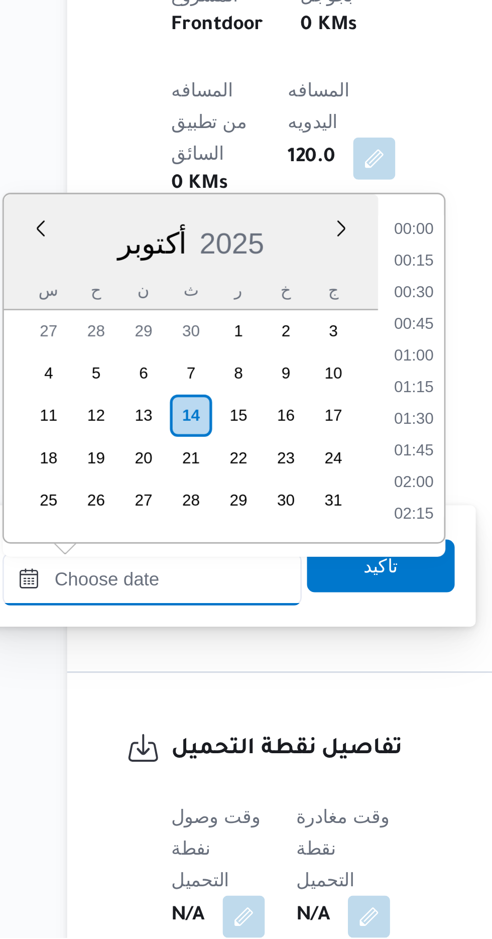
scroll to position [878, 0]
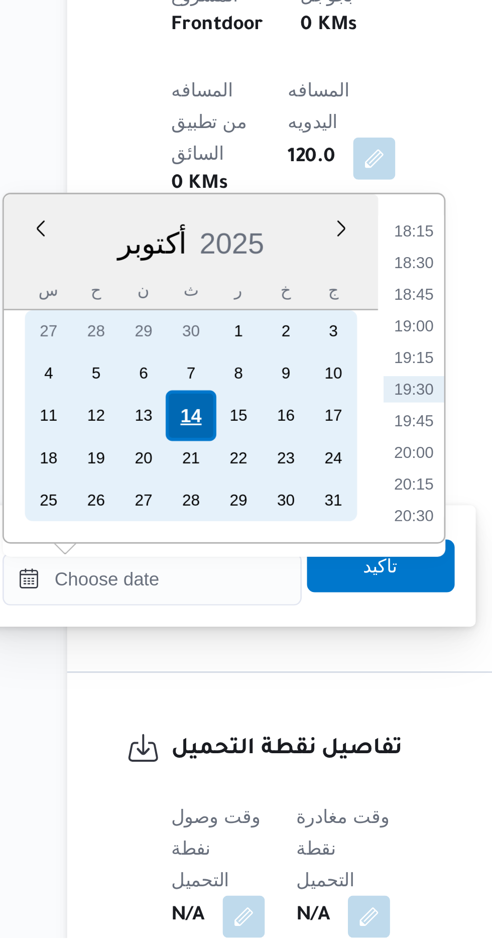
click at [176, 738] on div "14" at bounding box center [177, 739] width 19 height 19
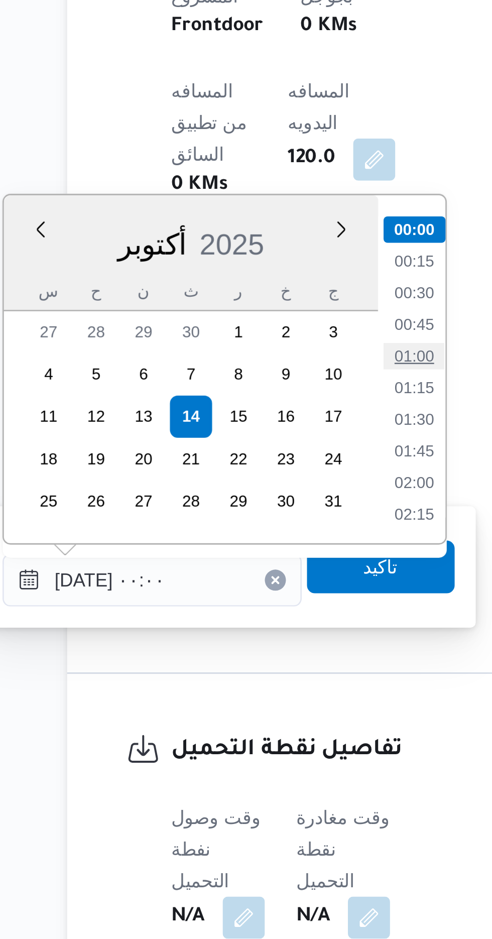
click at [258, 718] on li "01:00" at bounding box center [262, 717] width 23 height 10
type input "١٤/١٠/٢٠٢٥ ٠١:٠٠"
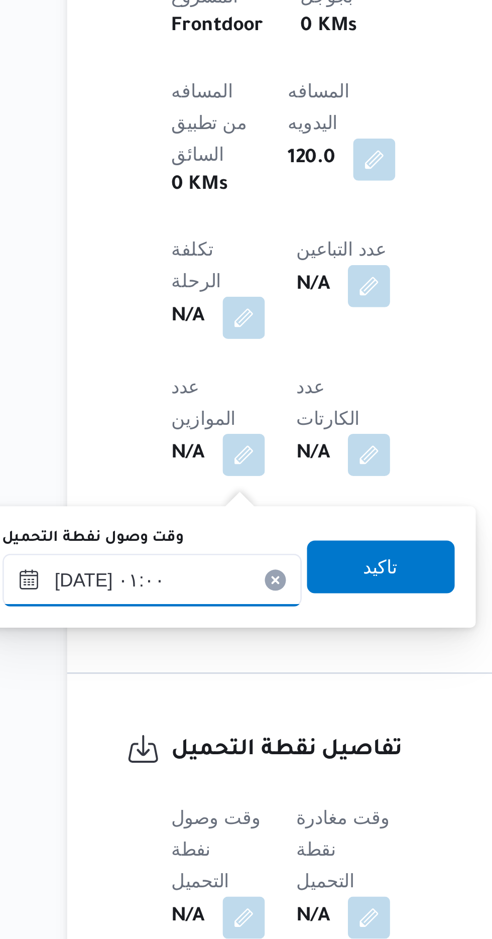
scroll to position [296, 0]
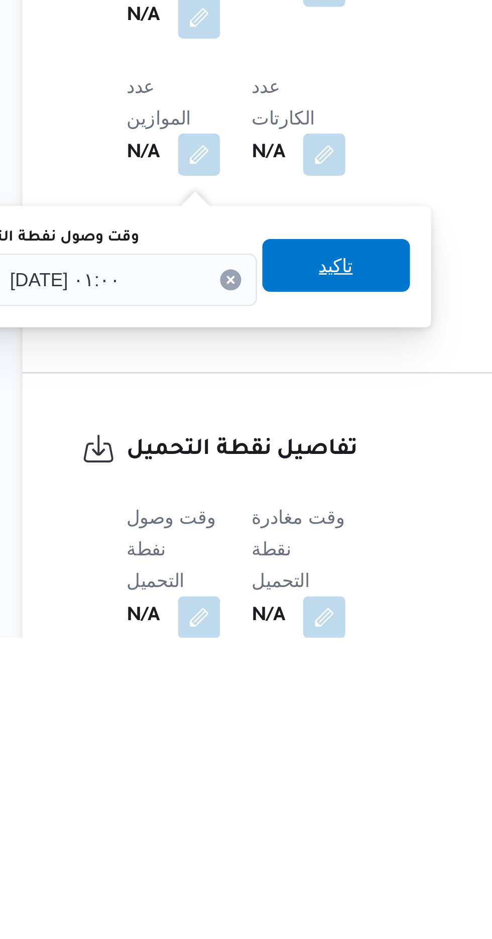
click at [257, 796] on span "تاكيد" at bounding box center [249, 797] width 13 height 12
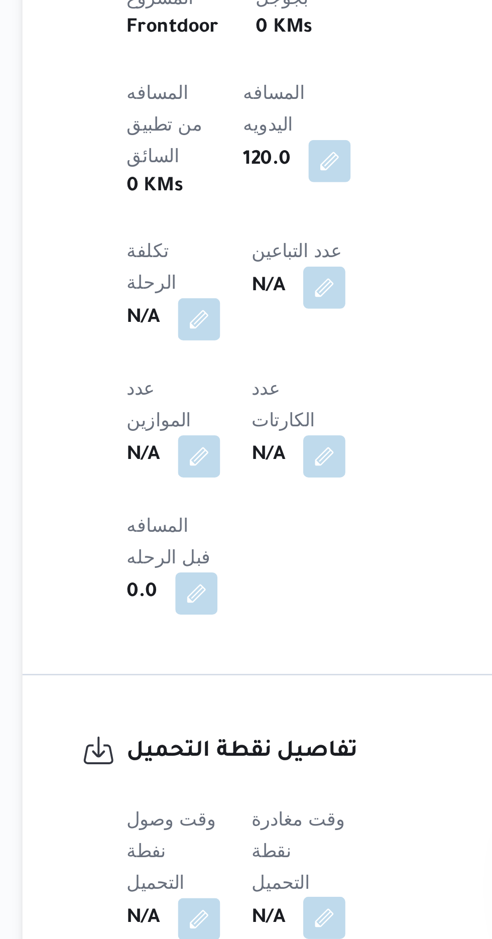
click at [247, 923] on button "button" at bounding box center [245, 931] width 16 height 16
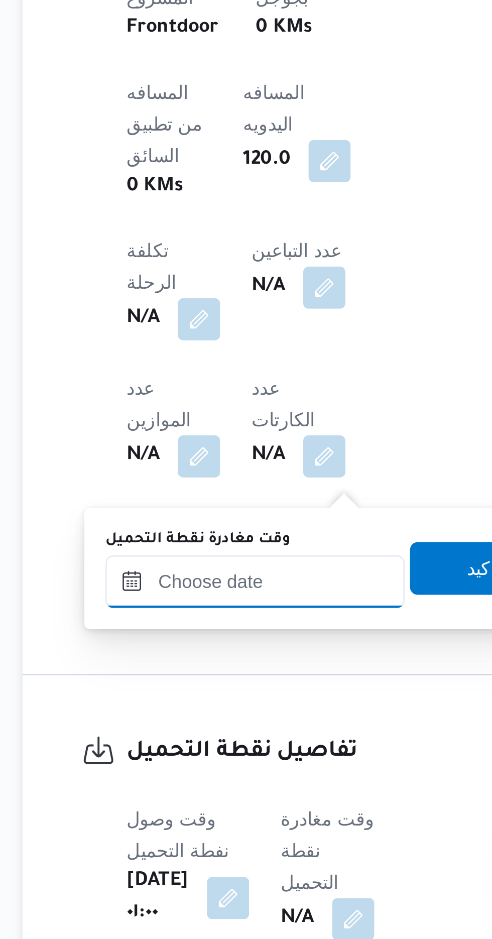
click at [235, 800] on input "وقت مغادرة نقطة التحميل" at bounding box center [219, 803] width 114 height 20
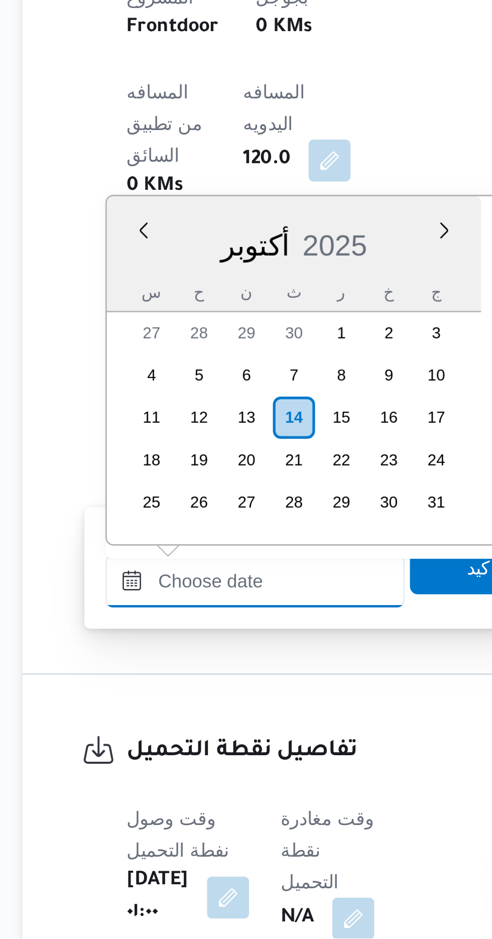
scroll to position [878, 0]
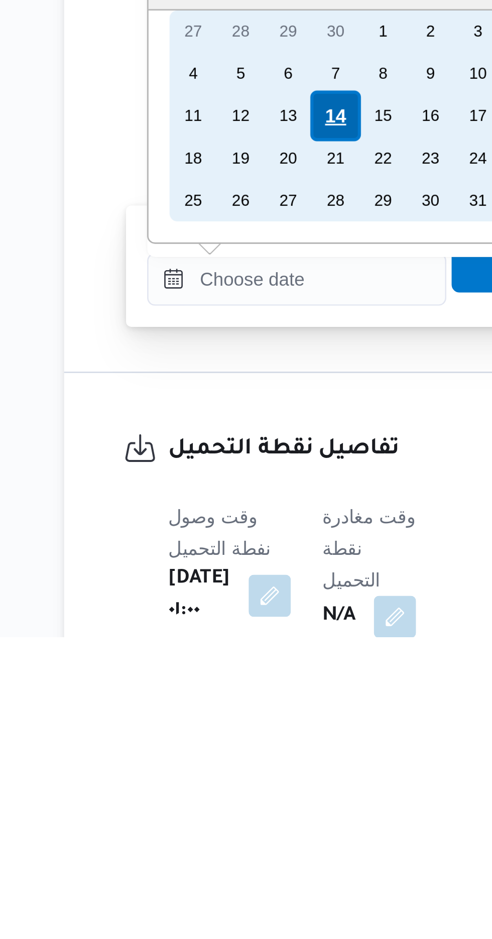
click at [230, 741] on div "14" at bounding box center [233, 740] width 19 height 19
type input "١٤/١٠/٢٠٢٥ ٠٠:٠٠"
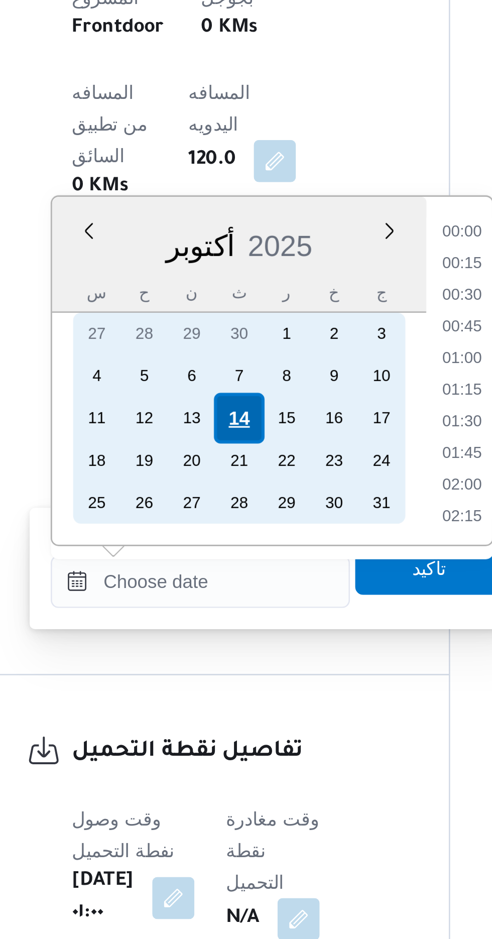
click at [233, 739] on div "14" at bounding box center [233, 740] width 19 height 19
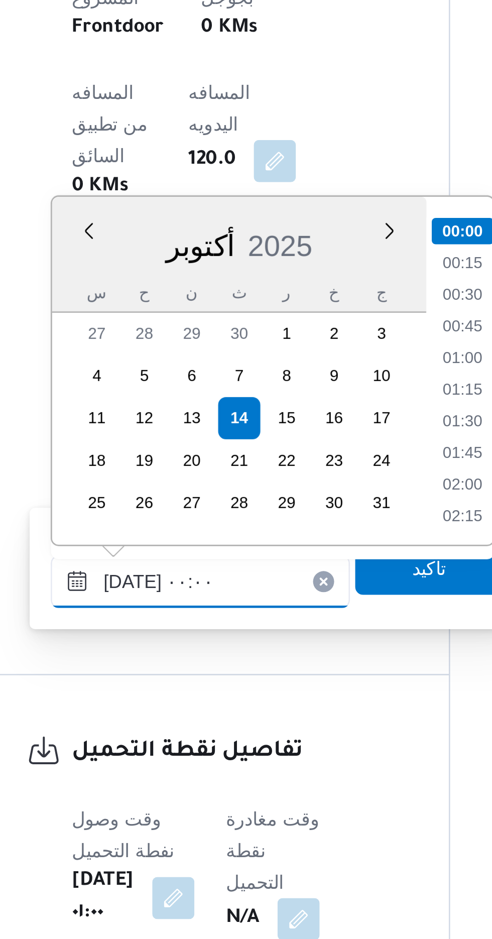
click at [173, 808] on input "١٤/١٠/٢٠٢٥ ٠٠:٠٠" at bounding box center [219, 803] width 114 height 20
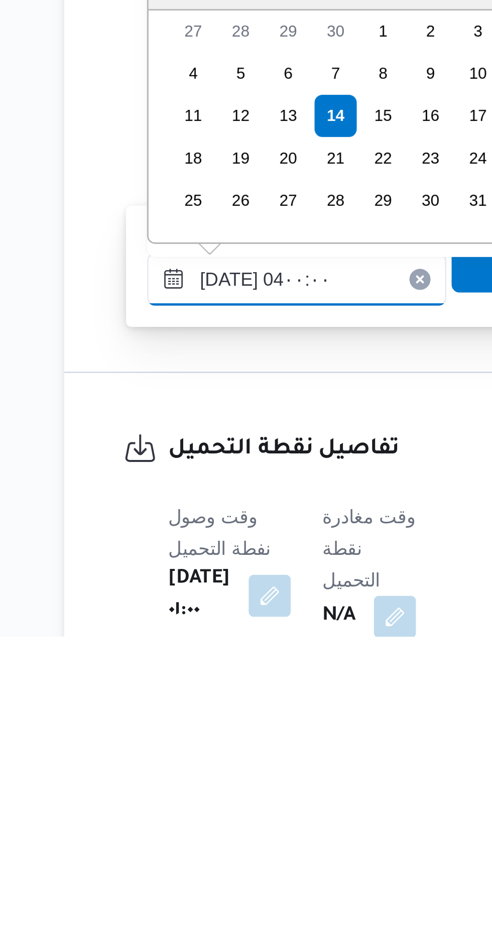
scroll to position [87, 0]
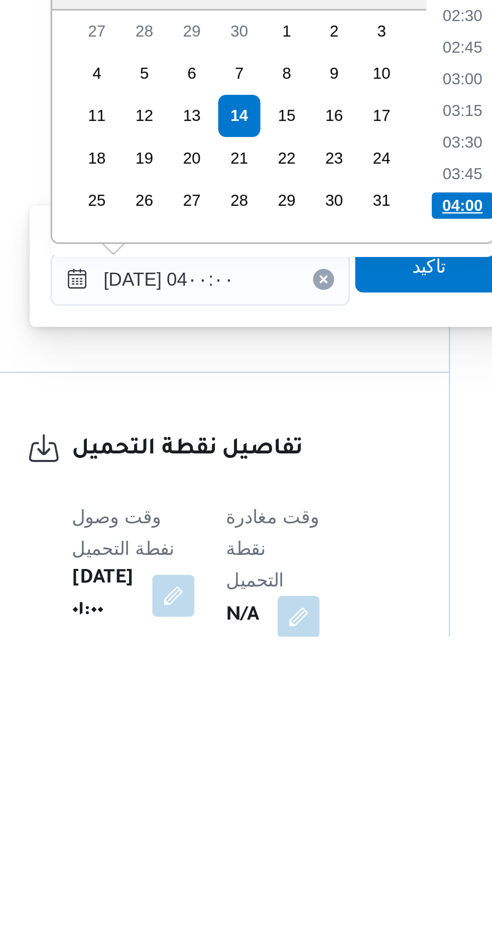
click at [312, 778] on li "04:00" at bounding box center [319, 775] width 24 height 10
type input "١٤/١٠/٢٠٢٥ ٠٤:٠٠"
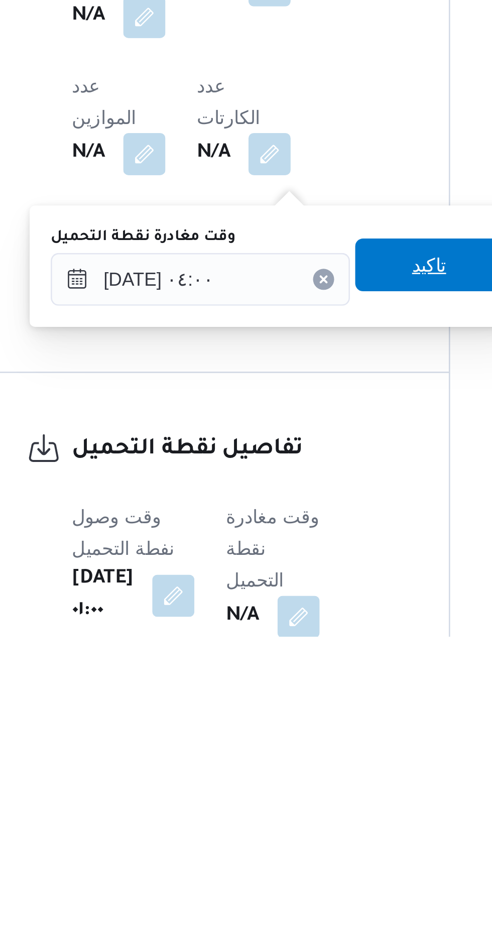
click at [311, 796] on span "تاكيد" at bounding box center [306, 797] width 13 height 12
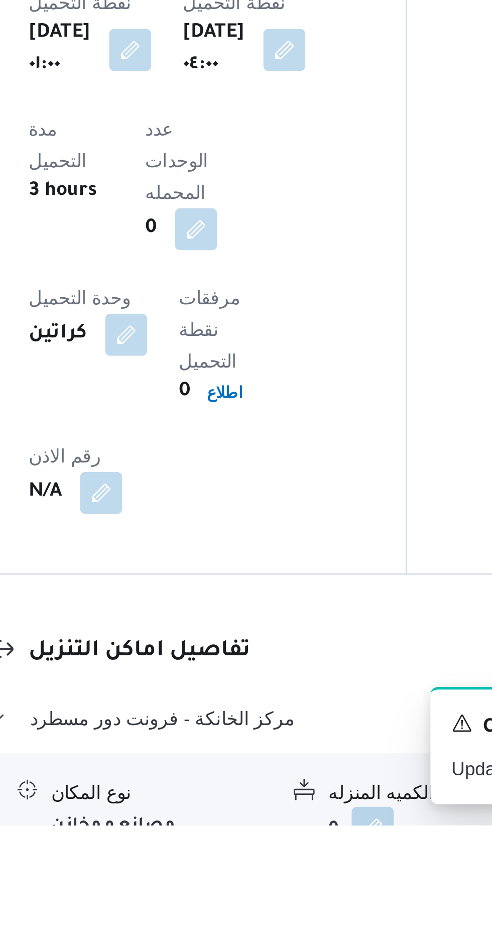
scroll to position [576, 0]
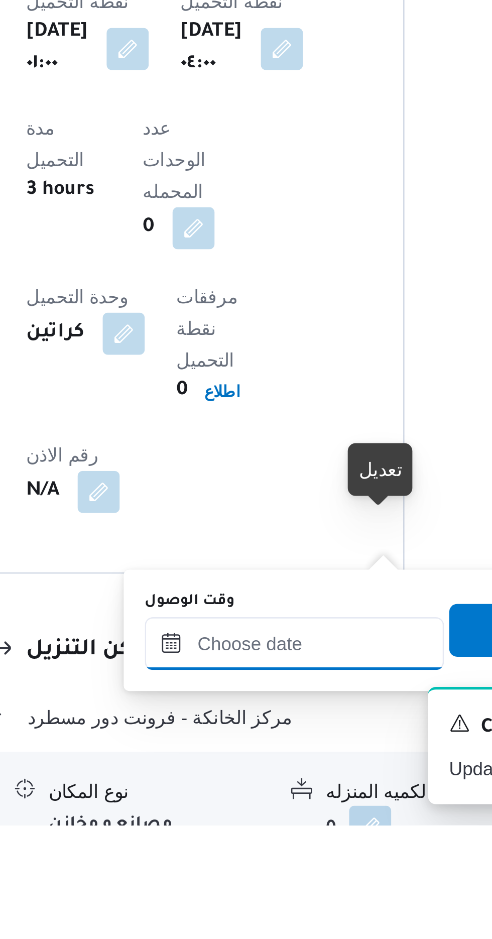
click at [281, 867] on input "وقت الوصول" at bounding box center [272, 869] width 114 height 20
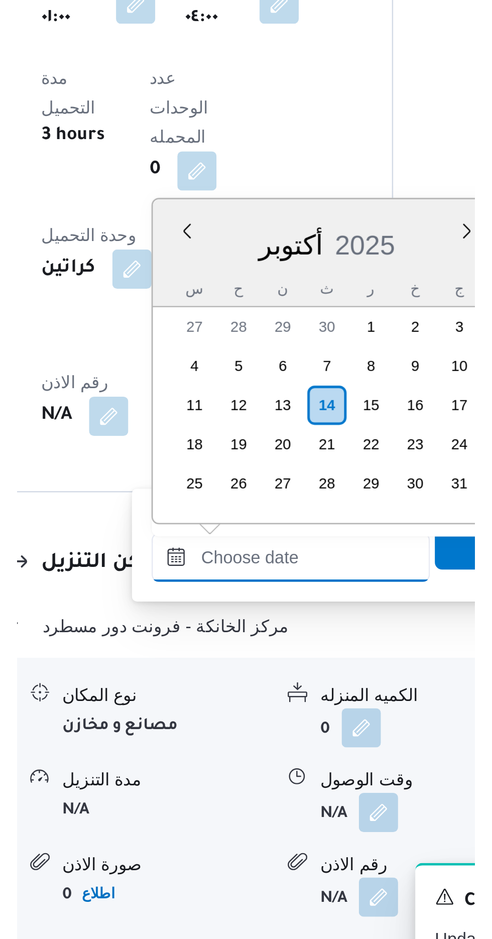
scroll to position [878, 0]
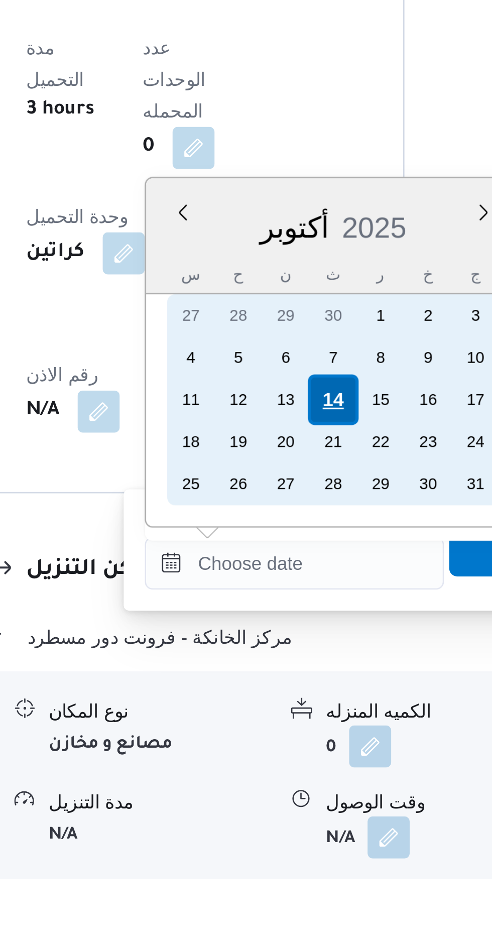
click at [288, 754] on div "14" at bounding box center [287, 756] width 19 height 19
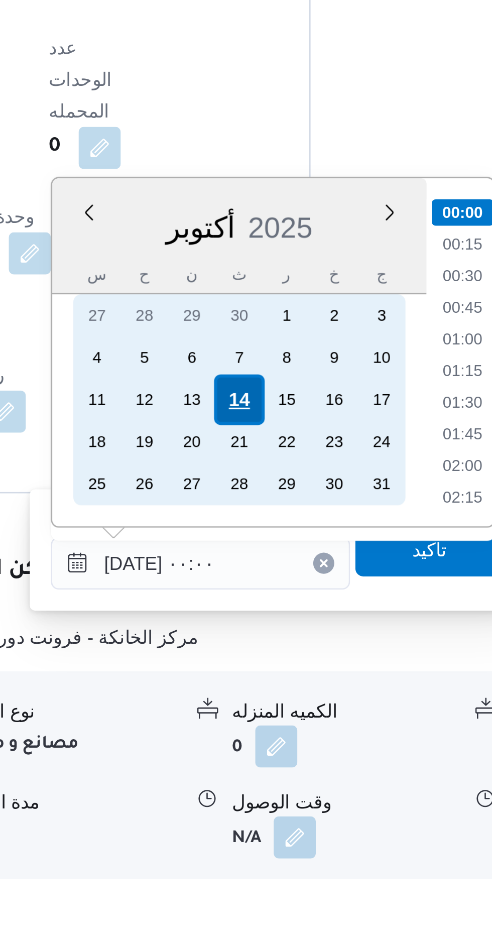
scroll to position [627, 0]
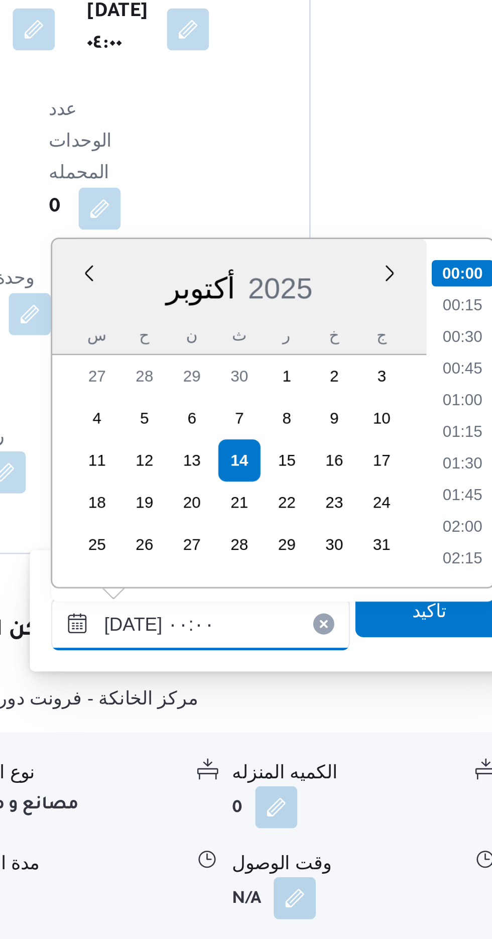
click at [222, 821] on input "١٤/١٠/٢٠٢٥ ٠٠:٠٠" at bounding box center [272, 819] width 114 height 20
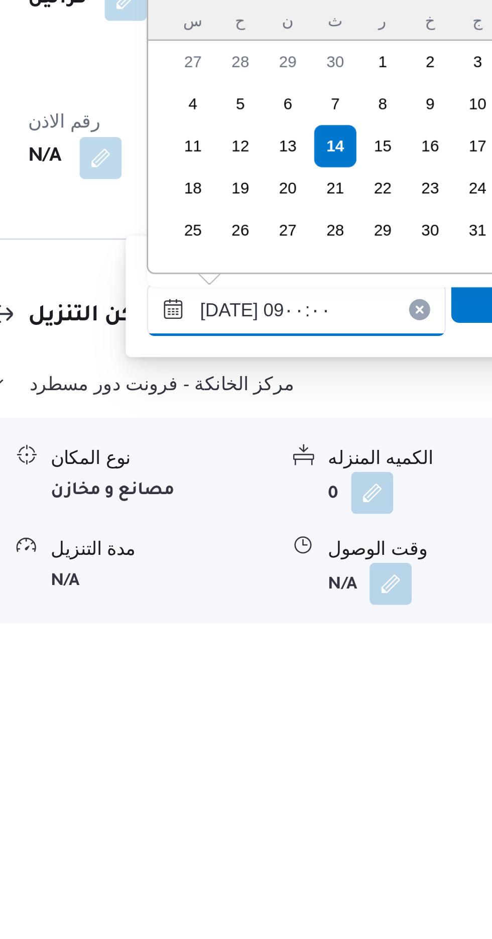
scroll to position [328, 0]
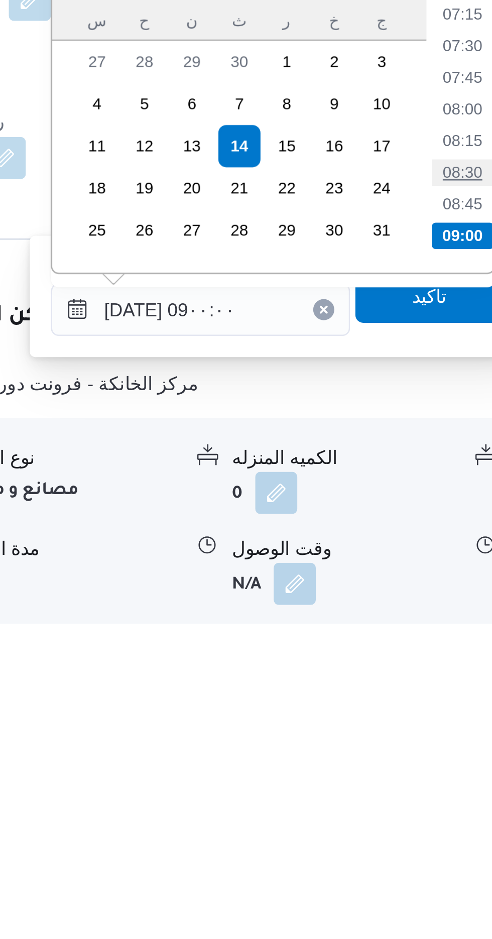
click at [366, 770] on li "08:30" at bounding box center [372, 767] width 23 height 10
type input "١٤/١٠/٢٠٢٥ ٠٨:٣٠"
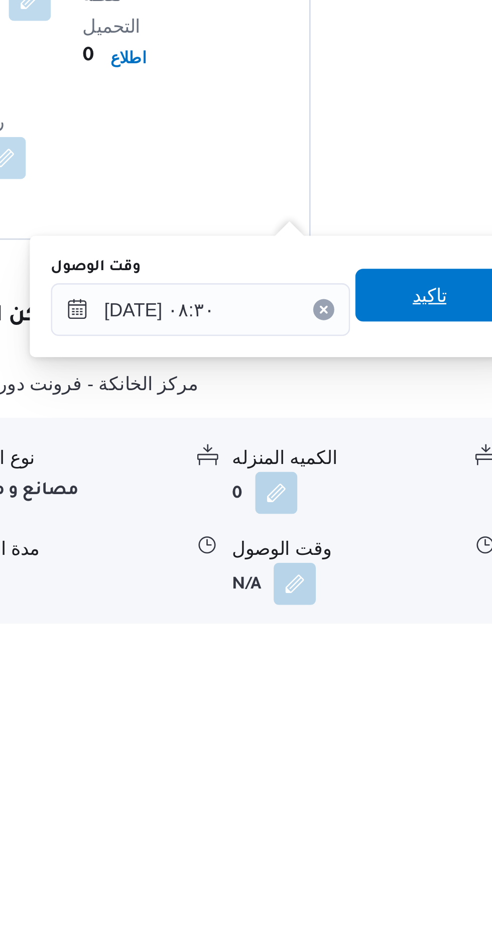
click at [364, 815] on span "تاكيد" at bounding box center [359, 814] width 13 height 12
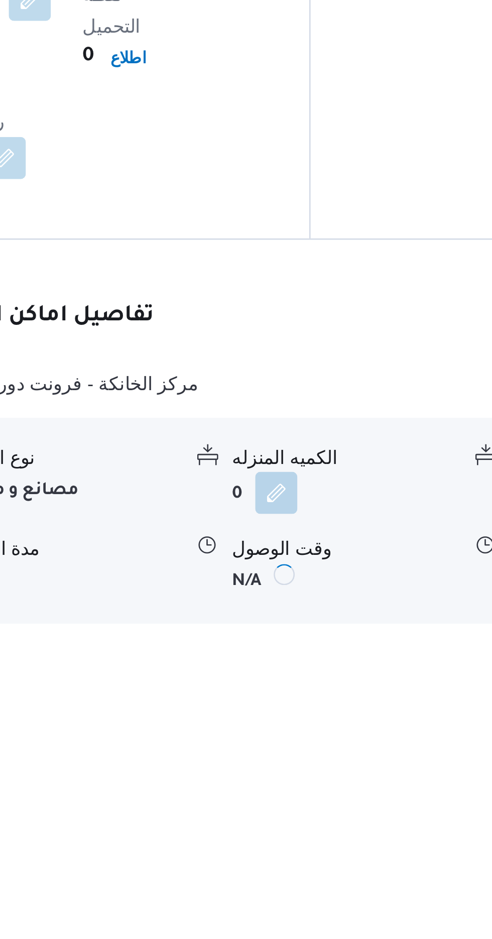
scroll to position [626, 0]
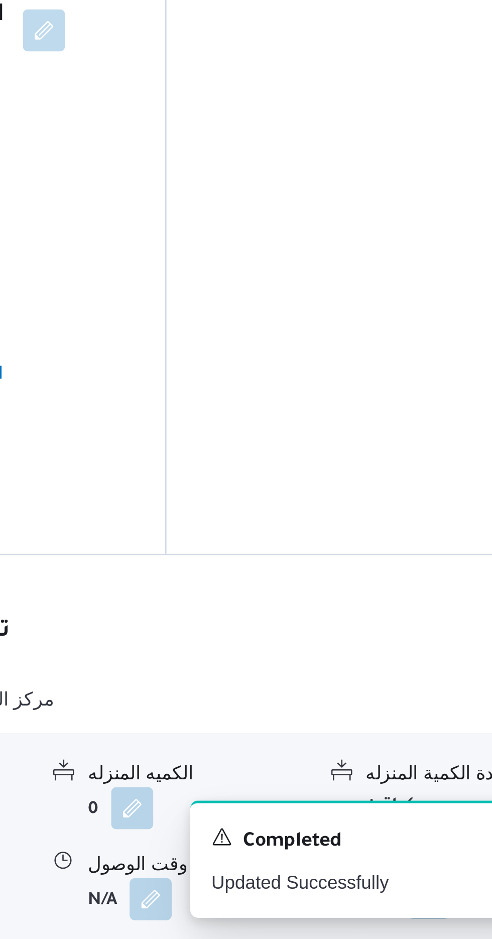
click at [408, 915] on button "button" at bounding box center [414, 923] width 16 height 16
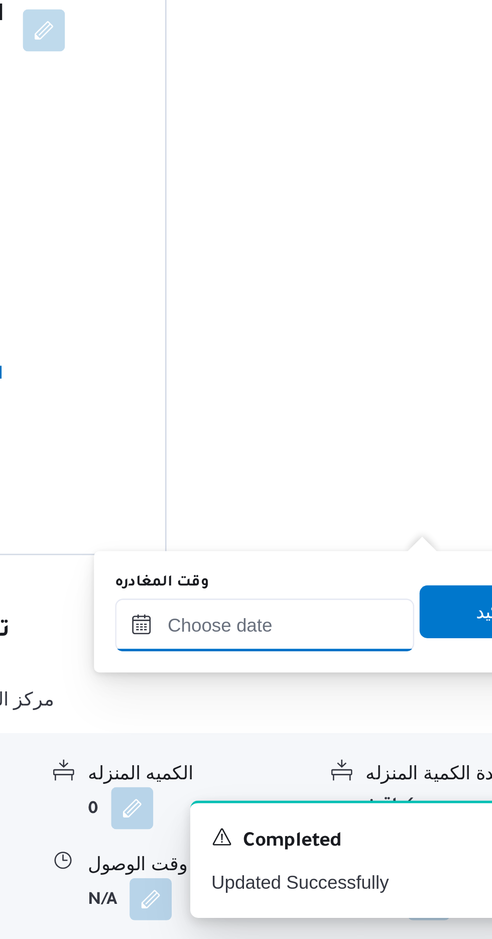
click at [370, 814] on input "وقت المغادره" at bounding box center [352, 819] width 114 height 20
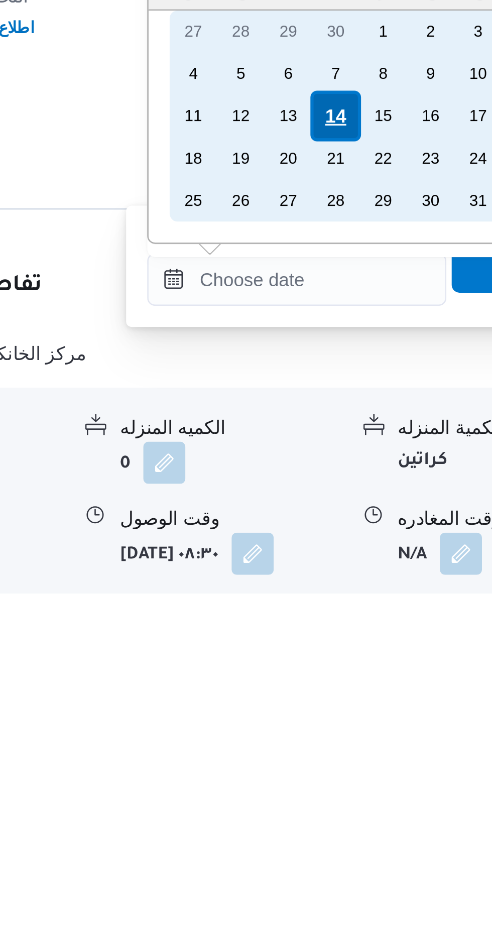
click at [363, 757] on div "14" at bounding box center [366, 756] width 19 height 19
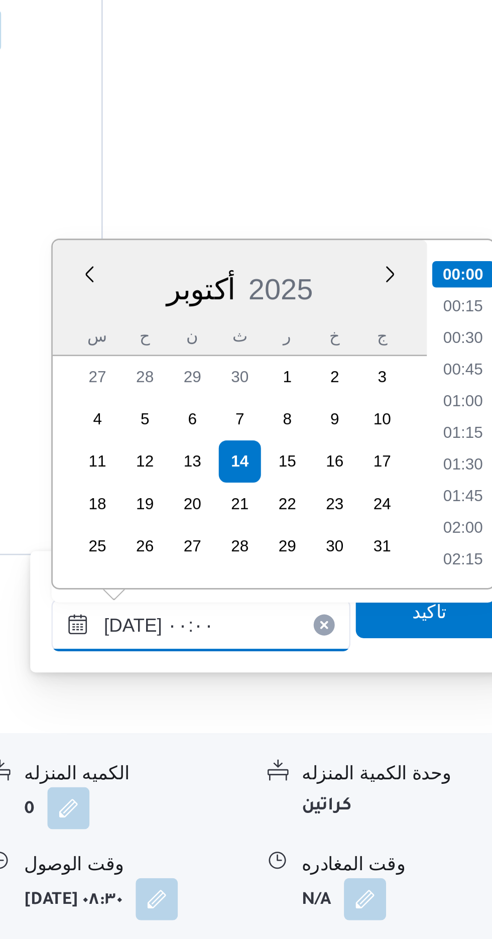
click at [302, 820] on input "١٤/١٠/٢٠٢٥ ٠٠:٠٠" at bounding box center [352, 819] width 114 height 20
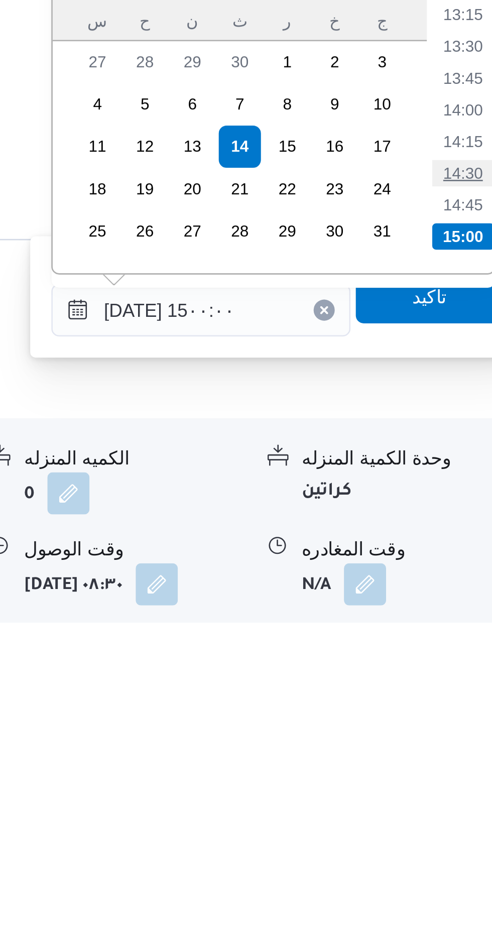
click at [452, 767] on li "14:30" at bounding box center [451, 768] width 23 height 10
type input "١٤/١٠/٢٠٢٥ ١٤:٣٠"
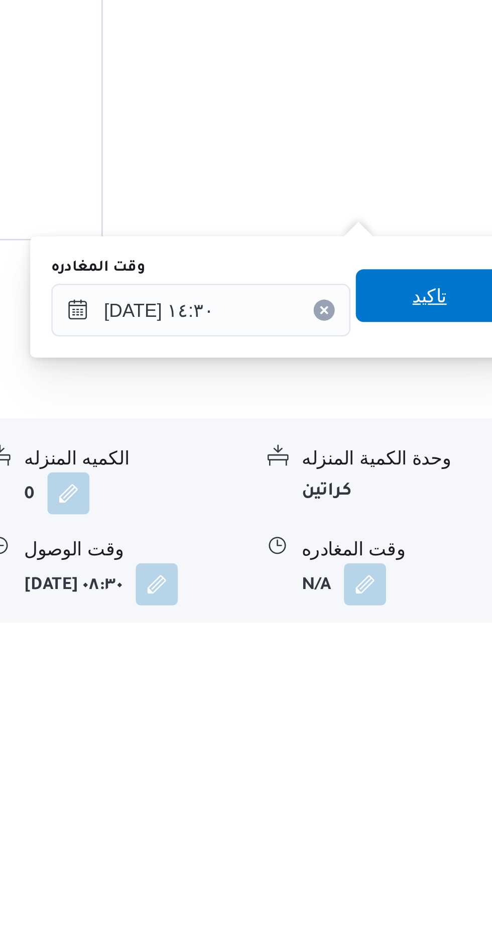
click at [443, 813] on span "تاكيد" at bounding box center [438, 814] width 13 height 12
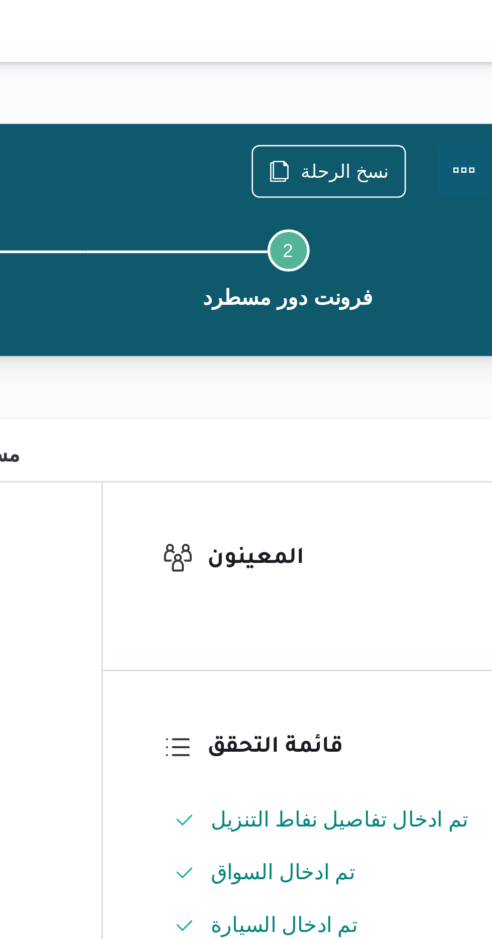
click at [452, 56] on button "Actions" at bounding box center [452, 65] width 20 height 20
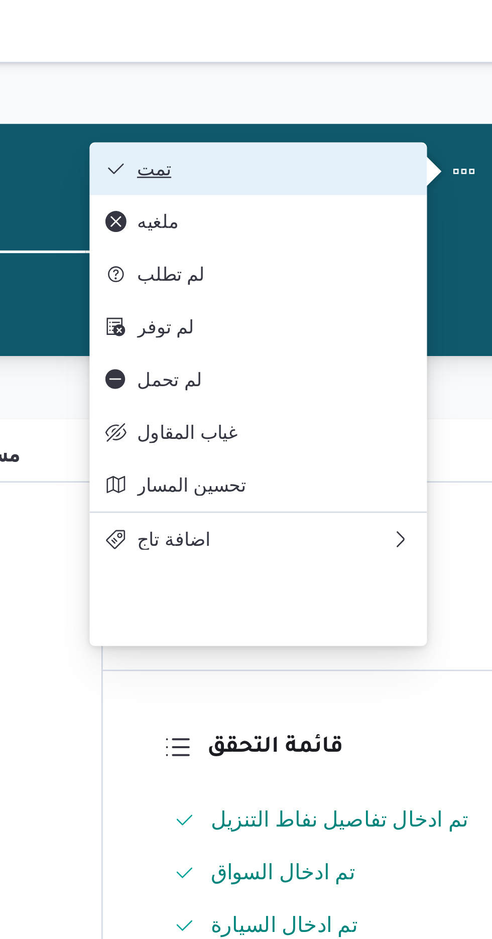
click at [429, 59] on button "تمت" at bounding box center [373, 64] width 129 height 20
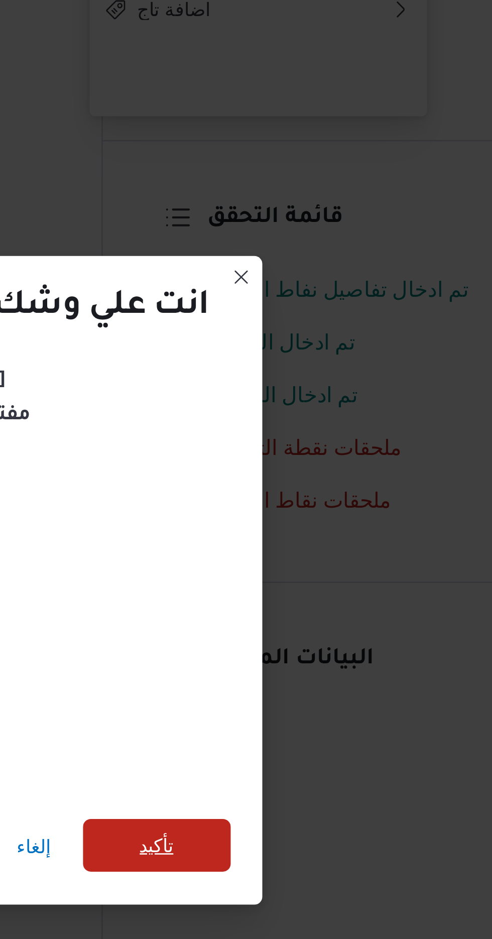
click at [349, 525] on span "تأكيد" at bounding box center [335, 524] width 56 height 20
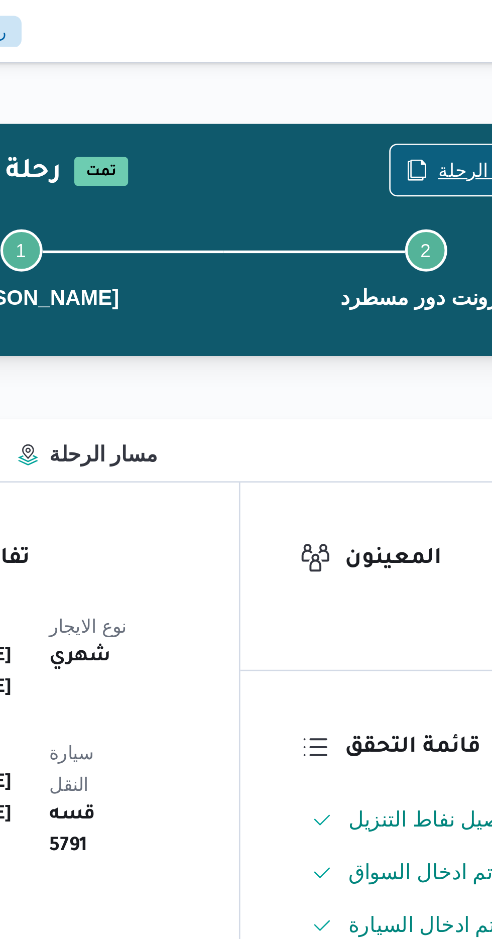
click at [390, 65] on span "نسخ الرحلة" at bounding box center [400, 64] width 58 height 19
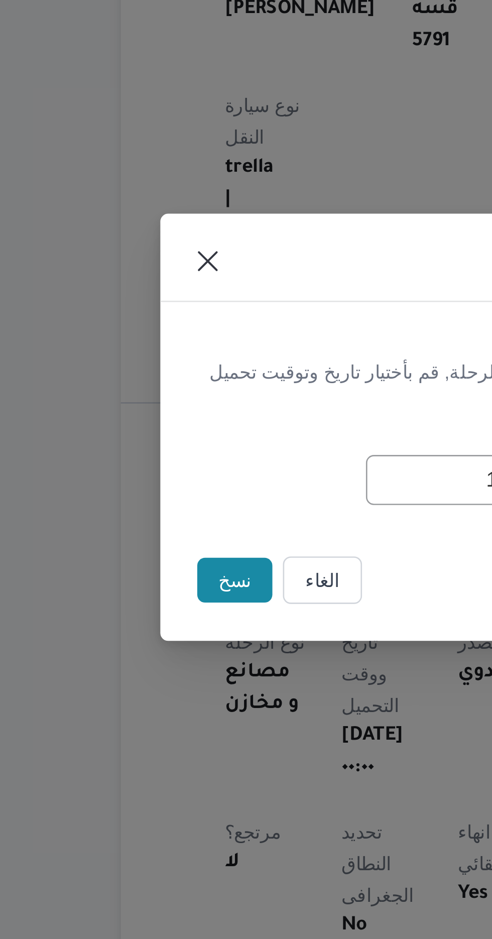
click at [167, 528] on button "نسخ" at bounding box center [174, 527] width 29 height 17
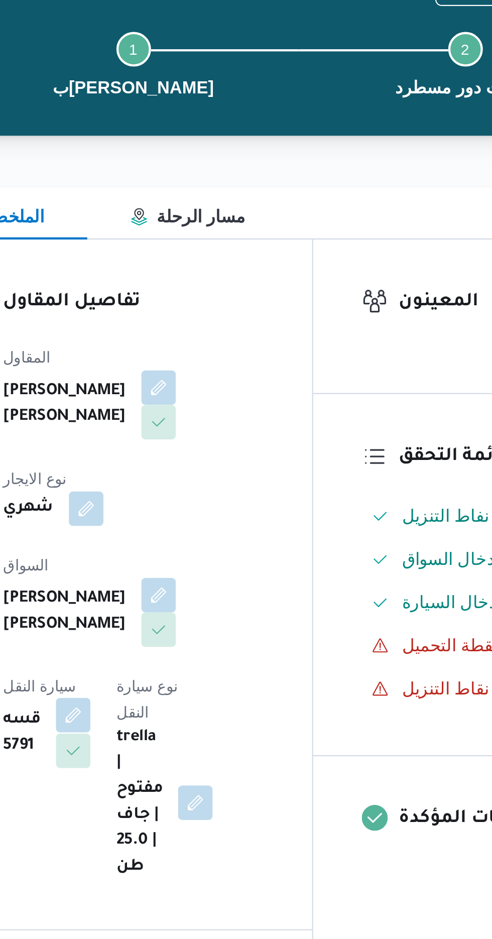
click at [211, 397] on button "button" at bounding box center [203, 405] width 16 height 16
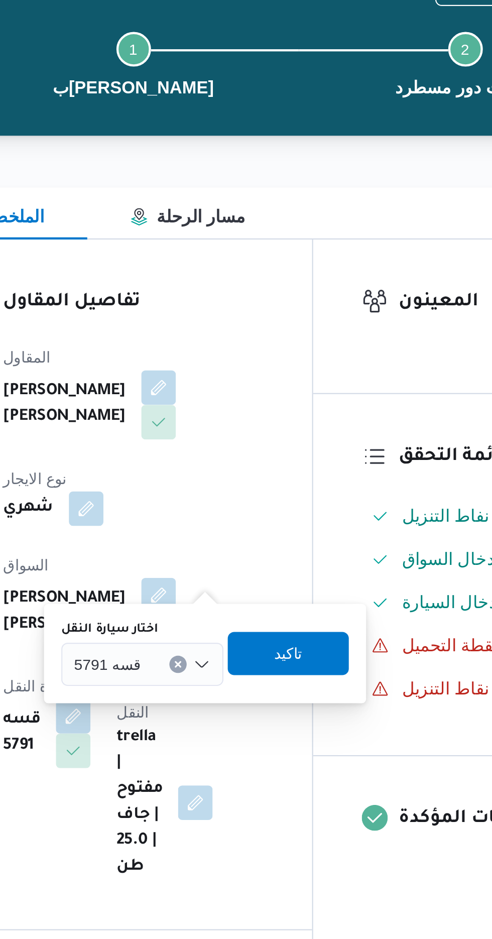
click at [238, 379] on input "اختار سيارة النقل" at bounding box center [238, 381] width 1 height 12
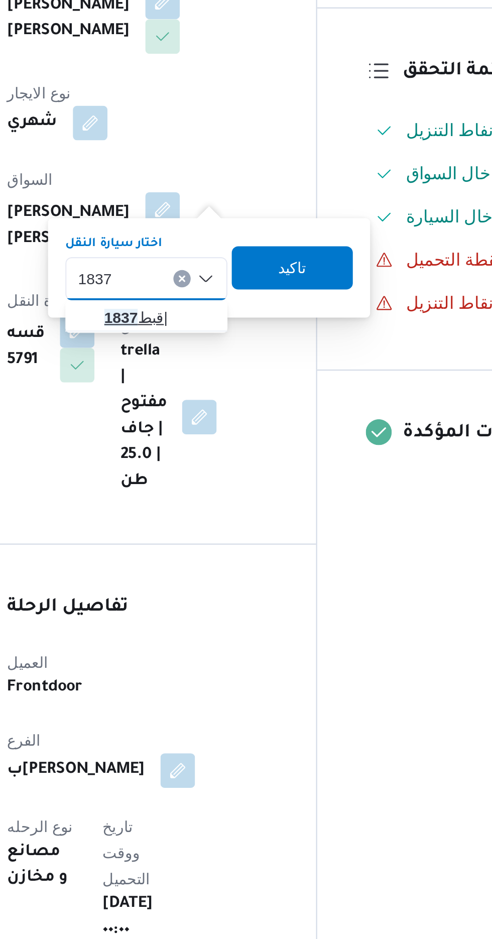
type input "1837"
click at [235, 398] on span "قبط 1837 |" at bounding box center [240, 399] width 51 height 12
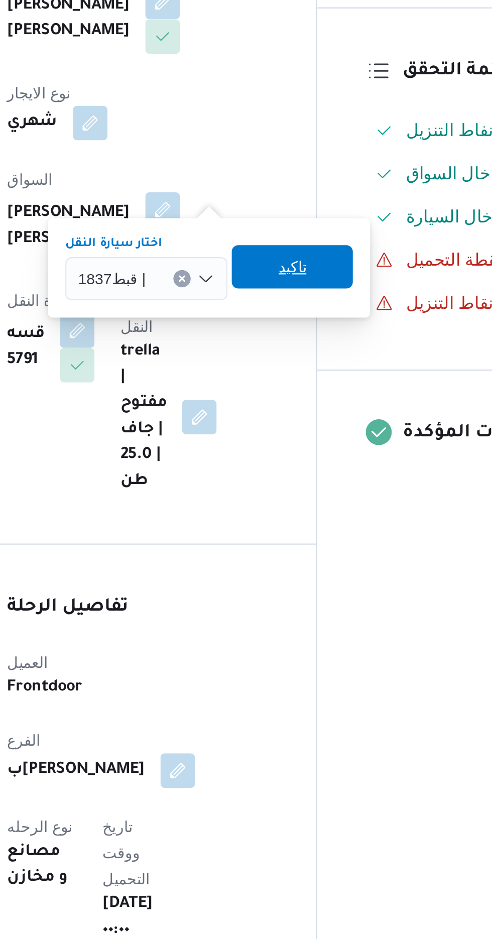
click at [309, 379] on span "تاكيد" at bounding box center [303, 375] width 56 height 20
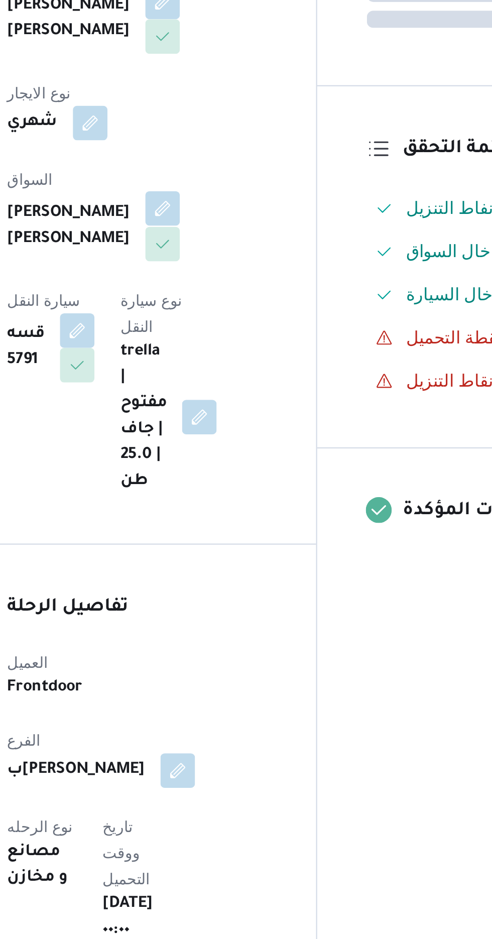
click at [234, 340] on button "button" at bounding box center [242, 348] width 16 height 16
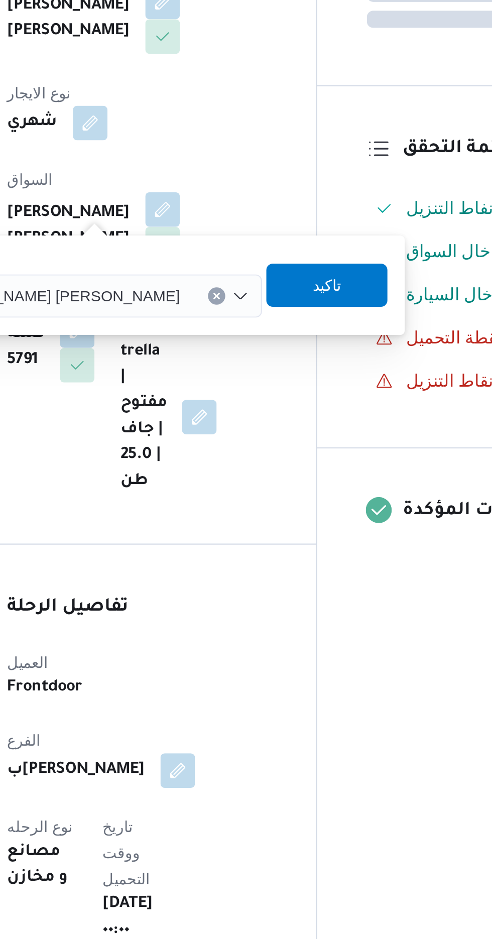
click at [195, 392] on span "[PERSON_NAME] [PERSON_NAME]" at bounding box center [191, 388] width 117 height 11
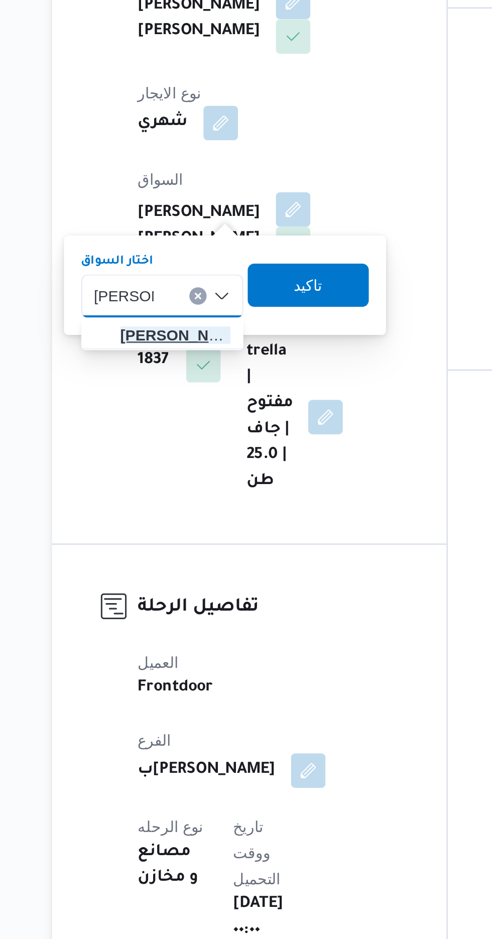
type input "محمد فؤاد"
click at [187, 406] on span "محمد فؤاد رشاد حسن" at bounding box center [187, 407] width 51 height 12
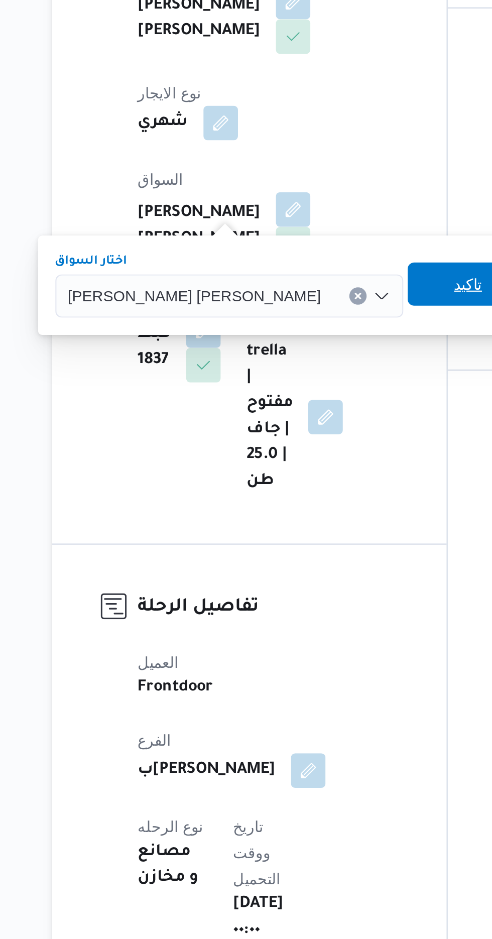
click at [317, 388] on span "تاكيد" at bounding box center [323, 384] width 13 height 12
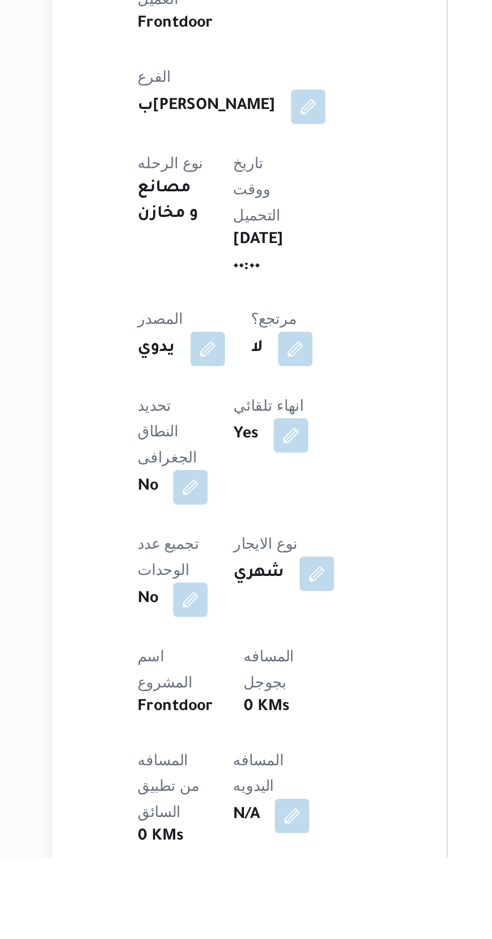
scroll to position [21, 0]
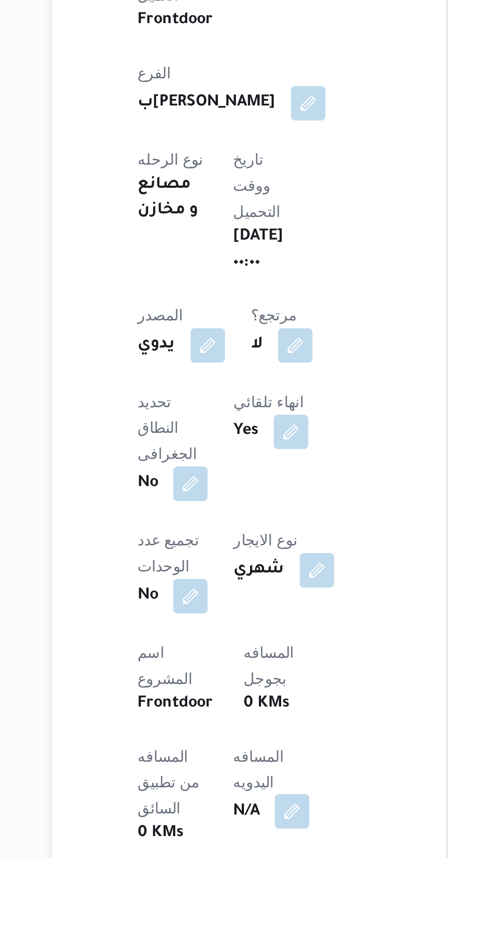
click at [234, 909] on button "button" at bounding box center [242, 917] width 16 height 16
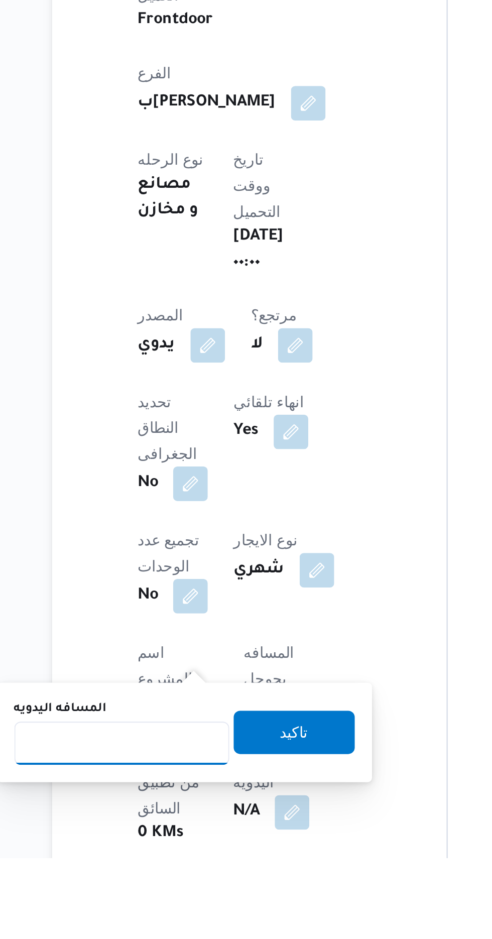
click at [168, 883] on input "المسافه اليدويه" at bounding box center [163, 885] width 100 height 20
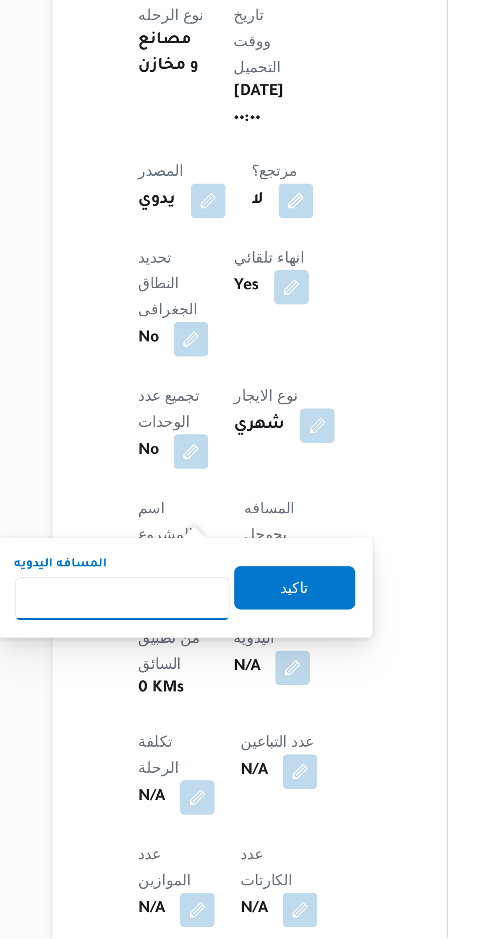
scroll to position [125, 0]
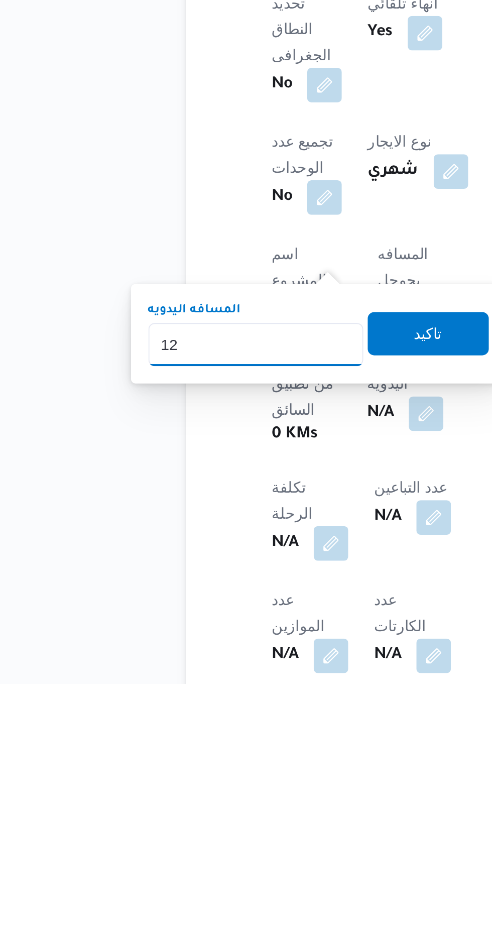
type input "120"
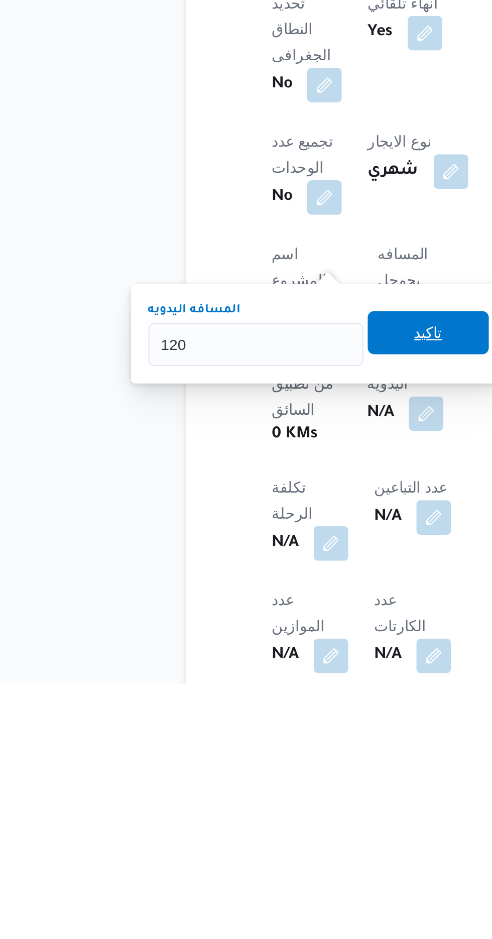
click at [252, 784] on span "تاكيد" at bounding box center [243, 776] width 56 height 20
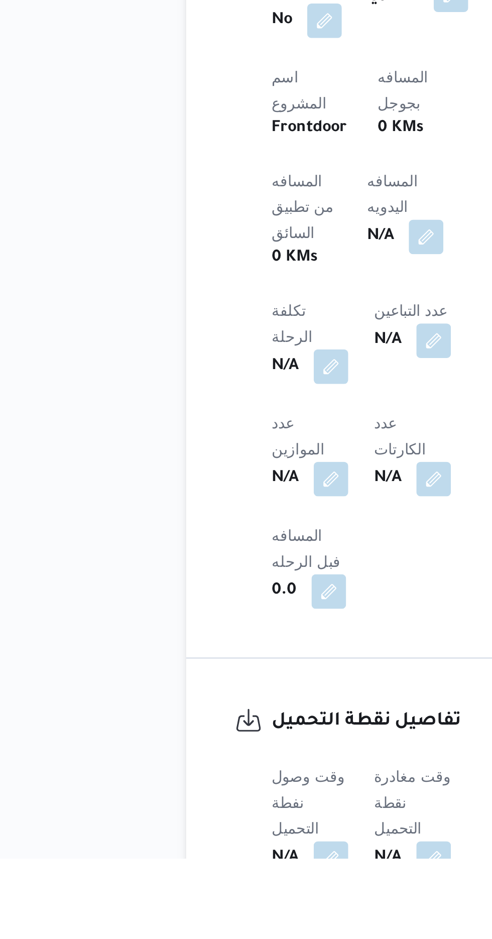
scroll to position [290, 0]
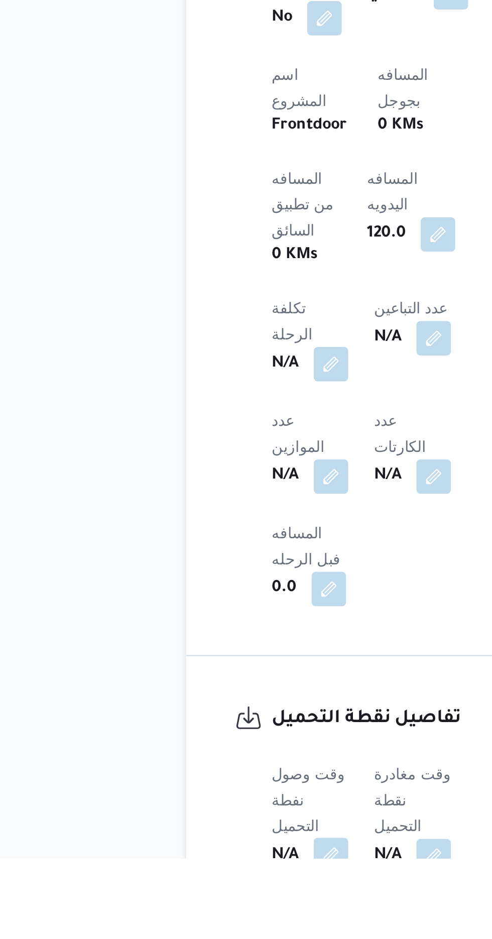
click at [199, 930] on span at bounding box center [195, 938] width 21 height 16
click at [201, 929] on button "button" at bounding box center [198, 937] width 16 height 16
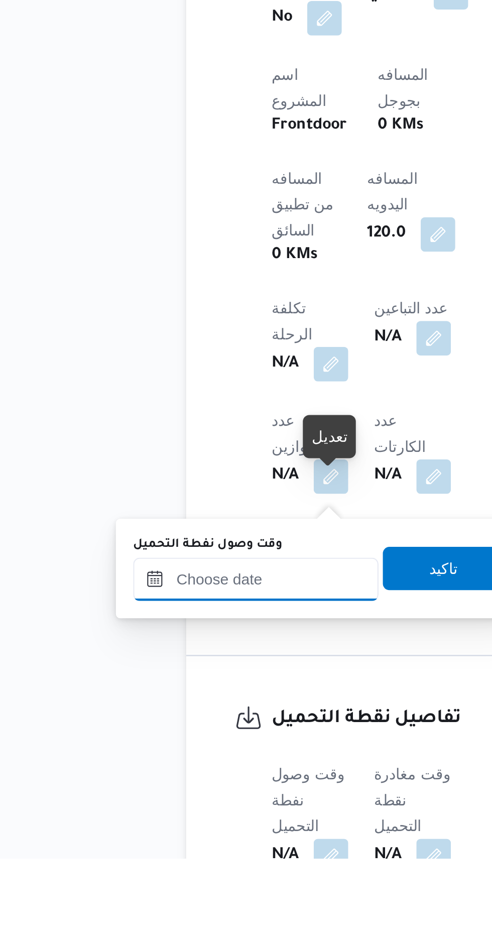
click at [190, 807] on input "وقت وصول نفطة التحميل" at bounding box center [163, 809] width 114 height 20
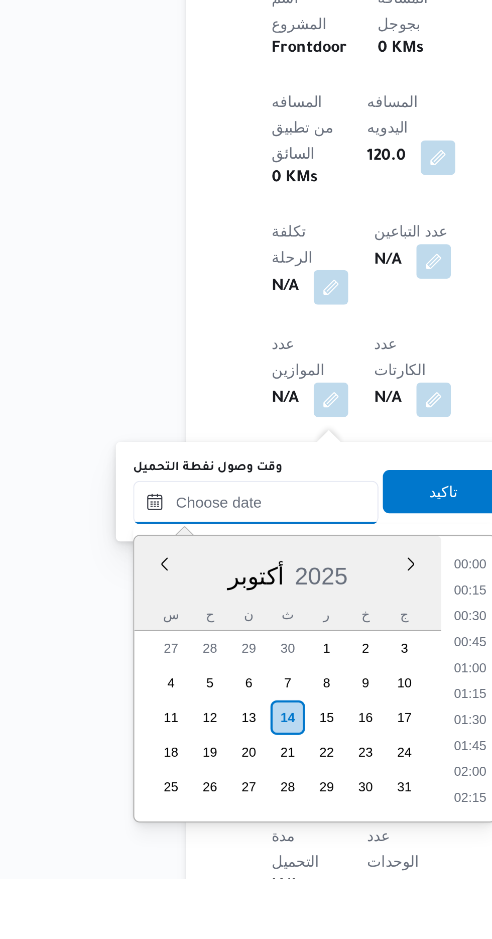
scroll to position [878, 0]
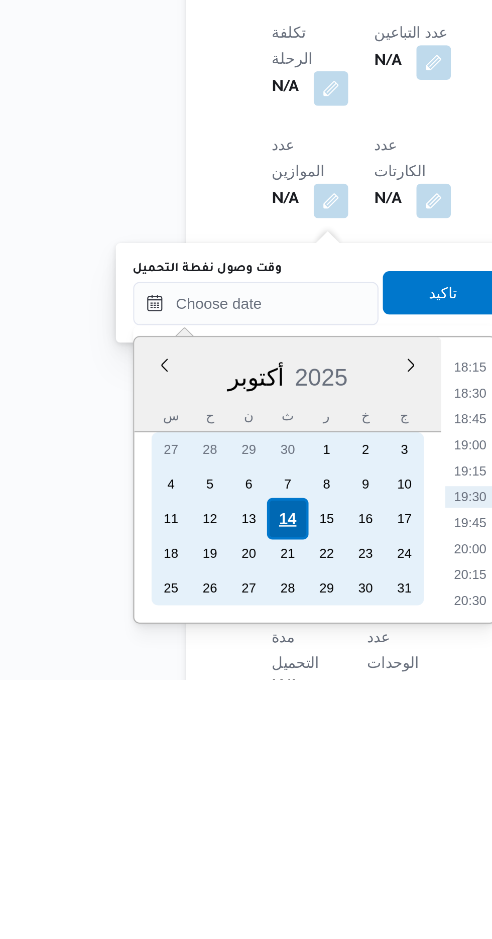
click at [174, 860] on div "14" at bounding box center [177, 863] width 19 height 19
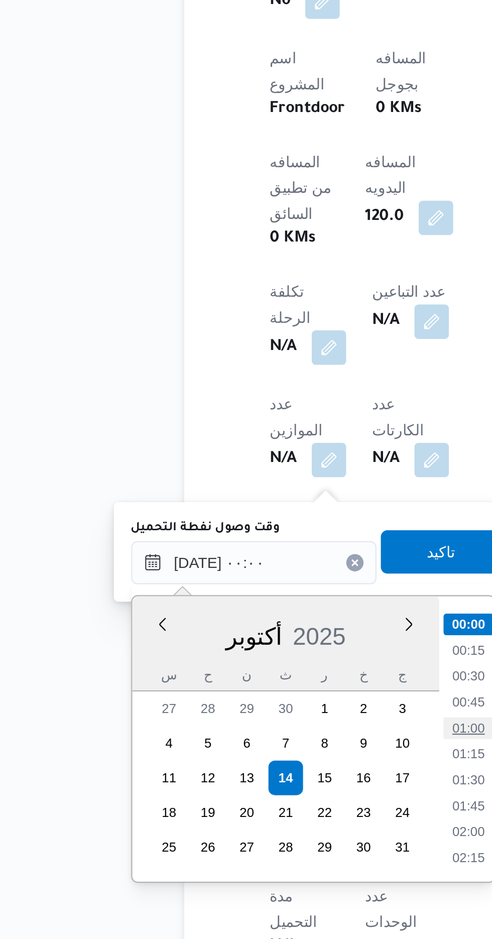
click at [267, 839] on li "01:00" at bounding box center [262, 841] width 23 height 10
type input "١٤/١٠/٢٠٢٥ ٠١:٠٠"
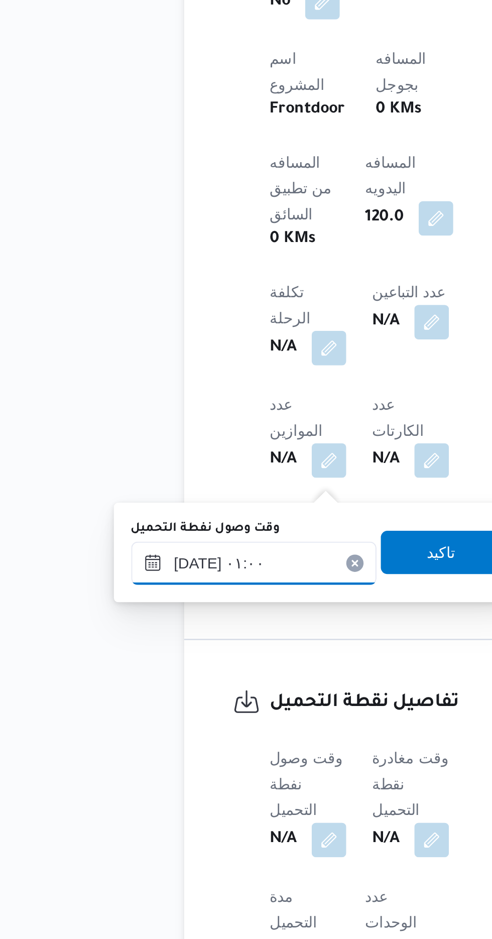
scroll to position [334, 0]
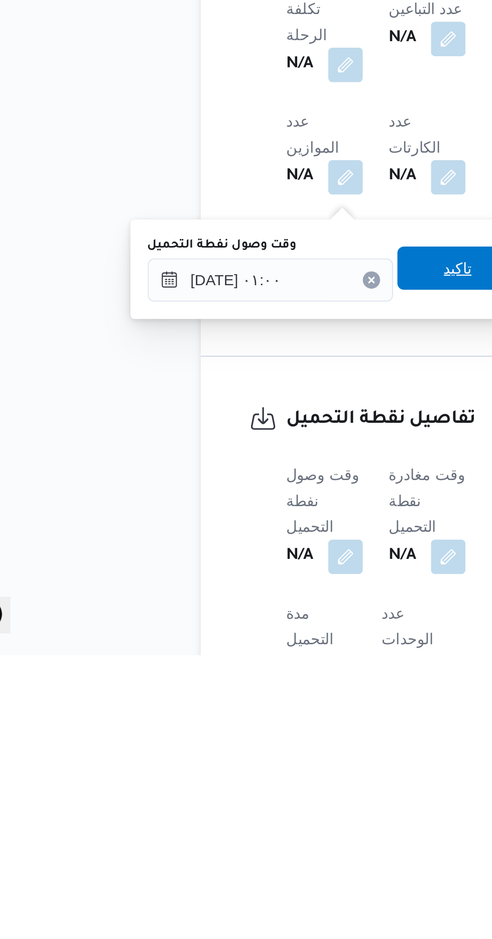
click at [247, 759] on span "تاكيد" at bounding box center [250, 759] width 56 height 20
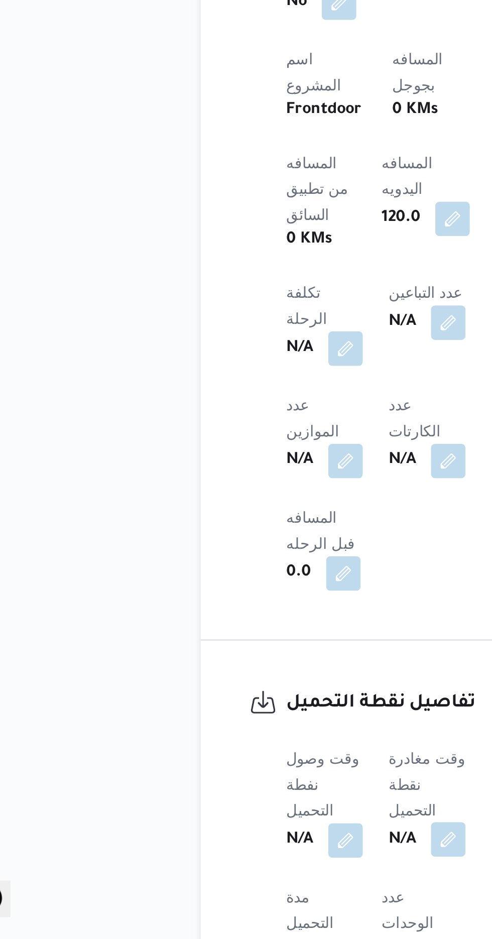
click at [248, 885] on button "button" at bounding box center [245, 893] width 16 height 16
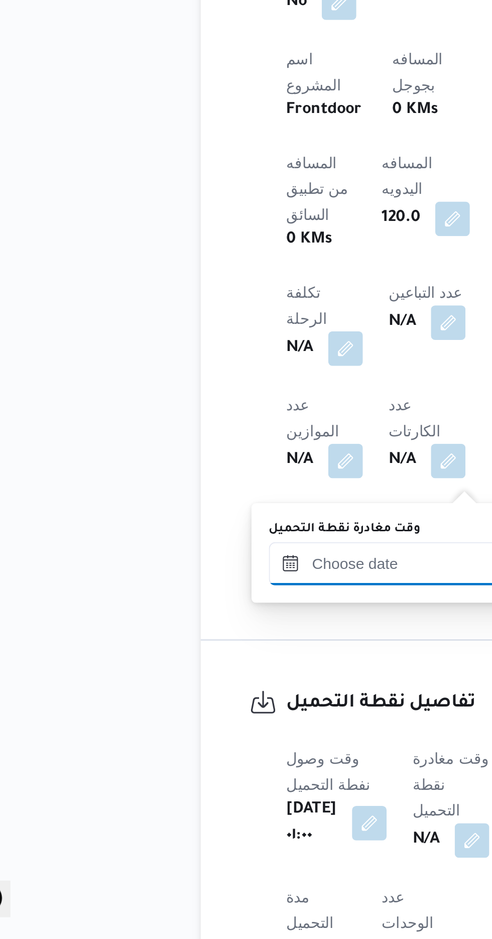
click at [220, 761] on input "وقت مغادرة نقطة التحميل" at bounding box center [219, 765] width 114 height 20
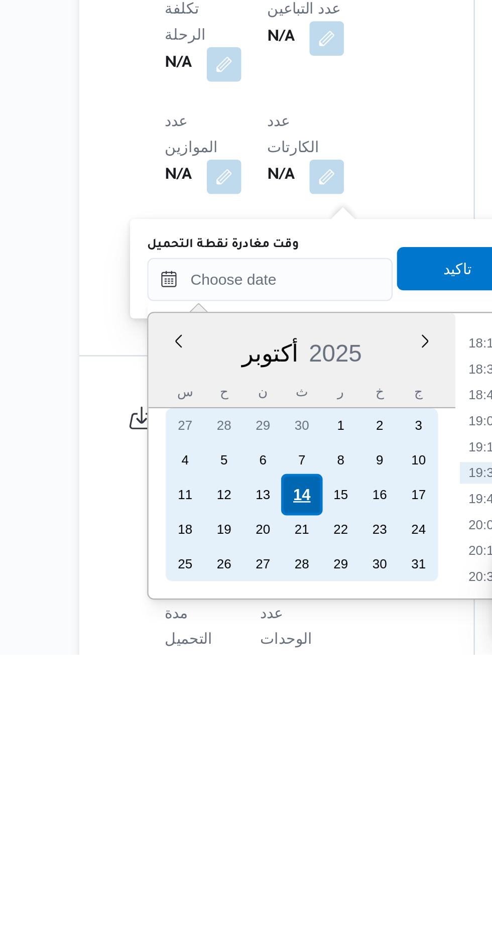
click at [229, 860] on div "14" at bounding box center [233, 864] width 19 height 19
type input "١٤/١٠/٢٠٢٥ ٠٠:٠٠"
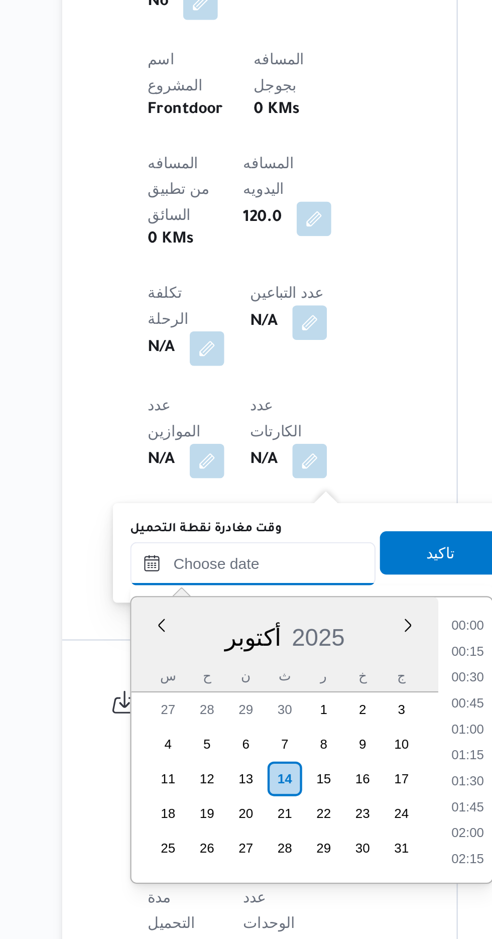
click at [173, 766] on input "وقت مغادرة نقطة التحميل" at bounding box center [219, 765] width 114 height 20
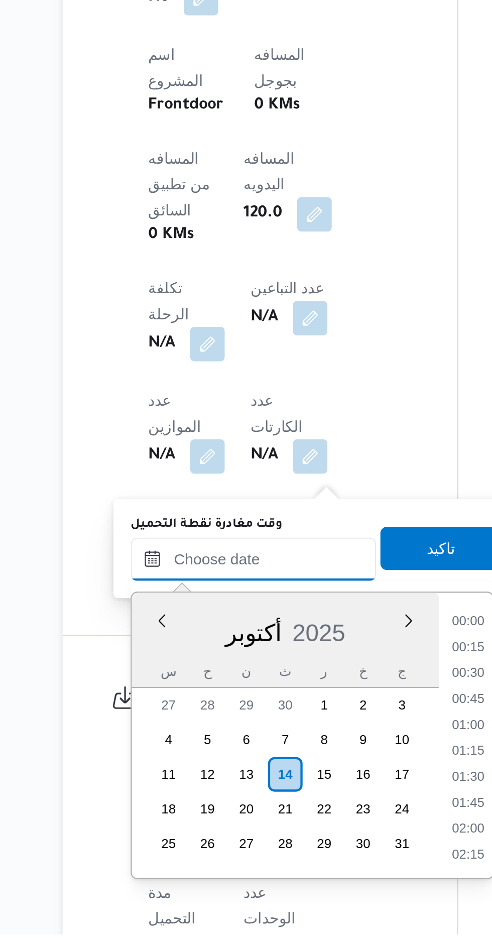
scroll to position [334, 0]
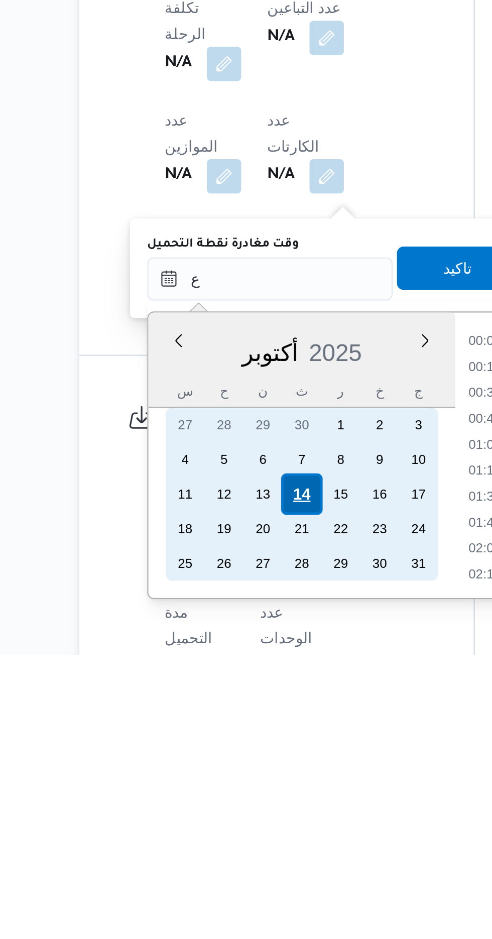
click at [234, 858] on div "14" at bounding box center [233, 864] width 19 height 19
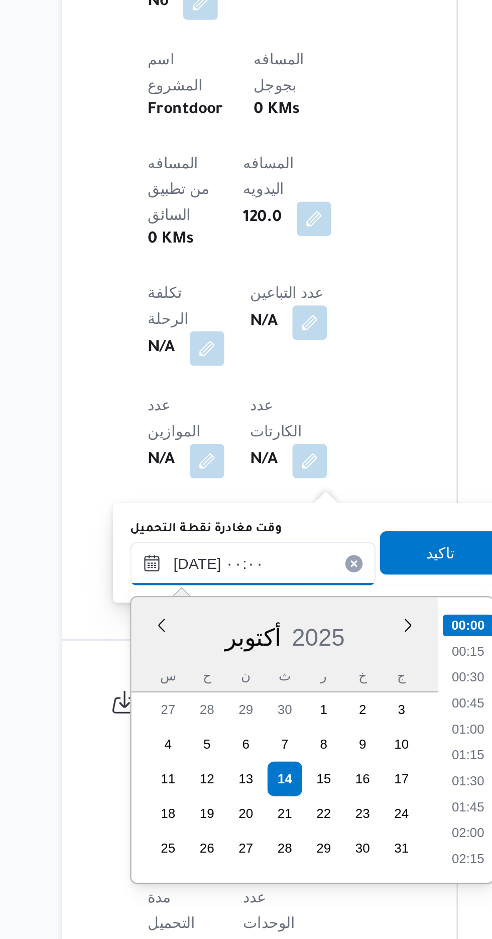
click at [173, 765] on input "١٤/١٠/٢٠٢٥ ٠٠:٠٠" at bounding box center [219, 765] width 114 height 20
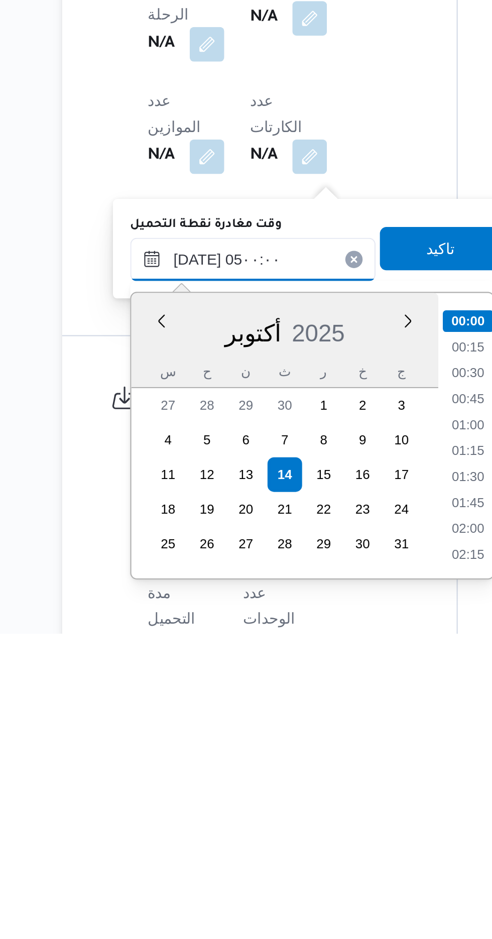
scroll to position [136, 0]
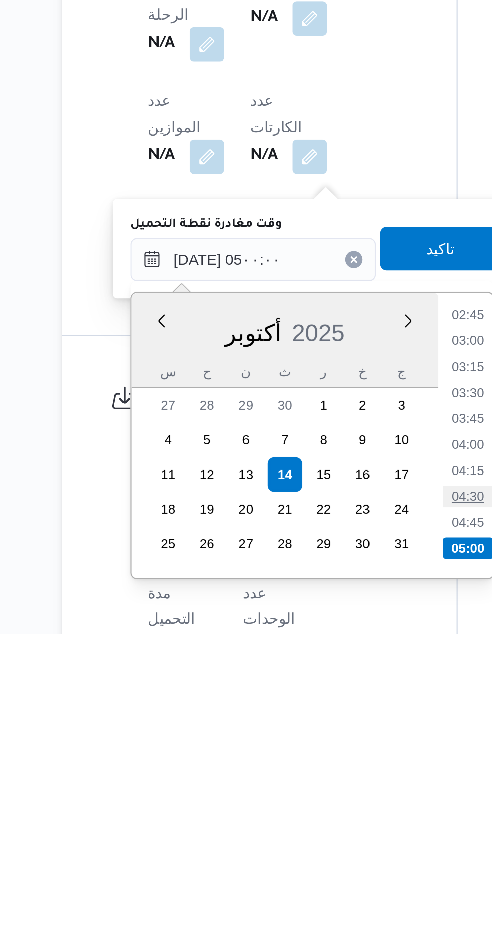
click at [319, 873] on li "04:30" at bounding box center [318, 875] width 23 height 10
type input "١٤/١٠/٢٠٢٥ ٠٤:٣٠"
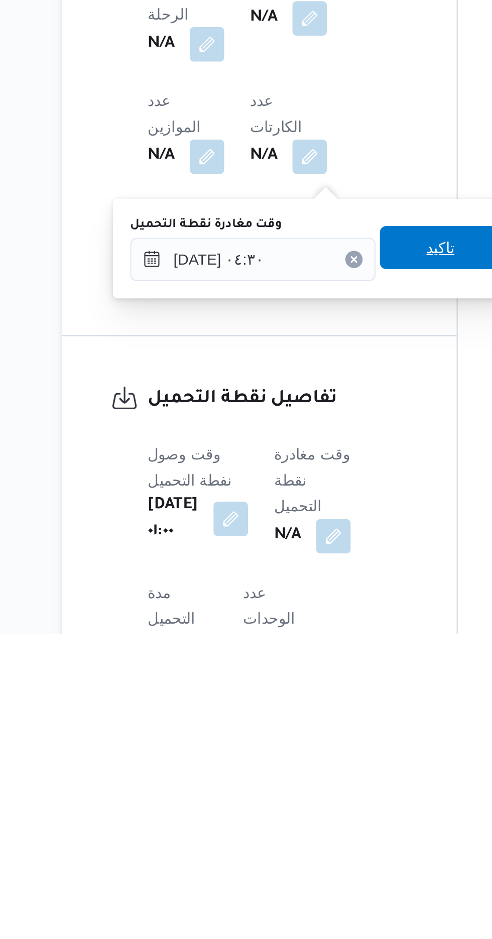
click at [306, 754] on span "تاكيد" at bounding box center [306, 759] width 56 height 20
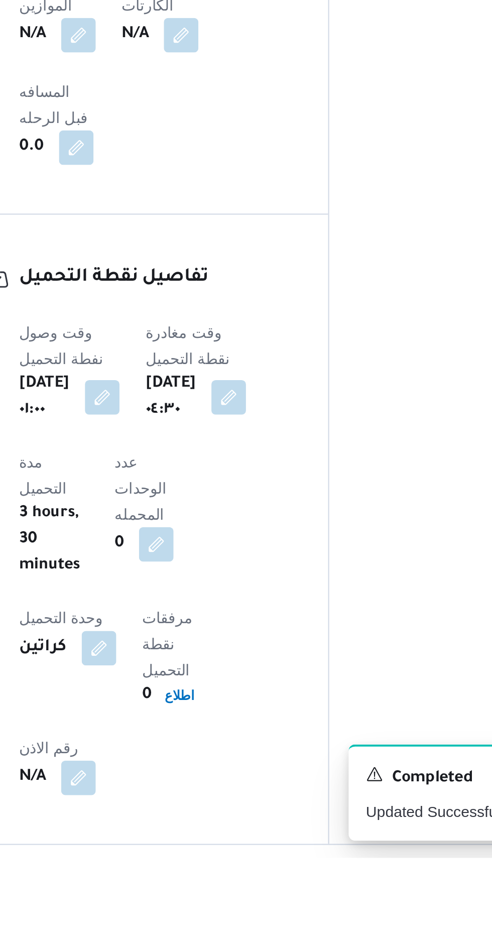
scroll to position [508, 0]
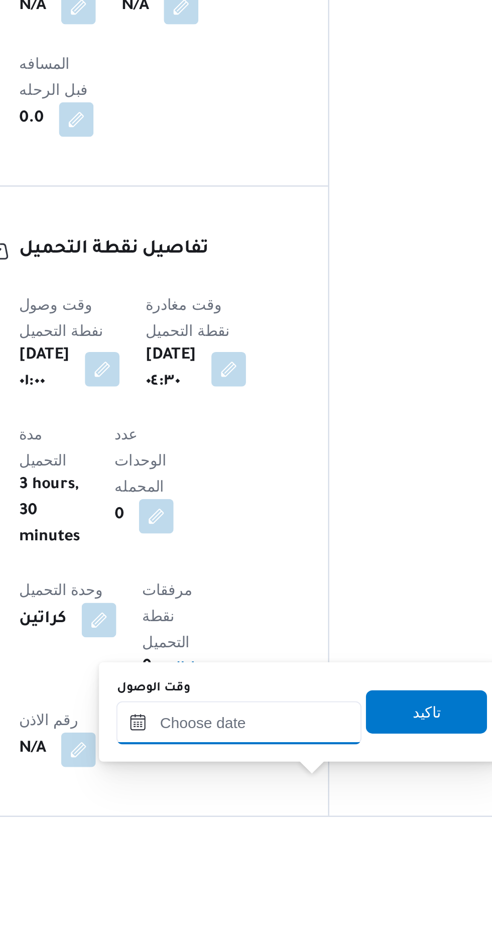
click at [257, 878] on input "وقت الوصول" at bounding box center [272, 876] width 114 height 20
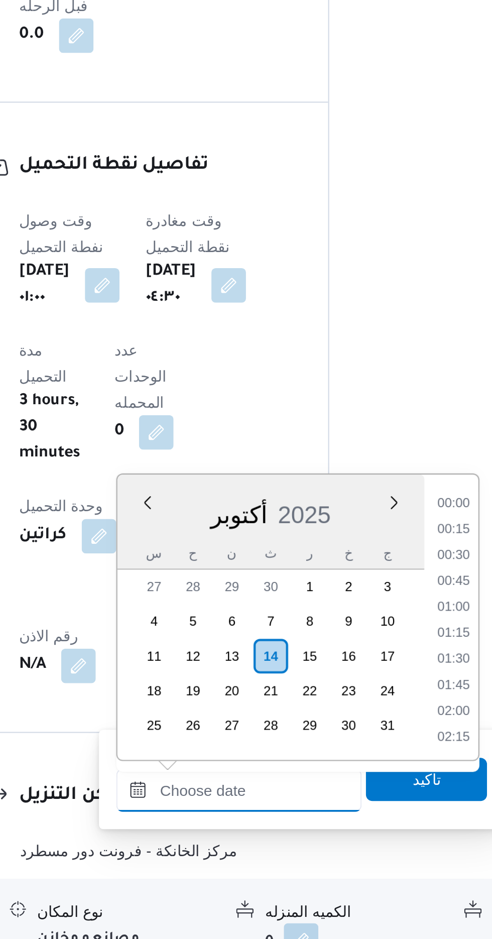
scroll to position [878, 0]
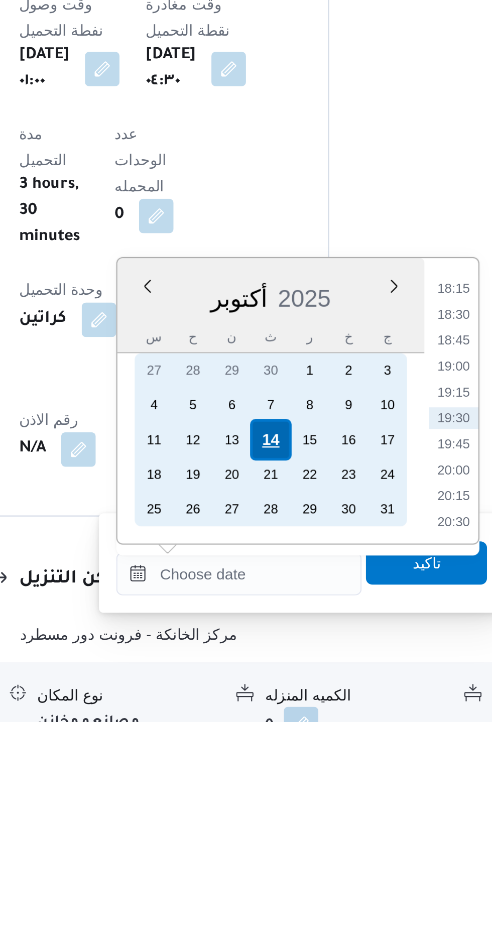
click at [288, 806] on div "14" at bounding box center [287, 807] width 19 height 19
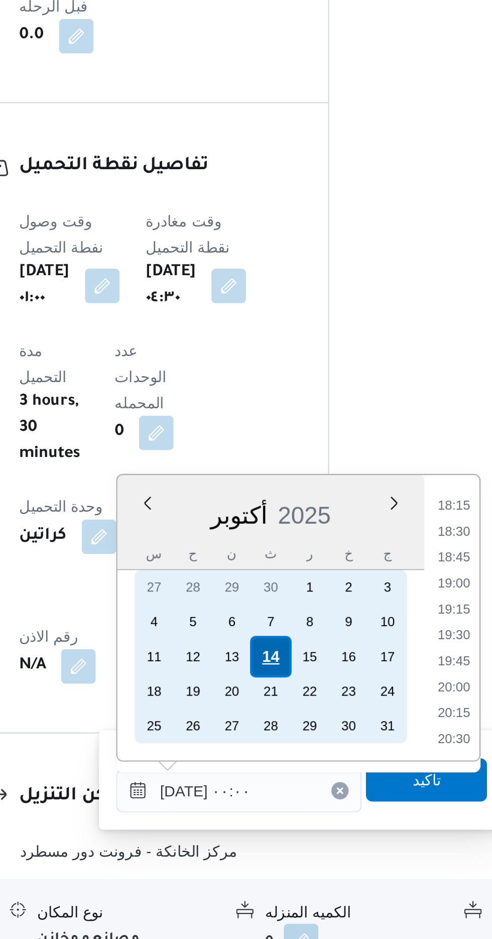
scroll to position [0, 0]
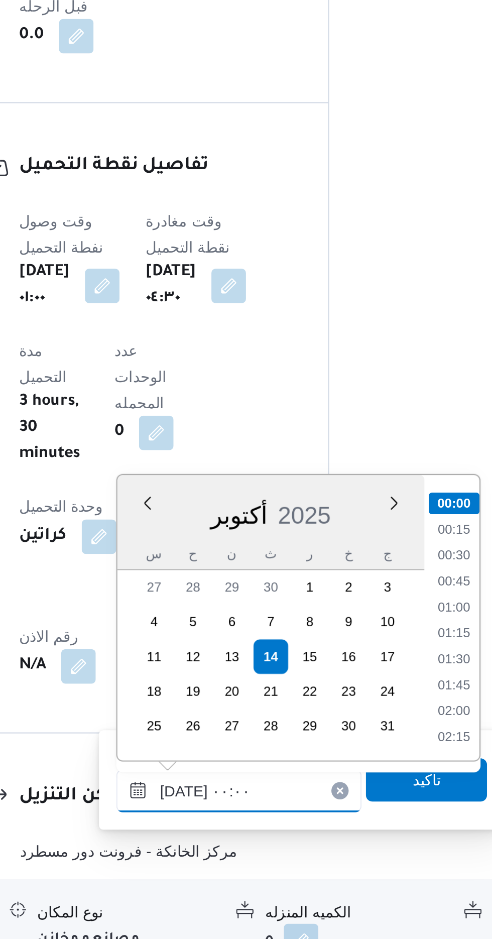
click at [219, 868] on input "١٤/١٠/٢٠٢٥ ٠٠:٠٠" at bounding box center [272, 870] width 114 height 20
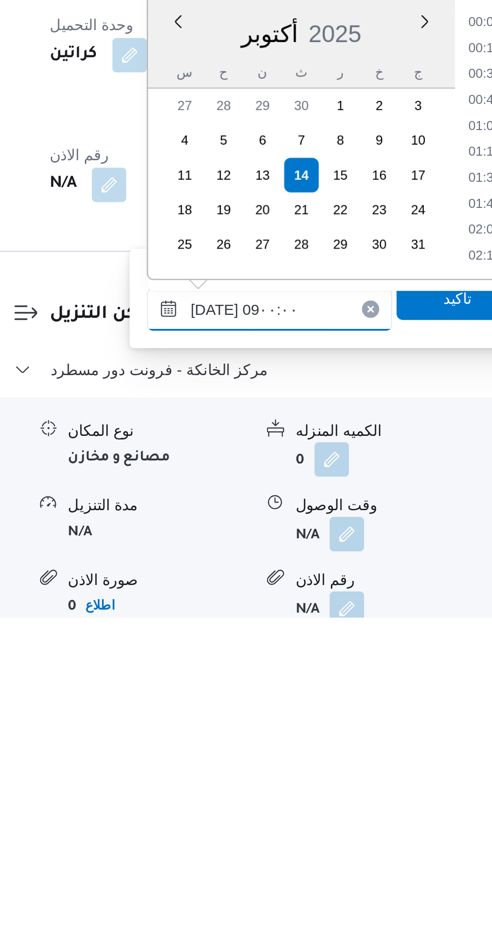
scroll to position [328, 0]
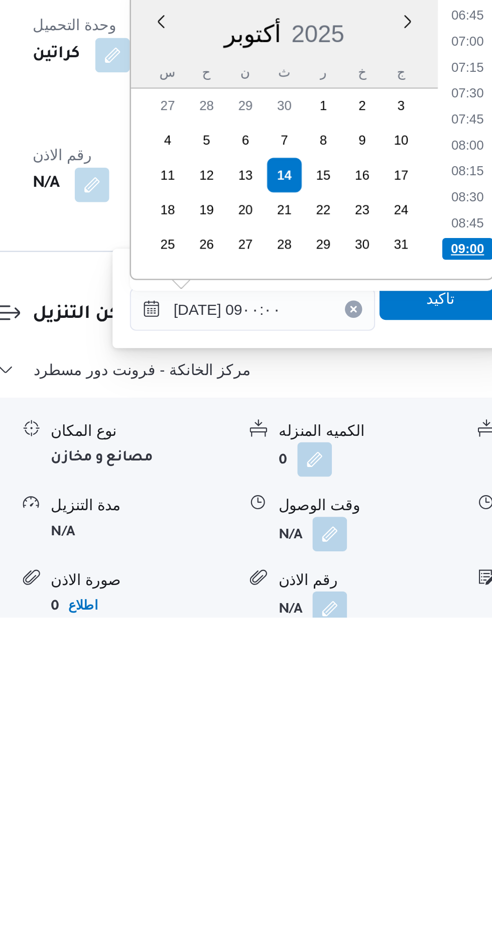
click at [370, 768] on li "09:00" at bounding box center [372, 768] width 24 height 10
type input "١٤/١٠/٢٠٢٥ ٠٩:٠٠"
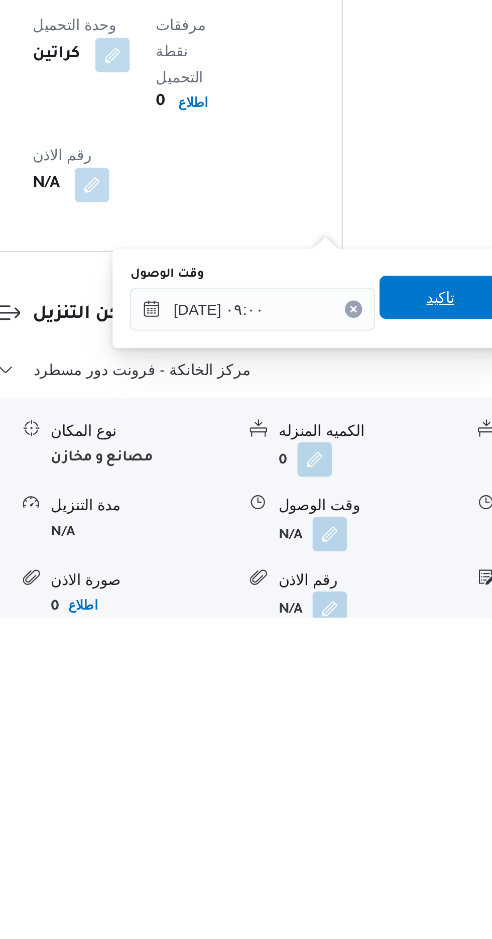
click at [366, 791] on span "تاكيد" at bounding box center [359, 790] width 13 height 12
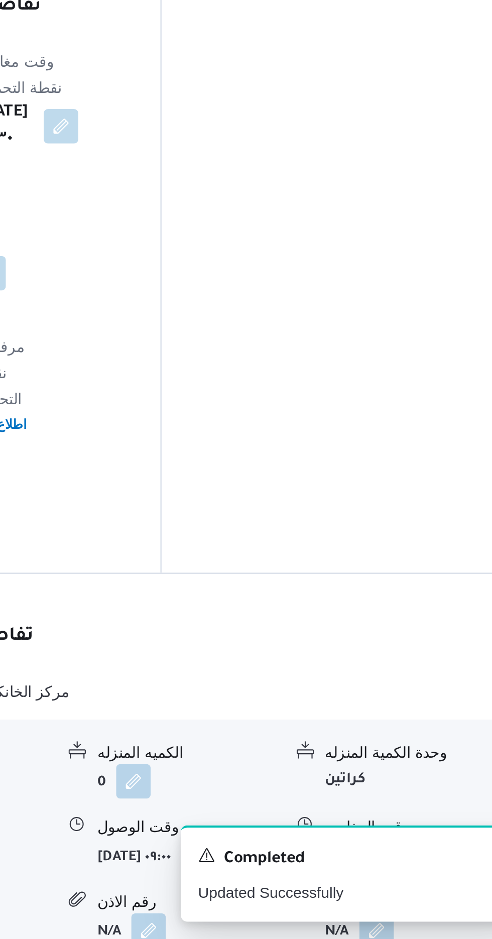
click at [414, 892] on button "button" at bounding box center [414, 900] width 16 height 16
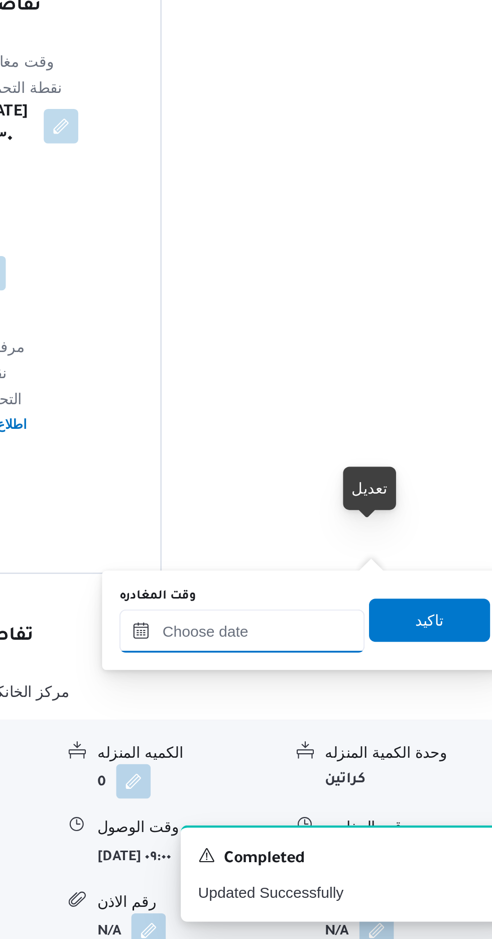
click at [367, 793] on input "وقت المغادره" at bounding box center [352, 796] width 114 height 20
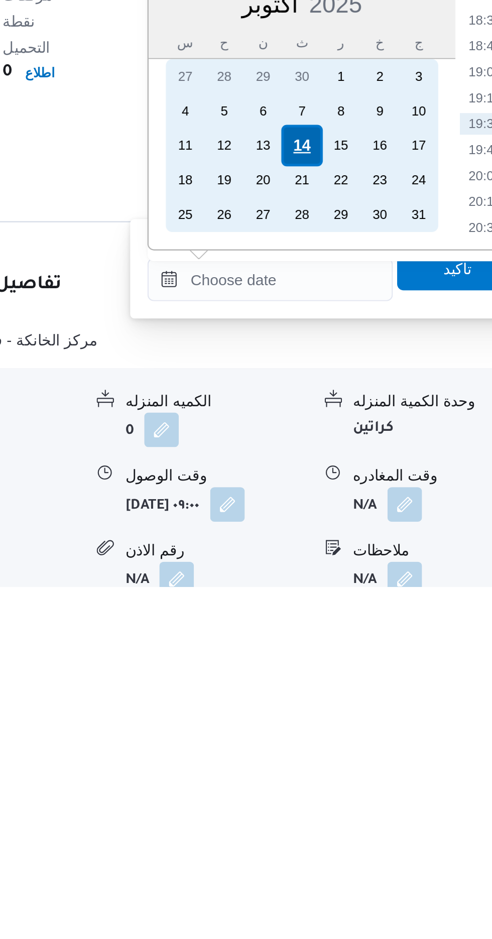
click at [366, 733] on div "14" at bounding box center [366, 733] width 19 height 19
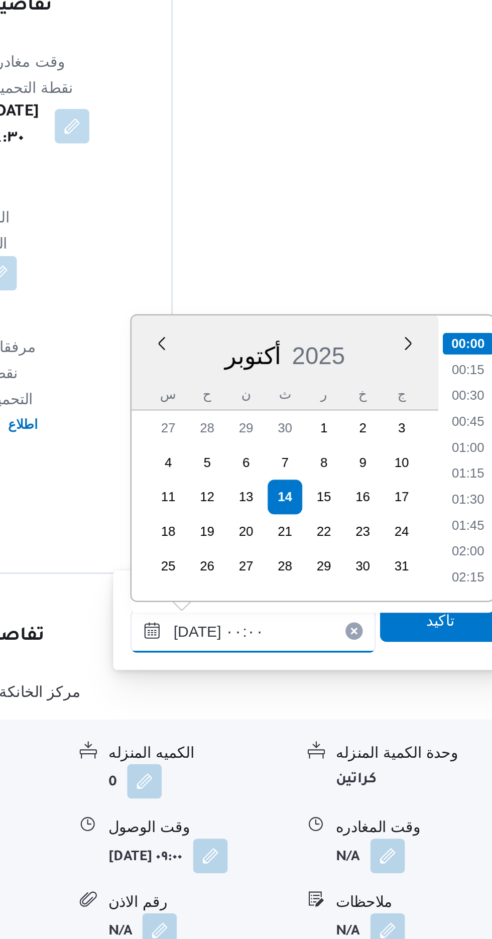
click at [296, 801] on input "١٤/١٠/٢٠٢٥ ٠٠:٠٠" at bounding box center [352, 796] width 114 height 20
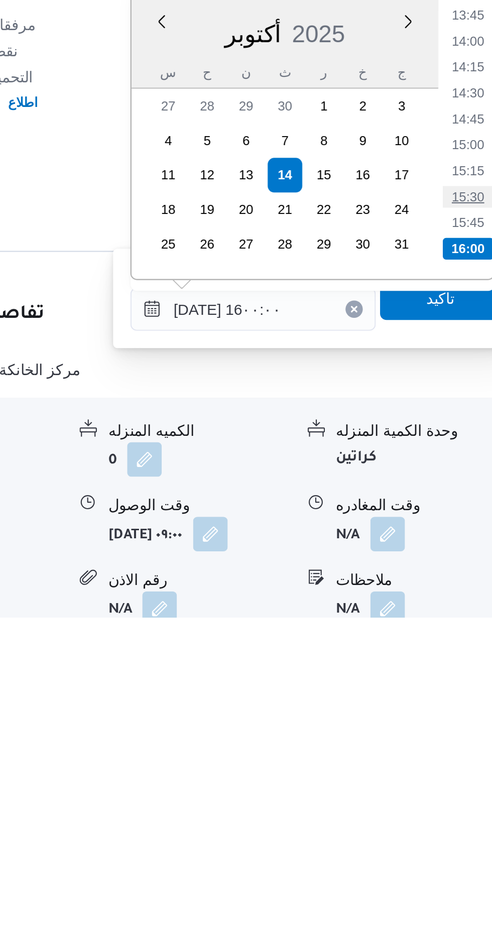
click at [448, 743] on li "15:30" at bounding box center [451, 743] width 23 height 10
type input "١٤/١٠/٢٠٢٥ ١٥:٣٠"
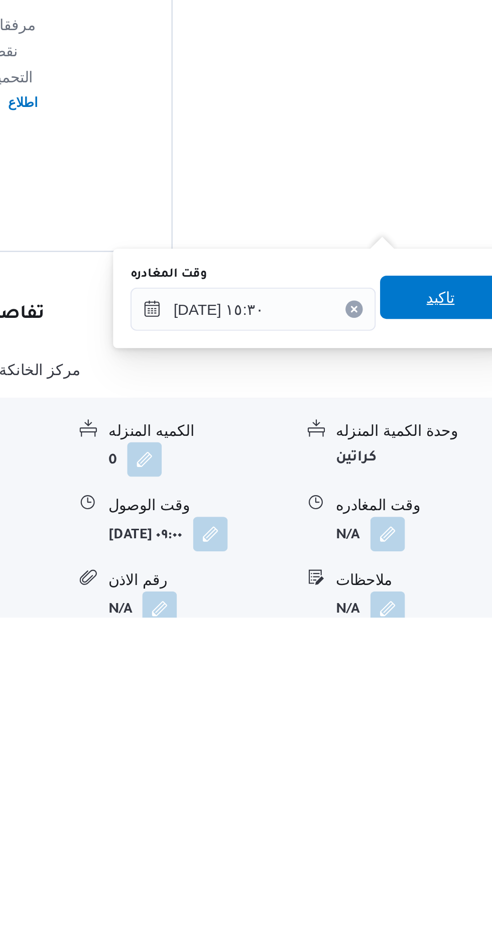
click at [442, 798] on span "تاكيد" at bounding box center [439, 790] width 56 height 20
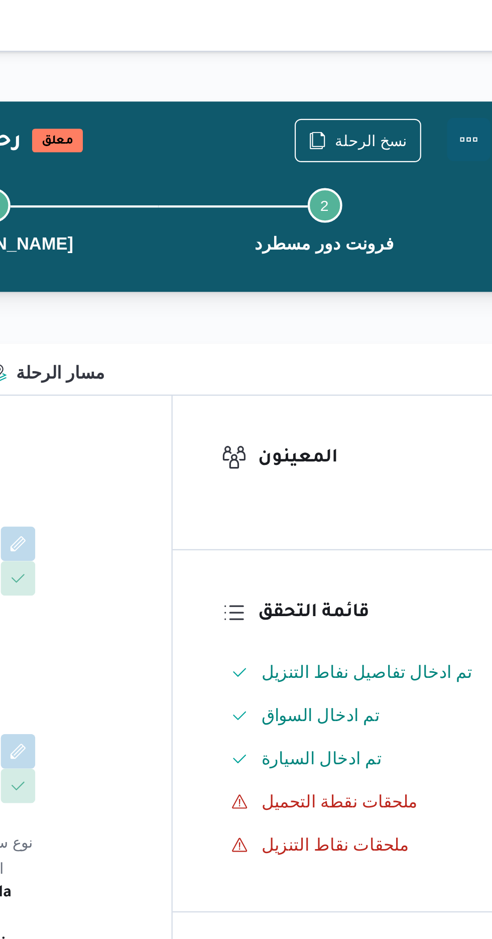
click at [454, 61] on button "Actions" at bounding box center [452, 65] width 20 height 20
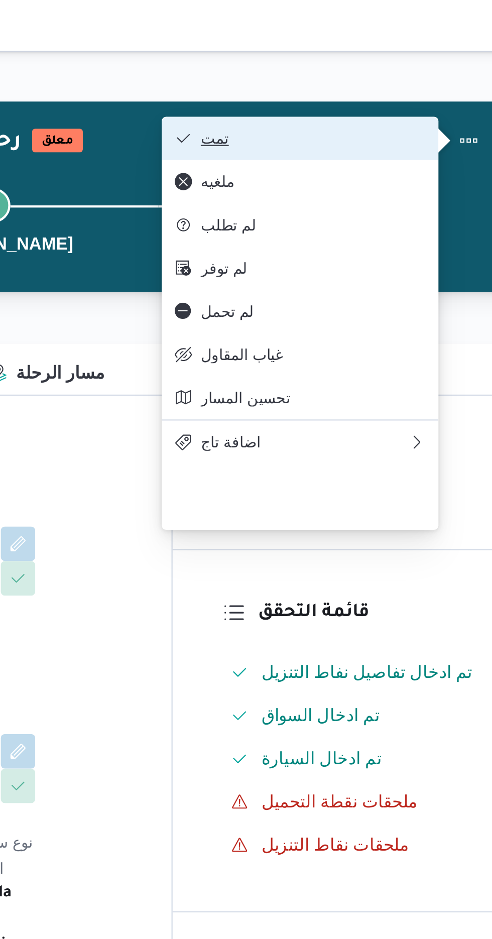
click at [422, 58] on button "تمت" at bounding box center [373, 64] width 129 height 20
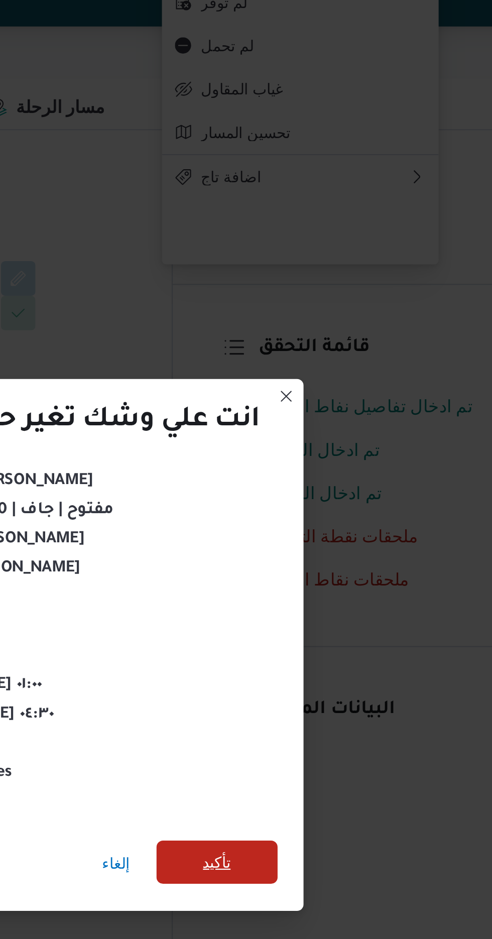
click at [335, 518] on span "تأكيد" at bounding box center [334, 524] width 13 height 12
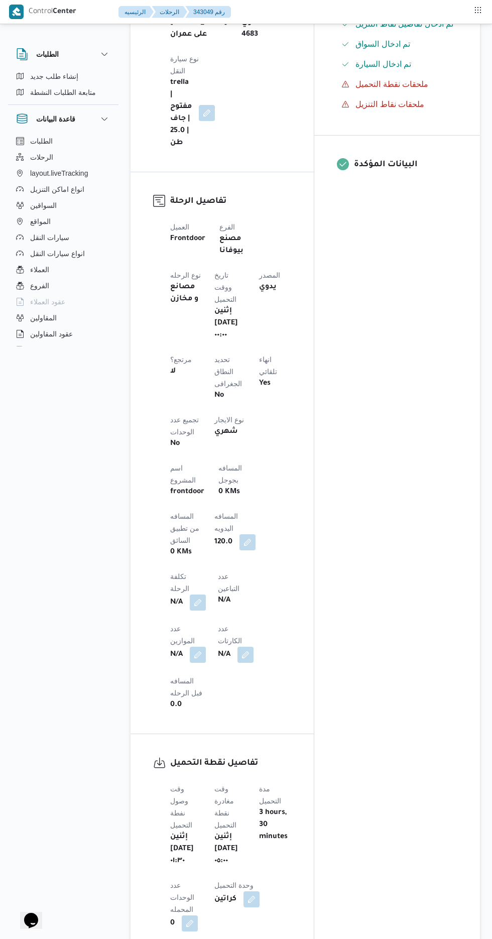
scroll to position [277, 0]
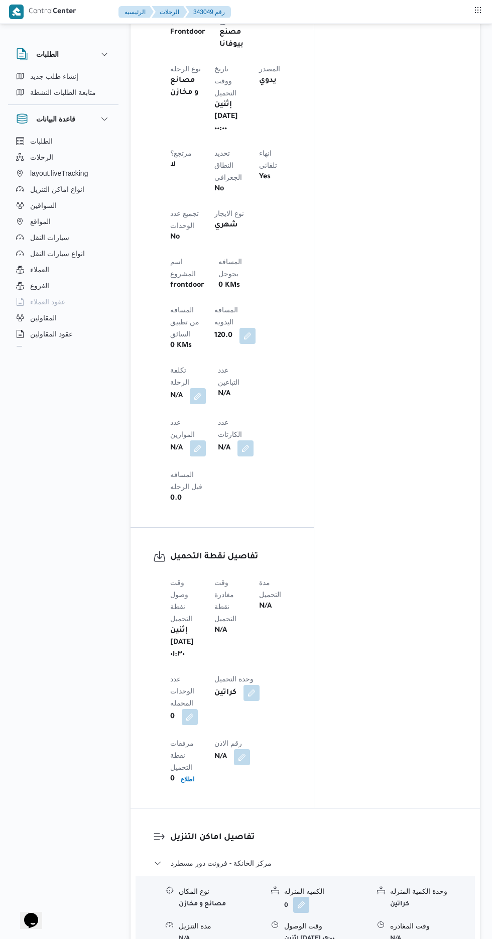
scroll to position [495, 0]
